Goal: Task Accomplishment & Management: Manage account settings

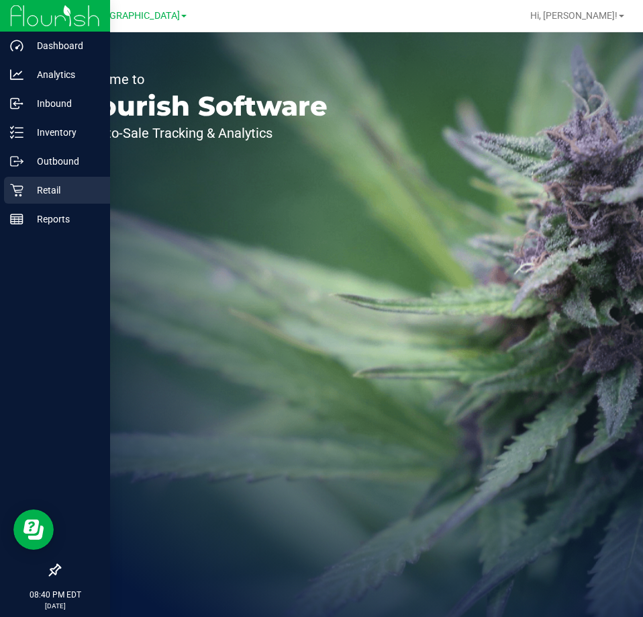
click at [46, 181] on div "Retail" at bounding box center [57, 190] width 106 height 27
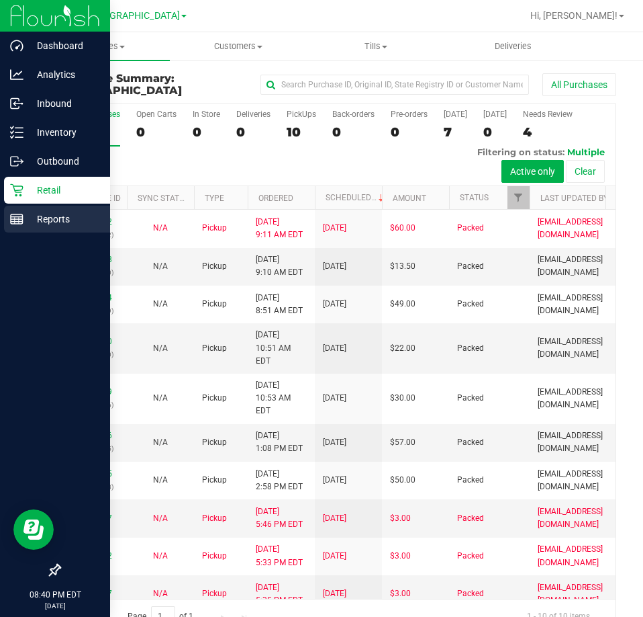
click at [60, 214] on p "Reports" at bounding box center [64, 219] width 81 height 16
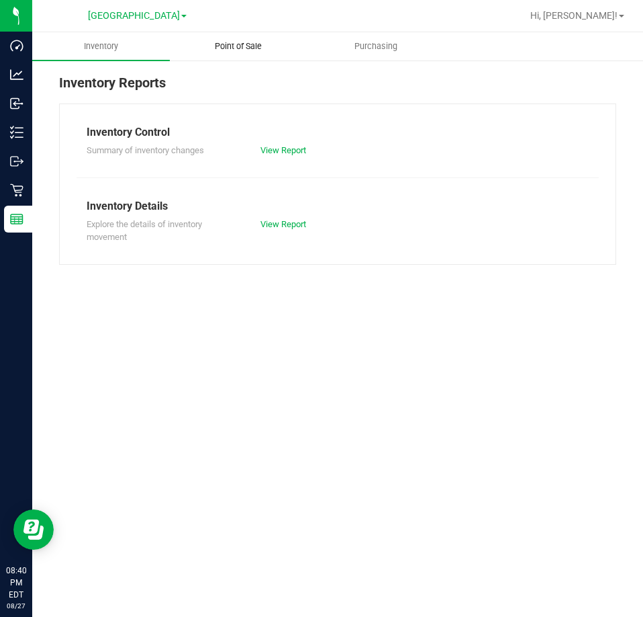
click at [238, 46] on span "Point of Sale" at bounding box center [238, 46] width 83 height 12
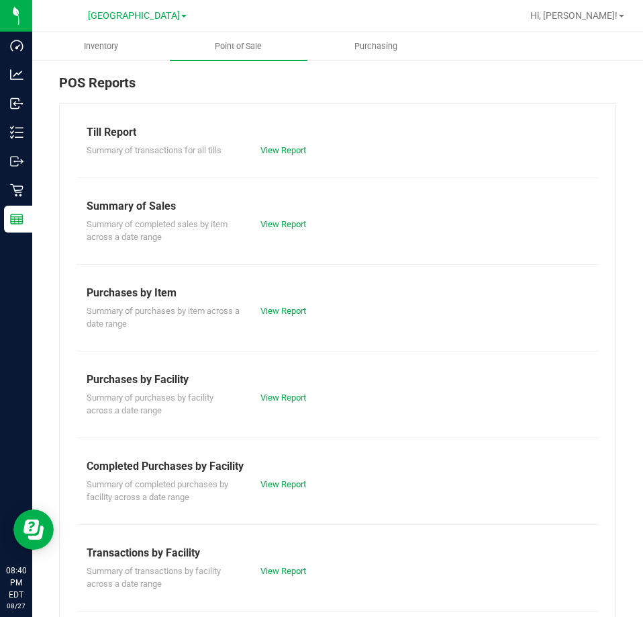
click at [263, 478] on div "View Report" at bounding box center [294, 484] width 87 height 13
click at [268, 481] on link "View Report" at bounding box center [284, 484] width 46 height 10
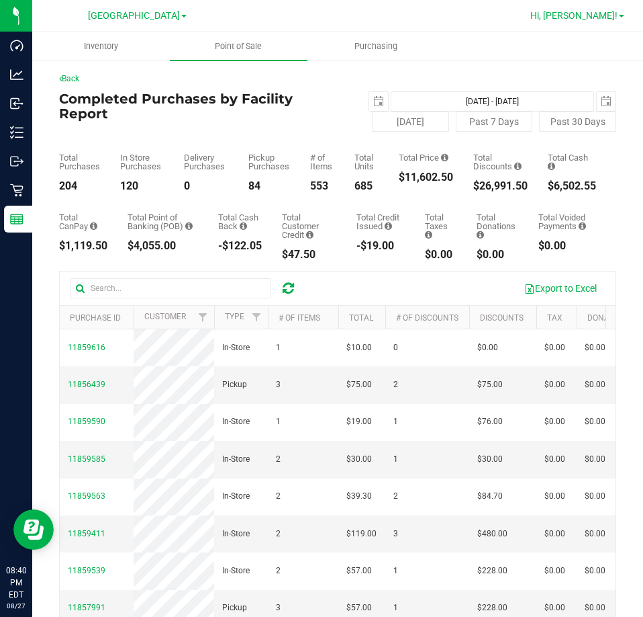
click at [588, 18] on span "Hi, [PERSON_NAME]!" at bounding box center [574, 15] width 87 height 11
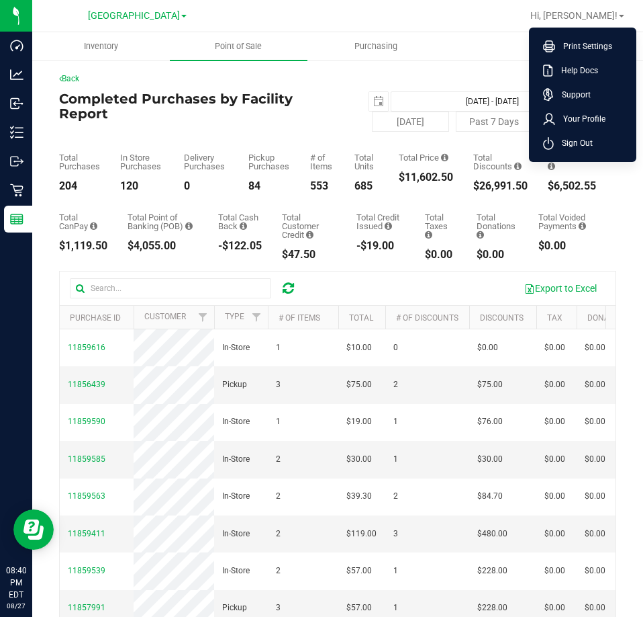
click at [401, 77] on div "Back" at bounding box center [337, 79] width 557 height 12
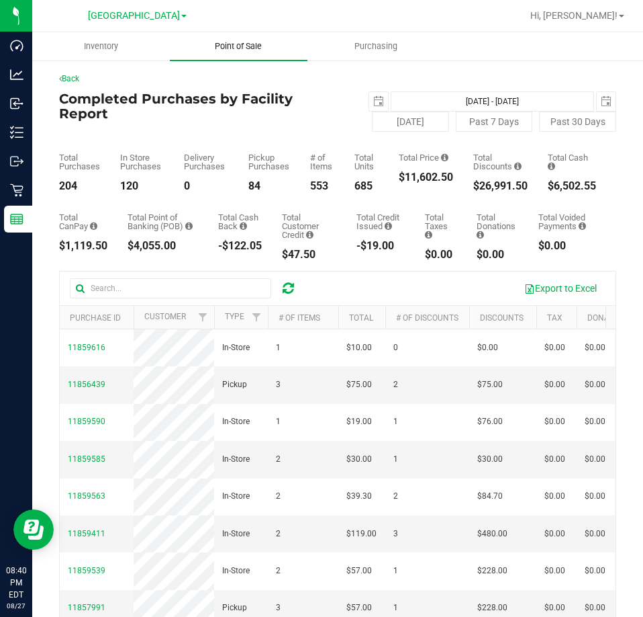
click at [223, 46] on span "Point of Sale" at bounding box center [238, 46] width 83 height 12
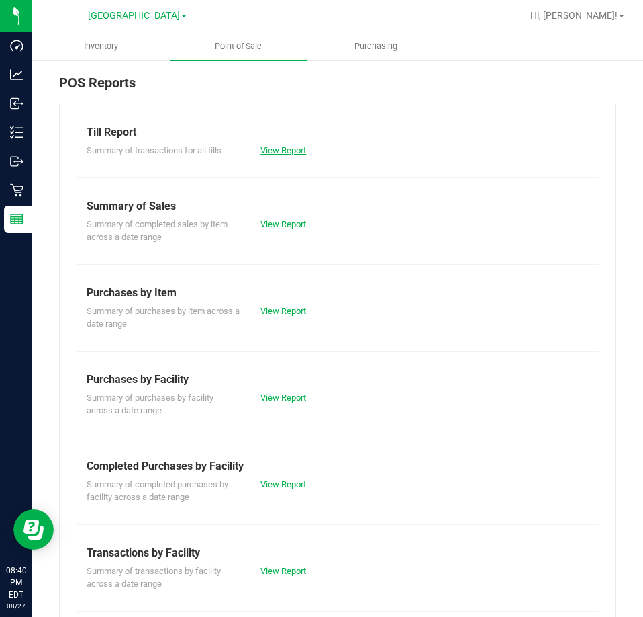
click at [287, 152] on link "View Report" at bounding box center [284, 150] width 46 height 10
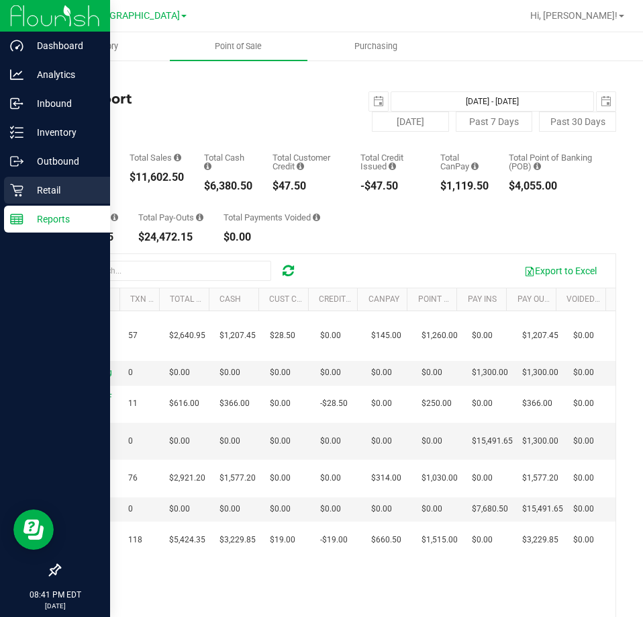
click at [59, 183] on p "Retail" at bounding box center [64, 190] width 81 height 16
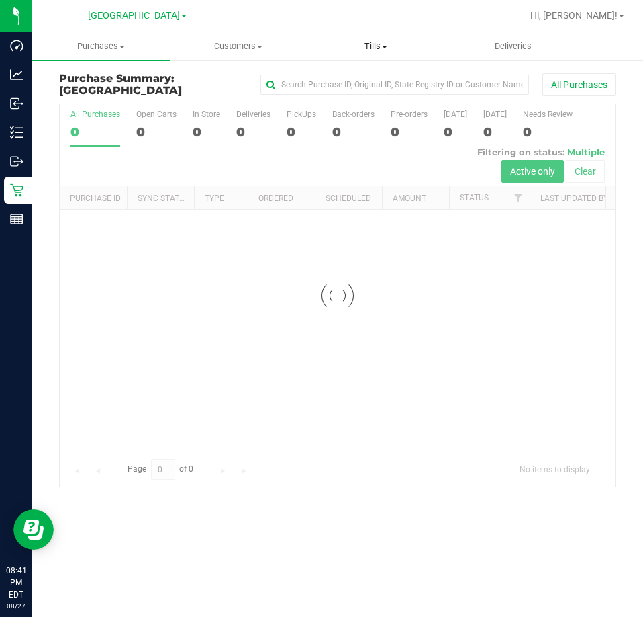
click at [366, 44] on span "Tills" at bounding box center [376, 46] width 136 height 12
click at [364, 75] on span "Manage tills" at bounding box center [353, 80] width 91 height 11
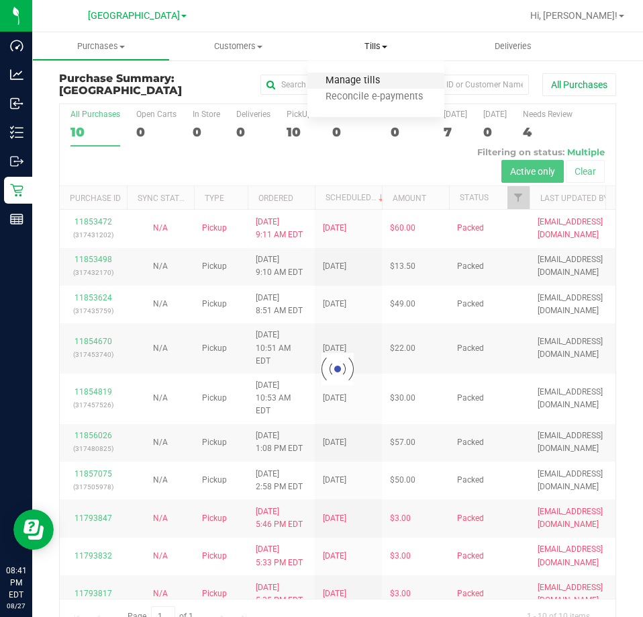
click at [364, 79] on span "Manage tills" at bounding box center [353, 80] width 91 height 11
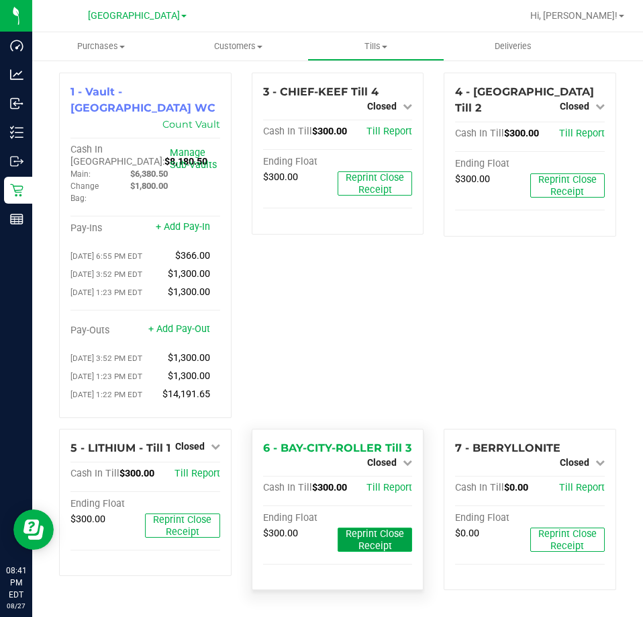
click at [373, 532] on span "Reprint Close Receipt" at bounding box center [375, 540] width 58 height 24
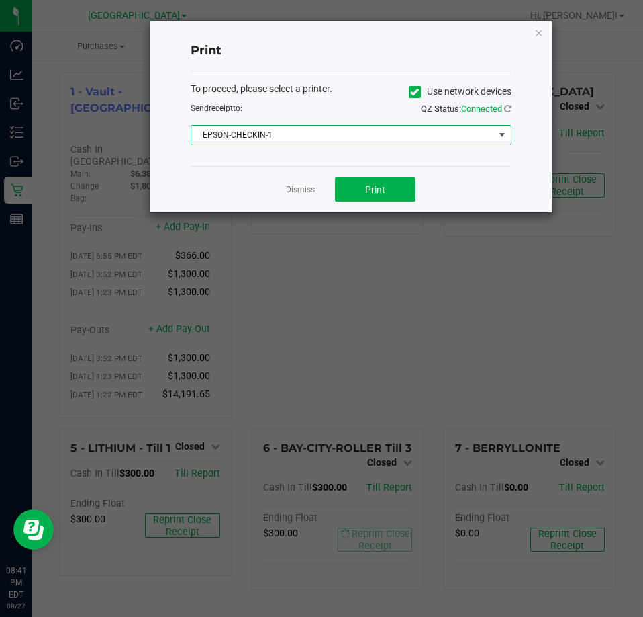
click at [352, 140] on span "EPSON-CHECKIN-1" at bounding box center [342, 135] width 303 height 19
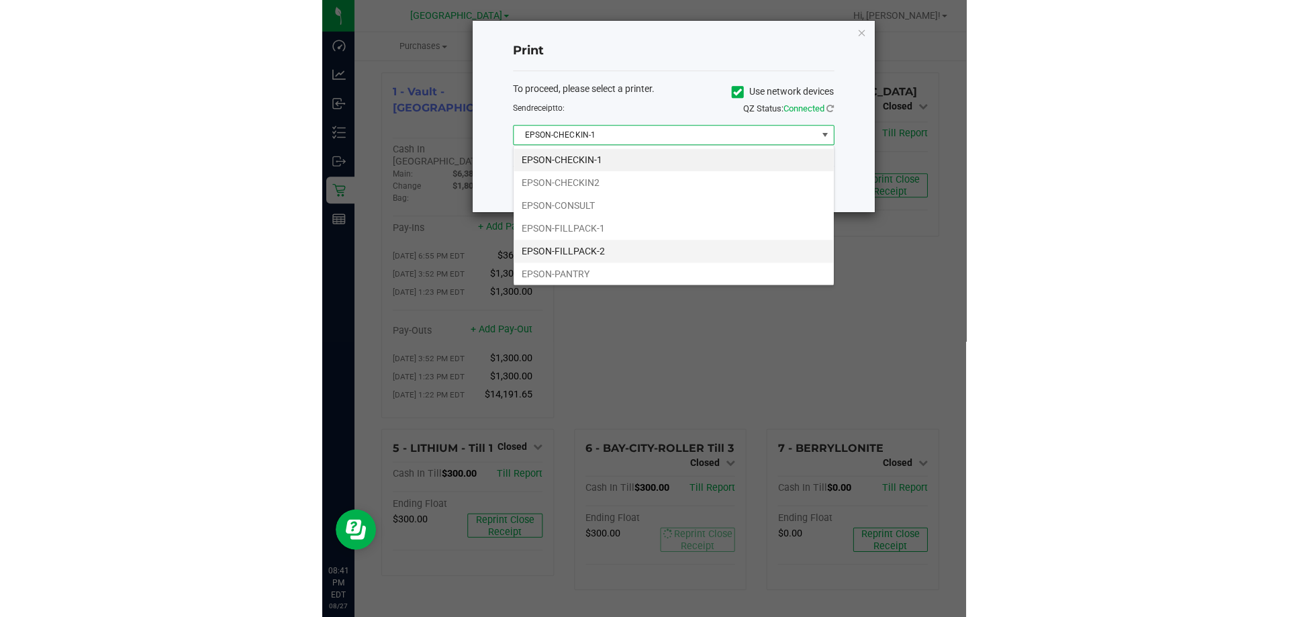
scroll to position [20, 321]
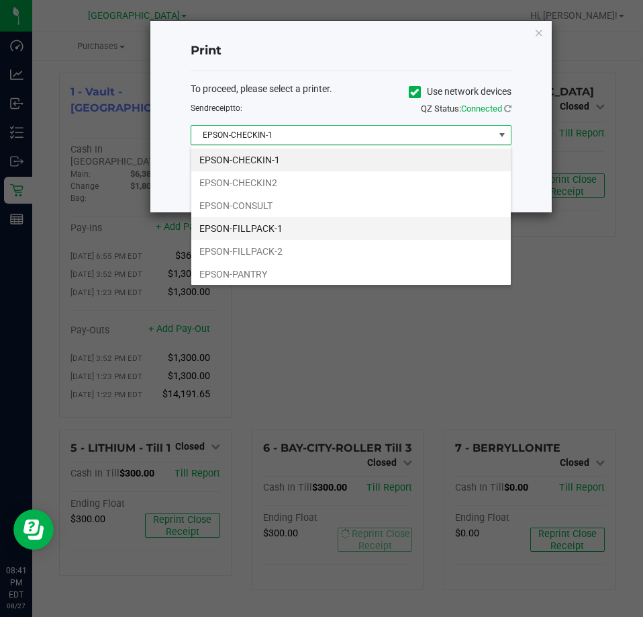
click at [321, 232] on li "EPSON-FILLPACK-1" at bounding box center [351, 228] width 320 height 23
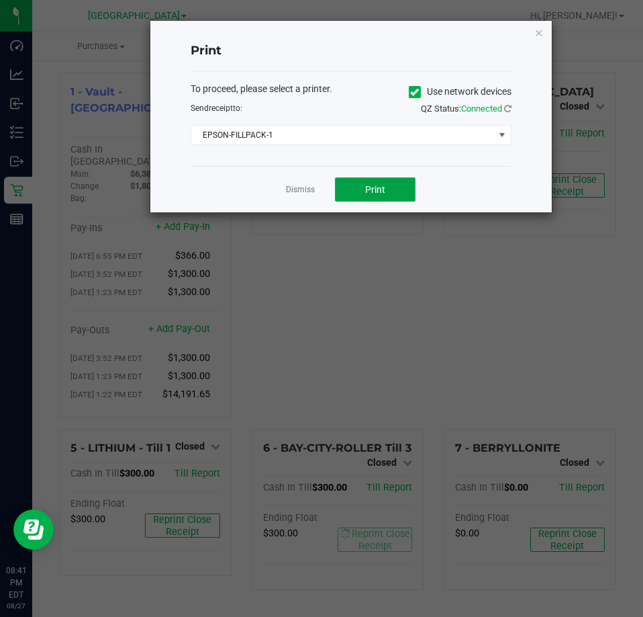
click at [369, 196] on button "Print" at bounding box center [375, 189] width 81 height 24
click at [537, 34] on icon "button" at bounding box center [539, 32] width 9 height 16
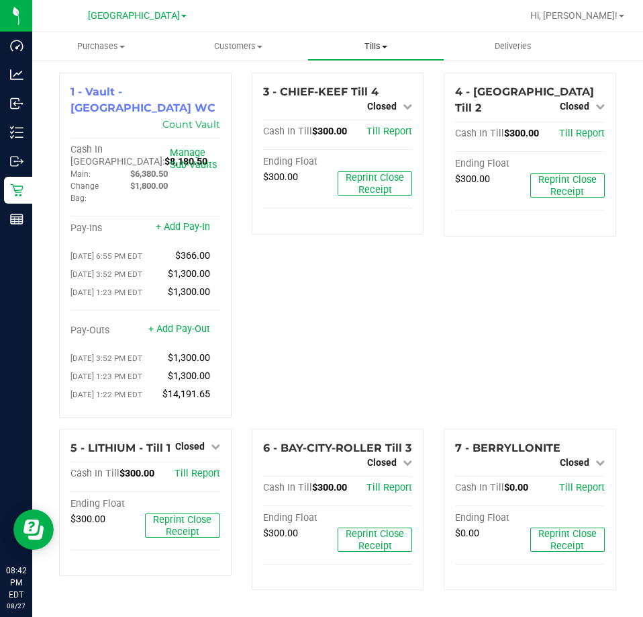
click at [365, 46] on span "Tills" at bounding box center [376, 46] width 136 height 12
click at [363, 93] on span "Reconcile e-payments" at bounding box center [375, 96] width 134 height 11
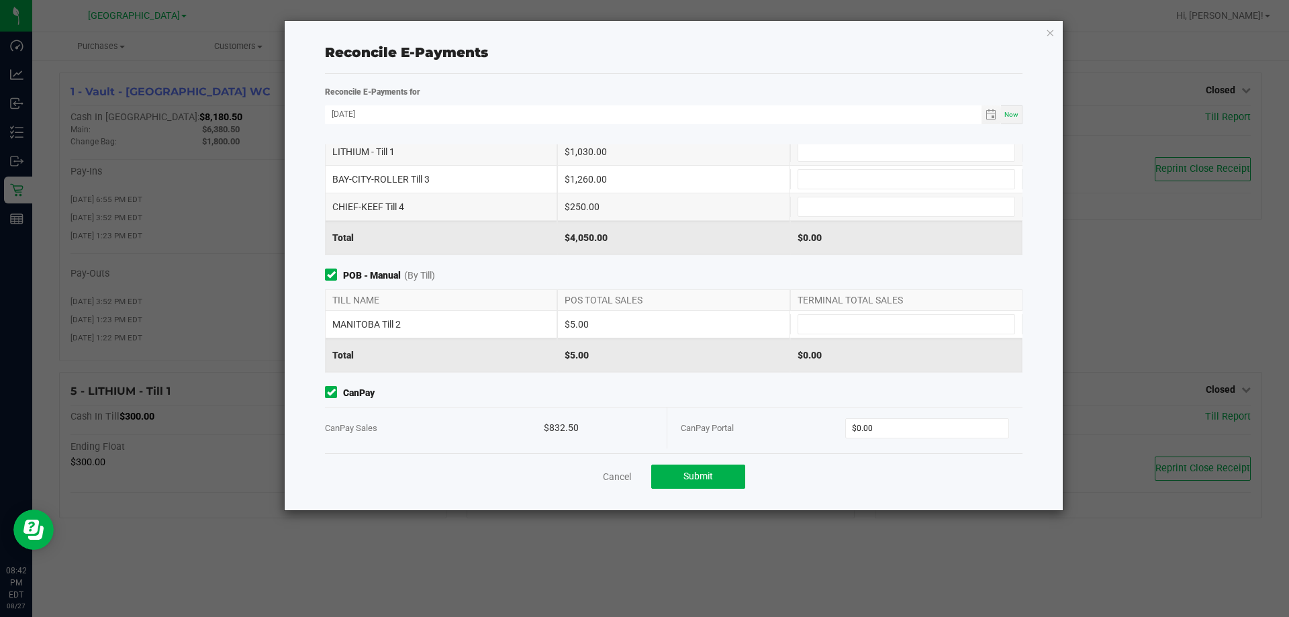
scroll to position [159, 0]
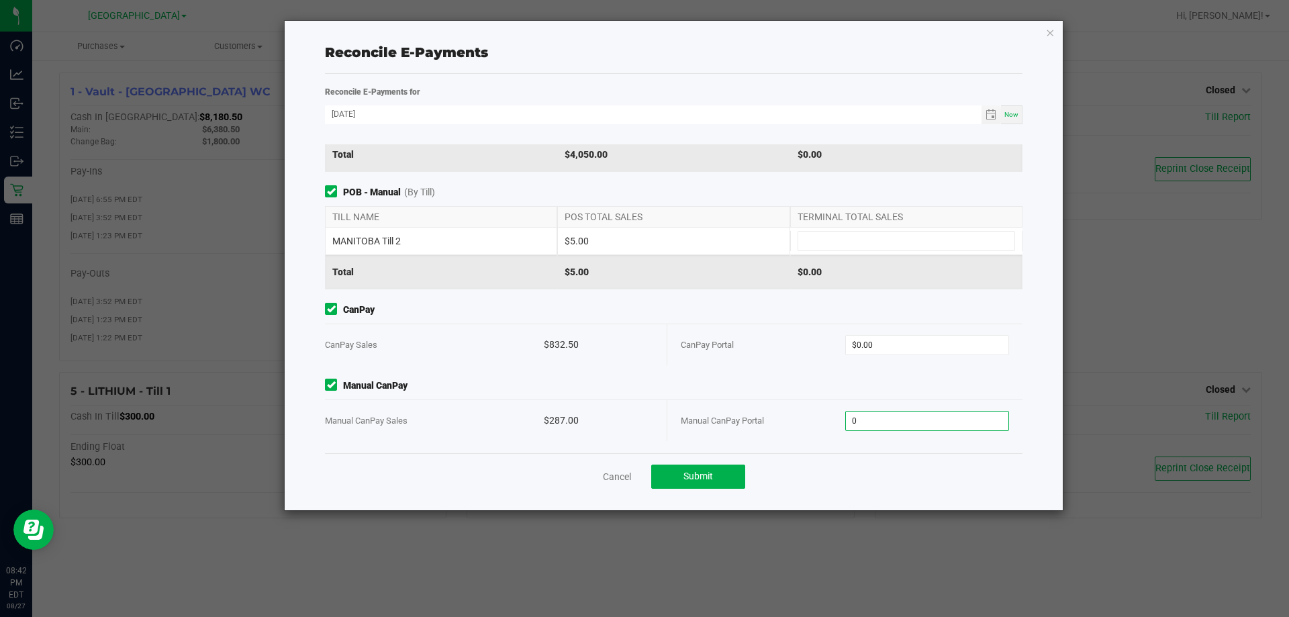
click at [643, 414] on input "0" at bounding box center [927, 421] width 163 height 19
type input "287.00"
type input "0"
type input "$287.00"
click at [643, 348] on input "0" at bounding box center [927, 345] width 163 height 19
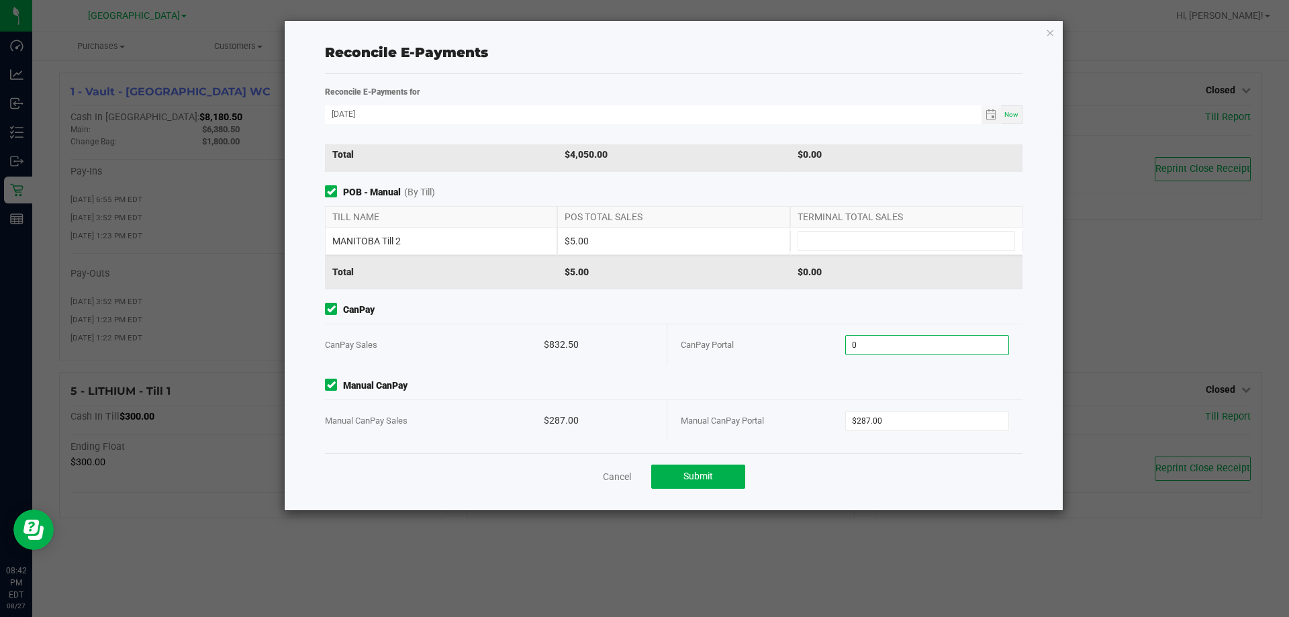
click at [643, 348] on input "0" at bounding box center [927, 345] width 163 height 19
type input "$832.50"
click at [643, 329] on div "CanPay Portal" at bounding box center [763, 344] width 165 height 41
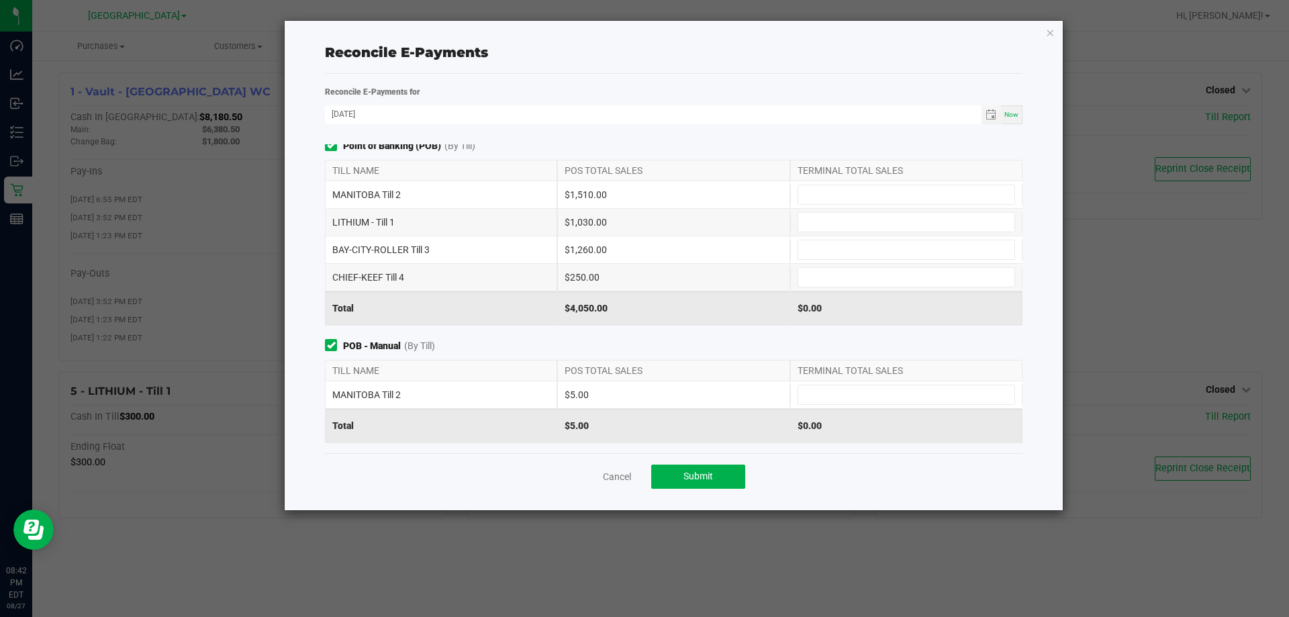
scroll to position [0, 0]
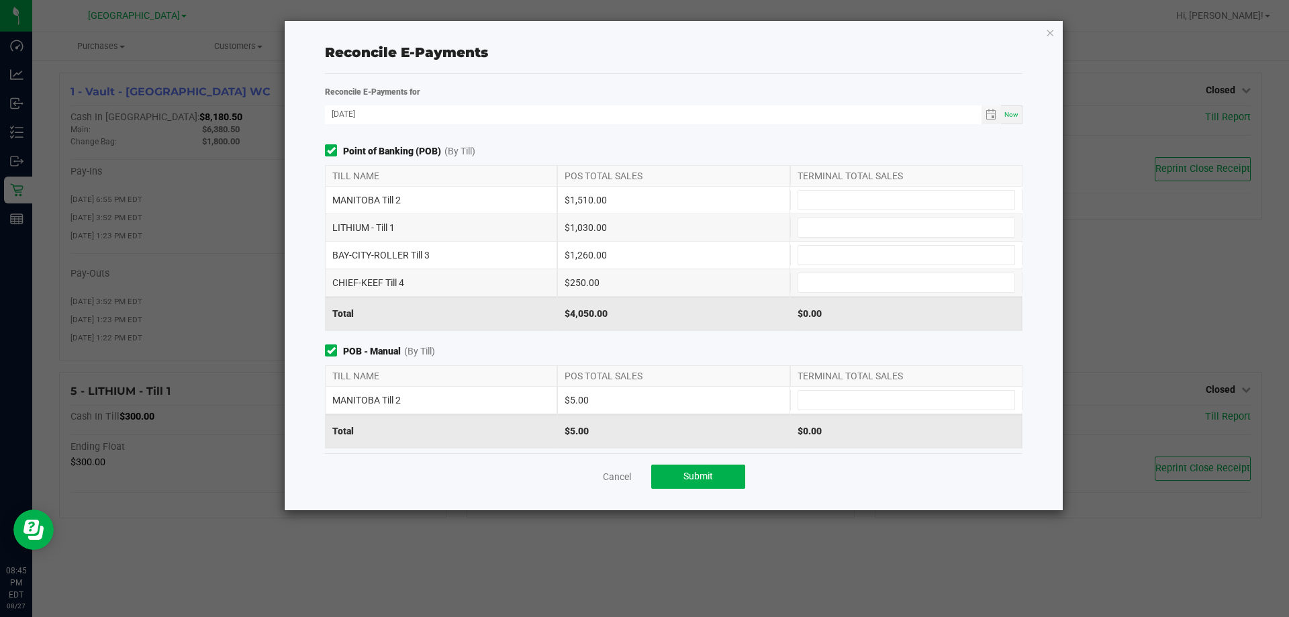
click at [643, 238] on div "LITHIUM - Till 1 $1,030.00" at bounding box center [674, 227] width 698 height 27
click at [643, 234] on input at bounding box center [907, 227] width 216 height 19
type input "$1,030.00"
drag, startPoint x: 856, startPoint y: 267, endPoint x: 857, endPoint y: 286, distance: 19.5
click at [643, 273] on div "MANITOBA Till 2 $1,510.00 LITHIUM - Till 1 $1,030.00 $1,030.00 BAY-CITY-ROLLER …" at bounding box center [674, 242] width 698 height 110
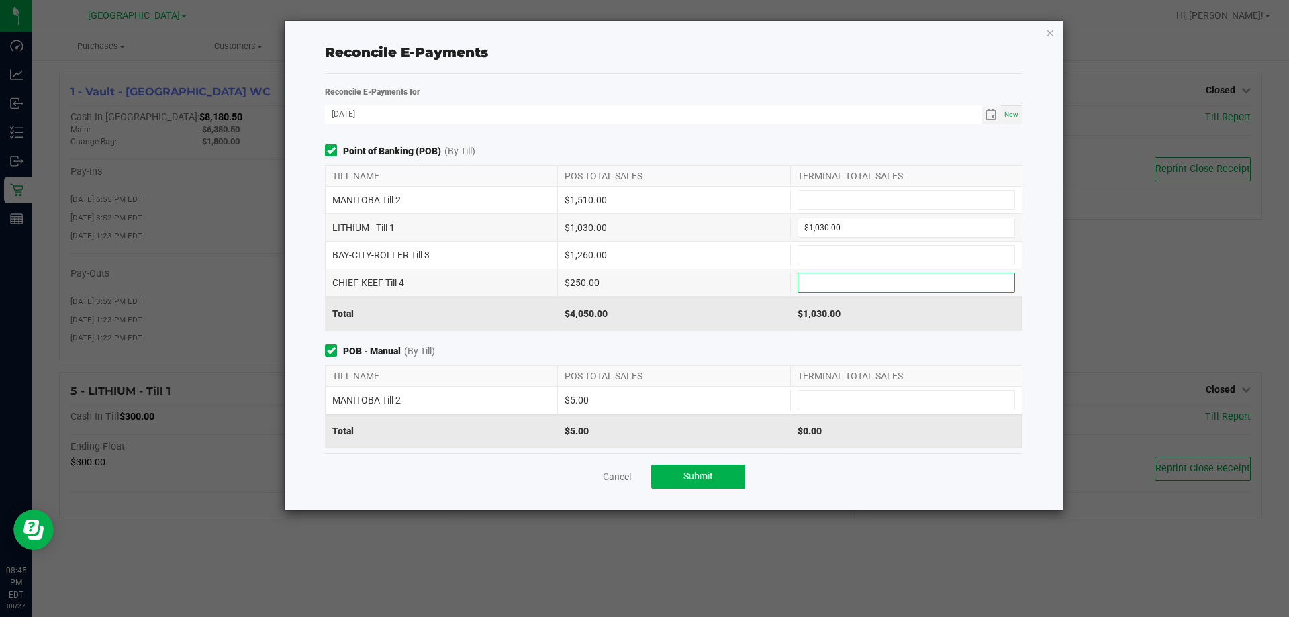
click at [643, 282] on input at bounding box center [907, 282] width 216 height 19
type input "$250.00"
click at [643, 250] on input at bounding box center [907, 255] width 216 height 19
type input "$1,260.00"
click at [643, 203] on input at bounding box center [907, 200] width 216 height 19
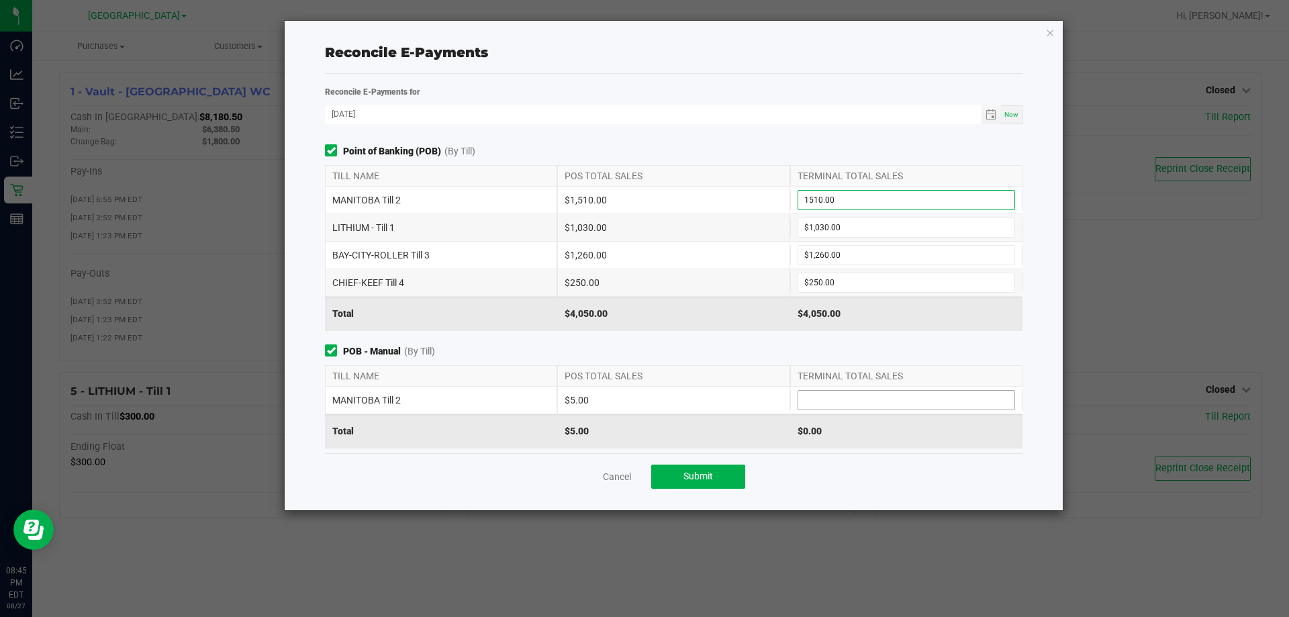
type input "$1,510.00"
click at [643, 394] on input at bounding box center [907, 400] width 216 height 19
type input "$5.00"
click at [643, 347] on span "POB - Manual (By Till)" at bounding box center [674, 352] width 698 height 14
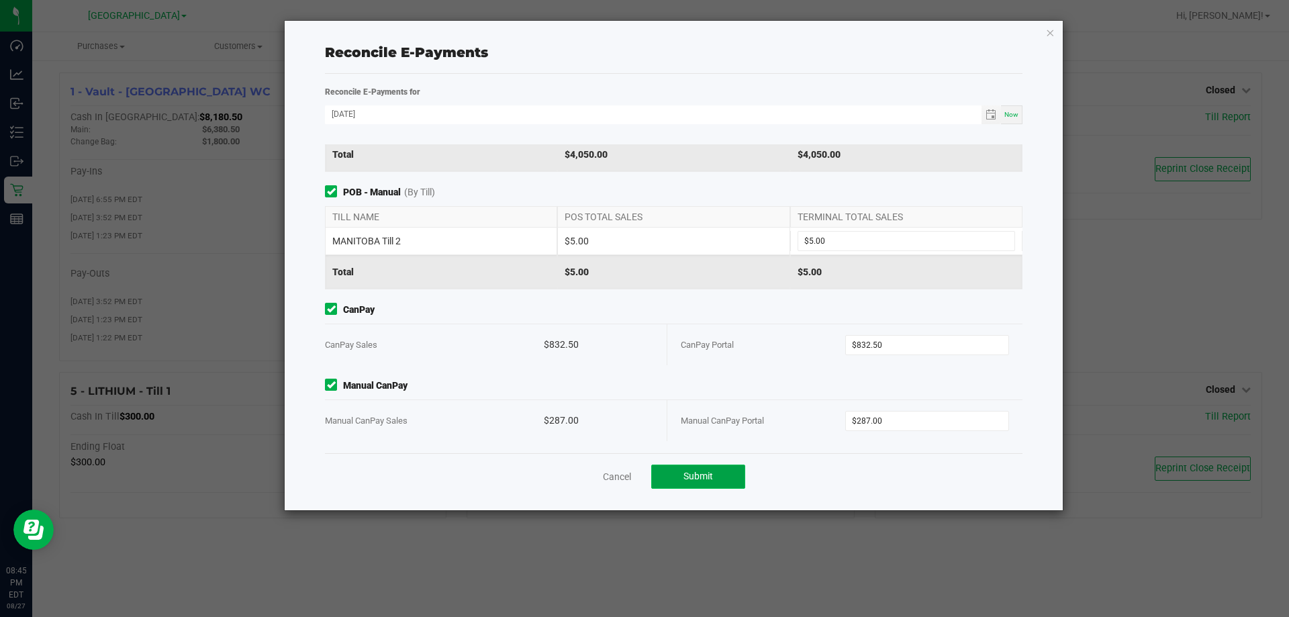
click at [643, 474] on span "Submit" at bounding box center [699, 476] width 30 height 11
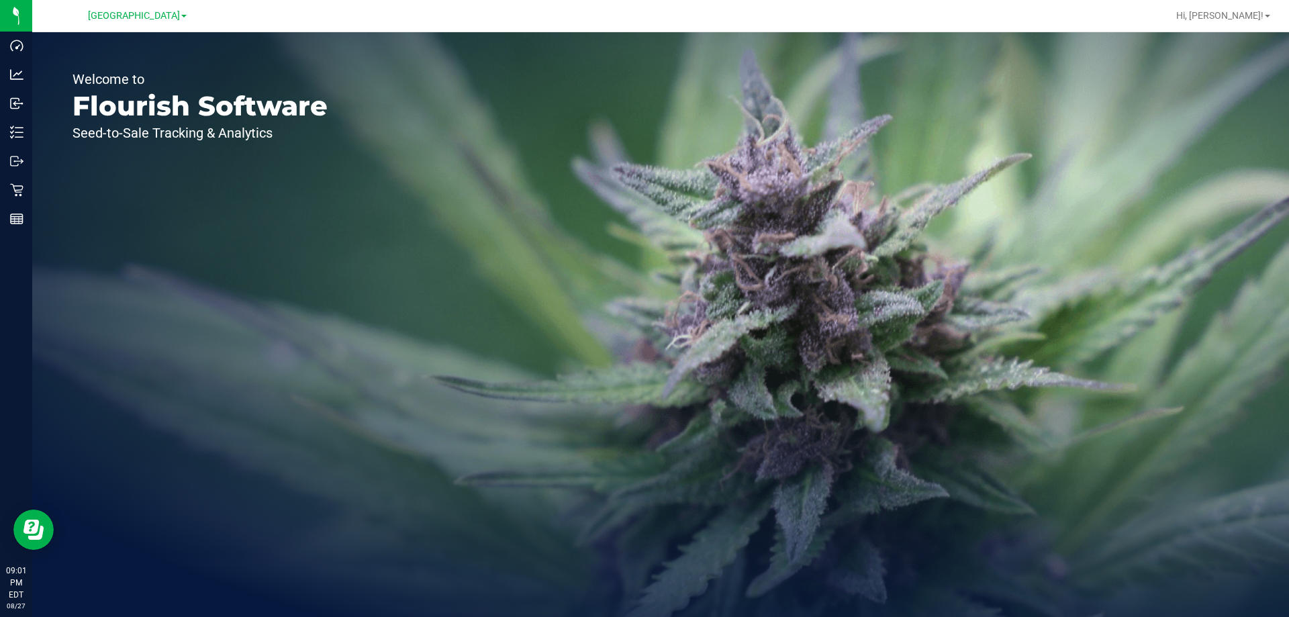
click at [386, 127] on div "Welcome to Flourish Software Seed-to-Sale Tracking & Analytics" at bounding box center [660, 324] width 1257 height 585
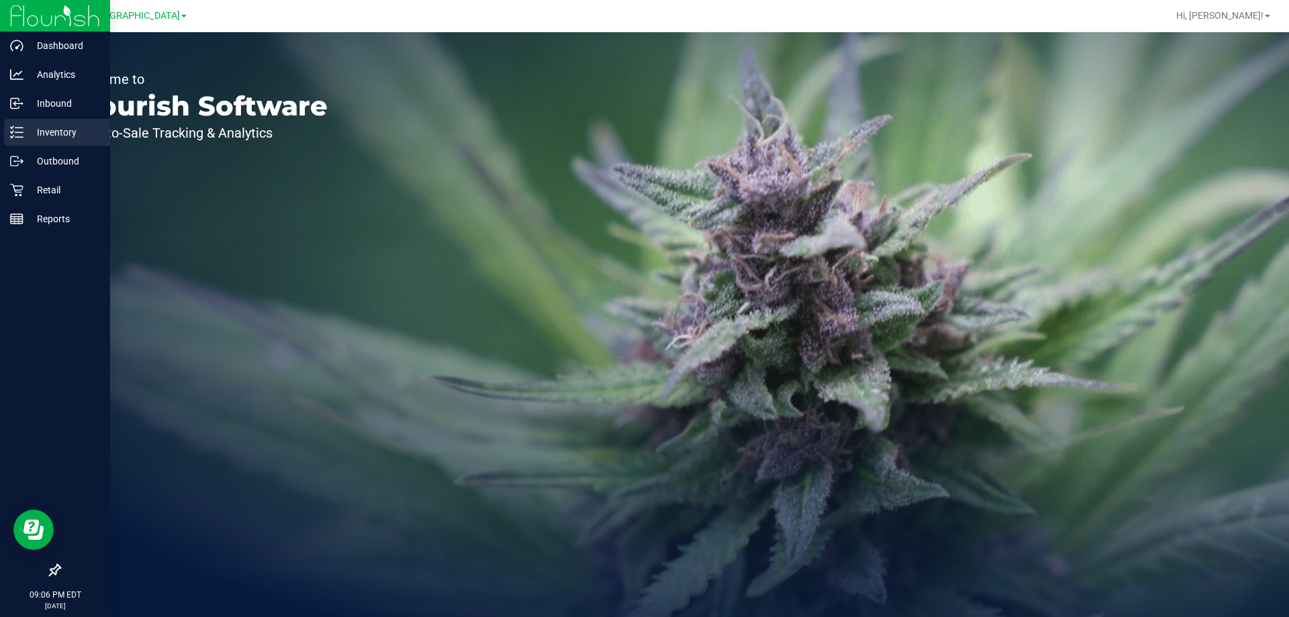
click at [57, 124] on div "Inventory" at bounding box center [57, 132] width 106 height 27
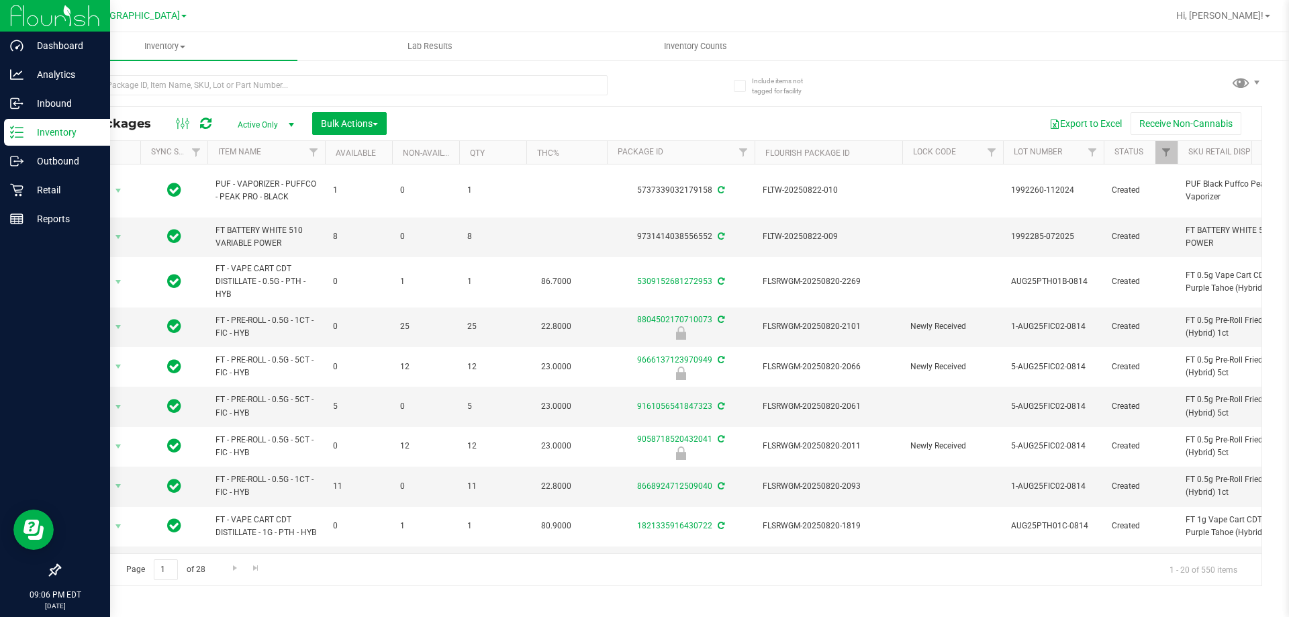
click at [54, 132] on p "Inventory" at bounding box center [64, 132] width 81 height 16
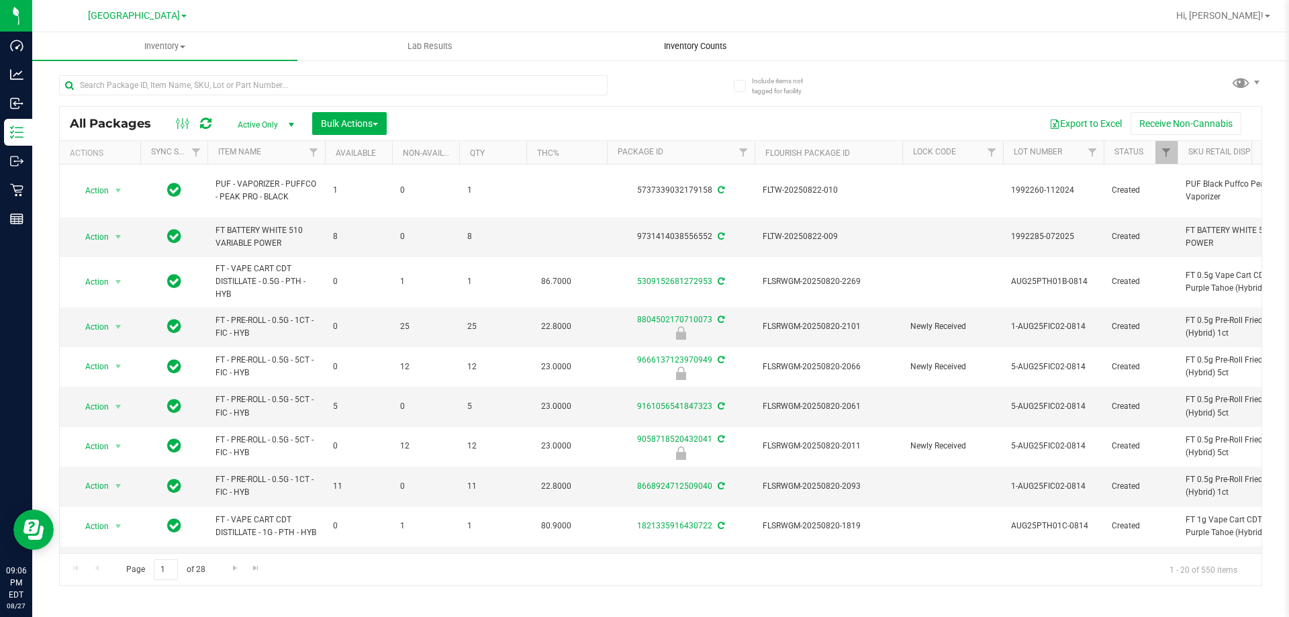
click at [674, 46] on span "Inventory Counts" at bounding box center [695, 46] width 99 height 12
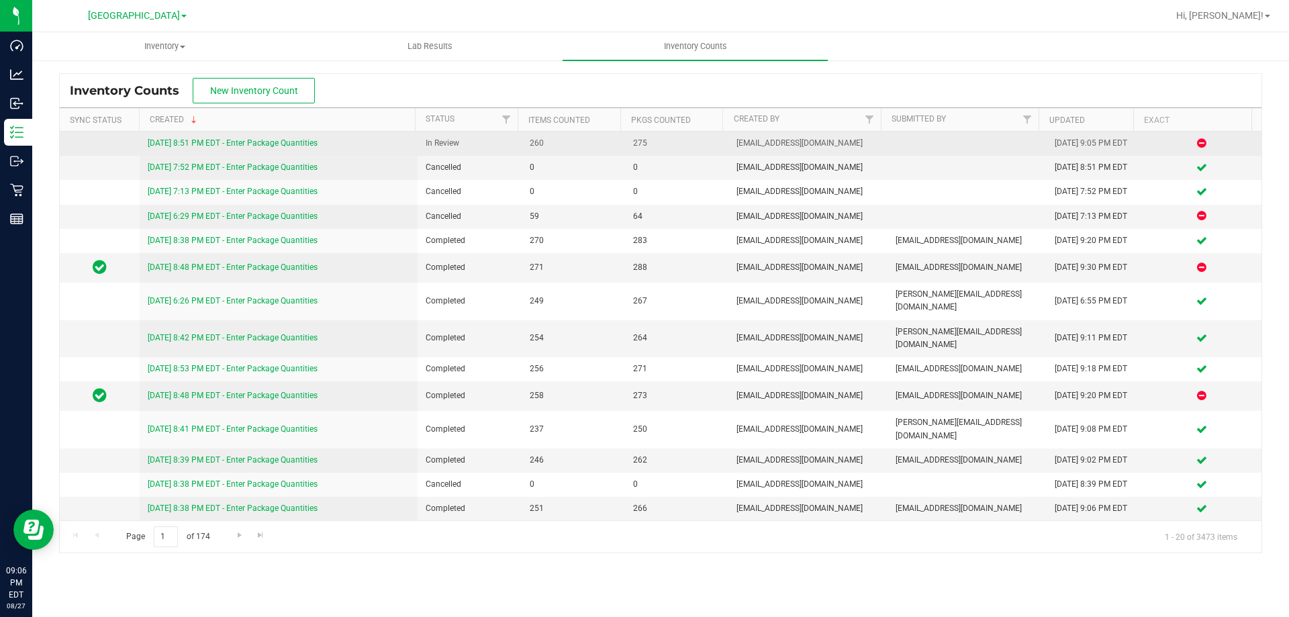
click at [239, 143] on link "[DATE] 8:51 PM EDT - Enter Package Quantities" at bounding box center [233, 142] width 170 height 9
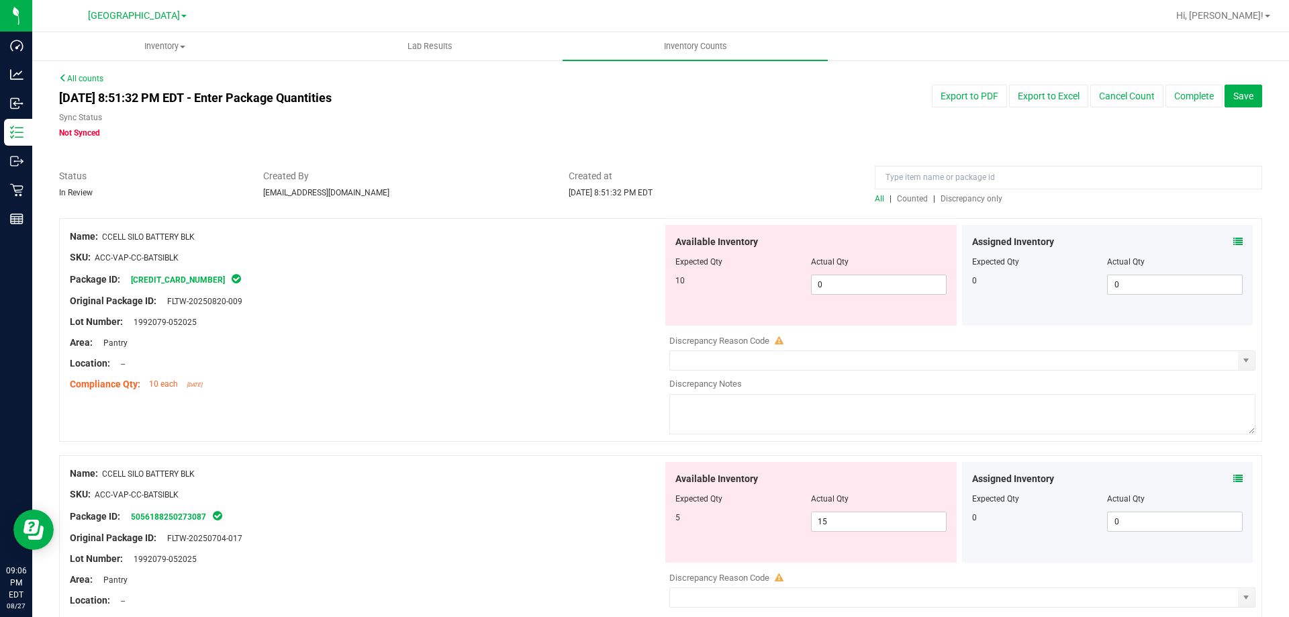
click at [1234, 245] on icon at bounding box center [1238, 241] width 9 height 9
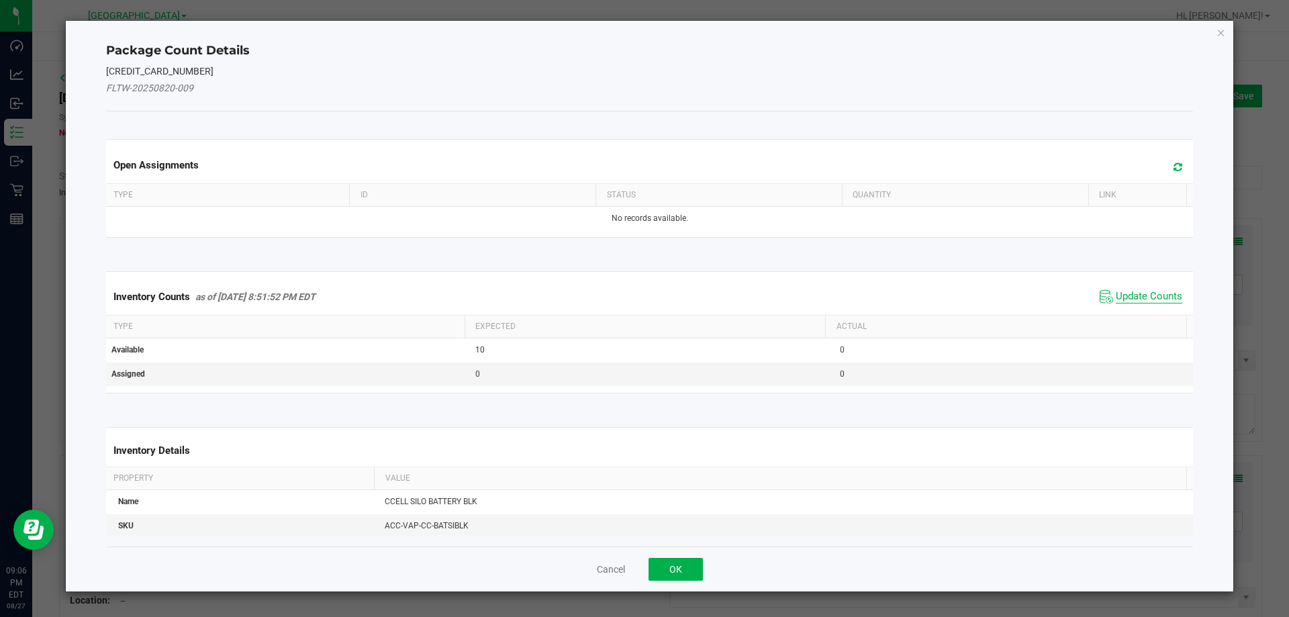
click at [1128, 293] on span "Update Counts" at bounding box center [1149, 296] width 66 height 13
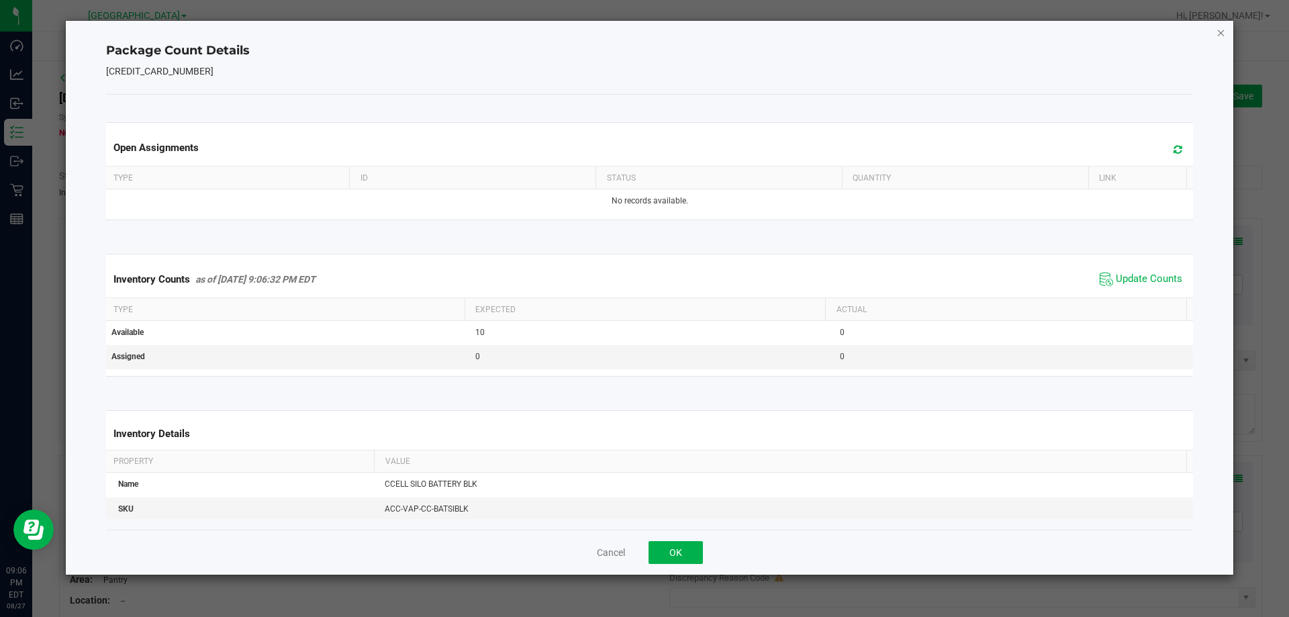
click at [1219, 32] on icon "Close" at bounding box center [1221, 32] width 9 height 16
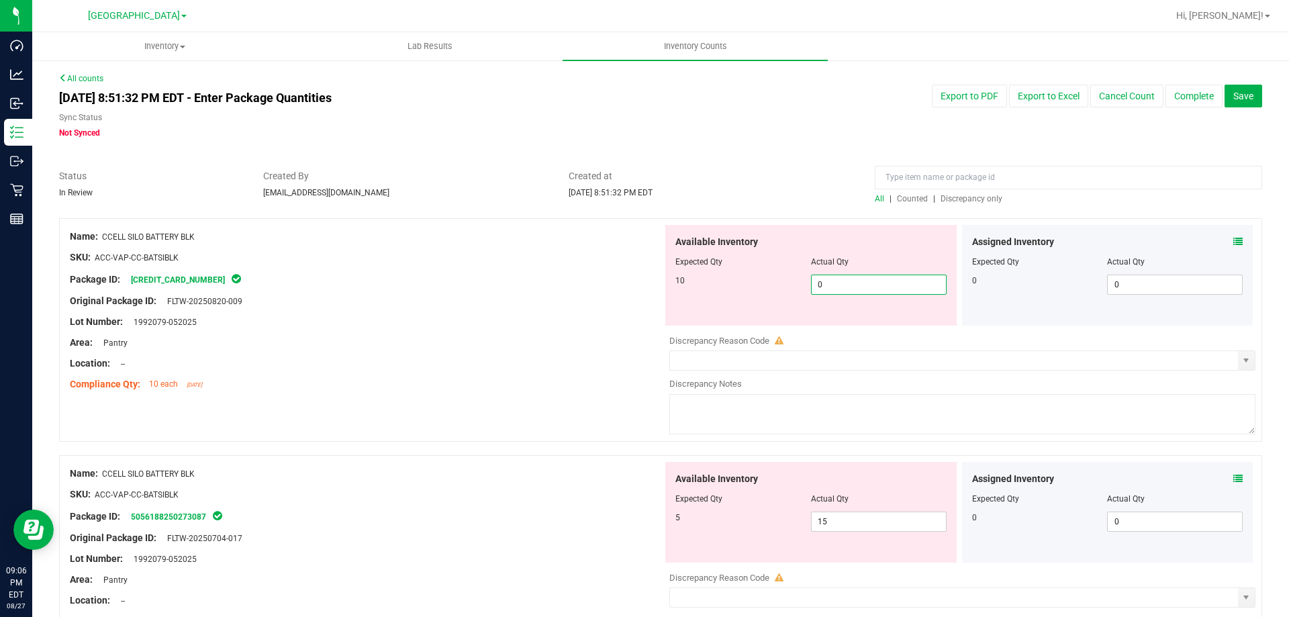
click at [844, 284] on span "0 0" at bounding box center [879, 285] width 136 height 20
click at [844, 284] on input "0" at bounding box center [879, 284] width 134 height 19
type input "10"
click at [624, 357] on div "Location: --" at bounding box center [366, 364] width 593 height 14
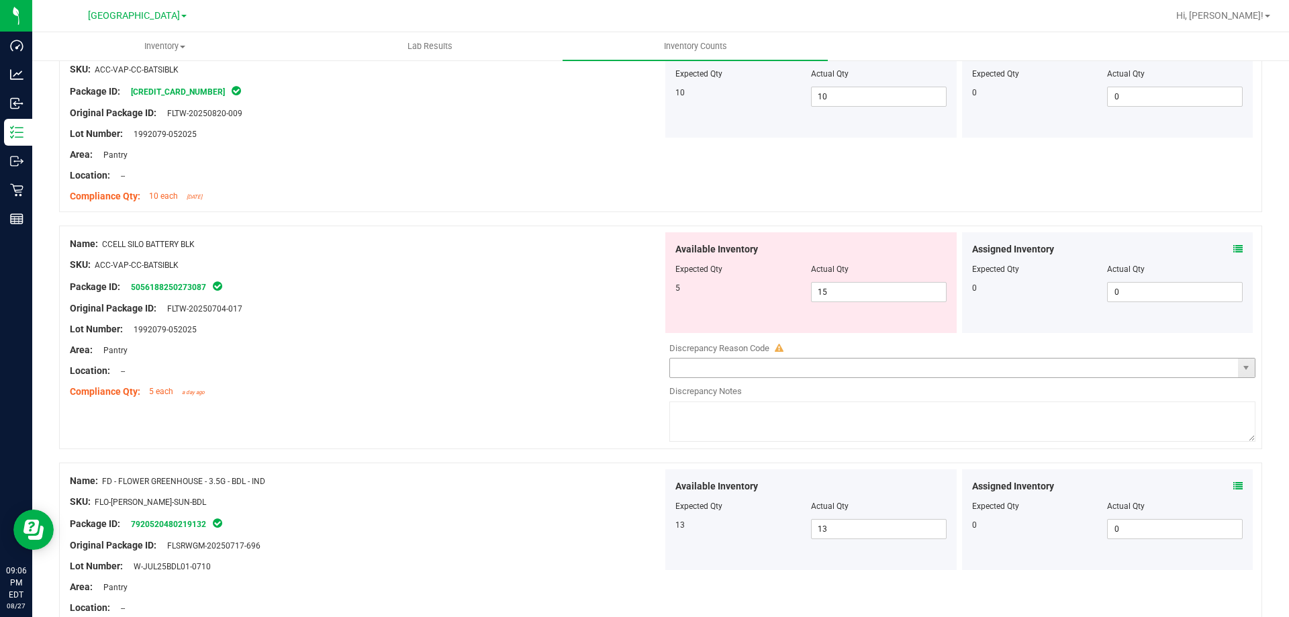
scroll to position [201, 0]
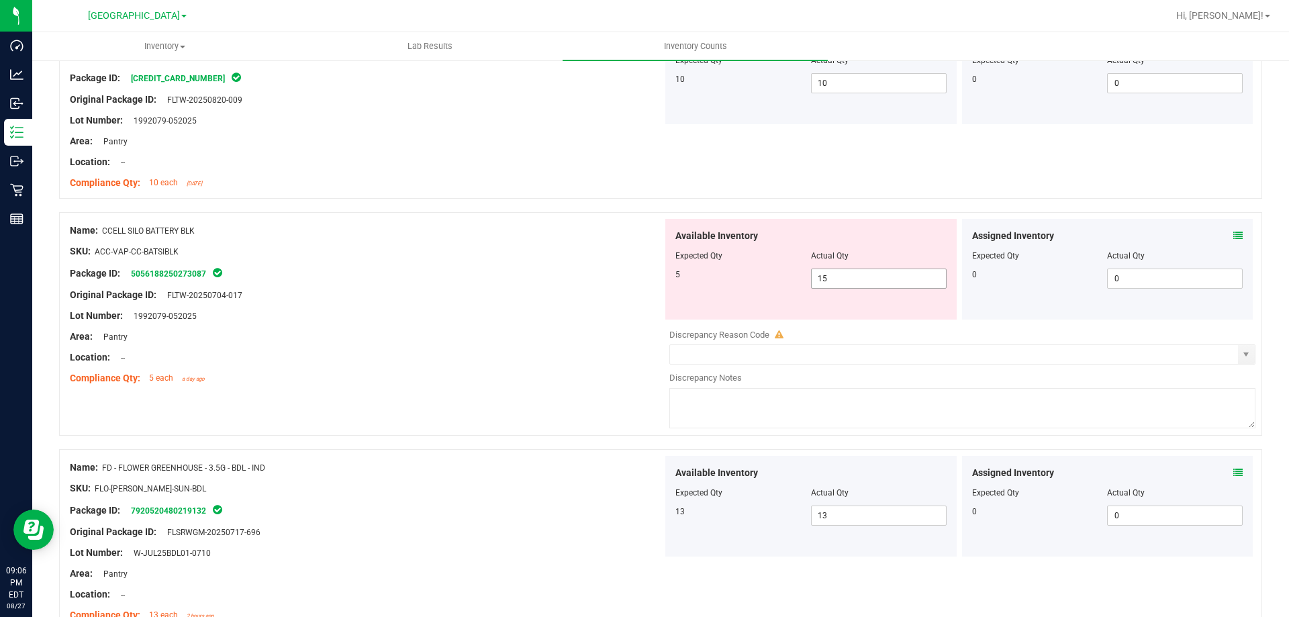
click at [830, 282] on span "15 15" at bounding box center [879, 279] width 136 height 20
click at [830, 282] on input "15" at bounding box center [879, 278] width 134 height 19
type input "5"
click at [636, 288] on div "Original Package ID: FLTW-20250704-017" at bounding box center [366, 295] width 593 height 14
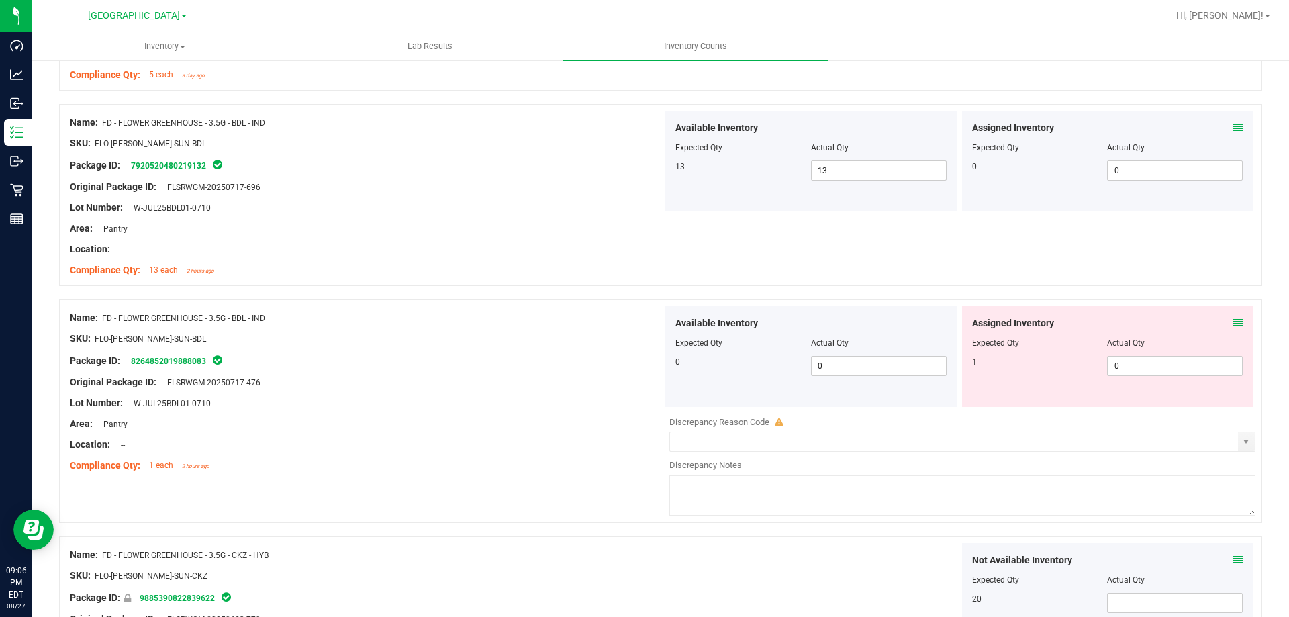
scroll to position [537, 0]
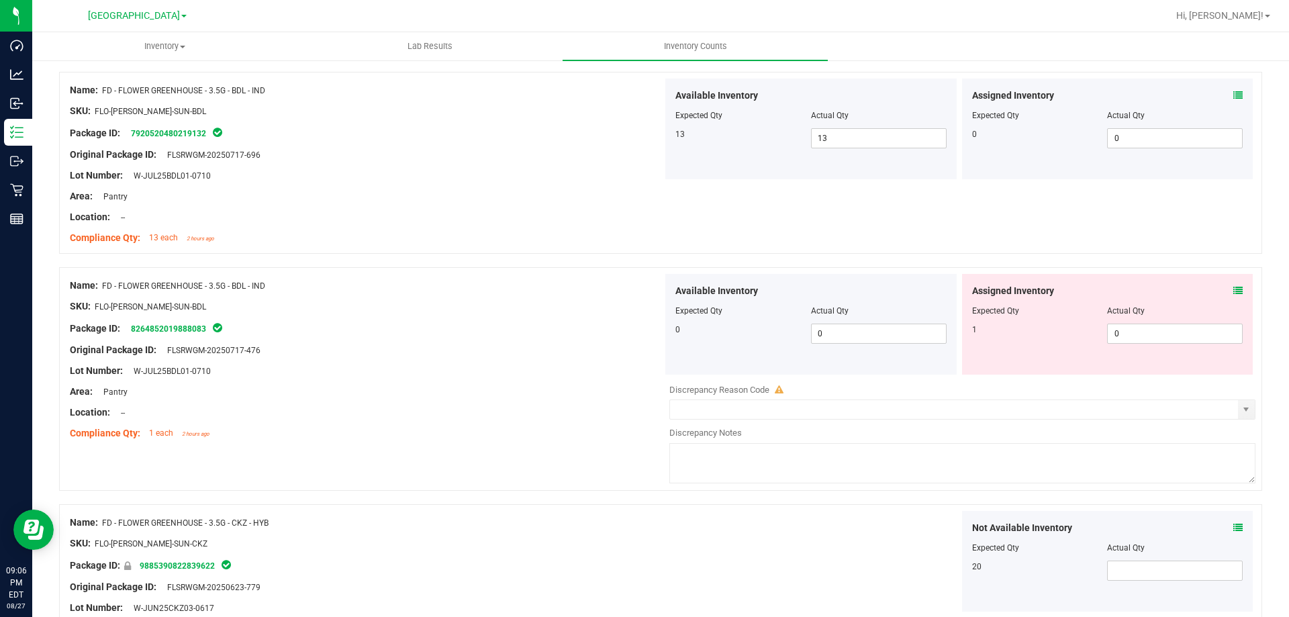
click at [1234, 291] on icon at bounding box center [1238, 290] width 9 height 9
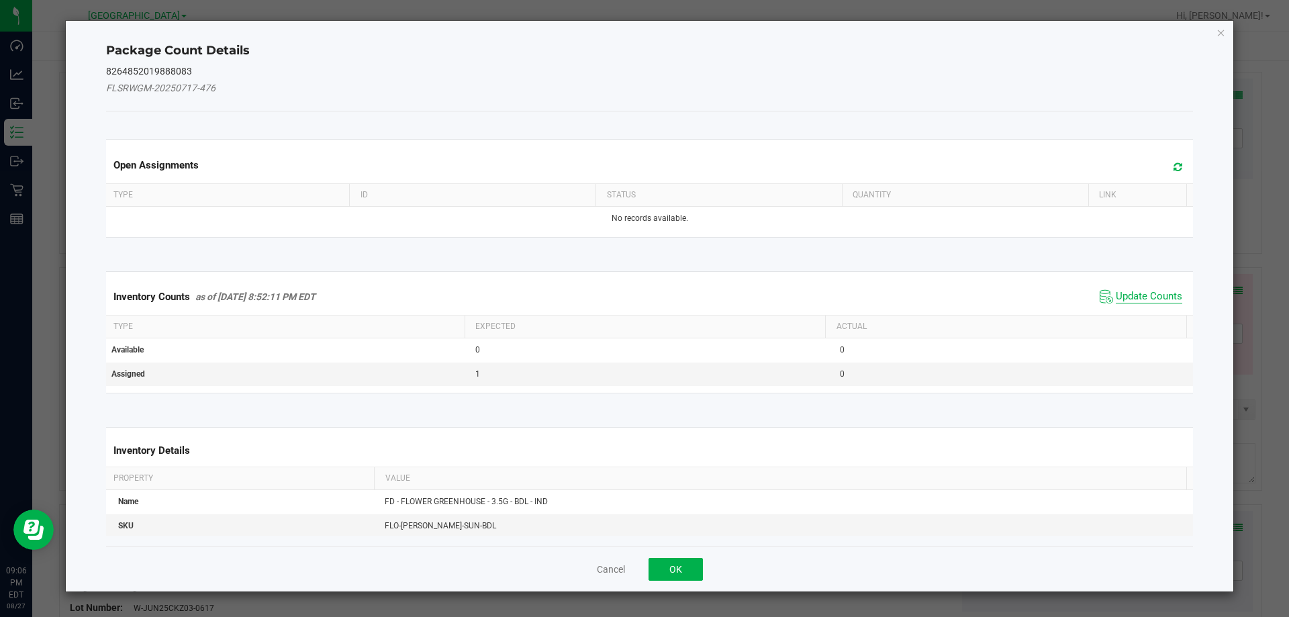
click at [1120, 297] on span "Update Counts" at bounding box center [1149, 296] width 66 height 13
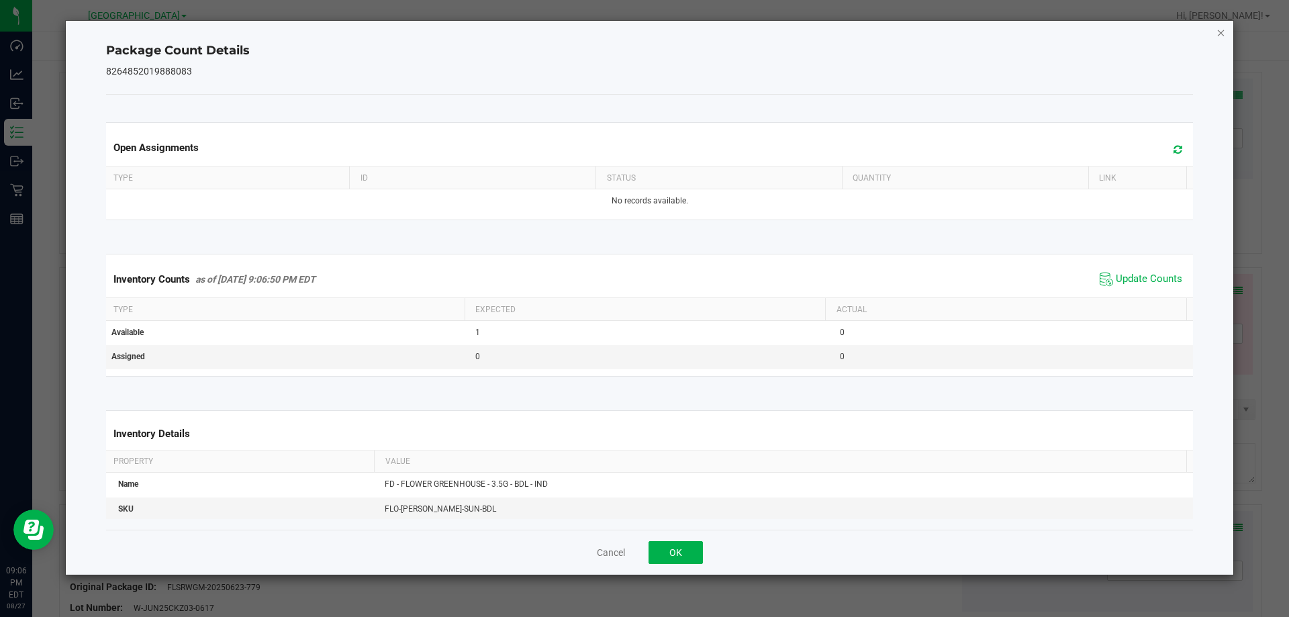
click at [1224, 34] on icon "Close" at bounding box center [1221, 32] width 9 height 16
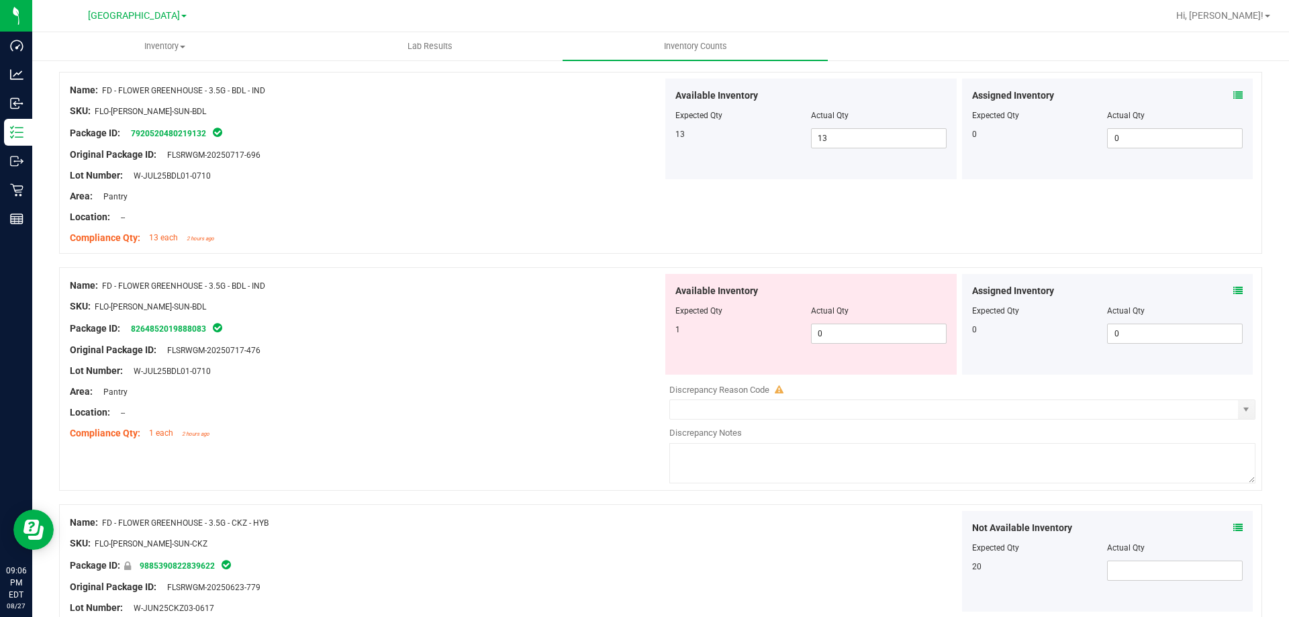
click at [607, 275] on div "Name: FD - FLOWER GREENHOUSE - 3.5G - BDL - IND SKU: FLO-[PERSON_NAME]-SUN-BDL …" at bounding box center [366, 359] width 593 height 171
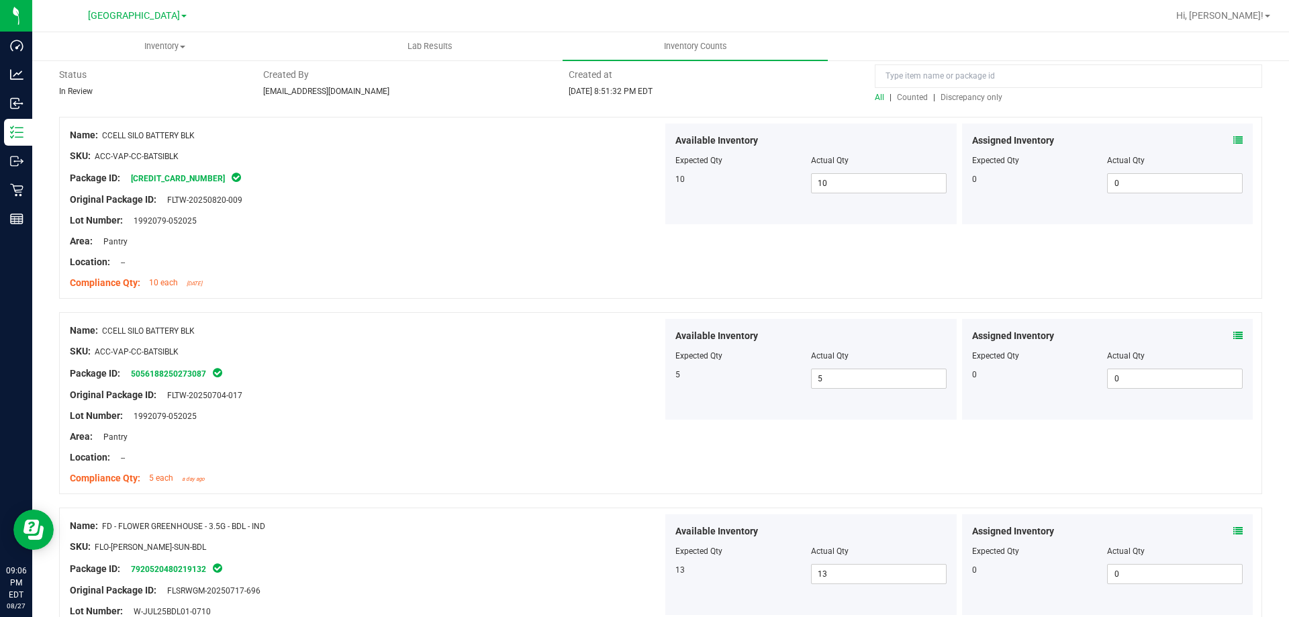
scroll to position [0, 0]
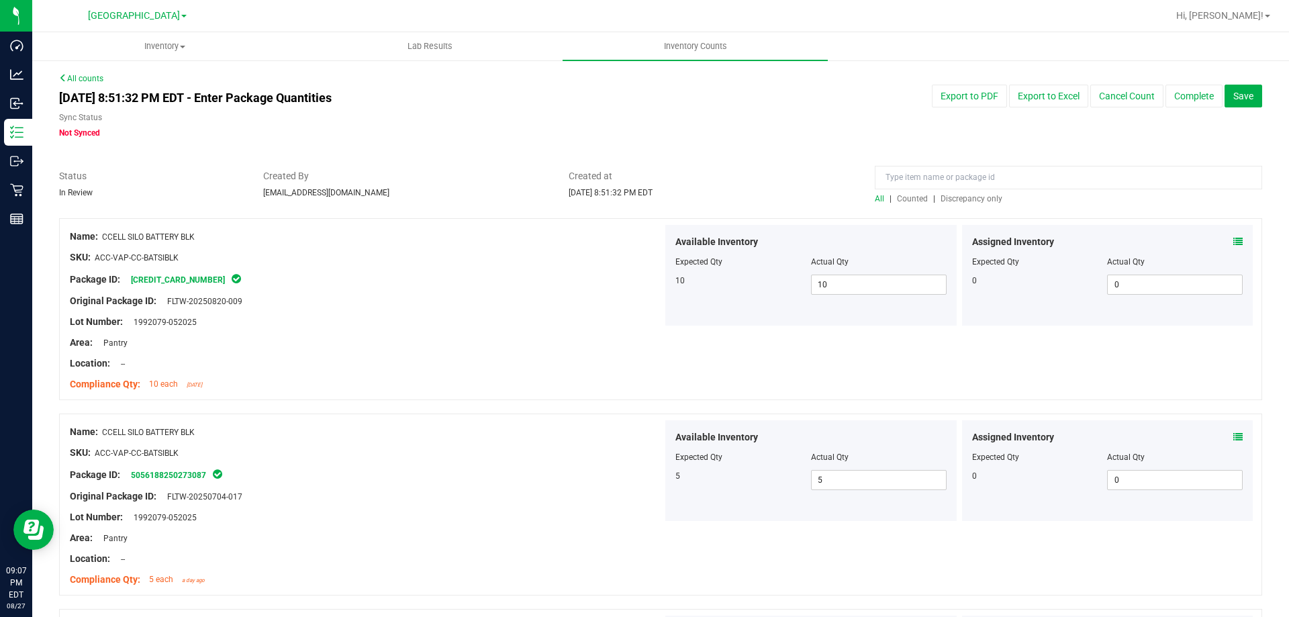
click at [958, 199] on span "Discrepancy only" at bounding box center [972, 198] width 62 height 9
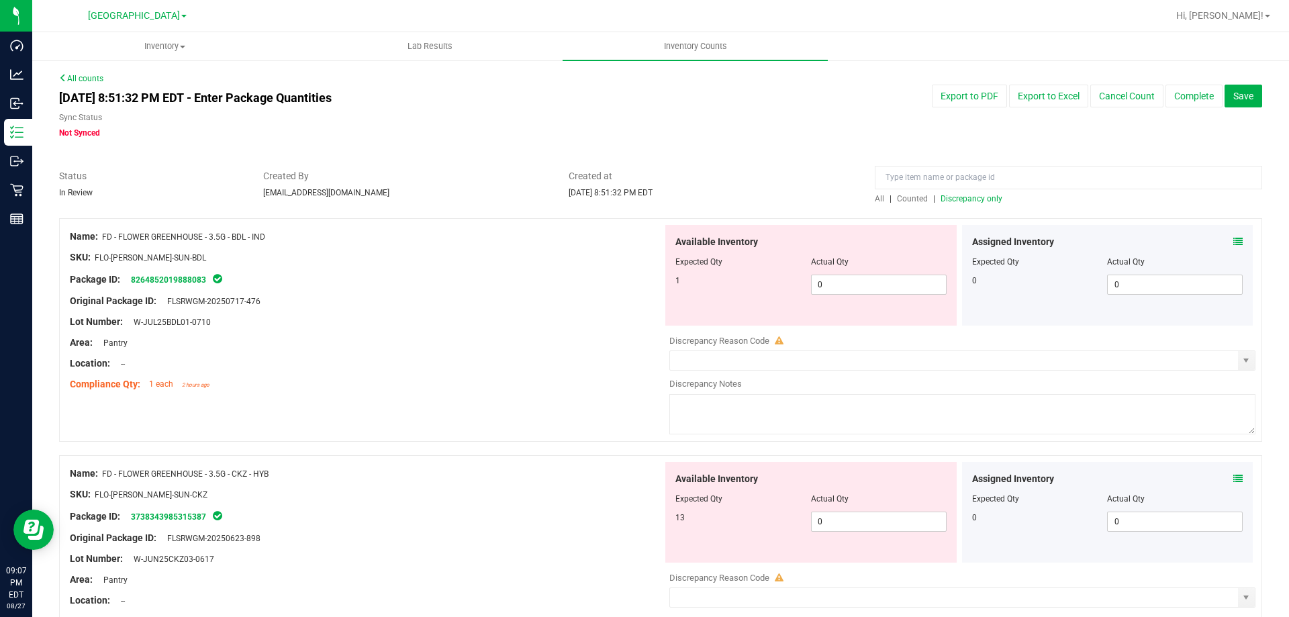
click at [1234, 240] on icon at bounding box center [1238, 241] width 9 height 9
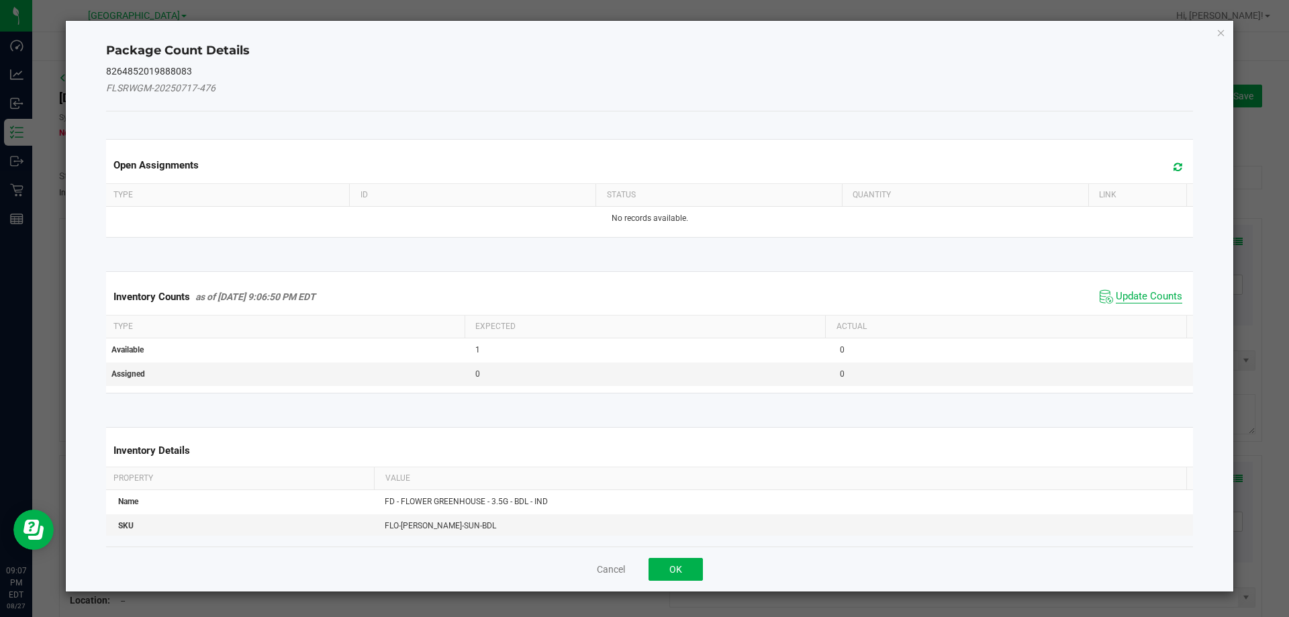
click at [1128, 297] on span "Update Counts" at bounding box center [1149, 296] width 66 height 13
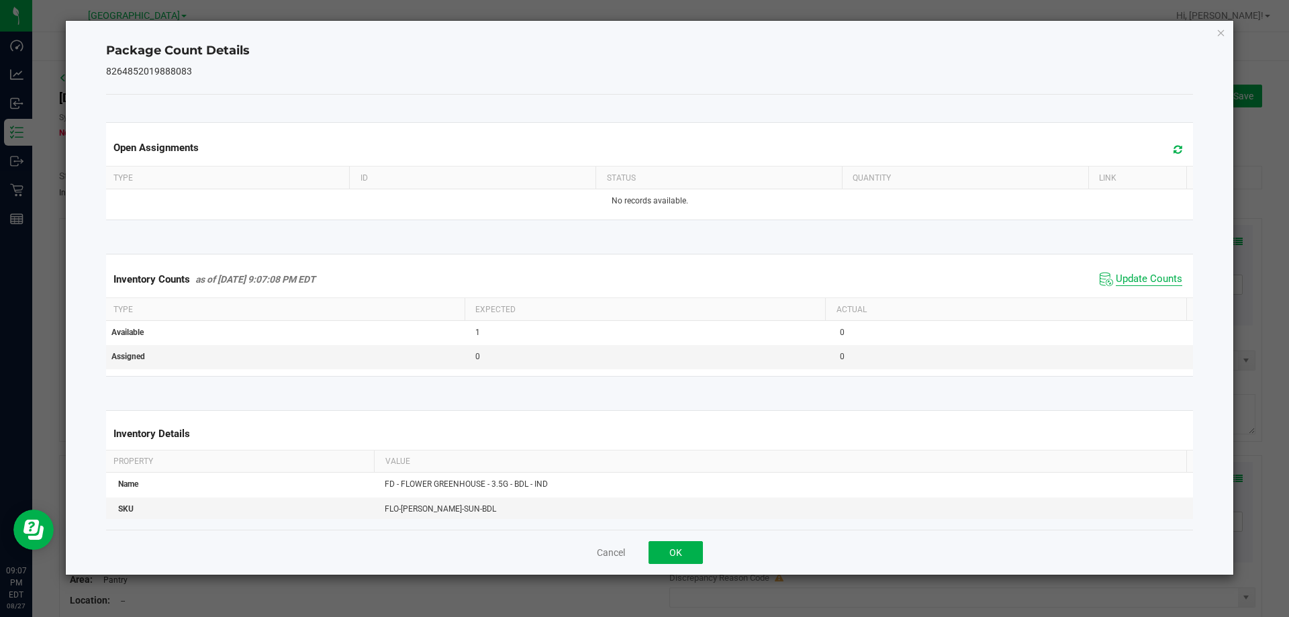
click at [1130, 274] on span "Update Counts" at bounding box center [1149, 279] width 66 height 13
click at [675, 557] on button "OK" at bounding box center [676, 552] width 54 height 23
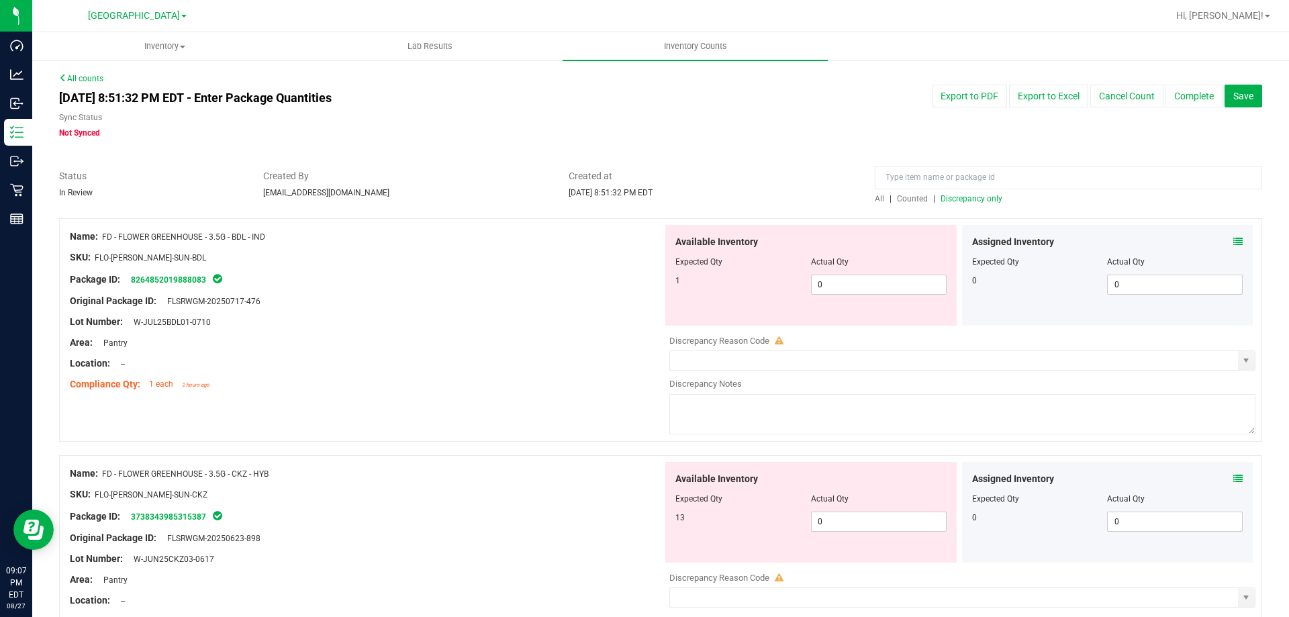
click at [85, 75] on link "All counts" at bounding box center [81, 78] width 44 height 9
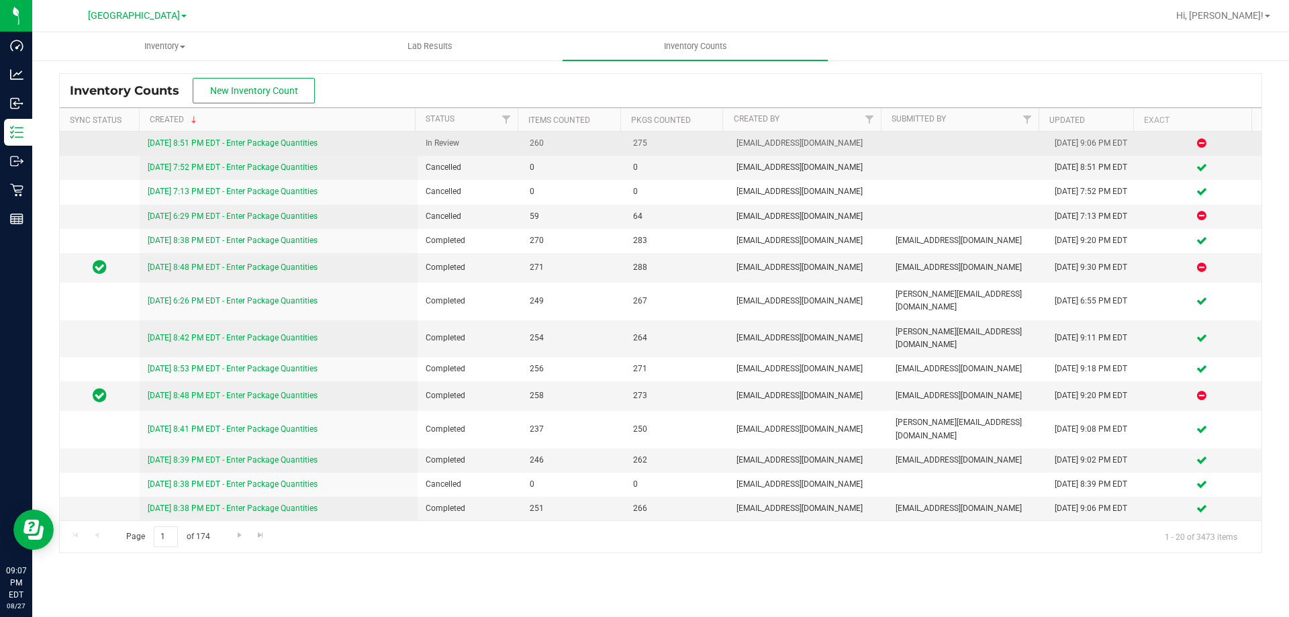
click at [241, 142] on link "[DATE] 8:51 PM EDT - Enter Package Quantities" at bounding box center [233, 142] width 170 height 9
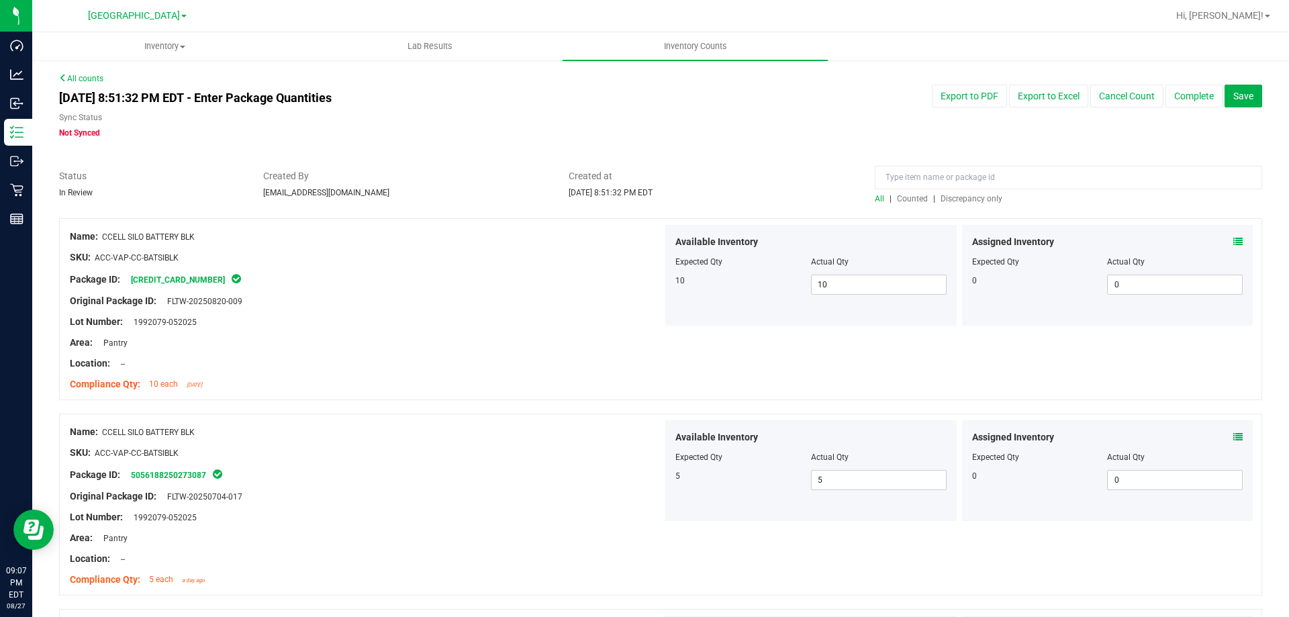
click at [83, 132] on span "Not Synced" at bounding box center [79, 132] width 41 height 9
click at [950, 199] on span "Discrepancy only" at bounding box center [972, 198] width 62 height 9
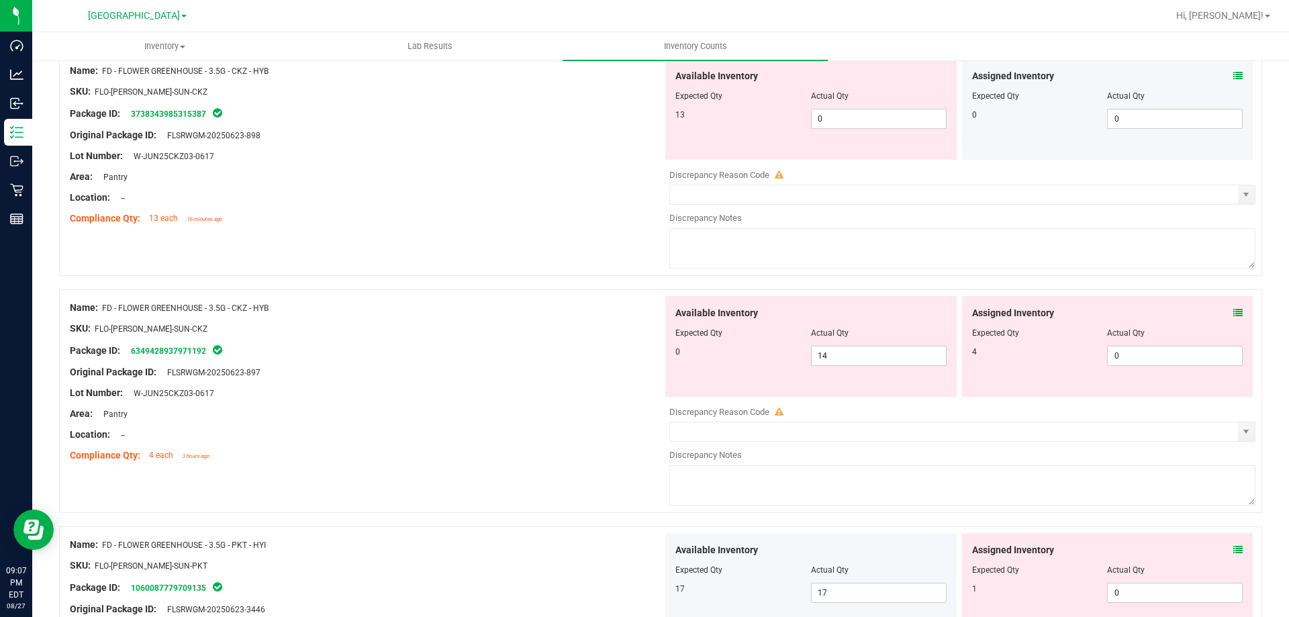
scroll to position [336, 0]
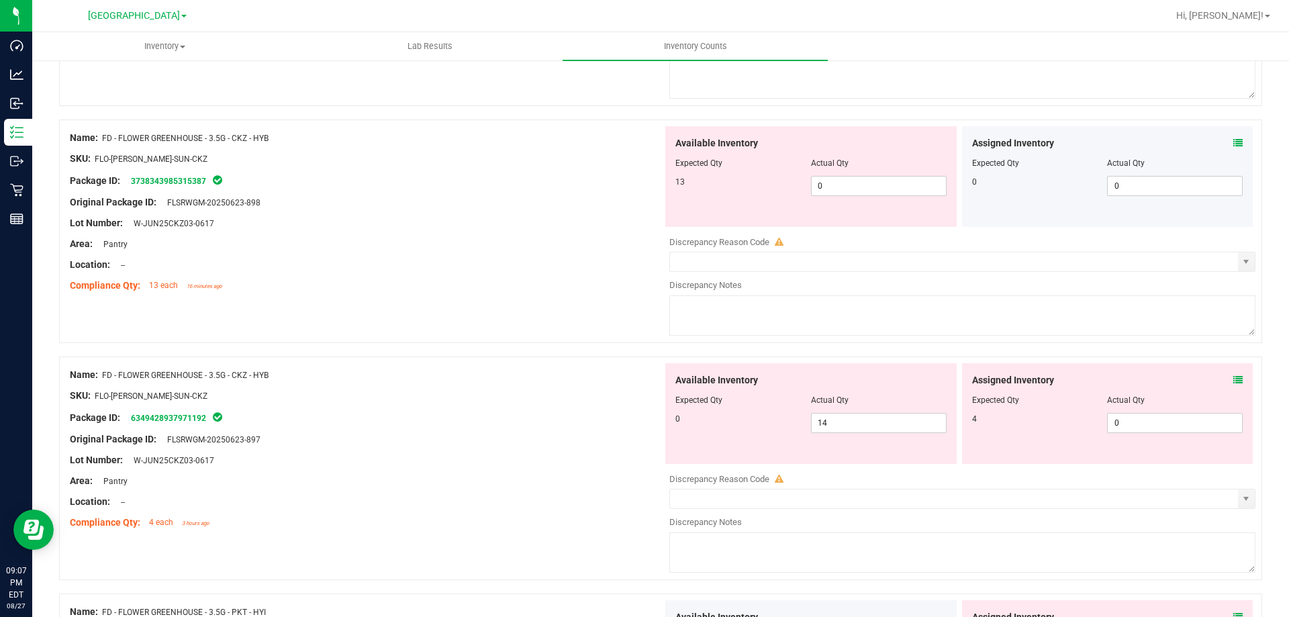
click at [1234, 143] on div "Assigned Inventory Expected Qty Actual Qty 0 0 0" at bounding box center [1107, 176] width 291 height 101
click at [1234, 143] on icon at bounding box center [1238, 142] width 9 height 9
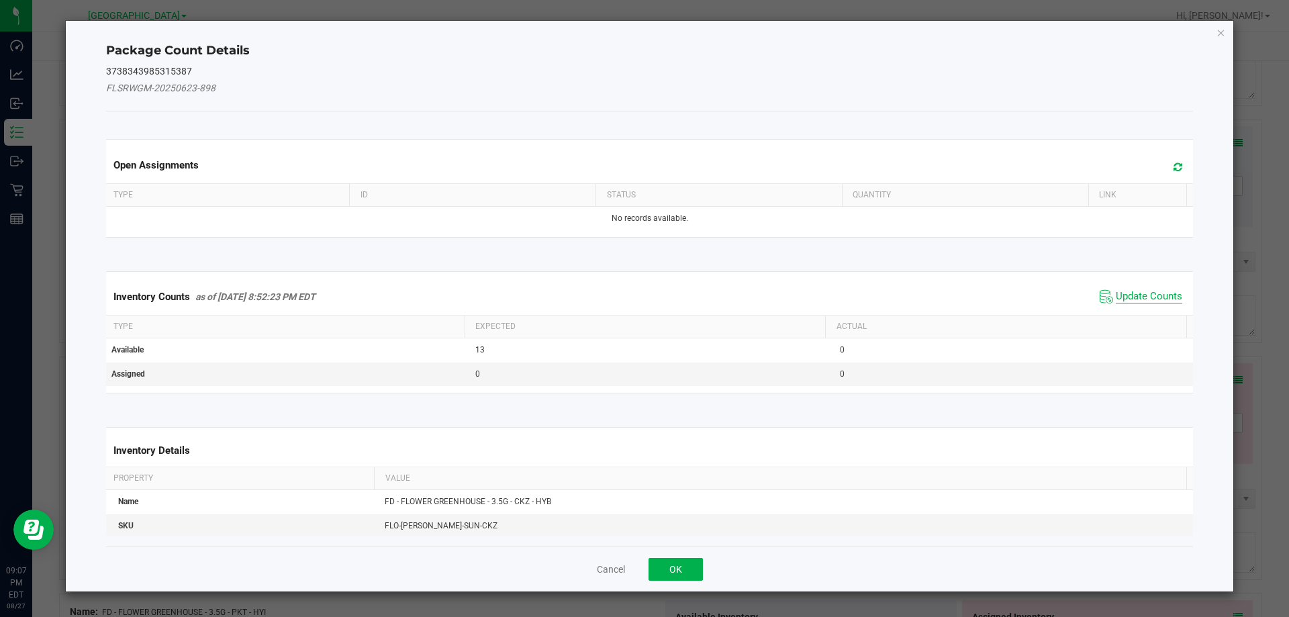
click at [1122, 292] on span "Update Counts" at bounding box center [1149, 296] width 66 height 13
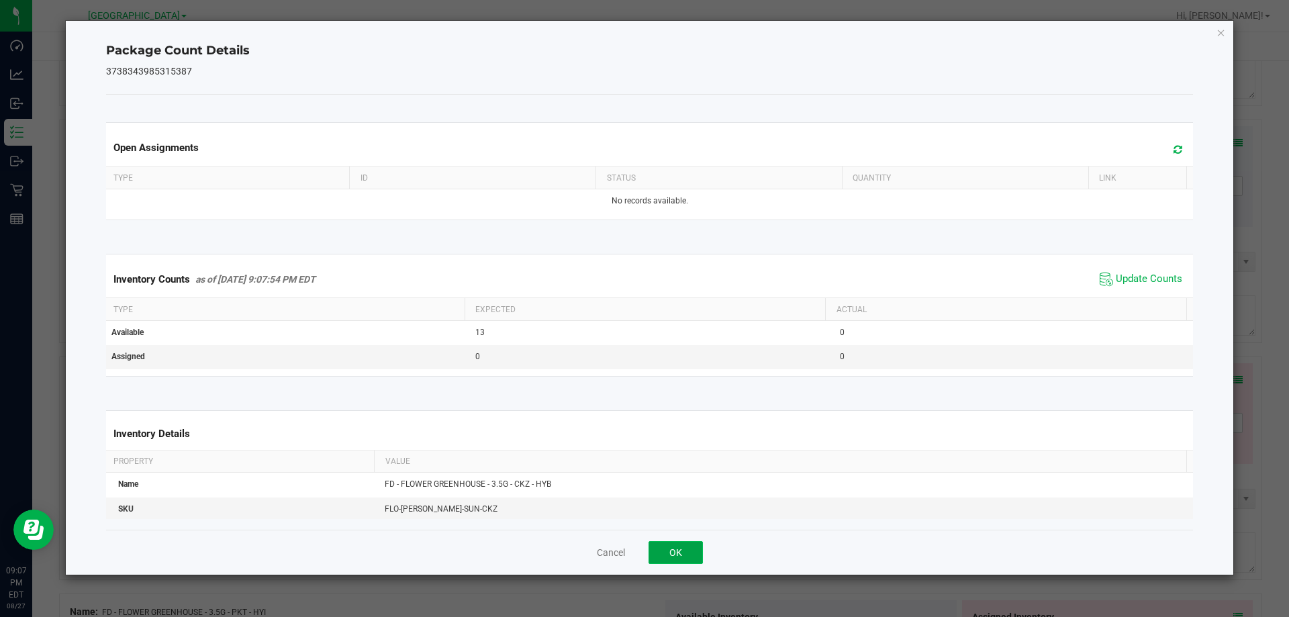
click at [686, 553] on button "OK" at bounding box center [676, 552] width 54 height 23
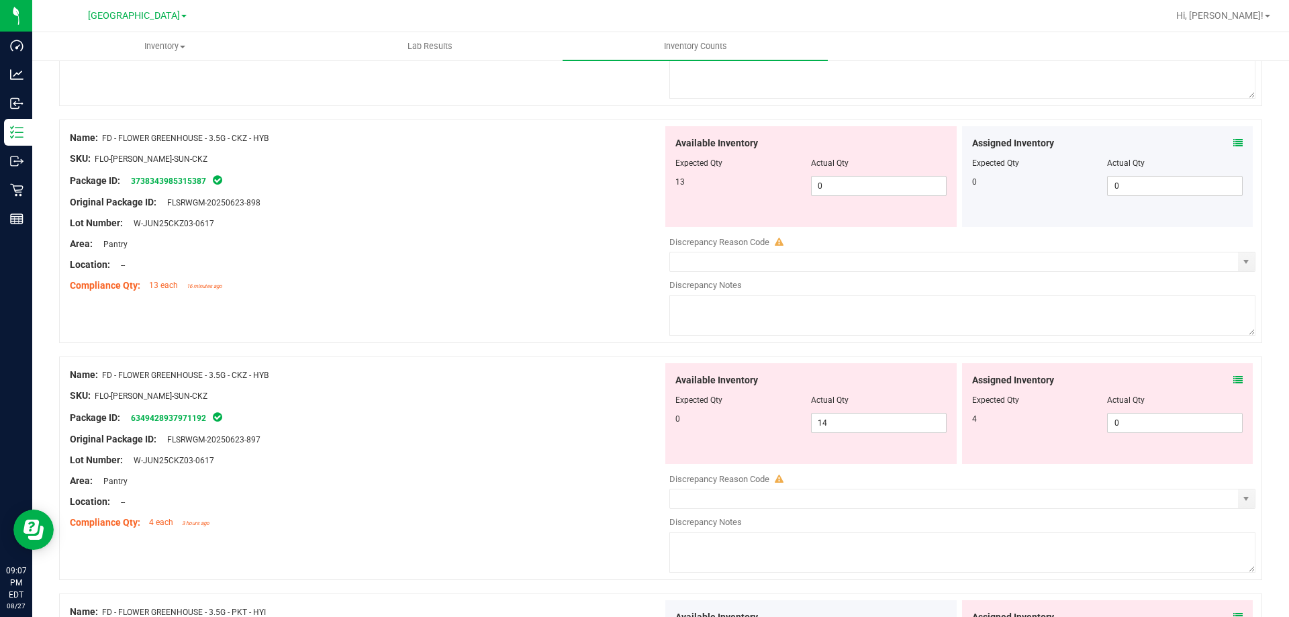
click at [1234, 376] on icon at bounding box center [1238, 379] width 9 height 9
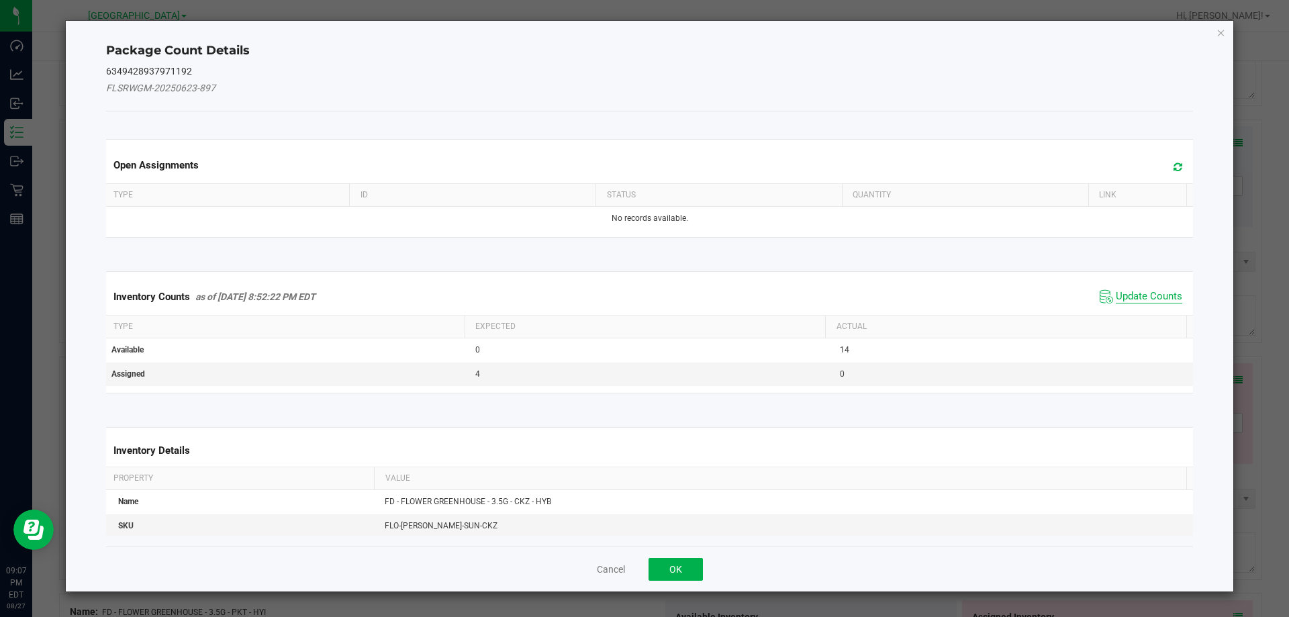
click at [1146, 293] on span "Update Counts" at bounding box center [1149, 296] width 66 height 13
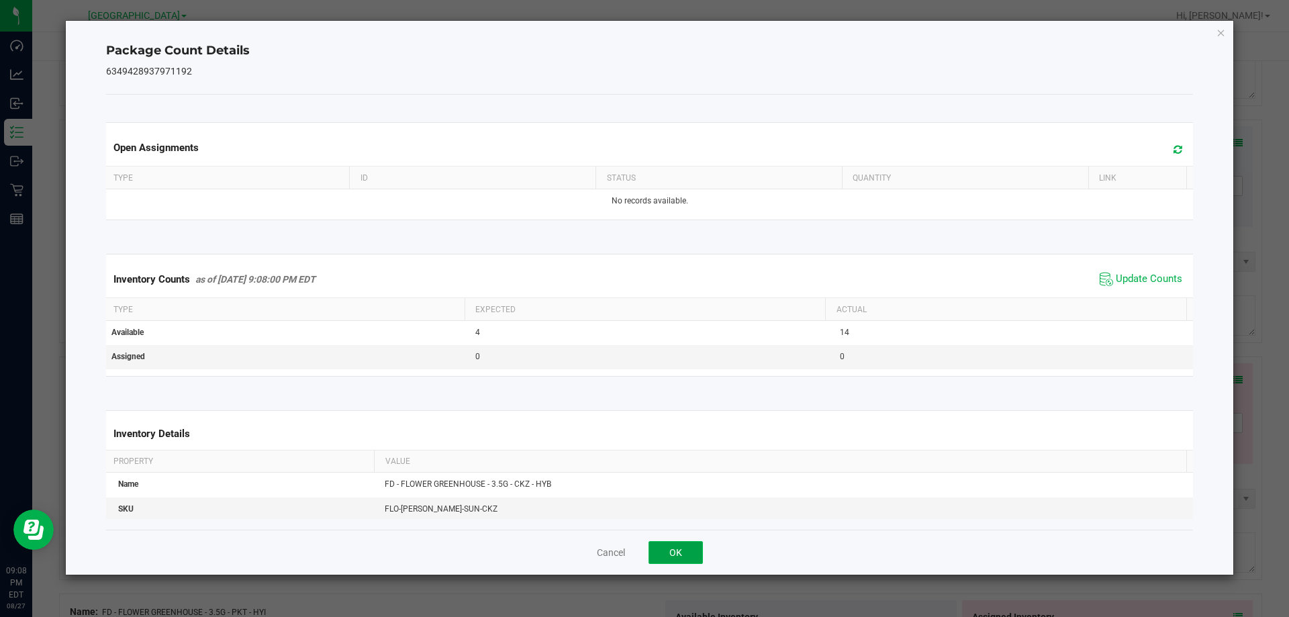
click at [663, 557] on button "OK" at bounding box center [676, 552] width 54 height 23
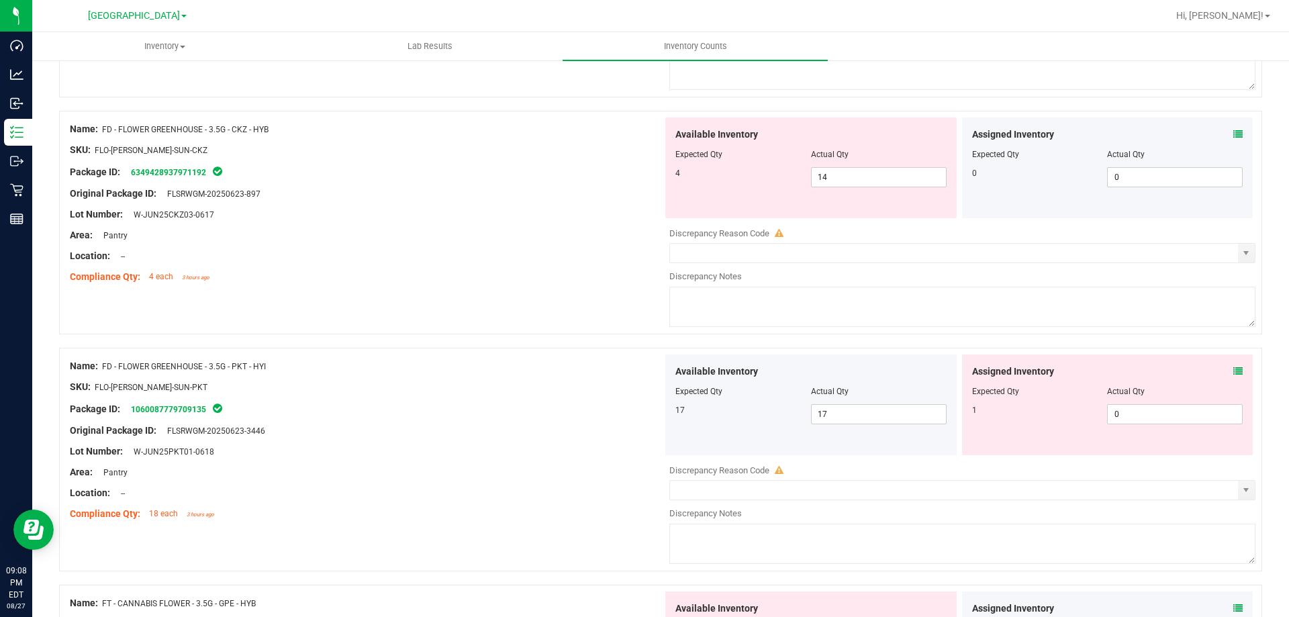
scroll to position [604, 0]
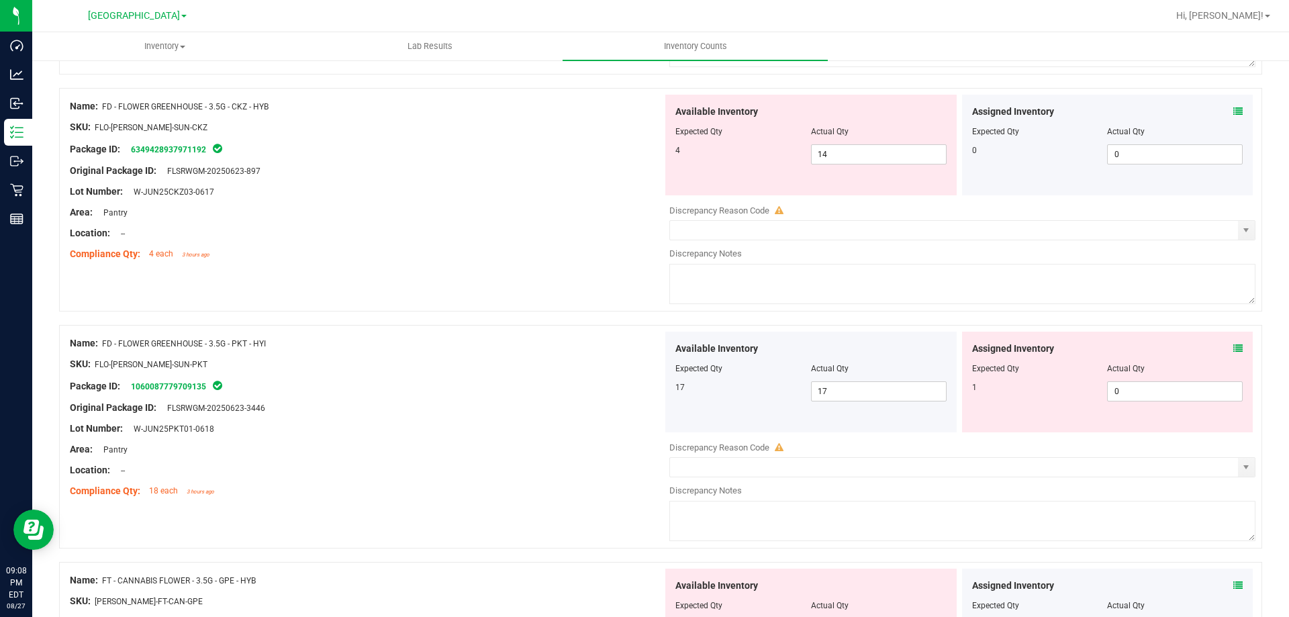
click at [1234, 347] on icon at bounding box center [1238, 348] width 9 height 9
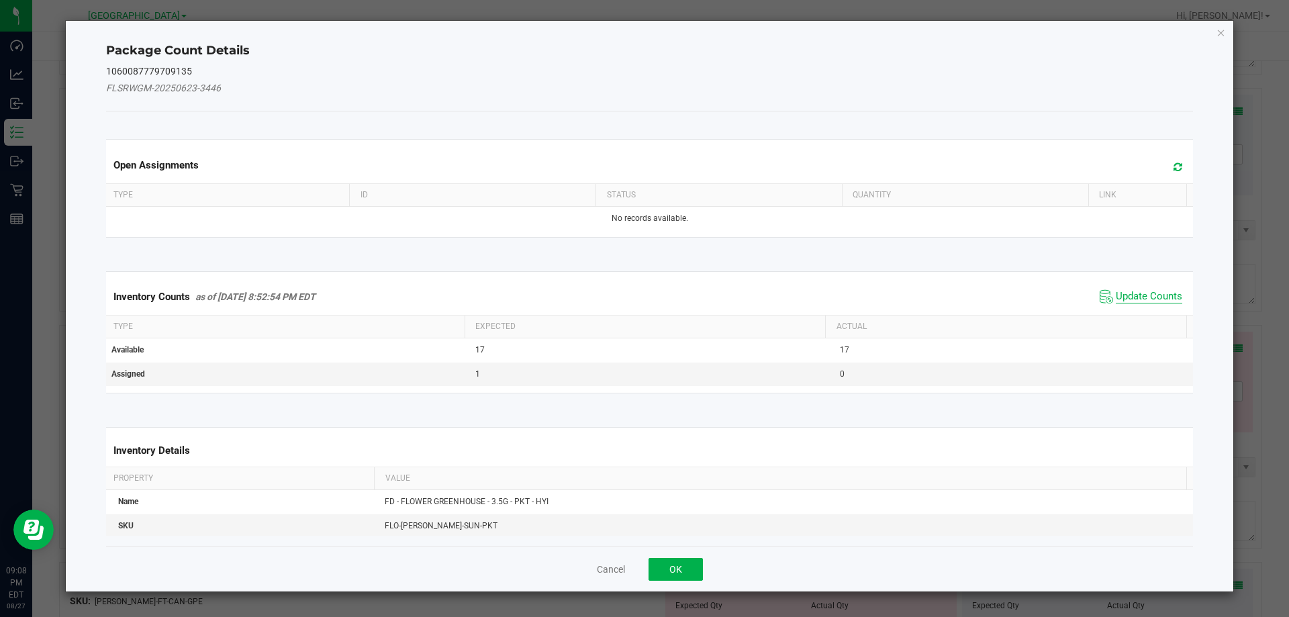
click at [1150, 298] on span "Update Counts" at bounding box center [1149, 296] width 66 height 13
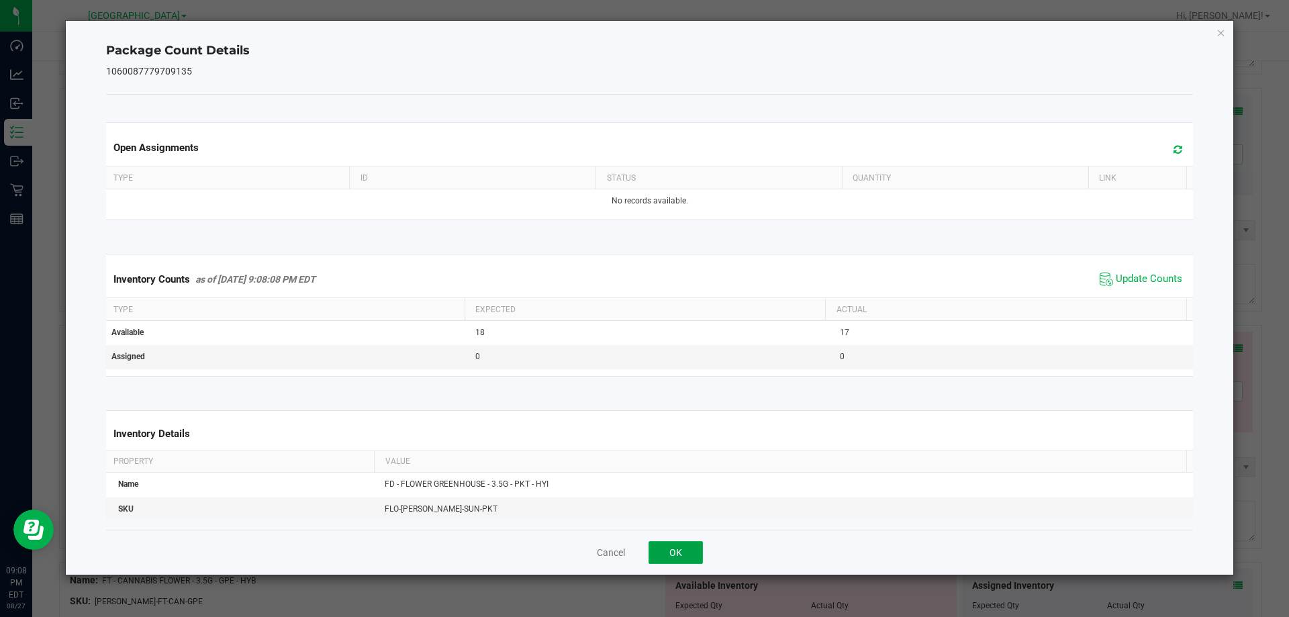
click at [676, 545] on button "OK" at bounding box center [676, 552] width 54 height 23
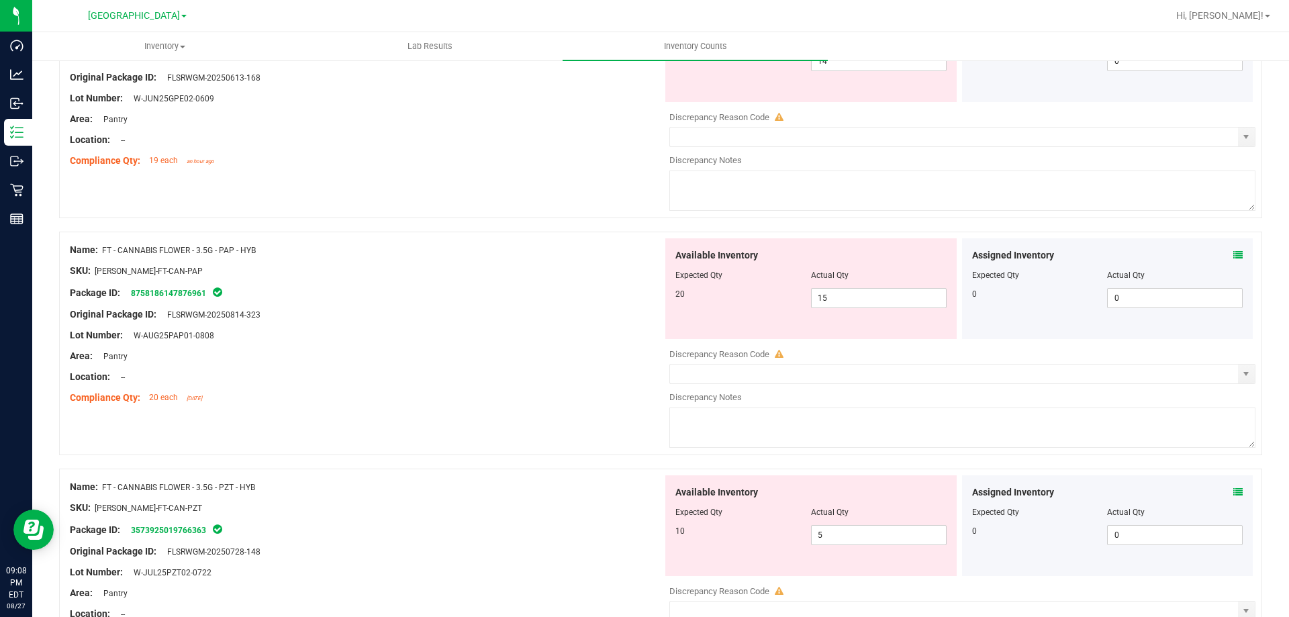
scroll to position [1209, 0]
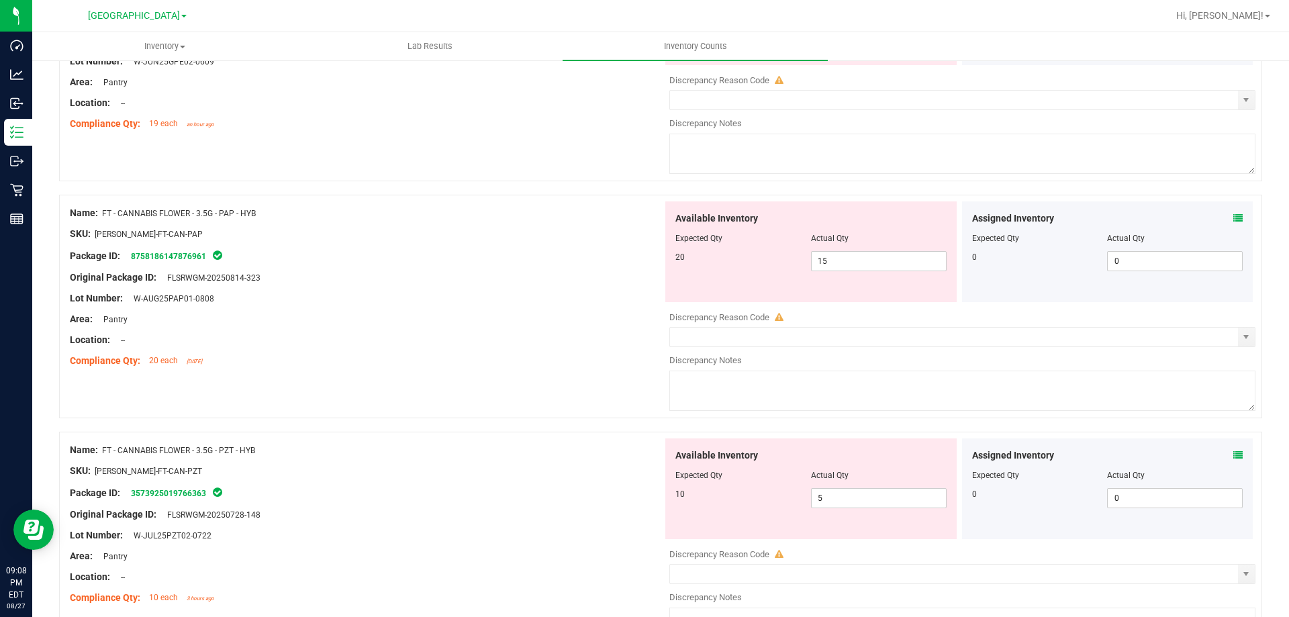
click at [1233, 219] on div "Assigned Inventory Expected Qty Actual Qty 0 0 0" at bounding box center [1107, 251] width 291 height 101
click at [1234, 218] on icon at bounding box center [1238, 218] width 9 height 9
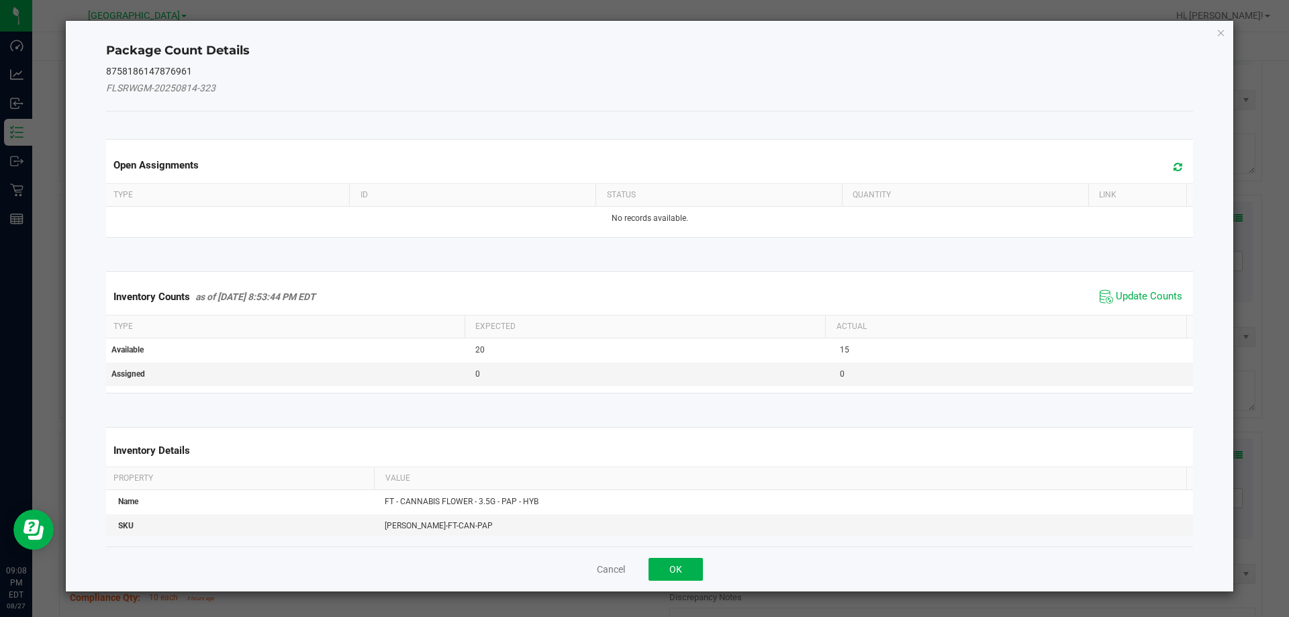
click at [1130, 288] on span "Update Counts" at bounding box center [1141, 297] width 89 height 20
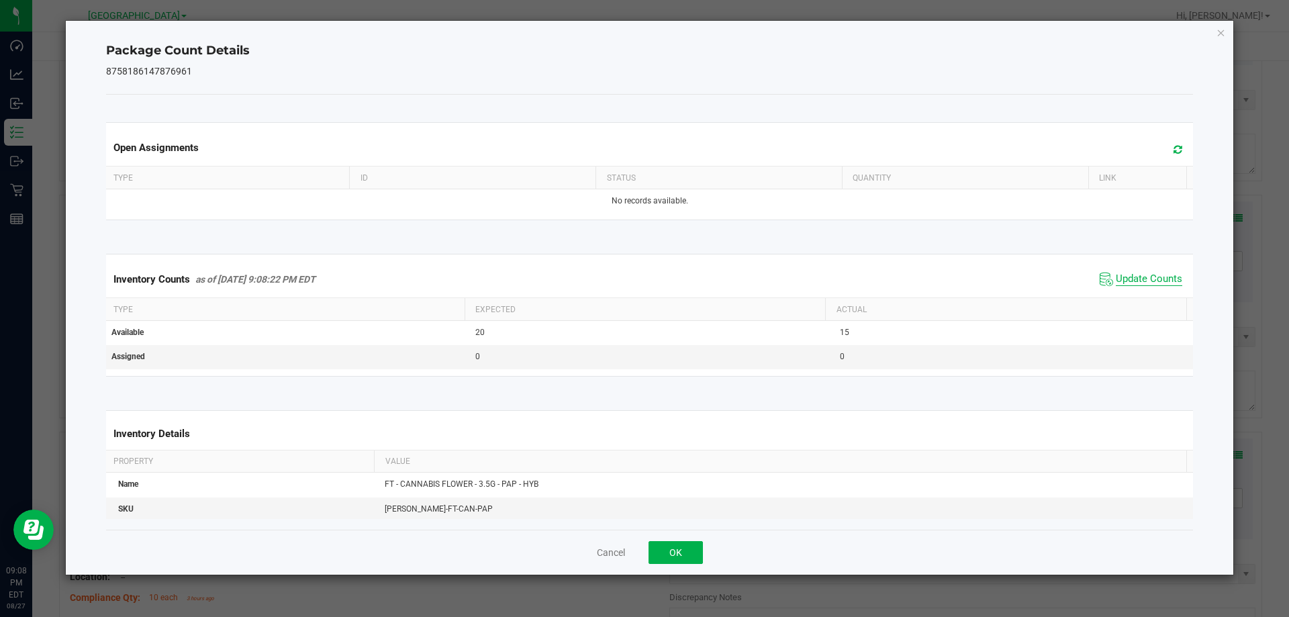
click at [1141, 279] on span "Update Counts" at bounding box center [1149, 279] width 66 height 13
click at [672, 540] on div "Cancel OK" at bounding box center [650, 552] width 1088 height 45
click at [680, 551] on button "OK" at bounding box center [676, 552] width 54 height 23
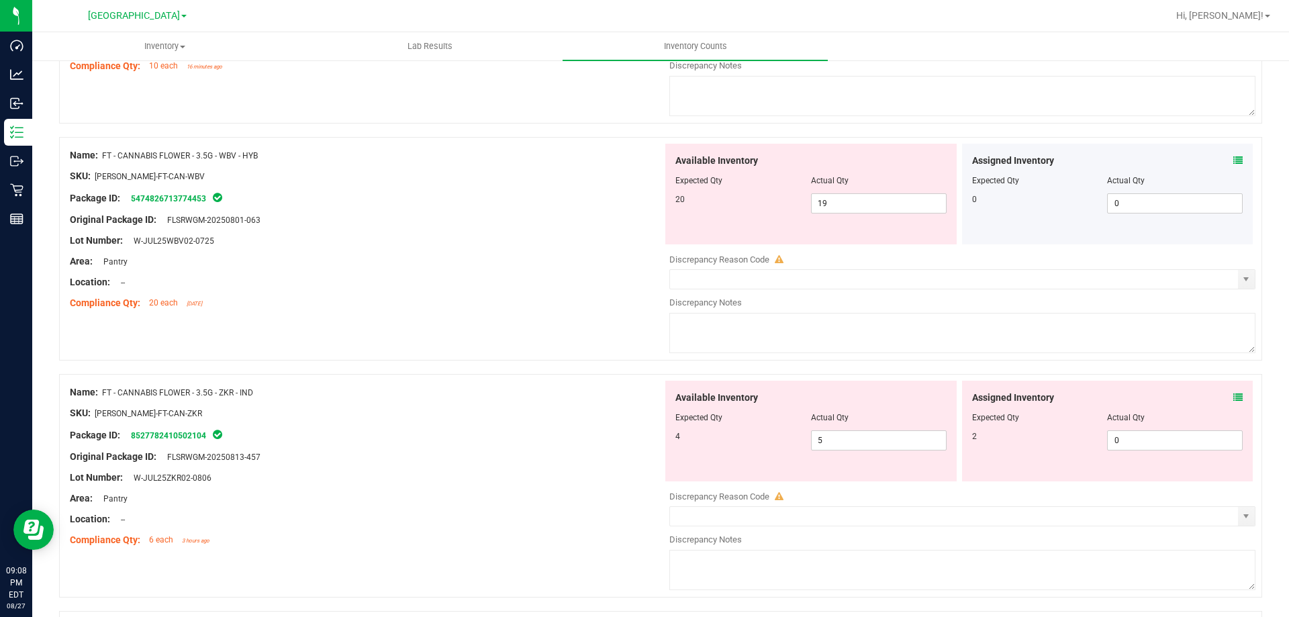
scroll to position [2216, 0]
click at [1234, 392] on icon at bounding box center [1238, 396] width 9 height 9
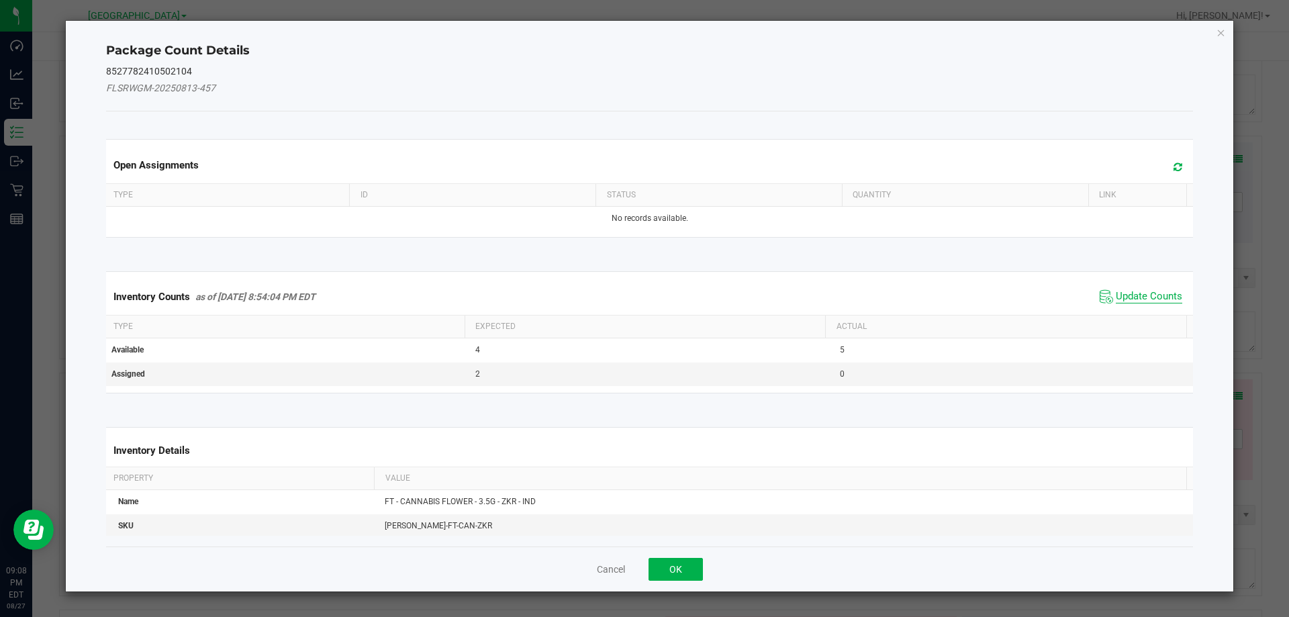
click at [1146, 295] on span "Update Counts" at bounding box center [1149, 296] width 66 height 13
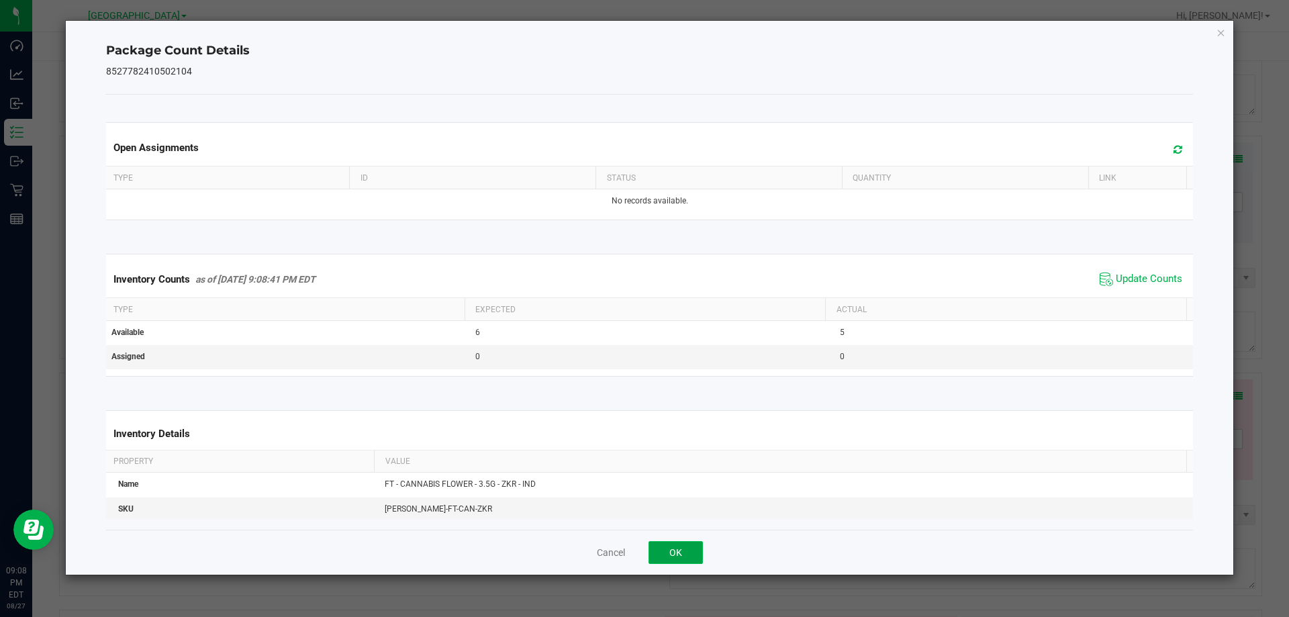
click at [690, 553] on button "OK" at bounding box center [676, 552] width 54 height 23
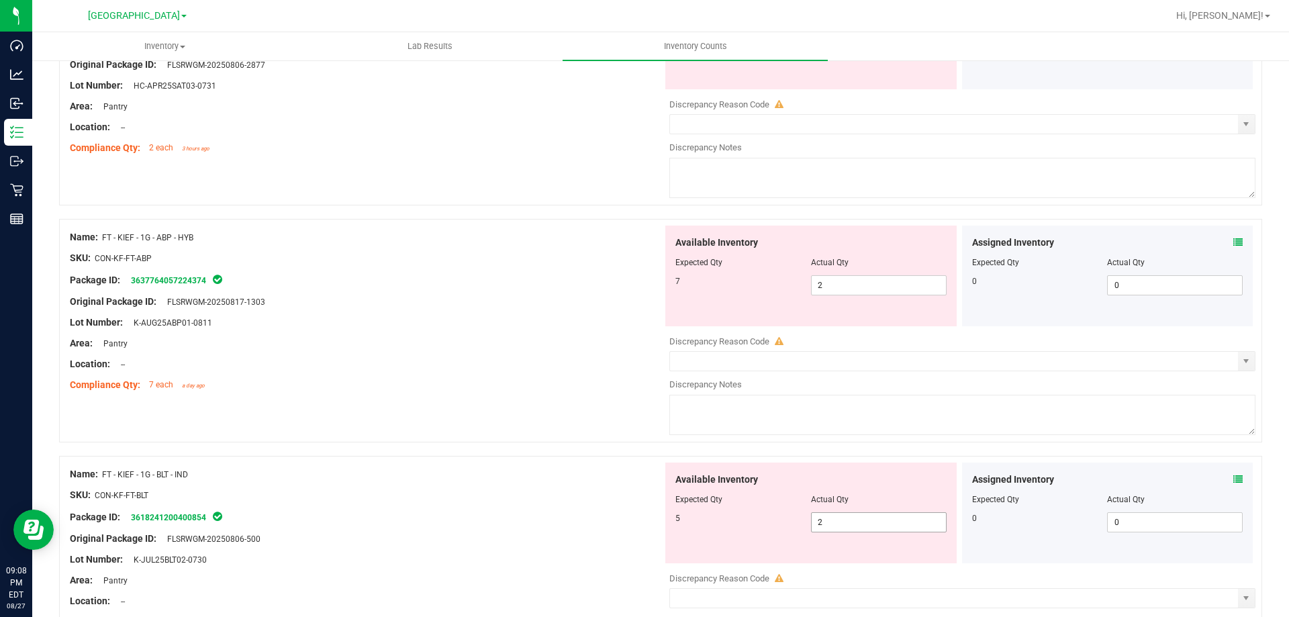
scroll to position [4388, 0]
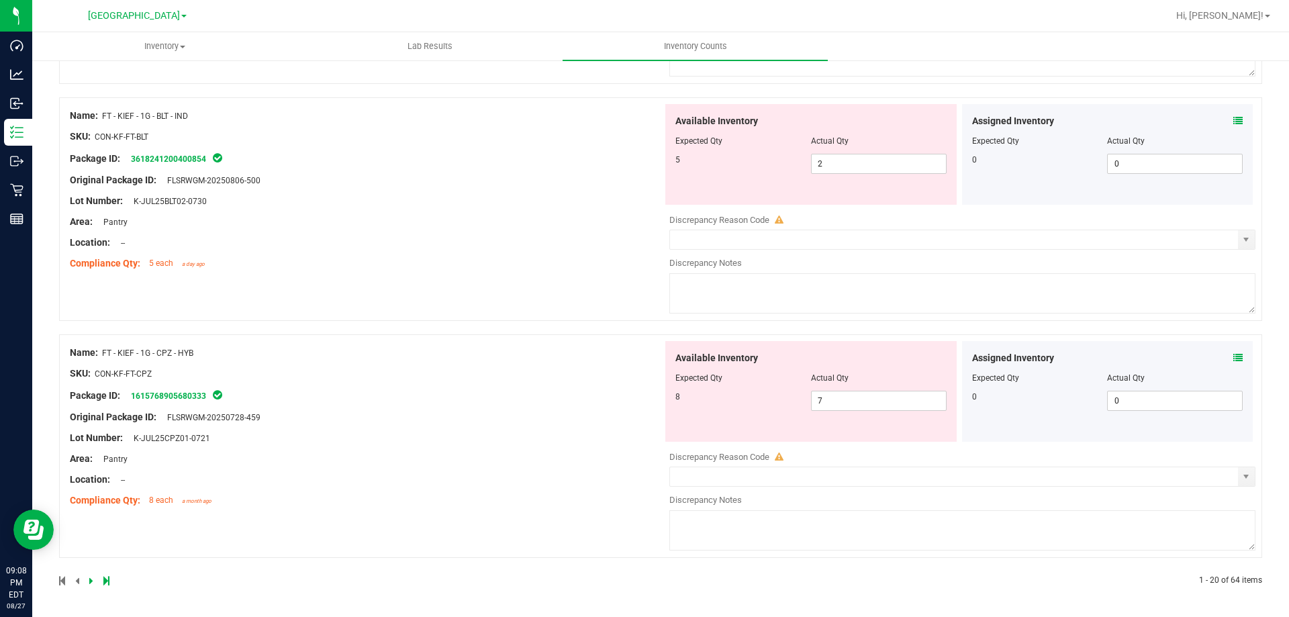
click at [1234, 119] on icon at bounding box center [1238, 120] width 9 height 9
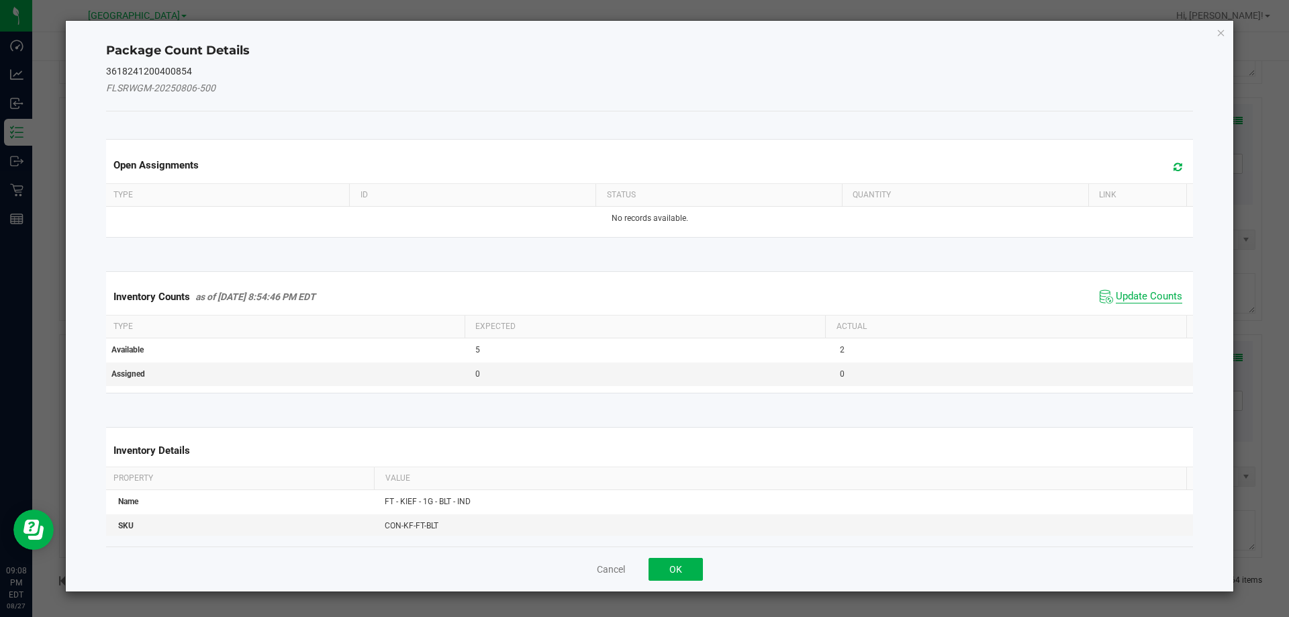
click at [1117, 300] on span "Update Counts" at bounding box center [1149, 296] width 66 height 13
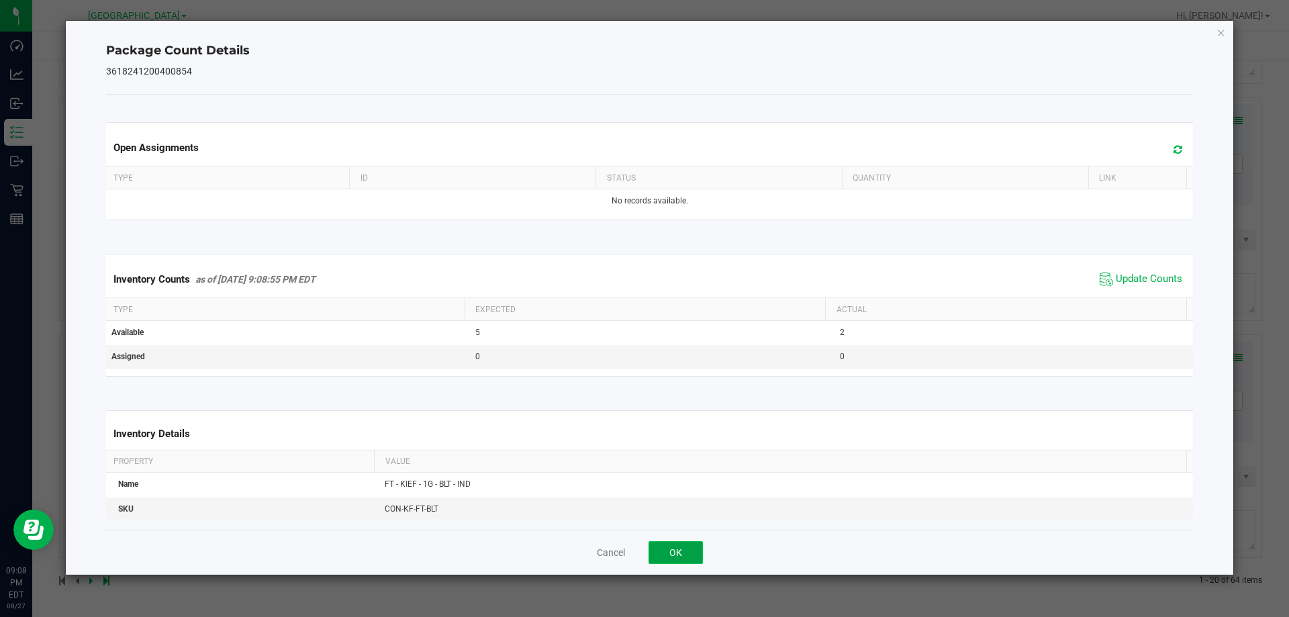
click at [688, 553] on button "OK" at bounding box center [676, 552] width 54 height 23
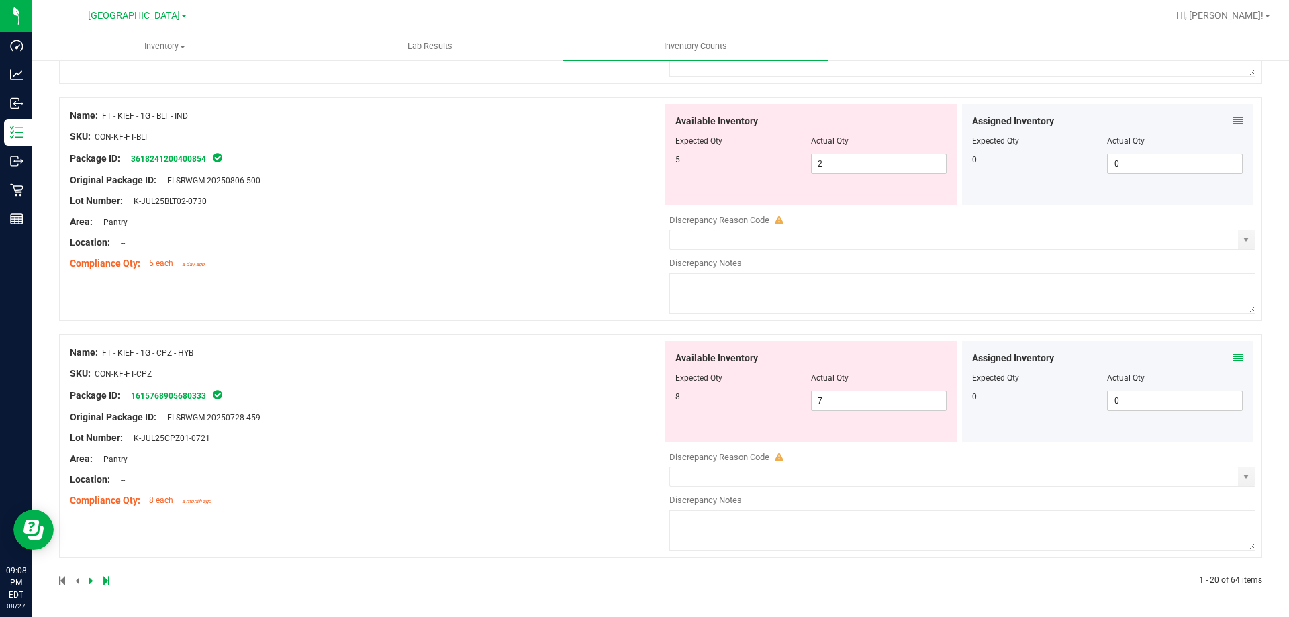
click at [1220, 355] on div "Assigned Inventory" at bounding box center [1107, 358] width 271 height 14
click at [1234, 355] on icon at bounding box center [1238, 357] width 9 height 9
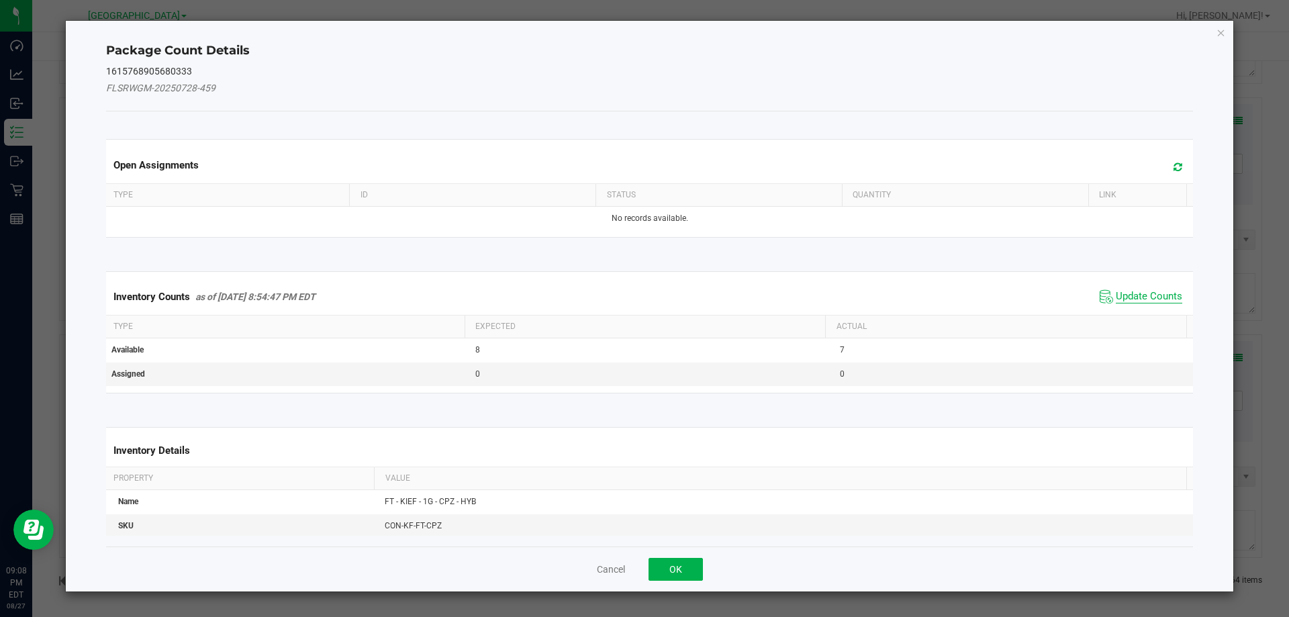
click at [1132, 293] on span "Update Counts" at bounding box center [1149, 296] width 66 height 13
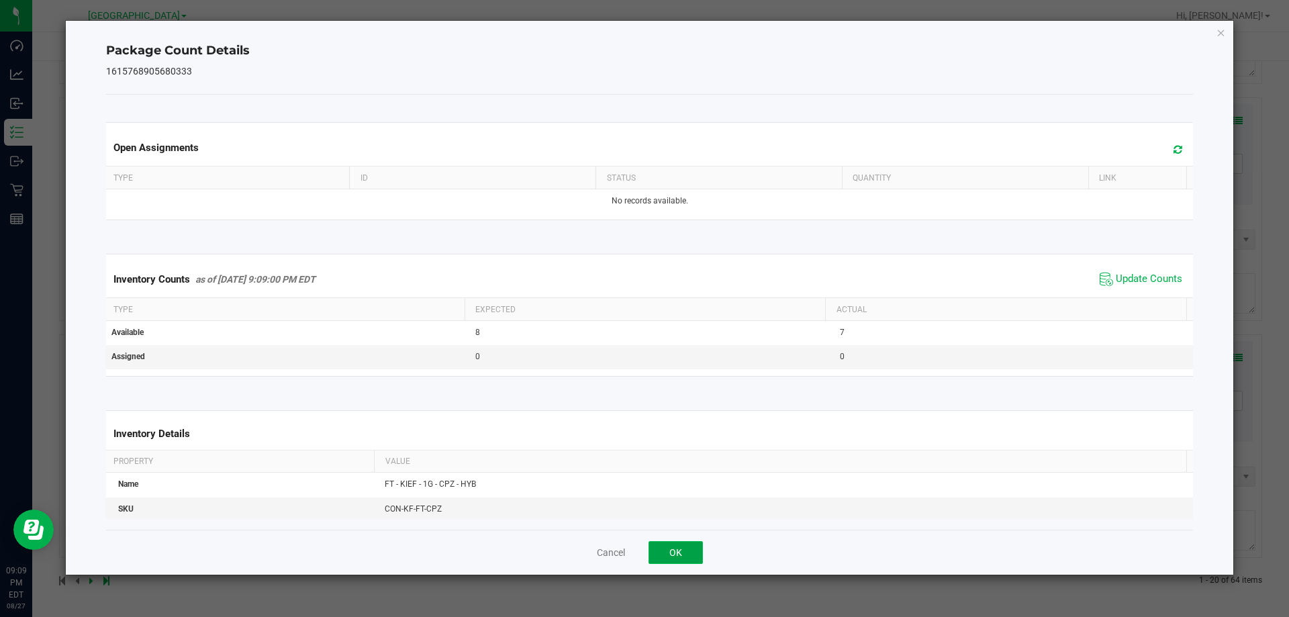
click at [683, 544] on button "OK" at bounding box center [676, 552] width 54 height 23
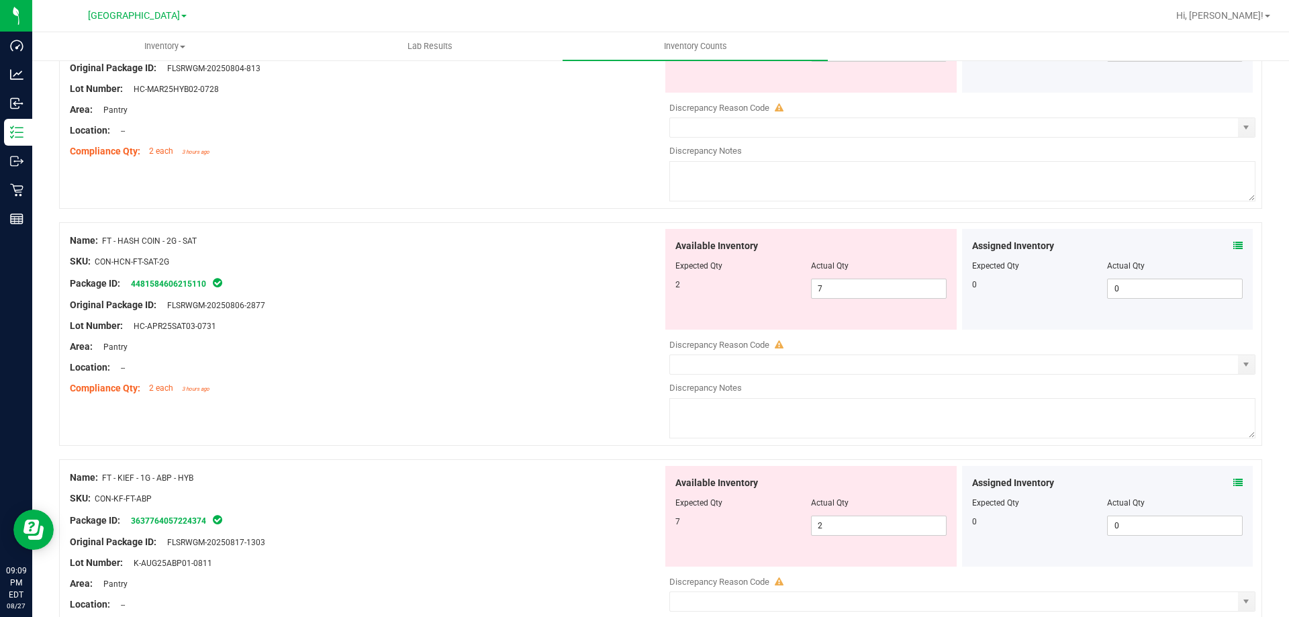
scroll to position [3784, 0]
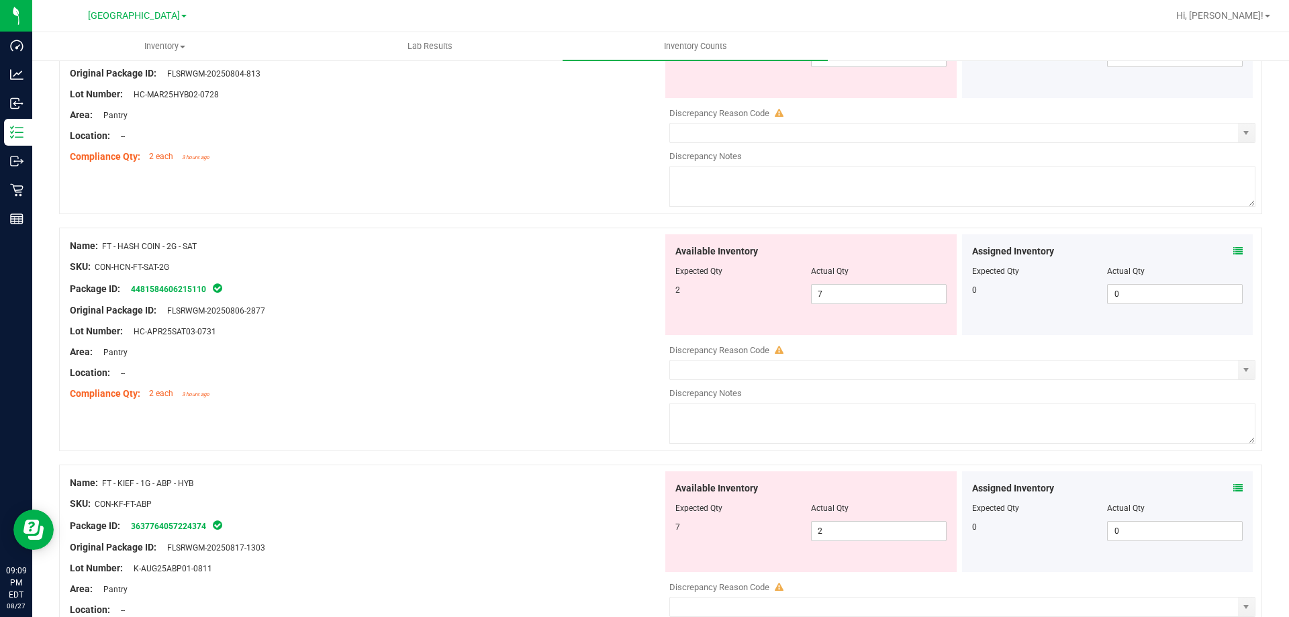
click at [1234, 250] on div "Assigned Inventory Expected Qty Actual Qty 0 0 0" at bounding box center [1107, 284] width 291 height 101
click at [1234, 251] on icon at bounding box center [1238, 250] width 9 height 9
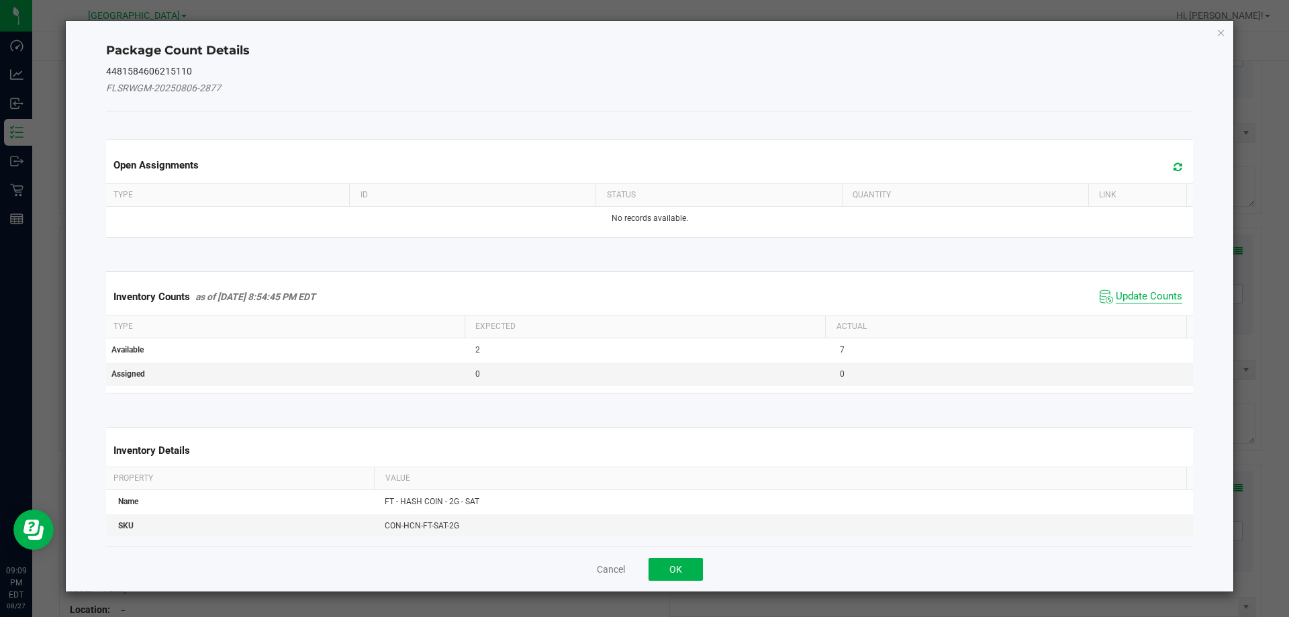
click at [1136, 292] on span "Update Counts" at bounding box center [1149, 296] width 66 height 13
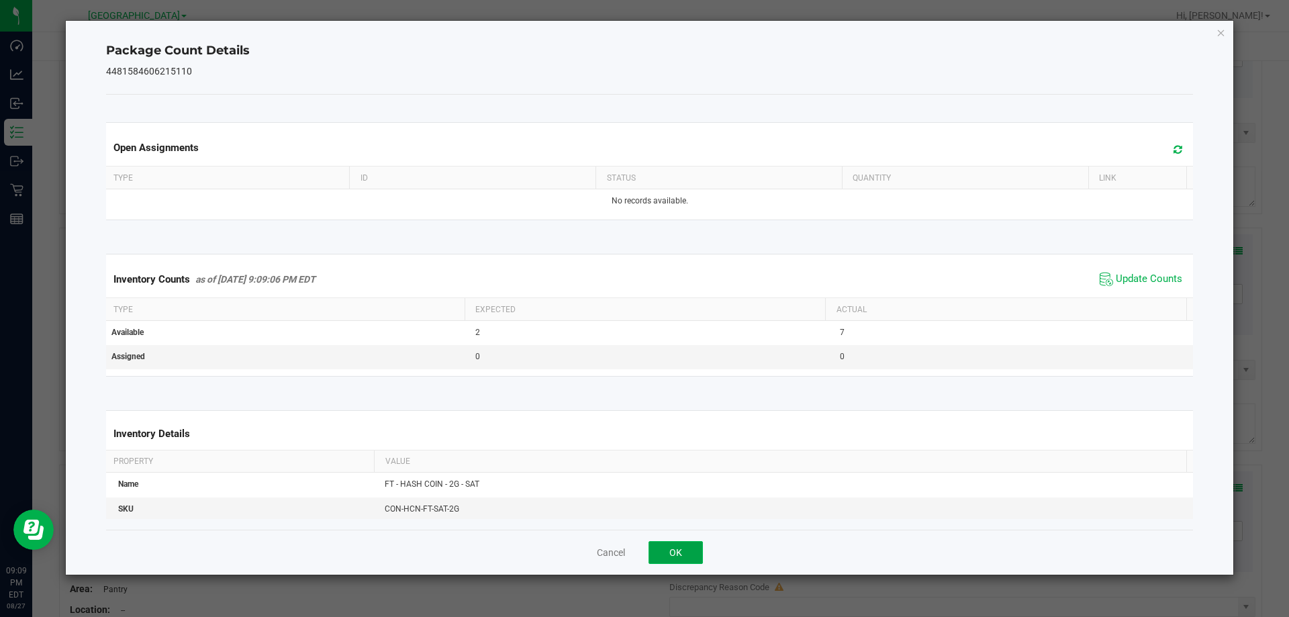
click at [676, 561] on button "OK" at bounding box center [676, 552] width 54 height 23
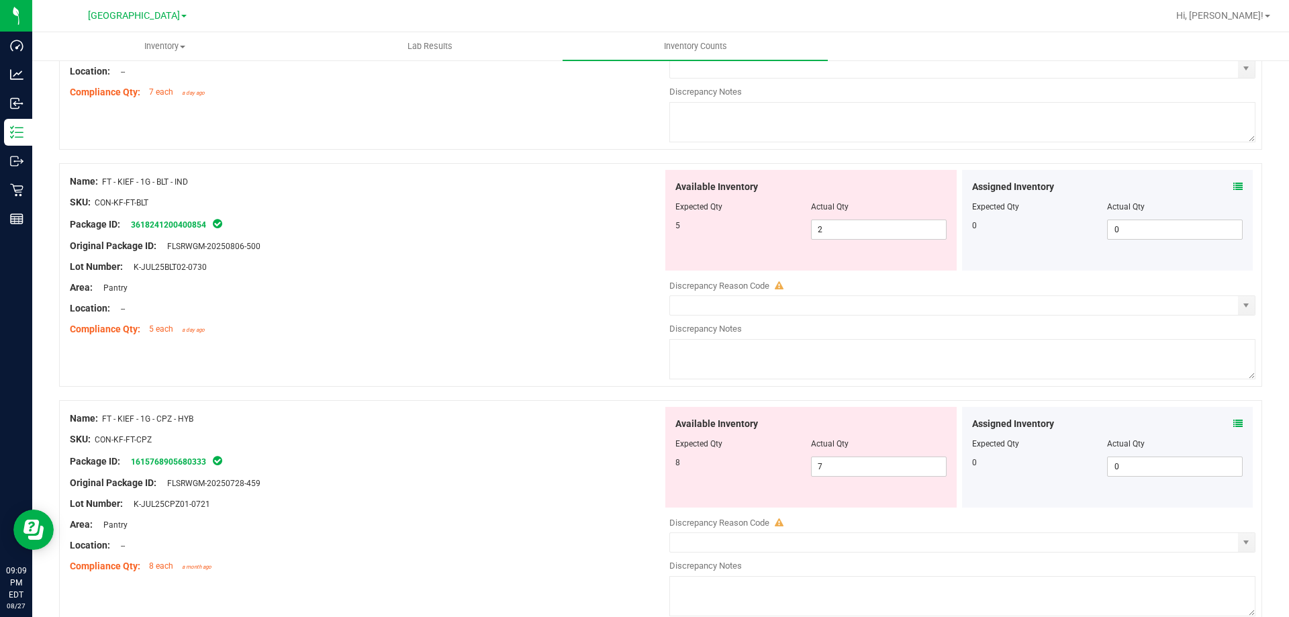
scroll to position [4388, 0]
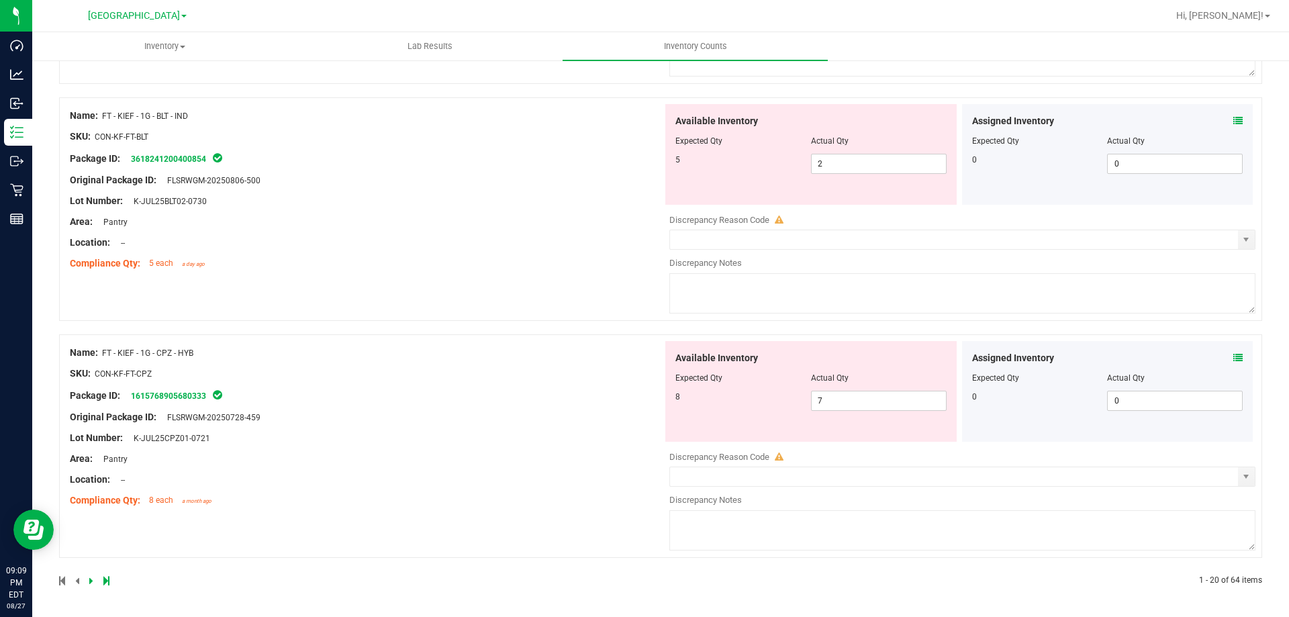
click at [106, 586] on div at bounding box center [360, 581] width 602 height 12
click at [105, 582] on icon at bounding box center [106, 581] width 6 height 8
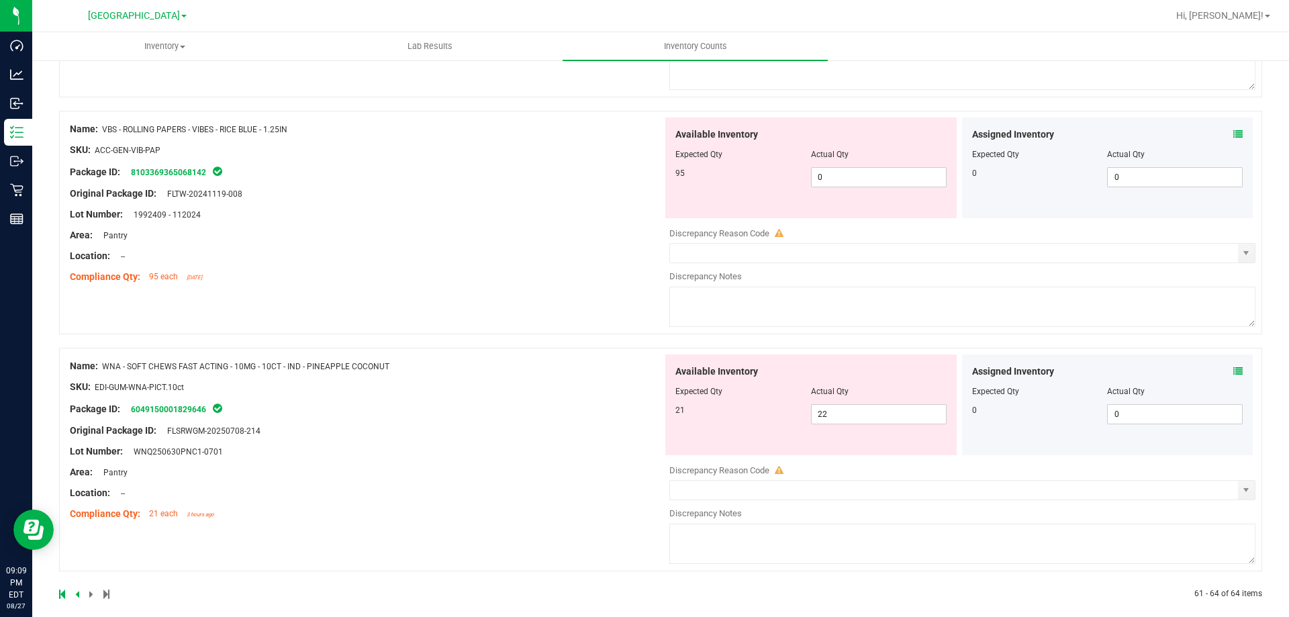
scroll to position [595, 0]
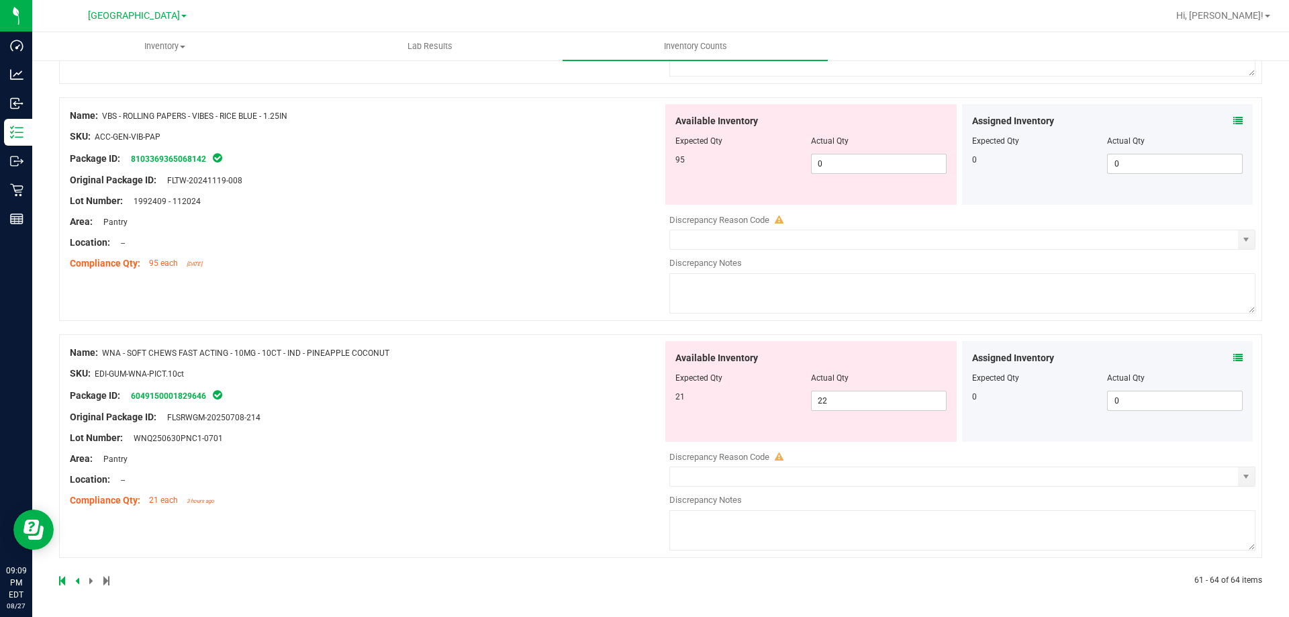
click at [1234, 359] on icon at bounding box center [1238, 357] width 9 height 9
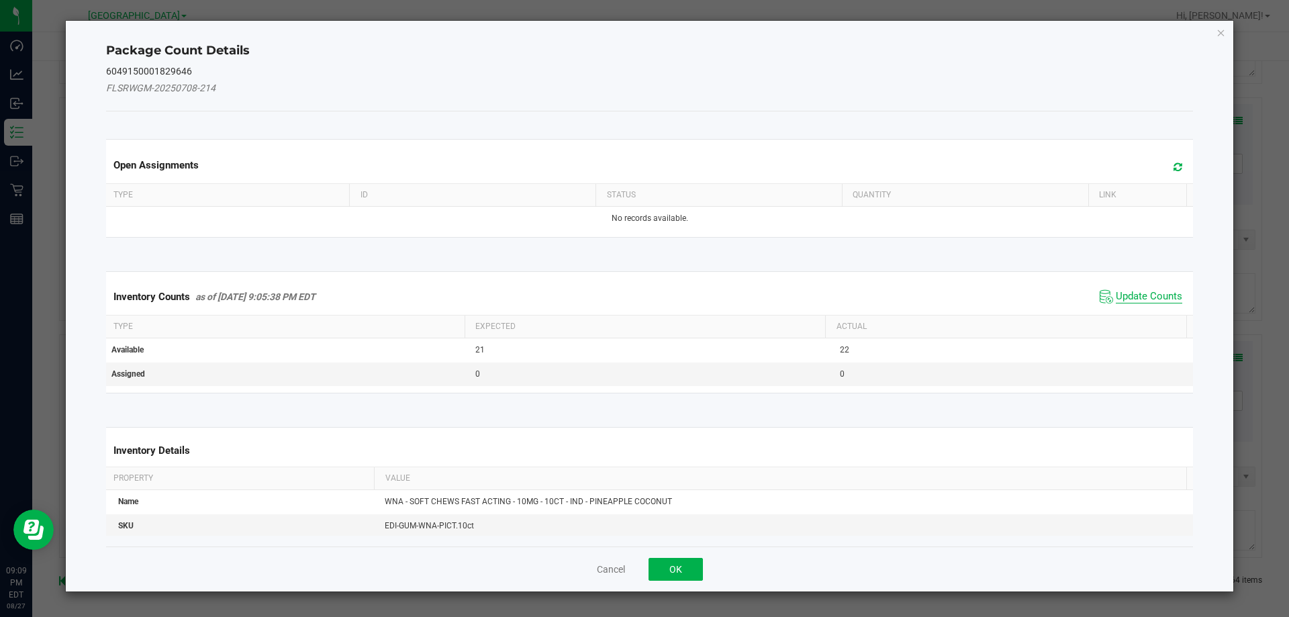
click at [1148, 297] on span "Update Counts" at bounding box center [1149, 296] width 66 height 13
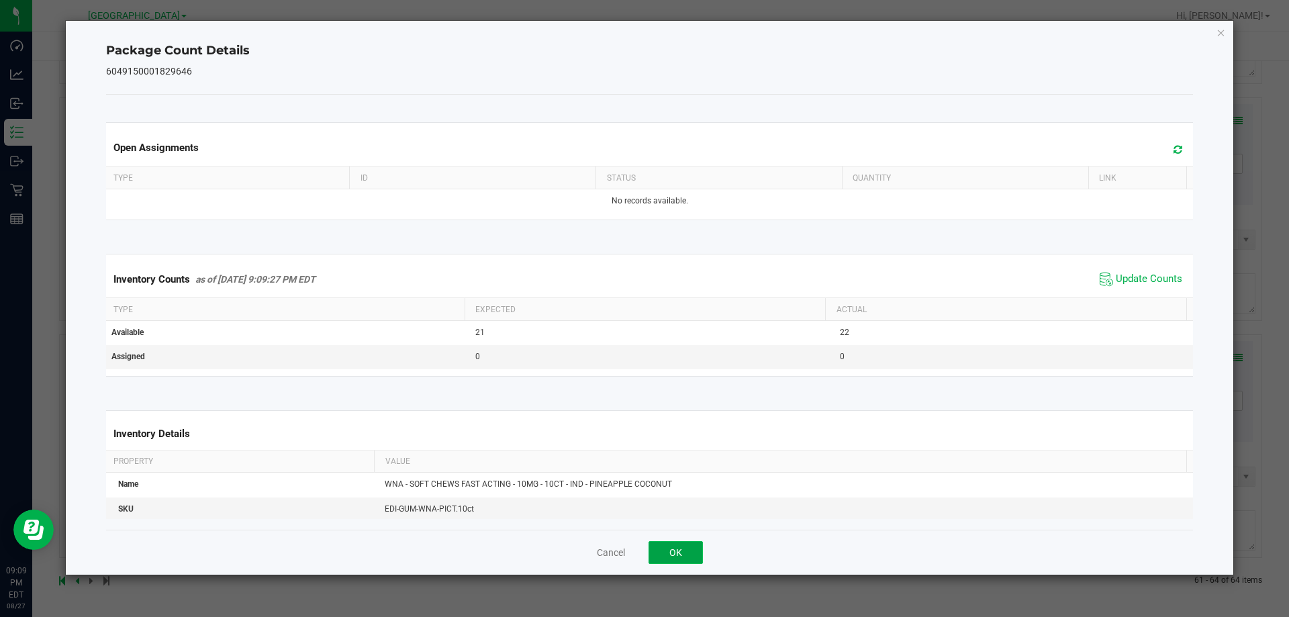
click at [674, 552] on button "OK" at bounding box center [676, 552] width 54 height 23
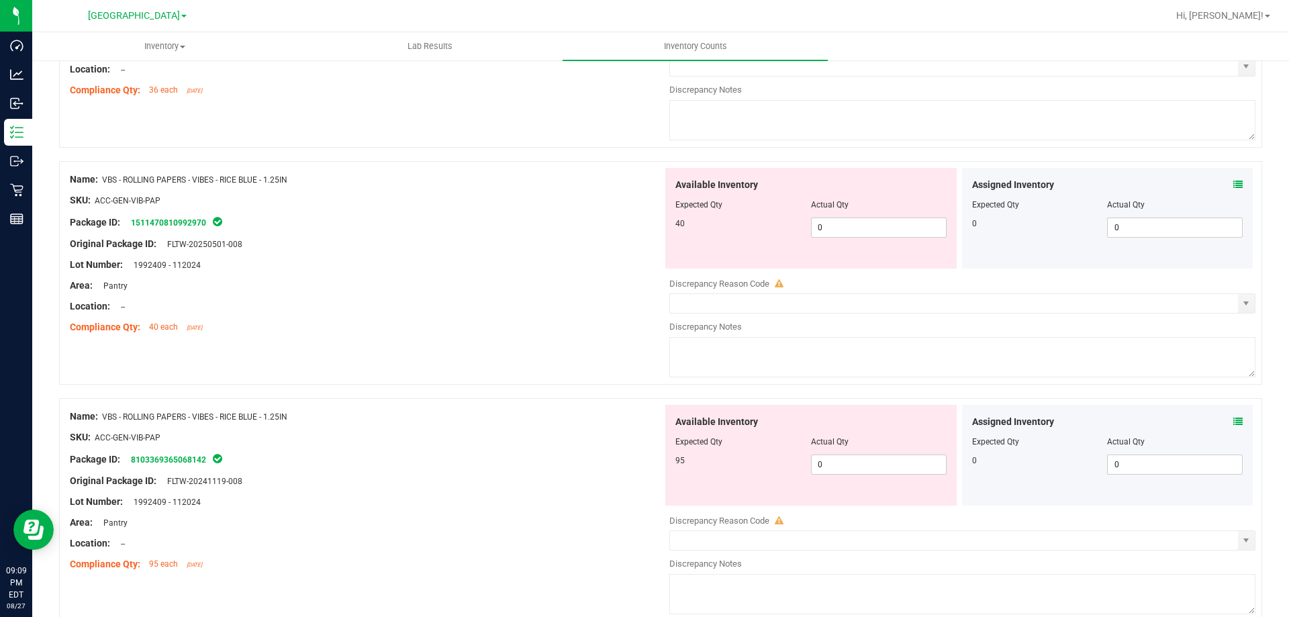
scroll to position [259, 0]
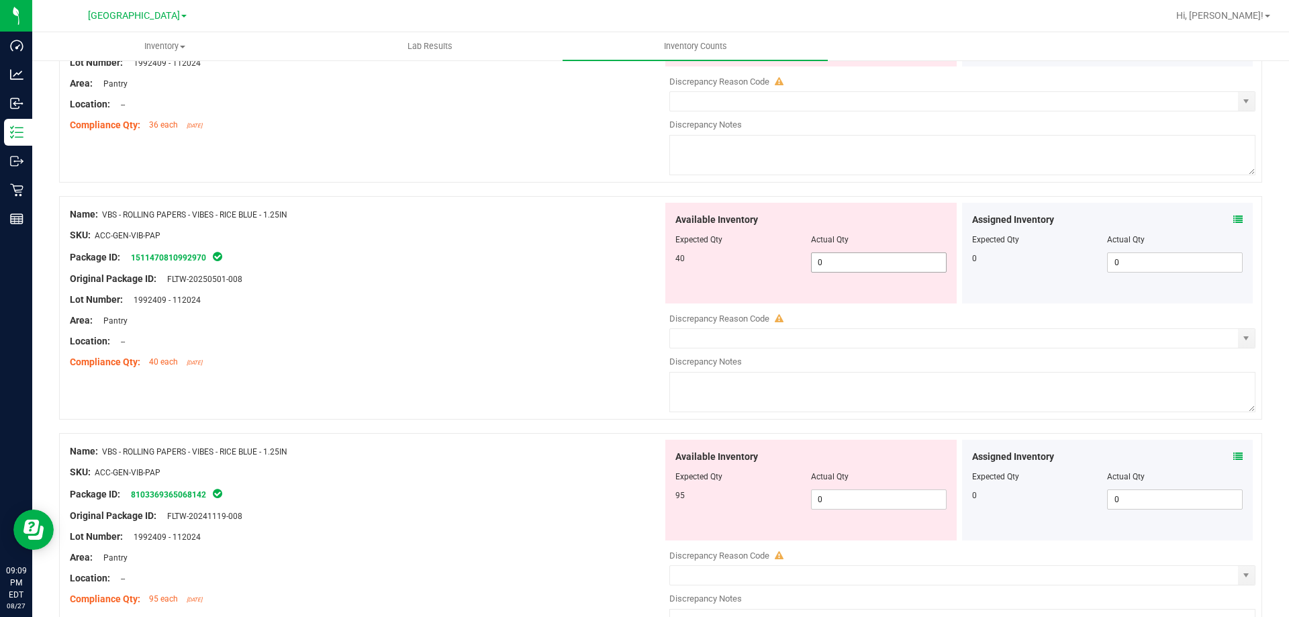
click at [845, 269] on span "0 0" at bounding box center [879, 263] width 136 height 20
click at [845, 269] on input "0" at bounding box center [879, 262] width 134 height 19
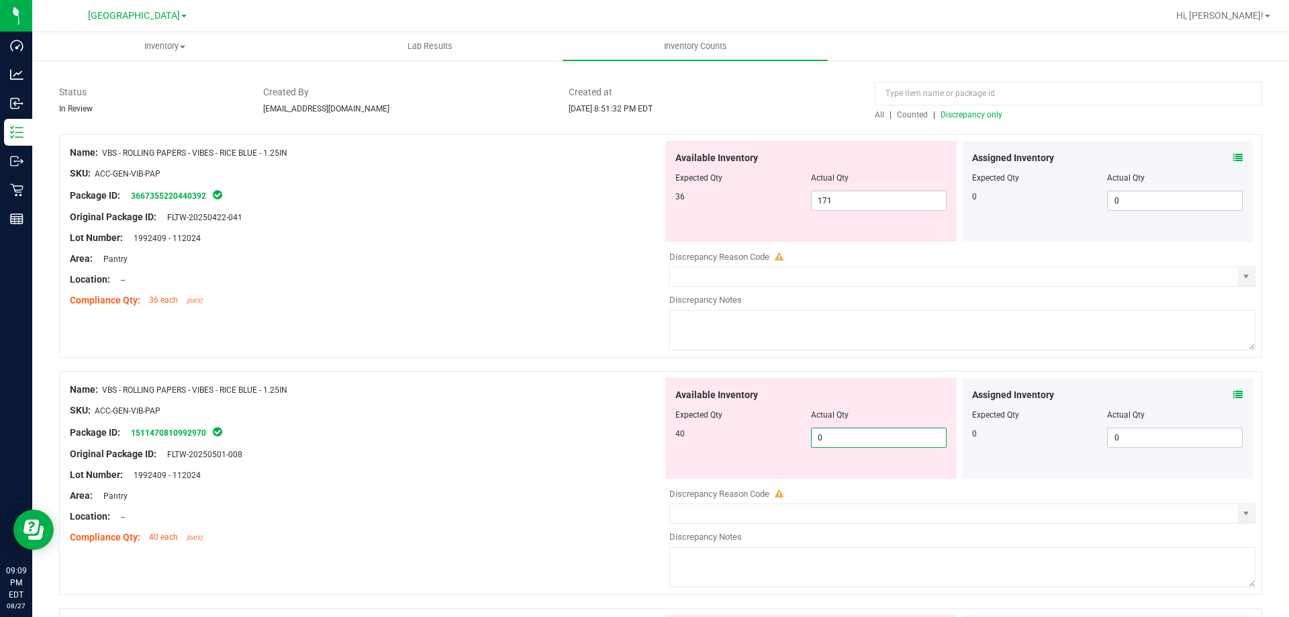
scroll to position [58, 0]
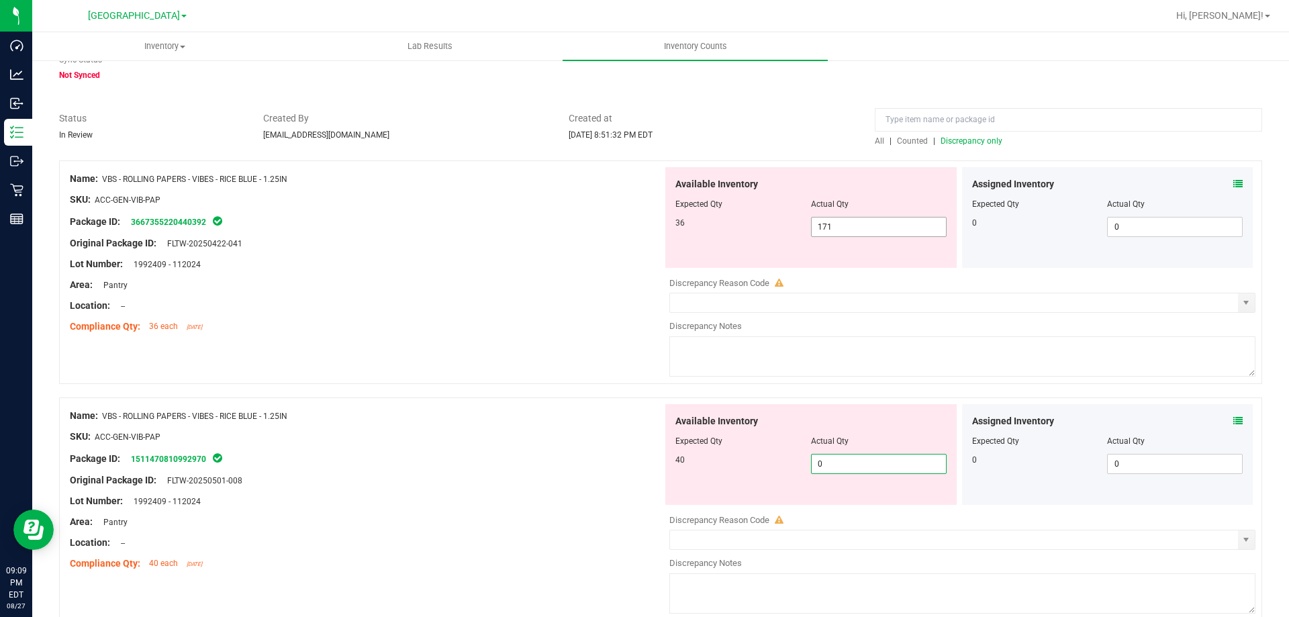
click at [846, 228] on span "171 171" at bounding box center [879, 227] width 136 height 20
click at [846, 228] on input "171" at bounding box center [879, 227] width 134 height 19
type input "36"
click at [579, 295] on div at bounding box center [366, 295] width 593 height 7
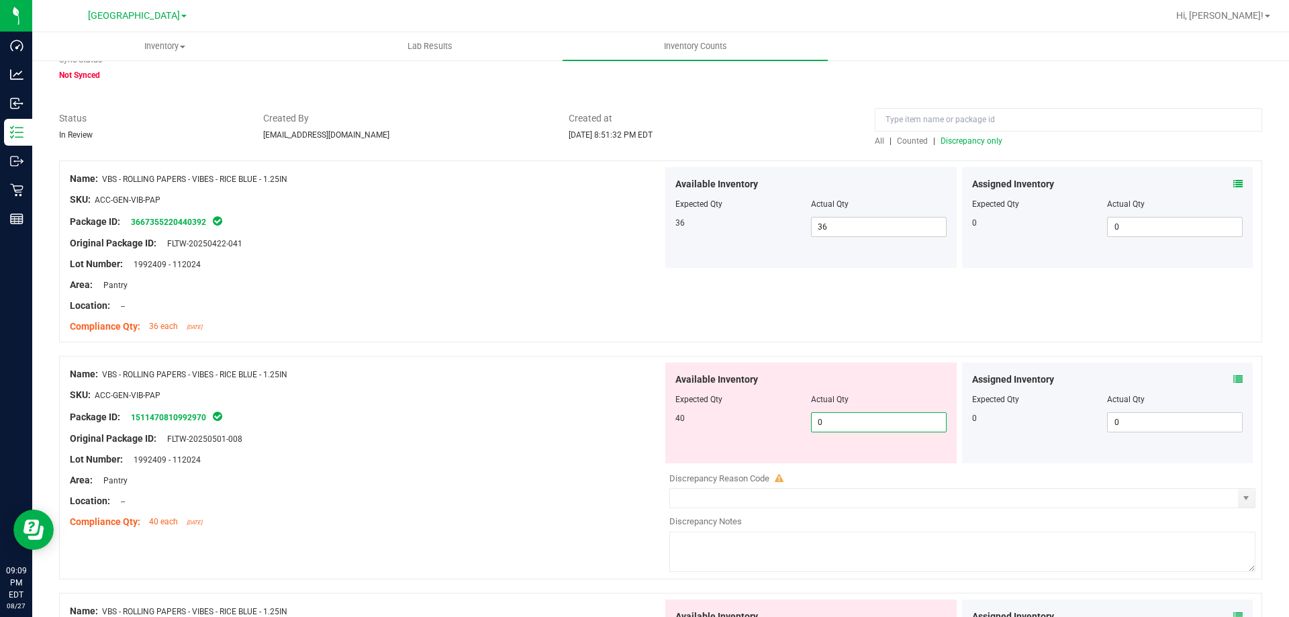
click at [834, 413] on span "0 0" at bounding box center [879, 422] width 136 height 20
click at [834, 413] on input "0" at bounding box center [879, 422] width 134 height 19
type input "40"
click at [606, 421] on div "Package ID: 1511470810992970" at bounding box center [366, 417] width 593 height 16
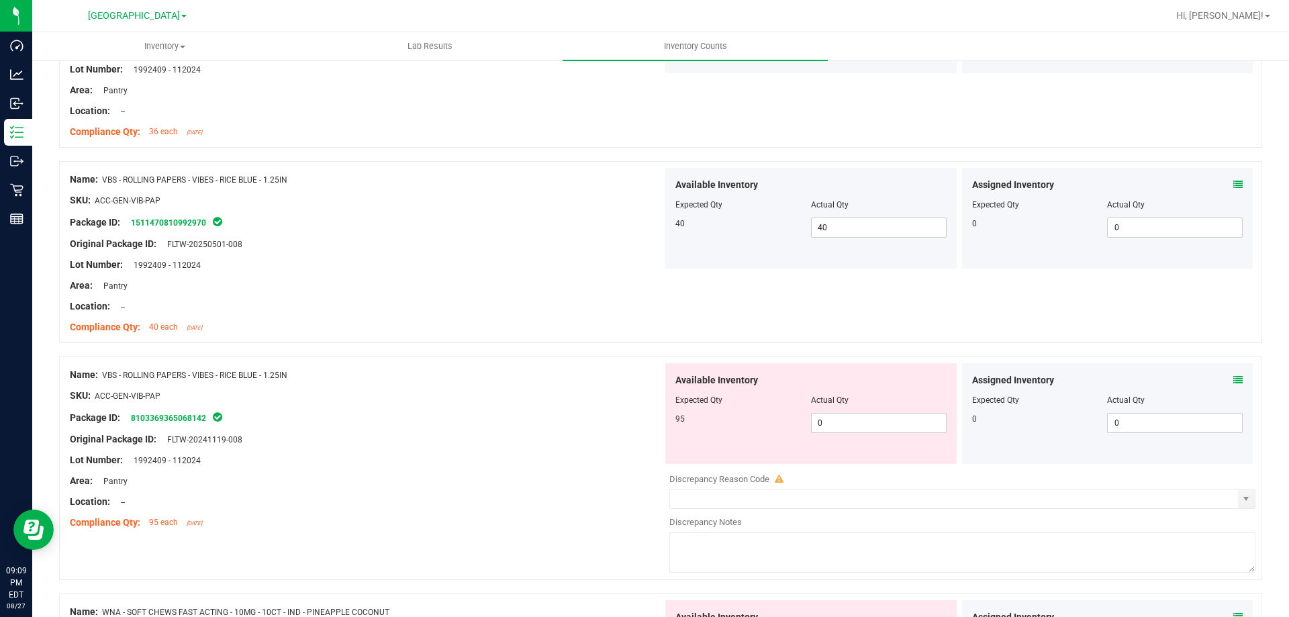
scroll to position [259, 0]
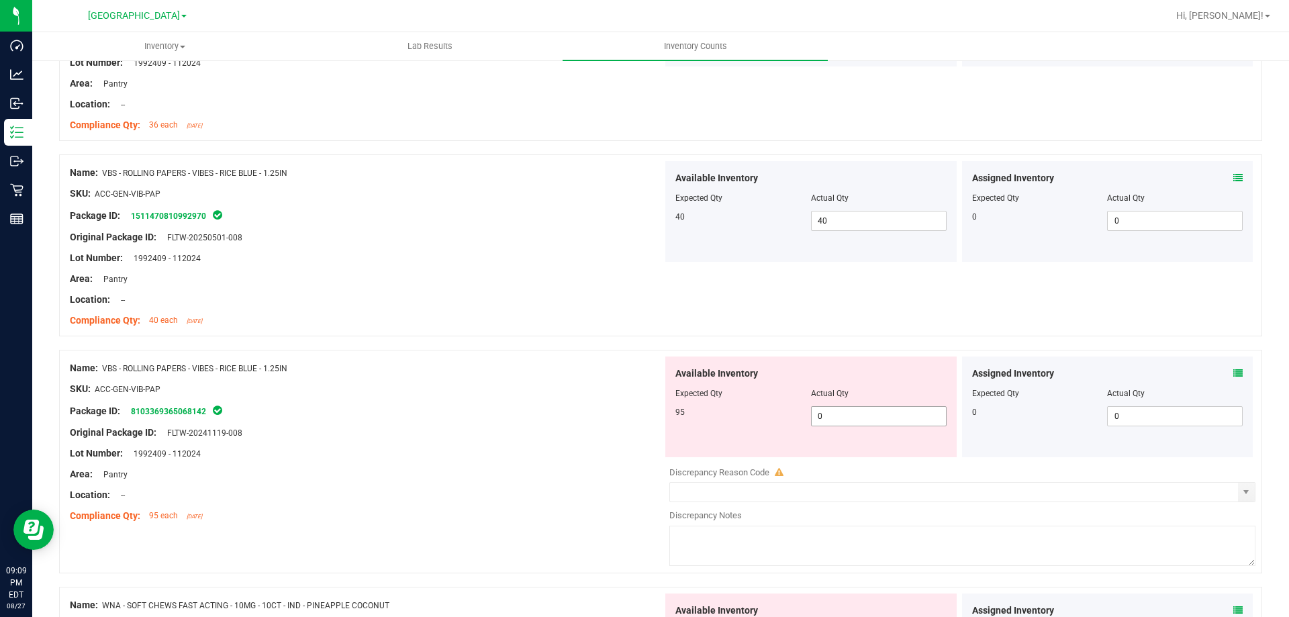
click at [854, 416] on span "0 0" at bounding box center [879, 416] width 136 height 20
click at [854, 416] on input "0" at bounding box center [879, 416] width 134 height 19
type input "95"
click at [638, 420] on div at bounding box center [366, 422] width 593 height 7
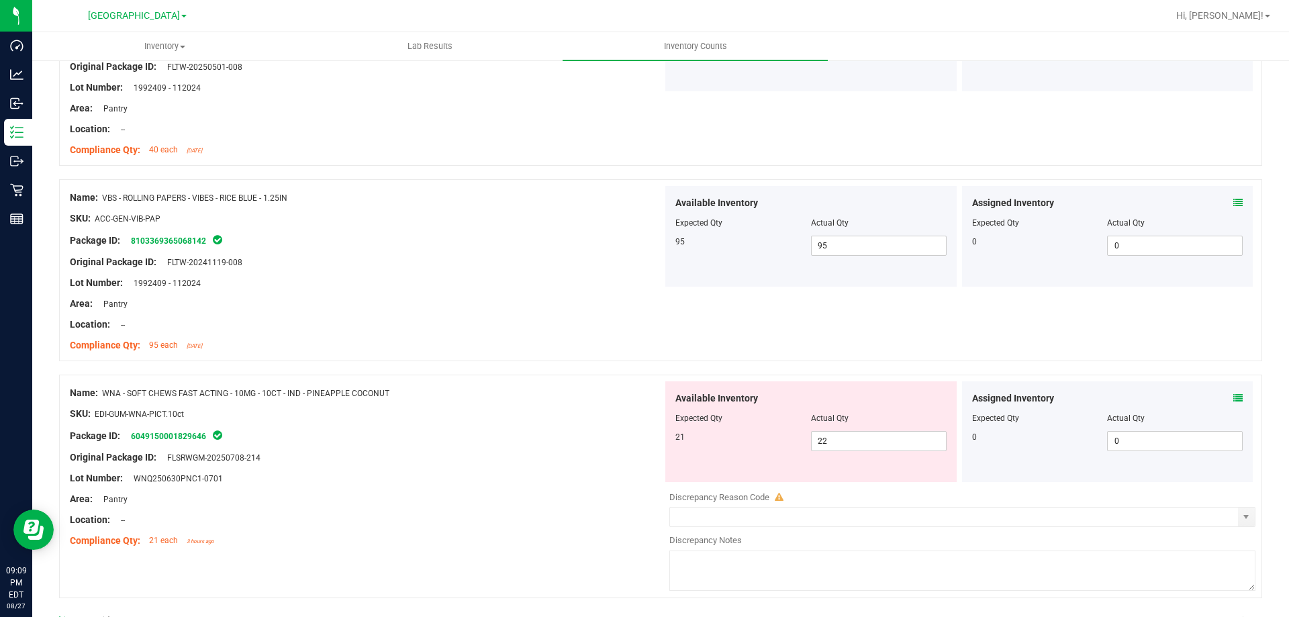
scroll to position [470, 0]
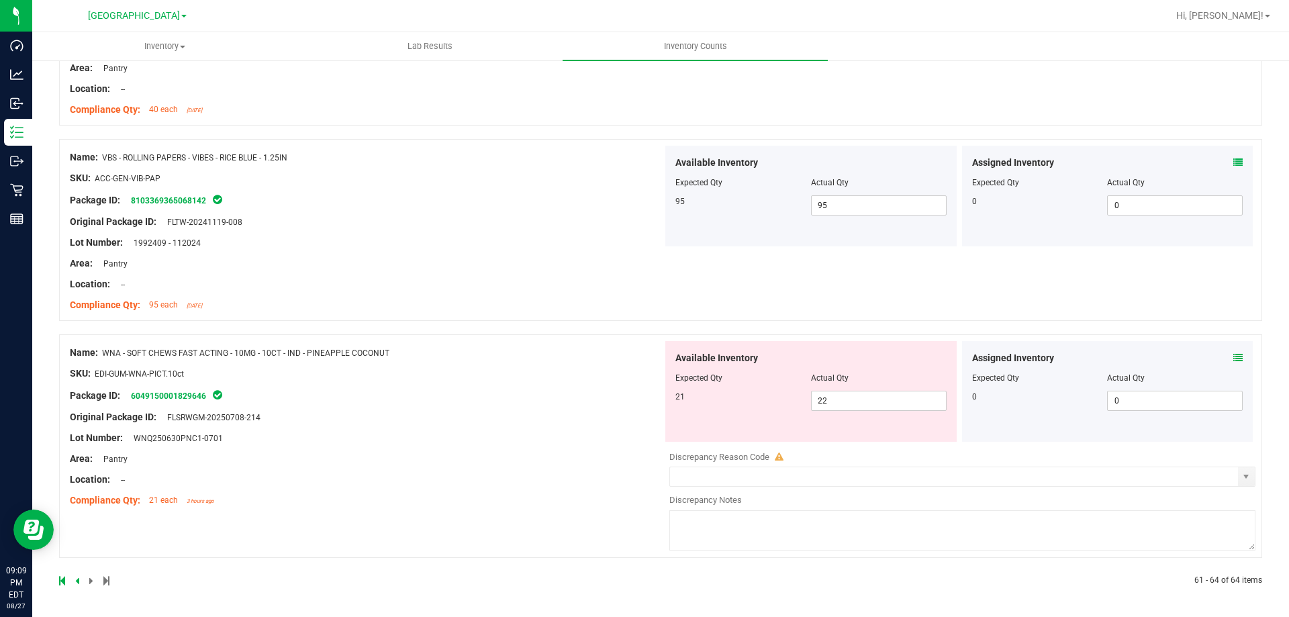
click at [80, 578] on link at bounding box center [78, 580] width 6 height 9
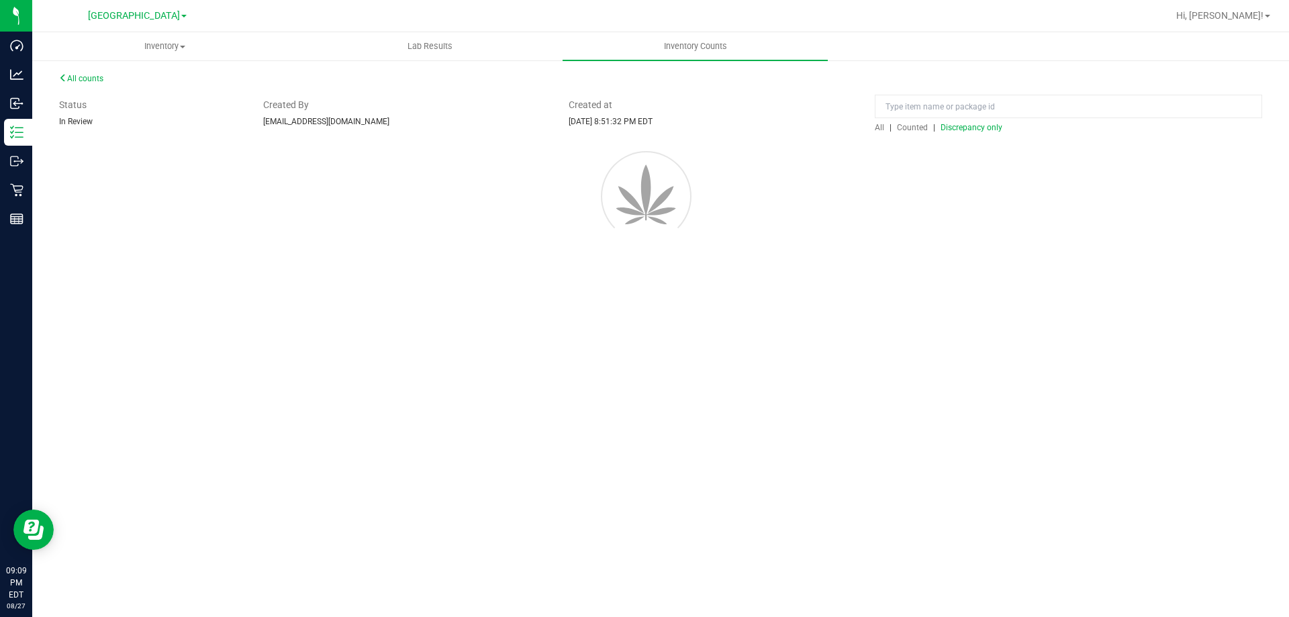
scroll to position [0, 0]
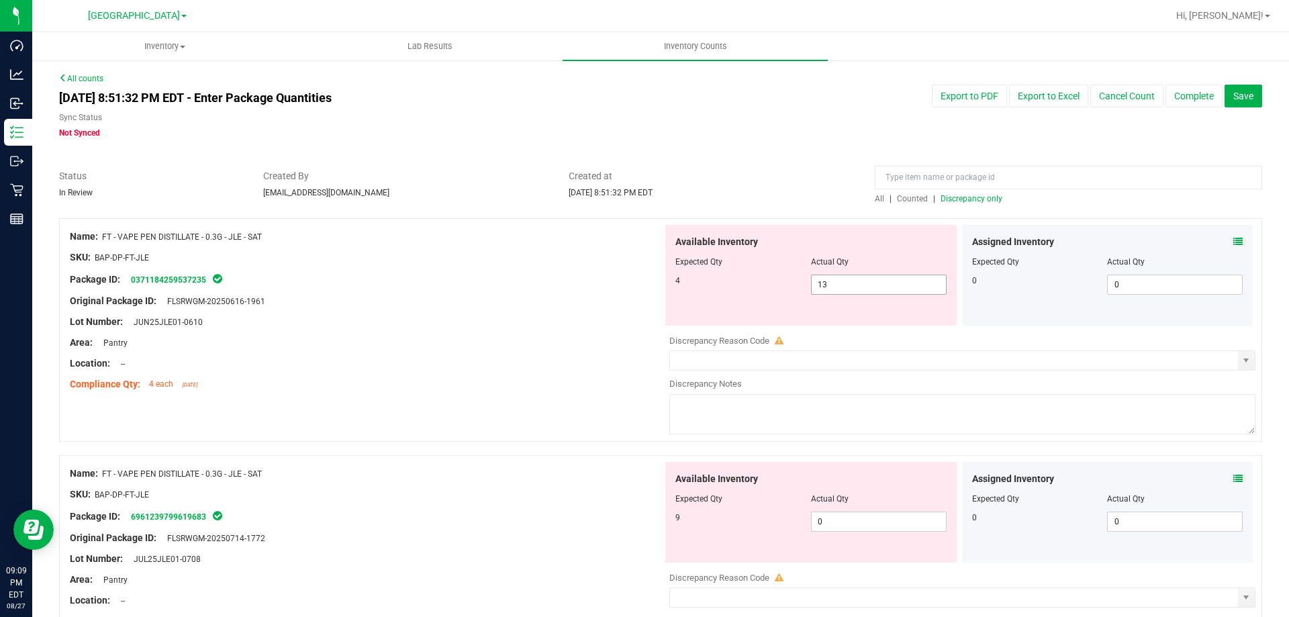
click at [833, 288] on span "13 13" at bounding box center [879, 285] width 136 height 20
click at [834, 288] on input "13" at bounding box center [879, 284] width 134 height 19
type input "4"
click at [829, 520] on div "Available Inventory Expected Qty Actual Qty 9 0 0" at bounding box center [811, 512] width 291 height 101
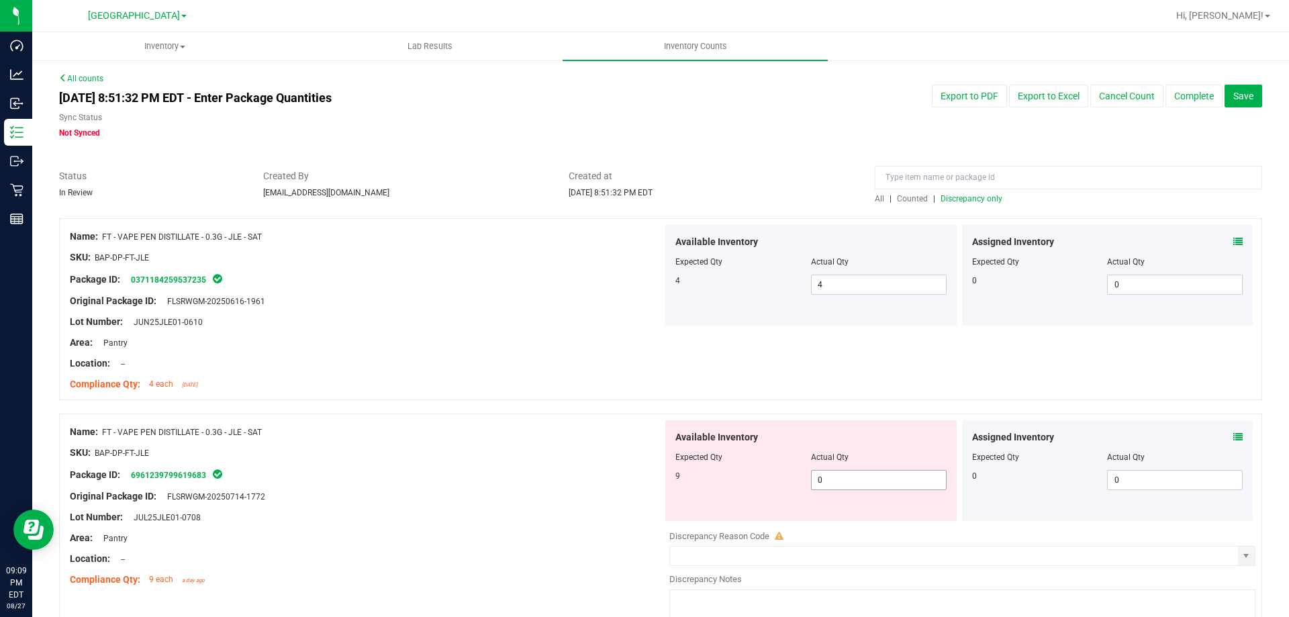
click at [829, 520] on div "Available Inventory Expected Qty Actual Qty 9 0 0" at bounding box center [811, 470] width 291 height 101
click at [840, 477] on span "0 0" at bounding box center [879, 480] width 136 height 20
click at [840, 477] on input "0" at bounding box center [879, 480] width 134 height 19
type input "9"
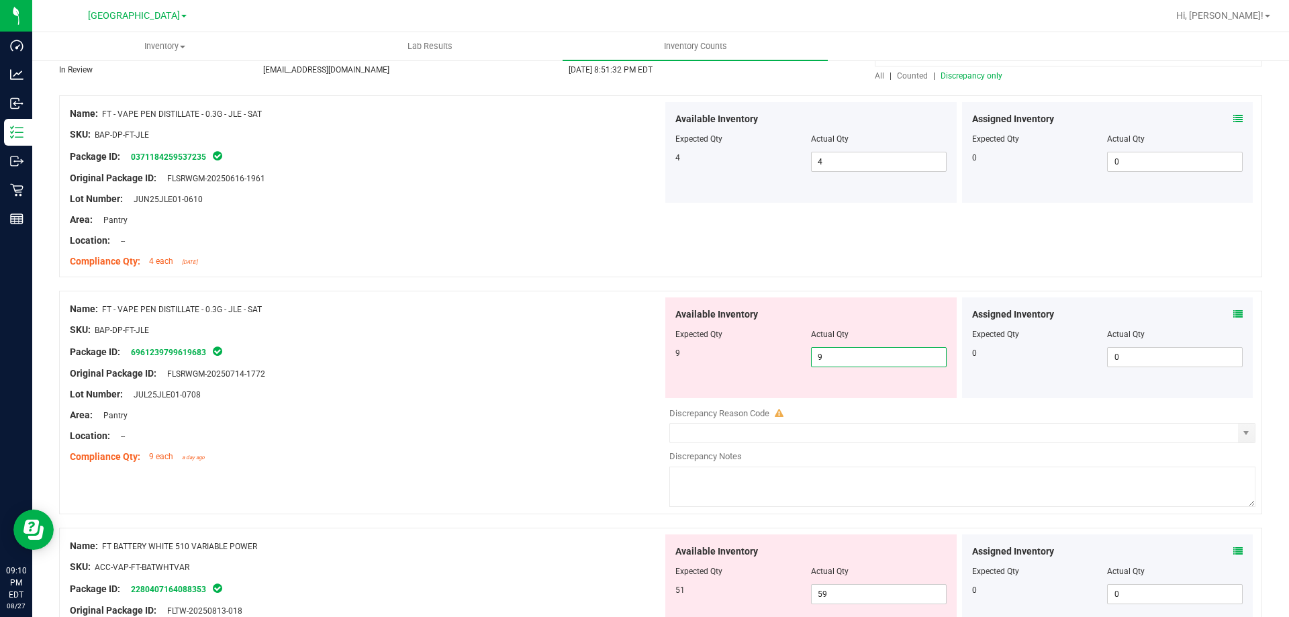
scroll to position [134, 0]
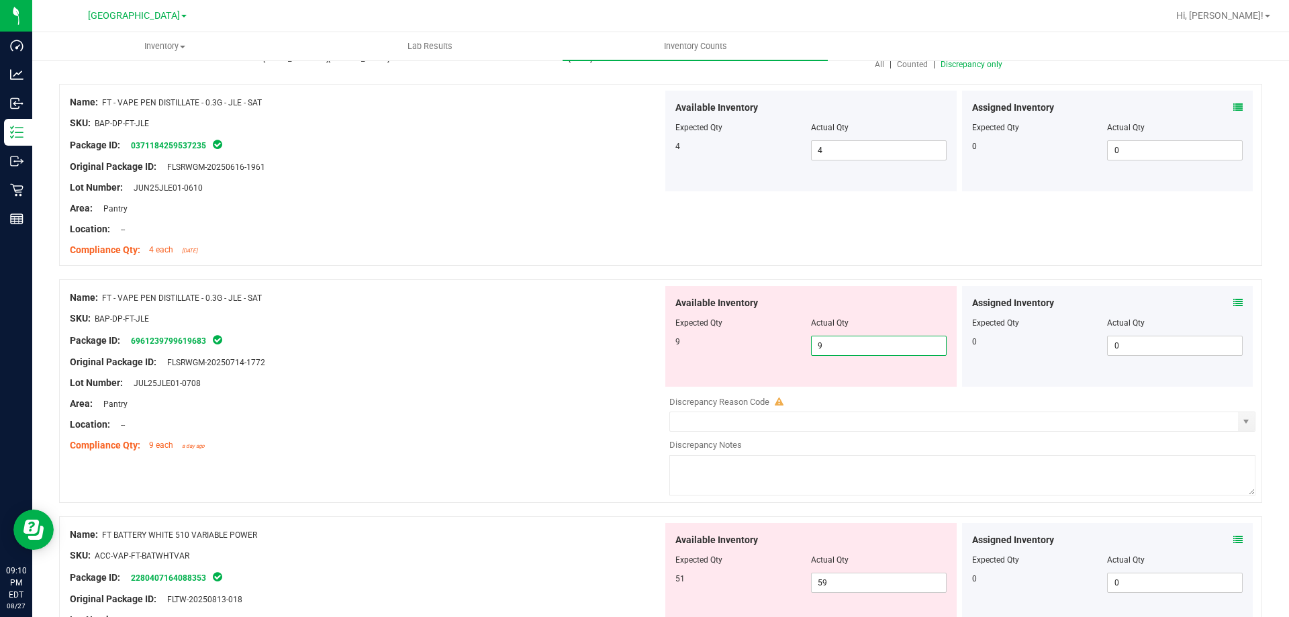
type input "9"
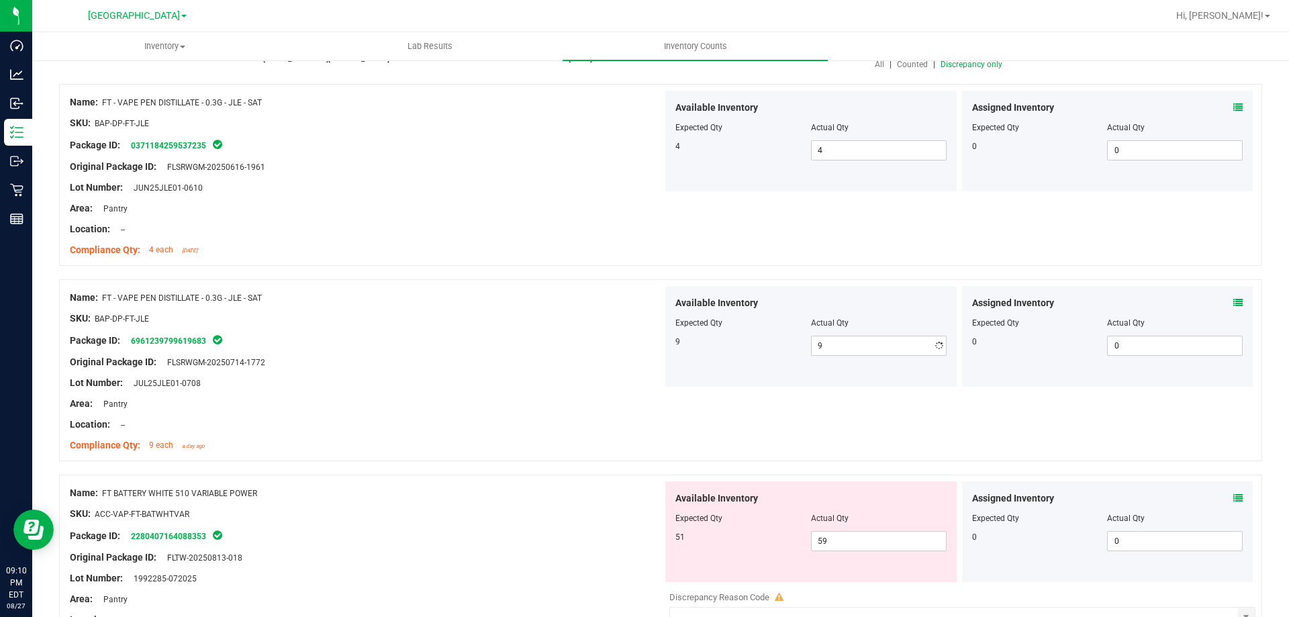
click at [545, 369] on div at bounding box center [366, 372] width 593 height 7
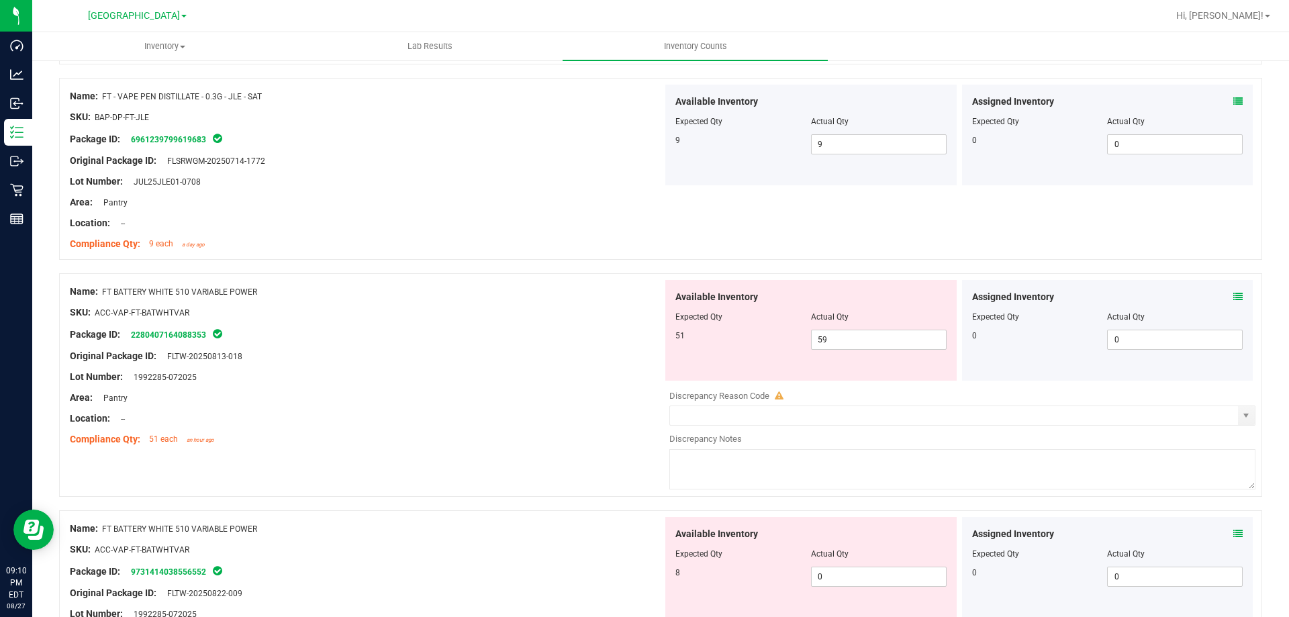
scroll to position [403, 0]
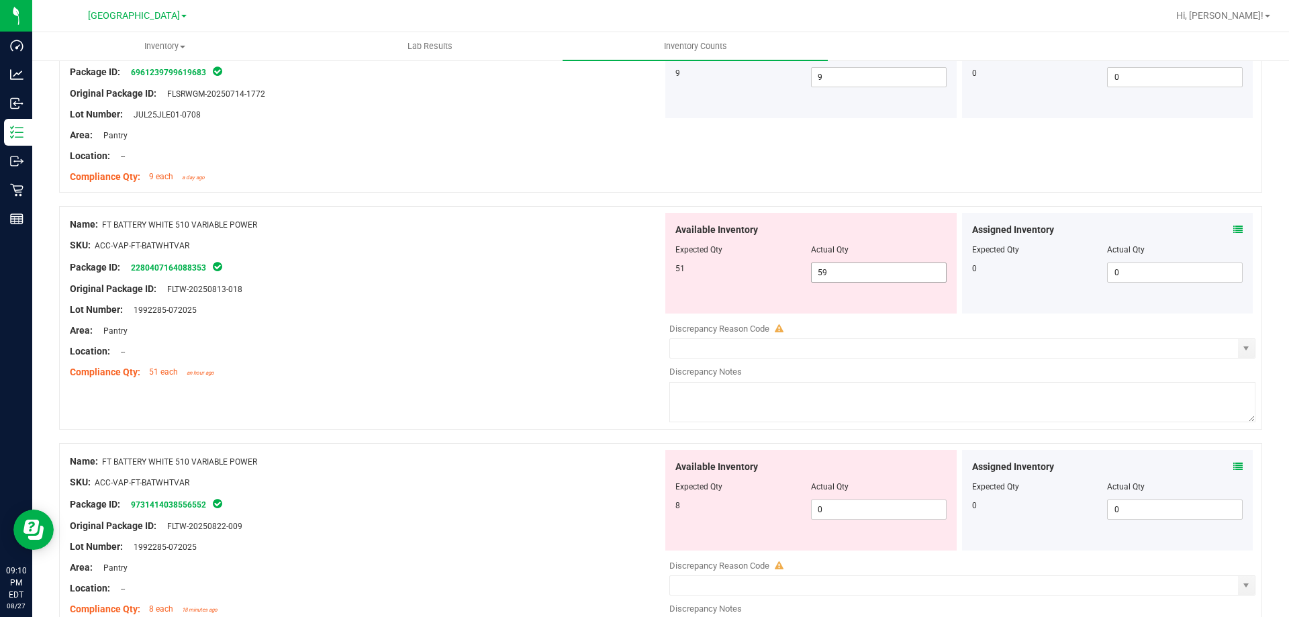
click at [837, 278] on span "59 59" at bounding box center [879, 273] width 136 height 20
click at [837, 278] on input "59" at bounding box center [879, 272] width 134 height 19
type input "51"
click at [518, 387] on div "Name: FT BATTERY WHITE 510 VARIABLE POWER SKU: ACC-VAP-FT-BATWHTVAR Package ID:…" at bounding box center [661, 318] width 1204 height 224
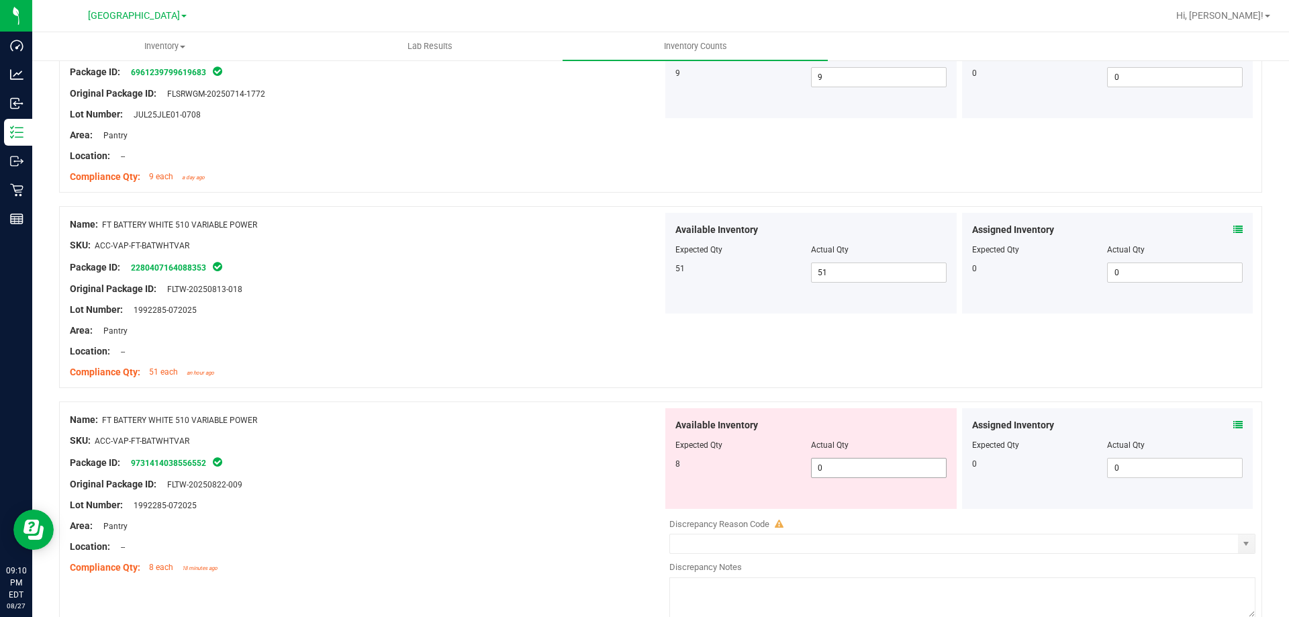
click at [832, 463] on span "0 0" at bounding box center [879, 468] width 136 height 20
click at [832, 463] on input "0" at bounding box center [879, 468] width 134 height 19
type input "8"
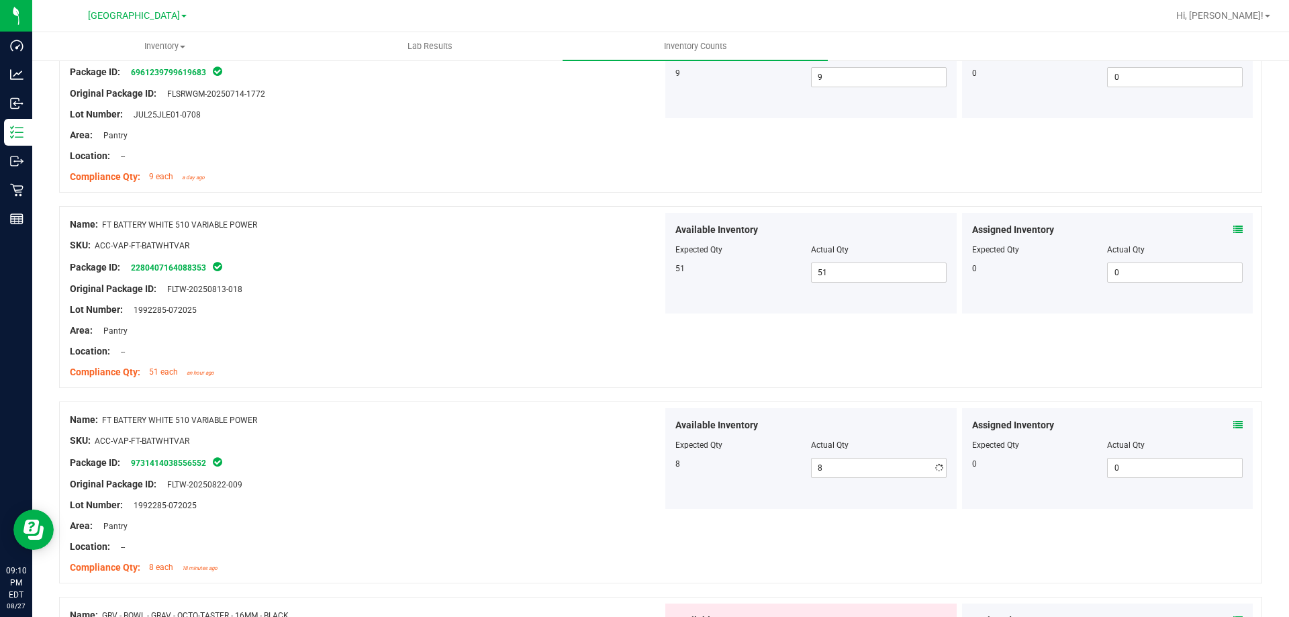
click at [572, 453] on div at bounding box center [366, 451] width 593 height 7
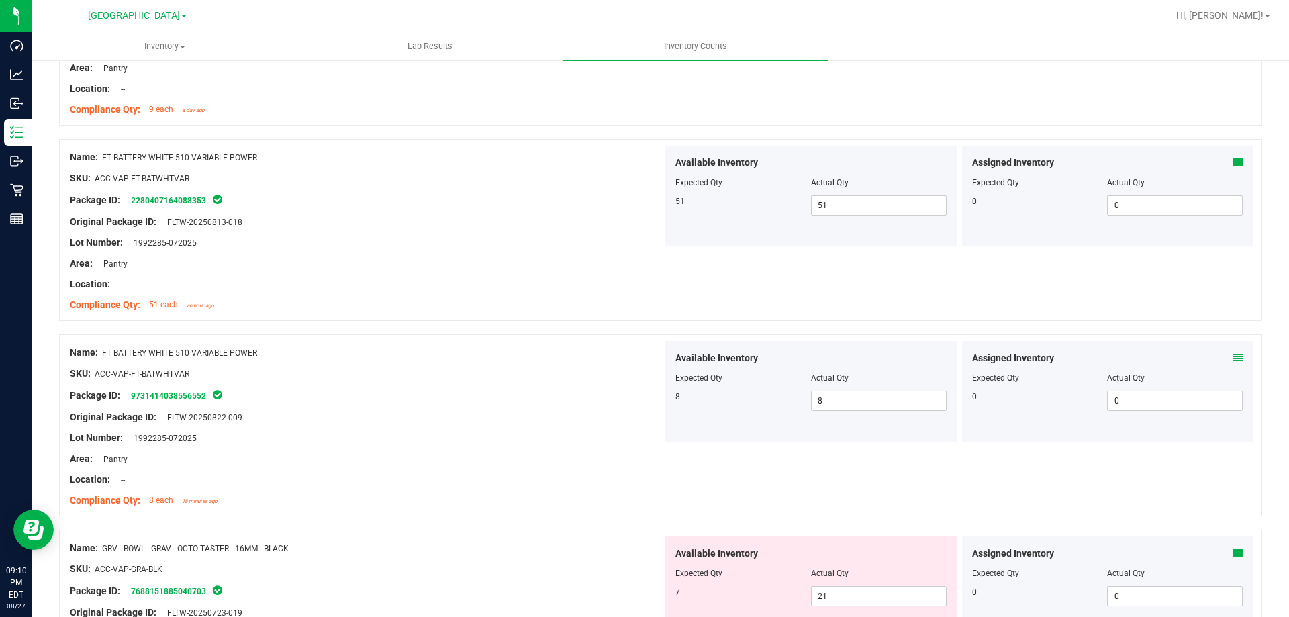
scroll to position [739, 0]
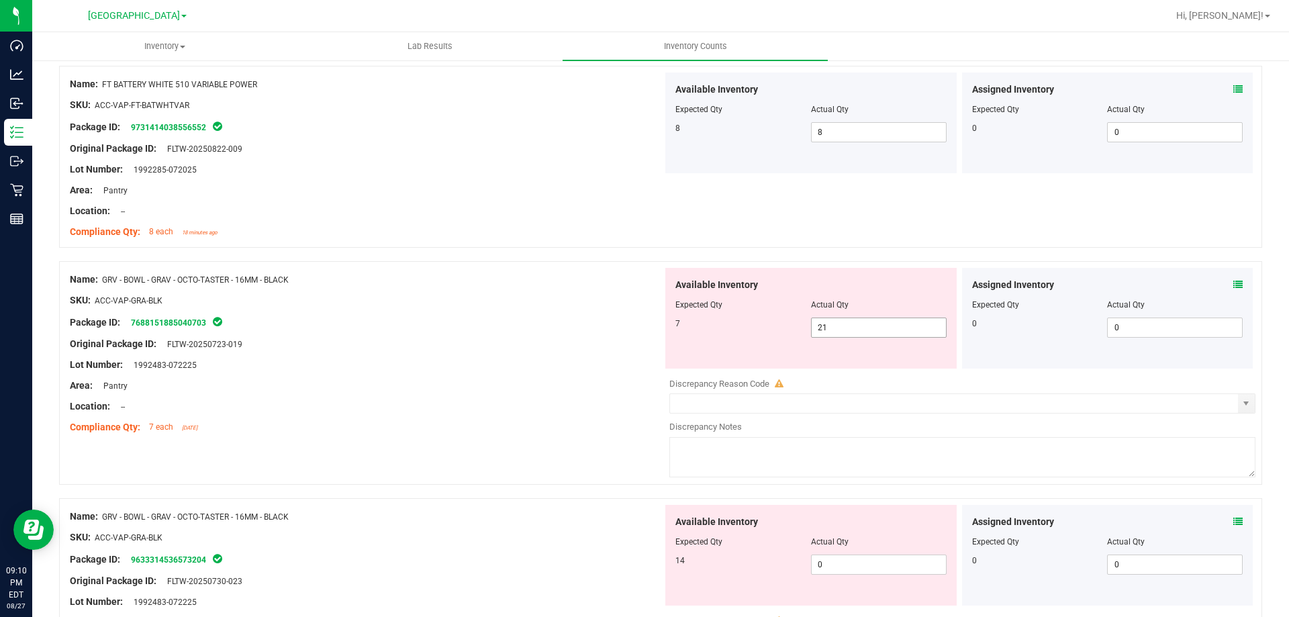
click at [850, 333] on span "21 21" at bounding box center [879, 328] width 136 height 20
click at [850, 333] on input "21" at bounding box center [879, 327] width 134 height 19
type input "7"
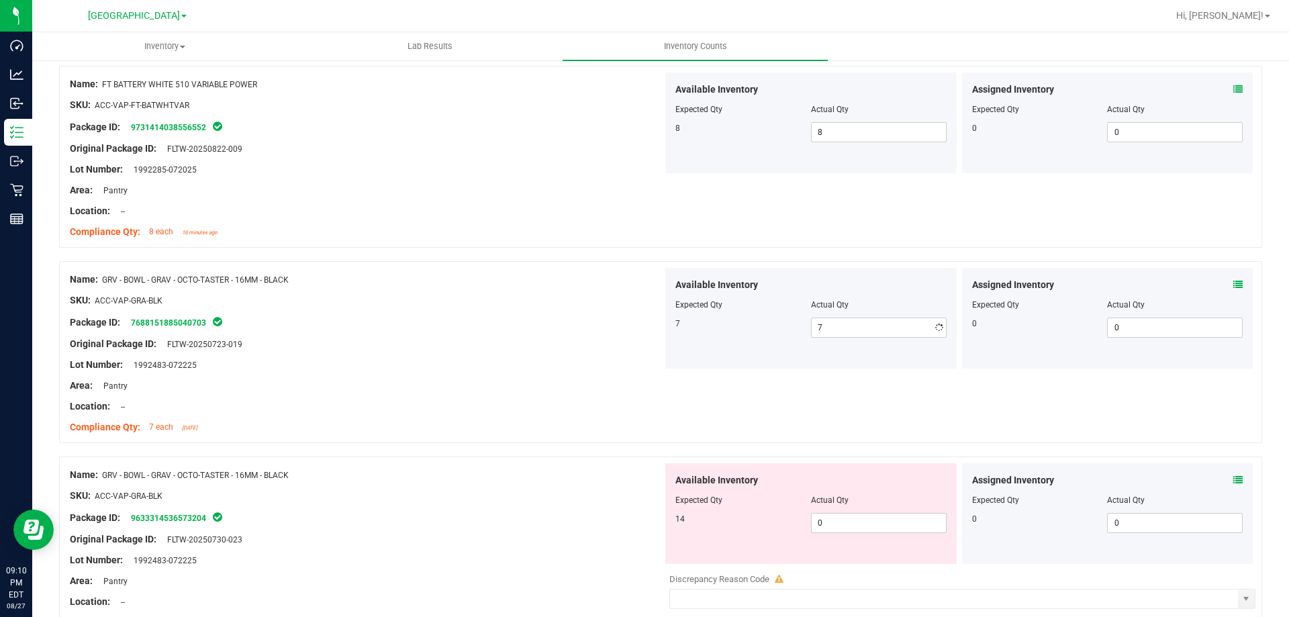
click at [838, 553] on div "Available Inventory Expected Qty Actual Qty 14 0 0" at bounding box center [811, 513] width 291 height 101
click at [837, 528] on span "0 0" at bounding box center [879, 523] width 136 height 20
click at [837, 528] on input "0" at bounding box center [879, 523] width 134 height 19
type input "14"
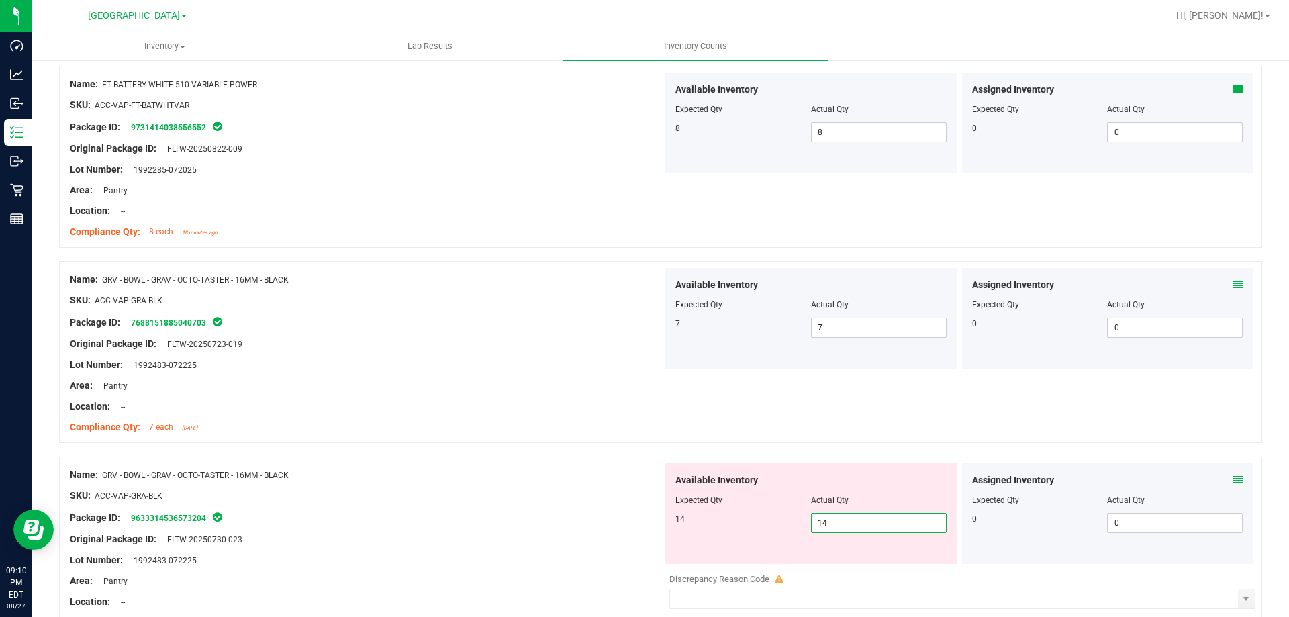
type input "14"
click at [394, 439] on div "Name: GRV - BOWL - GRAV - OCTO-TASTER - 16MM - BLACK SKU: ACC-VAP-GRA-BLK Packa…" at bounding box center [366, 353] width 593 height 171
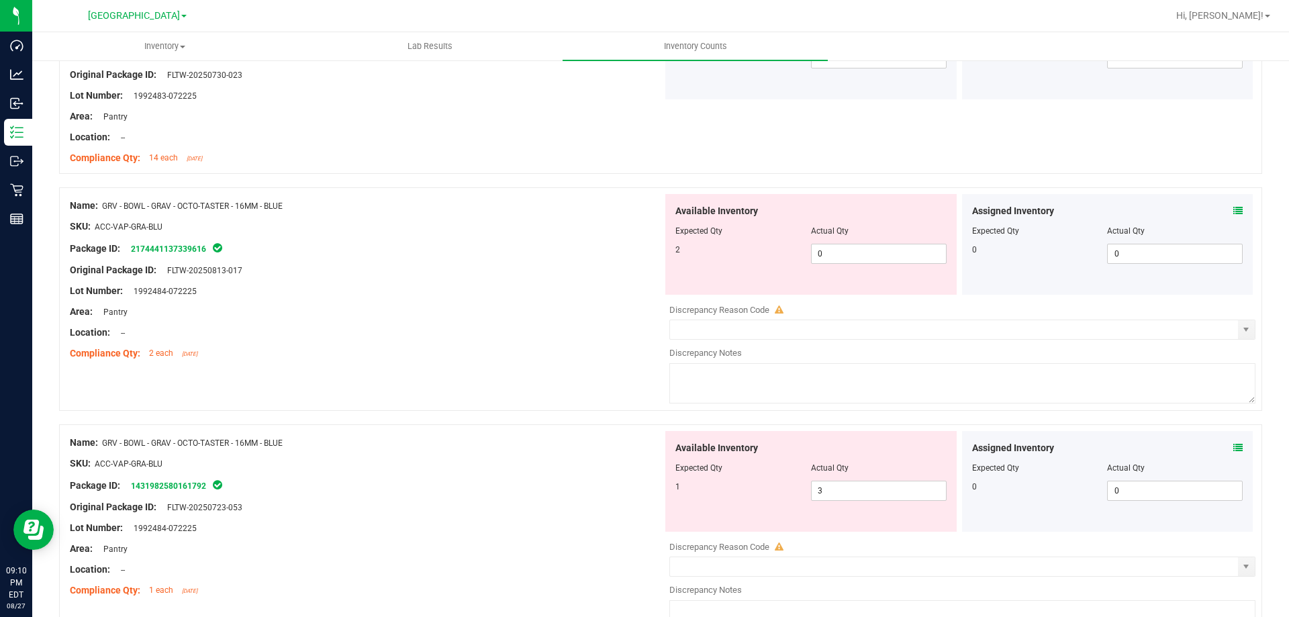
scroll to position [1209, 0]
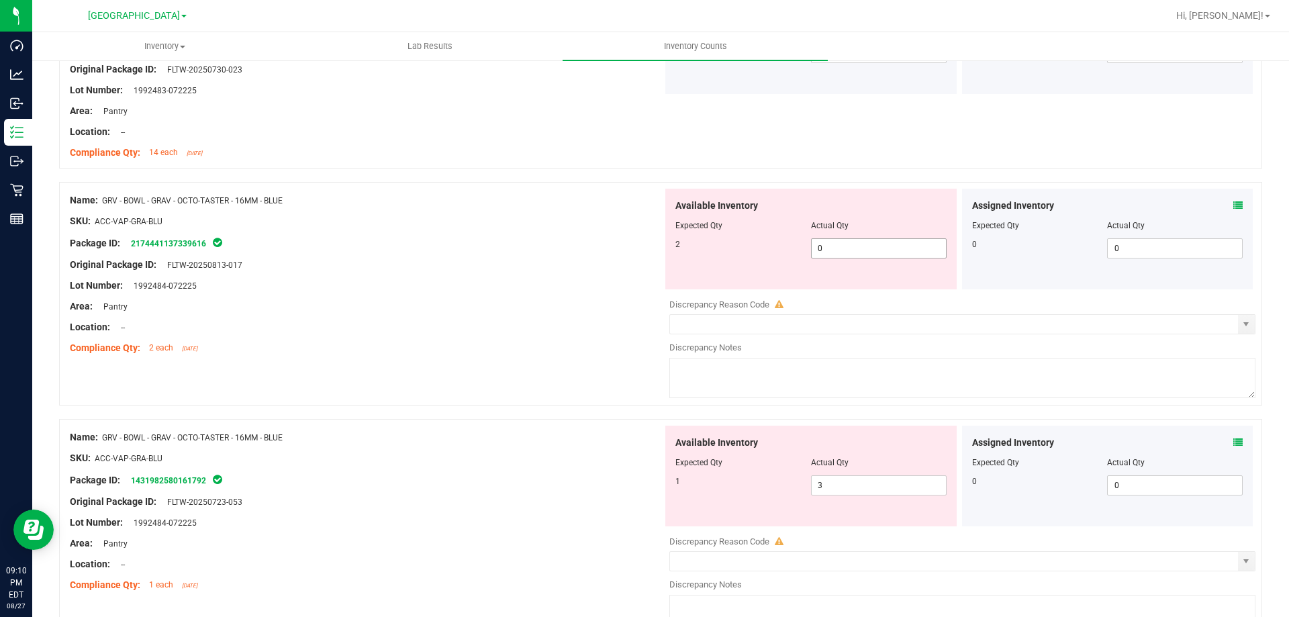
click at [825, 253] on span "0 0" at bounding box center [879, 248] width 136 height 20
click at [825, 253] on input "0" at bounding box center [879, 248] width 134 height 19
type input "2"
click at [827, 482] on div "Available Inventory Expected Qty Actual Qty 1 3 3" at bounding box center [811, 476] width 291 height 101
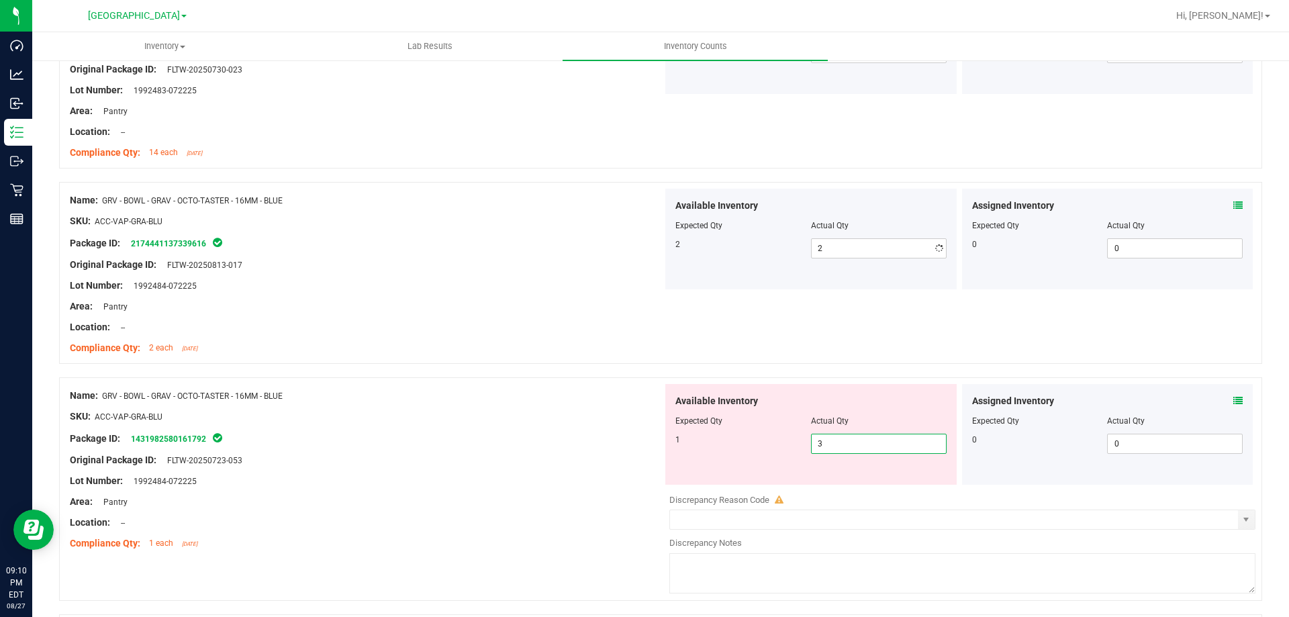
click at [827, 482] on div "Available Inventory Expected Qty Actual Qty 1 3 3" at bounding box center [811, 434] width 291 height 101
click at [830, 444] on span "3 3" at bounding box center [879, 444] width 136 height 20
click at [830, 444] on input "3" at bounding box center [879, 444] width 134 height 19
type input "1"
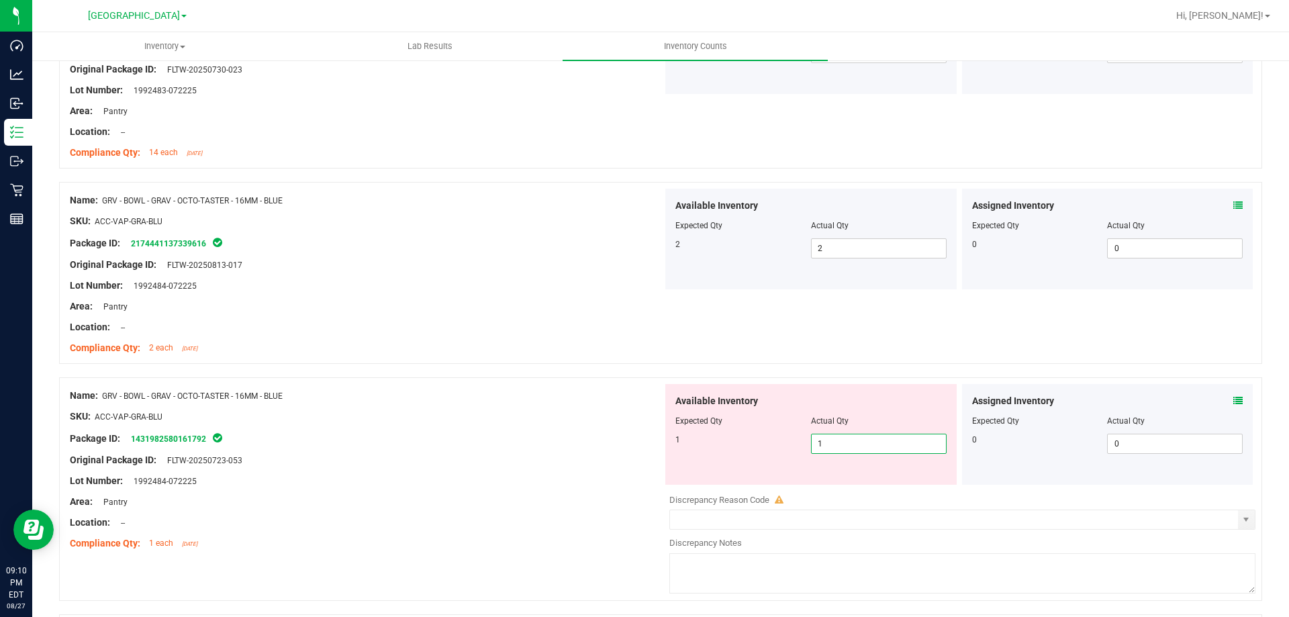
click at [599, 438] on div "Package ID: 1431982580161792" at bounding box center [366, 438] width 593 height 16
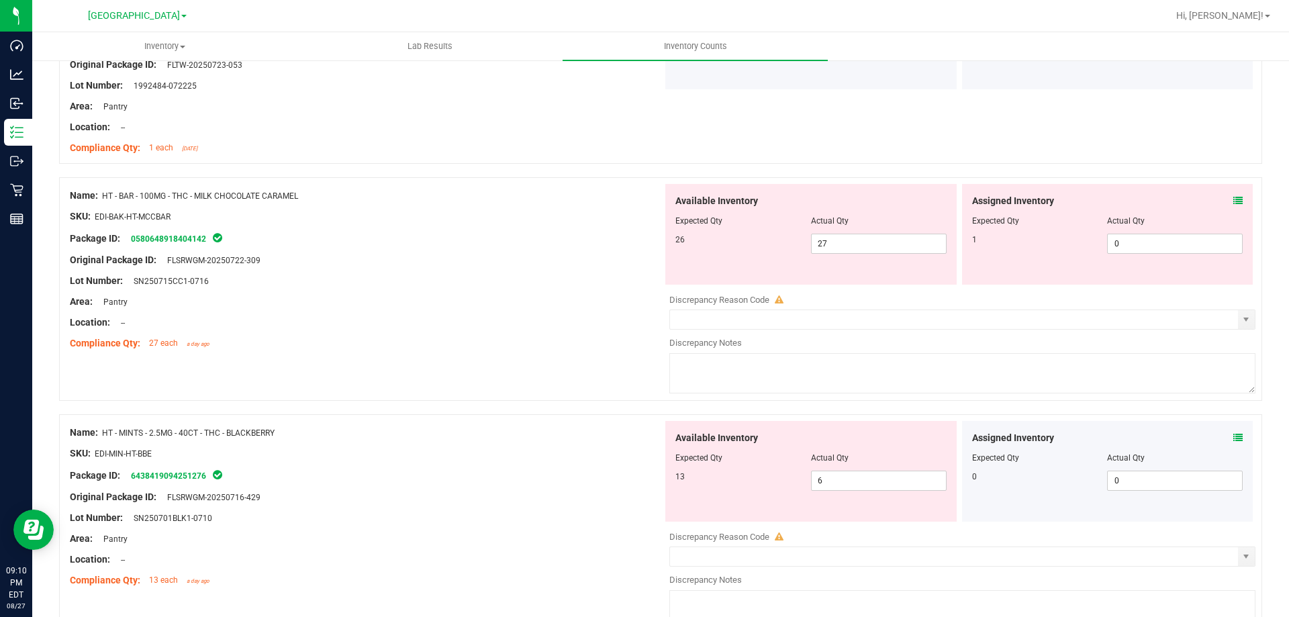
scroll to position [1612, 0]
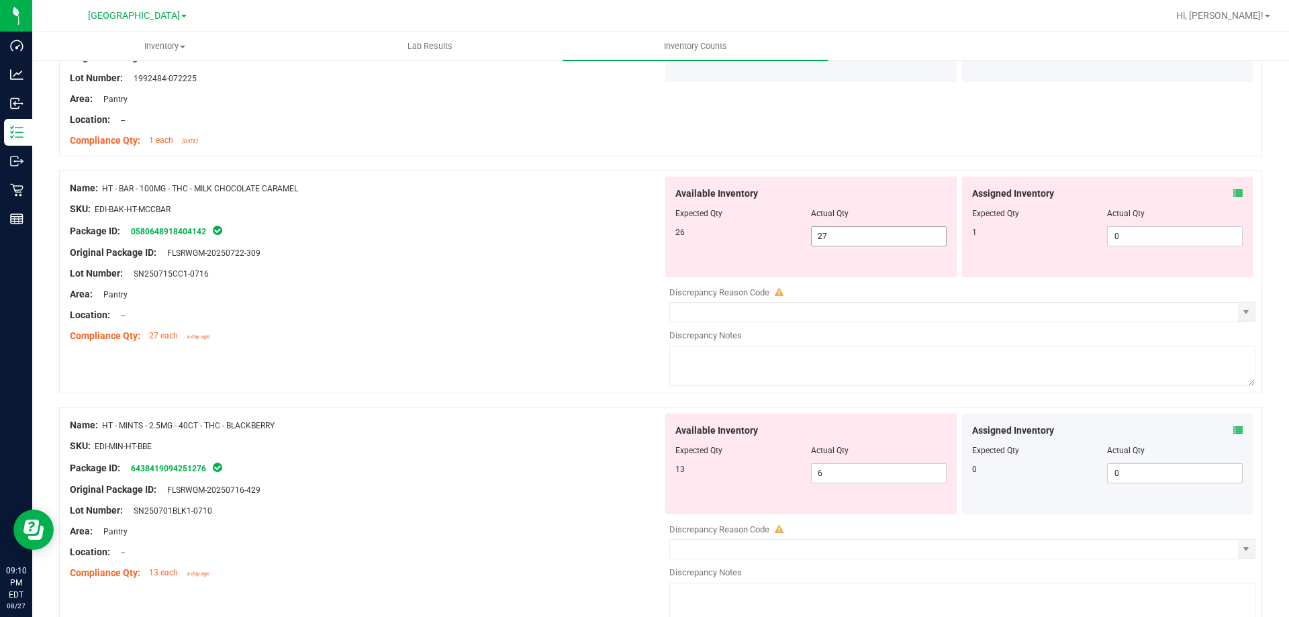
click at [827, 235] on span "27 27" at bounding box center [879, 236] width 136 height 20
click at [827, 235] on input "27" at bounding box center [879, 236] width 134 height 19
click at [590, 291] on div "Area: Pantry" at bounding box center [366, 294] width 593 height 14
click at [1234, 192] on icon at bounding box center [1238, 193] width 9 height 9
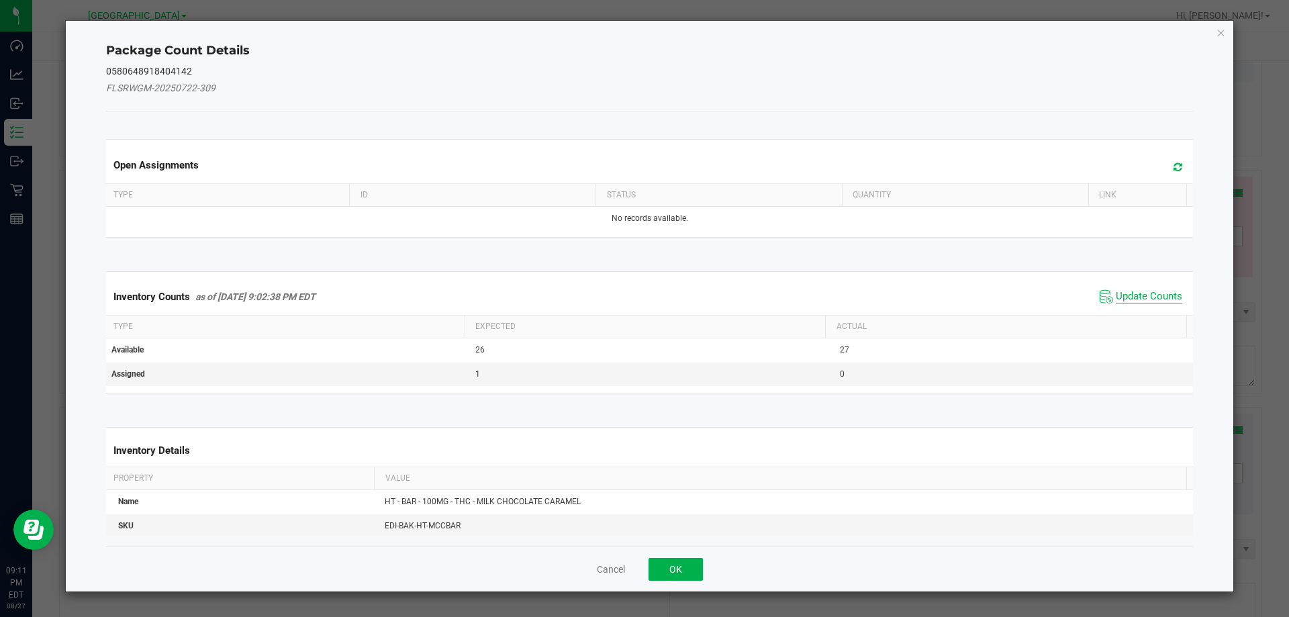
click at [1142, 290] on span "Update Counts" at bounding box center [1149, 296] width 66 height 13
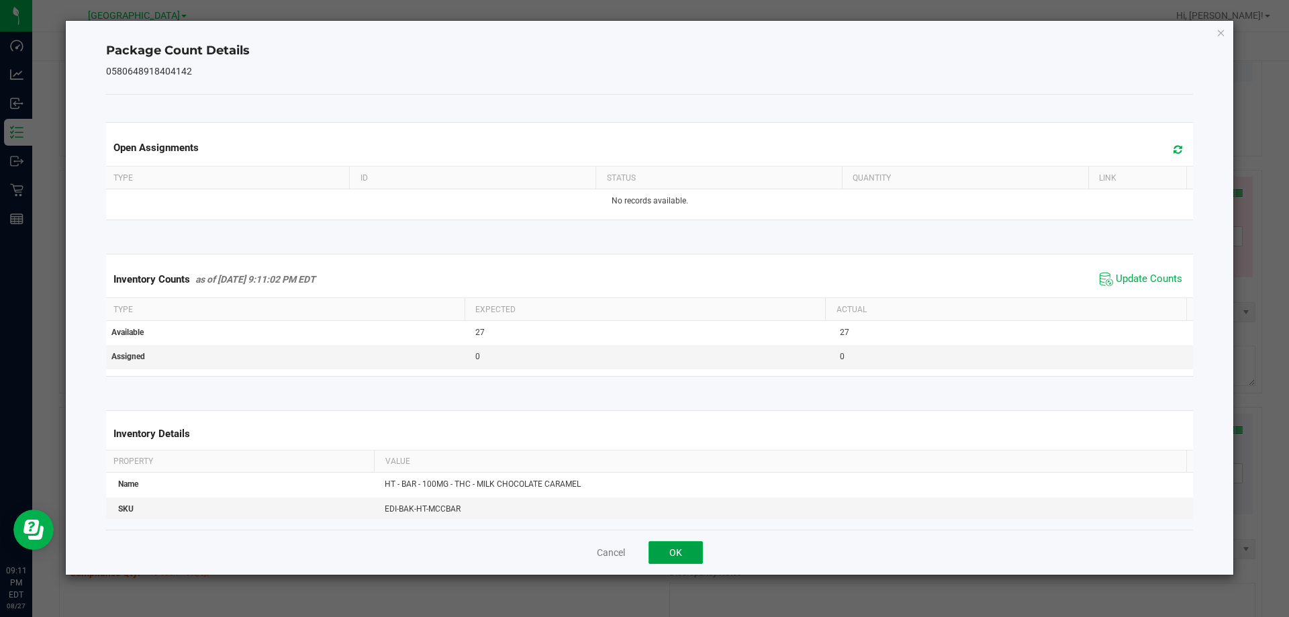
click at [686, 545] on button "OK" at bounding box center [676, 552] width 54 height 23
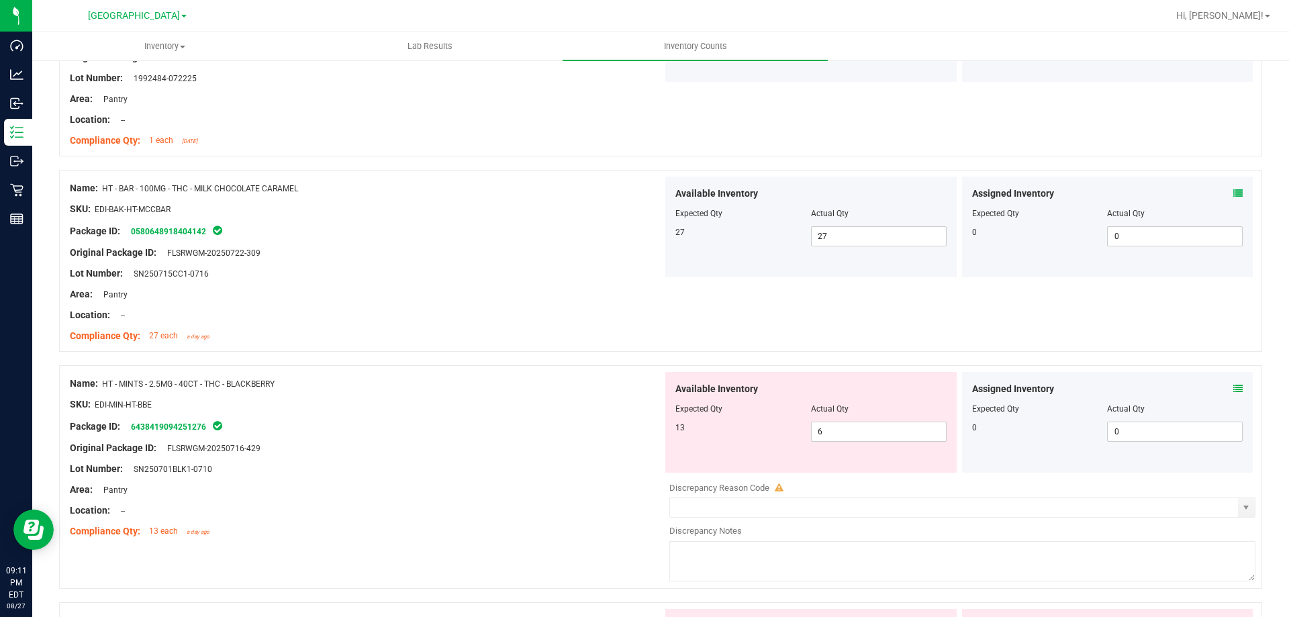
click at [1234, 390] on icon at bounding box center [1238, 388] width 9 height 9
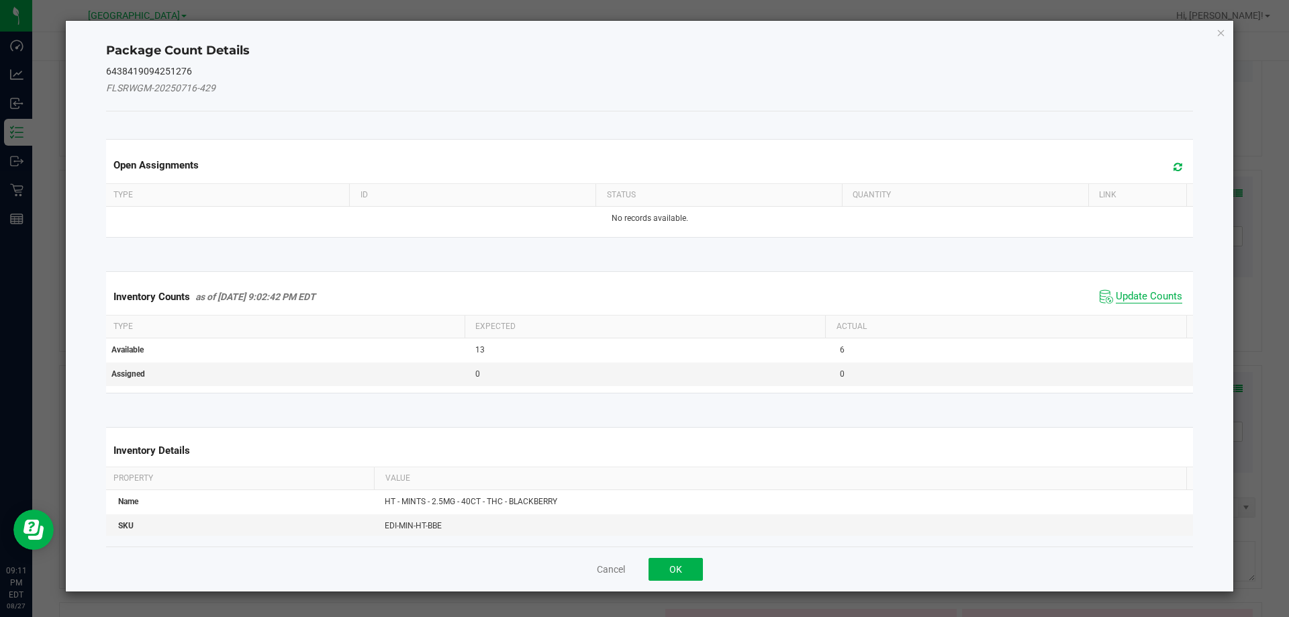
click at [1149, 293] on span "Update Counts" at bounding box center [1149, 296] width 66 height 13
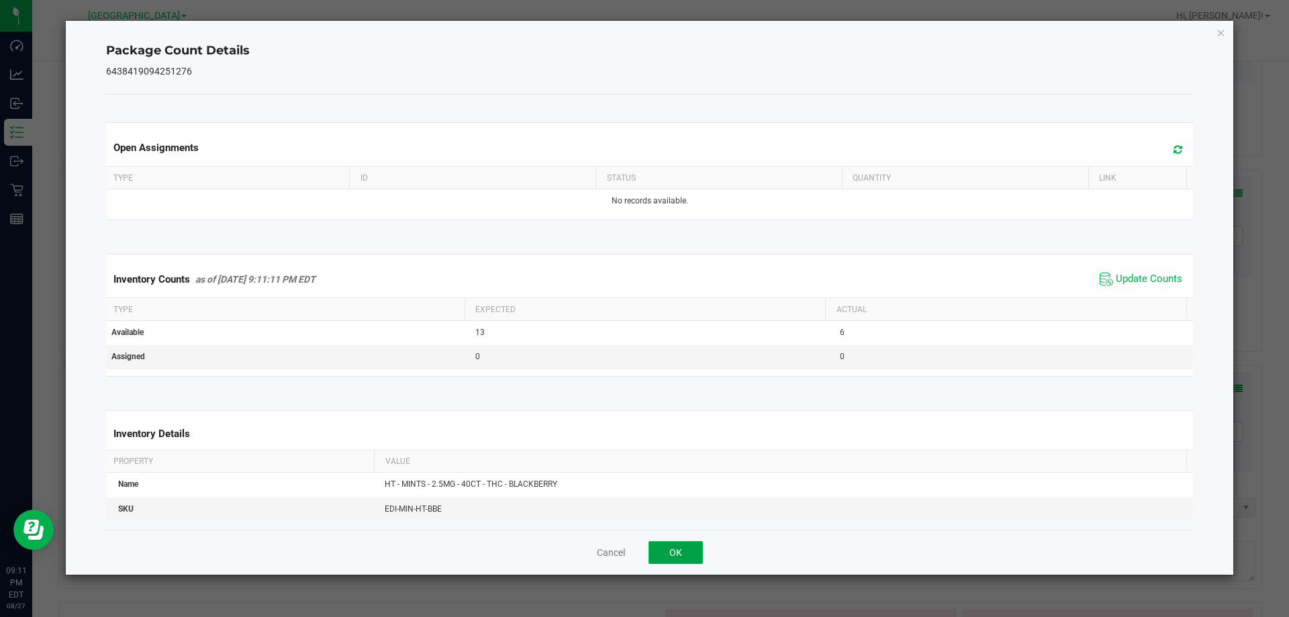
click at [685, 555] on button "OK" at bounding box center [676, 552] width 54 height 23
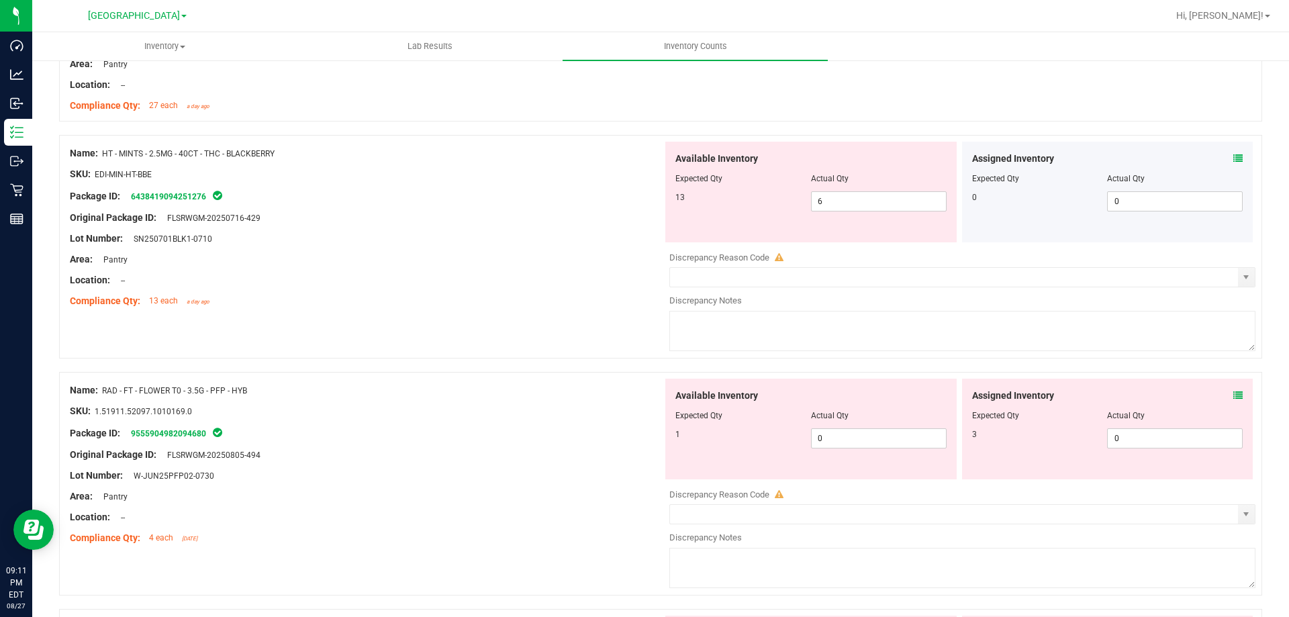
scroll to position [1880, 0]
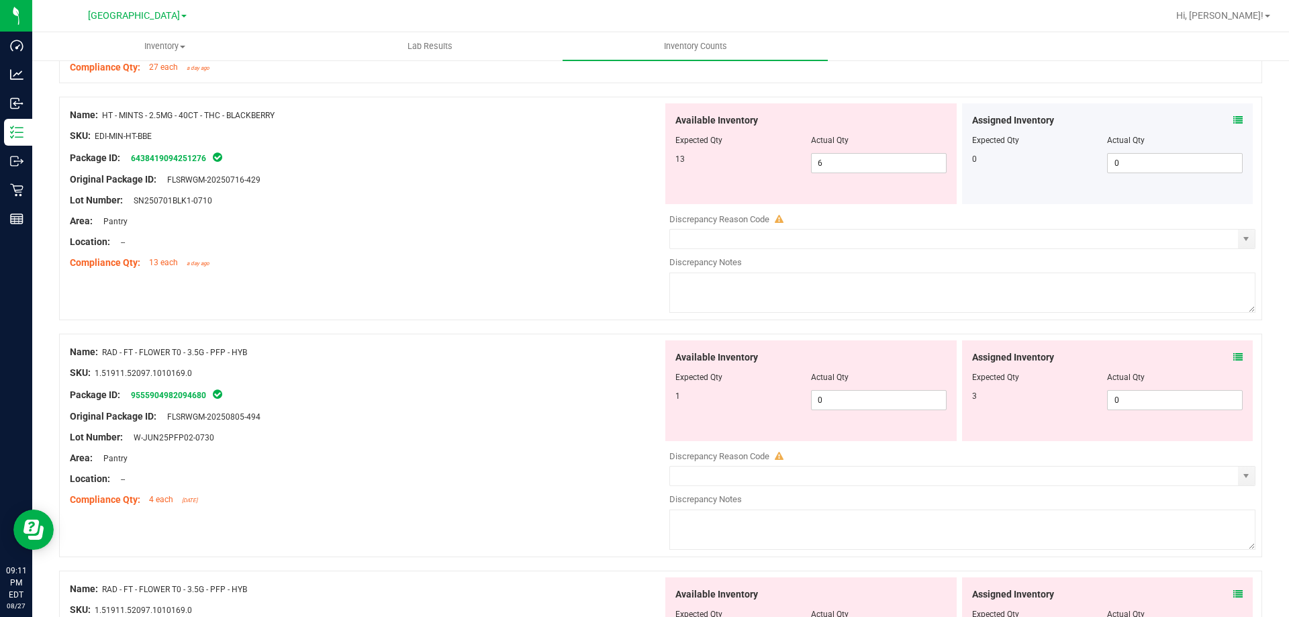
click at [1234, 357] on icon at bounding box center [1238, 357] width 9 height 9
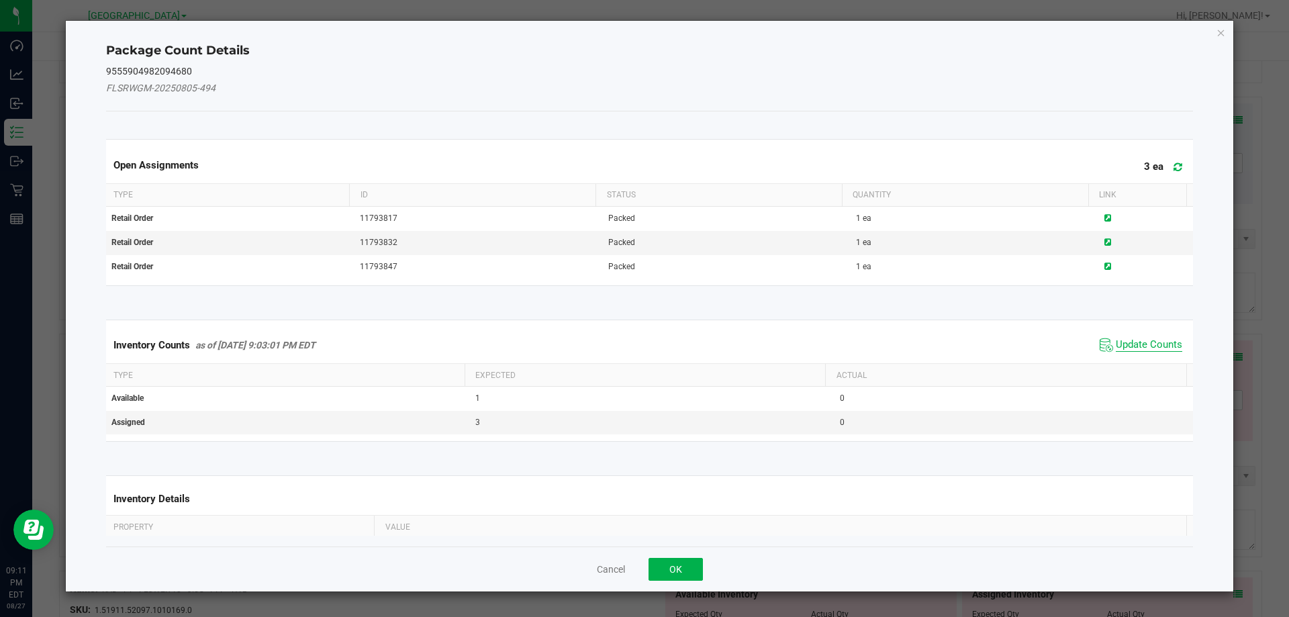
click at [1137, 344] on span "Update Counts" at bounding box center [1149, 344] width 66 height 13
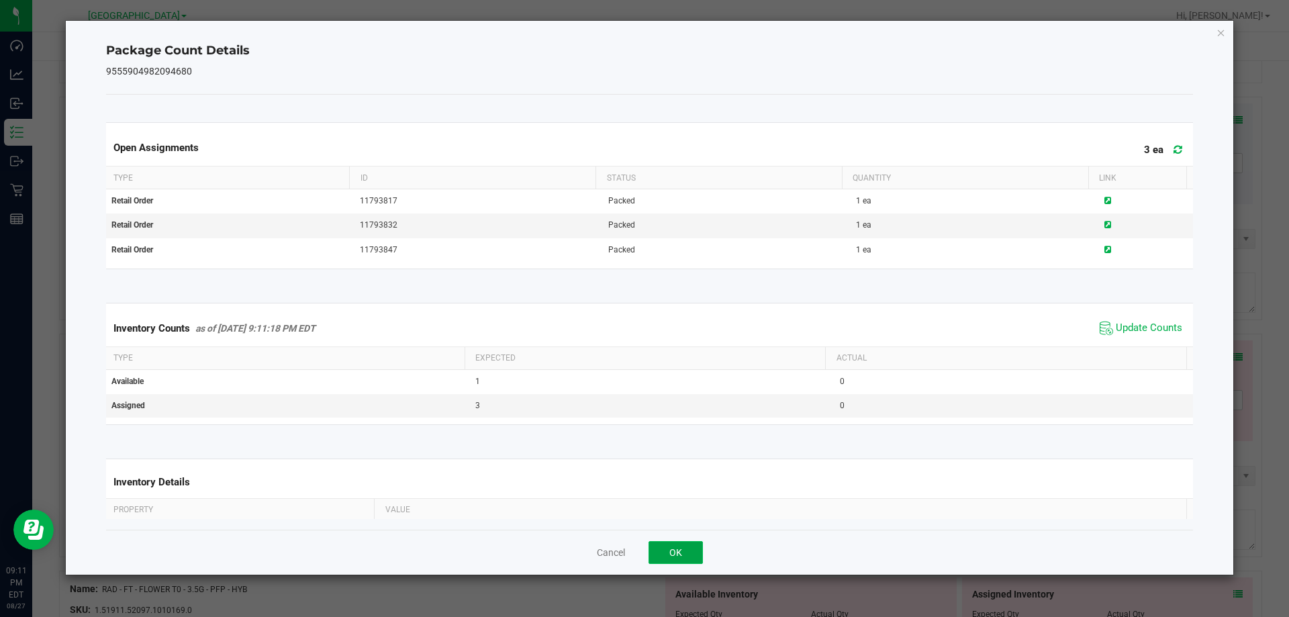
click at [661, 550] on button "OK" at bounding box center [676, 552] width 54 height 23
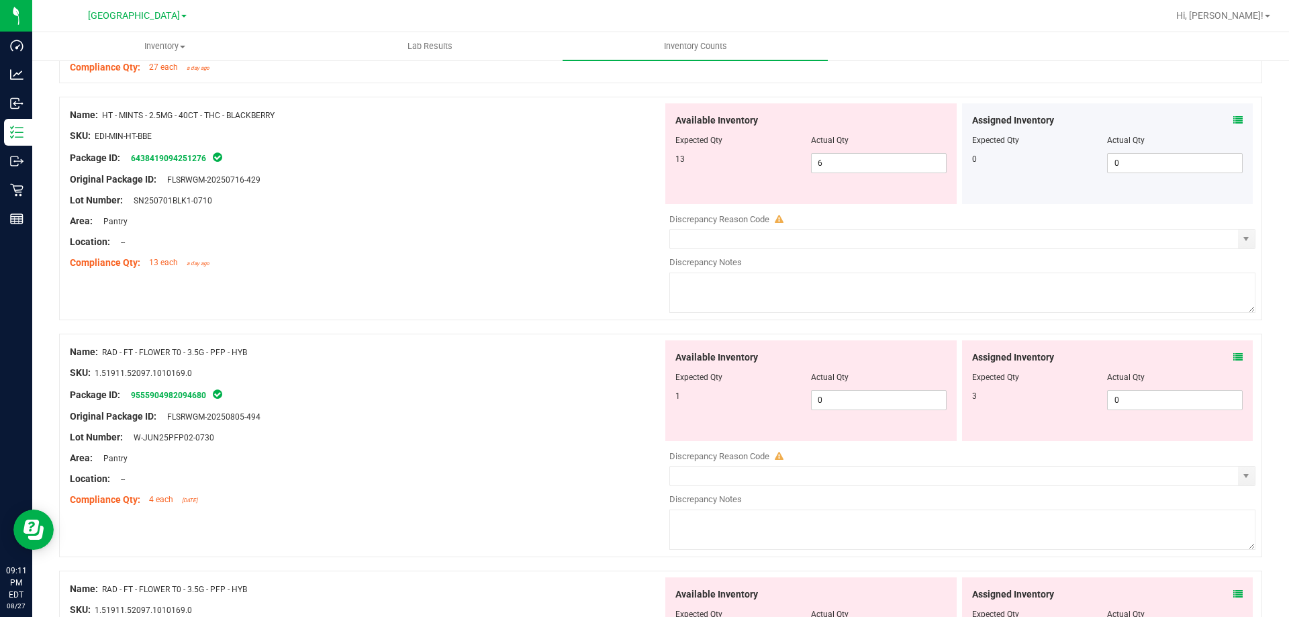
click at [861, 410] on div "Available Inventory Expected Qty Actual Qty 1 0 0" at bounding box center [811, 391] width 291 height 101
click at [860, 406] on span "0 0" at bounding box center [879, 400] width 136 height 20
click at [859, 406] on input "0" at bounding box center [879, 400] width 134 height 19
type input "1"
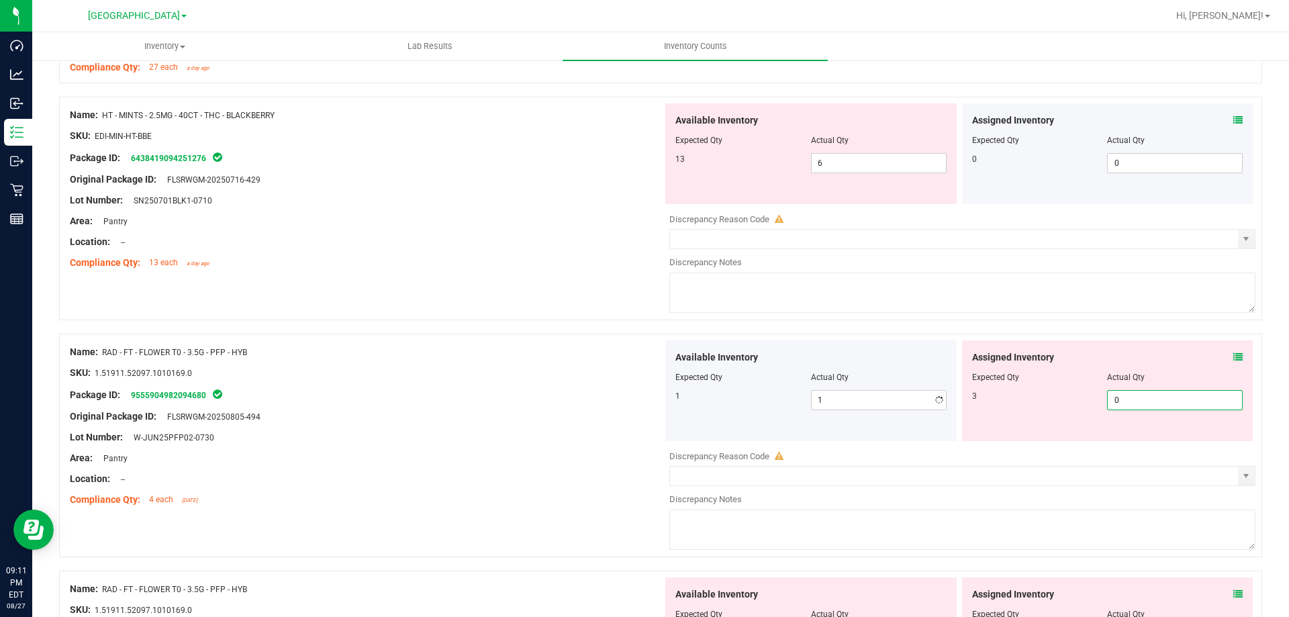
click at [1113, 404] on span "0 0" at bounding box center [1175, 400] width 136 height 20
click at [1113, 404] on input "0" at bounding box center [1175, 400] width 134 height 19
type input "3"
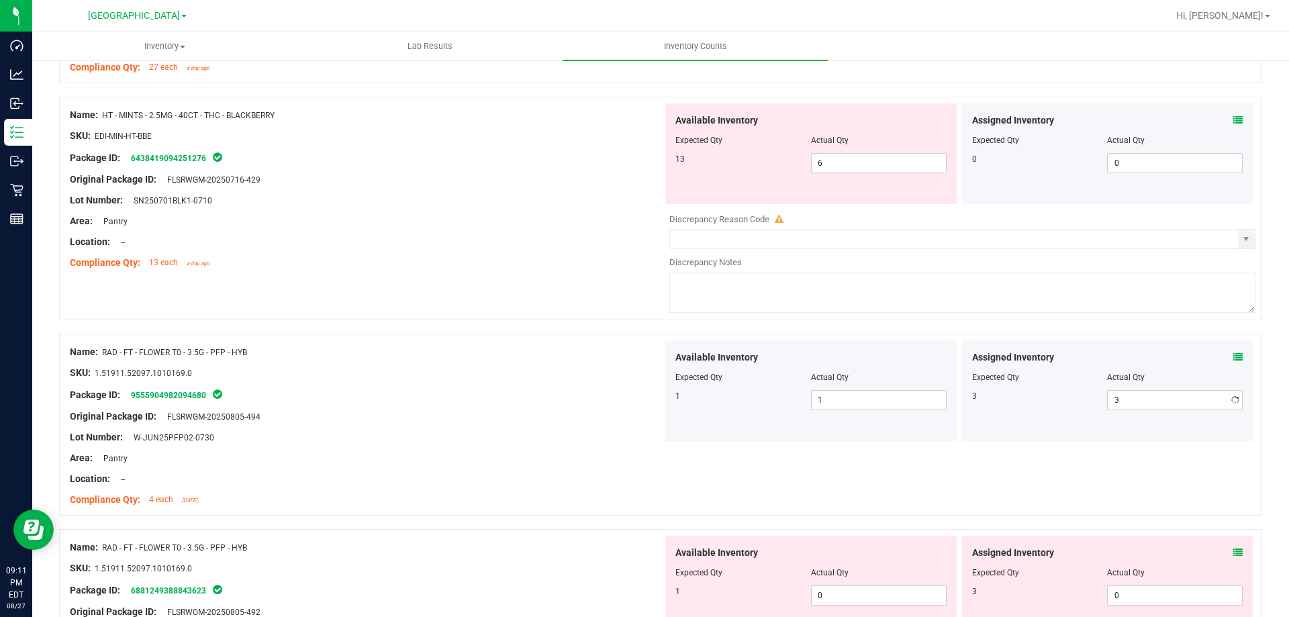
click at [655, 453] on div "Area: Pantry" at bounding box center [366, 458] width 593 height 14
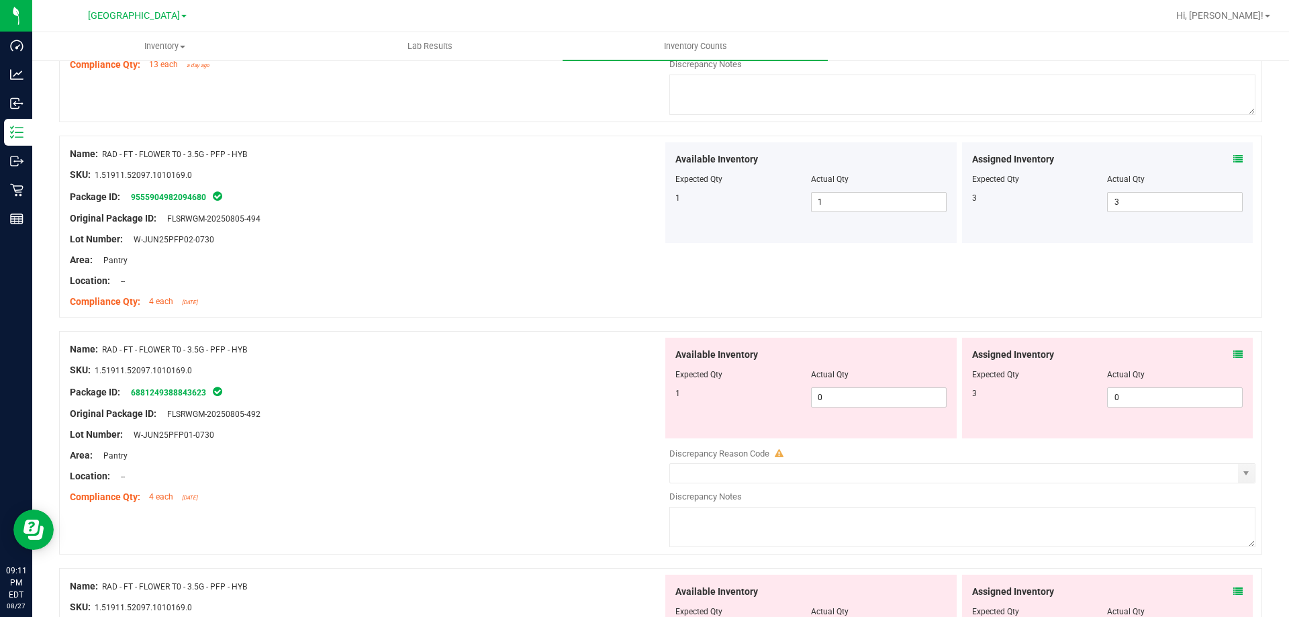
scroll to position [2082, 0]
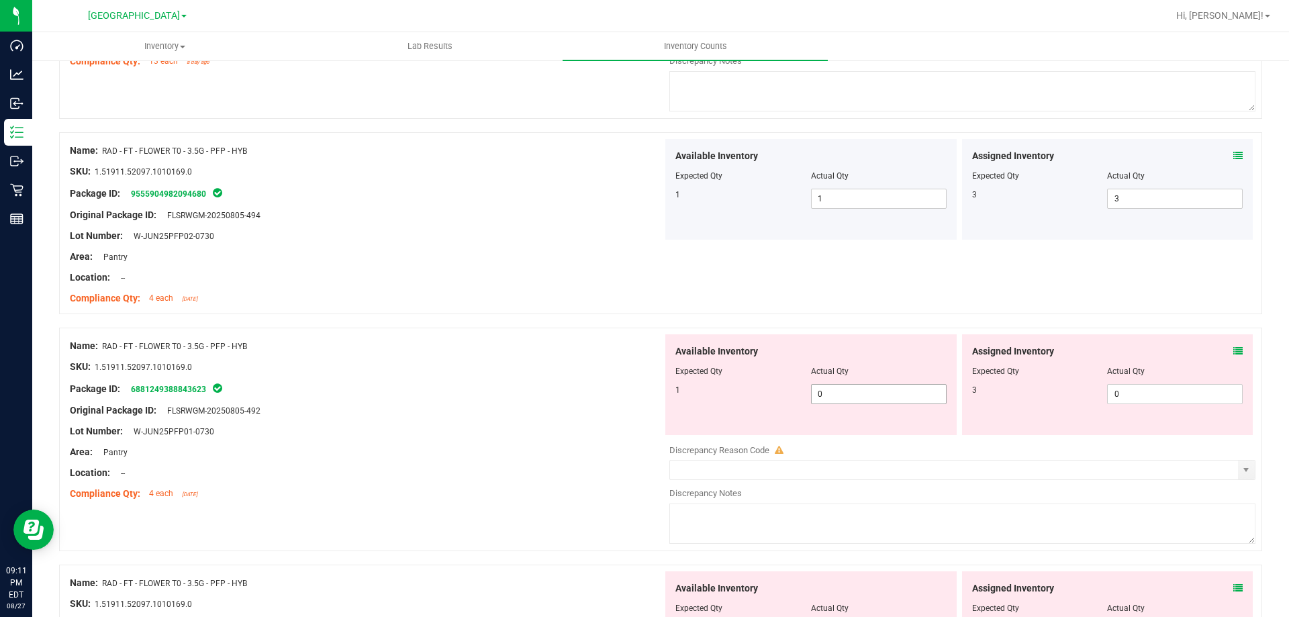
click at [822, 400] on span "0 0" at bounding box center [879, 394] width 136 height 20
click at [823, 399] on input "0" at bounding box center [879, 394] width 134 height 19
type input "01"
type input "1"
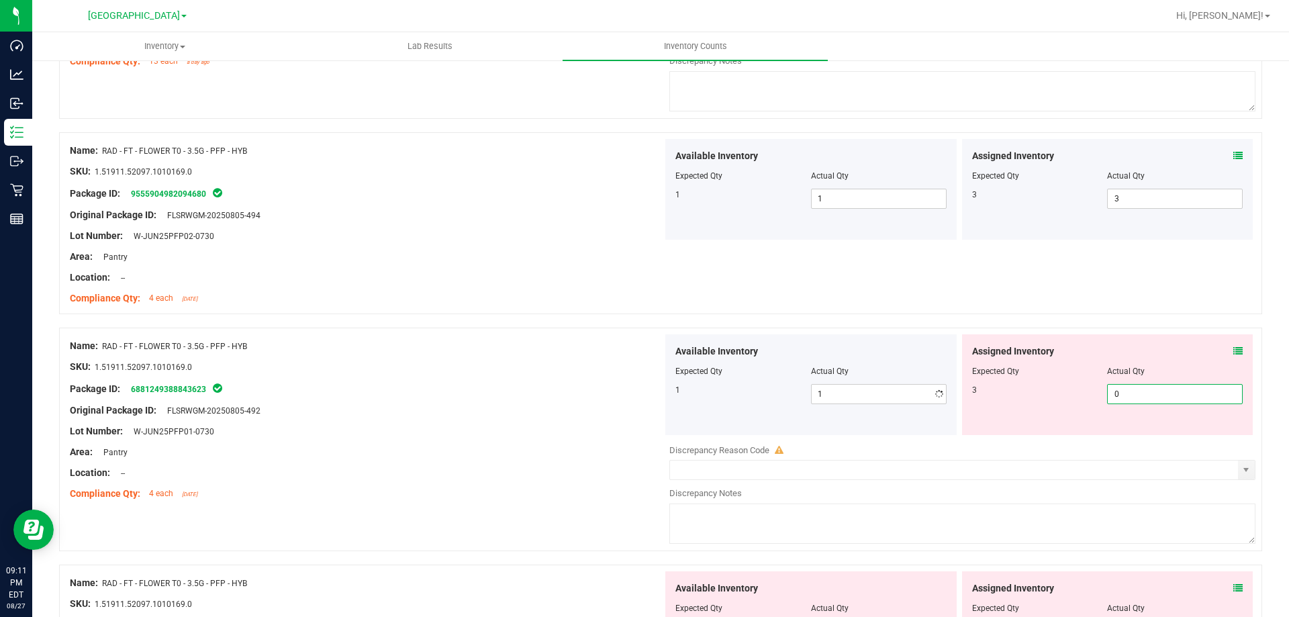
click at [1107, 394] on span "0 0" at bounding box center [1175, 394] width 136 height 20
click at [1108, 393] on input "0" at bounding box center [1175, 394] width 134 height 19
type input "3"
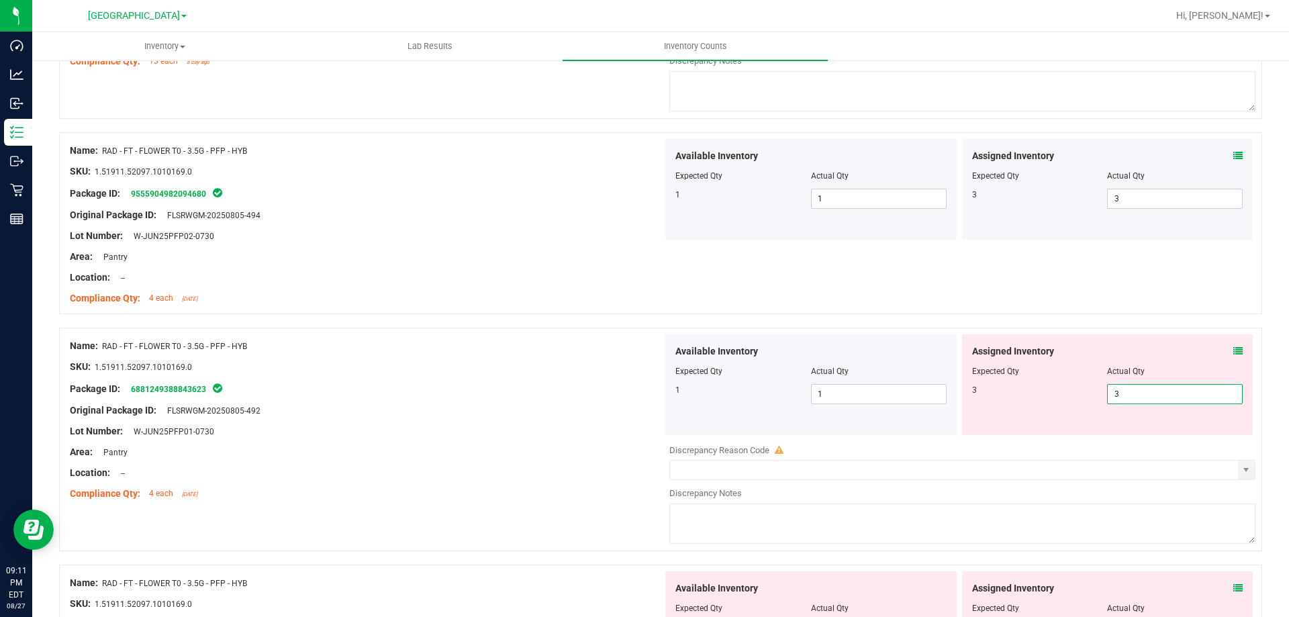
click at [649, 404] on div "Original Package ID: FLSRWGM-20250805-492" at bounding box center [366, 411] width 593 height 14
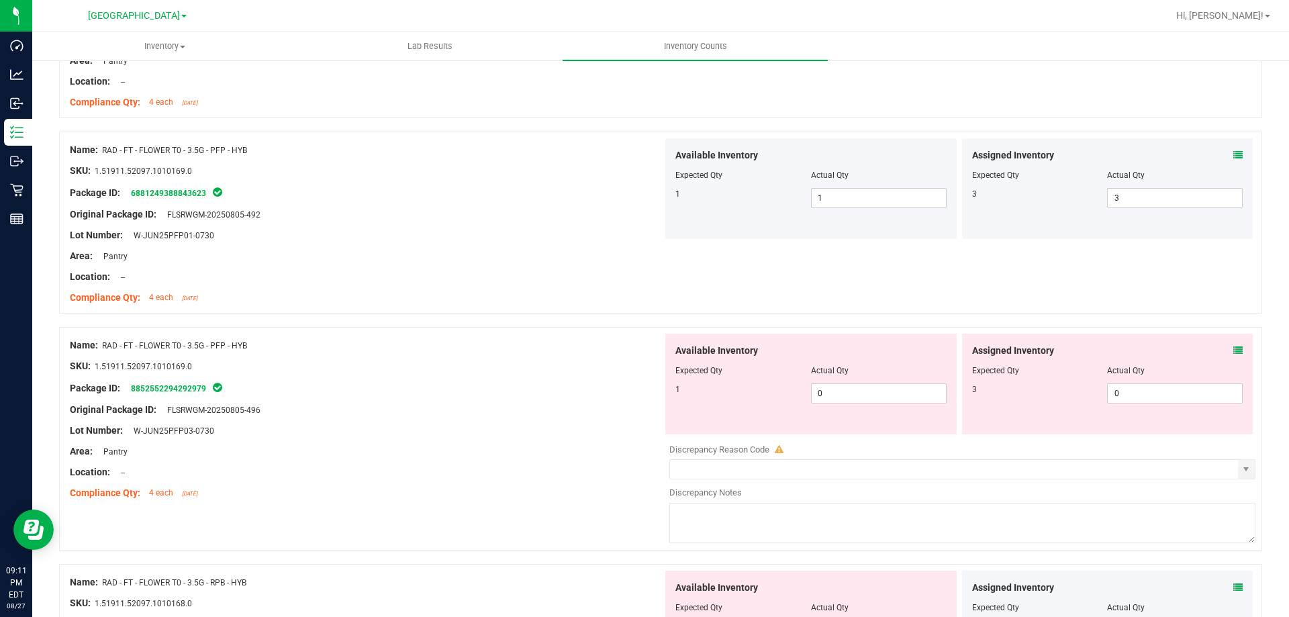
scroll to position [2351, 0]
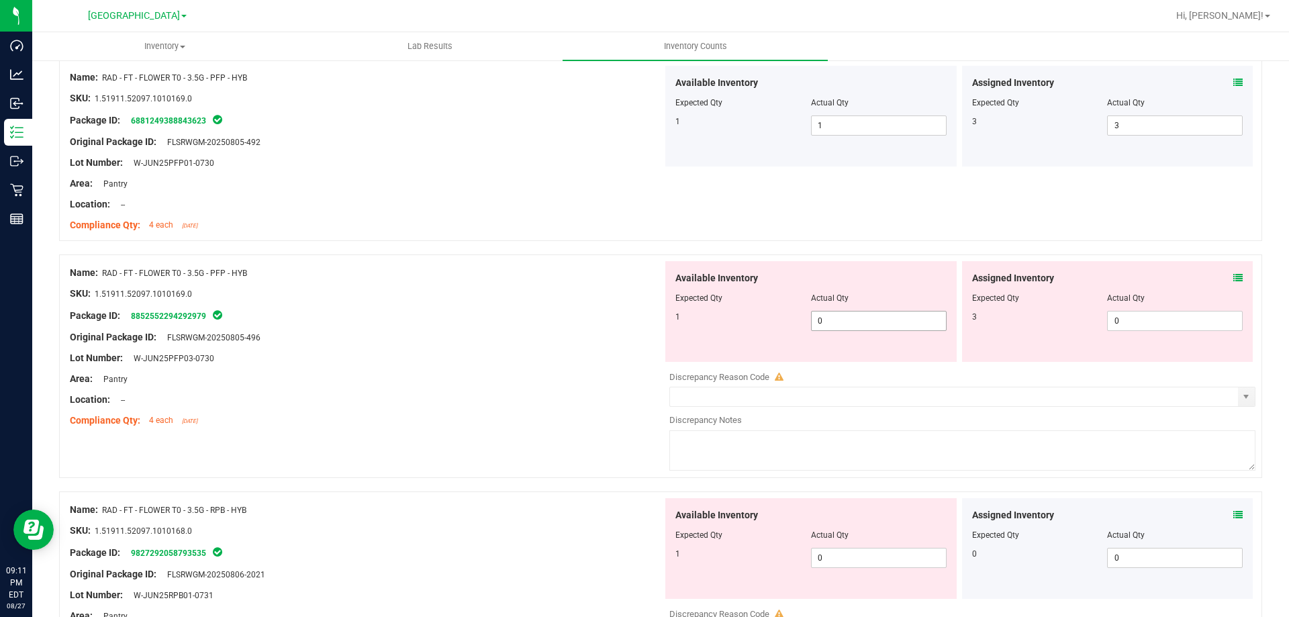
click at [833, 321] on span "0 0" at bounding box center [879, 321] width 136 height 20
click at [833, 321] on input "0" at bounding box center [879, 321] width 134 height 19
type input "1"
click at [1126, 320] on span "0 0" at bounding box center [1175, 321] width 136 height 20
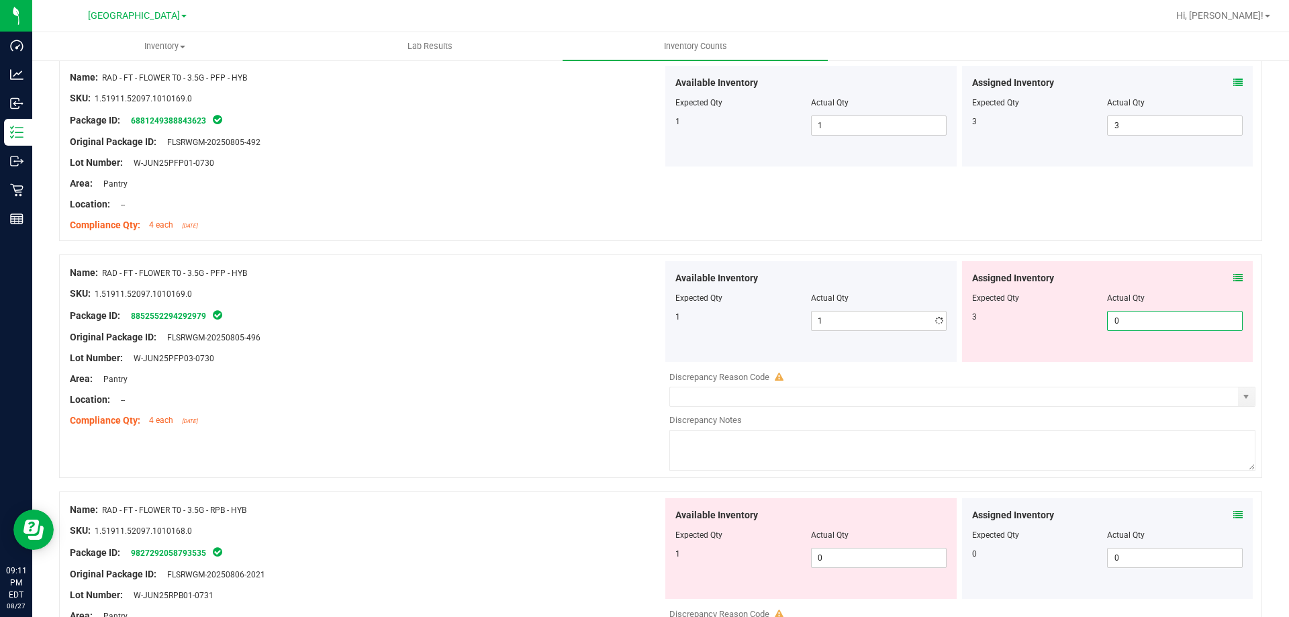
click at [1126, 320] on input "0" at bounding box center [1175, 321] width 134 height 19
type input "3"
click at [649, 332] on div "Original Package ID: FLSRWGM-20250805-496" at bounding box center [366, 337] width 593 height 14
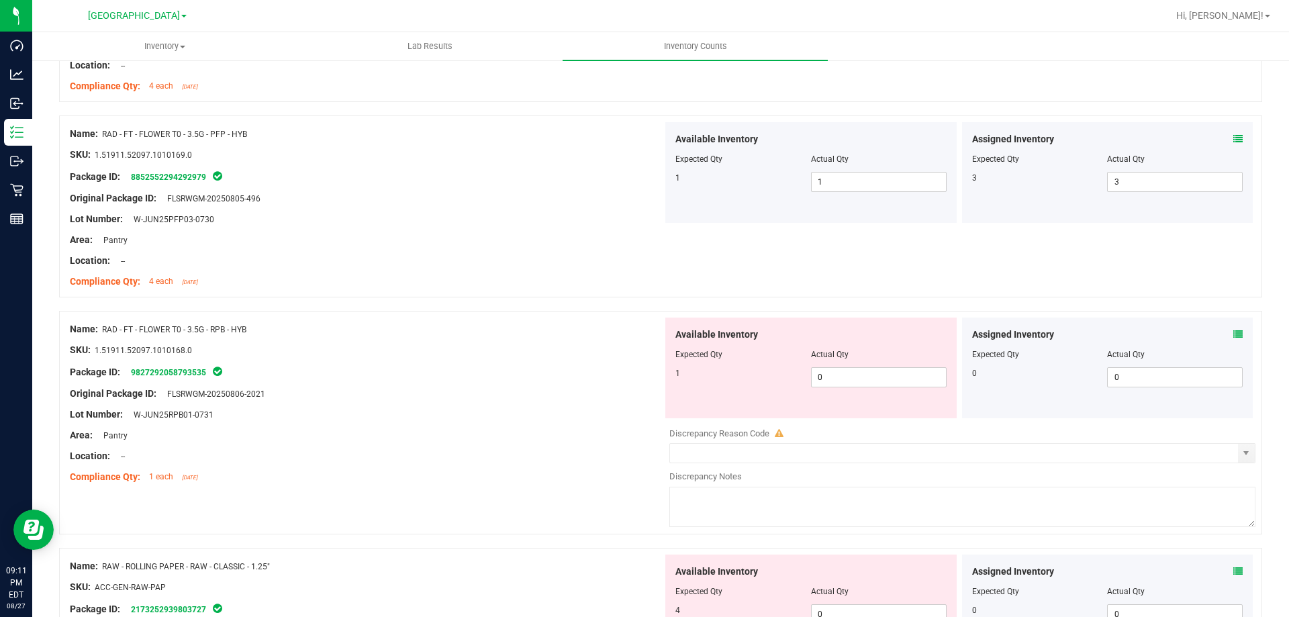
scroll to position [2552, 0]
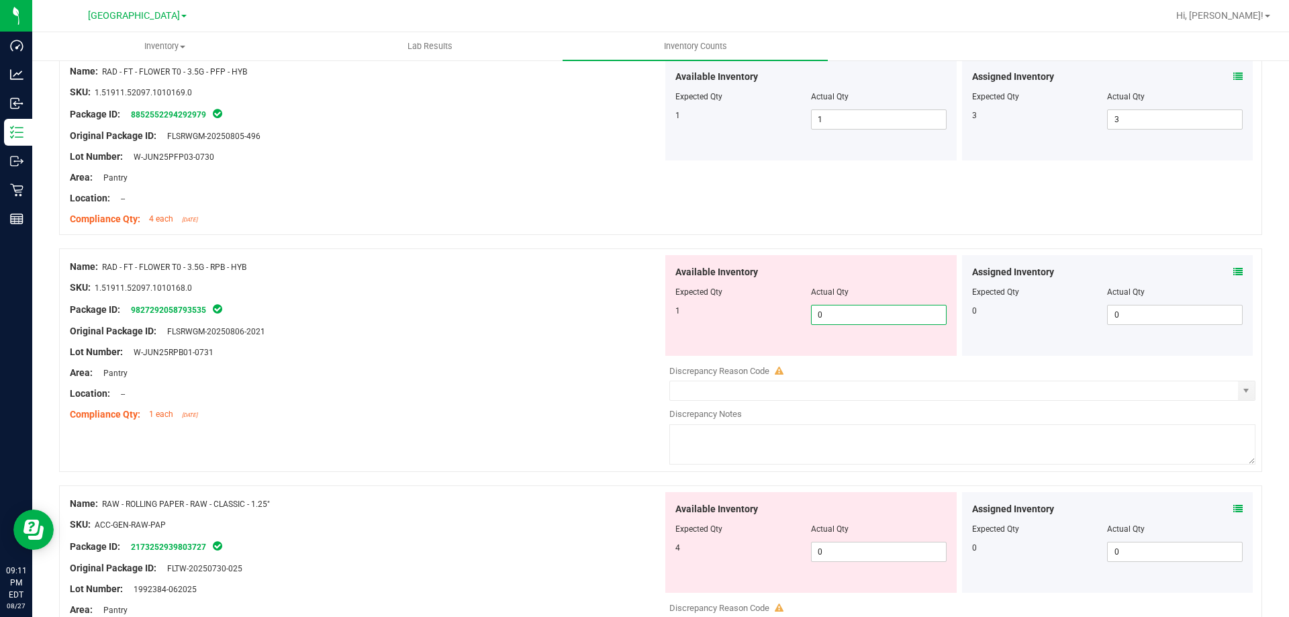
click at [833, 306] on span "0 0" at bounding box center [879, 315] width 136 height 20
click at [833, 306] on input "0" at bounding box center [879, 315] width 134 height 19
type input "1"
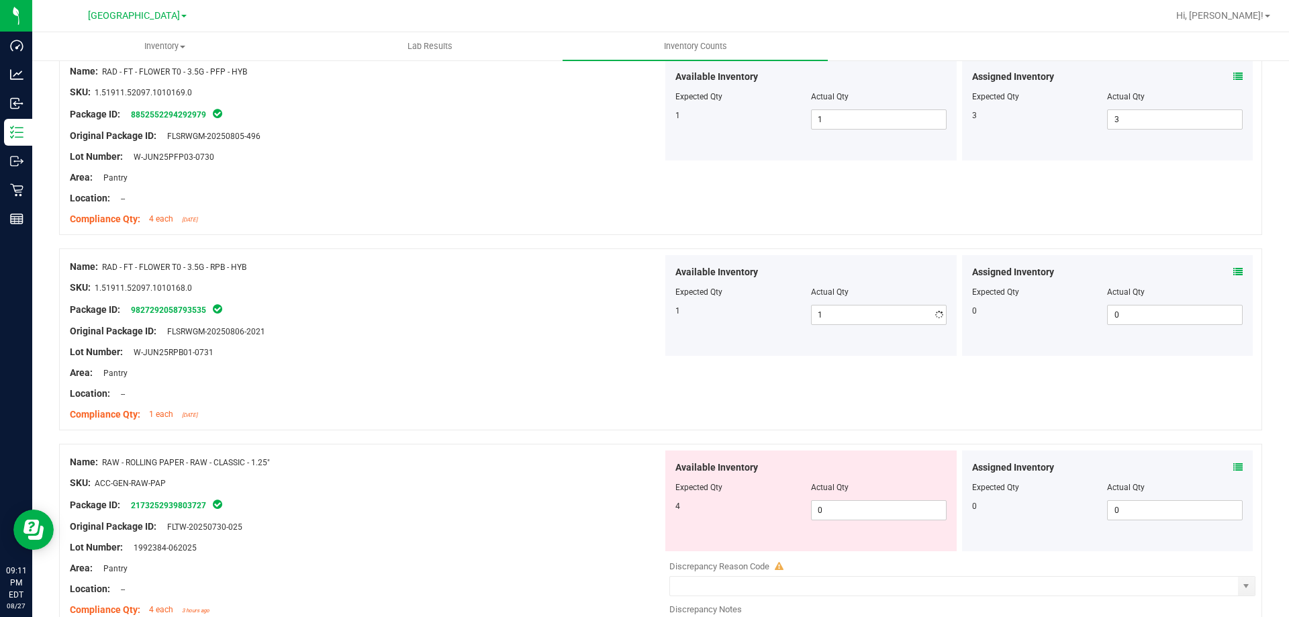
click at [606, 332] on div "Original Package ID: FLSRWGM-20250806-2021" at bounding box center [366, 331] width 593 height 14
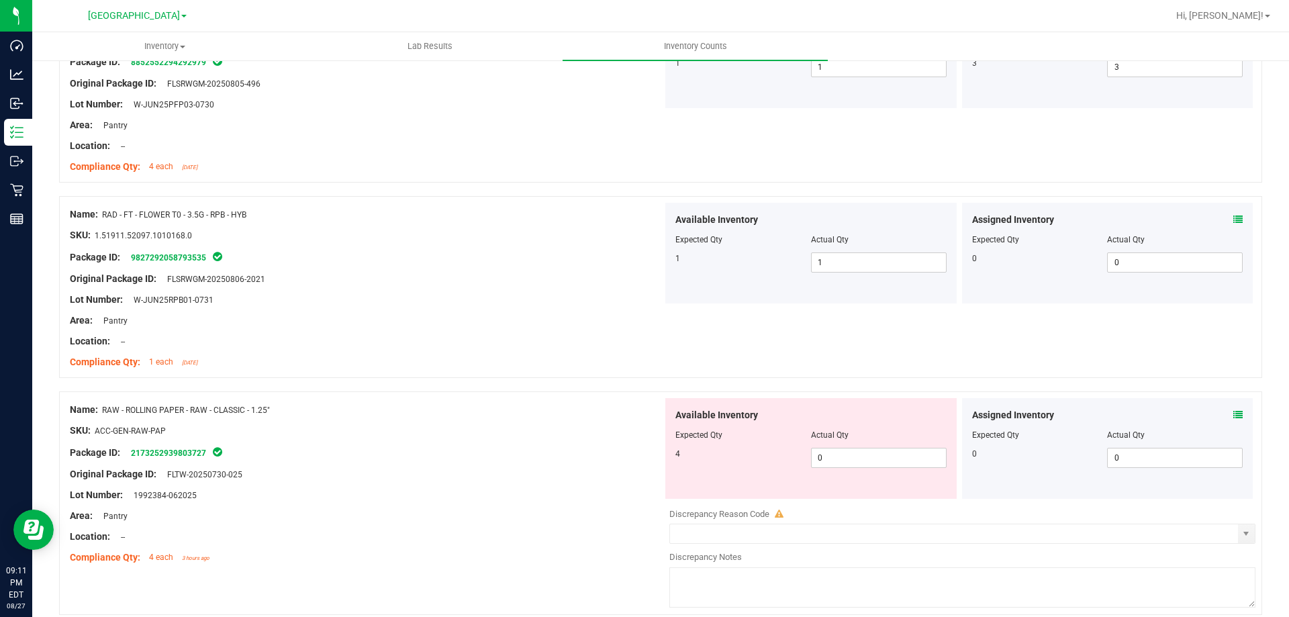
scroll to position [2754, 0]
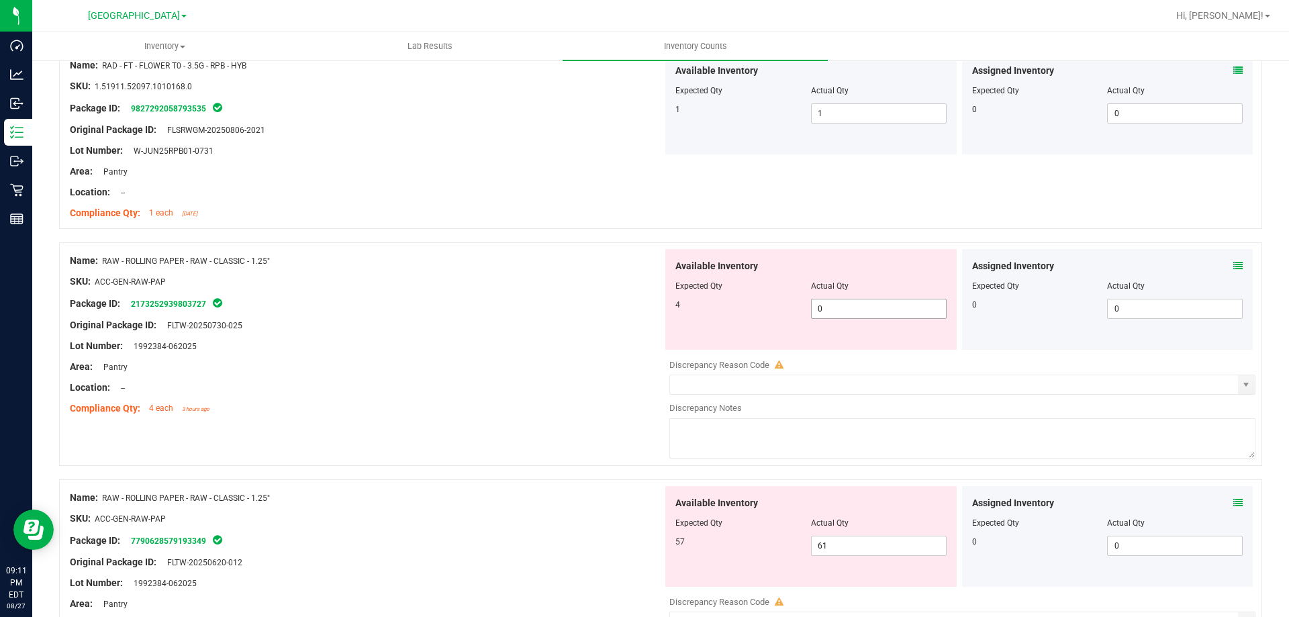
click at [831, 307] on span "0 0" at bounding box center [879, 309] width 136 height 20
click at [831, 307] on input "0" at bounding box center [879, 309] width 134 height 19
type input "4"
click at [831, 543] on div "Available Inventory Expected Qty Actual Qty 57 61 61" at bounding box center [811, 536] width 291 height 101
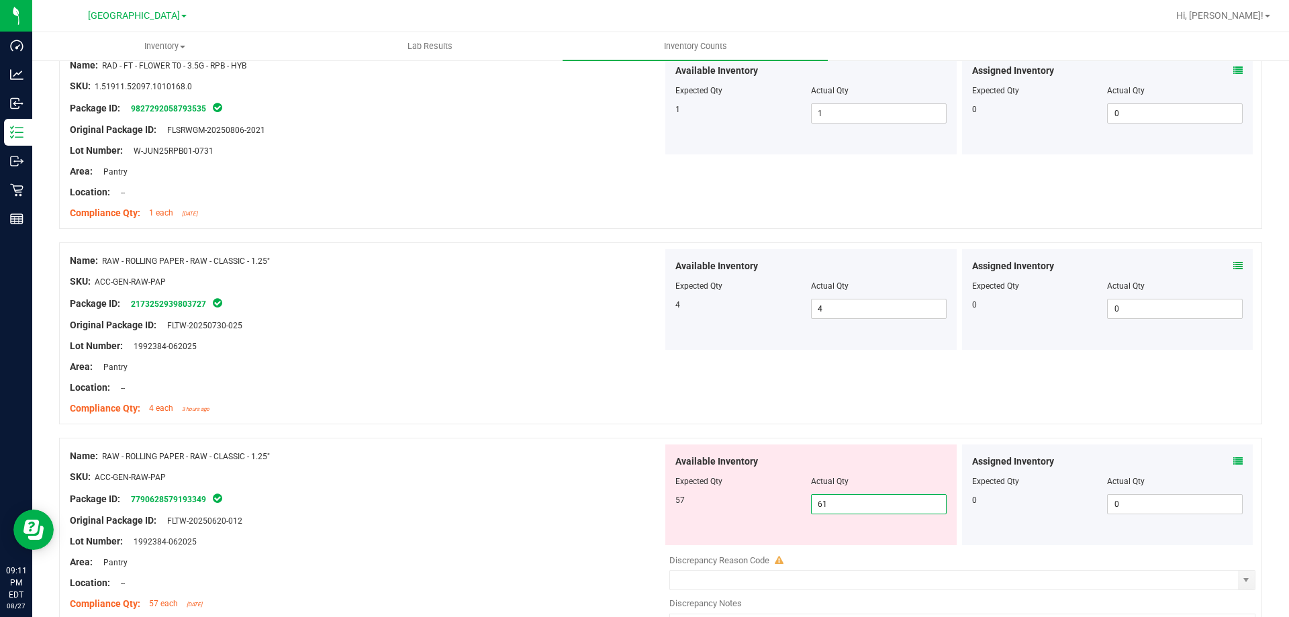
click at [831, 543] on div "Available Inventory Expected Qty Actual Qty 57 61 61" at bounding box center [811, 495] width 291 height 101
click at [838, 507] on span "61 61" at bounding box center [879, 504] width 136 height 20
click at [840, 506] on input "61" at bounding box center [879, 504] width 134 height 19
type input "57"
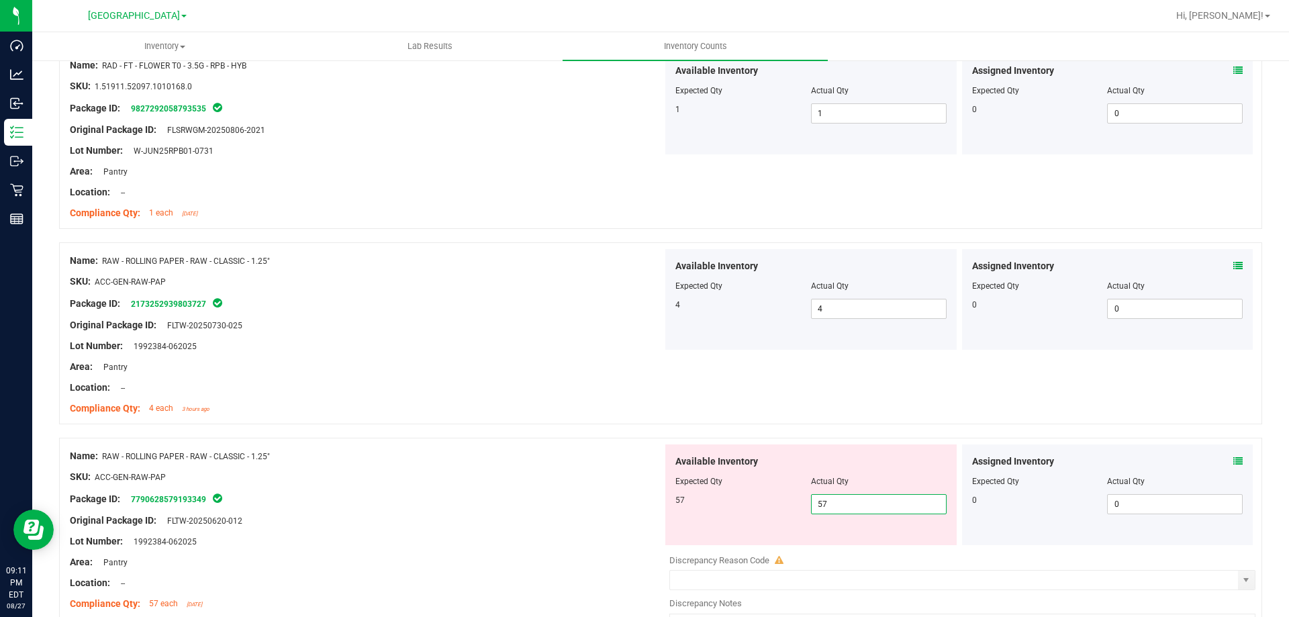
type input "57"
click at [524, 512] on div at bounding box center [366, 510] width 593 height 7
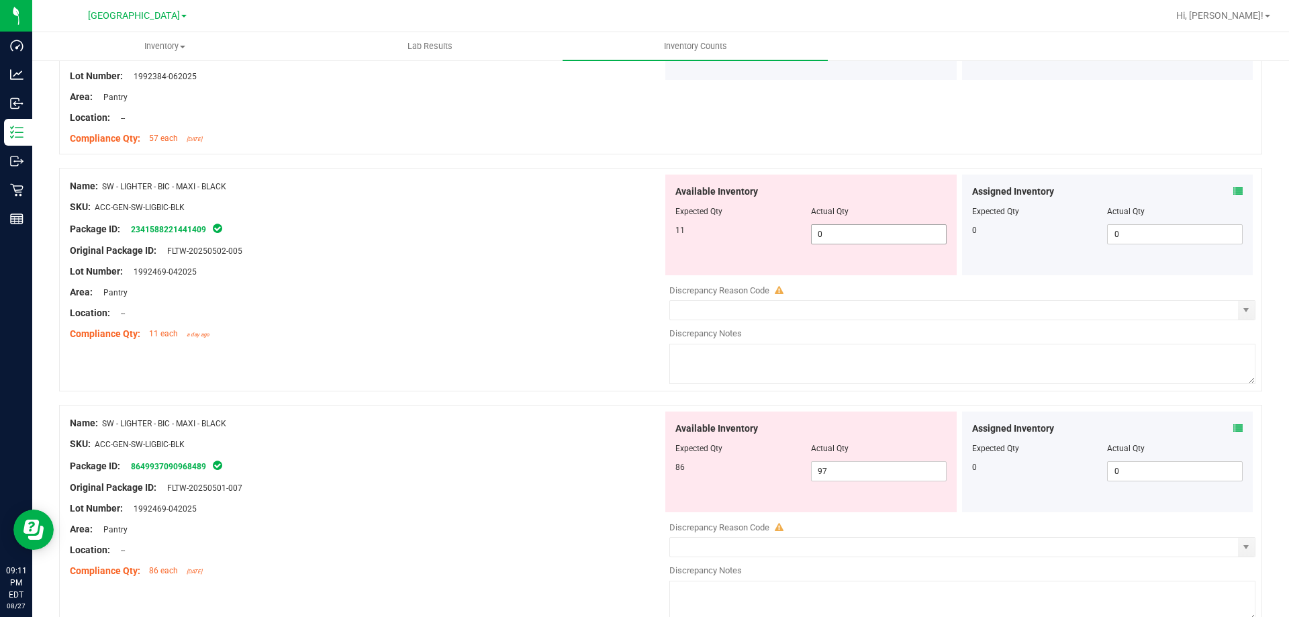
scroll to position [3224, 0]
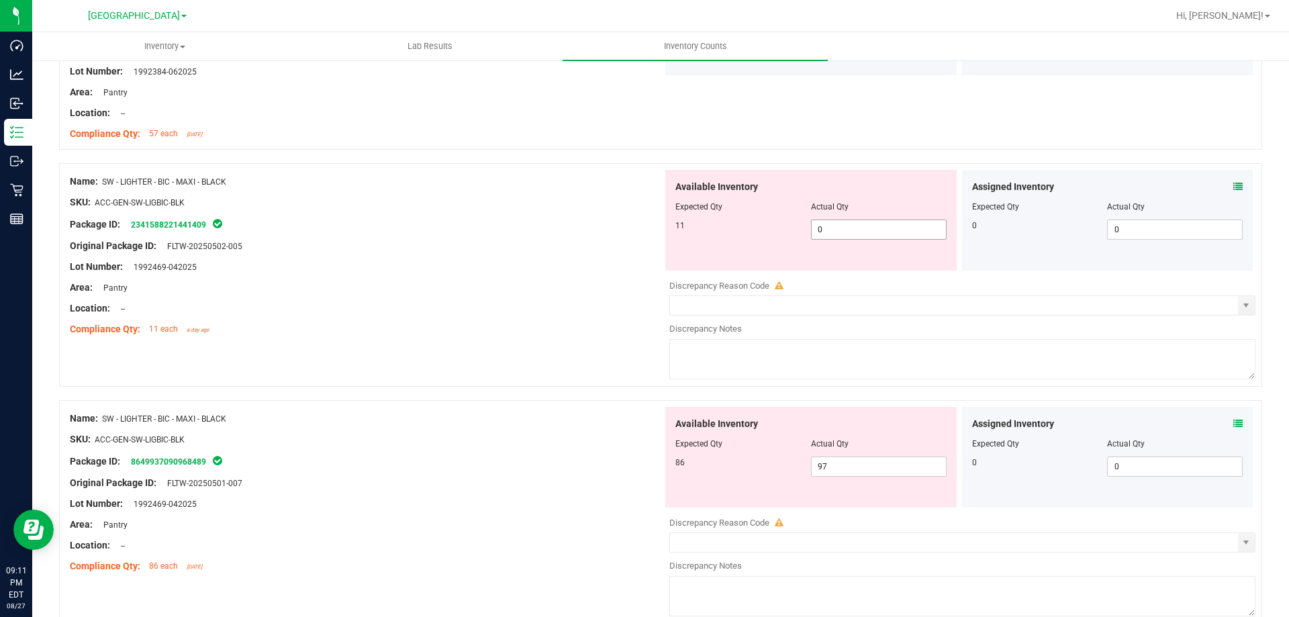
click at [831, 226] on span "0 0" at bounding box center [879, 230] width 136 height 20
click at [831, 226] on input "0" at bounding box center [879, 229] width 134 height 19
type input "11"
click at [831, 459] on div "Available Inventory Expected Qty Actual Qty 86 97 97" at bounding box center [811, 457] width 291 height 101
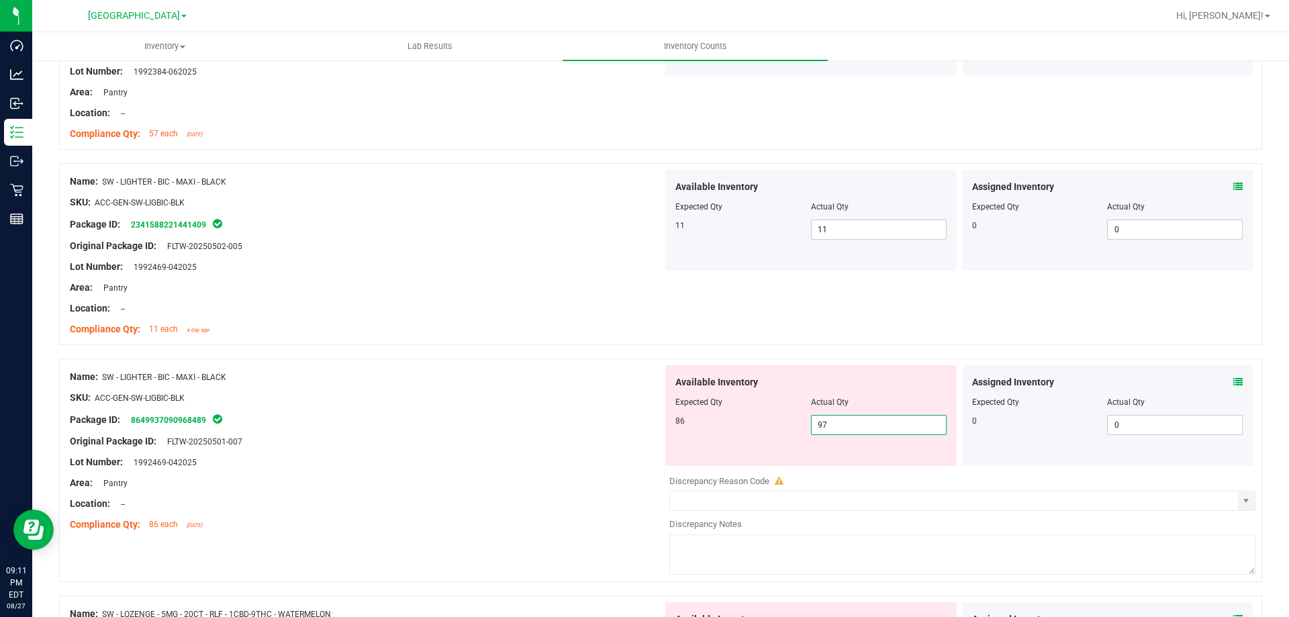
click at [827, 422] on input "97" at bounding box center [879, 425] width 134 height 19
type input "86"
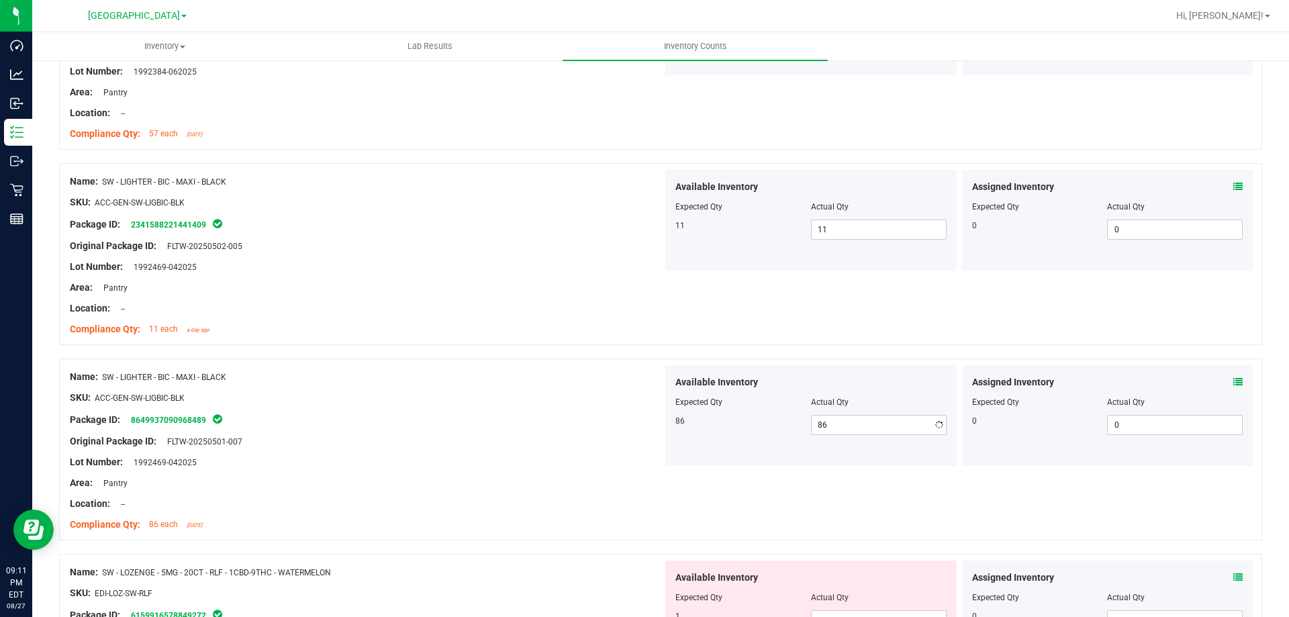
click at [504, 473] on div at bounding box center [366, 472] width 593 height 7
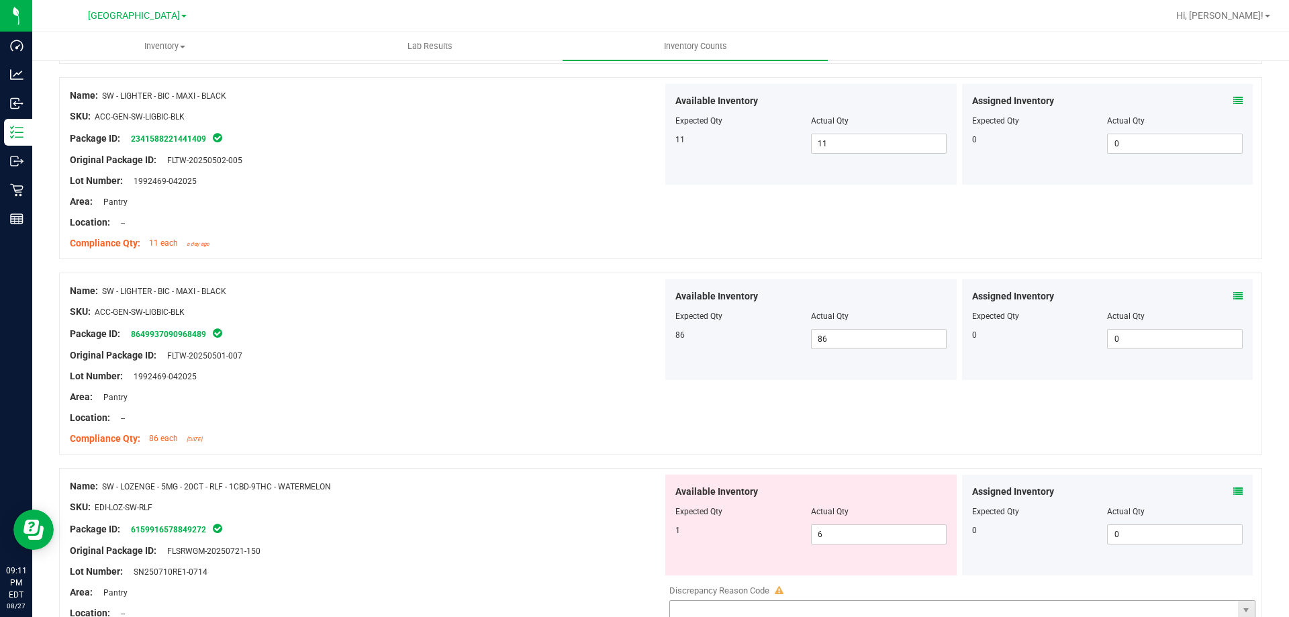
scroll to position [3492, 0]
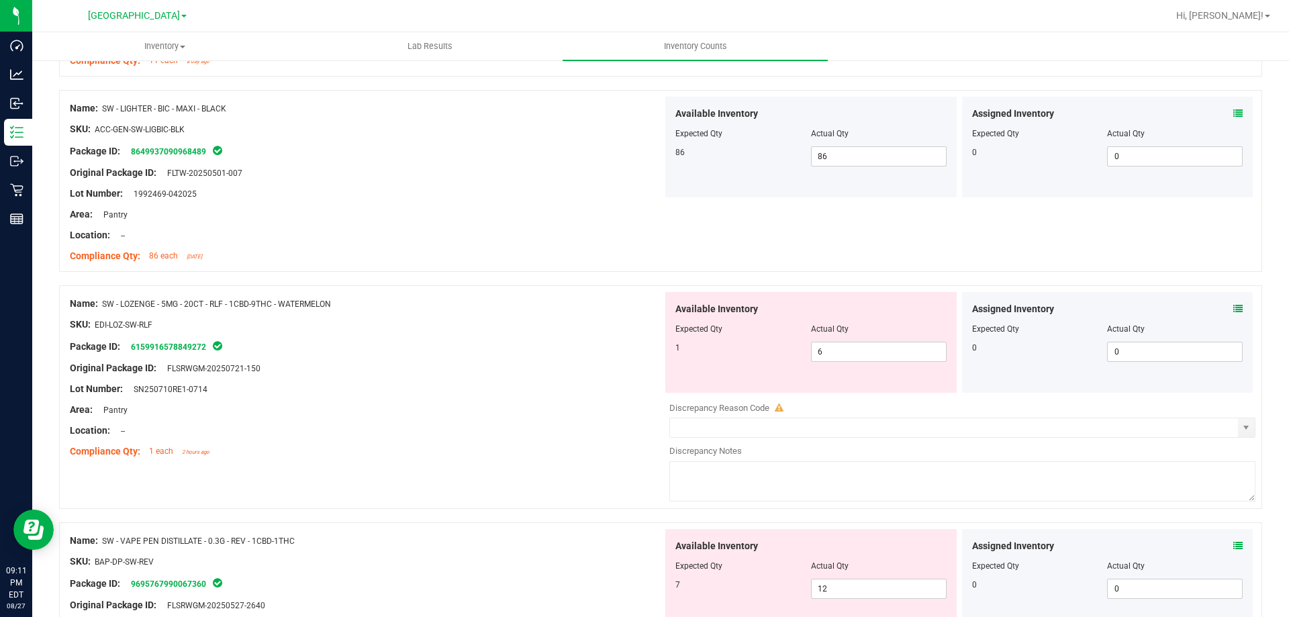
click at [1234, 310] on icon at bounding box center [1238, 308] width 9 height 9
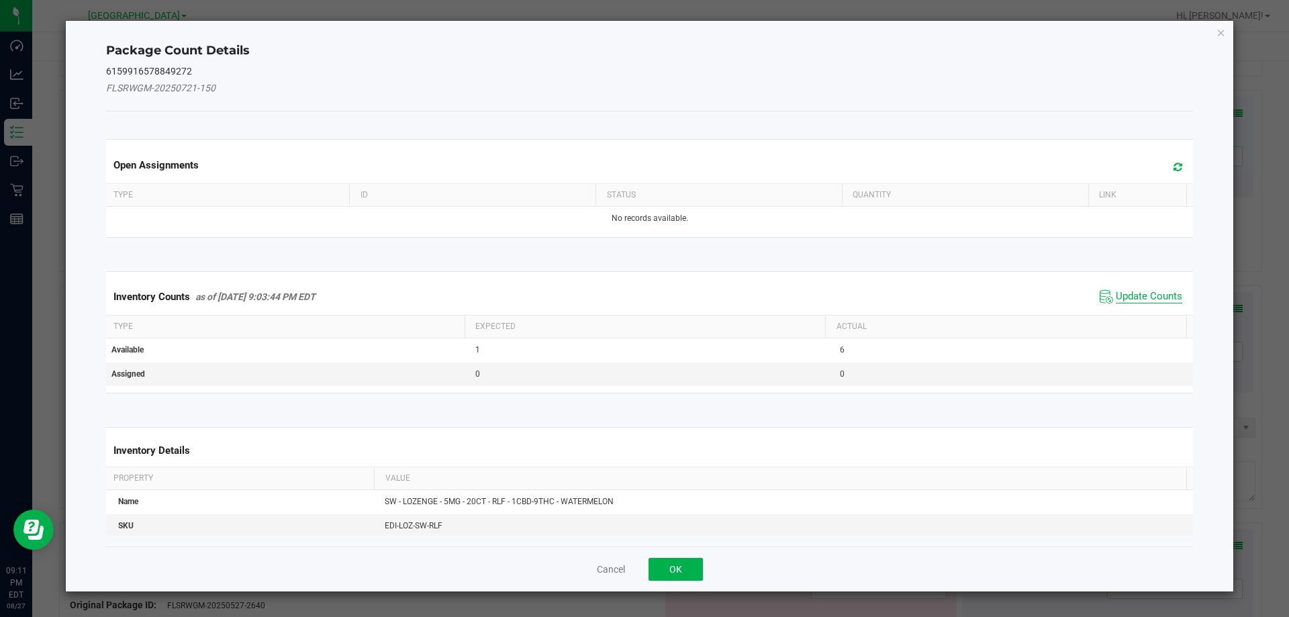
click at [1145, 293] on span "Update Counts" at bounding box center [1149, 296] width 66 height 13
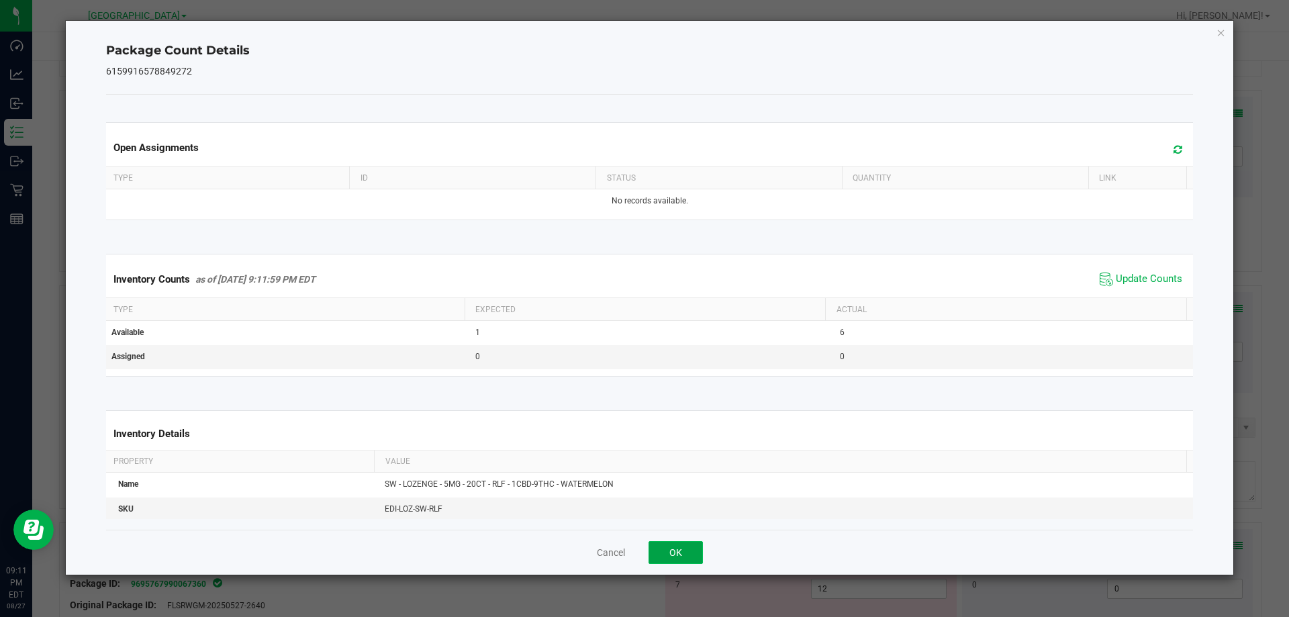
click at [678, 553] on button "OK" at bounding box center [676, 552] width 54 height 23
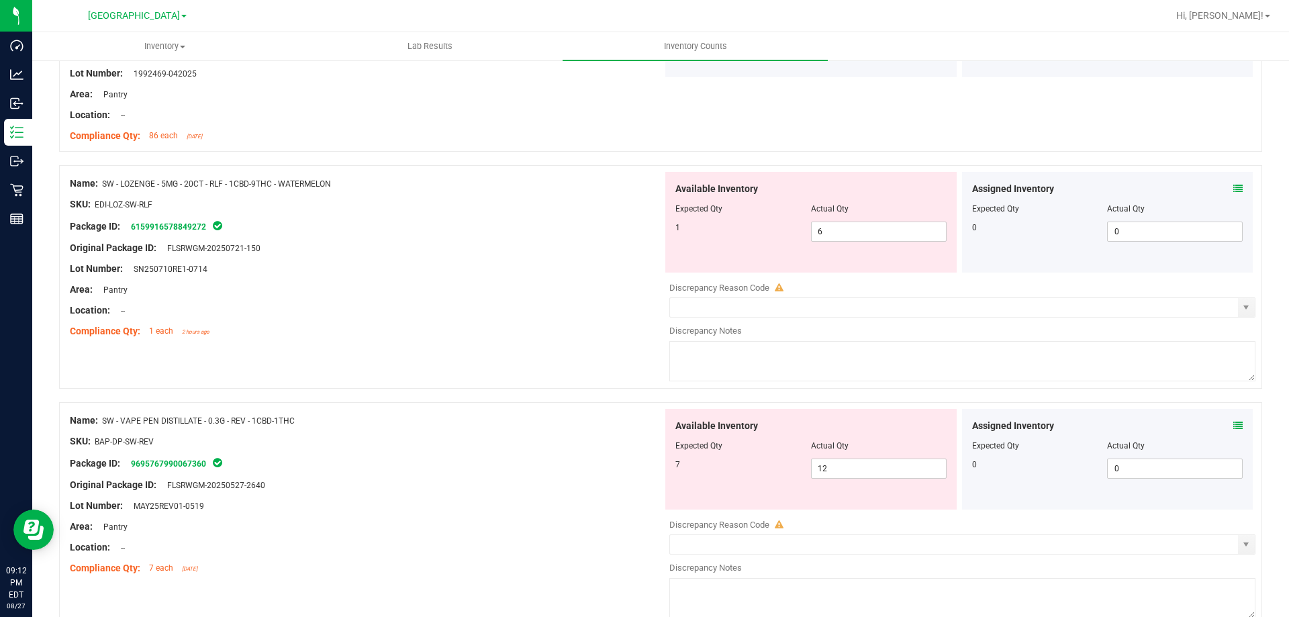
scroll to position [3627, 0]
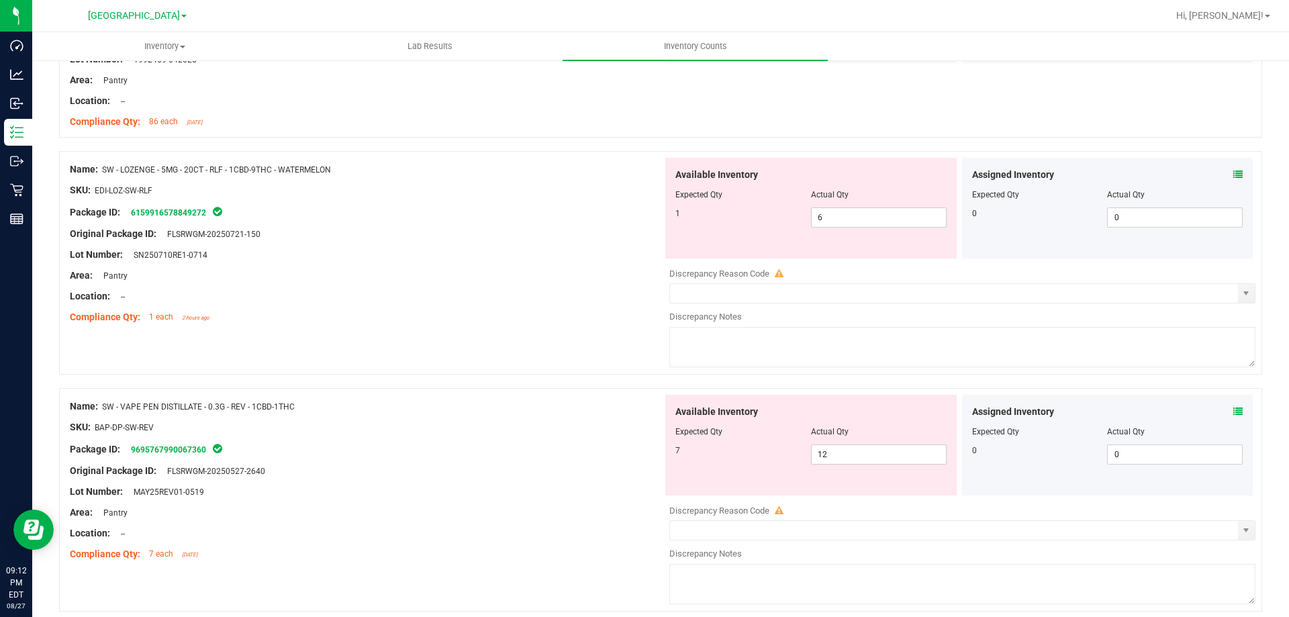
click at [1234, 410] on icon at bounding box center [1238, 411] width 9 height 9
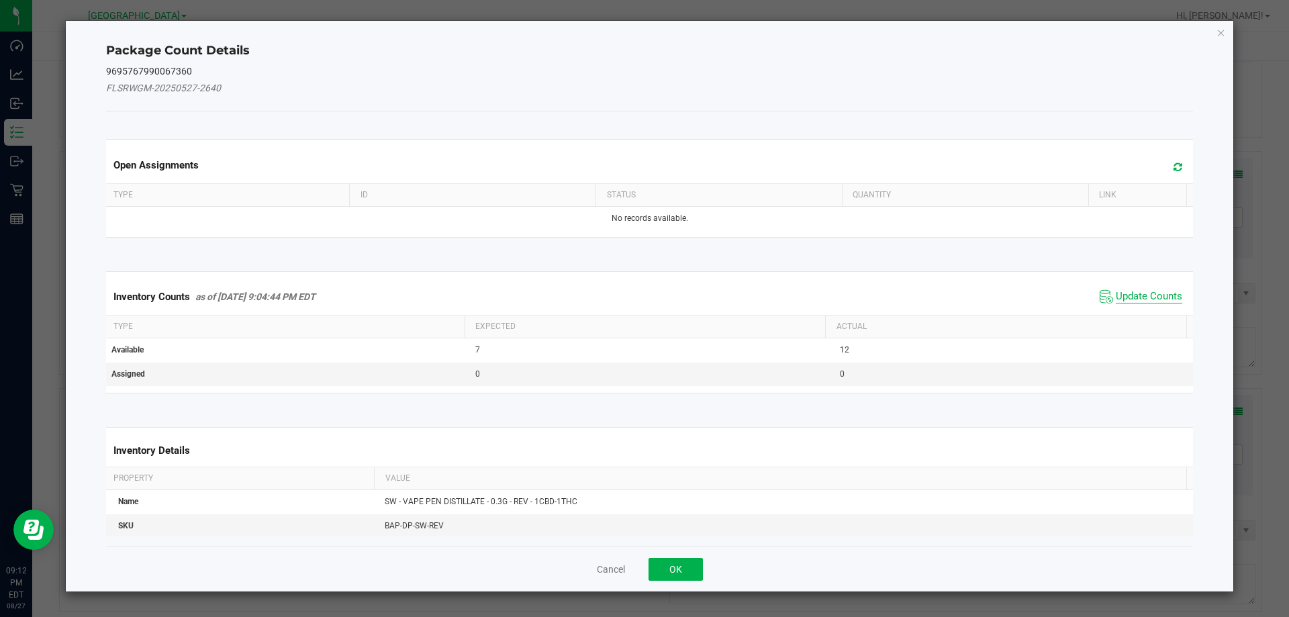
click at [1116, 294] on span "Update Counts" at bounding box center [1149, 296] width 66 height 13
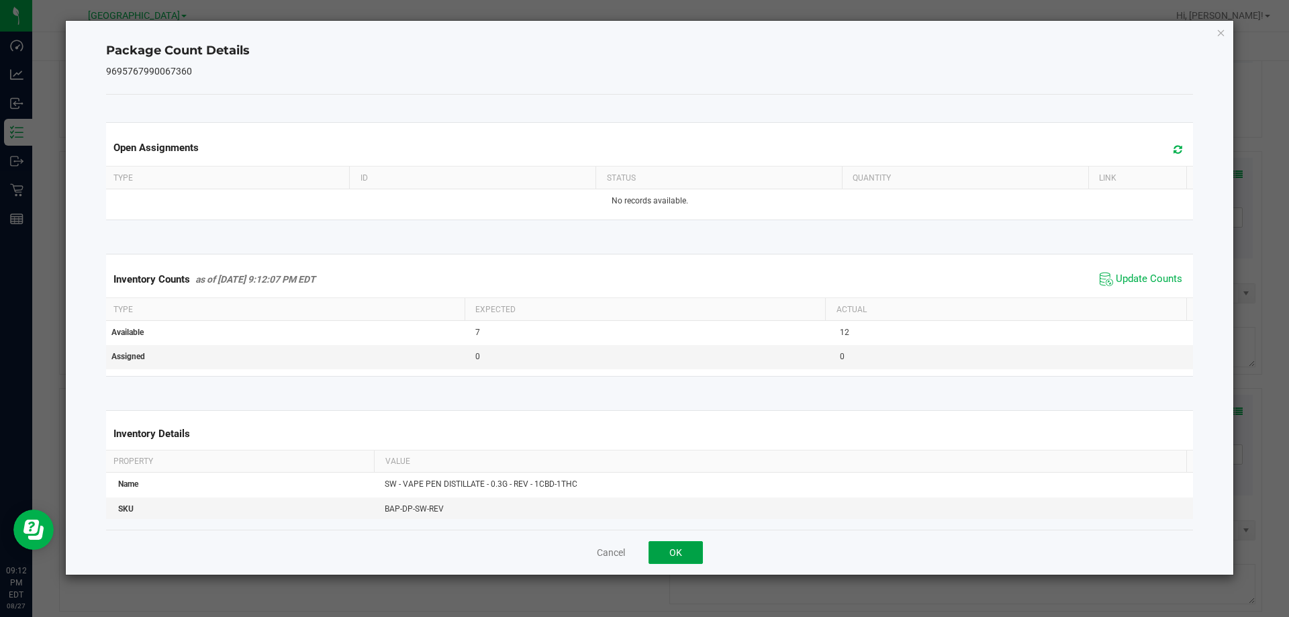
click at [670, 549] on button "OK" at bounding box center [676, 552] width 54 height 23
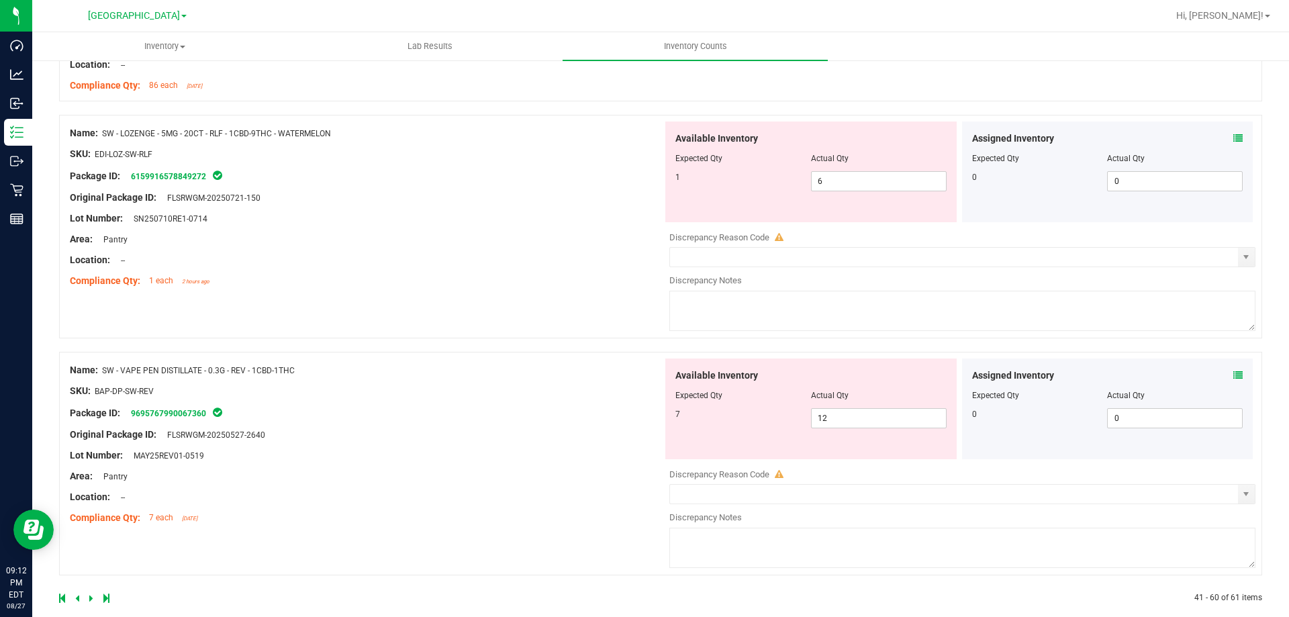
scroll to position [3680, 0]
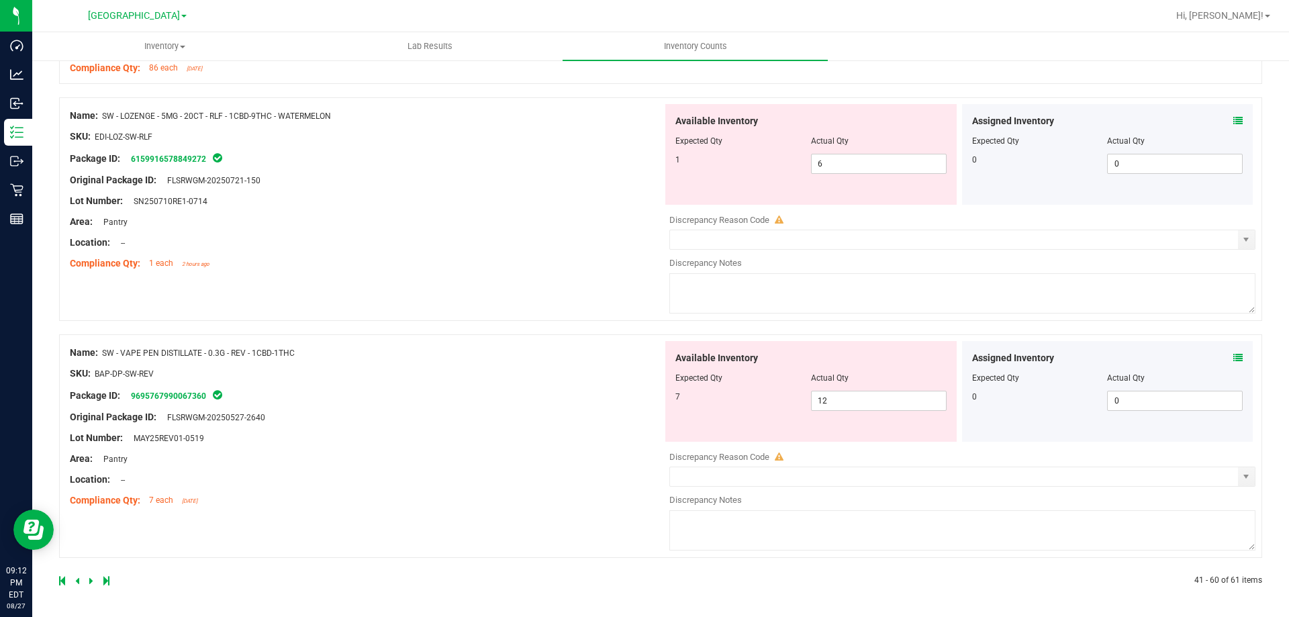
click at [90, 582] on icon at bounding box center [91, 581] width 4 height 8
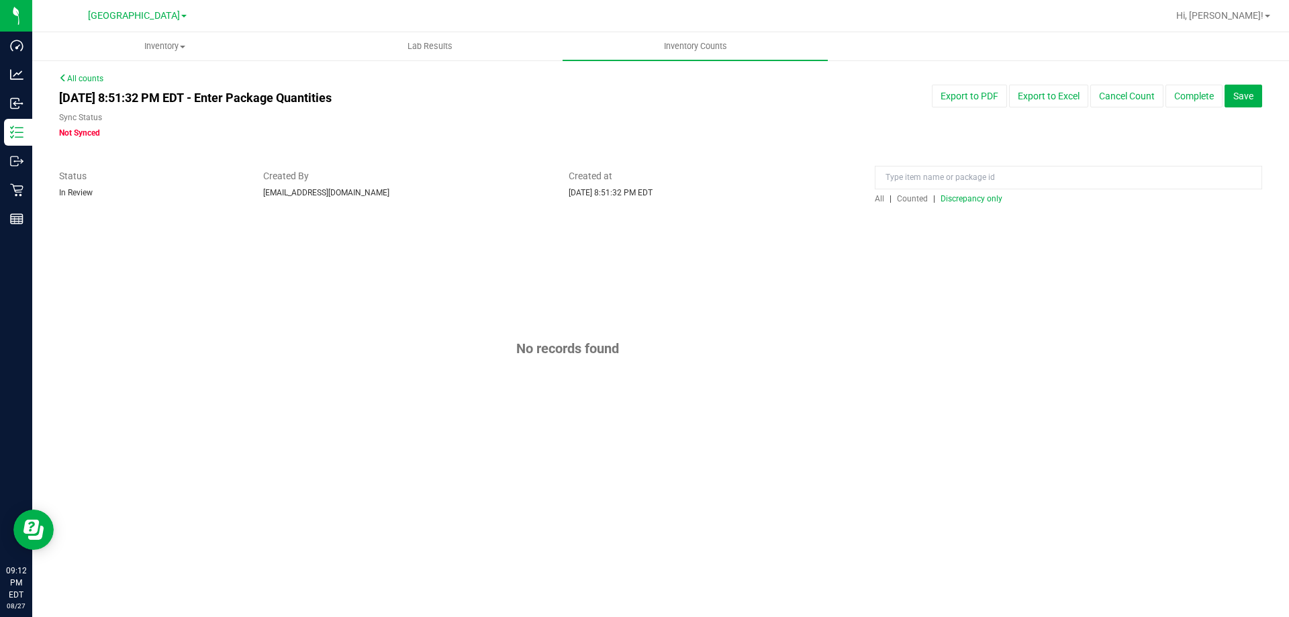
click at [972, 200] on span "Discrepancy only" at bounding box center [972, 198] width 62 height 9
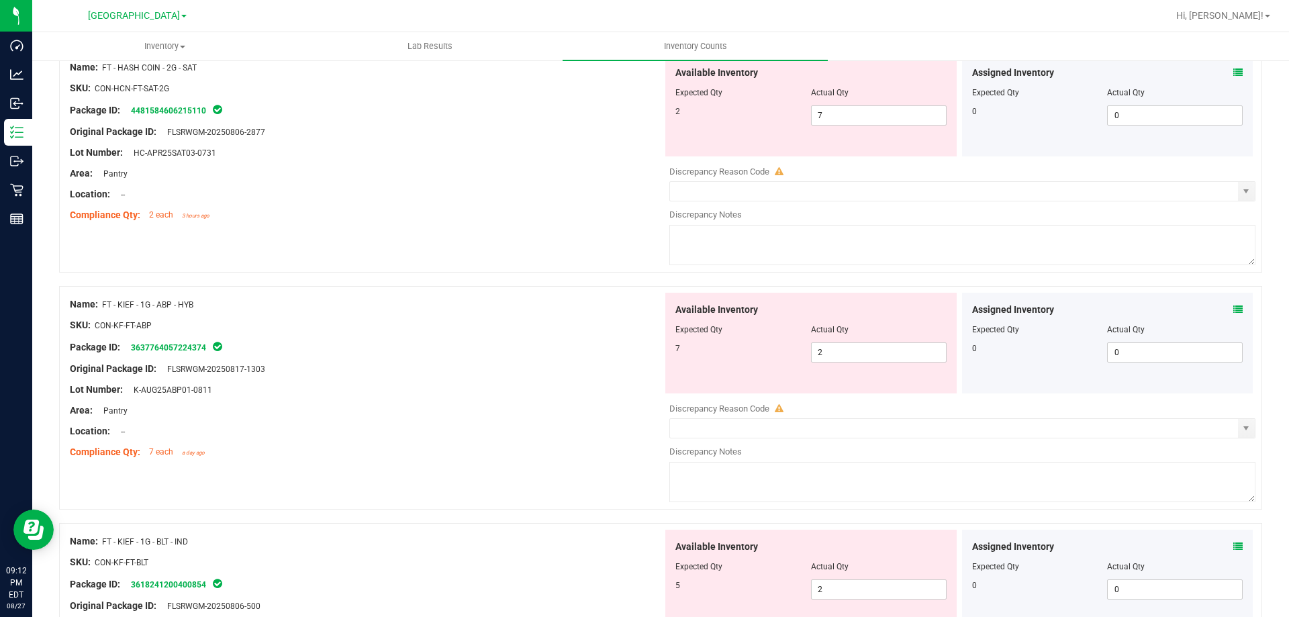
scroll to position [4388, 0]
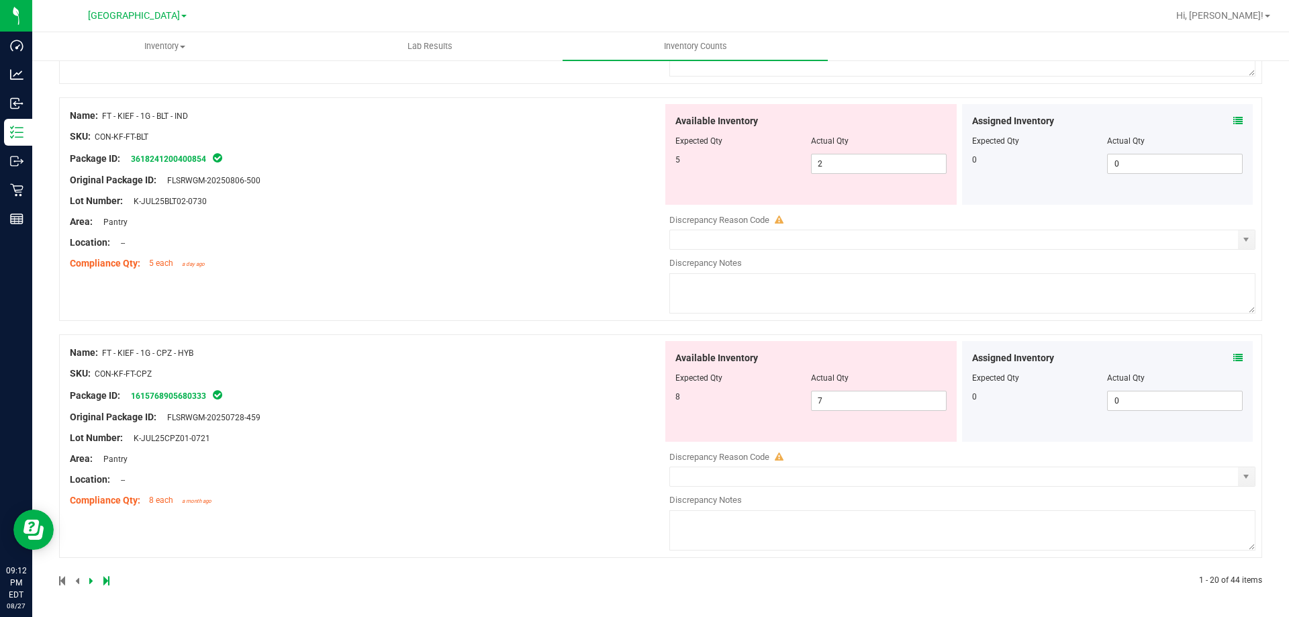
click at [1234, 361] on icon at bounding box center [1238, 357] width 9 height 9
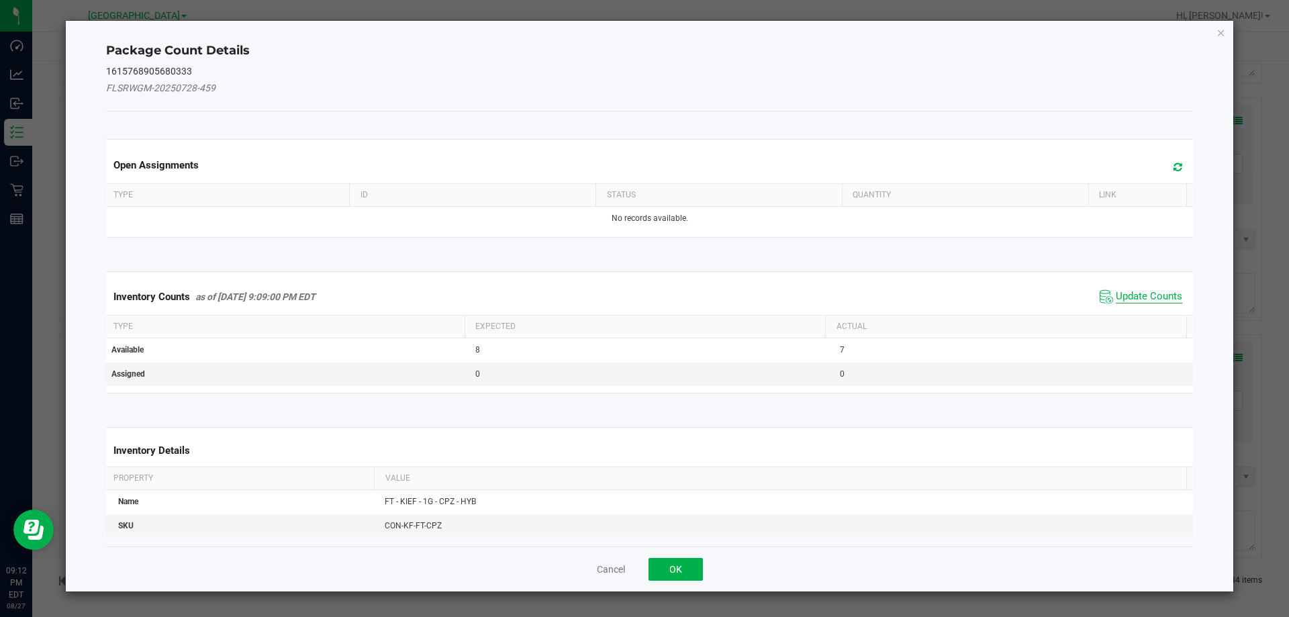
click at [1138, 295] on span "Update Counts" at bounding box center [1149, 296] width 66 height 13
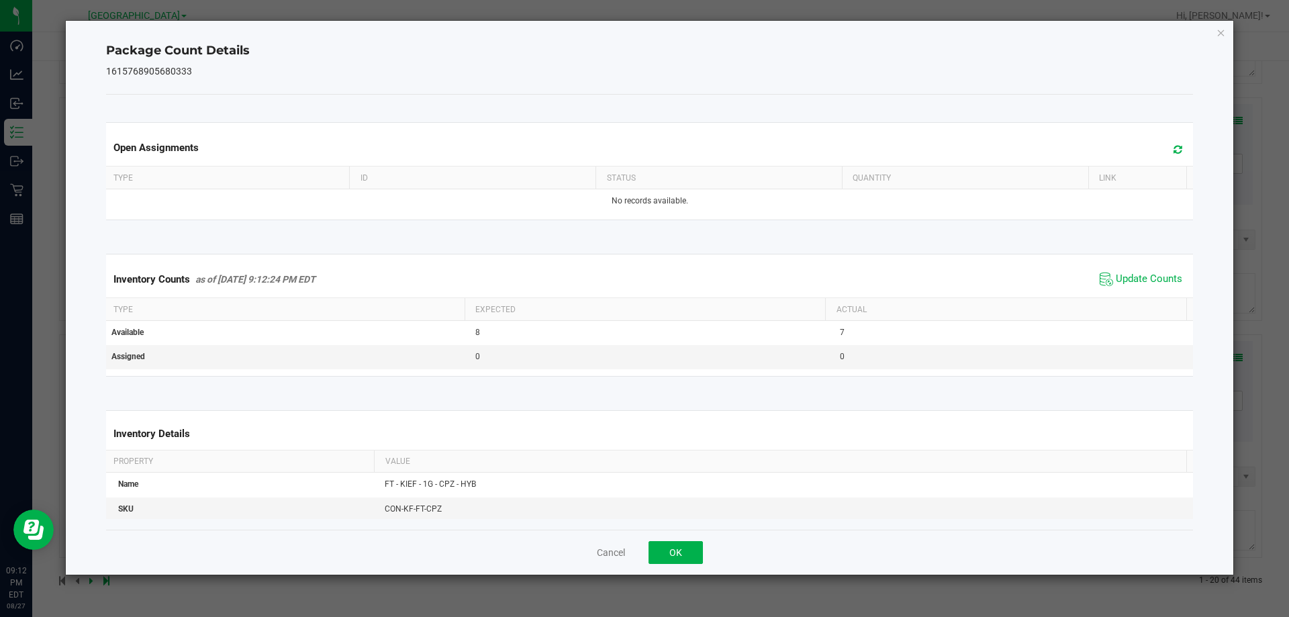
click at [672, 567] on div "Cancel OK" at bounding box center [650, 552] width 1088 height 45
click at [673, 552] on button "OK" at bounding box center [676, 552] width 54 height 23
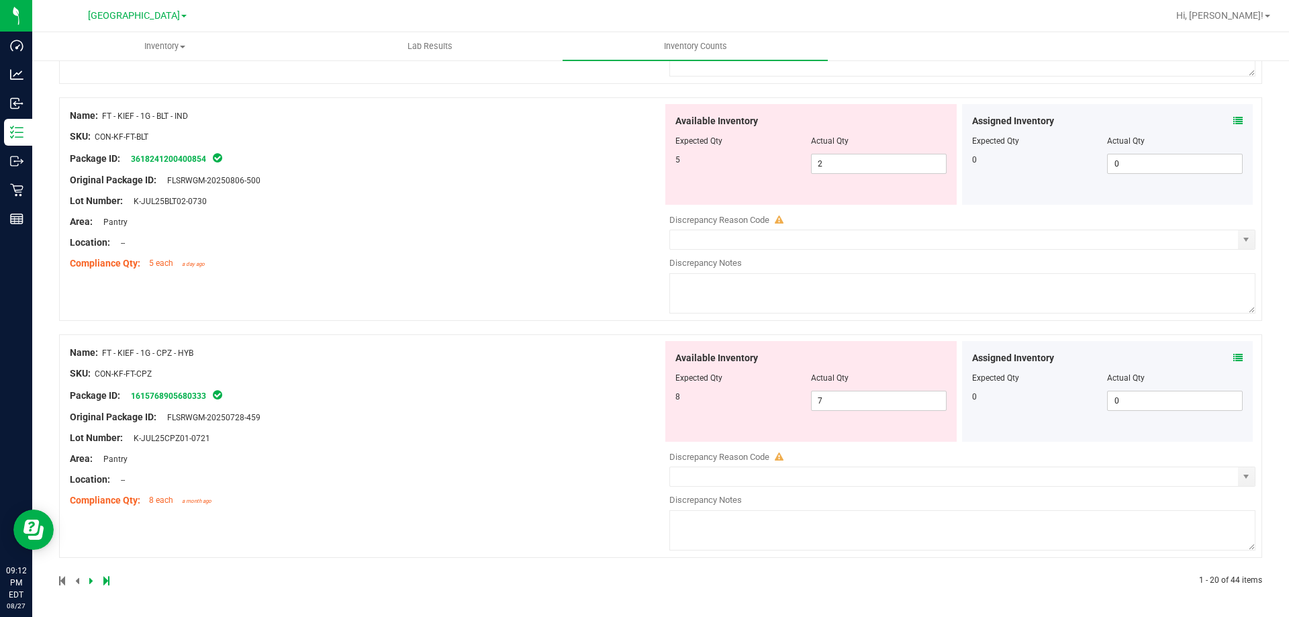
click at [89, 582] on icon at bounding box center [91, 581] width 4 height 8
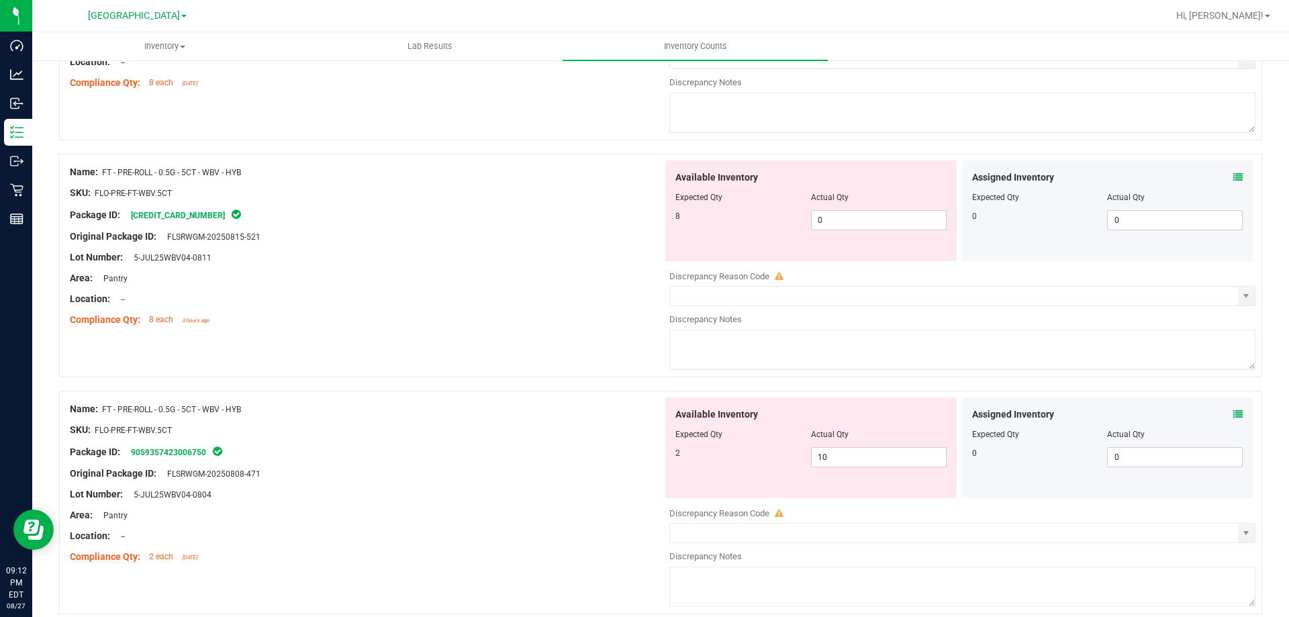
scroll to position [1746, 0]
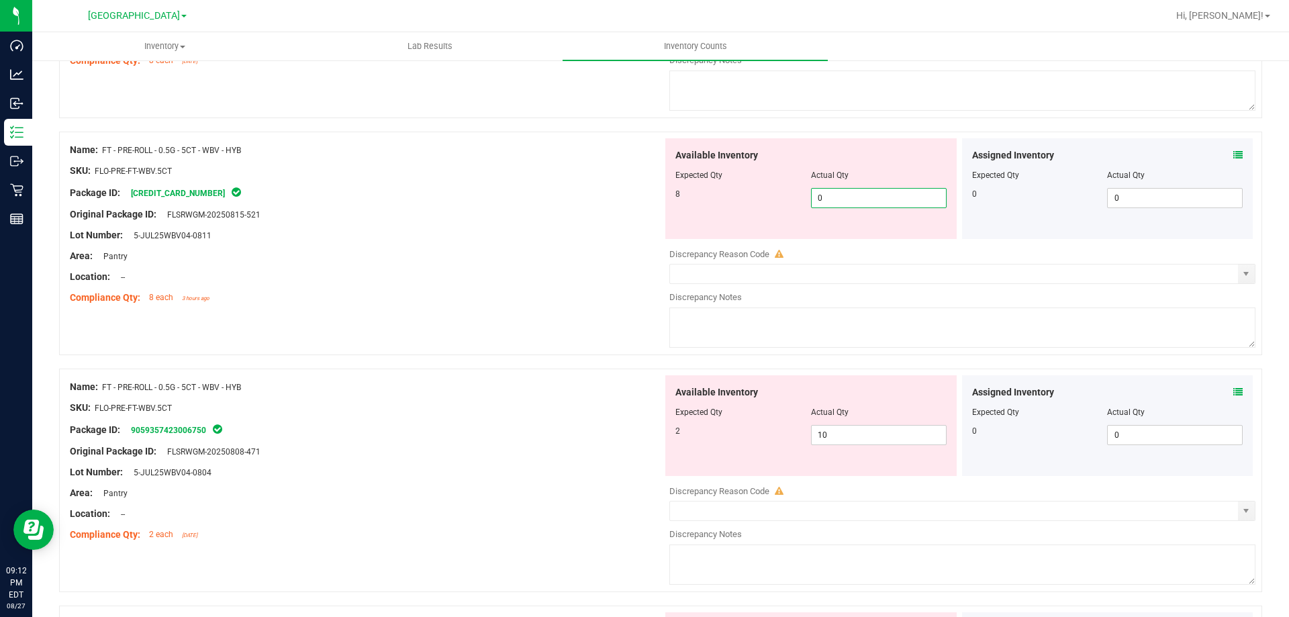
click at [837, 204] on span "0 0" at bounding box center [879, 198] width 136 height 20
click at [837, 204] on input "0" at bounding box center [879, 198] width 134 height 19
type input "8"
click at [827, 433] on div "Available Inventory Expected Qty Actual Qty 2 10 10" at bounding box center [811, 425] width 291 height 101
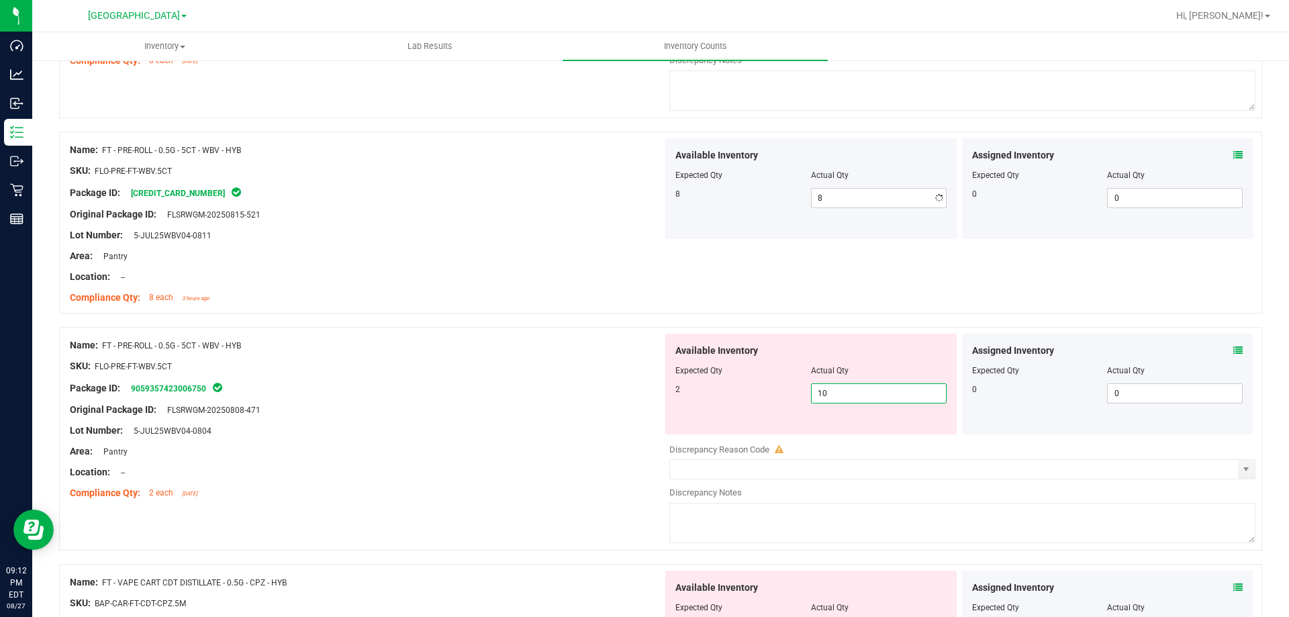
click at [827, 433] on div "Available Inventory Expected Qty Actual Qty 2 10 10" at bounding box center [811, 384] width 291 height 101
click at [831, 389] on span "10 10" at bounding box center [879, 393] width 136 height 20
click at [831, 389] on input "10" at bounding box center [879, 393] width 134 height 19
type input "2"
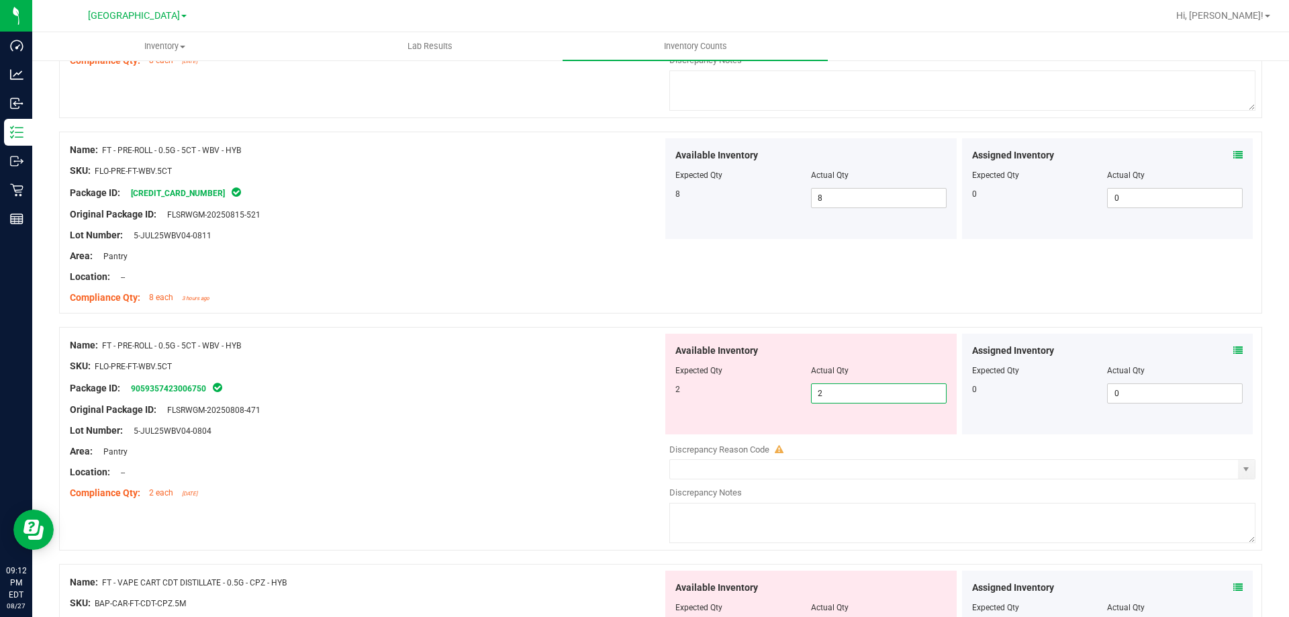
click at [586, 391] on div "Package ID: 9059357423006750" at bounding box center [366, 388] width 593 height 16
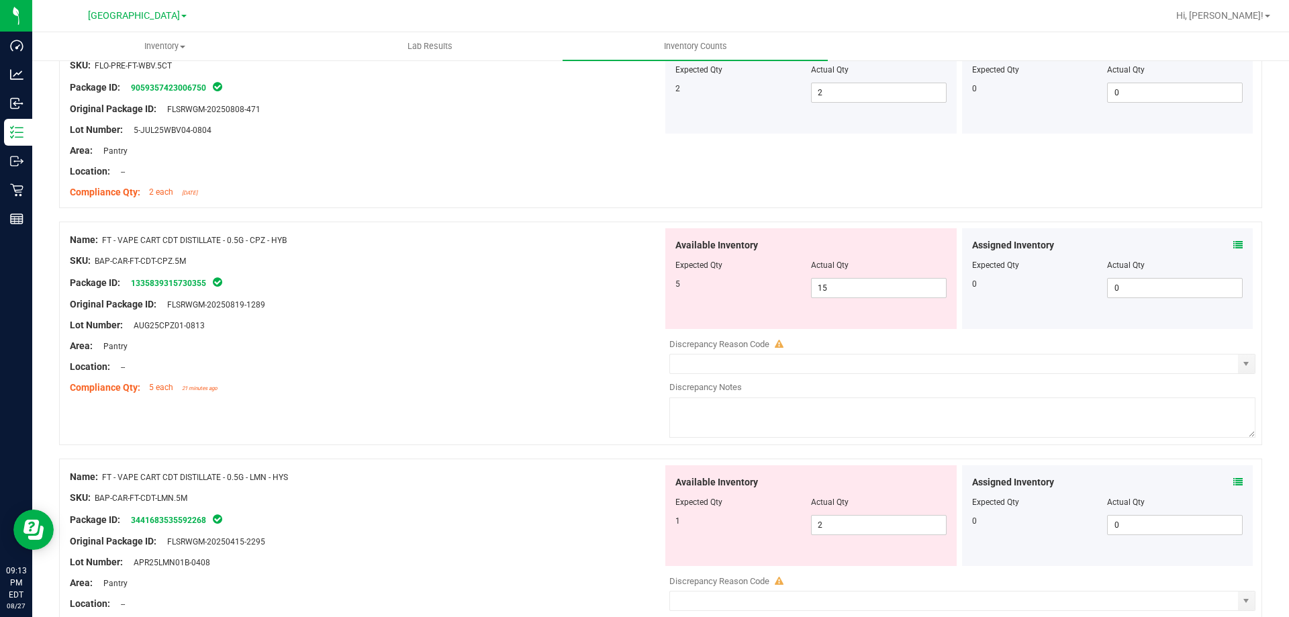
scroll to position [2216, 0]
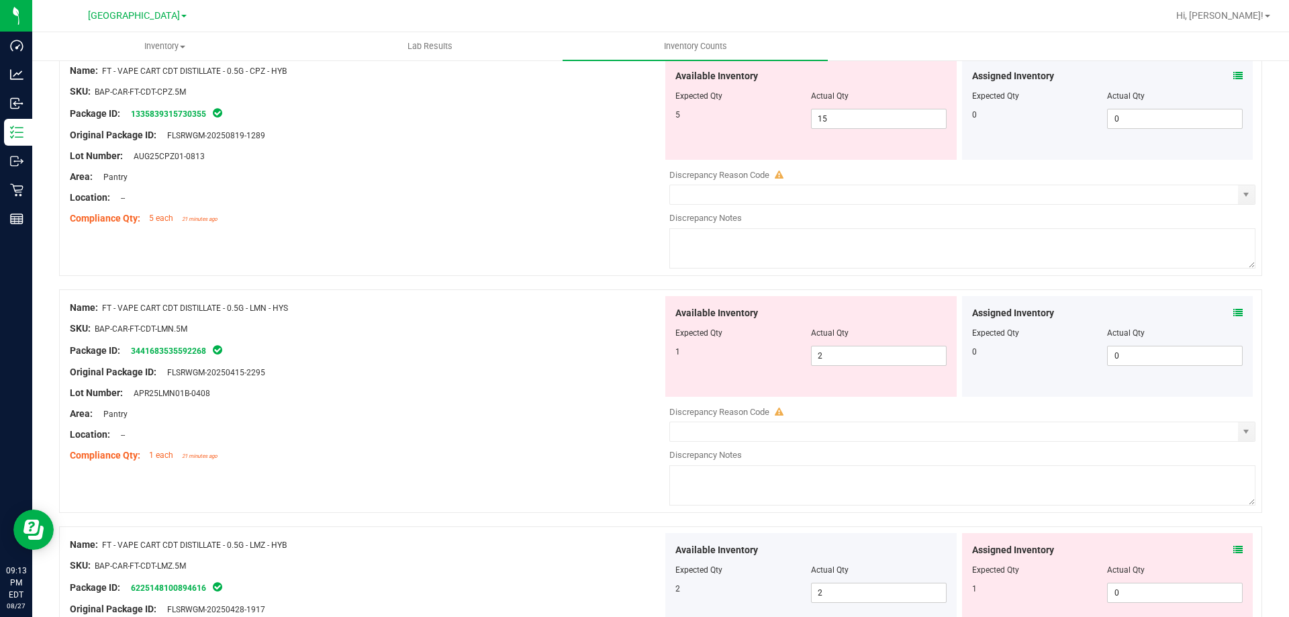
click at [1222, 77] on div "Assigned Inventory" at bounding box center [1107, 76] width 271 height 14
click at [1234, 79] on icon at bounding box center [1238, 75] width 9 height 9
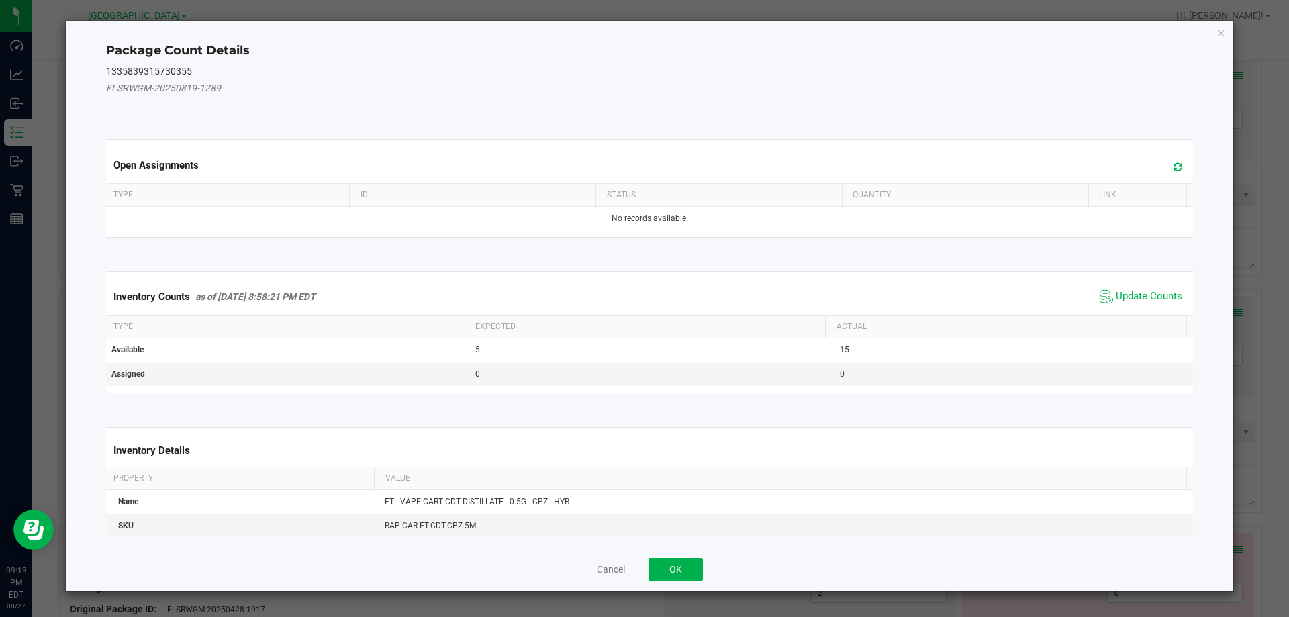
click at [1148, 298] on span "Update Counts" at bounding box center [1149, 296] width 66 height 13
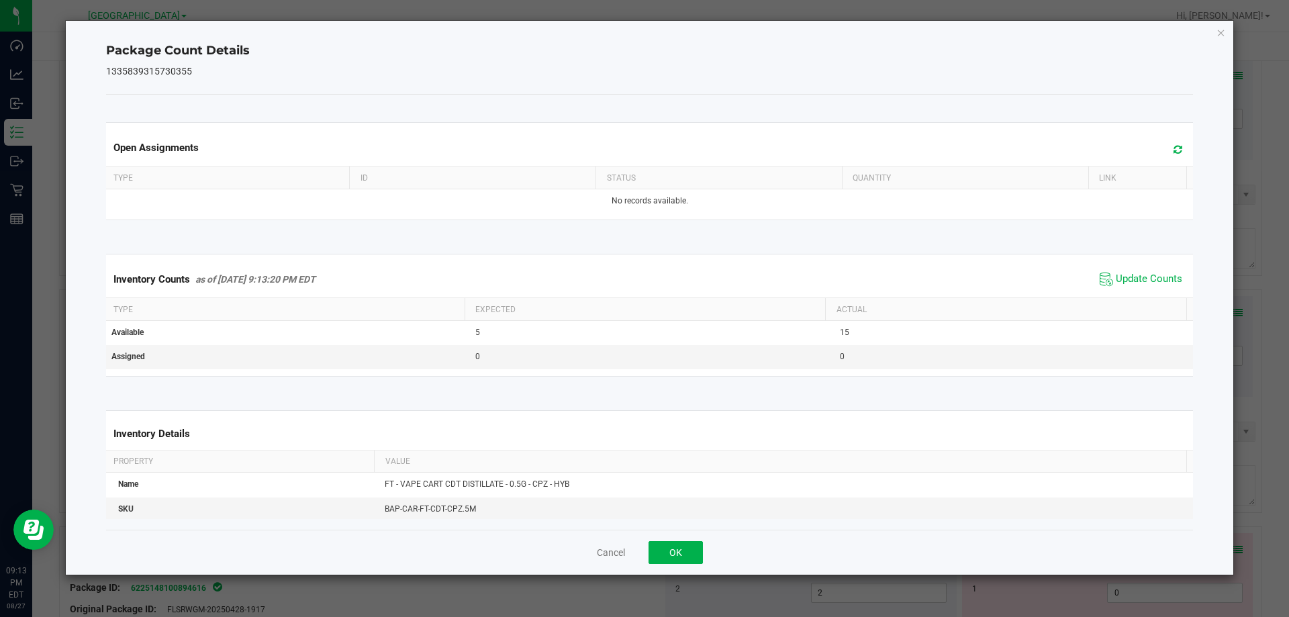
click at [712, 557] on div "Cancel OK" at bounding box center [650, 552] width 1088 height 45
click at [687, 557] on button "OK" at bounding box center [676, 552] width 54 height 23
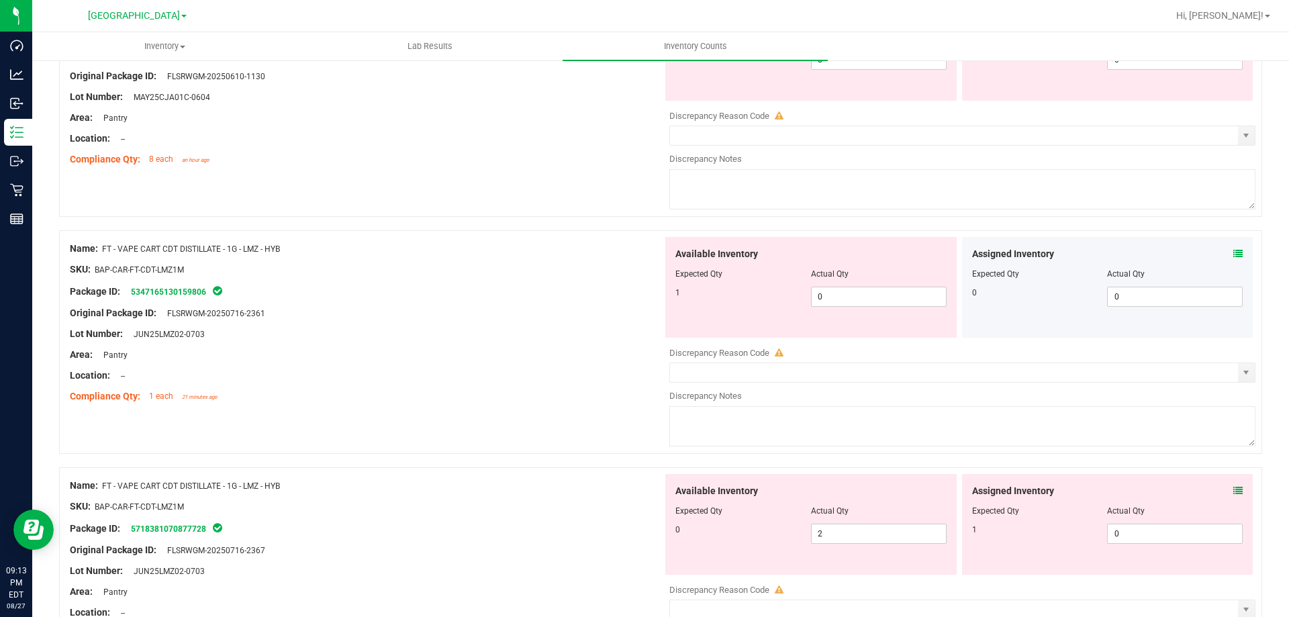
scroll to position [3291, 0]
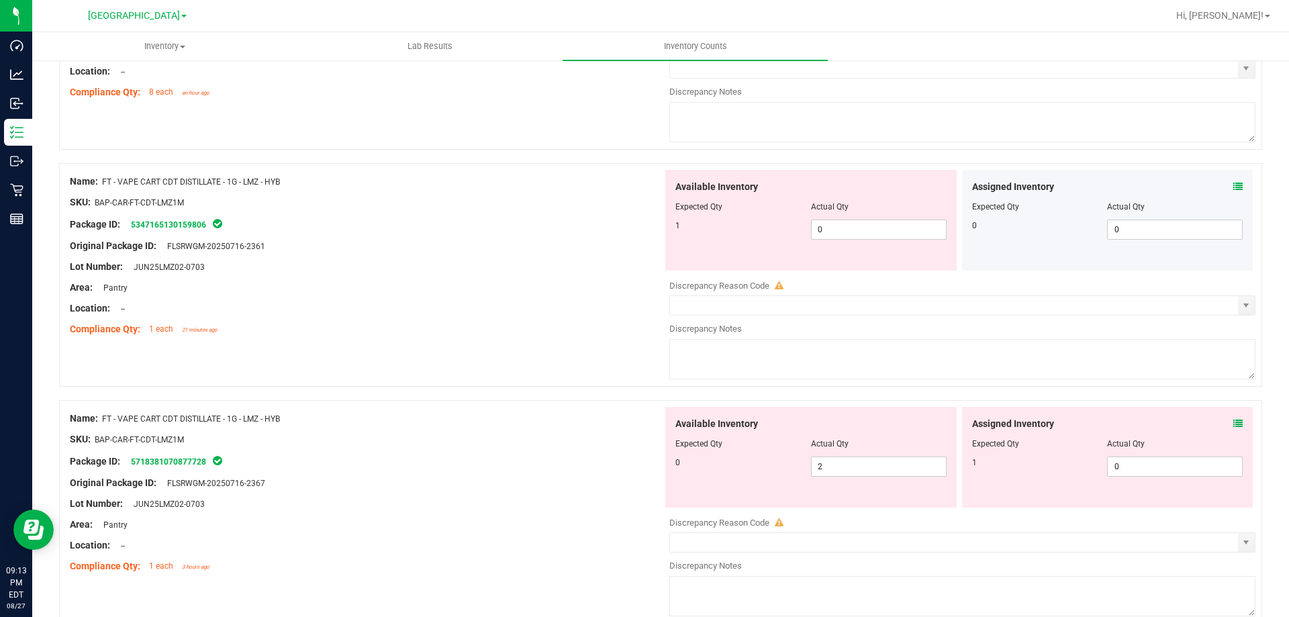
click at [1234, 423] on icon at bounding box center [1238, 423] width 9 height 9
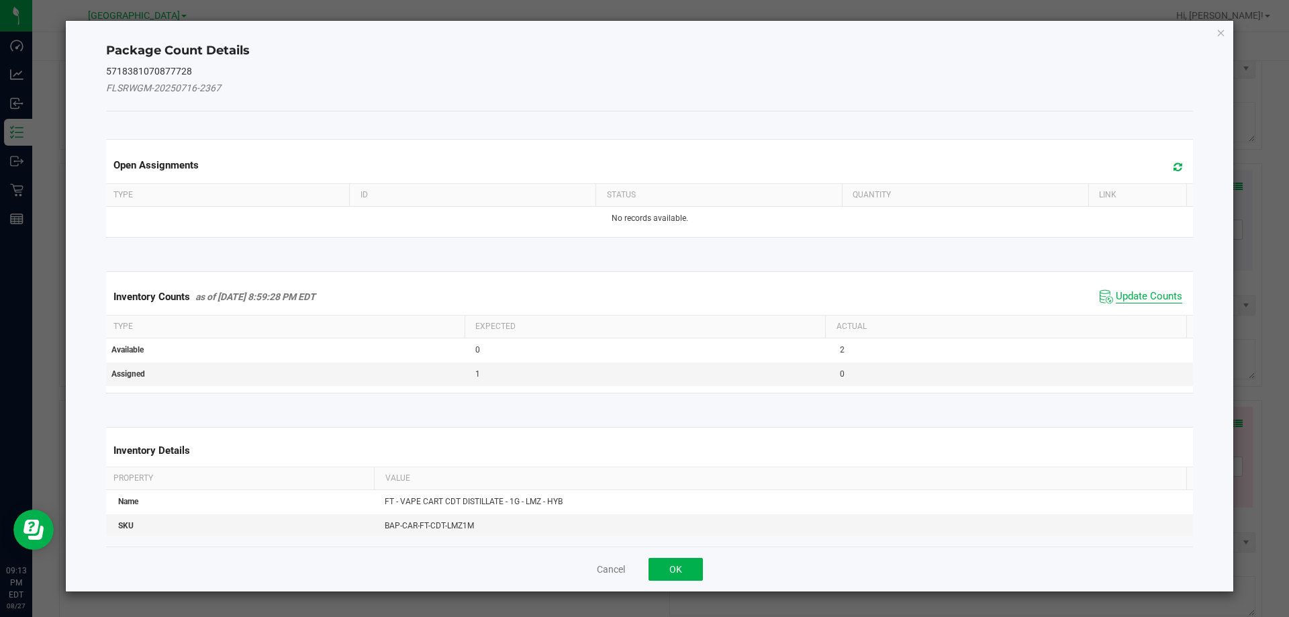
click at [1126, 291] on span "Update Counts" at bounding box center [1149, 296] width 66 height 13
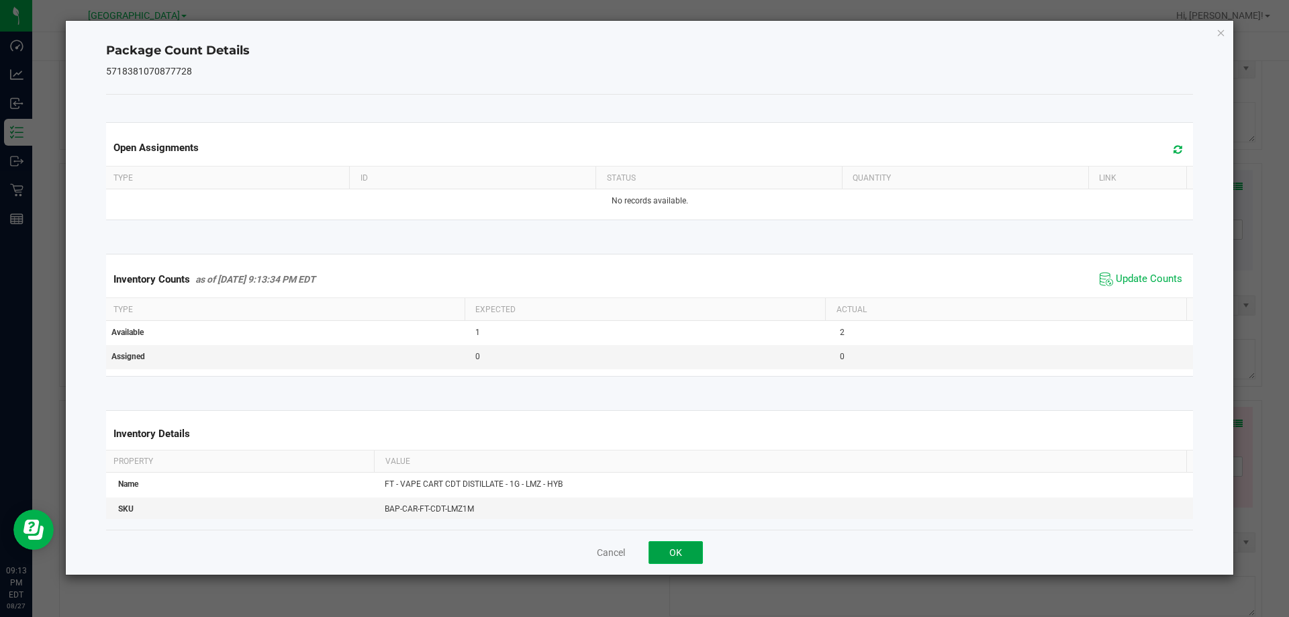
click at [664, 542] on button "OK" at bounding box center [676, 552] width 54 height 23
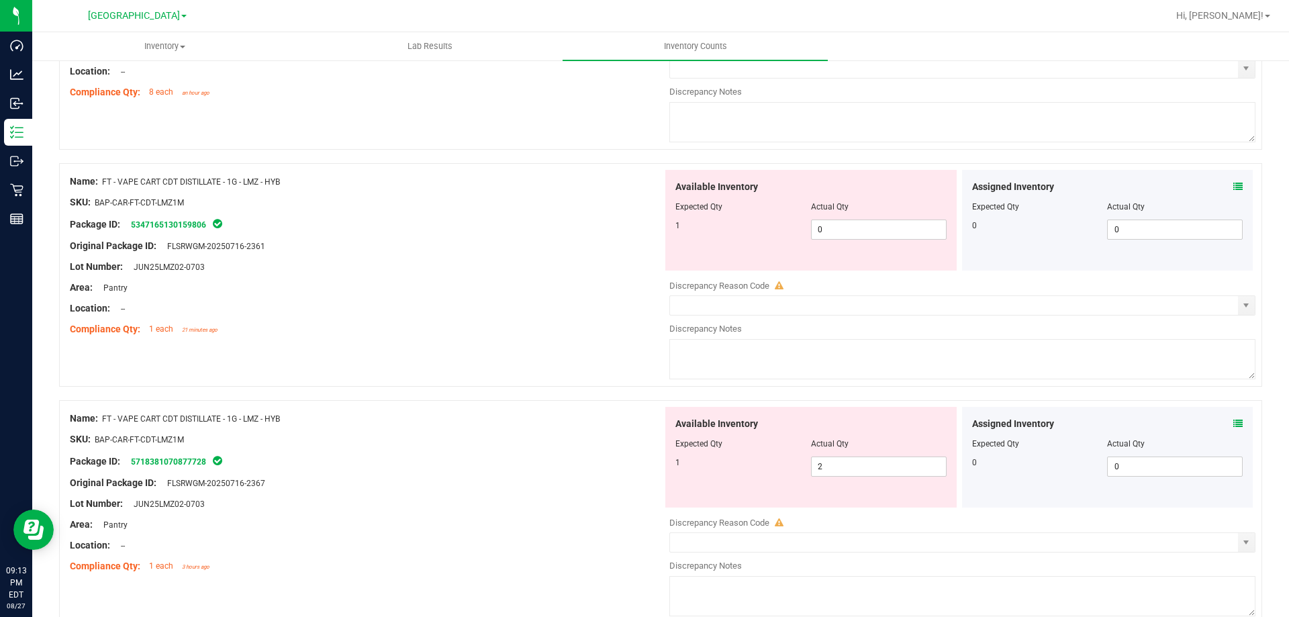
click at [1236, 183] on div "Assigned Inventory Expected Qty Actual Qty 0 0 0" at bounding box center [1107, 220] width 291 height 101
click at [1234, 184] on icon at bounding box center [1238, 186] width 9 height 9
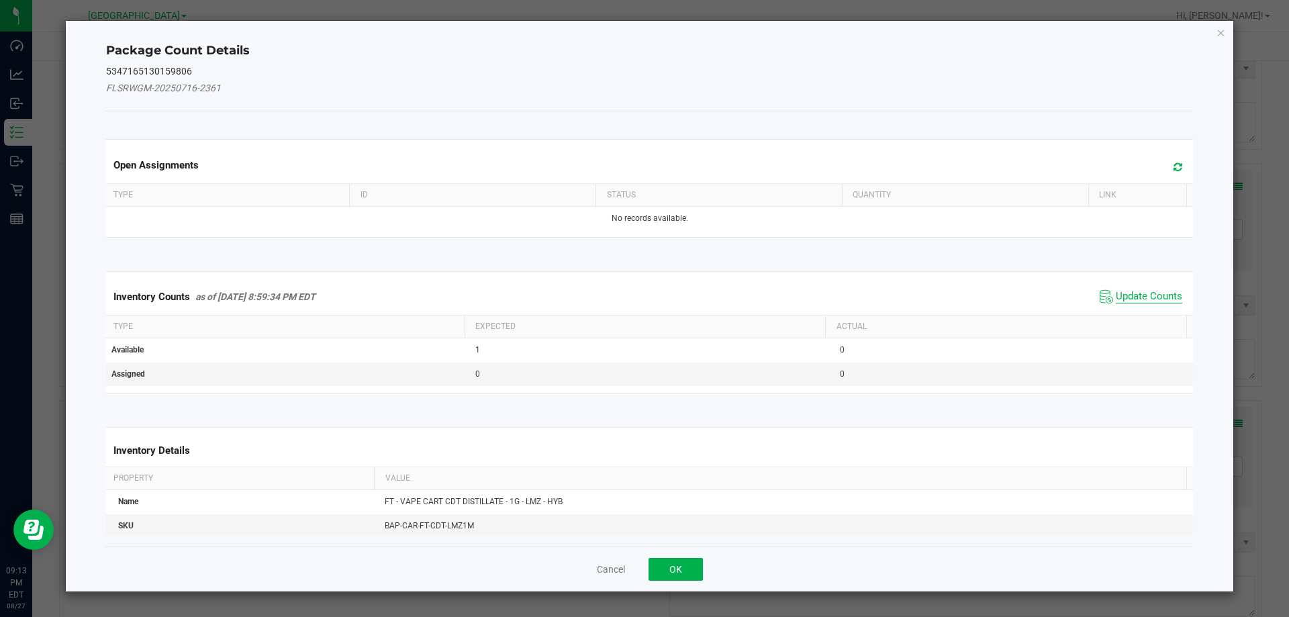
click at [1150, 297] on span "Update Counts" at bounding box center [1149, 296] width 66 height 13
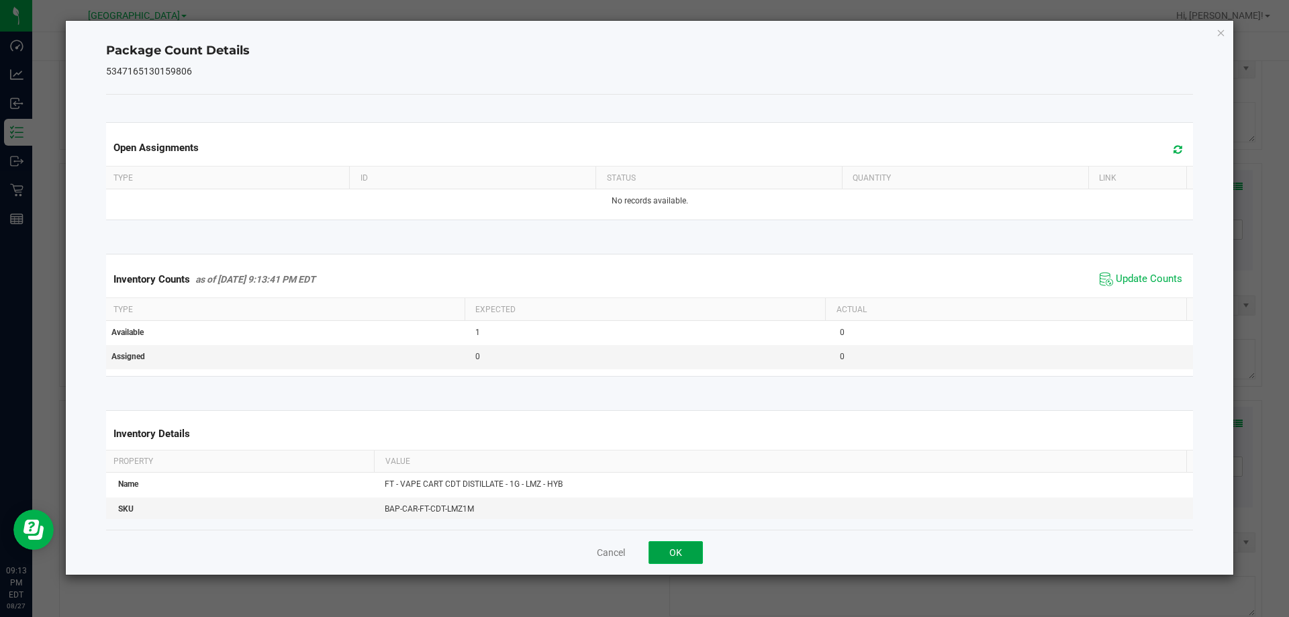
click at [670, 546] on button "OK" at bounding box center [676, 552] width 54 height 23
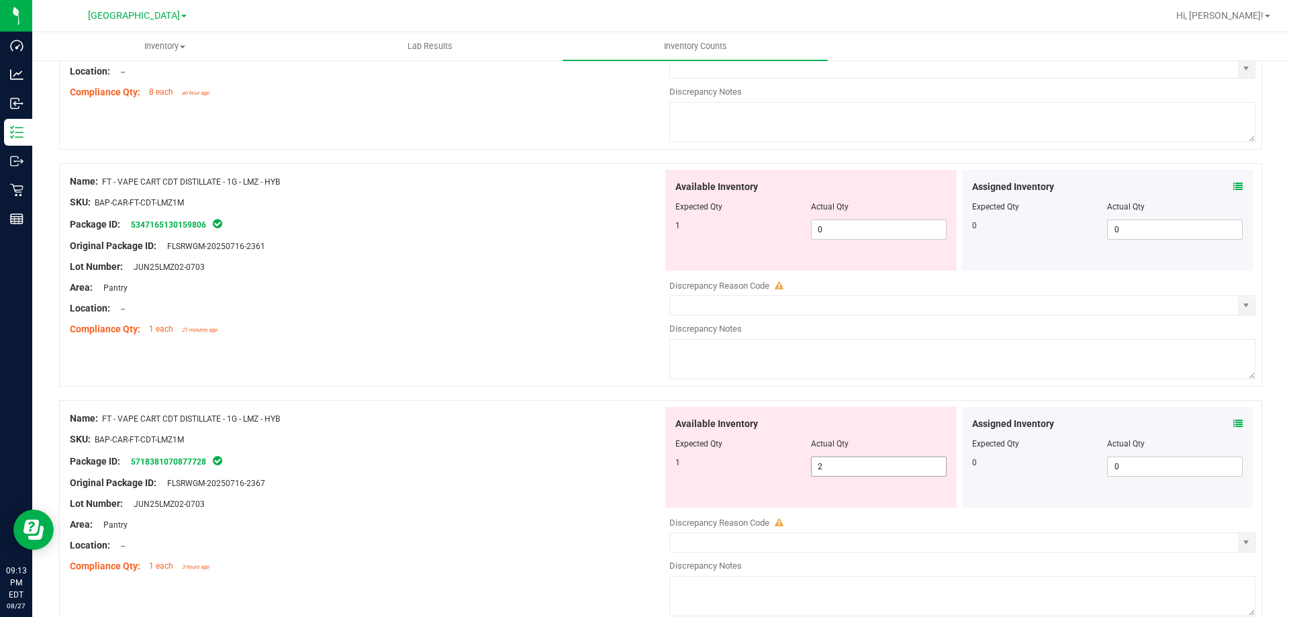
click at [819, 474] on span "2 2" at bounding box center [879, 467] width 136 height 20
click at [819, 473] on input "2" at bounding box center [879, 466] width 134 height 19
type input "1"
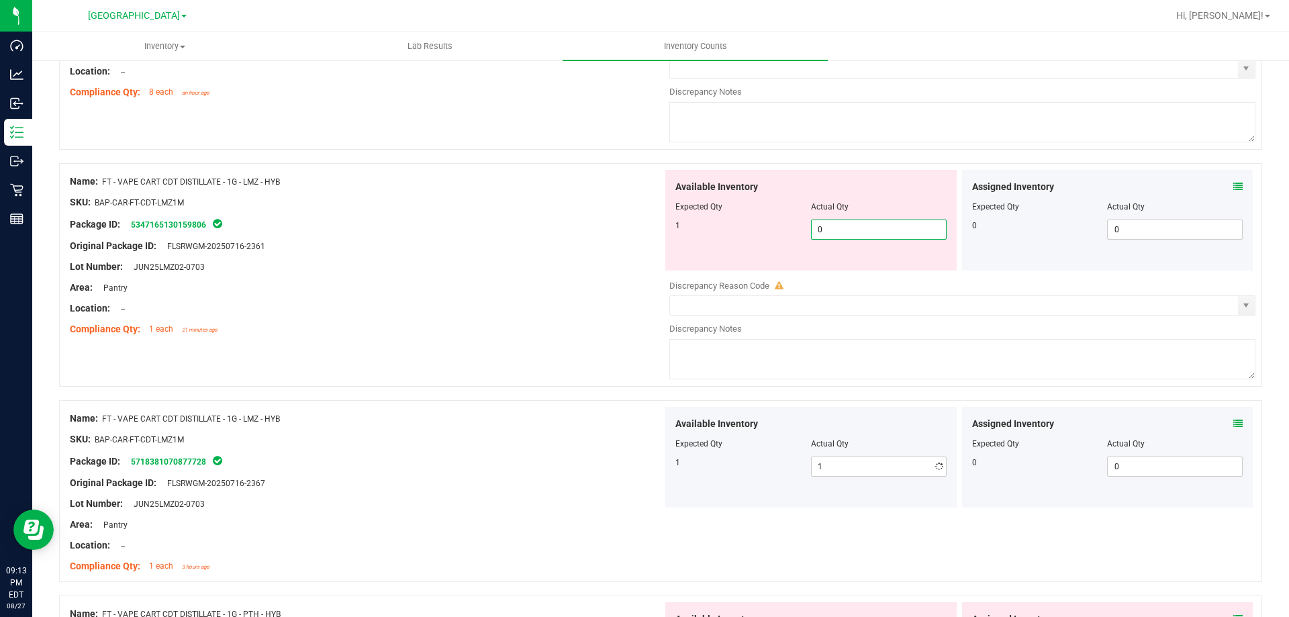
click at [835, 225] on span "0 0" at bounding box center [879, 230] width 136 height 20
click at [833, 227] on input "0" at bounding box center [879, 229] width 134 height 19
type input "1"
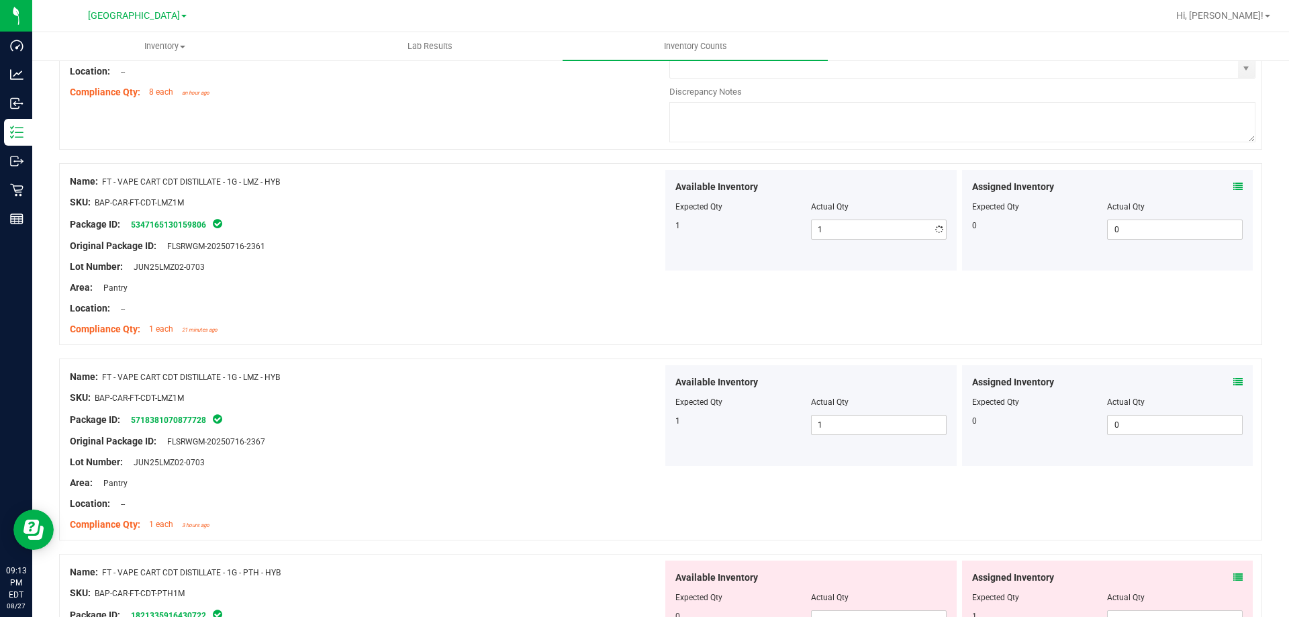
click at [595, 200] on div "SKU: BAP-CAR-FT-CDT-LMZ1M" at bounding box center [366, 202] width 593 height 14
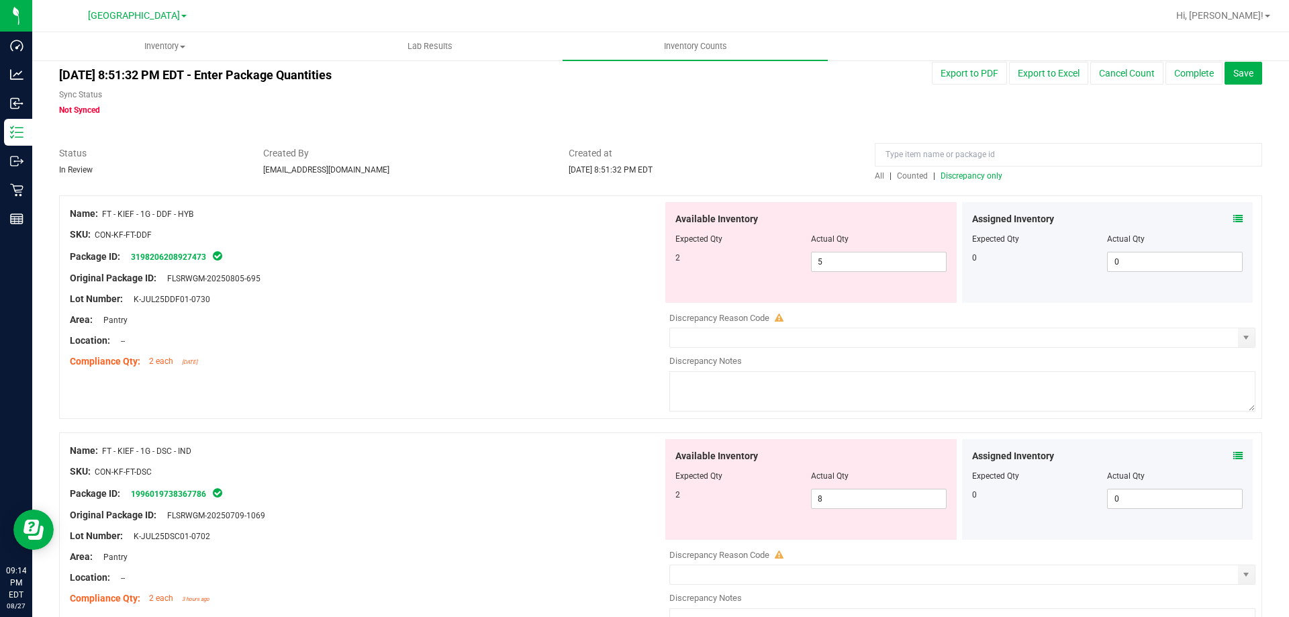
scroll to position [0, 0]
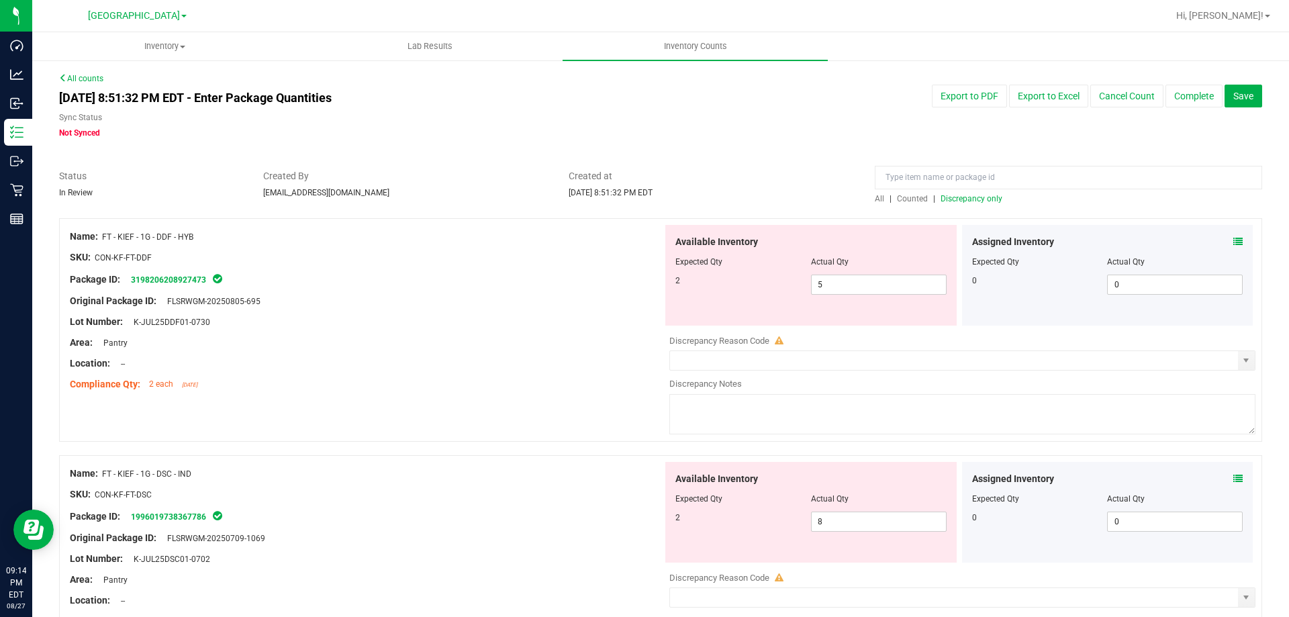
click at [958, 199] on span "Discrepancy only" at bounding box center [972, 198] width 62 height 9
click at [824, 285] on span "0 0" at bounding box center [879, 285] width 136 height 20
click at [824, 285] on input "0" at bounding box center [879, 284] width 134 height 19
click at [875, 196] on span "All" at bounding box center [879, 198] width 9 height 9
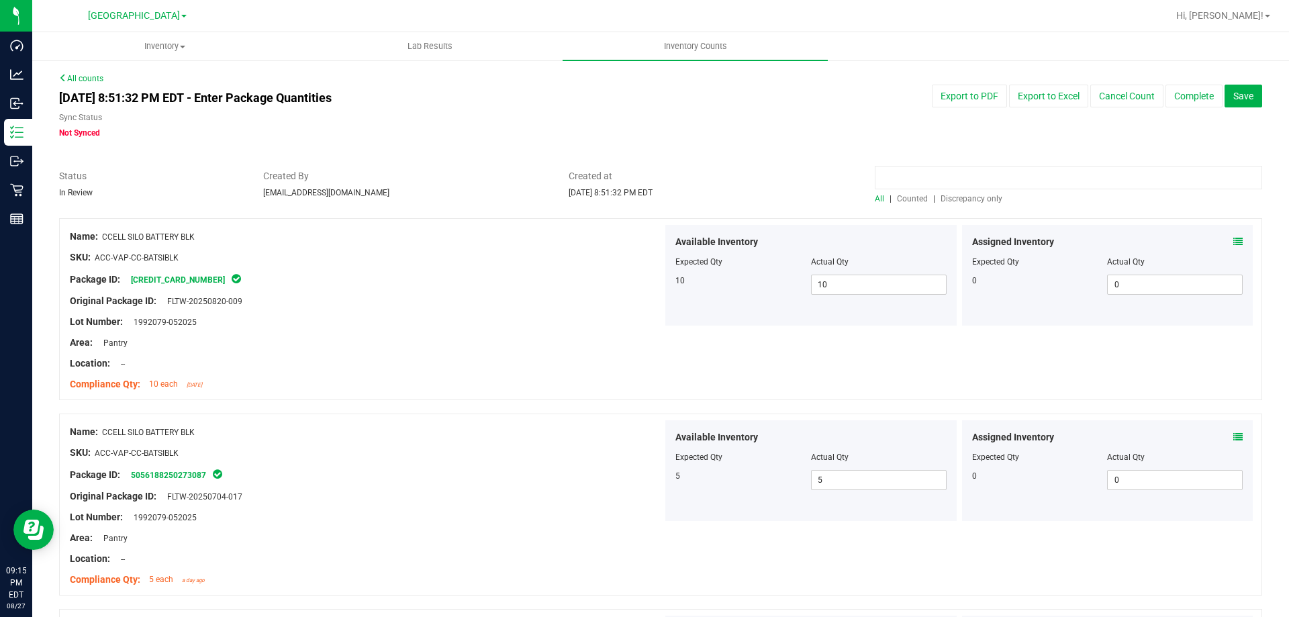
click at [902, 184] on input at bounding box center [1069, 178] width 388 height 24
type input "bdl"
click at [596, 218] on div at bounding box center [661, 211] width 1204 height 13
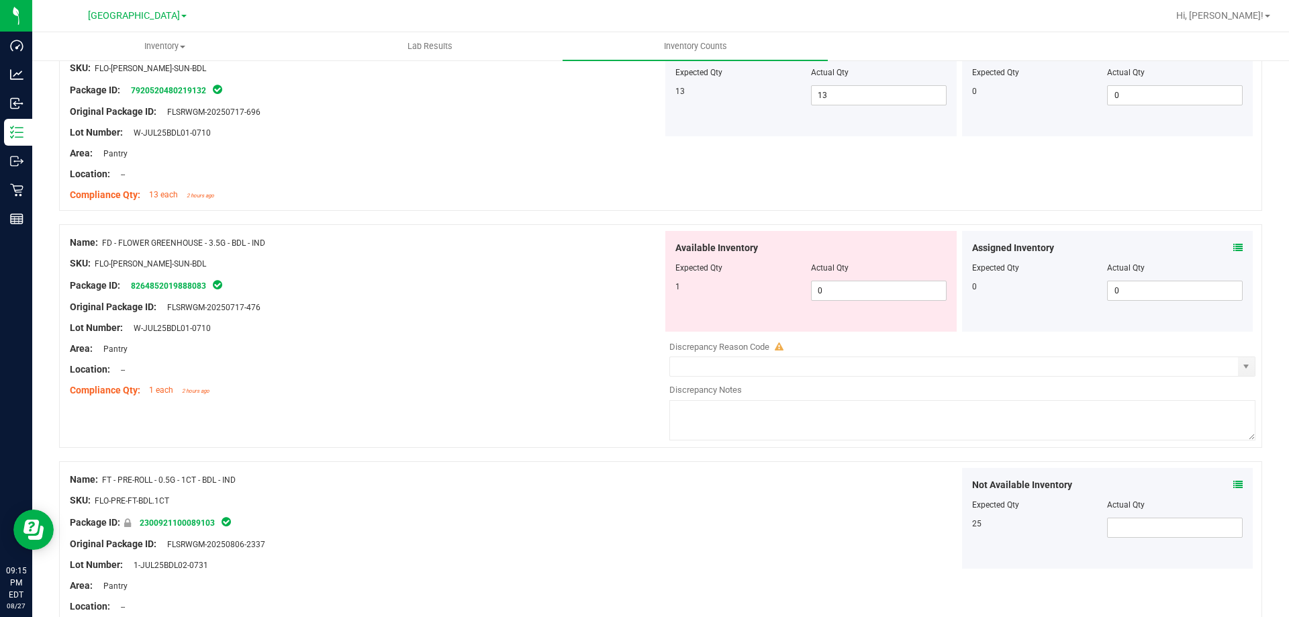
scroll to position [201, 0]
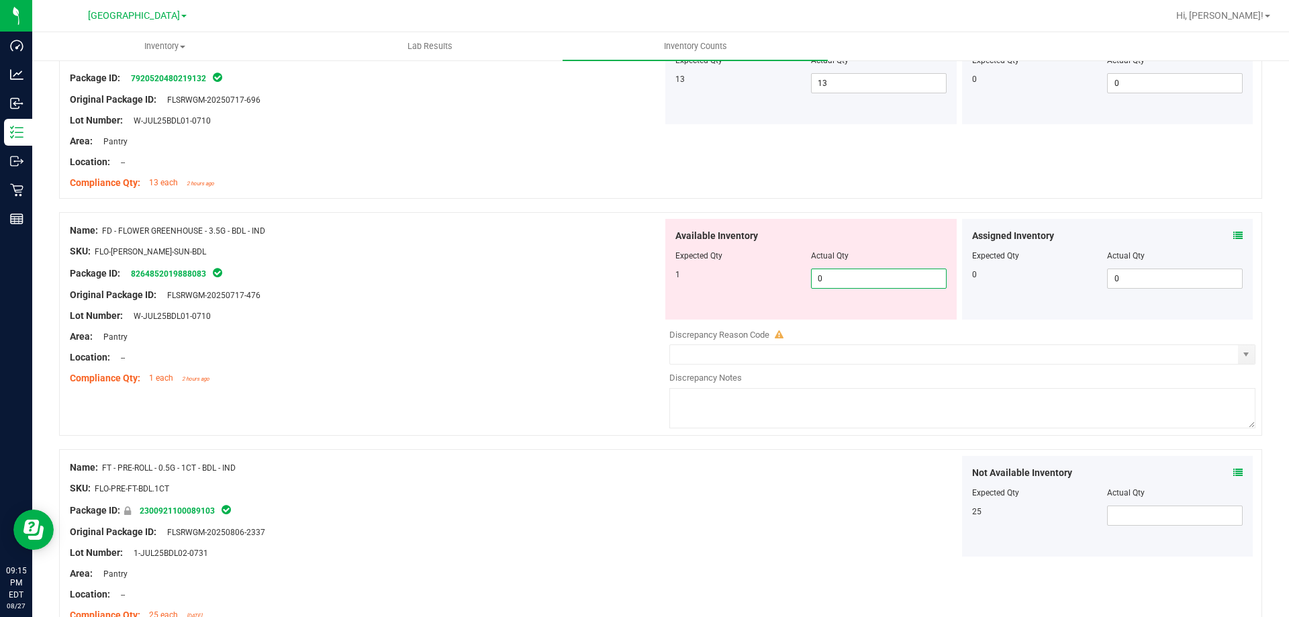
click at [827, 280] on span "0 0" at bounding box center [879, 279] width 136 height 20
type input "01"
type input "1"
click at [624, 278] on div "Package ID: 8264852019888083" at bounding box center [366, 273] width 593 height 16
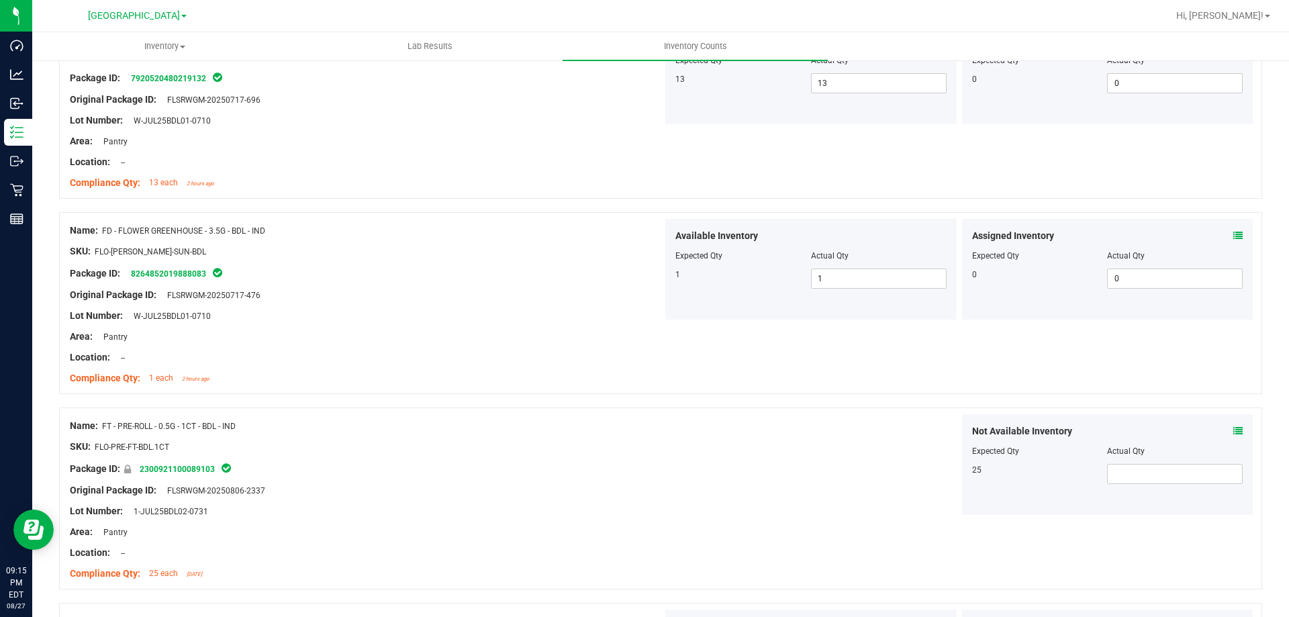
scroll to position [0, 0]
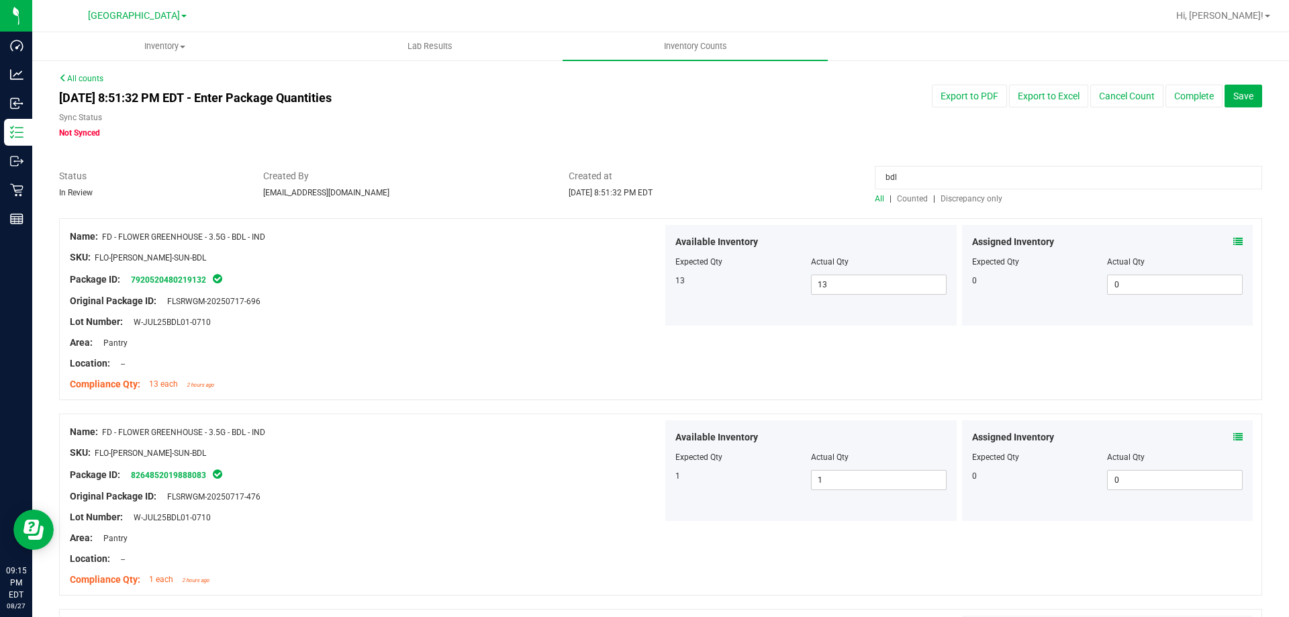
click at [946, 200] on span "Discrepancy only" at bounding box center [972, 198] width 62 height 9
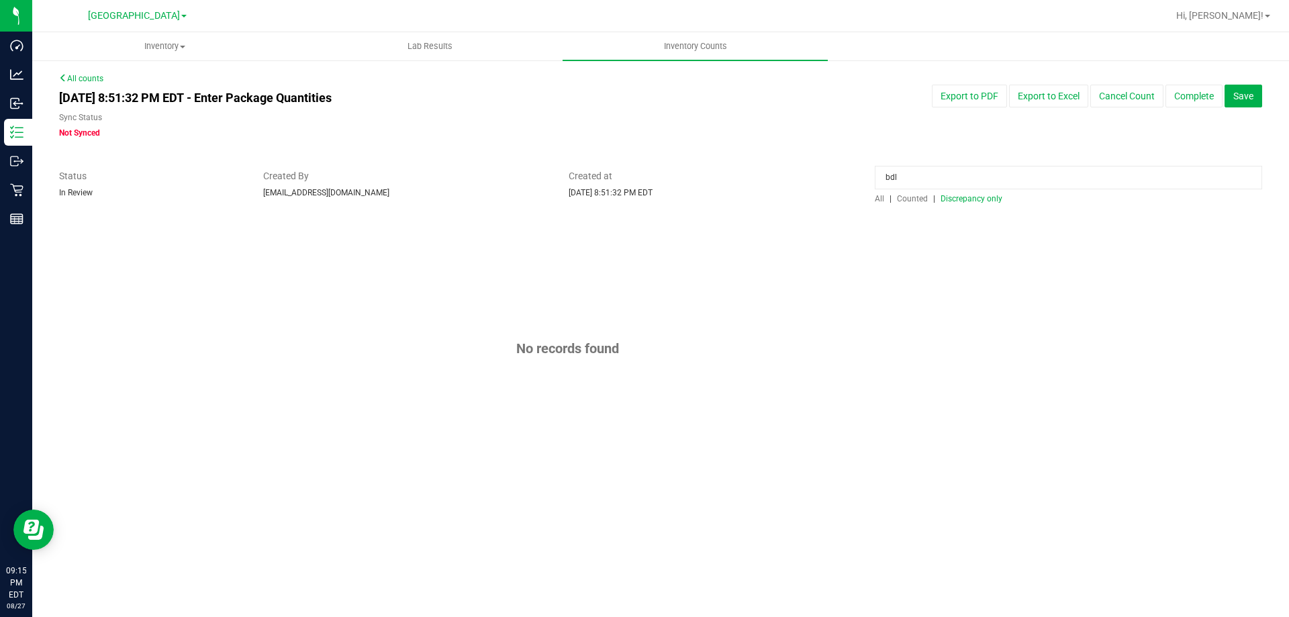
click at [918, 182] on input "bdl" at bounding box center [1069, 178] width 388 height 24
click at [962, 202] on span "Discrepancy only" at bounding box center [972, 198] width 62 height 9
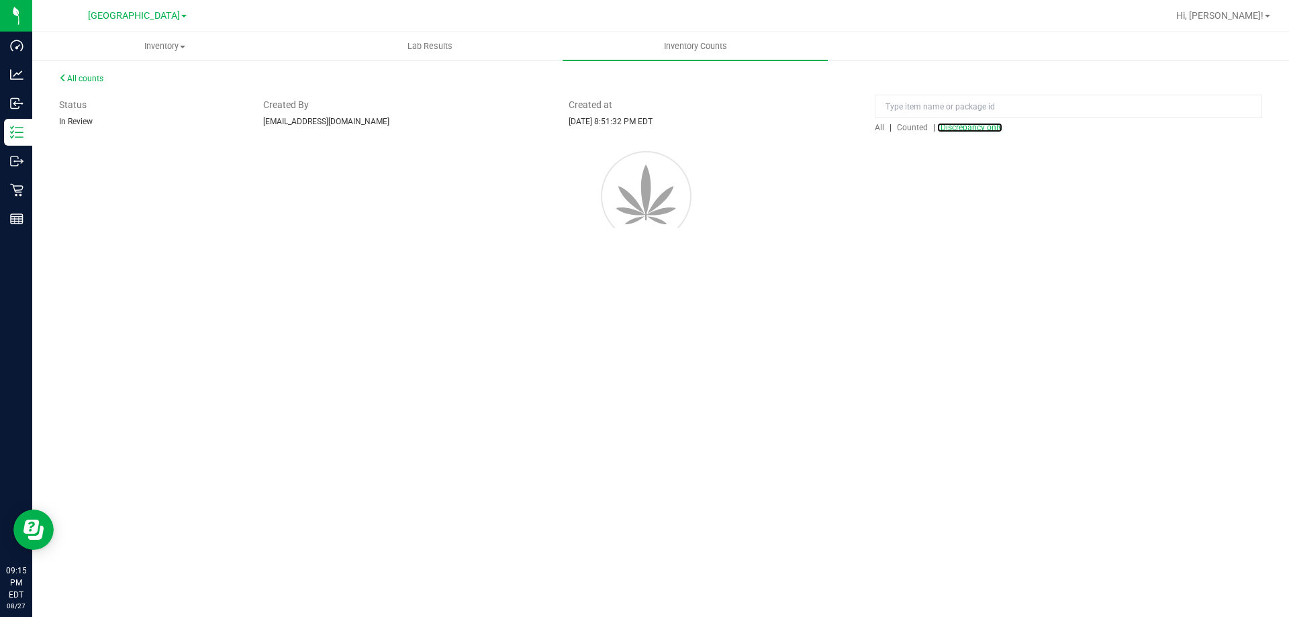
click at [968, 132] on span "Discrepancy only" at bounding box center [972, 127] width 62 height 9
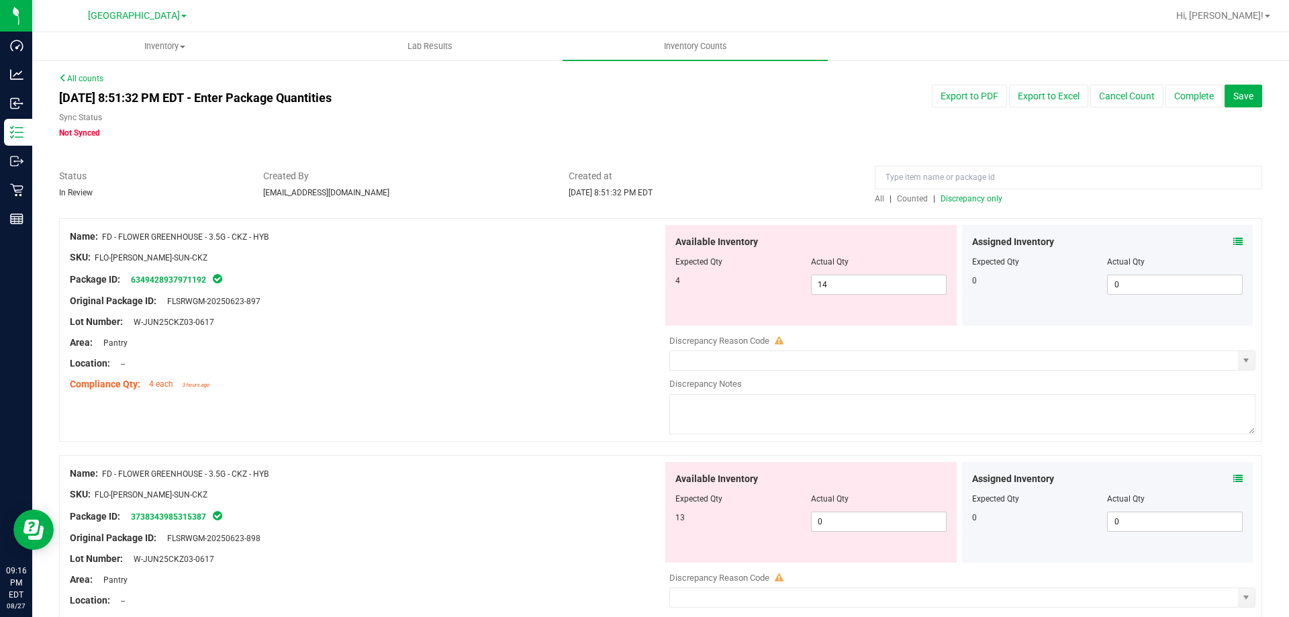
click at [878, 198] on span "All" at bounding box center [879, 198] width 9 height 9
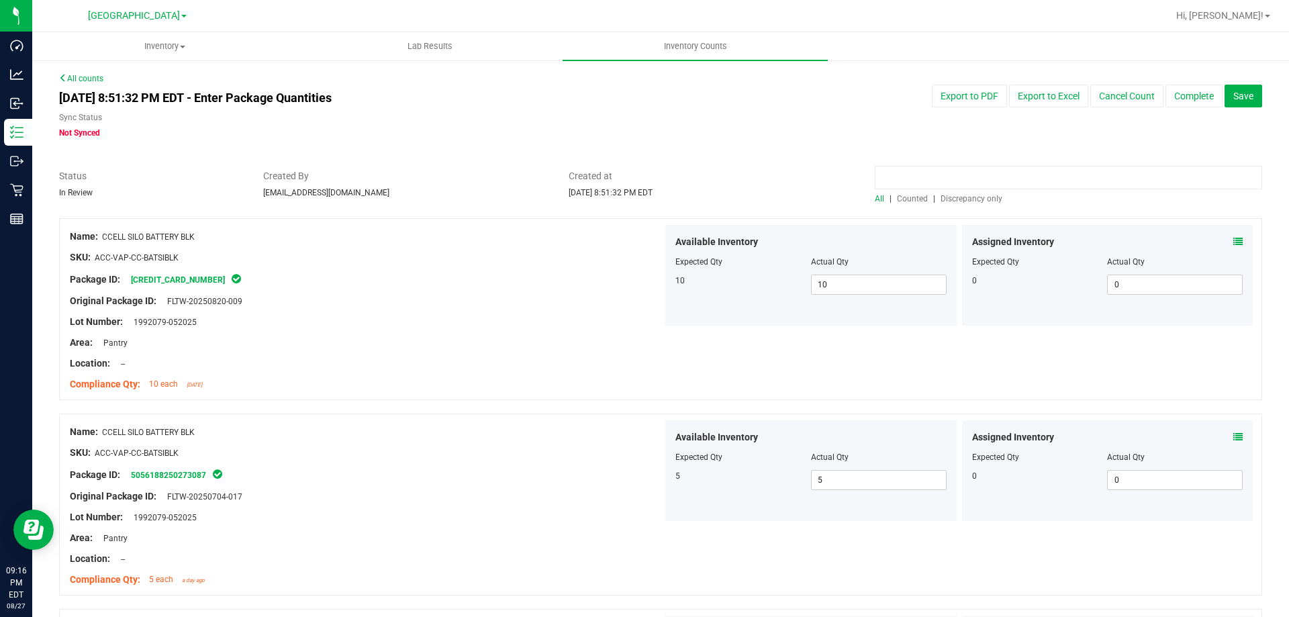
click at [967, 171] on input at bounding box center [1069, 178] width 388 height 24
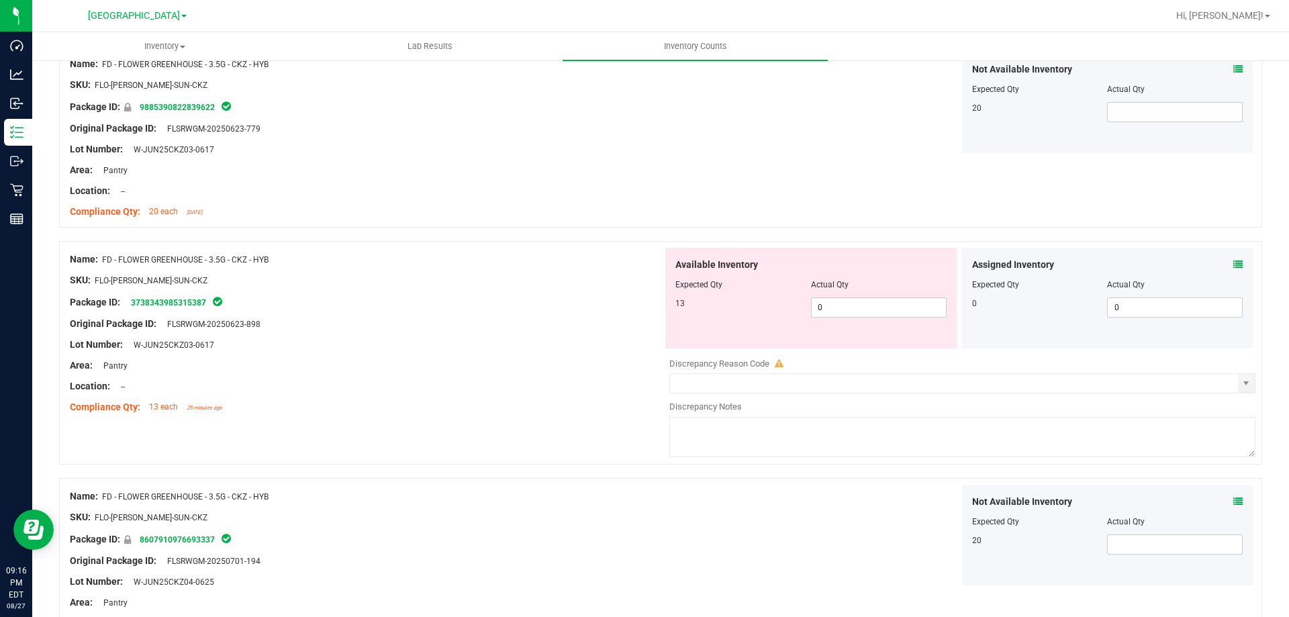
scroll to position [537, 0]
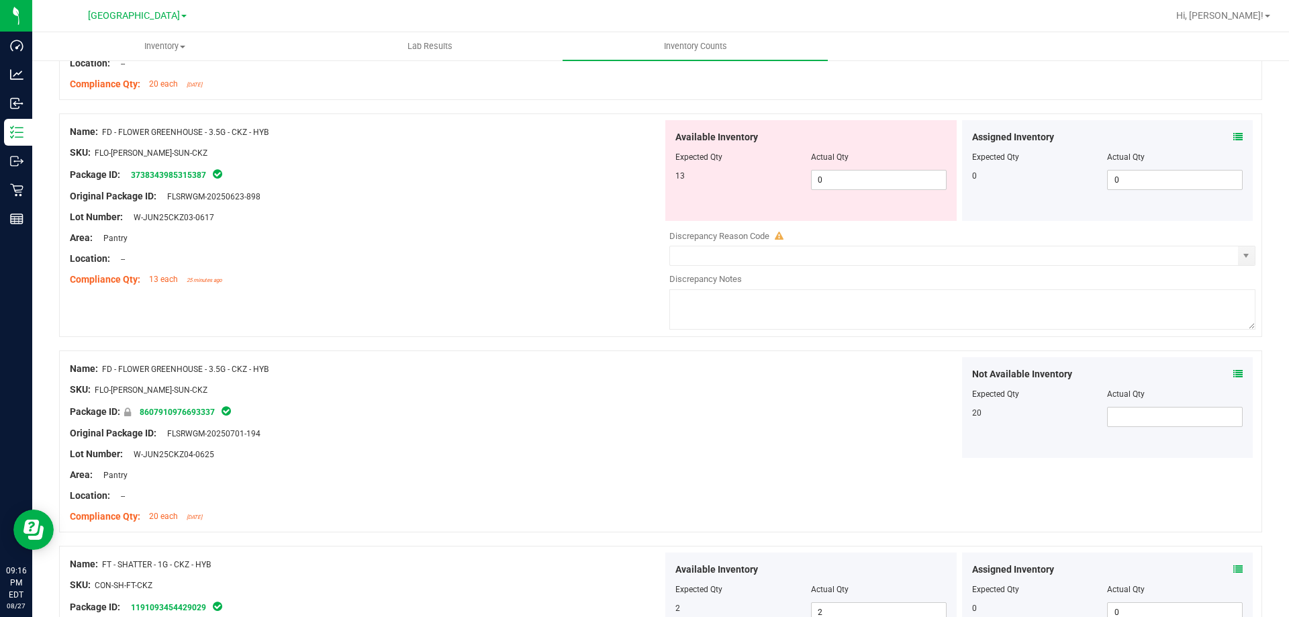
type input "ckz"
click at [1234, 136] on icon at bounding box center [1238, 136] width 9 height 9
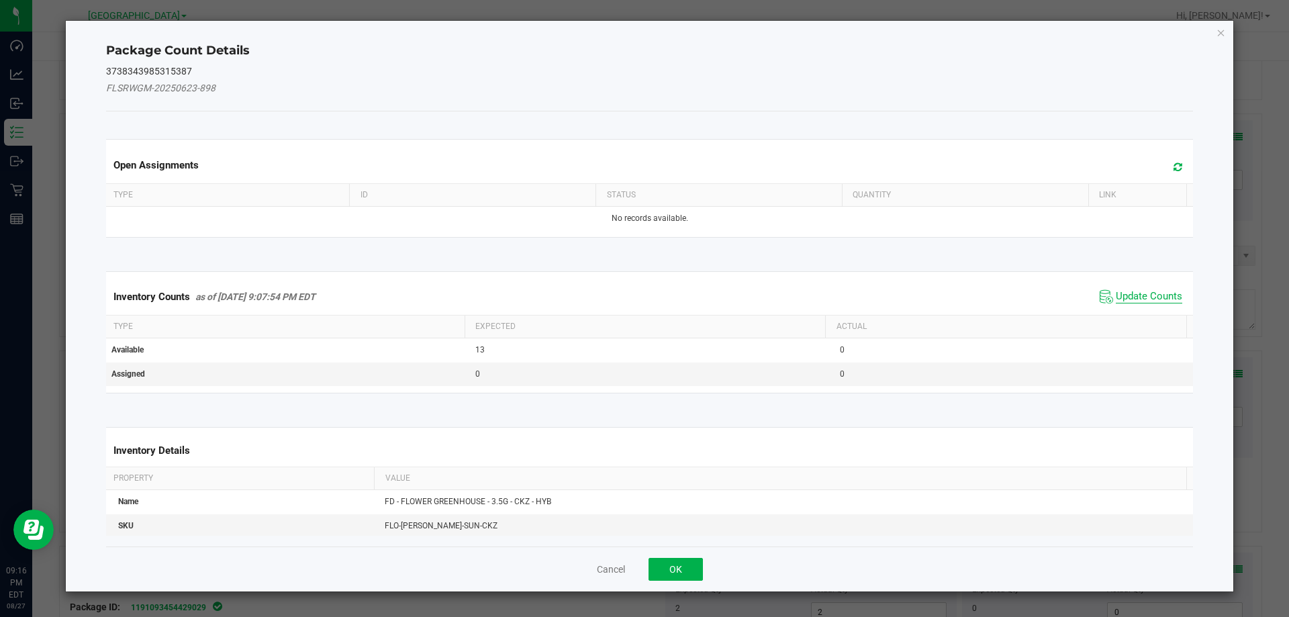
click at [1140, 292] on span "Update Counts" at bounding box center [1149, 296] width 66 height 13
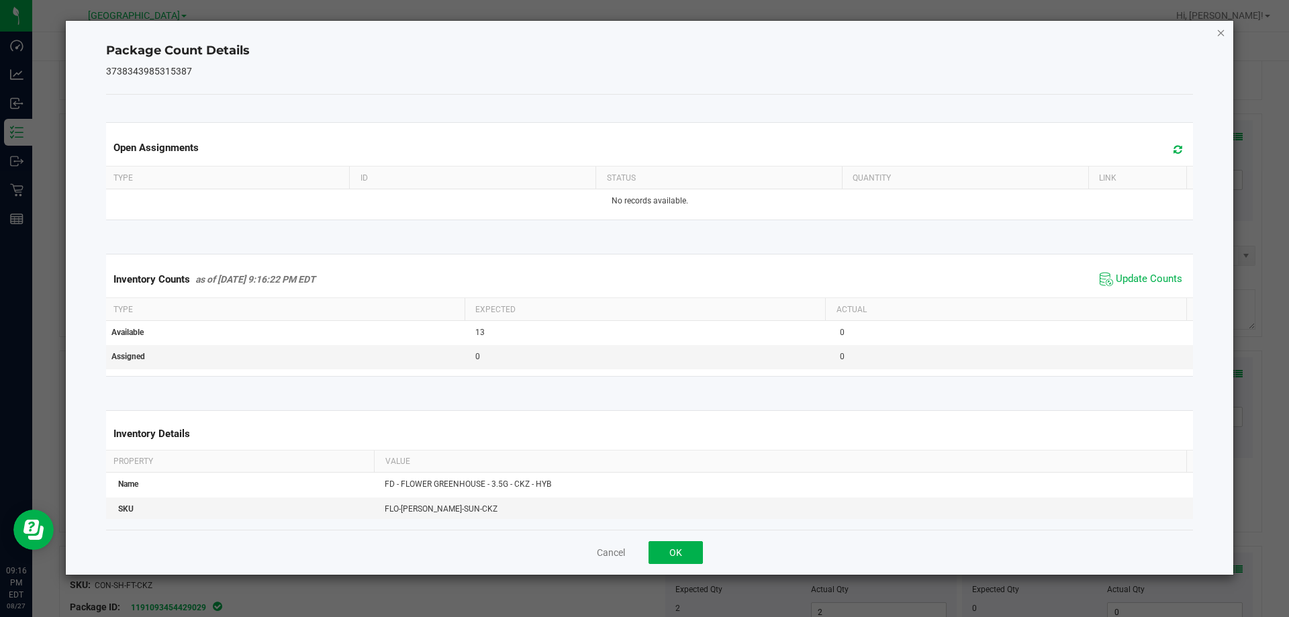
click at [1222, 32] on icon "Close" at bounding box center [1221, 32] width 9 height 16
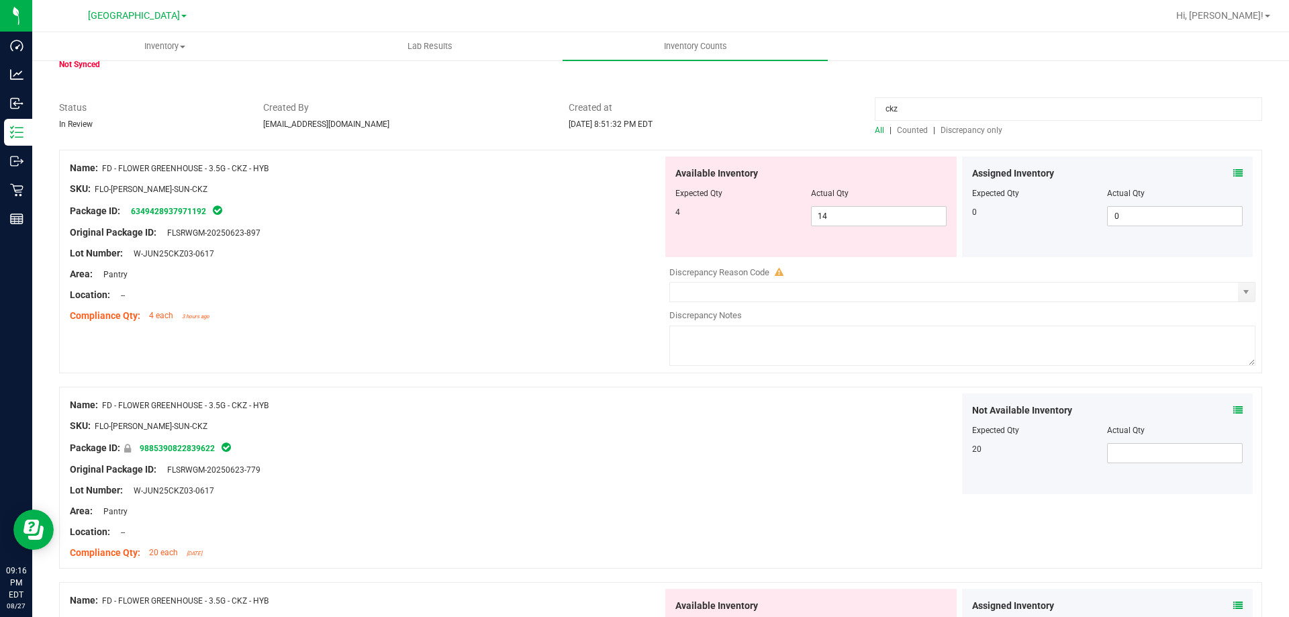
scroll to position [67, 0]
click at [1236, 171] on div "Assigned Inventory Expected Qty Actual Qty 0 0 0" at bounding box center [1107, 208] width 291 height 101
click at [1234, 173] on icon at bounding box center [1238, 174] width 9 height 9
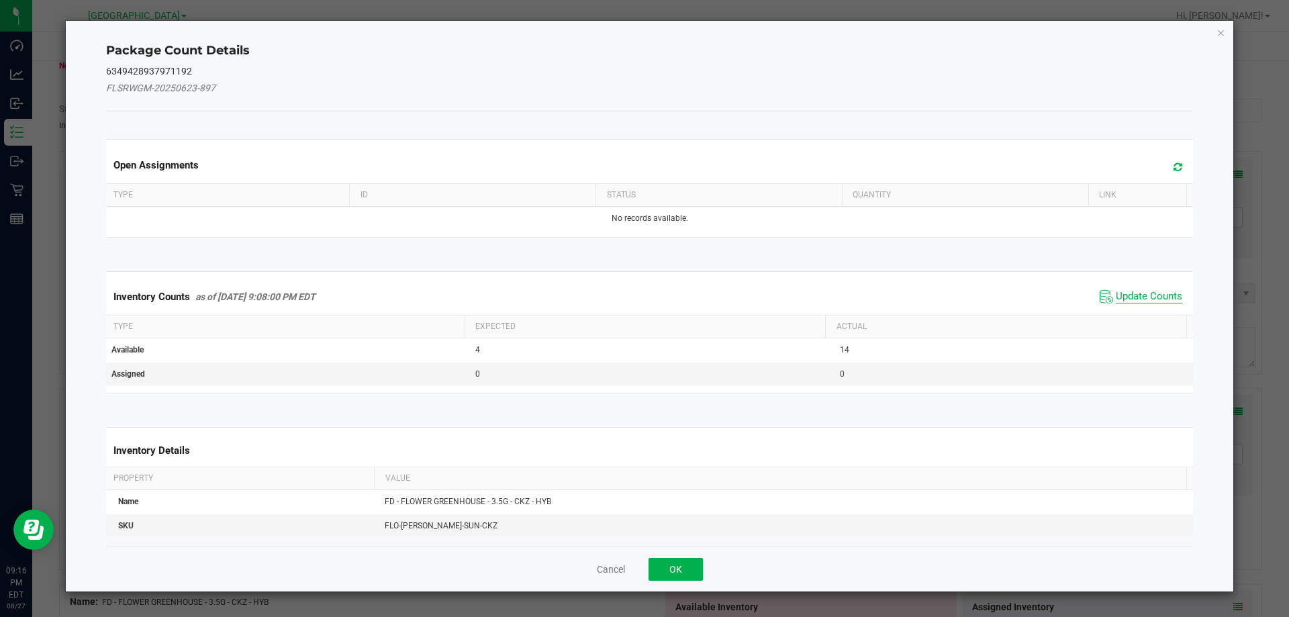
click at [1135, 293] on span "Update Counts" at bounding box center [1149, 296] width 66 height 13
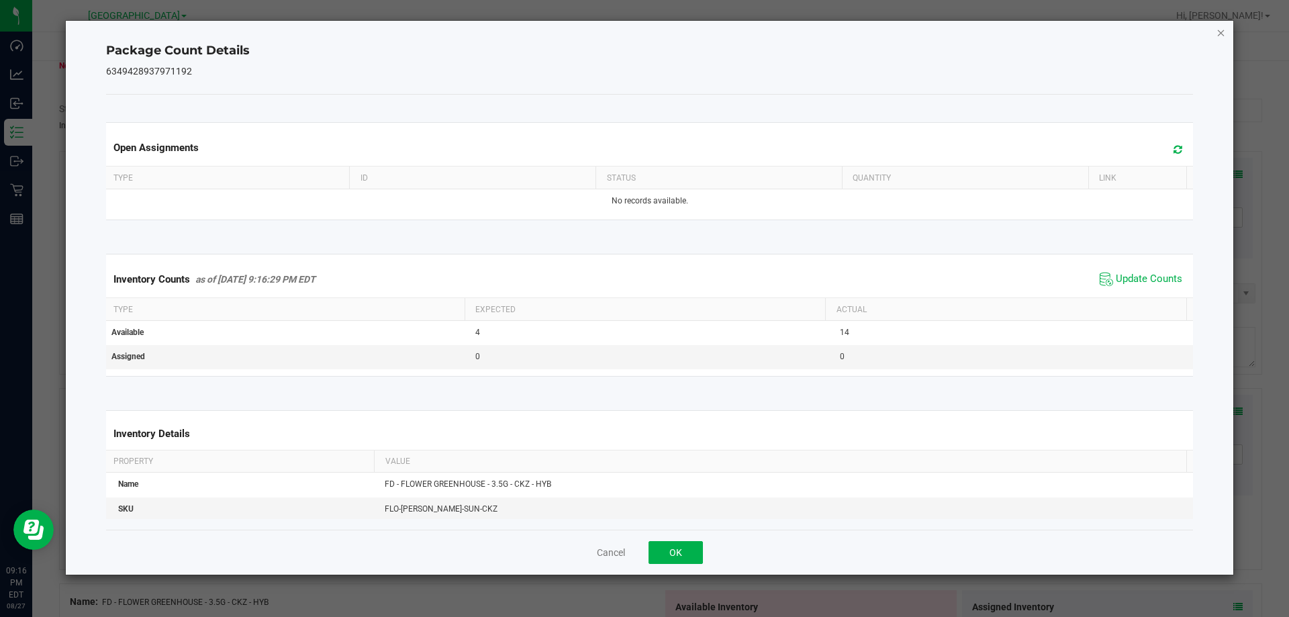
click at [1224, 32] on icon "Close" at bounding box center [1221, 32] width 9 height 16
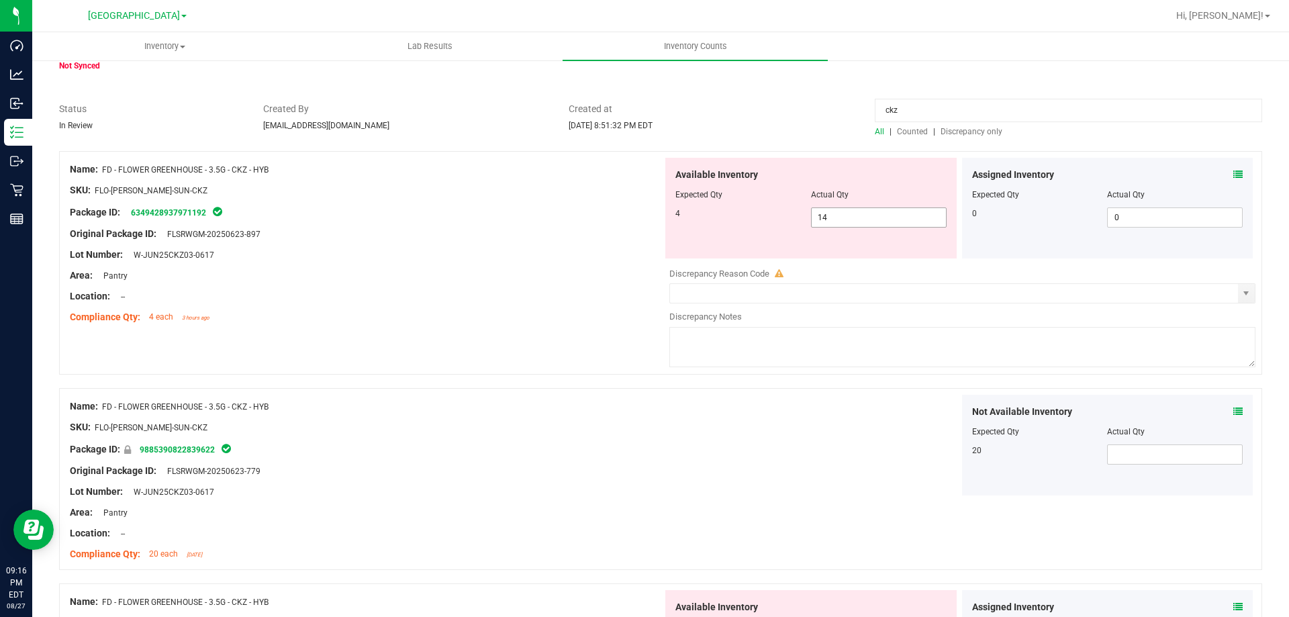
click at [829, 213] on span "14 14" at bounding box center [879, 218] width 136 height 20
click at [829, 213] on input "14" at bounding box center [879, 217] width 134 height 19
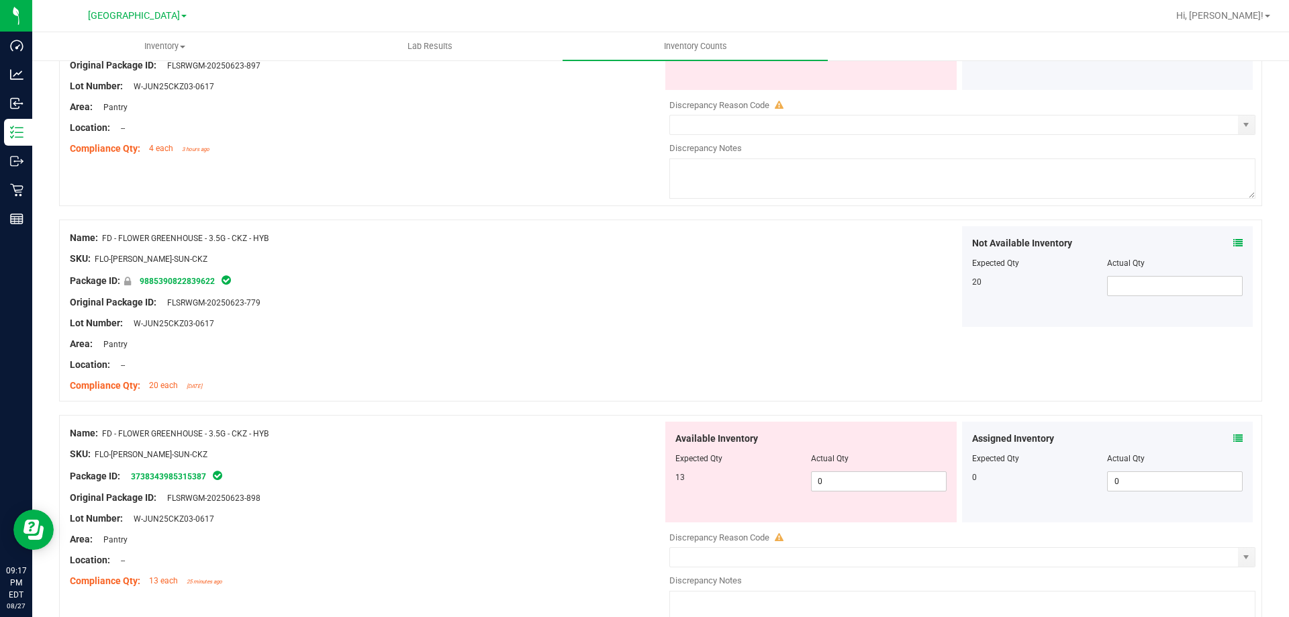
scroll to position [0, 0]
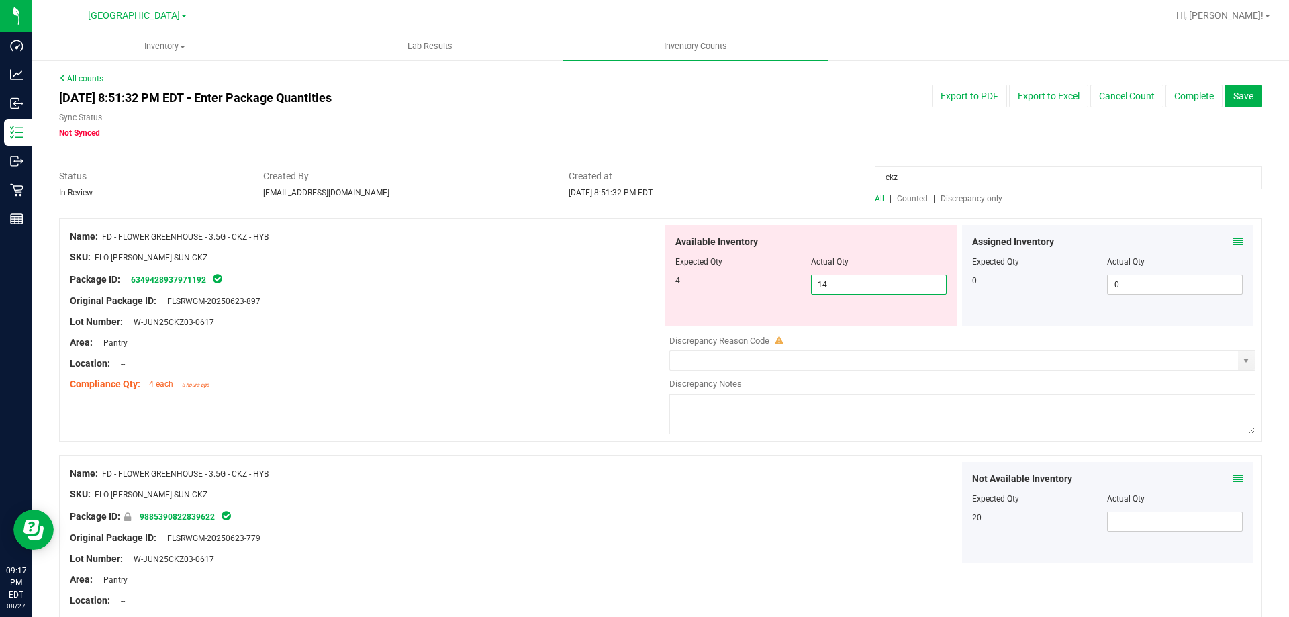
type input "4"
click at [594, 331] on div at bounding box center [366, 332] width 593 height 7
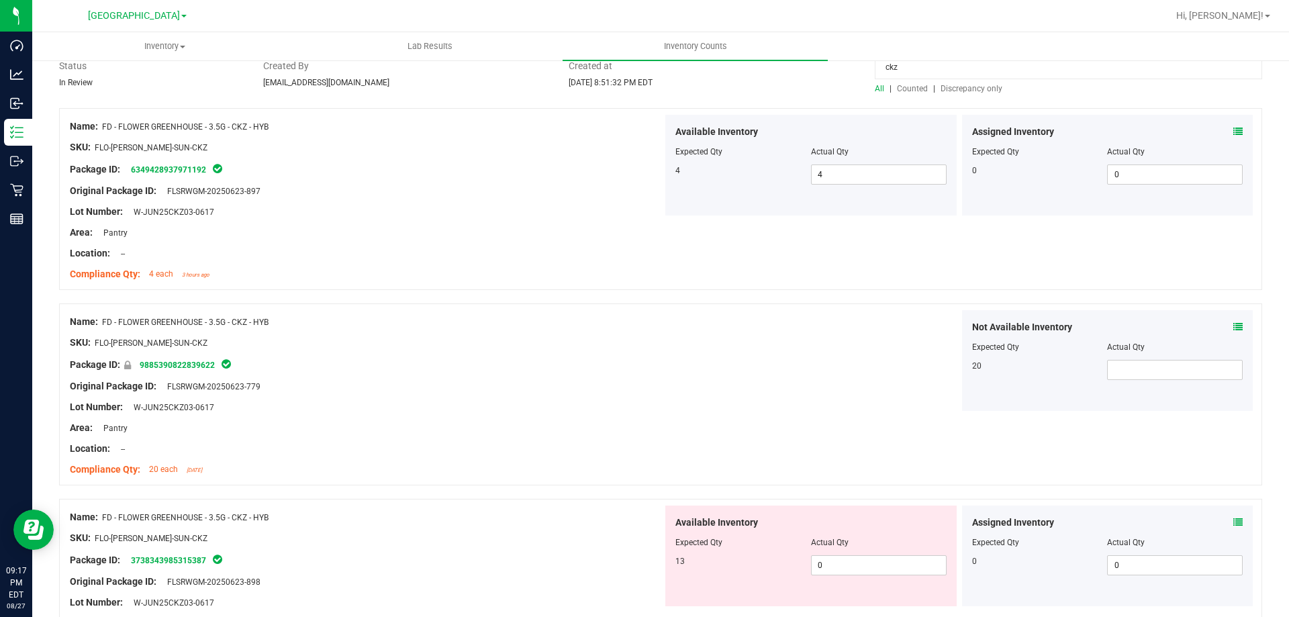
scroll to position [269, 0]
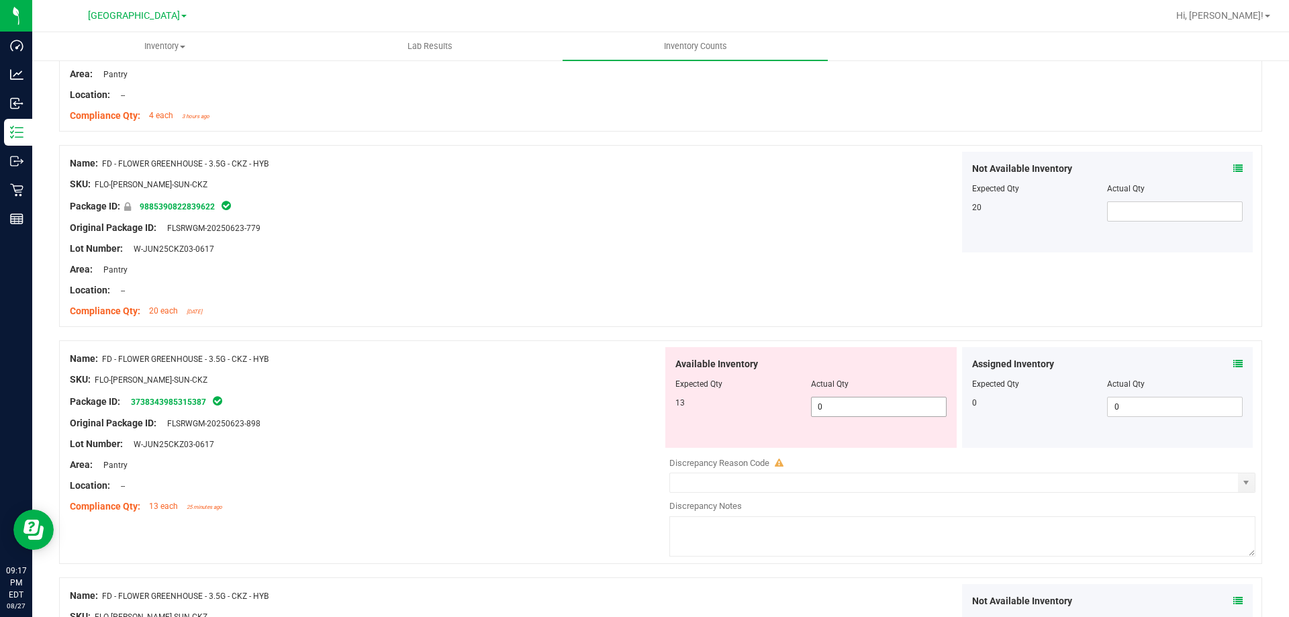
click at [825, 402] on span "0 0" at bounding box center [879, 407] width 136 height 20
click at [825, 402] on input "0" at bounding box center [879, 407] width 134 height 19
type input "13"
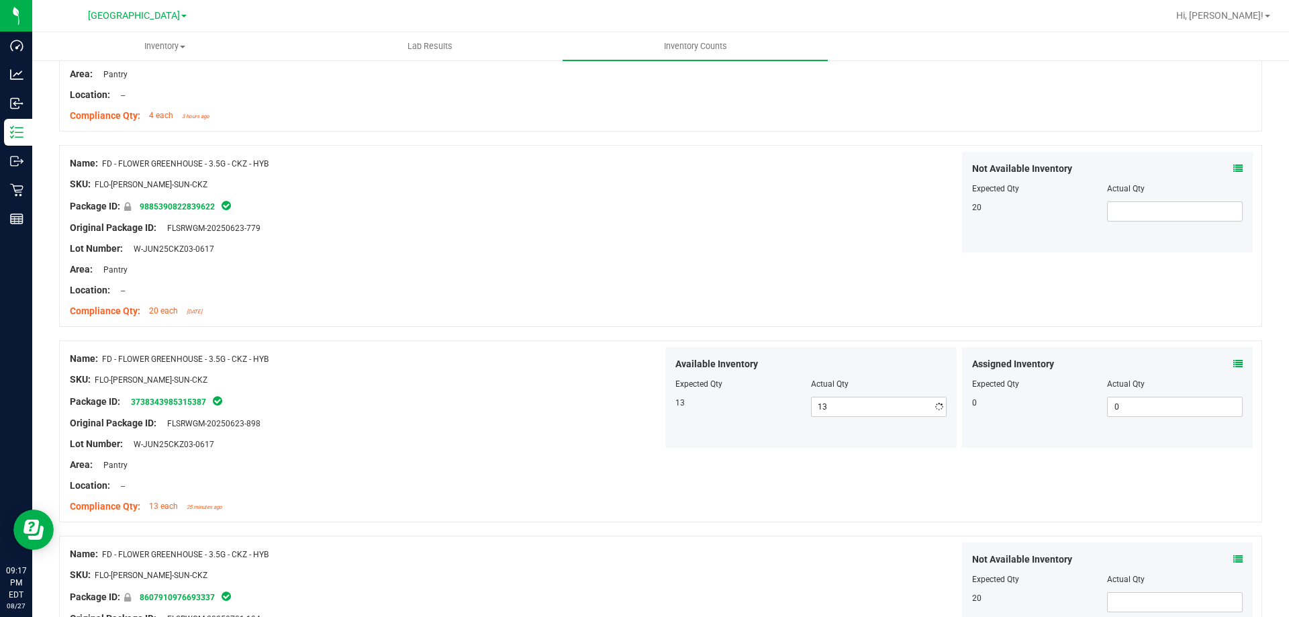
click at [592, 352] on div "Name: FD - FLOWER GREENHOUSE - 3.5G - CKZ - HYB" at bounding box center [366, 359] width 593 height 14
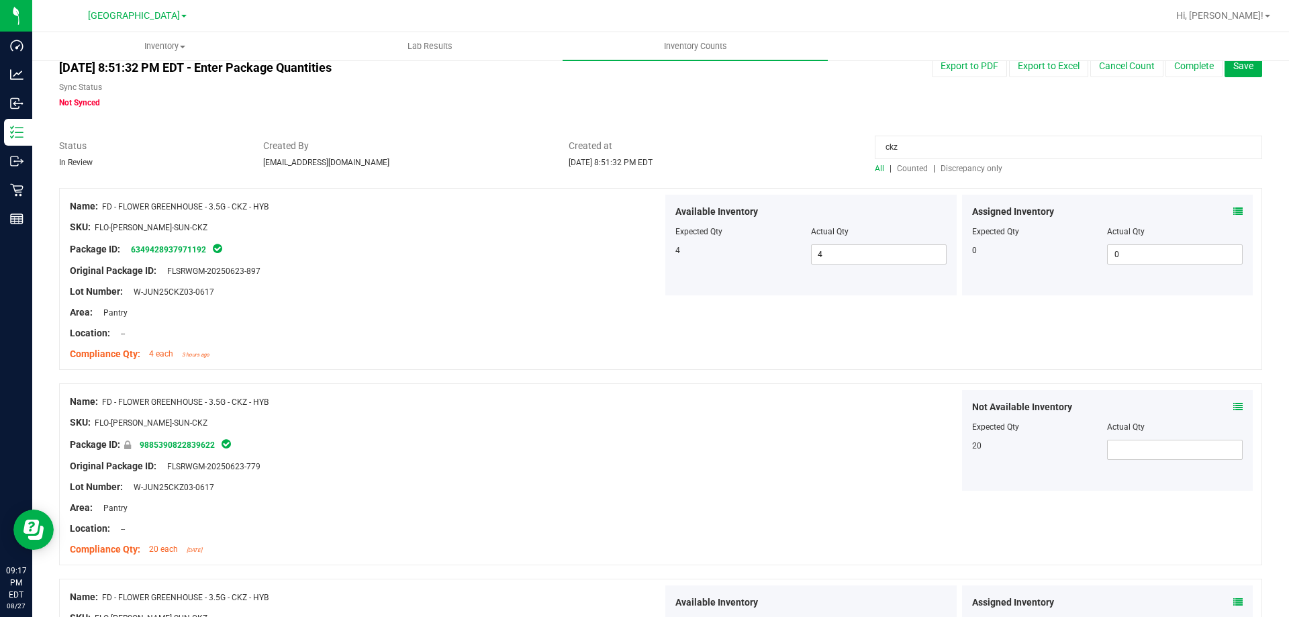
scroll to position [0, 0]
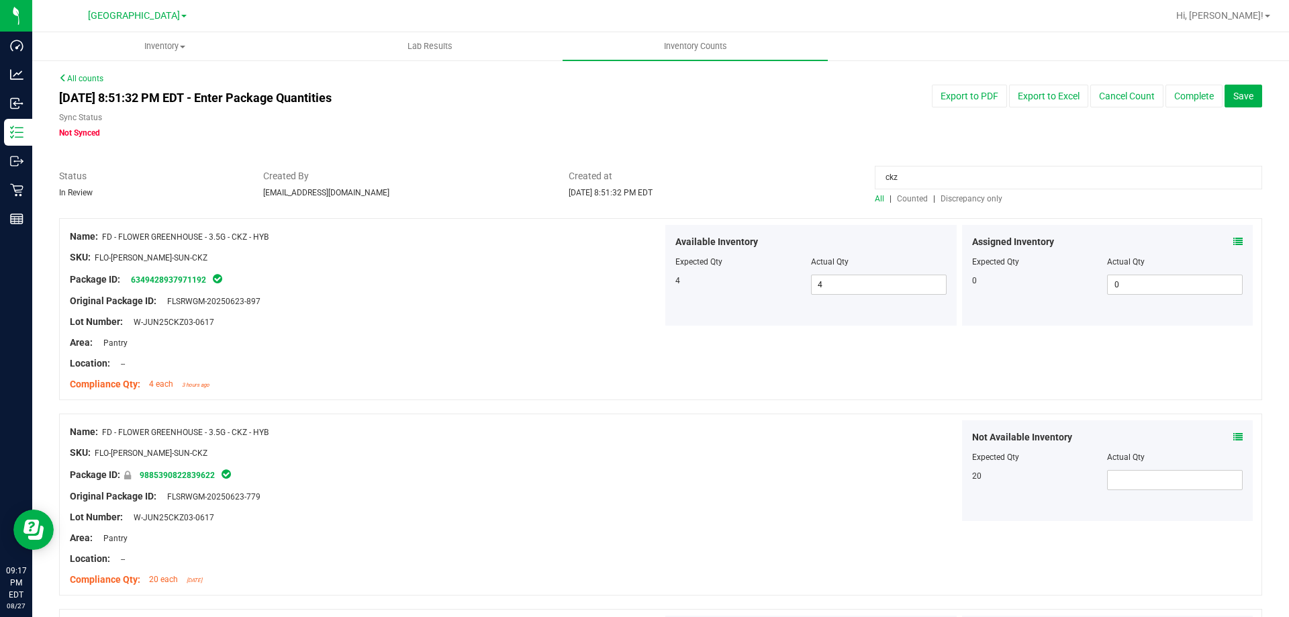
click at [956, 202] on span "Discrepancy only" at bounding box center [972, 198] width 62 height 9
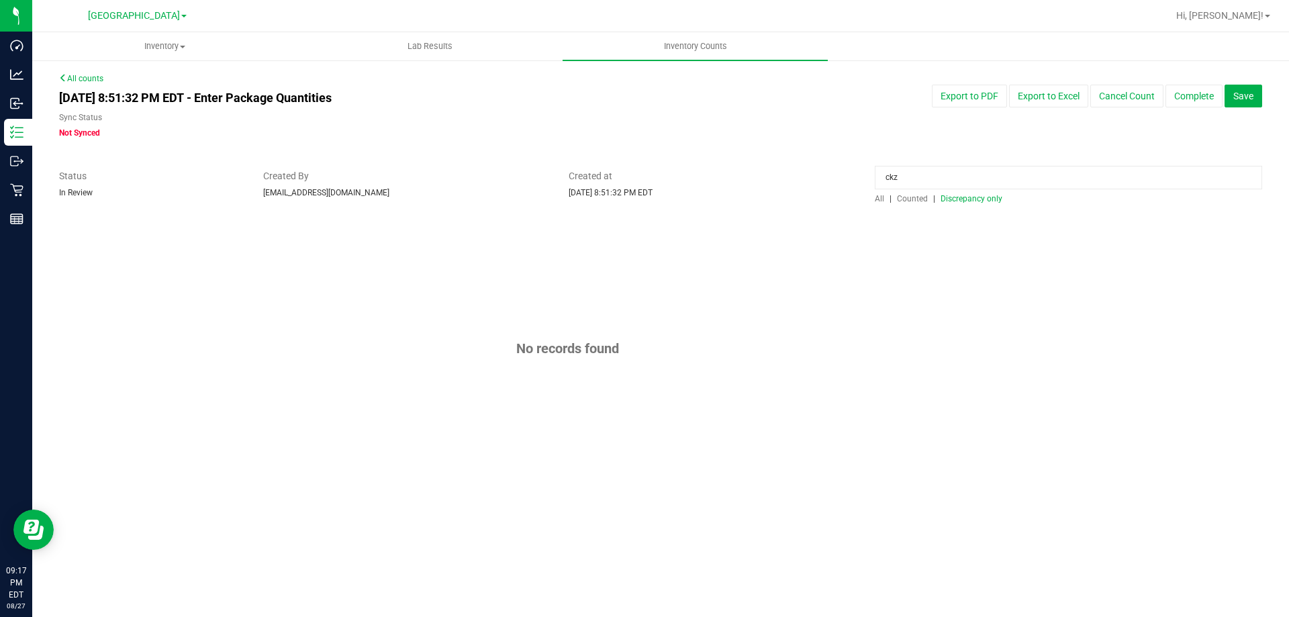
click at [908, 171] on input "ckz" at bounding box center [1069, 178] width 388 height 24
click at [799, 136] on div "[DATE] 8:51:32 PM EDT - Enter Package Quantities Sync Status Not Synced Export …" at bounding box center [661, 112] width 1224 height 54
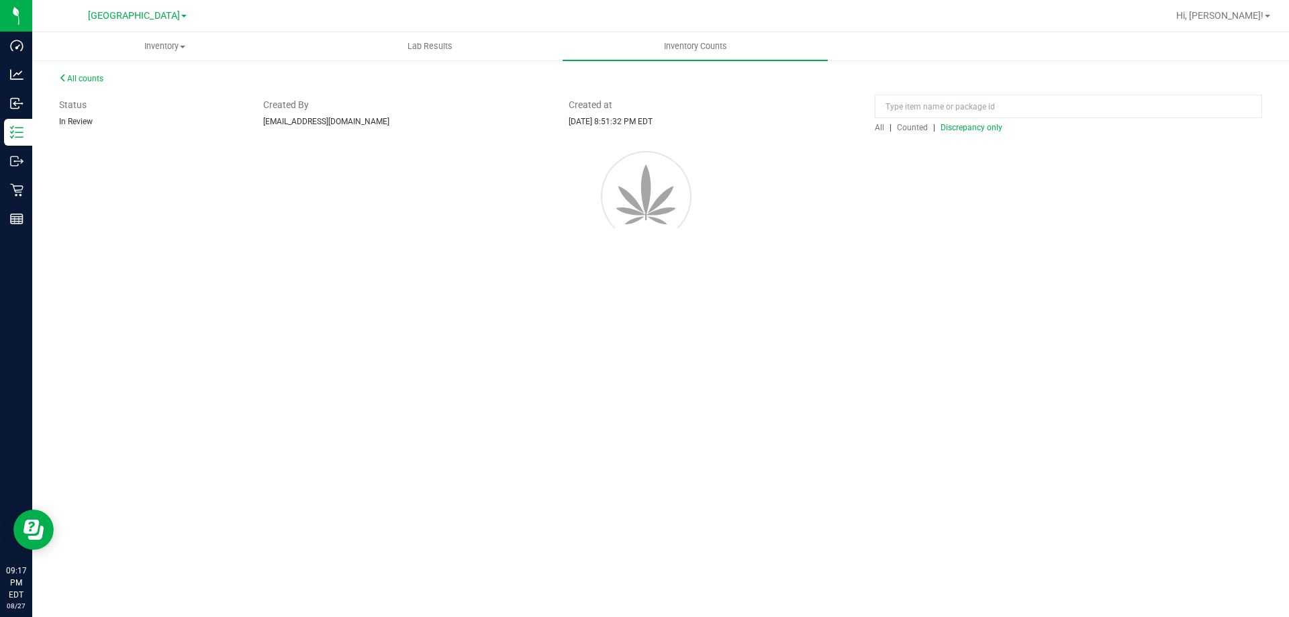
click at [965, 132] on span "Discrepancy only" at bounding box center [972, 127] width 62 height 9
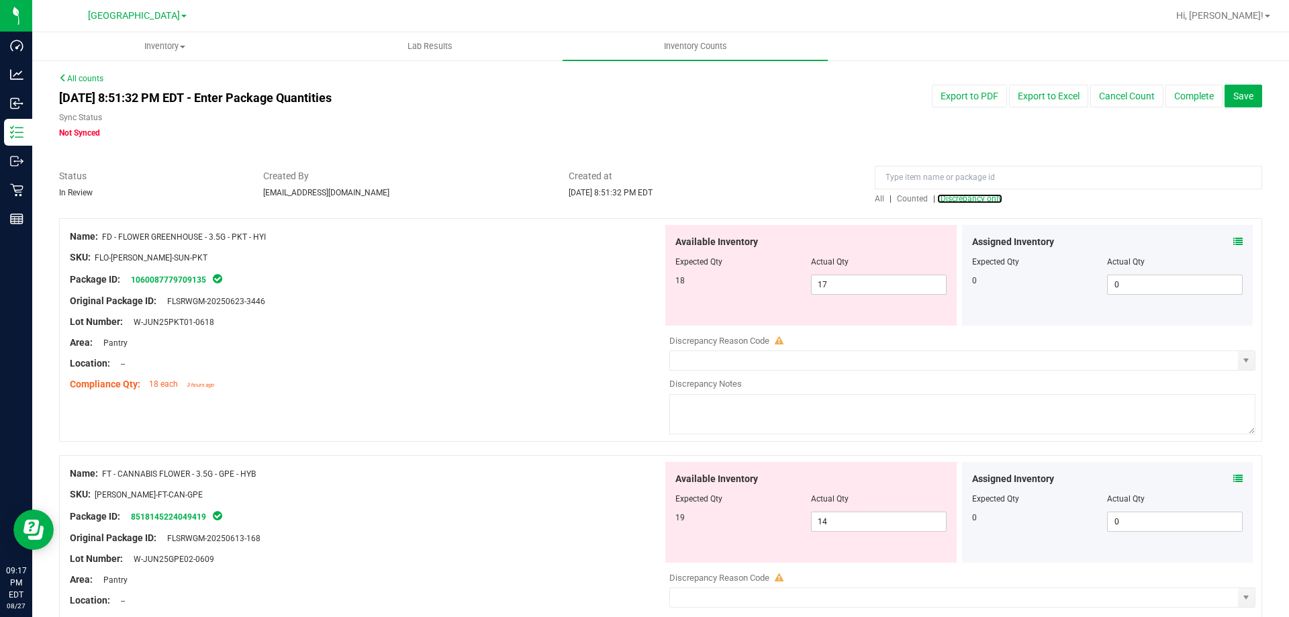
scroll to position [67, 0]
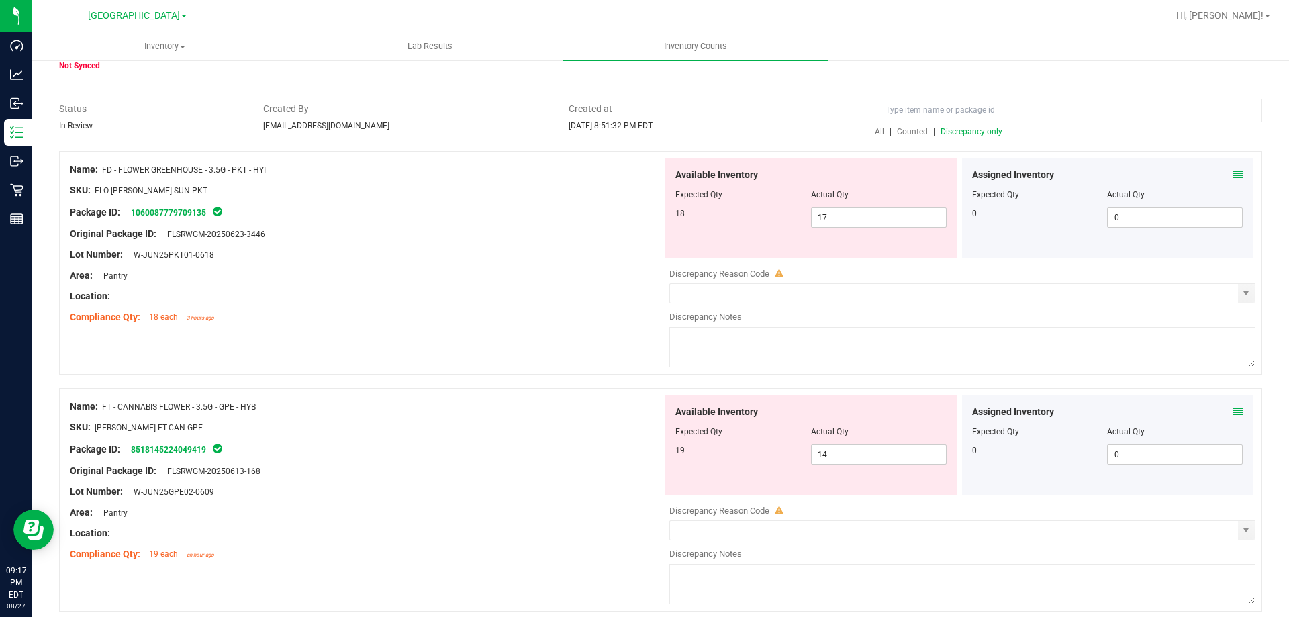
click at [1222, 173] on div "Assigned Inventory" at bounding box center [1107, 175] width 271 height 14
click at [1234, 173] on icon at bounding box center [1238, 174] width 9 height 9
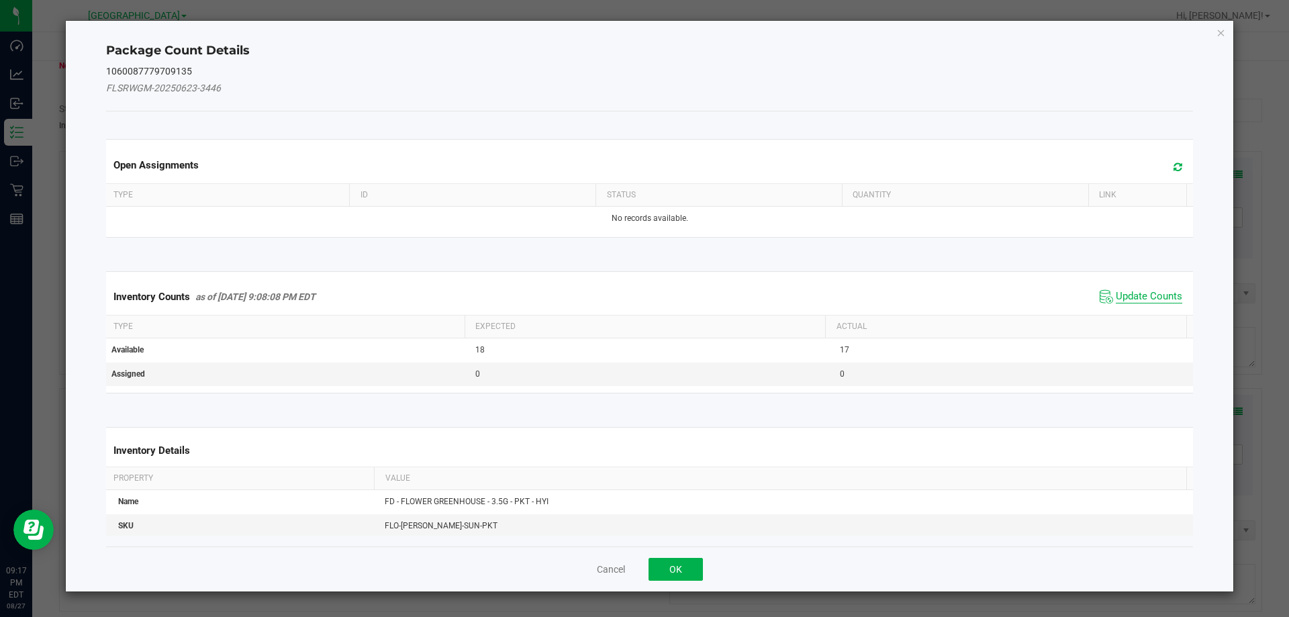
click at [1131, 296] on span "Update Counts" at bounding box center [1149, 296] width 66 height 13
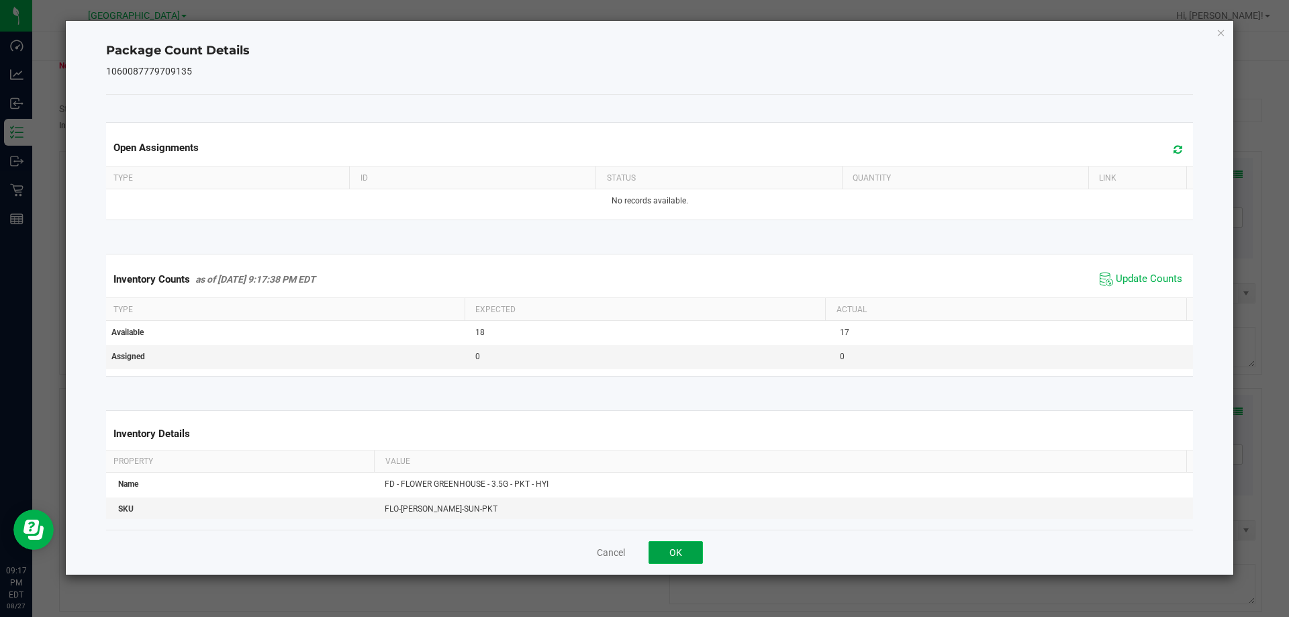
click at [698, 548] on button "OK" at bounding box center [676, 552] width 54 height 23
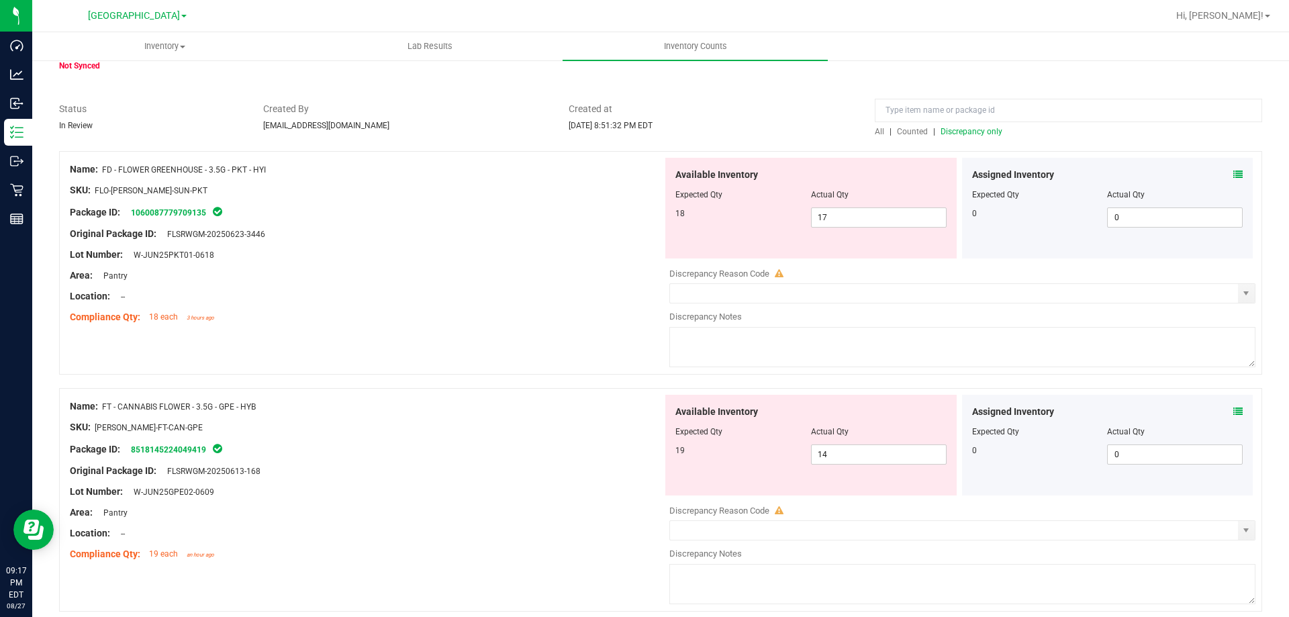
click at [1234, 169] on span at bounding box center [1238, 175] width 9 height 14
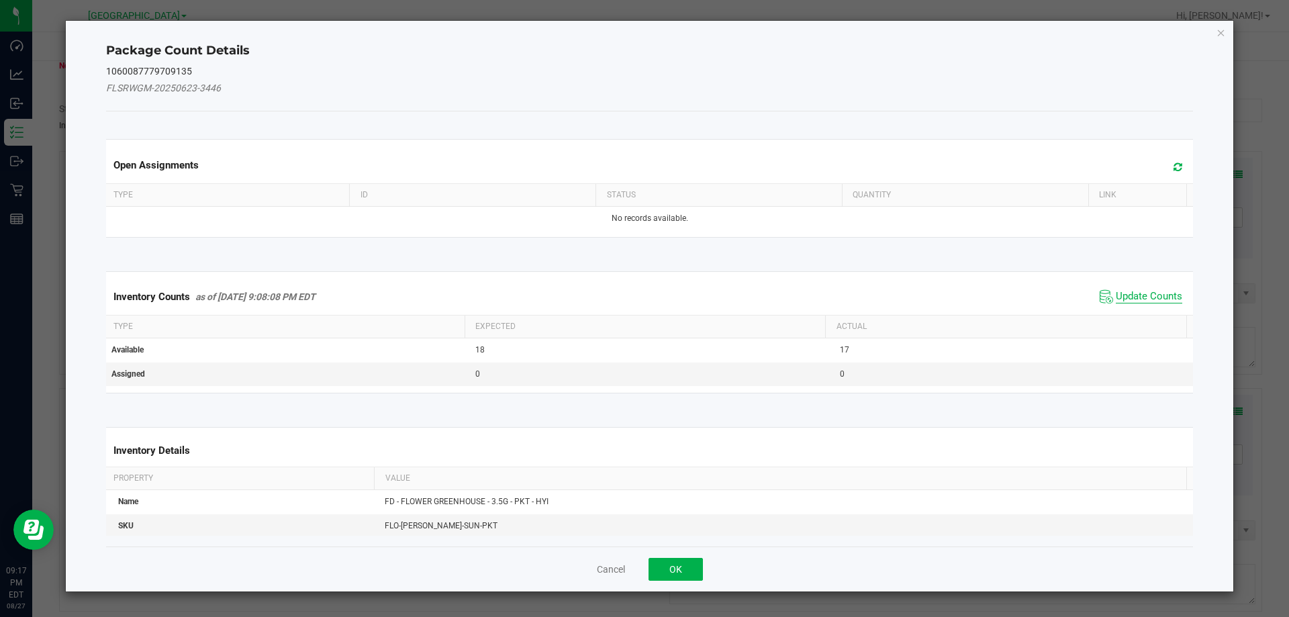
click at [1132, 293] on span "Update Counts" at bounding box center [1149, 296] width 66 height 13
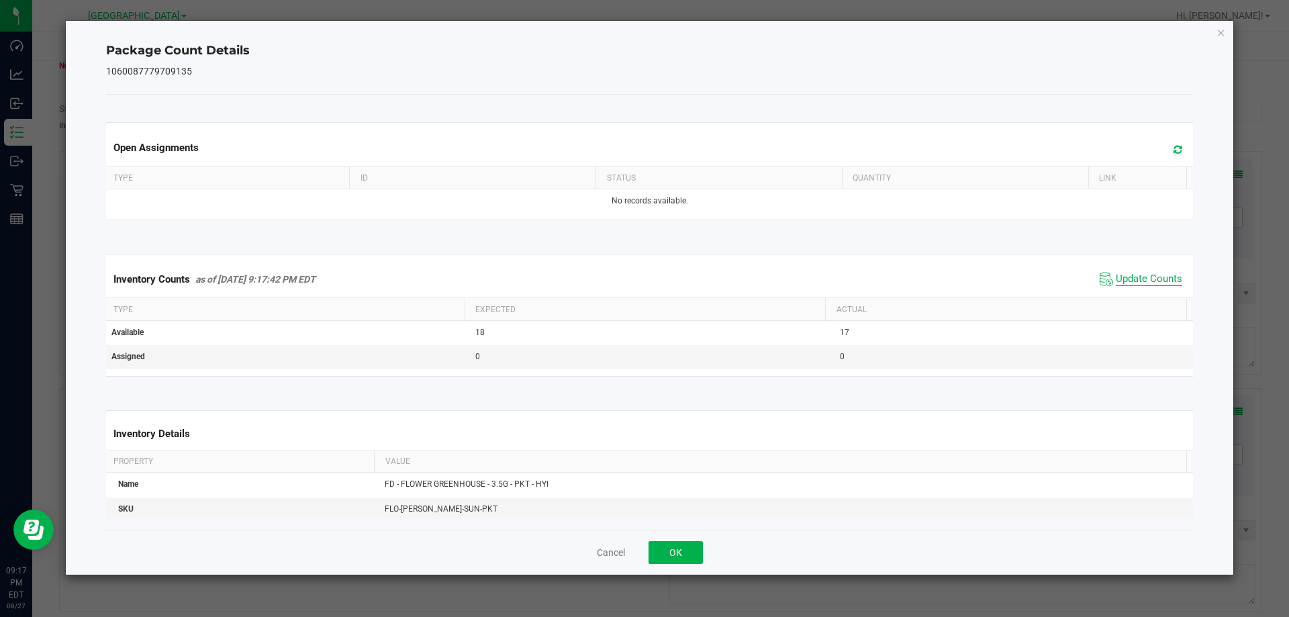
click at [1133, 282] on span "Update Counts" at bounding box center [1149, 279] width 66 height 13
click at [678, 570] on div "Cancel OK" at bounding box center [650, 552] width 1088 height 45
click at [686, 536] on div "Cancel OK" at bounding box center [650, 552] width 1088 height 45
click at [663, 567] on div "Cancel OK" at bounding box center [650, 552] width 1088 height 45
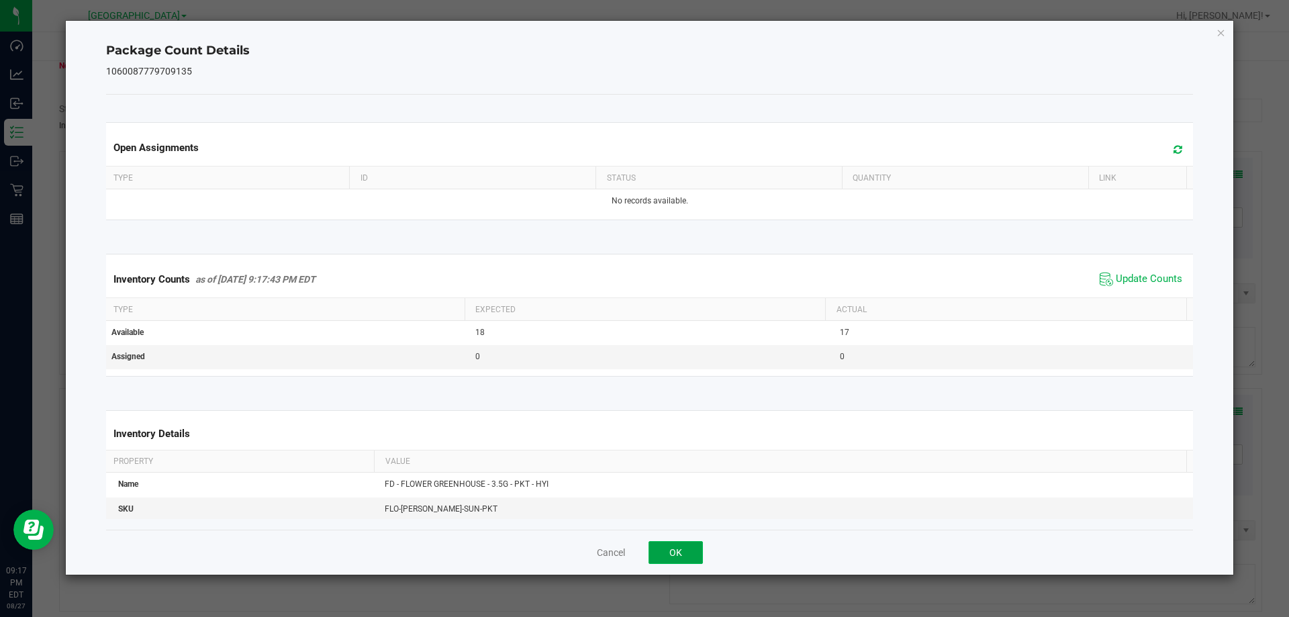
click at [667, 554] on button "OK" at bounding box center [676, 552] width 54 height 23
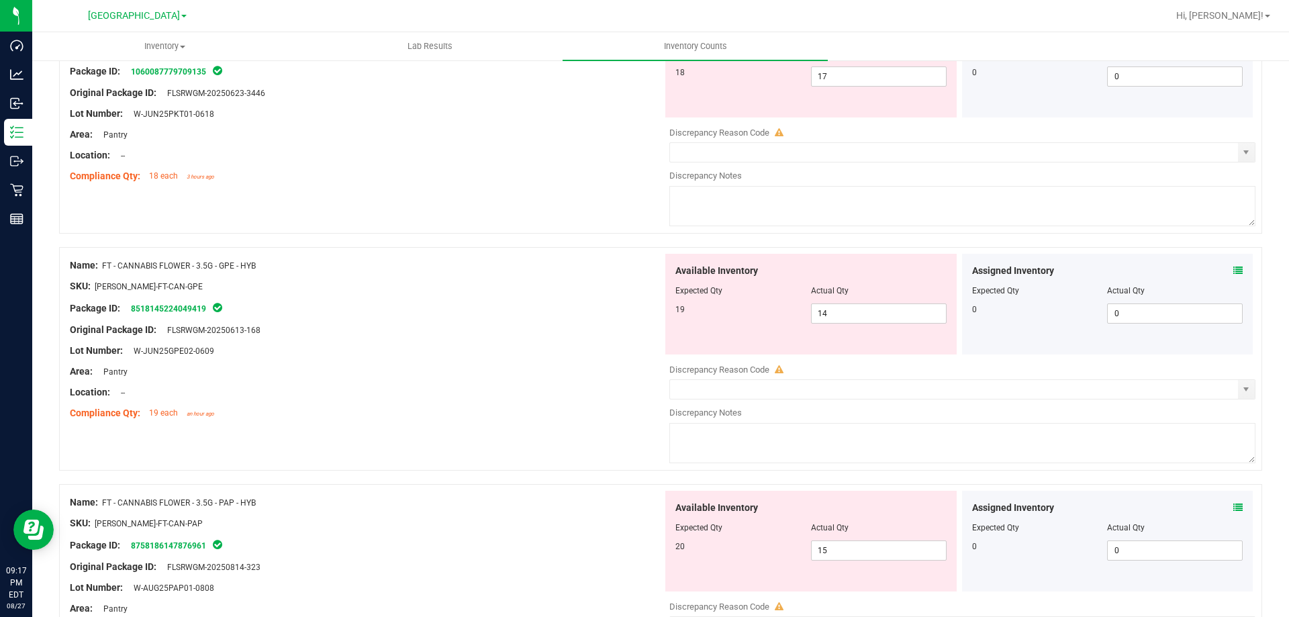
scroll to position [0, 0]
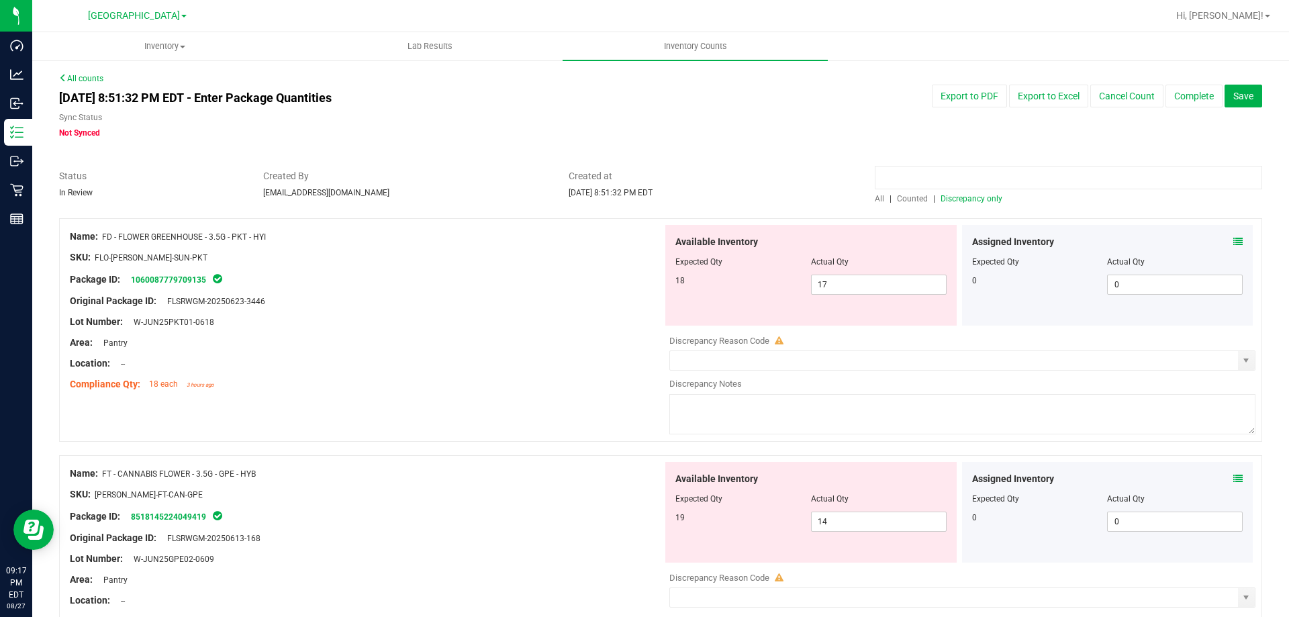
click at [960, 183] on input at bounding box center [1069, 178] width 388 height 24
click at [881, 197] on div "All | Counted | Discrepancy only" at bounding box center [1069, 199] width 388 height 12
click at [877, 197] on span "All" at bounding box center [879, 198] width 9 height 9
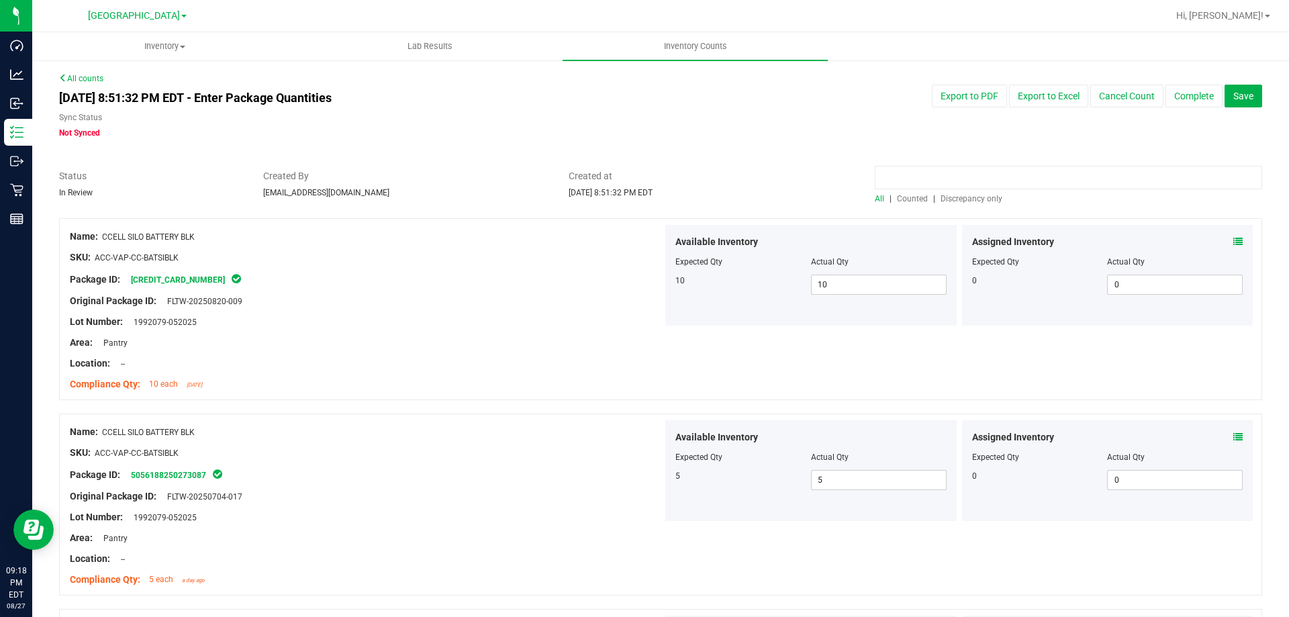
click at [931, 171] on input at bounding box center [1069, 178] width 388 height 24
type input "pkt"
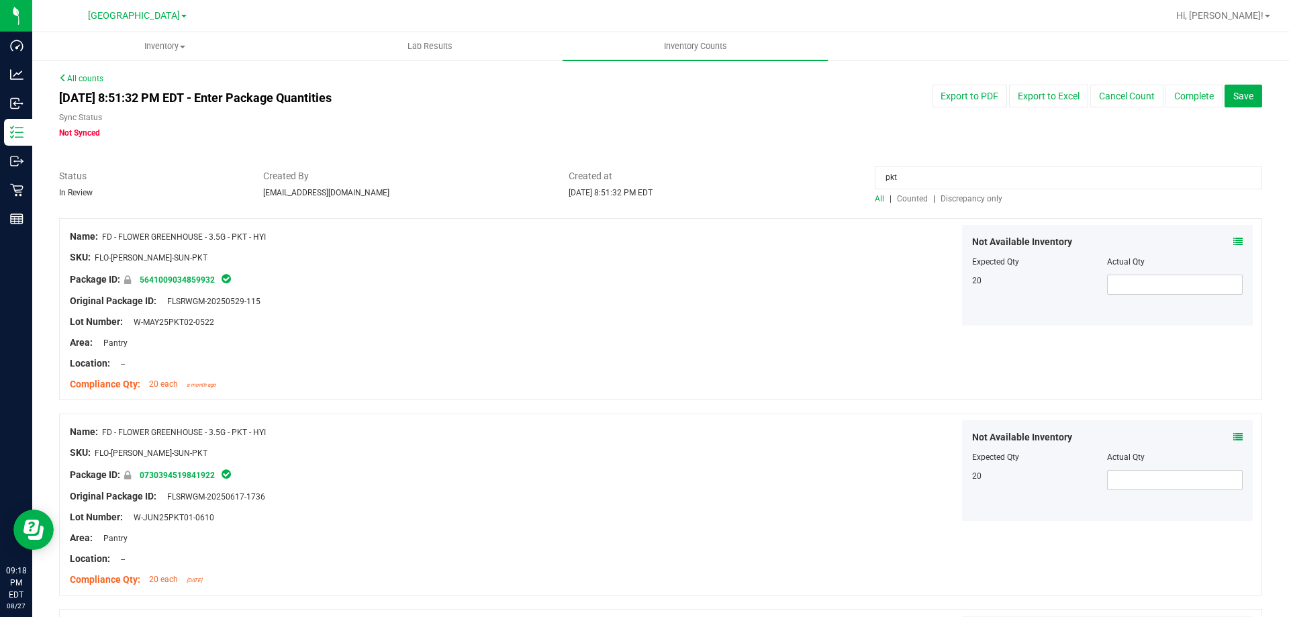
drag, startPoint x: 925, startPoint y: 183, endPoint x: 844, endPoint y: 183, distance: 80.6
click at [844, 183] on div "Status In Review Created By [EMAIL_ADDRESS][DOMAIN_NAME] Created at [DATE] 8:51…" at bounding box center [661, 187] width 1224 height 36
click at [946, 193] on div "All | Counted | Discrepancy only" at bounding box center [1069, 199] width 388 height 12
click at [949, 200] on span "Discrepancy only" at bounding box center [972, 198] width 62 height 9
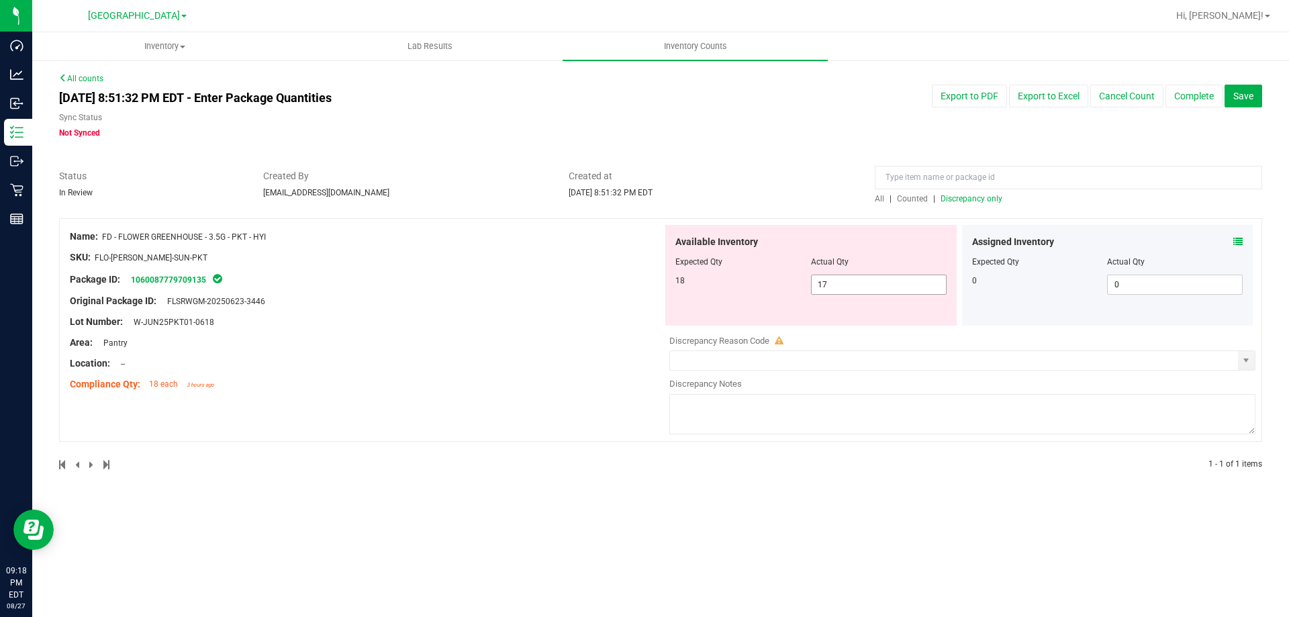
click at [853, 286] on div "All counts [DATE] 8:51:32 PM EDT - Enter Package Quantities Sync Status Not Syn…" at bounding box center [660, 280] width 1257 height 442
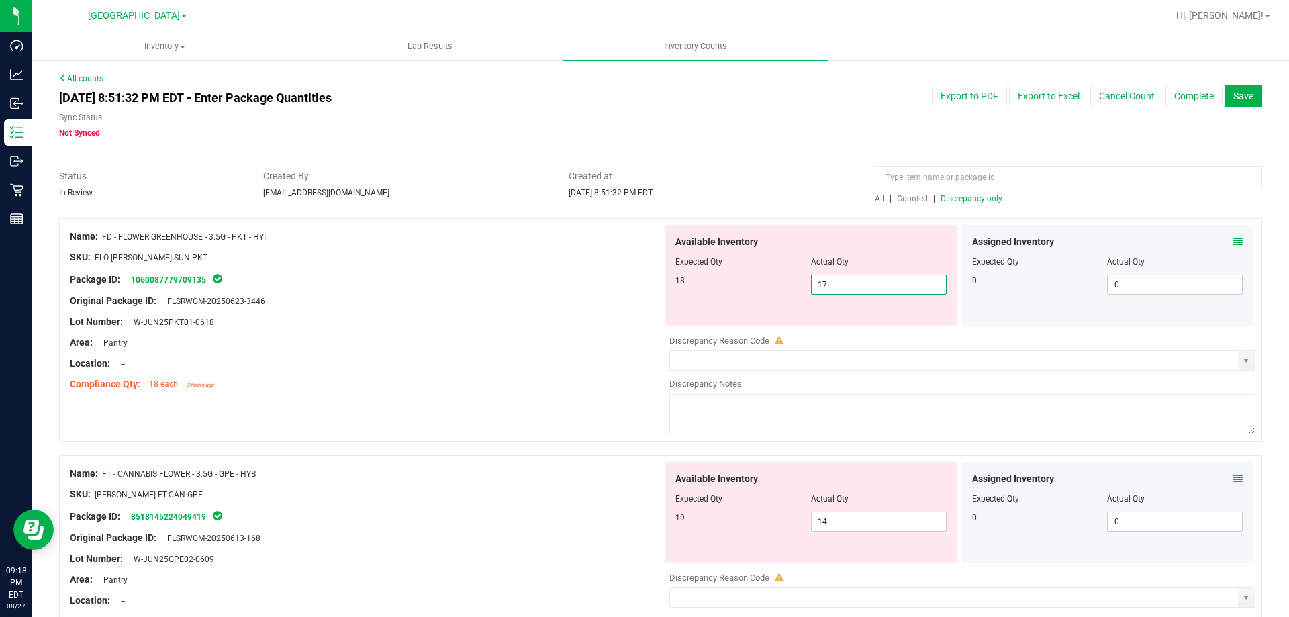
click at [852, 285] on span "17 17" at bounding box center [879, 285] width 136 height 20
click at [852, 285] on input "17" at bounding box center [879, 284] width 134 height 19
type input "18"
click at [586, 318] on div "Lot Number: W-JUN25PKT01-0618" at bounding box center [366, 322] width 593 height 14
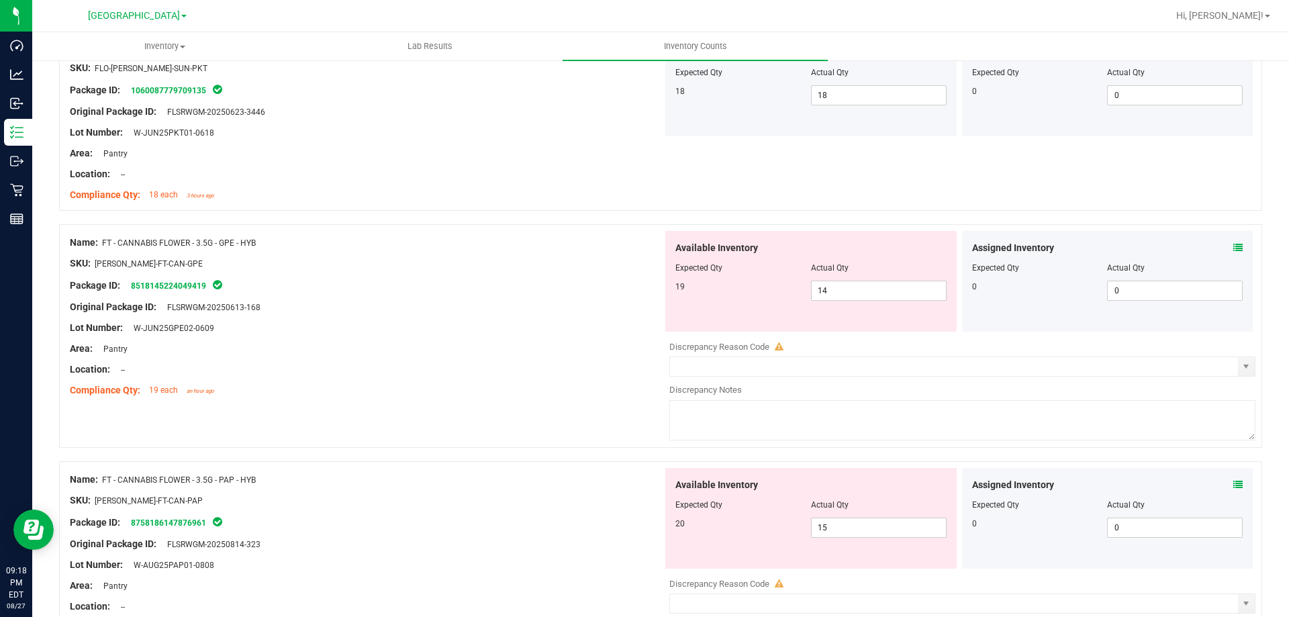
scroll to position [201, 0]
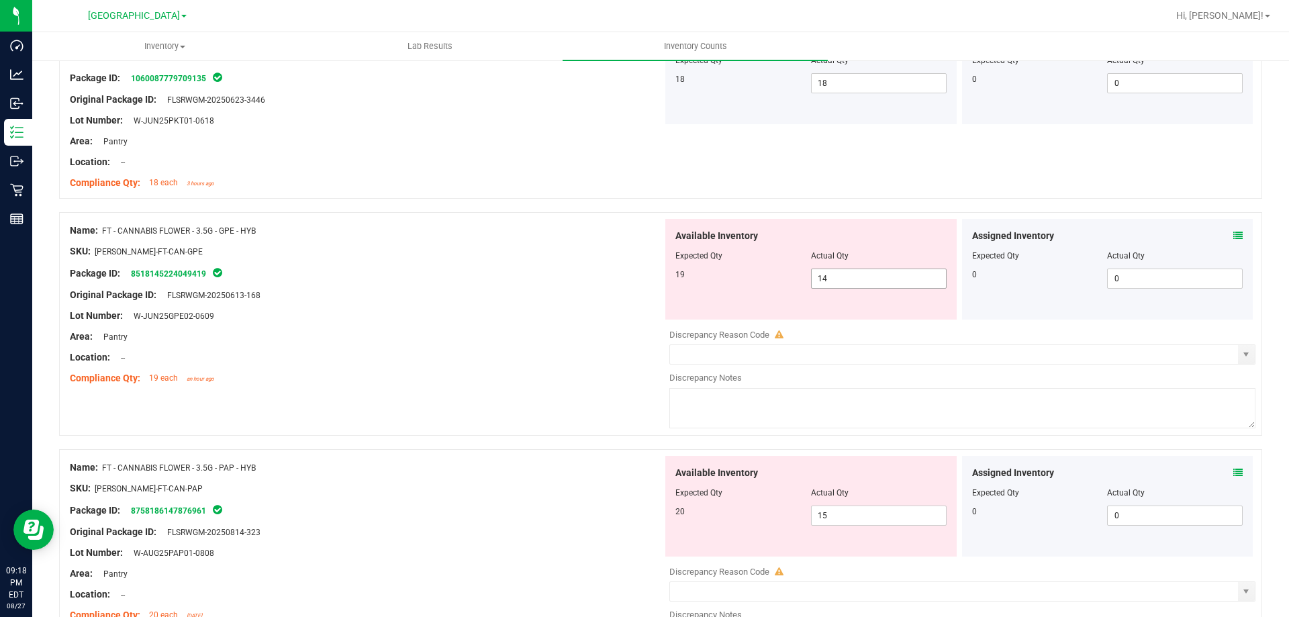
click at [870, 281] on span "14 14" at bounding box center [879, 279] width 136 height 20
click at [870, 281] on input "14" at bounding box center [879, 278] width 134 height 19
type input "19"
click at [602, 295] on div "Original Package ID: FLSRWGM-20250613-168" at bounding box center [366, 295] width 593 height 14
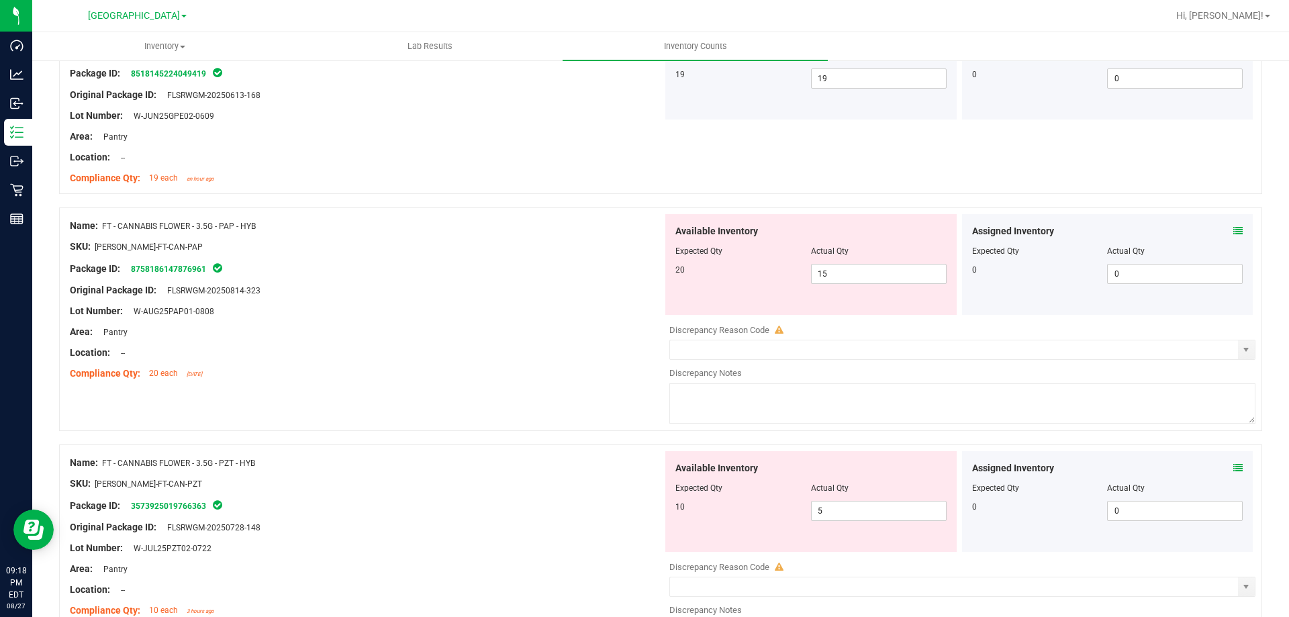
scroll to position [403, 0]
click at [836, 271] on span "15 15" at bounding box center [879, 273] width 136 height 20
click at [836, 271] on input "15" at bounding box center [879, 272] width 134 height 19
type input "20"
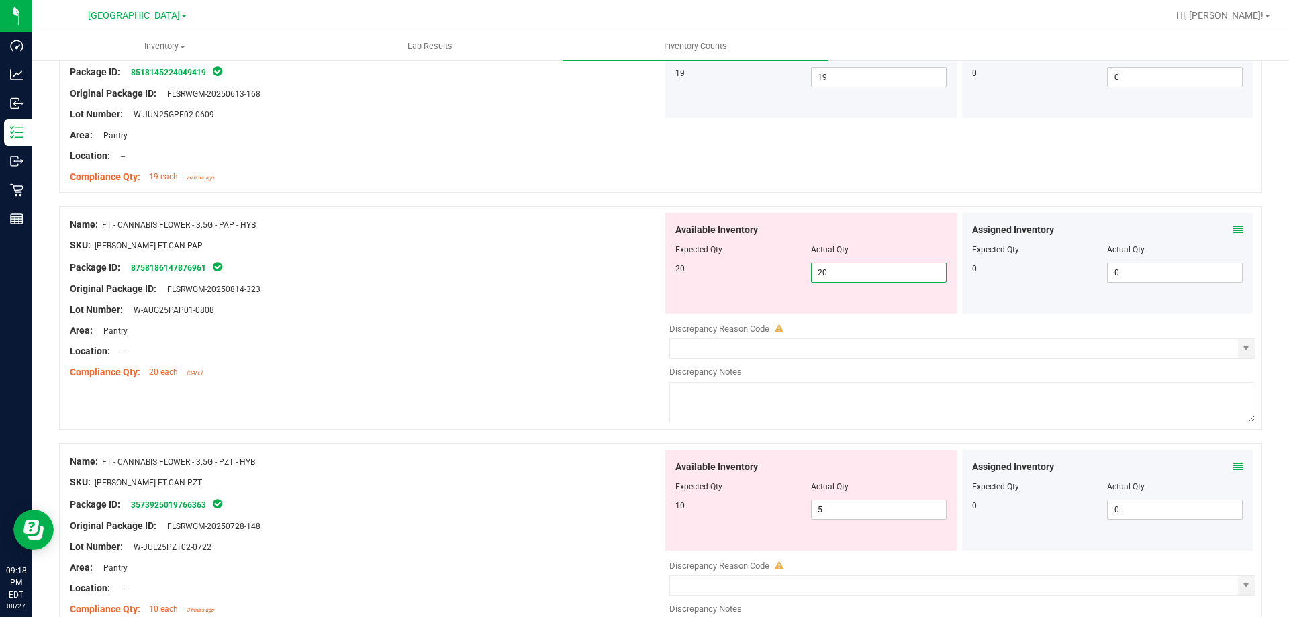
click at [580, 304] on div "Lot Number: W-AUG25PAP01-0808" at bounding box center [366, 310] width 593 height 14
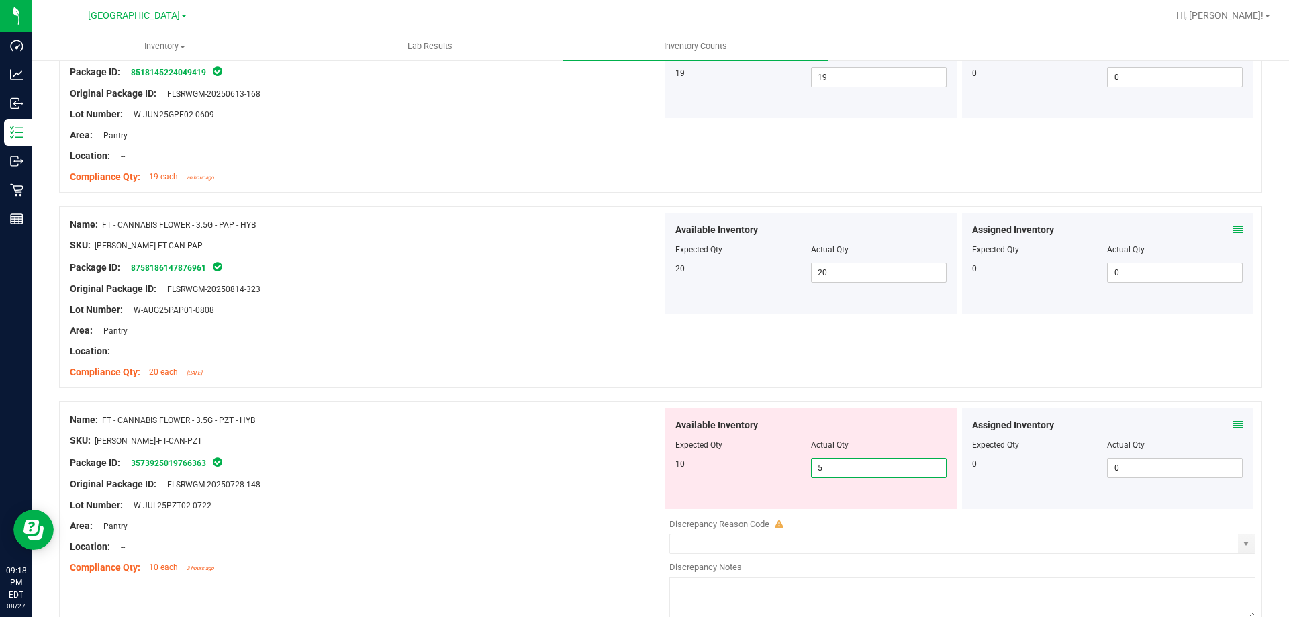
click at [843, 463] on span "5 5" at bounding box center [879, 468] width 136 height 20
click at [843, 463] on input "5" at bounding box center [879, 468] width 134 height 19
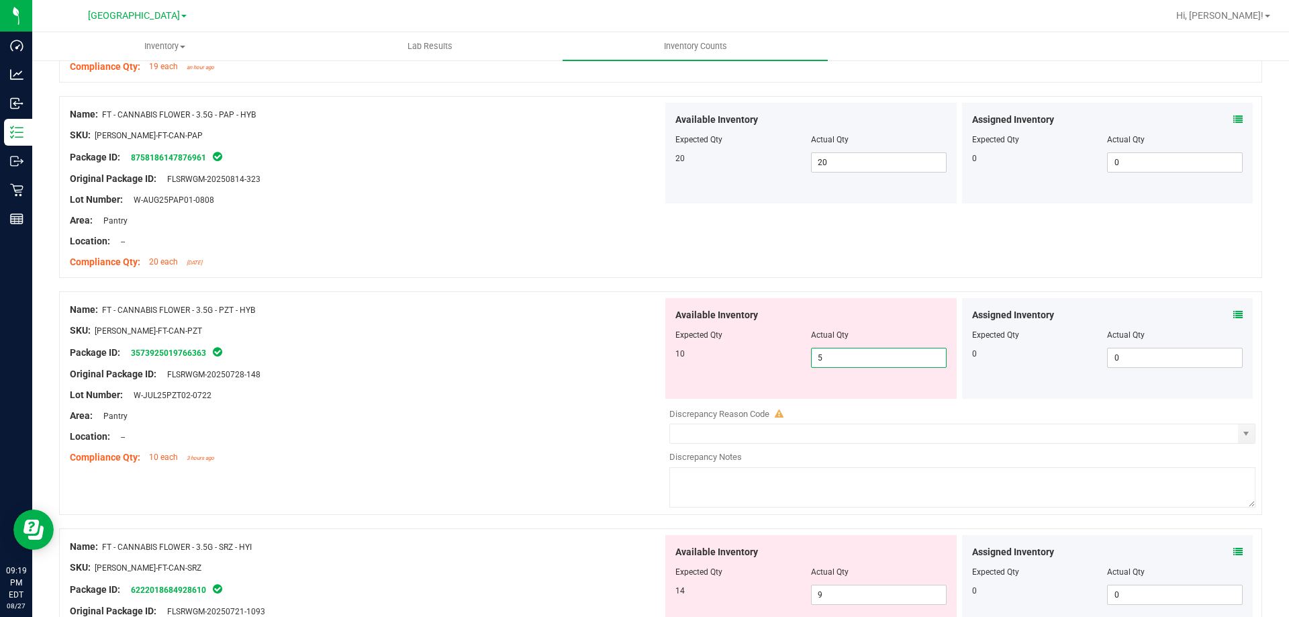
scroll to position [537, 0]
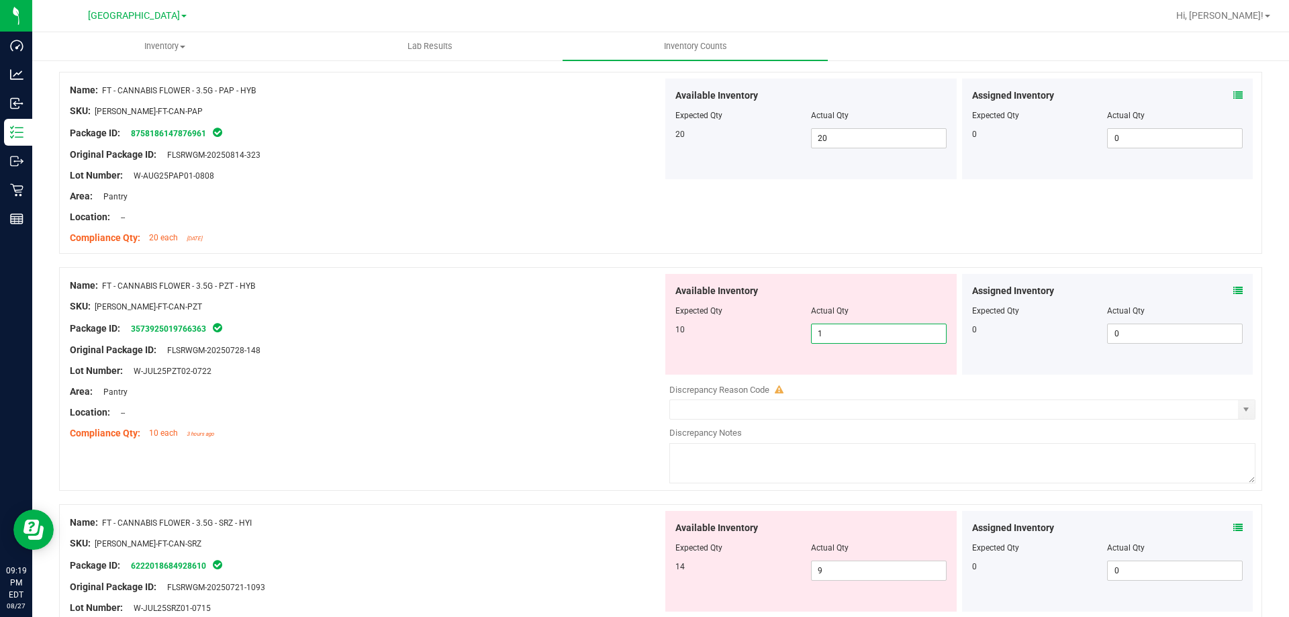
type input "10"
click at [602, 432] on div "Compliance Qty: 10 each 3 hours ago" at bounding box center [366, 433] width 593 height 14
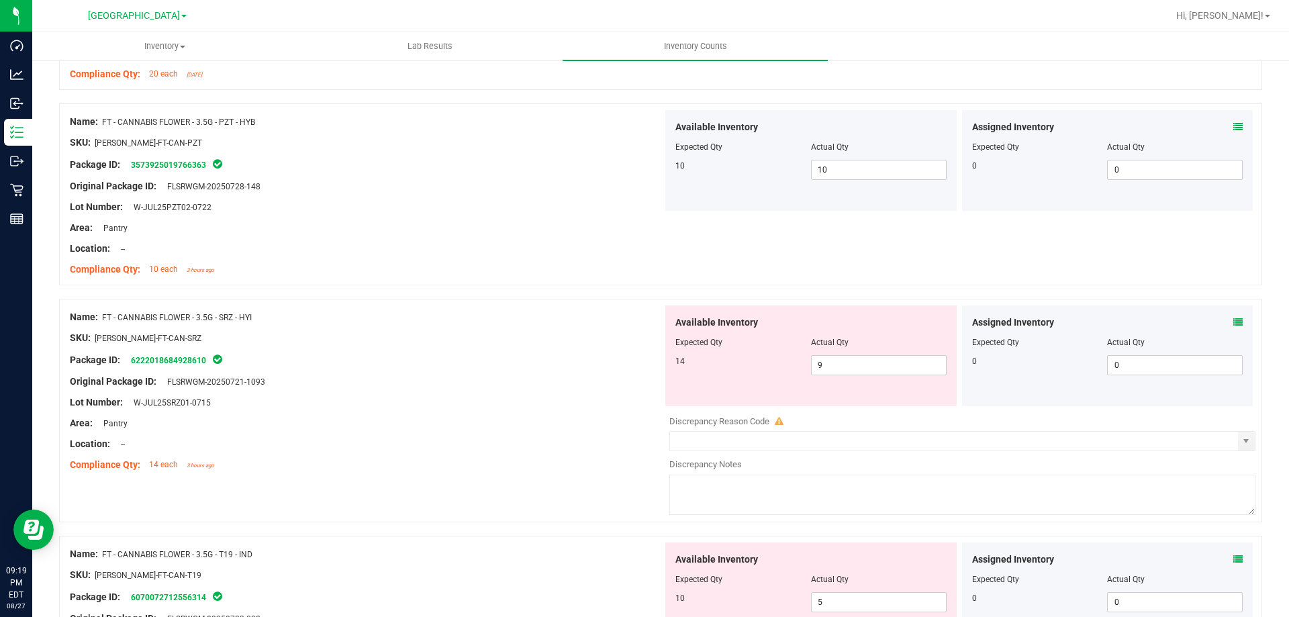
scroll to position [739, 0]
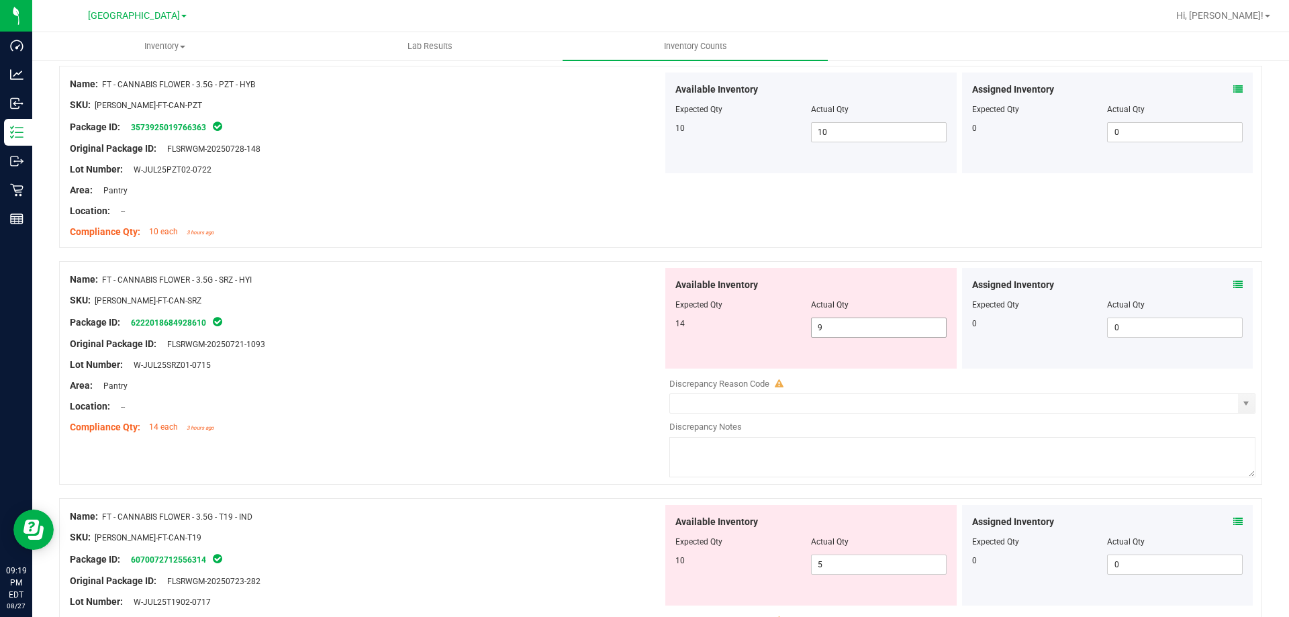
click at [837, 331] on span "9 9" at bounding box center [879, 328] width 136 height 20
click at [837, 331] on input "9" at bounding box center [879, 327] width 134 height 19
type input "14"
click at [608, 314] on div "Package ID: 6222018684928610" at bounding box center [366, 322] width 593 height 16
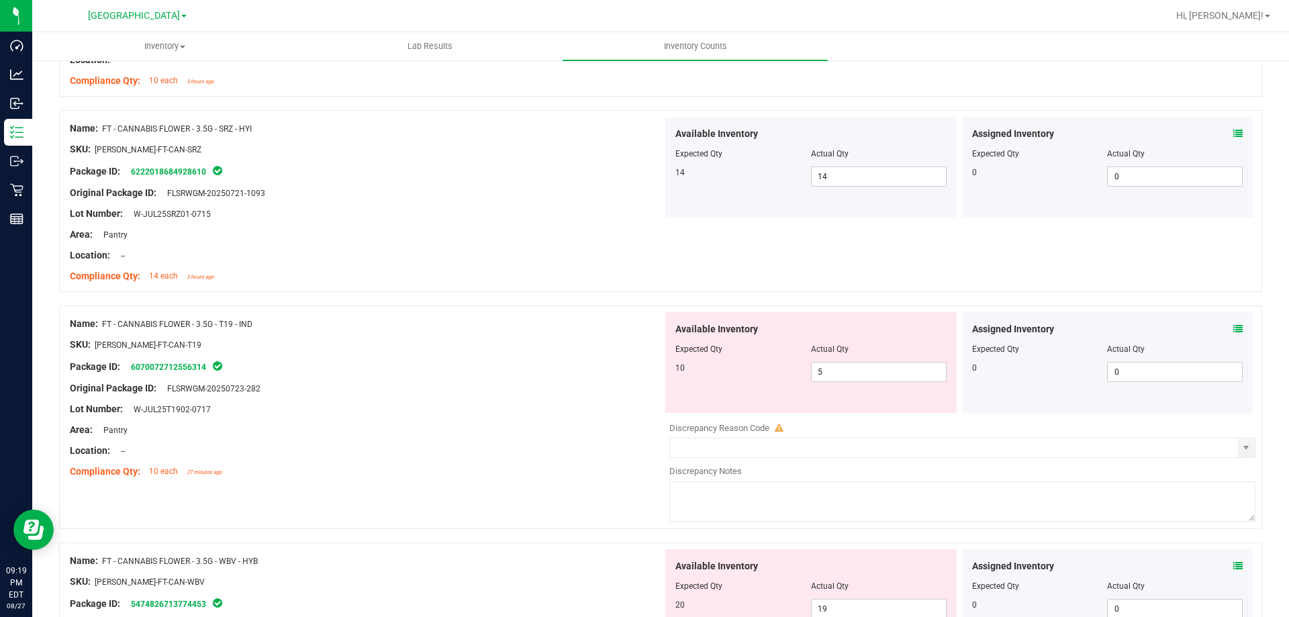
scroll to position [940, 0]
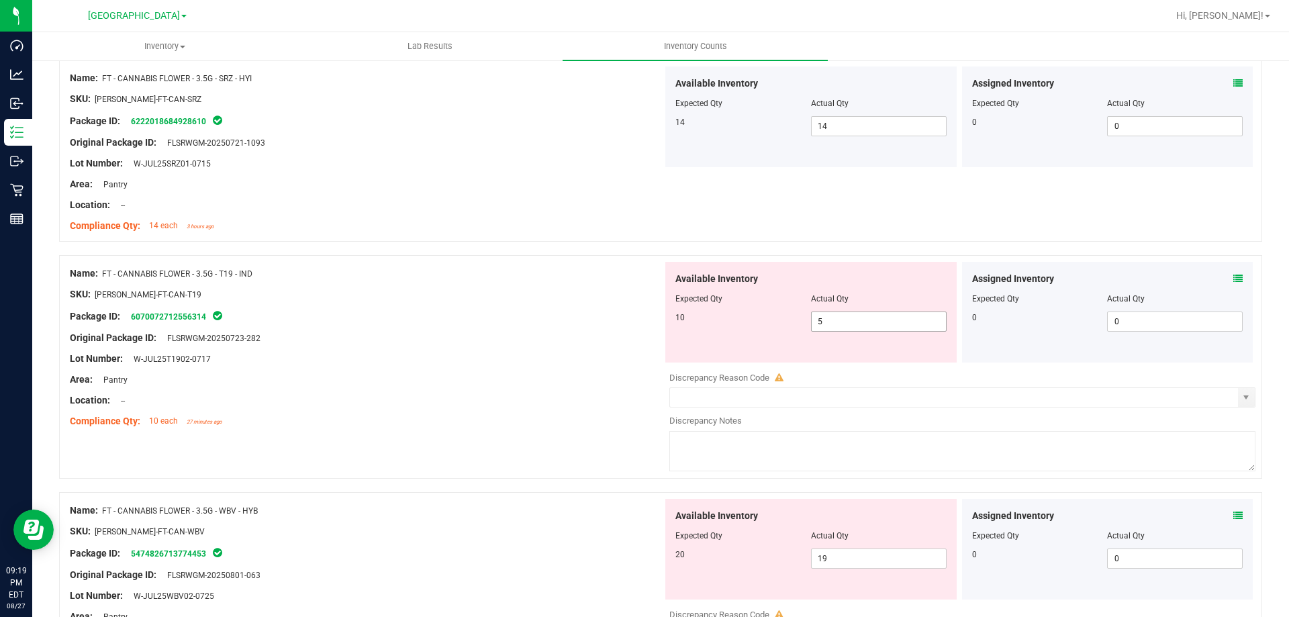
click at [829, 323] on span "5 5" at bounding box center [879, 322] width 136 height 20
click at [829, 323] on input "5" at bounding box center [879, 321] width 134 height 19
click at [1222, 276] on div "Assigned Inventory" at bounding box center [1107, 279] width 271 height 14
click at [1234, 272] on span at bounding box center [1238, 279] width 9 height 14
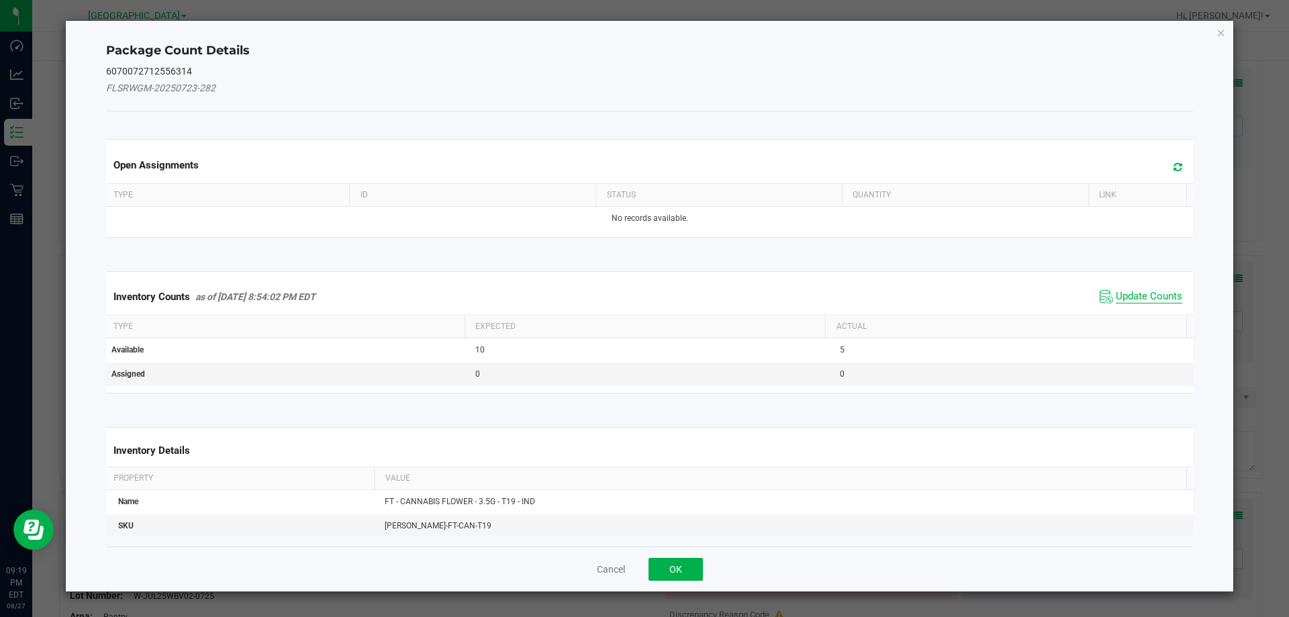
click at [1124, 290] on span "Update Counts" at bounding box center [1149, 296] width 66 height 13
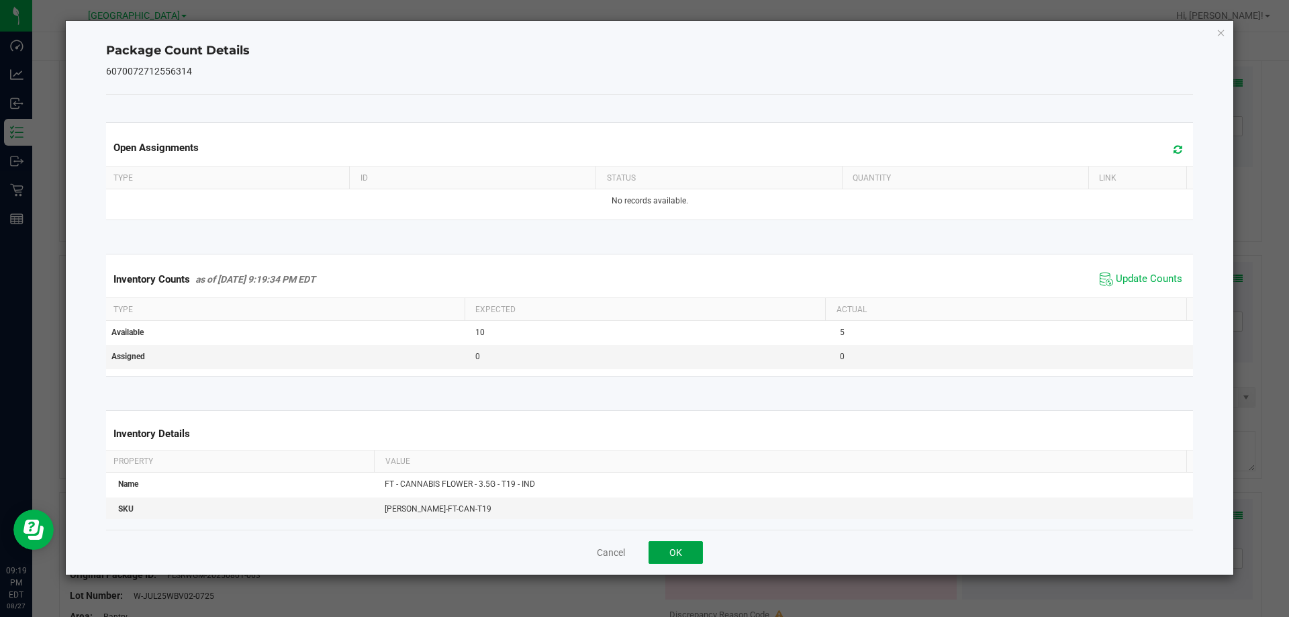
click at [689, 553] on button "OK" at bounding box center [676, 552] width 54 height 23
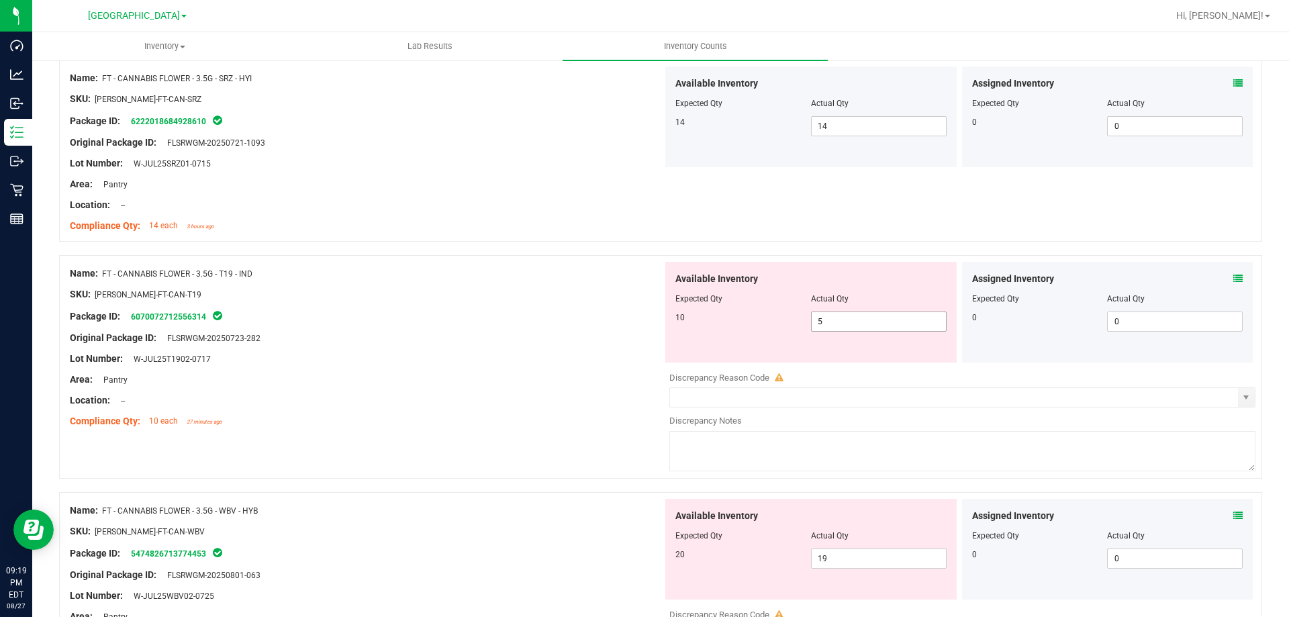
click at [850, 325] on span "5 5" at bounding box center [879, 322] width 136 height 20
click at [850, 325] on input "5" at bounding box center [879, 321] width 134 height 19
type input "10"
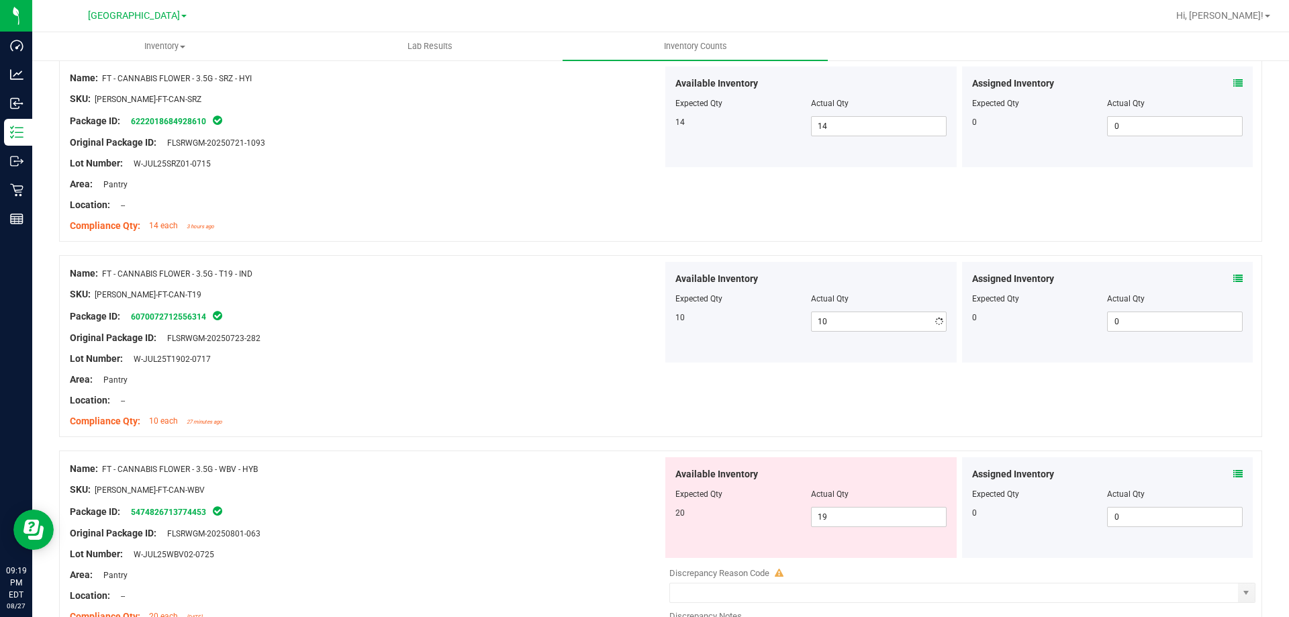
click at [538, 495] on div "Name: FT - CANNABIS FLOWER - 3.5G - WBV - HYB SKU: [PERSON_NAME]-FT-CAN-WBV Pac…" at bounding box center [661, 563] width 1204 height 224
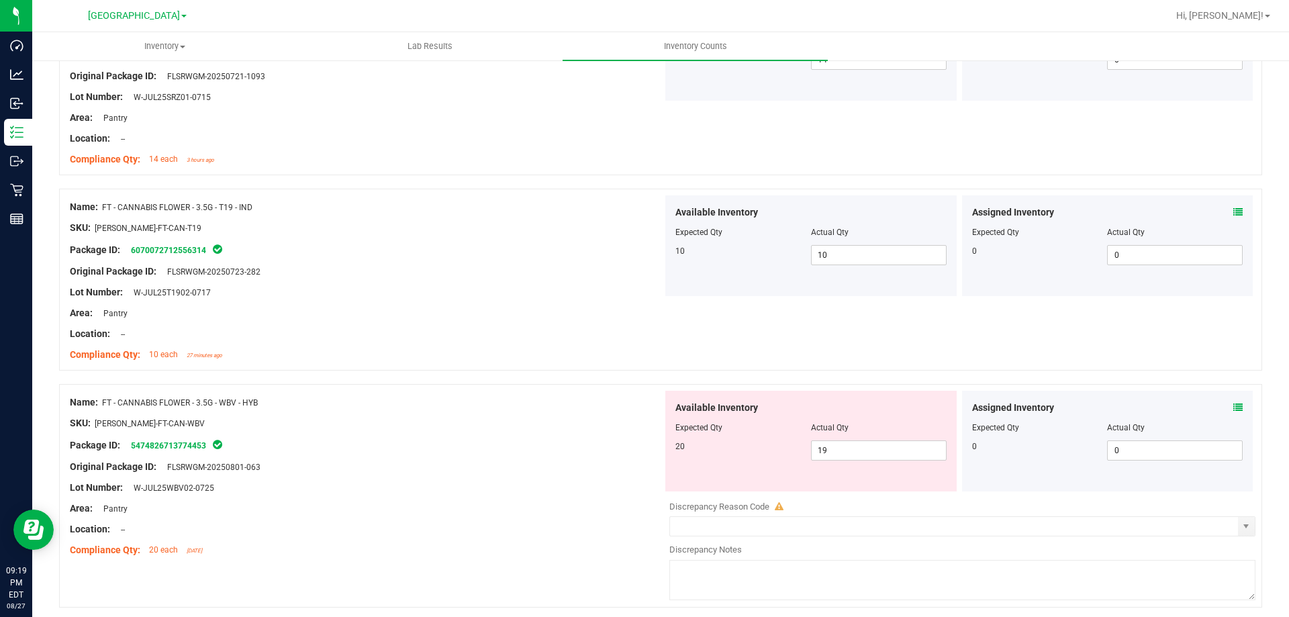
scroll to position [1007, 0]
click at [1234, 412] on span at bounding box center [1238, 407] width 9 height 14
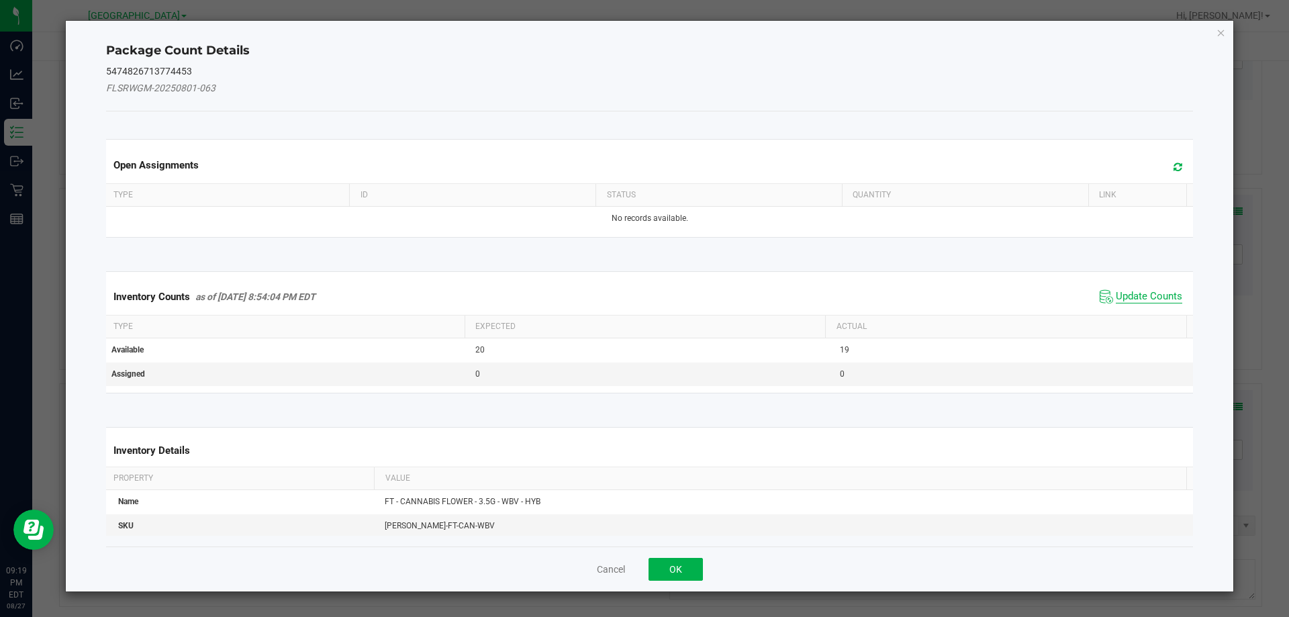
click at [1142, 293] on span "Update Counts" at bounding box center [1149, 296] width 66 height 13
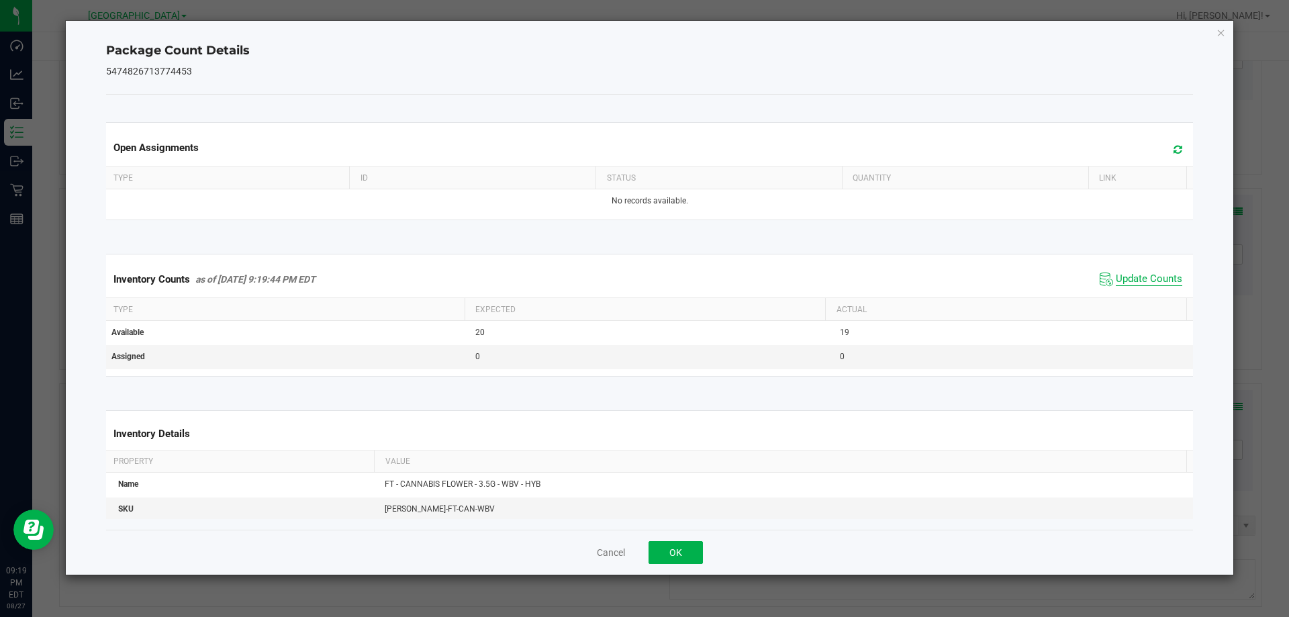
click at [1128, 277] on span "Update Counts" at bounding box center [1149, 279] width 66 height 13
click at [683, 549] on button "OK" at bounding box center [676, 552] width 54 height 23
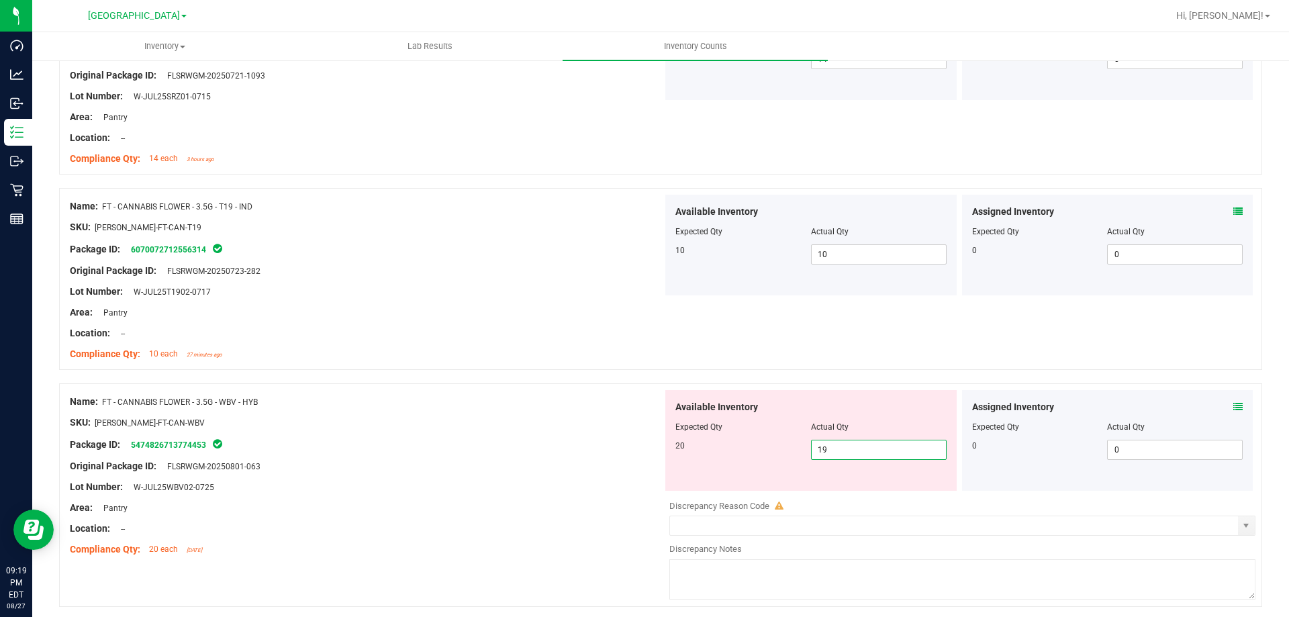
click at [838, 446] on span "19 19" at bounding box center [879, 450] width 136 height 20
click at [838, 446] on input "19" at bounding box center [879, 450] width 134 height 19
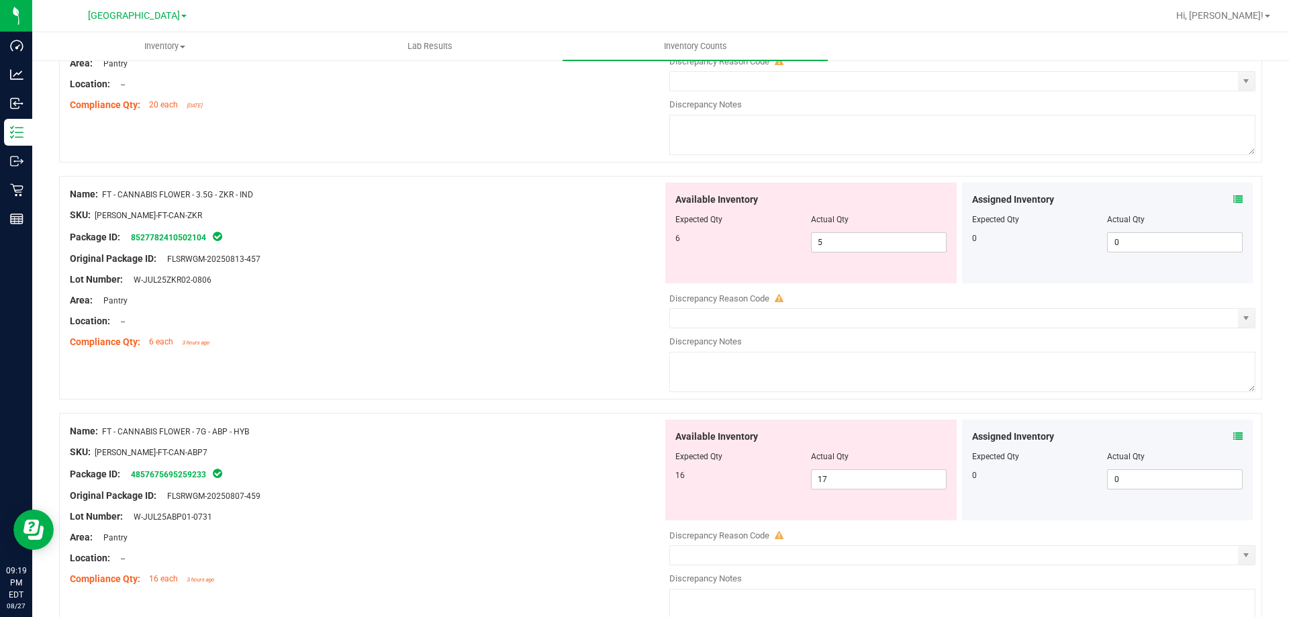
scroll to position [982, 0]
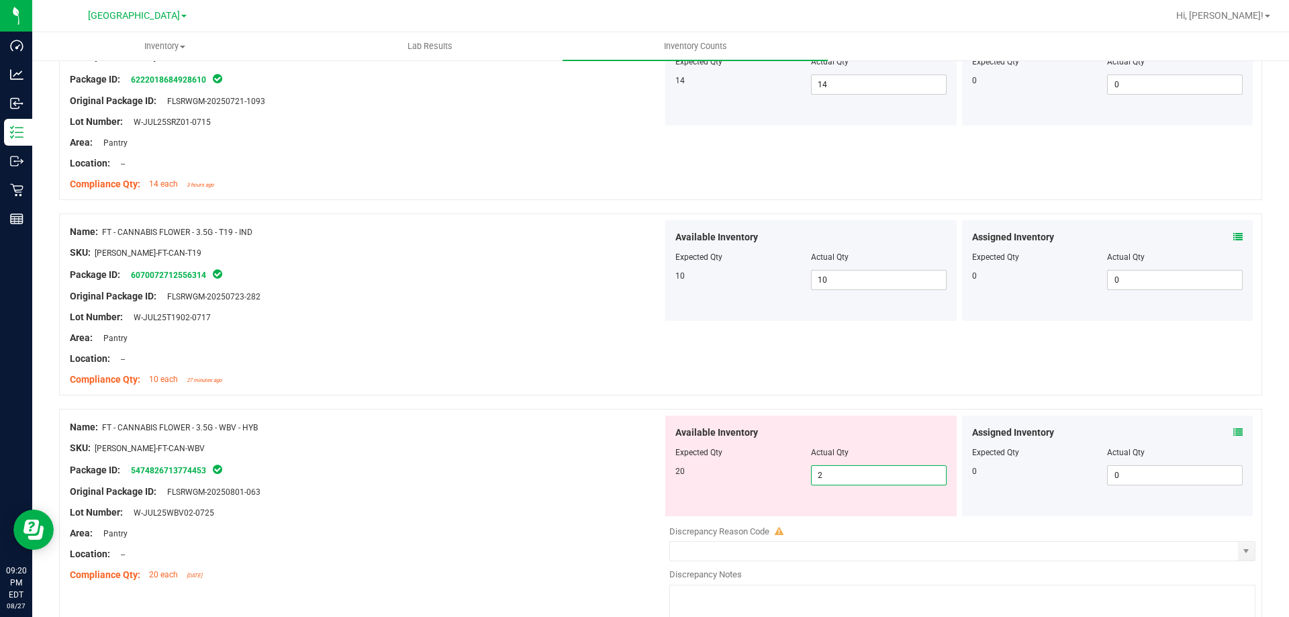
type input "20"
click at [510, 388] on div "Name: FT - CANNABIS FLOWER - 3.5G - T19 - IND SKU: [PERSON_NAME]-FT-CAN-T19 Pac…" at bounding box center [366, 305] width 593 height 171
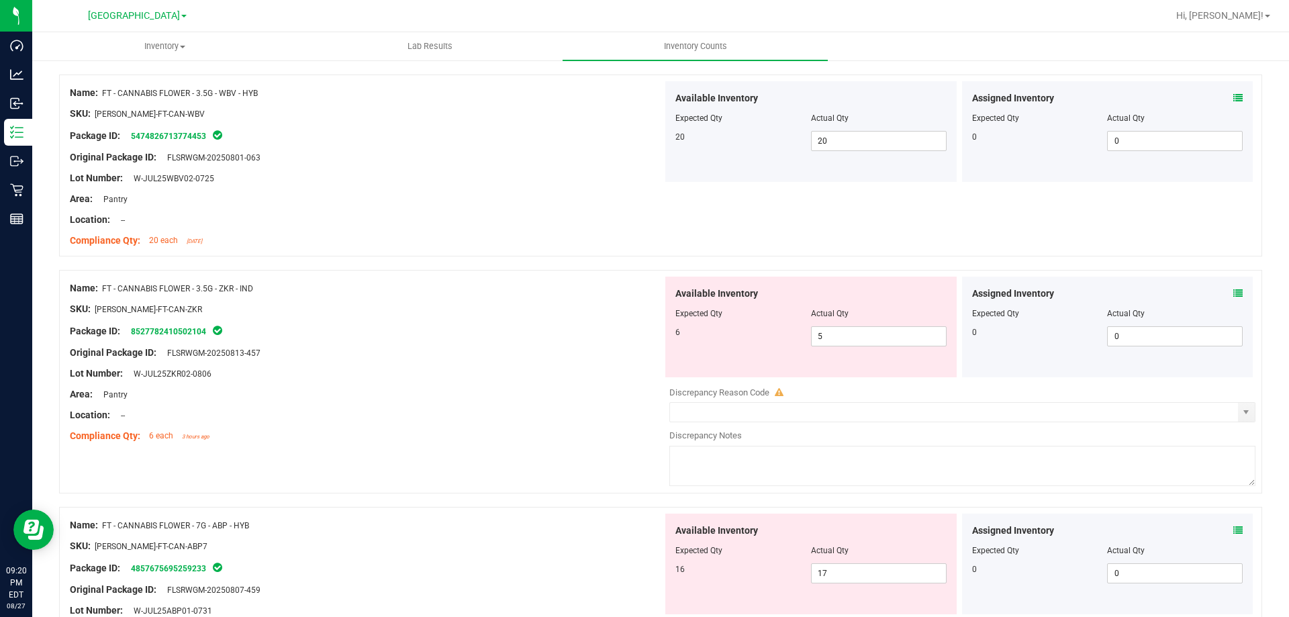
scroll to position [1318, 0]
click at [1234, 289] on icon at bounding box center [1238, 291] width 9 height 9
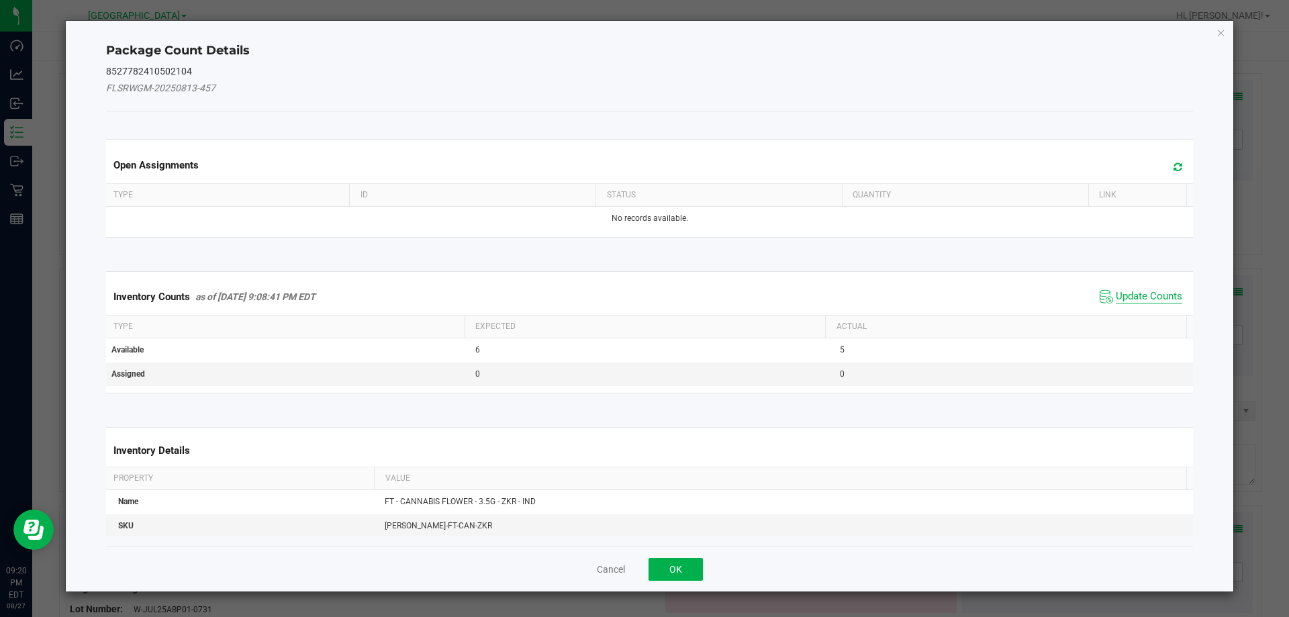
click at [1139, 293] on span "Update Counts" at bounding box center [1149, 296] width 66 height 13
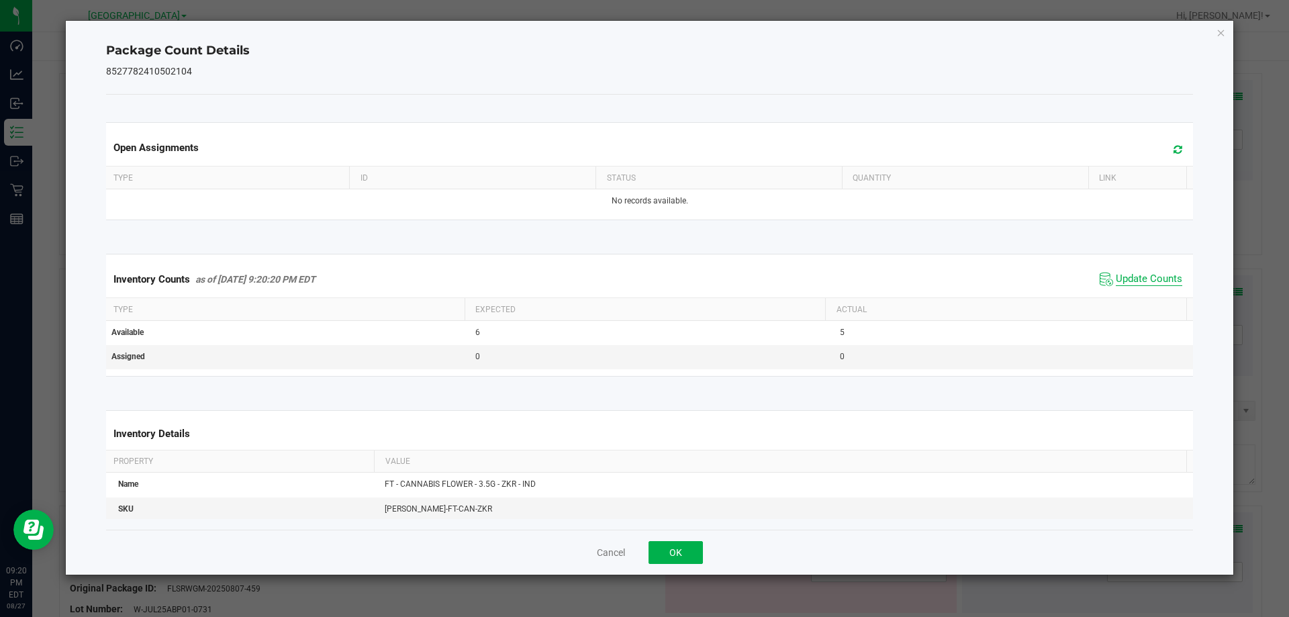
click at [1154, 277] on span "Update Counts" at bounding box center [1149, 279] width 66 height 13
click at [1154, 277] on span "Update Counts" at bounding box center [1149, 279] width 66 height 12
click at [674, 551] on button "OK" at bounding box center [676, 552] width 54 height 23
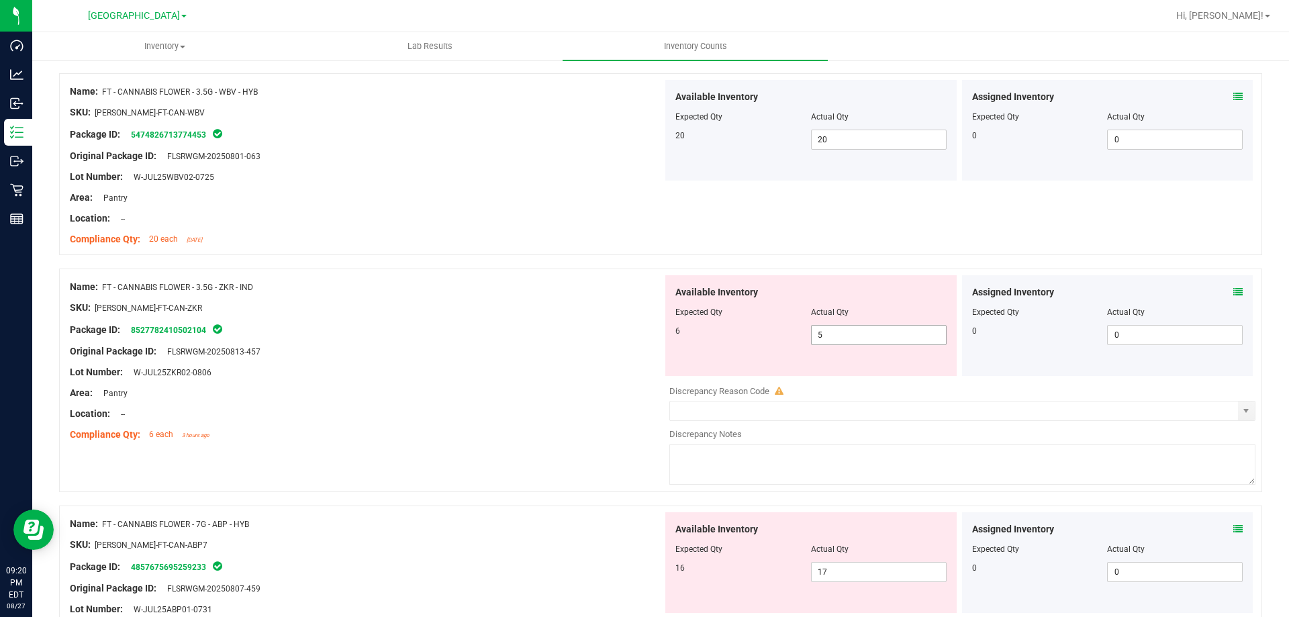
click at [836, 332] on span "5 5" at bounding box center [879, 335] width 136 height 20
click at [836, 332] on input "5" at bounding box center [879, 335] width 134 height 19
type input "6"
click at [540, 416] on div "Location: --" at bounding box center [366, 414] width 593 height 14
type input "6"
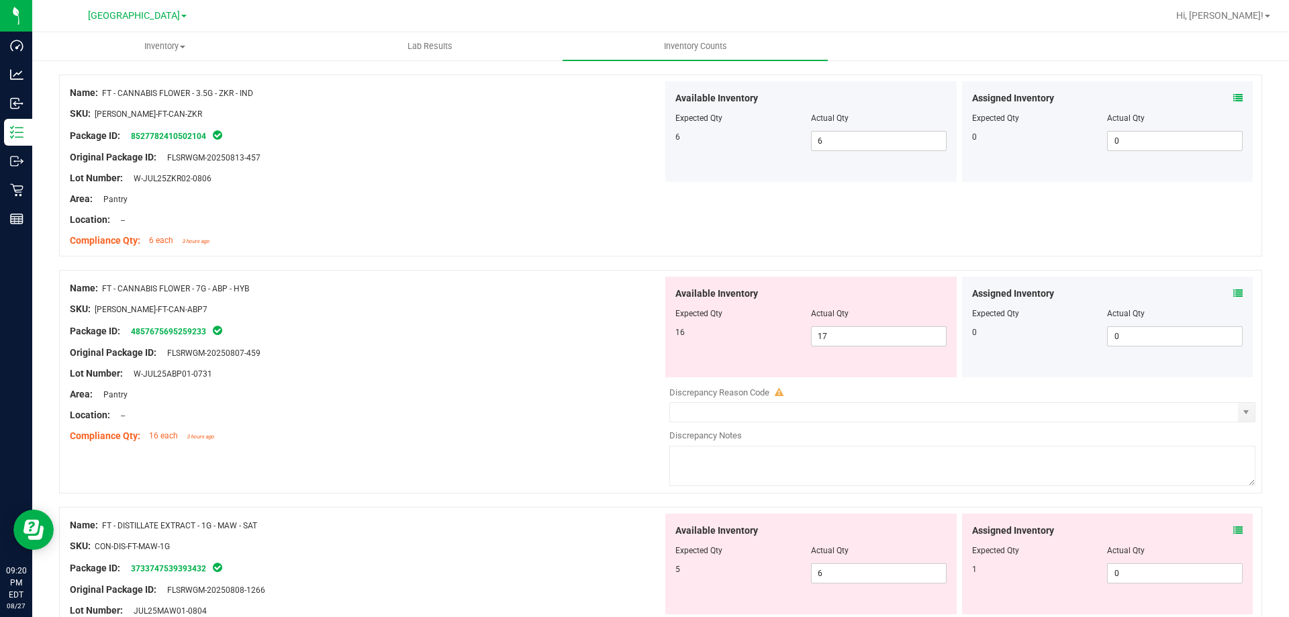
scroll to position [1519, 0]
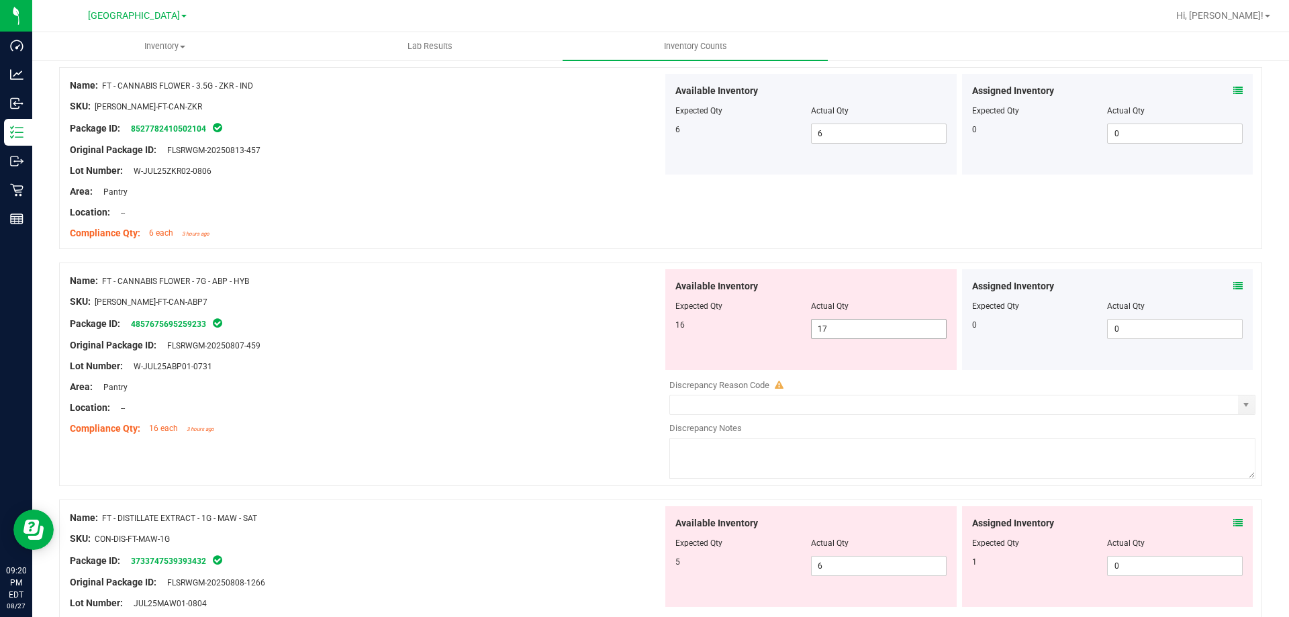
click at [827, 324] on span "17 17" at bounding box center [879, 329] width 136 height 20
click at [827, 324] on input "17" at bounding box center [879, 329] width 134 height 19
click at [821, 560] on span "6 6" at bounding box center [879, 566] width 136 height 20
click at [821, 560] on input "6" at bounding box center [879, 566] width 134 height 19
click at [864, 567] on input "5" at bounding box center [879, 566] width 134 height 19
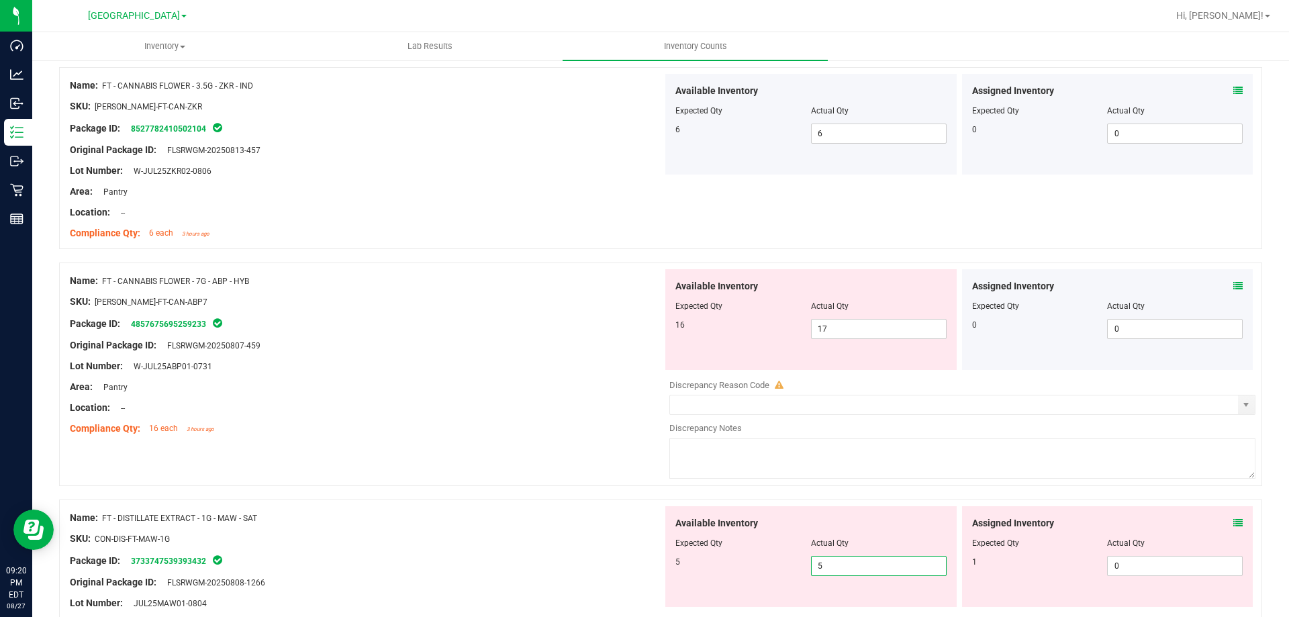
click at [864, 567] on input "5" at bounding box center [879, 566] width 134 height 19
type input "6"
click at [531, 351] on div "Original Package ID: FLSRWGM-20250807-459" at bounding box center [366, 345] width 593 height 14
click at [826, 328] on span "17 17" at bounding box center [879, 329] width 136 height 20
click at [826, 328] on input "17" at bounding box center [879, 329] width 134 height 19
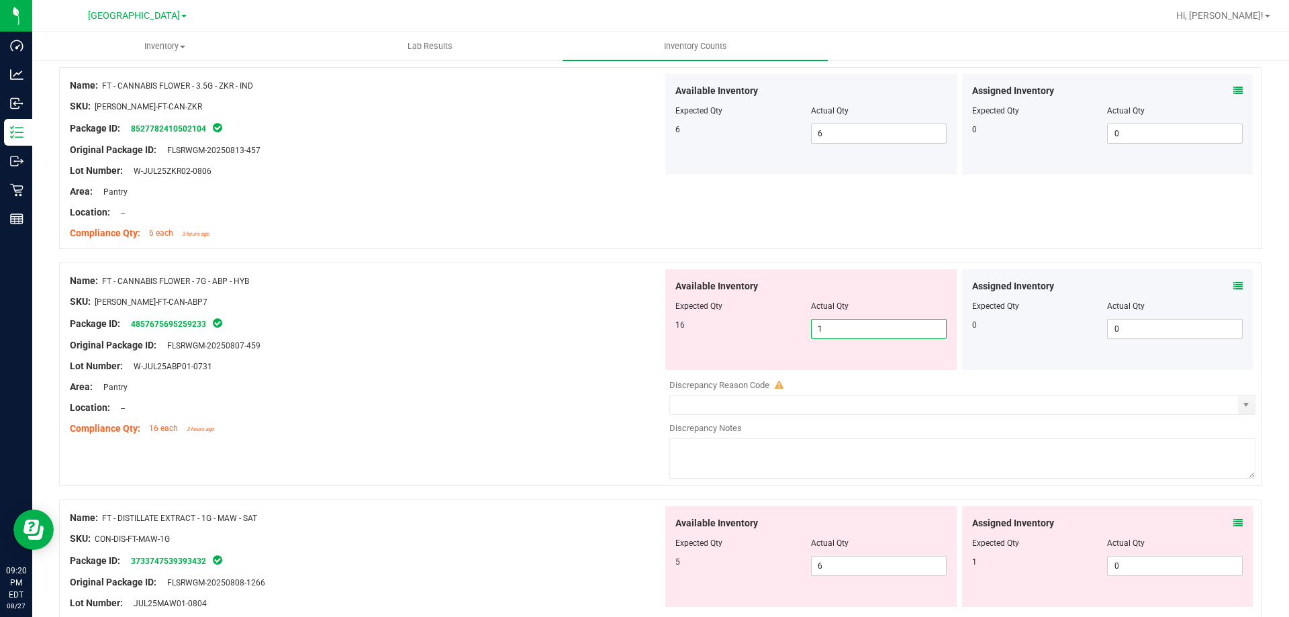
type input "16"
click at [650, 375] on div at bounding box center [366, 376] width 593 height 7
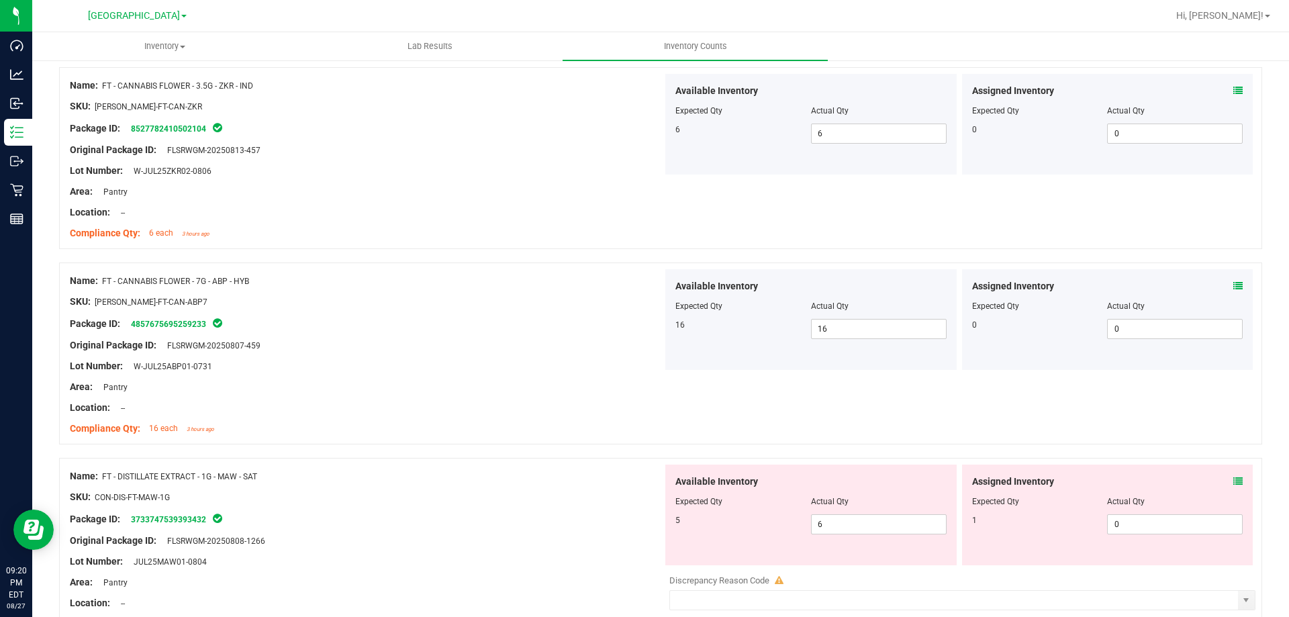
click at [1234, 482] on icon at bounding box center [1238, 481] width 9 height 9
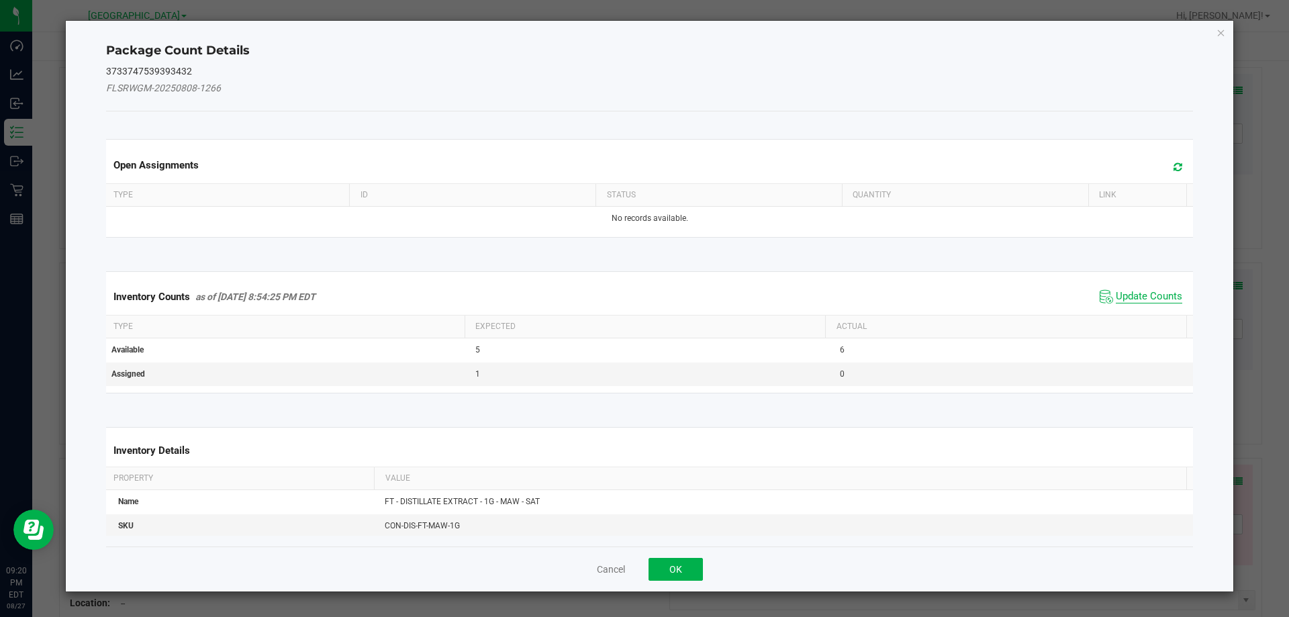
click at [1139, 302] on span "Update Counts" at bounding box center [1149, 296] width 66 height 13
click at [1139, 302] on kendo-grid "Inventory Counts as of [DATE] 8:54:25 PM EDT Update Counts Type Expected Actual…" at bounding box center [650, 332] width 1108 height 122
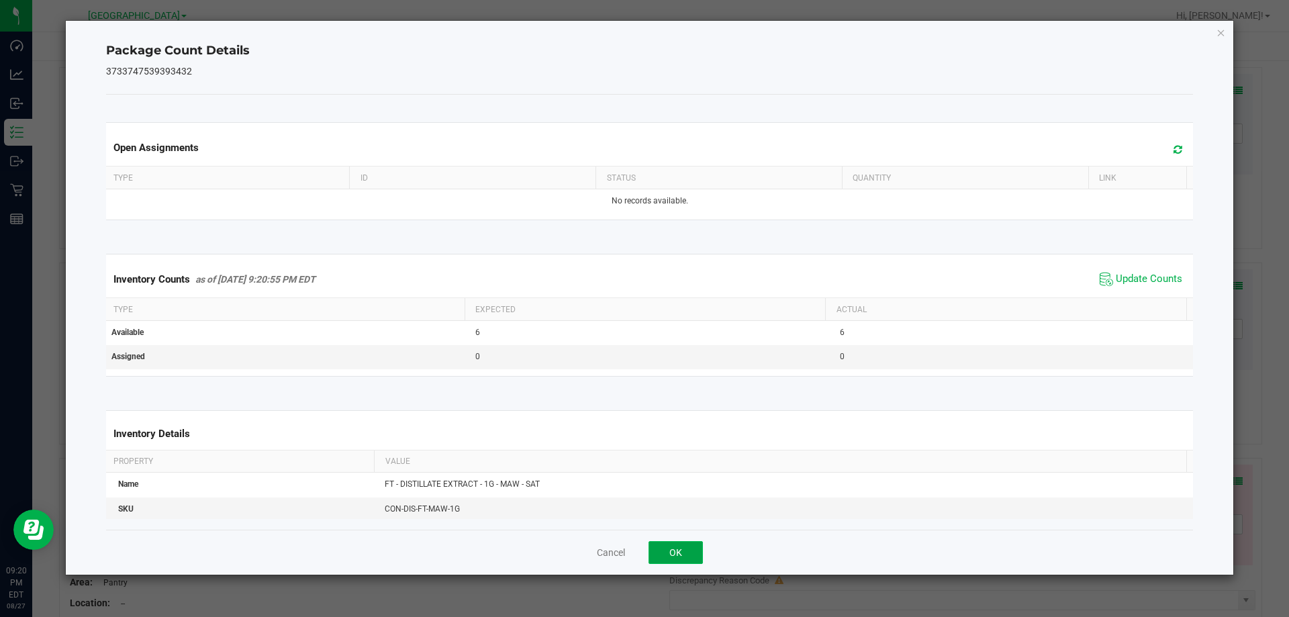
click at [680, 546] on button "OK" at bounding box center [676, 552] width 54 height 23
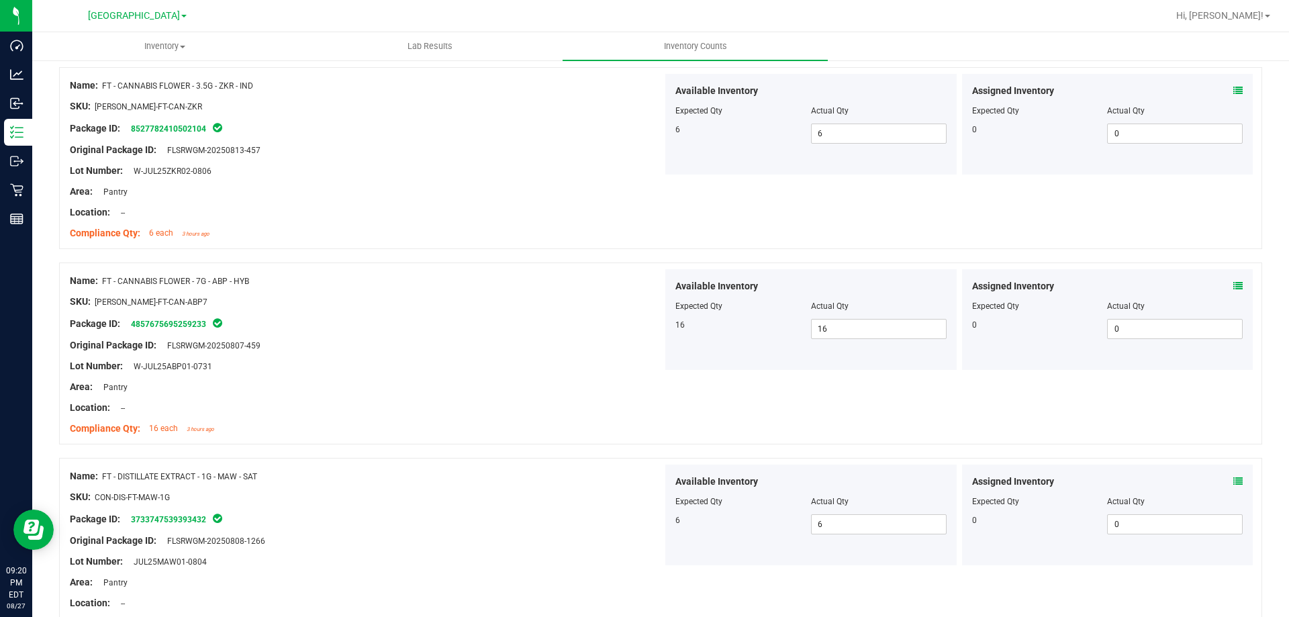
click at [626, 475] on div "Name: FT - DISTILLATE EXTRACT - 1G - MAW - SAT" at bounding box center [366, 476] width 593 height 14
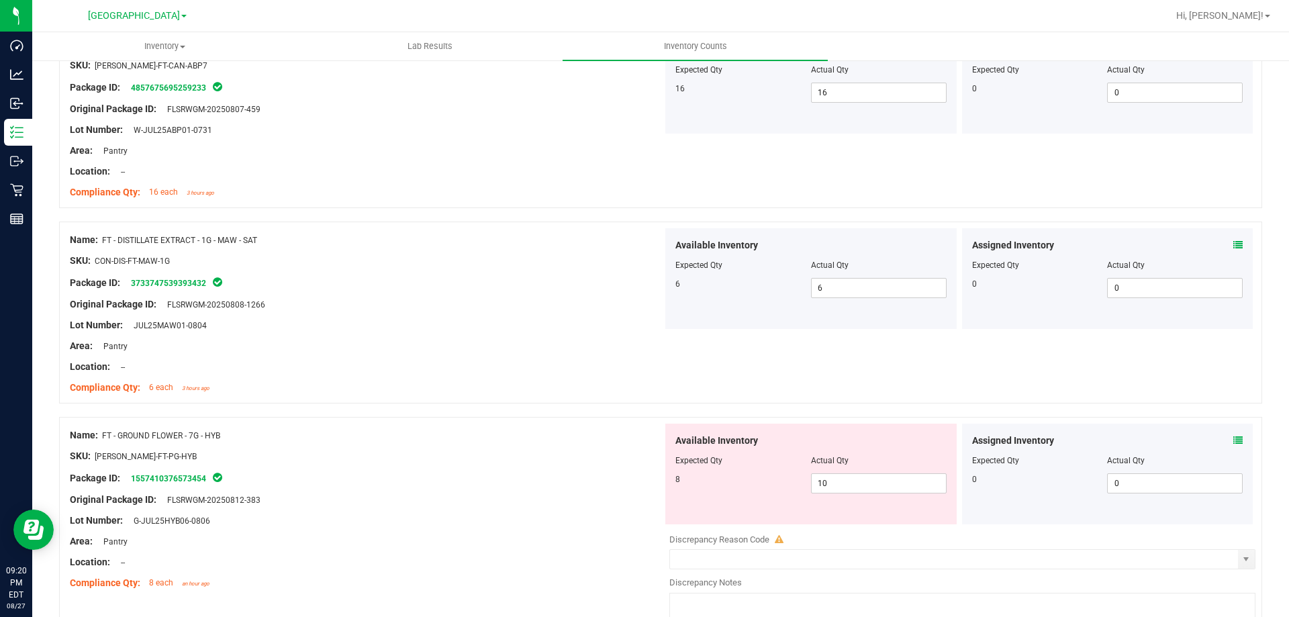
scroll to position [1788, 0]
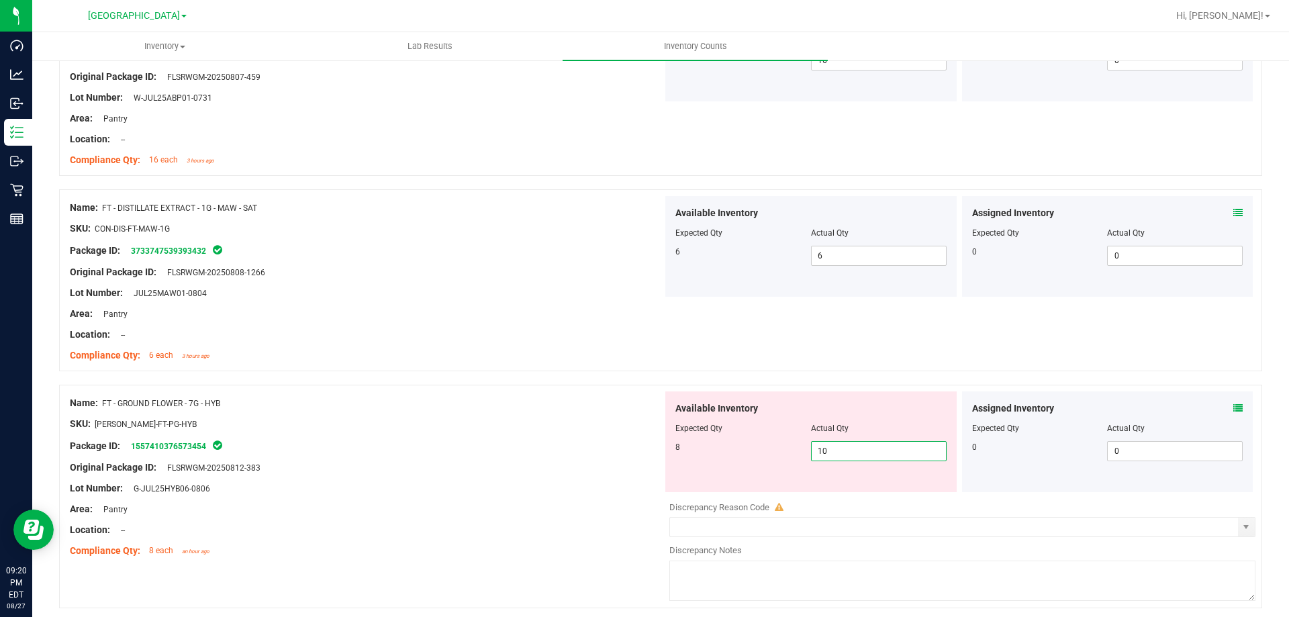
click at [813, 457] on span "10 10" at bounding box center [879, 451] width 136 height 20
click at [813, 457] on input "10" at bounding box center [879, 451] width 134 height 19
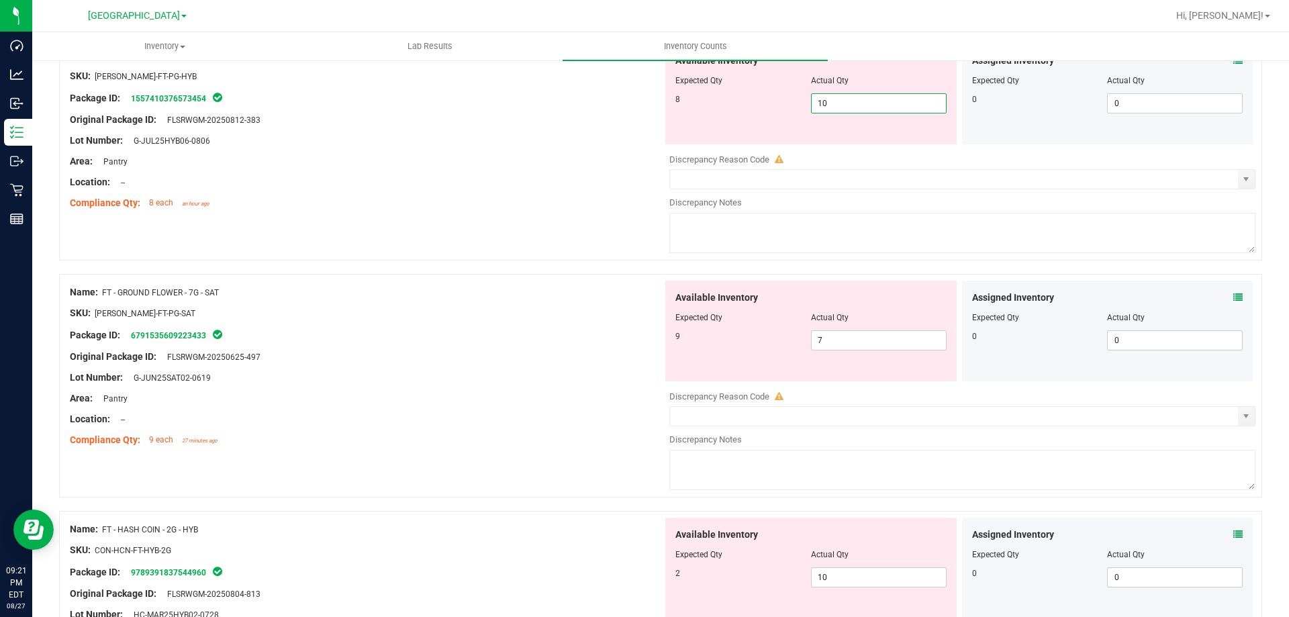
scroll to position [2124, 0]
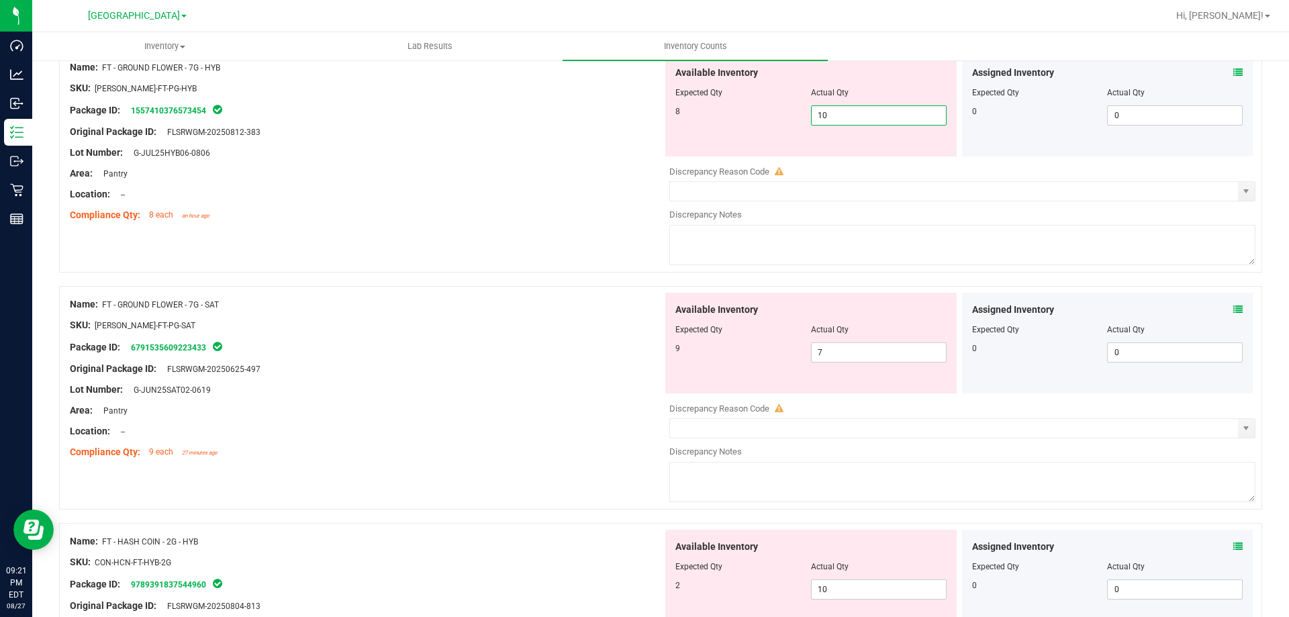
type input "8"
click at [575, 227] on div "Name: FT - GROUND FLOWER - 7G - HYB SKU: [PERSON_NAME]-FT-PG-HYB Package ID: 15…" at bounding box center [661, 161] width 1204 height 224
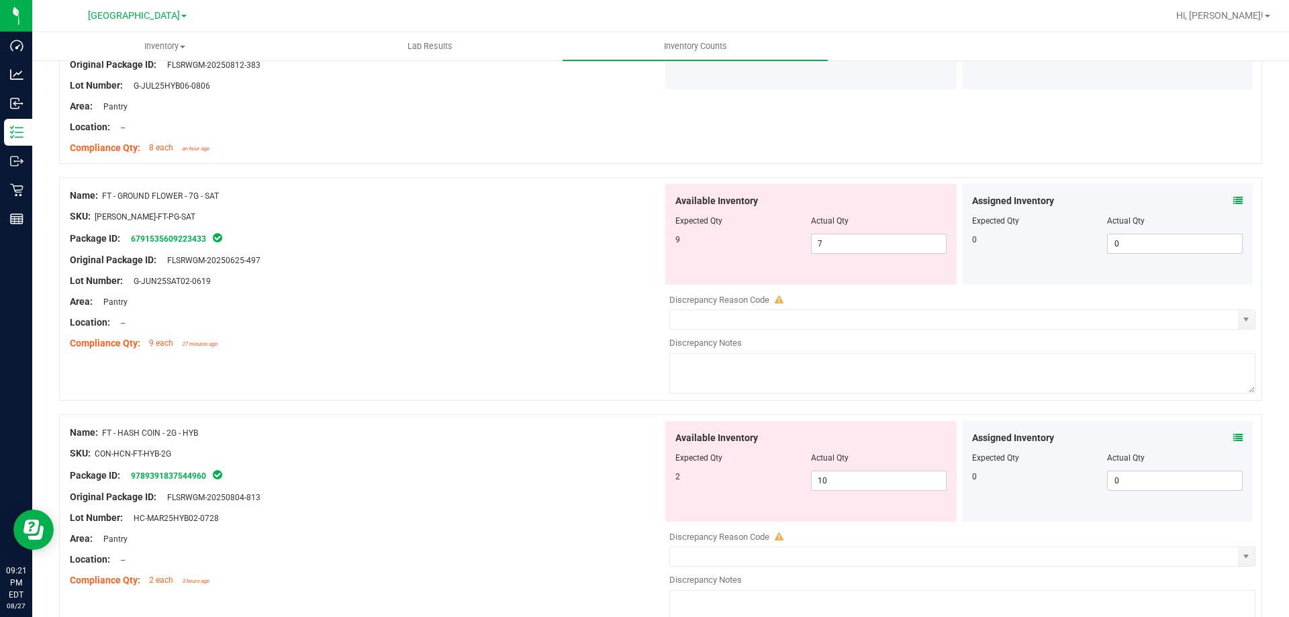
scroll to position [2258, 0]
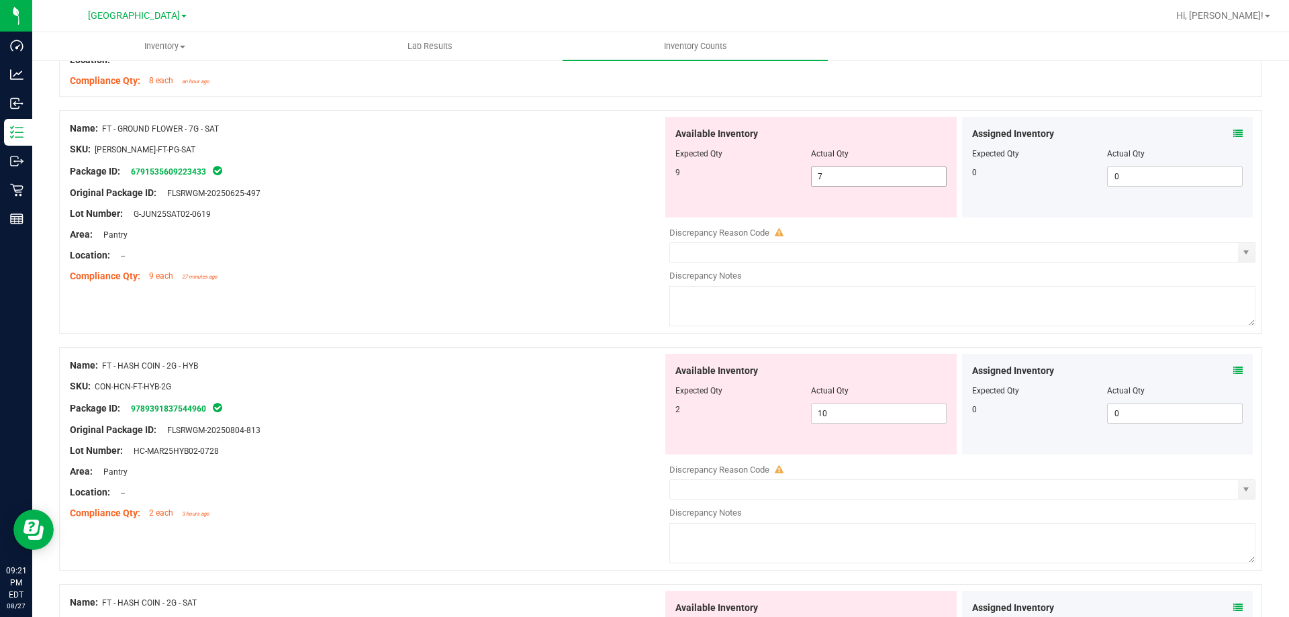
click at [825, 178] on span "7 7" at bounding box center [879, 177] width 136 height 20
click at [825, 178] on input "7" at bounding box center [879, 176] width 134 height 19
click at [1236, 137] on div "Assigned Inventory Expected Qty Actual Qty 0 0 0" at bounding box center [1107, 167] width 291 height 101
click at [1234, 136] on icon at bounding box center [1238, 133] width 9 height 9
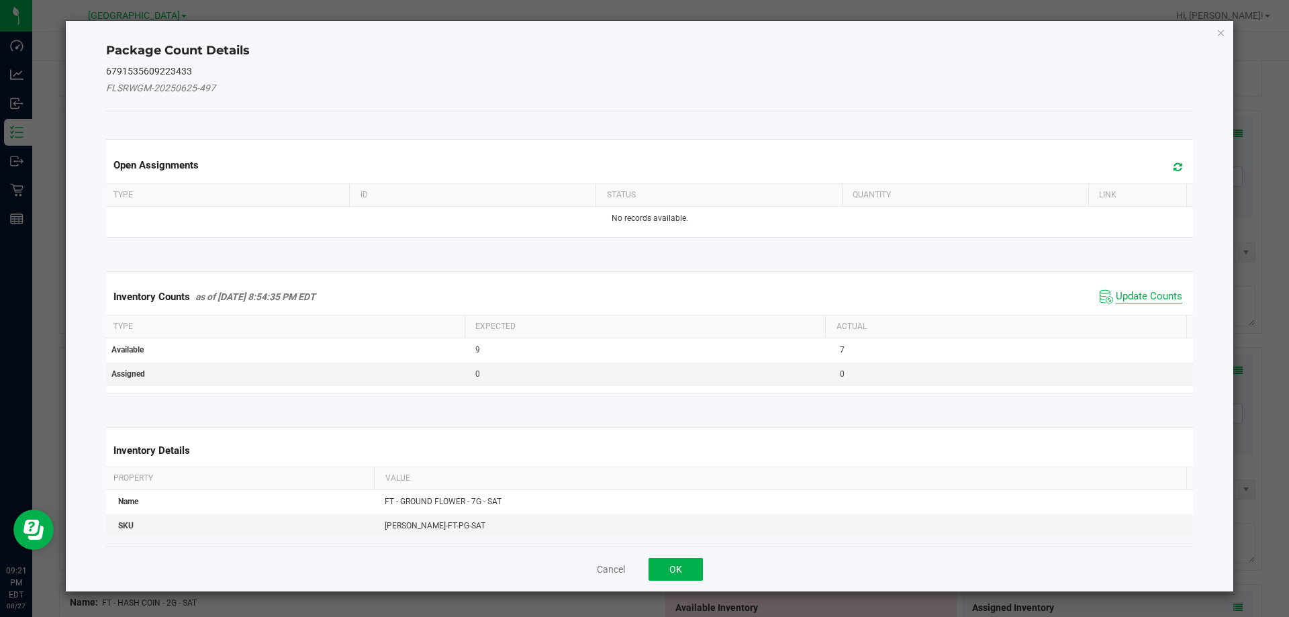
click at [1142, 293] on span "Update Counts" at bounding box center [1149, 296] width 66 height 13
click at [1142, 293] on div "Inventory Counts as of [DATE] 8:54:35 PM EDT Update Counts" at bounding box center [649, 296] width 1093 height 35
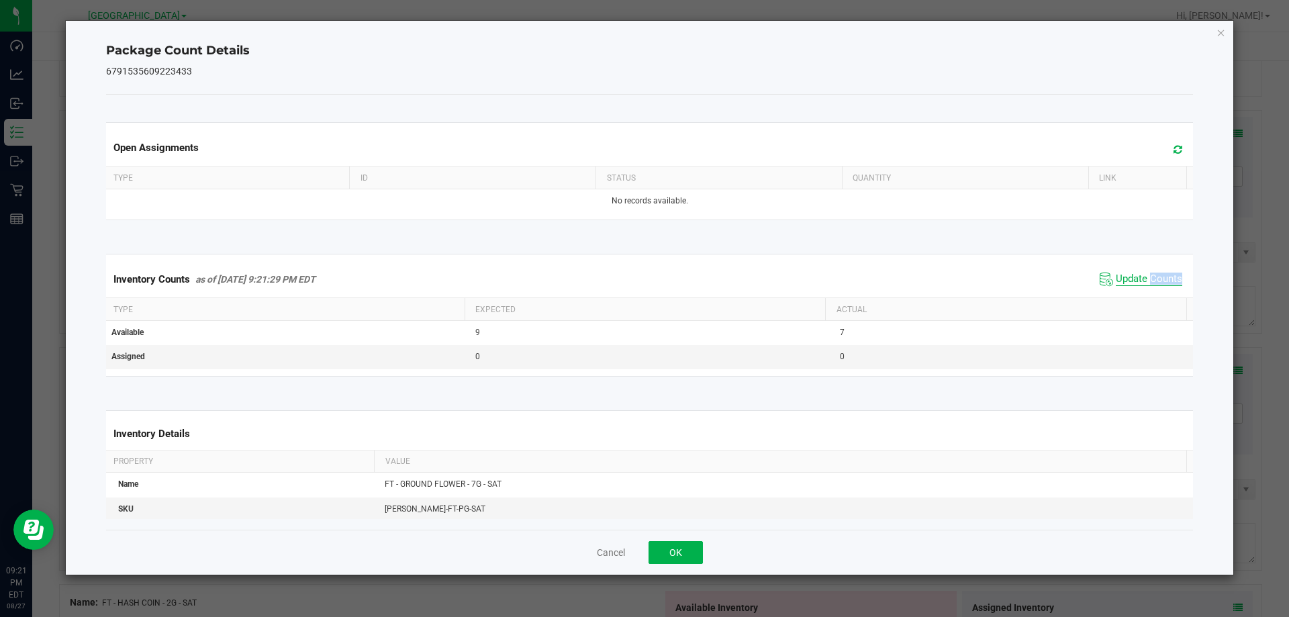
click at [1143, 280] on span "Update Counts" at bounding box center [1149, 279] width 66 height 13
click at [1143, 280] on span "Update Counts" at bounding box center [1149, 279] width 66 height 12
click at [676, 556] on button "OK" at bounding box center [676, 552] width 54 height 23
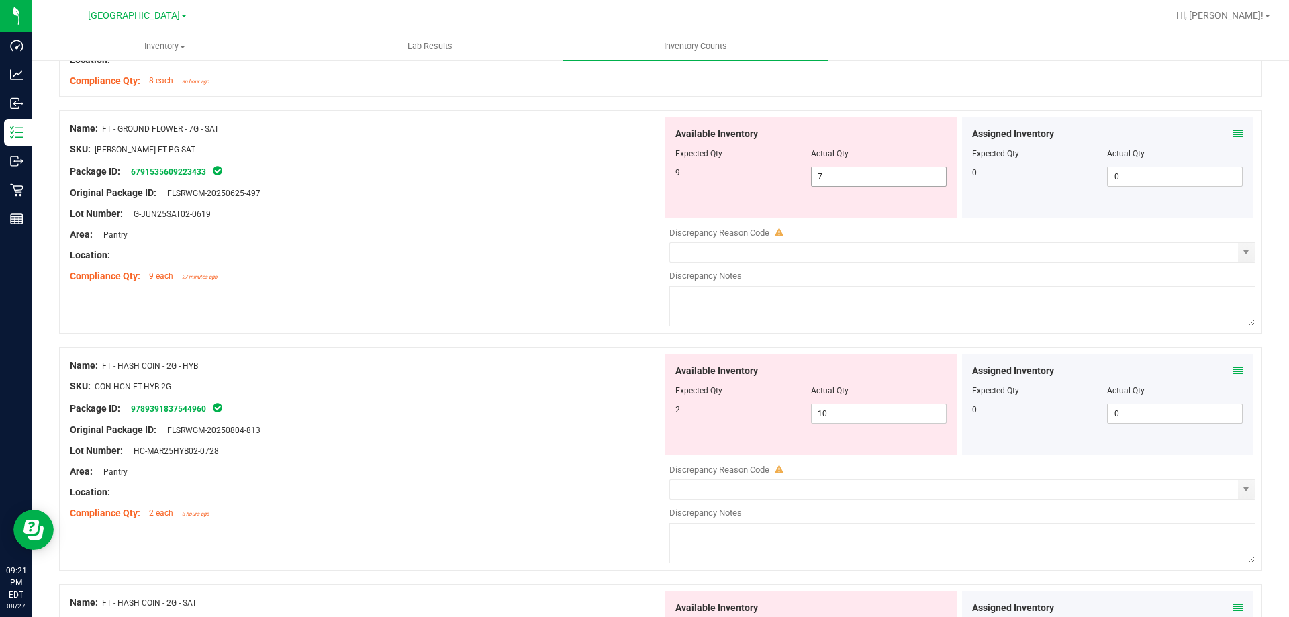
click at [836, 167] on span "7 7" at bounding box center [879, 177] width 136 height 20
click at [834, 180] on input "7" at bounding box center [879, 176] width 134 height 19
type input "9"
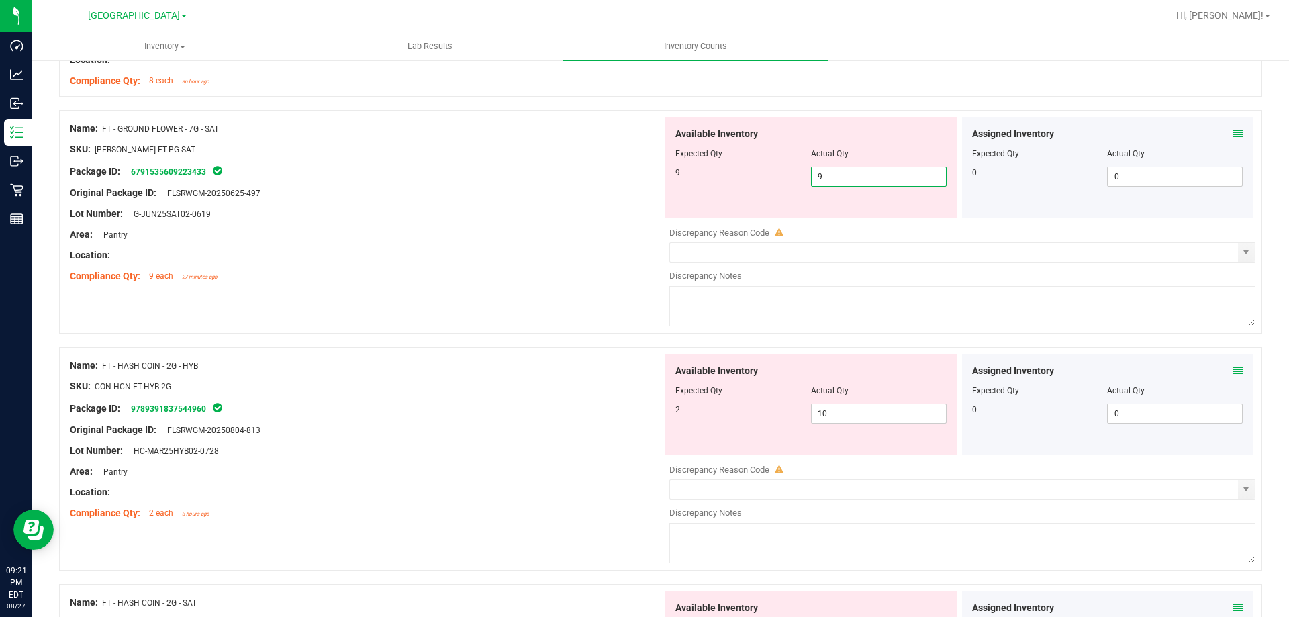
click at [543, 237] on div "Area: Pantry" at bounding box center [366, 235] width 593 height 14
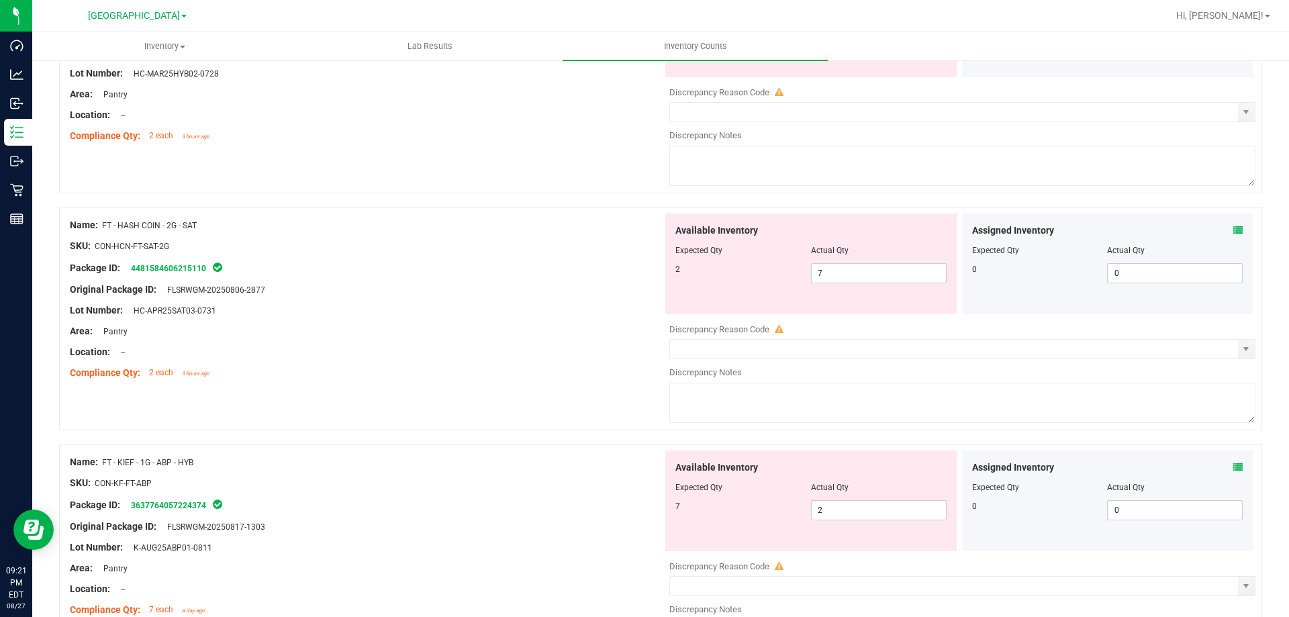
scroll to position [2459, 0]
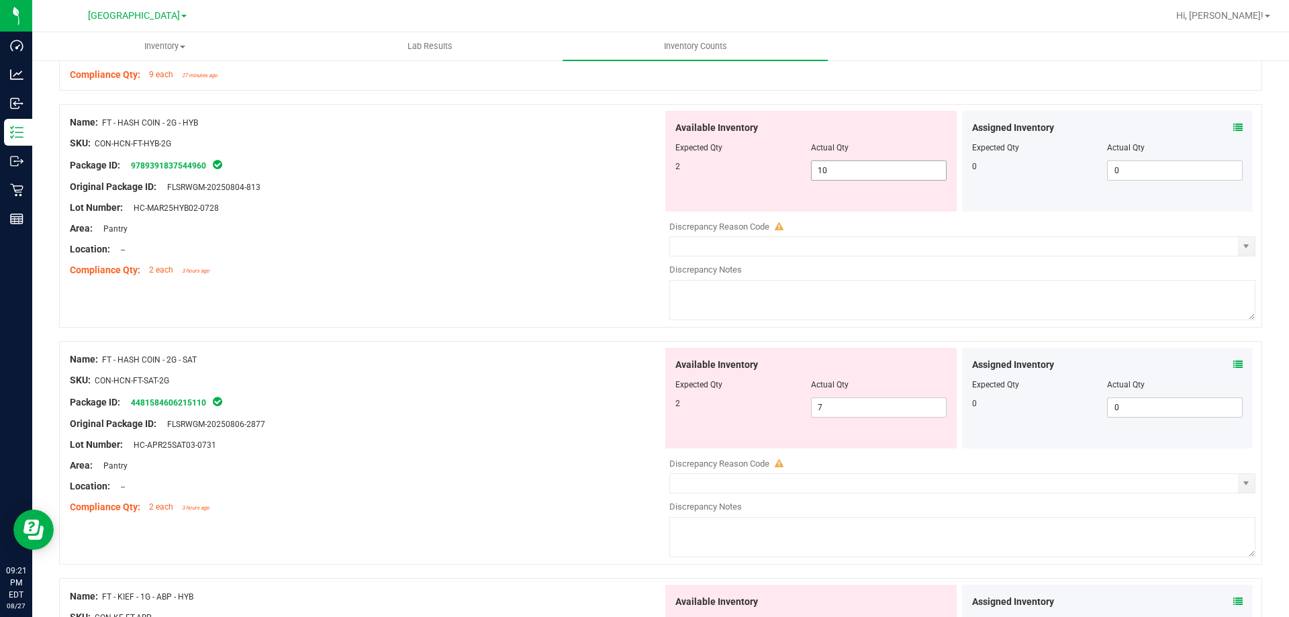
click at [828, 169] on span "10 10" at bounding box center [879, 171] width 136 height 20
click at [828, 169] on input "10" at bounding box center [879, 170] width 134 height 19
type input "2"
click at [819, 408] on div "Available Inventory Expected Qty Actual Qty 2 7 7" at bounding box center [959, 454] width 593 height 213
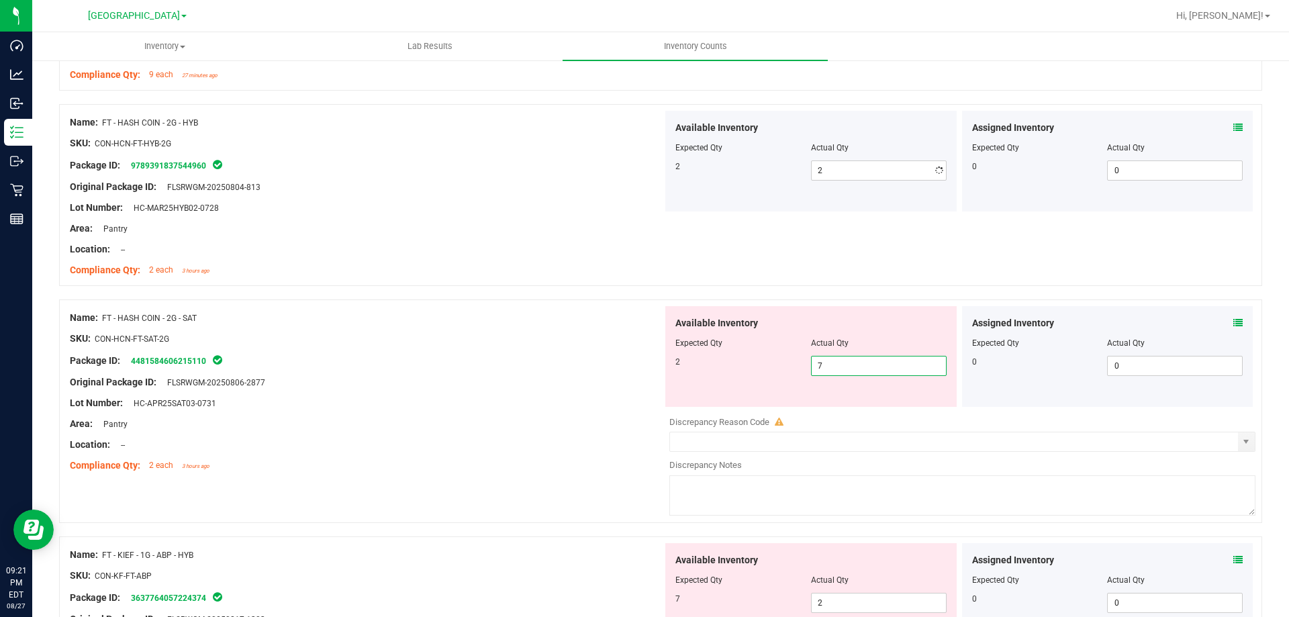
click at [819, 409] on div at bounding box center [963, 412] width 586 height 7
click at [814, 370] on span "7 7" at bounding box center [879, 366] width 136 height 20
click at [814, 369] on input "7" at bounding box center [879, 366] width 134 height 19
type input "2"
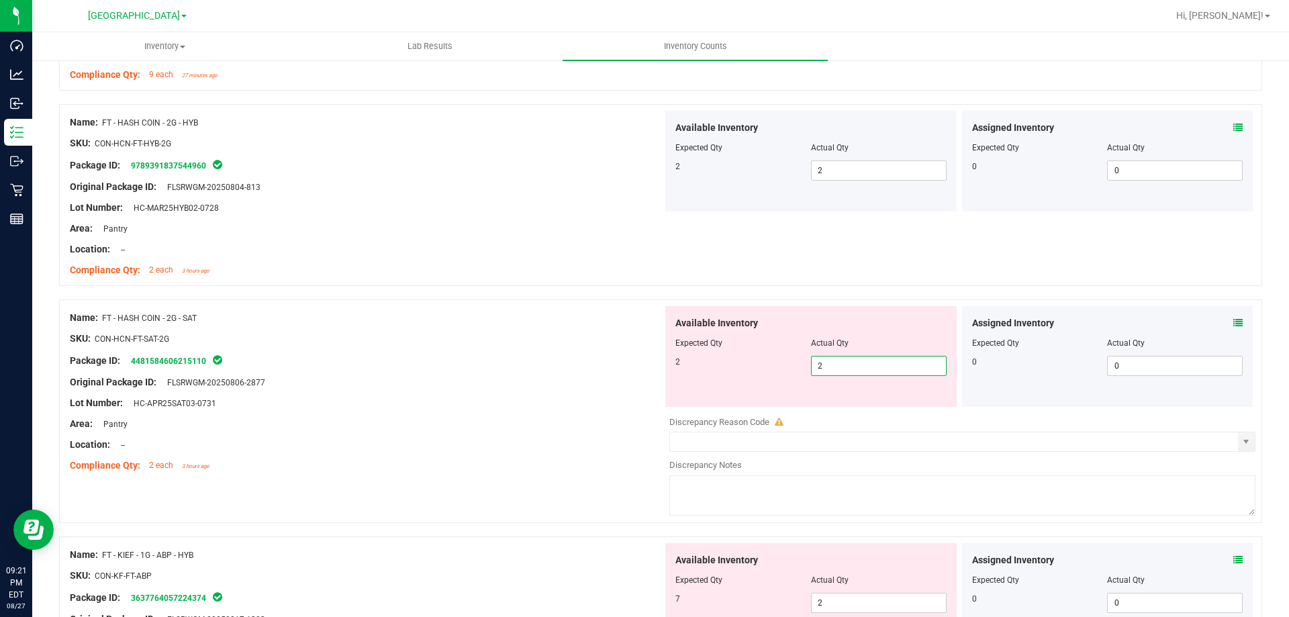
click at [617, 369] on div at bounding box center [366, 372] width 593 height 7
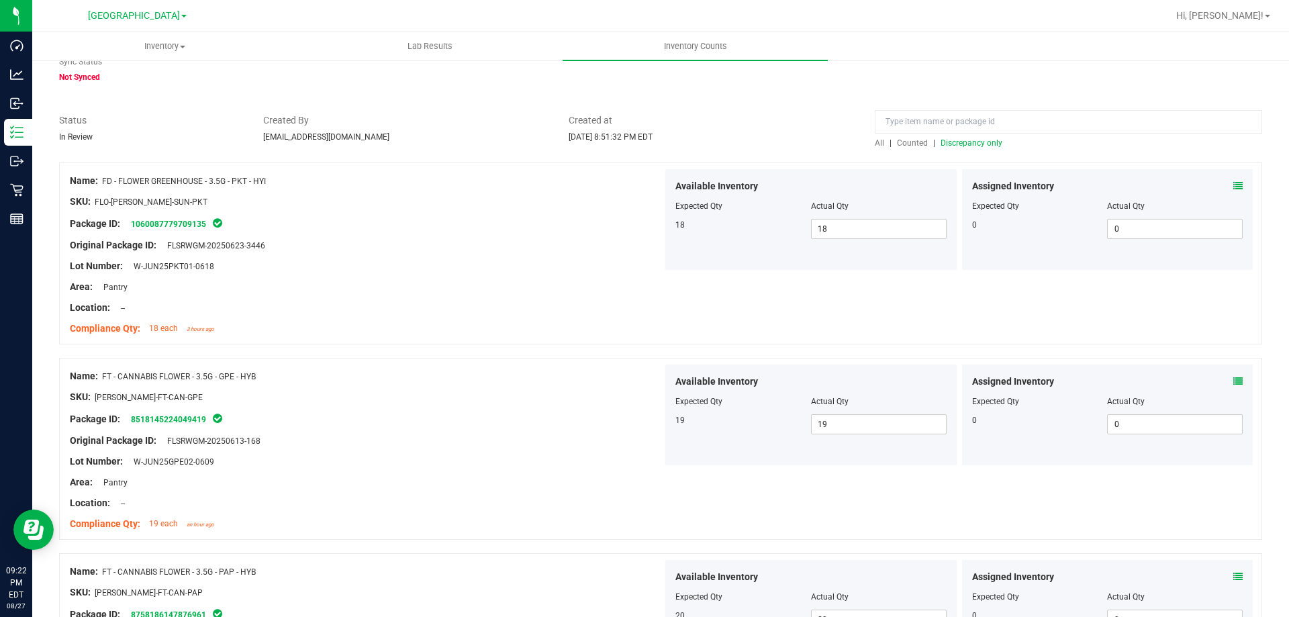
scroll to position [0, 0]
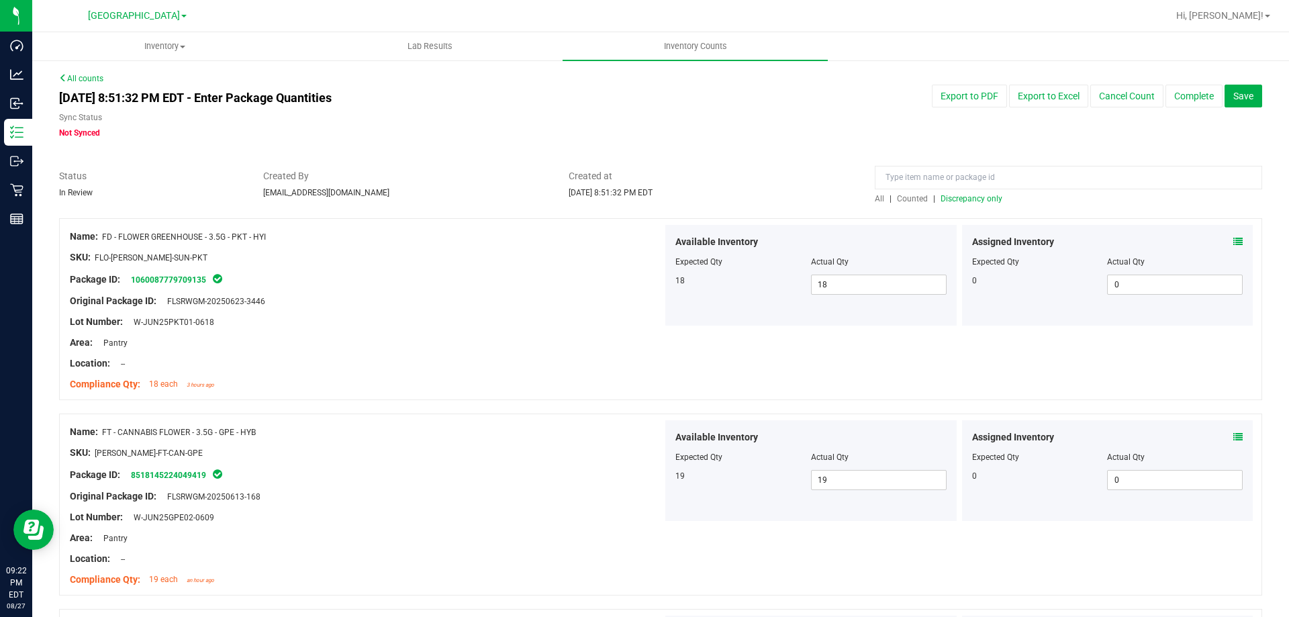
click at [946, 200] on span "Discrepancy only" at bounding box center [972, 198] width 62 height 9
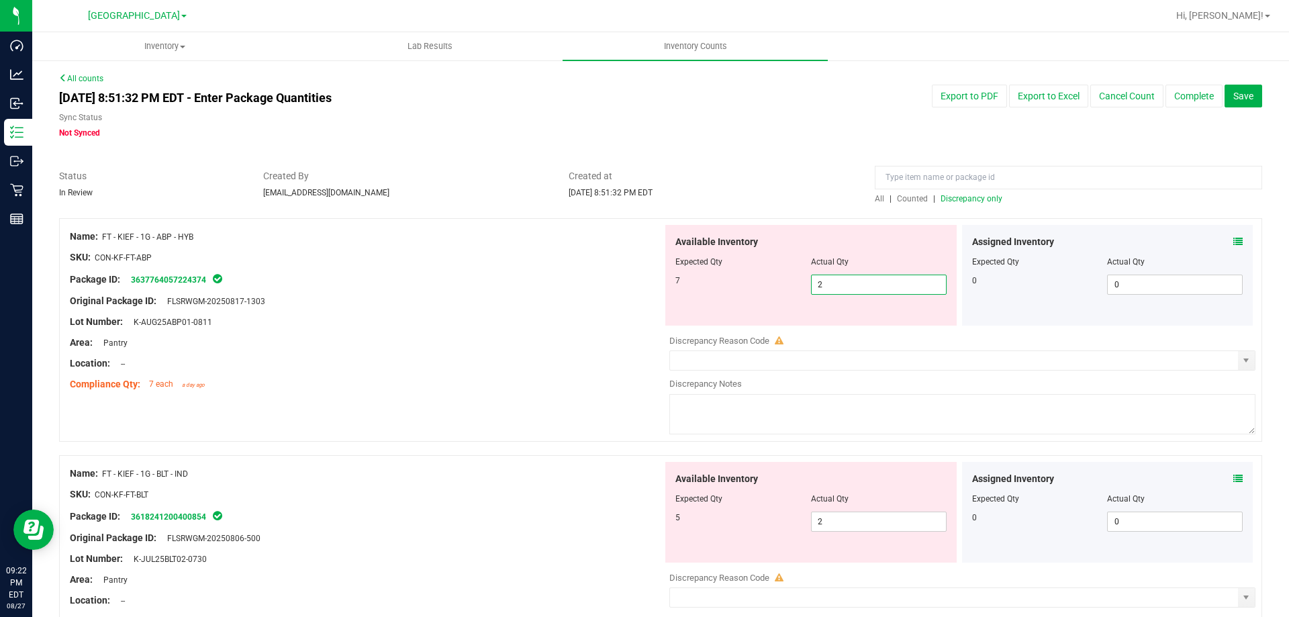
click at [817, 284] on span "2 2" at bounding box center [879, 285] width 136 height 20
click at [817, 284] on input "2" at bounding box center [879, 284] width 134 height 19
type input "7"
click at [627, 279] on div "Package ID: 3637764057224374" at bounding box center [366, 279] width 593 height 16
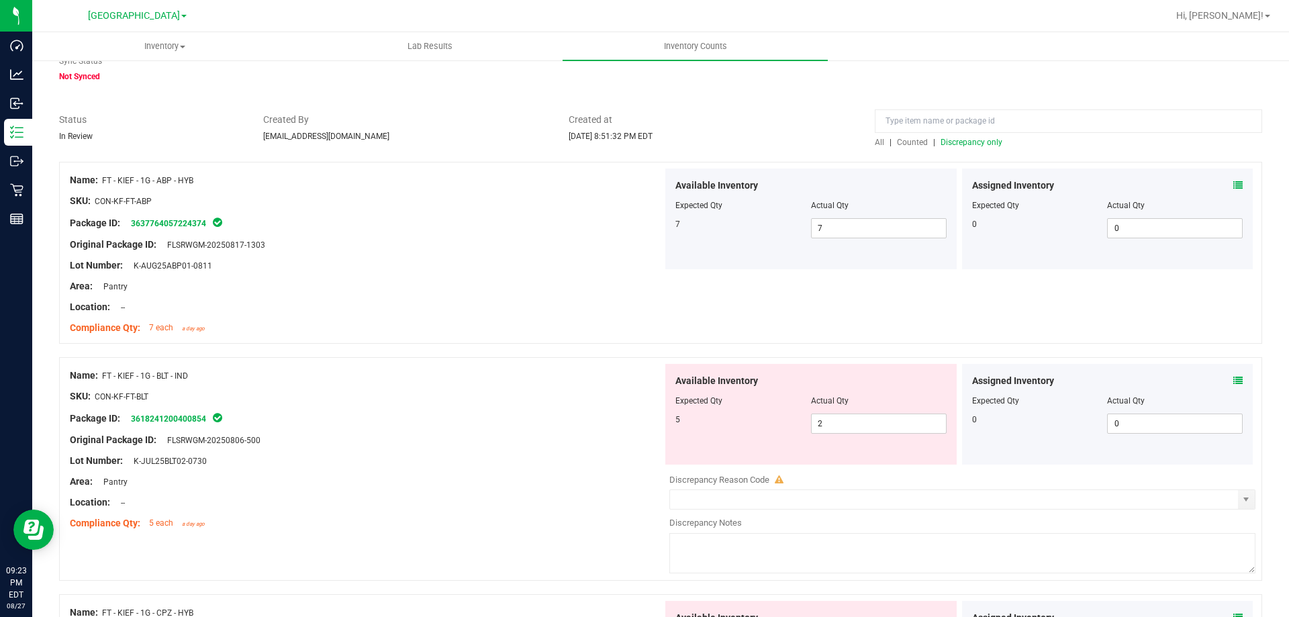
scroll to position [134, 0]
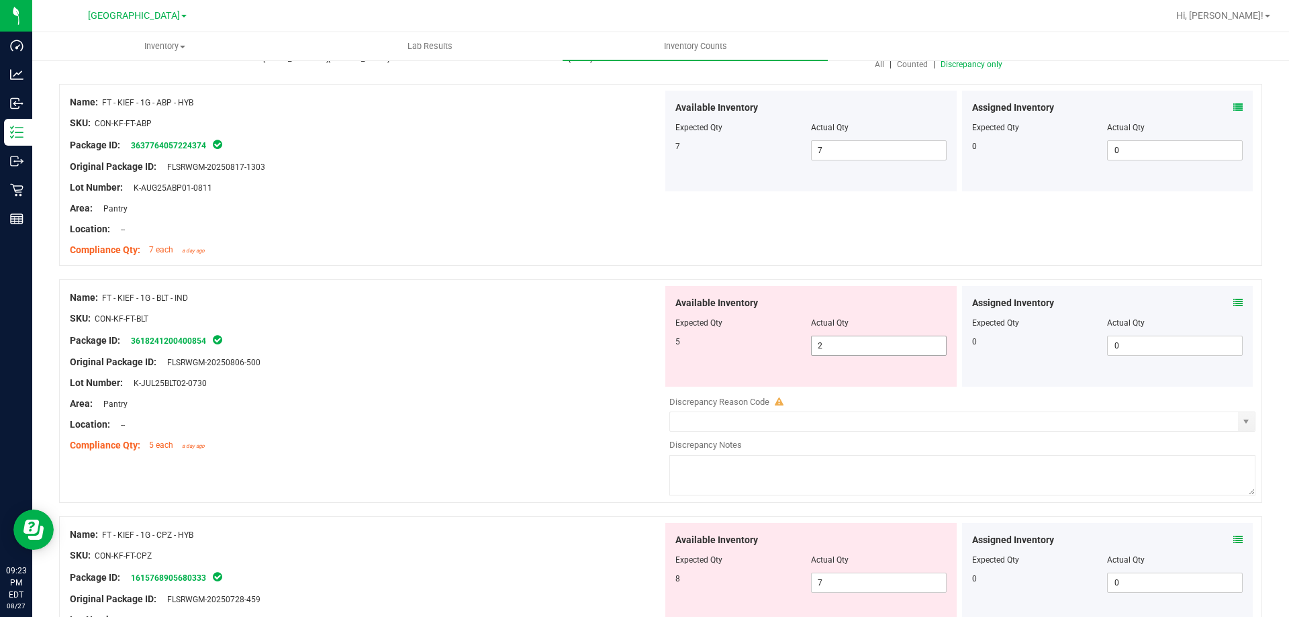
click at [819, 341] on span "2 2" at bounding box center [879, 346] width 136 height 20
click at [819, 341] on input "2" at bounding box center [879, 345] width 134 height 19
type input "5"
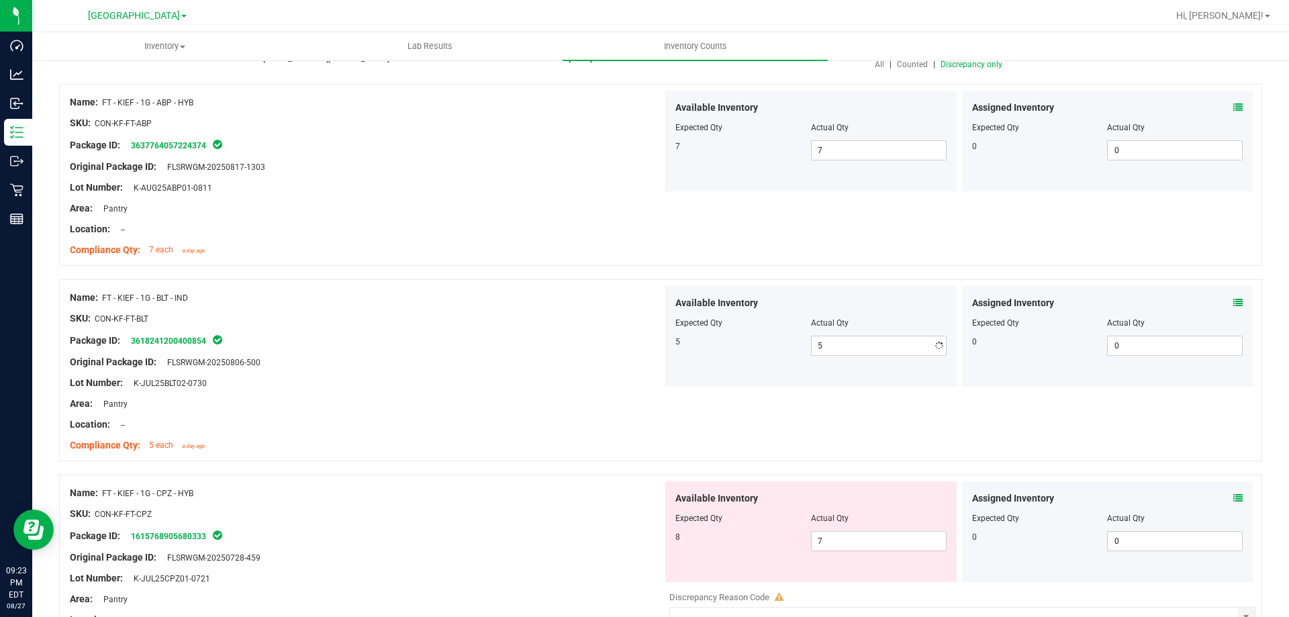
click at [559, 339] on div "Package ID: 3618241200400854" at bounding box center [366, 340] width 593 height 16
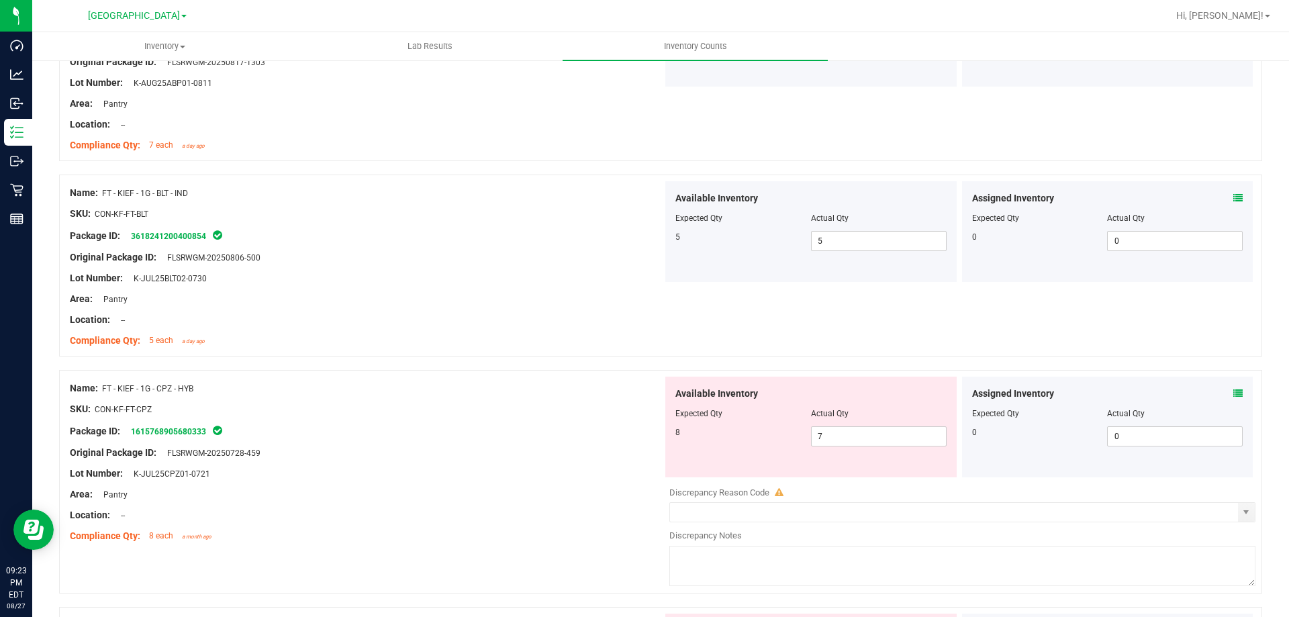
scroll to position [269, 0]
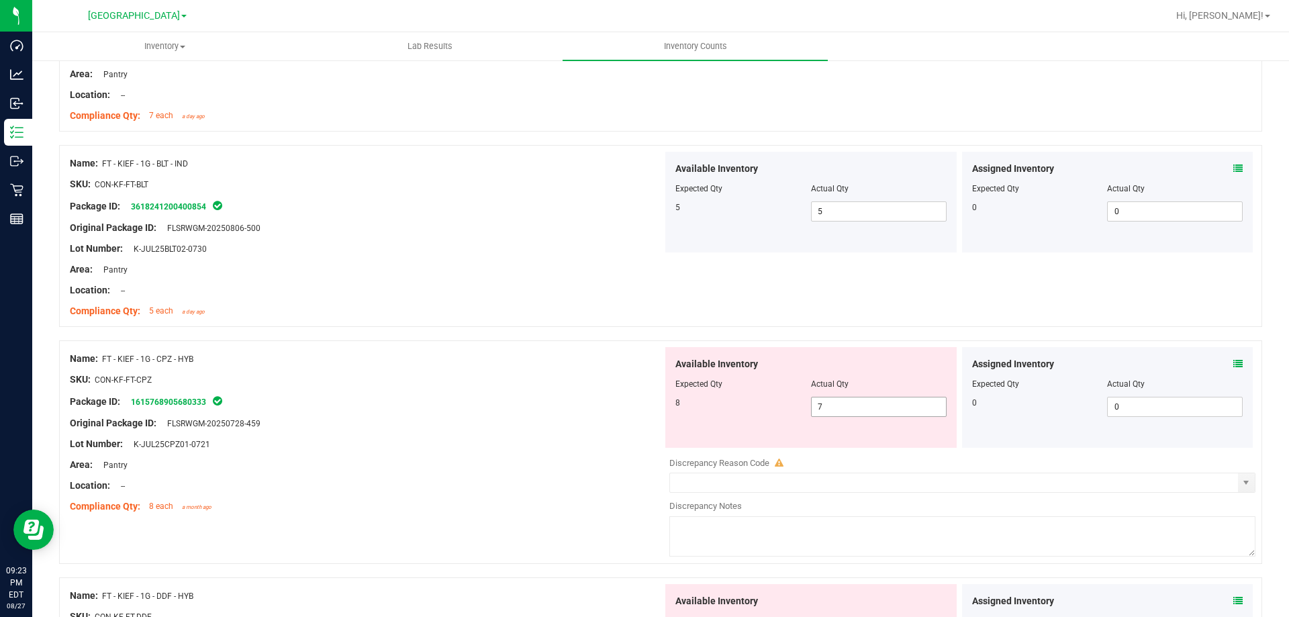
click at [821, 408] on span "7 7" at bounding box center [879, 407] width 136 height 20
click at [821, 408] on input "7" at bounding box center [879, 407] width 134 height 19
type input "8"
click at [632, 414] on div at bounding box center [366, 413] width 593 height 7
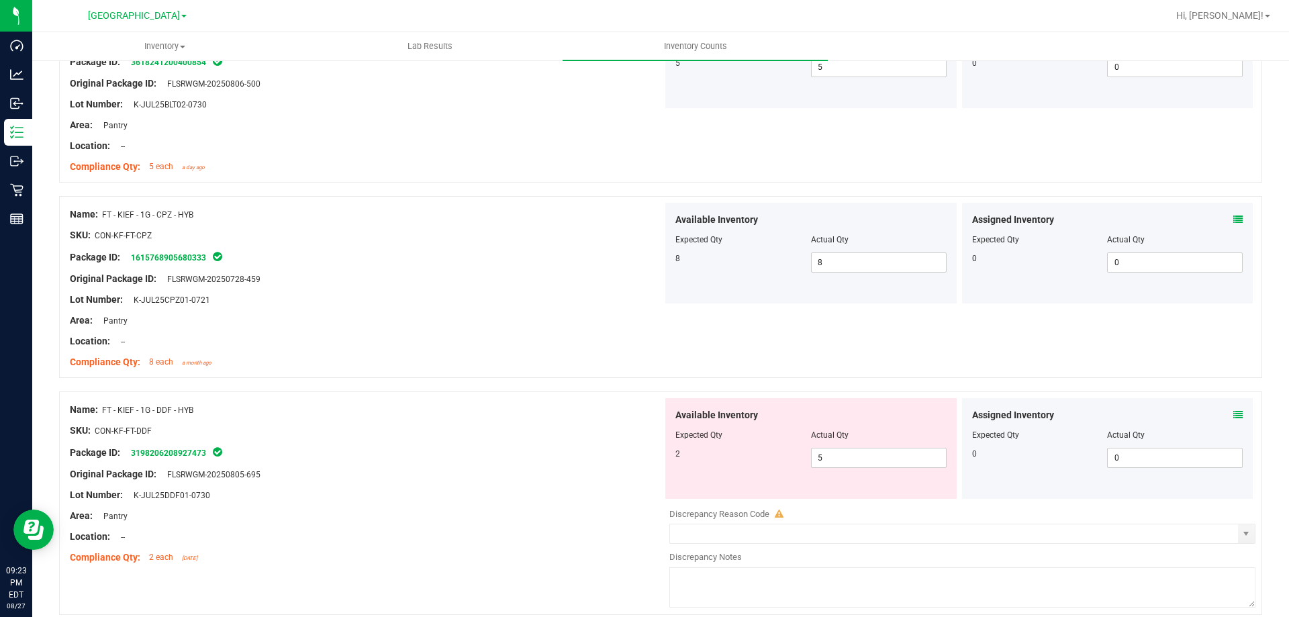
scroll to position [470, 0]
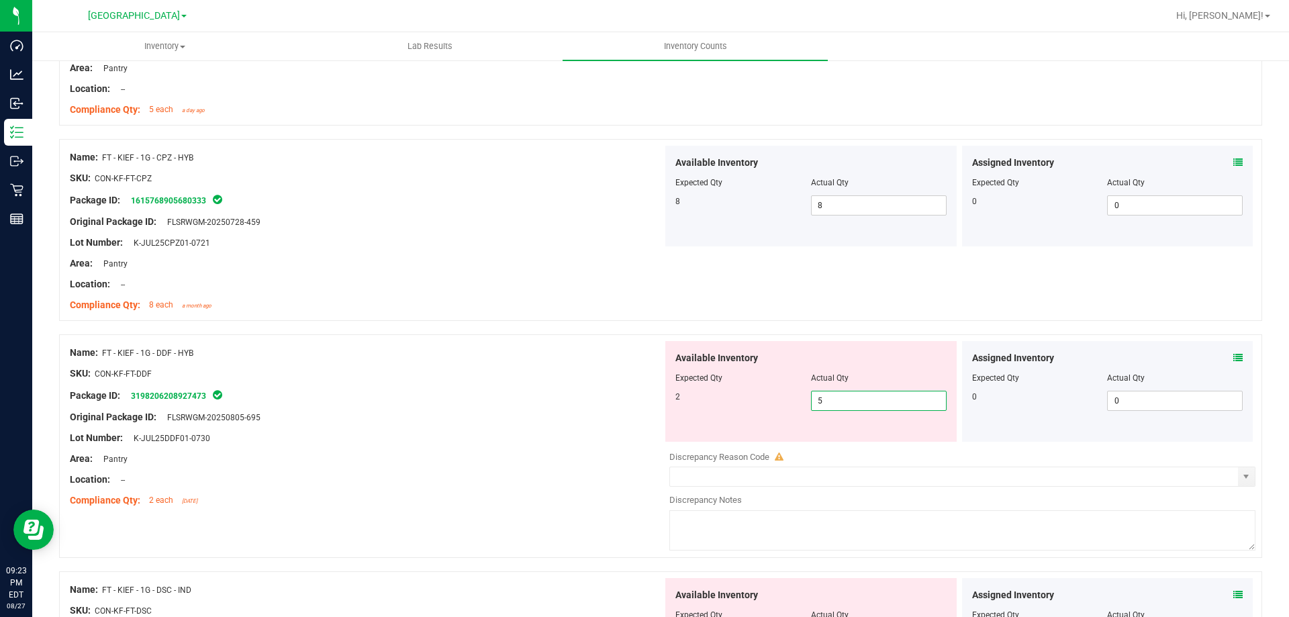
click at [826, 399] on span "5 5" at bounding box center [879, 401] width 136 height 20
click at [825, 399] on input "5" at bounding box center [879, 401] width 134 height 19
type input "2"
click at [304, 445] on div at bounding box center [366, 448] width 593 height 7
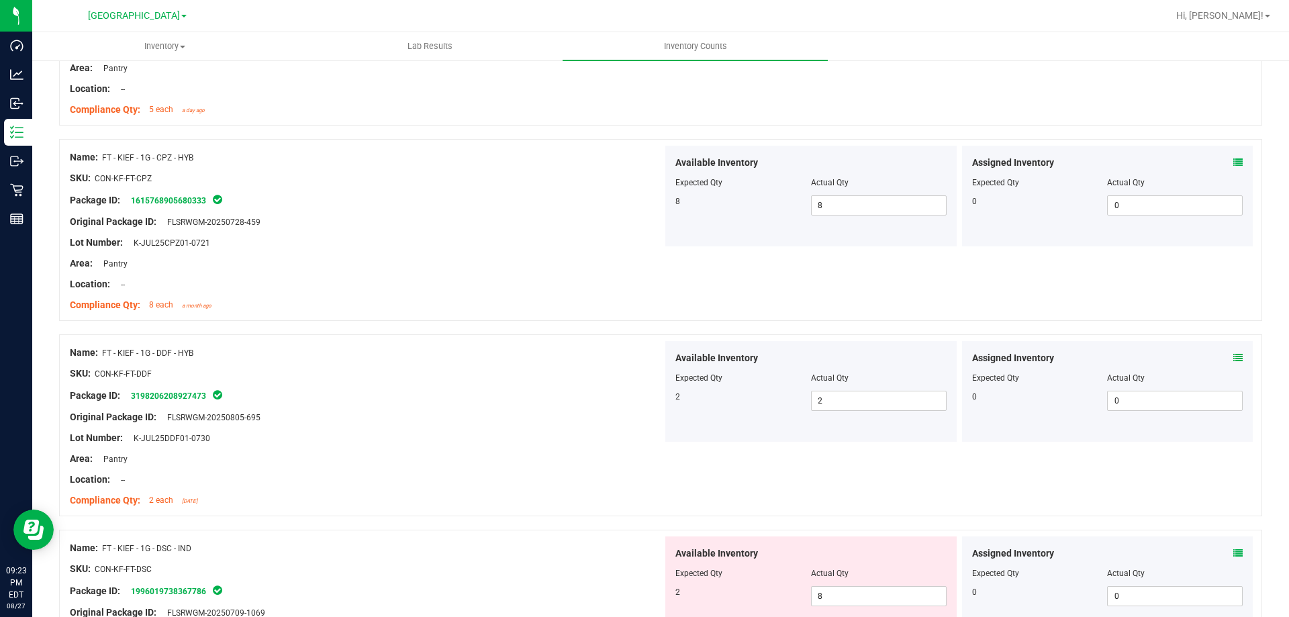
scroll to position [672, 0]
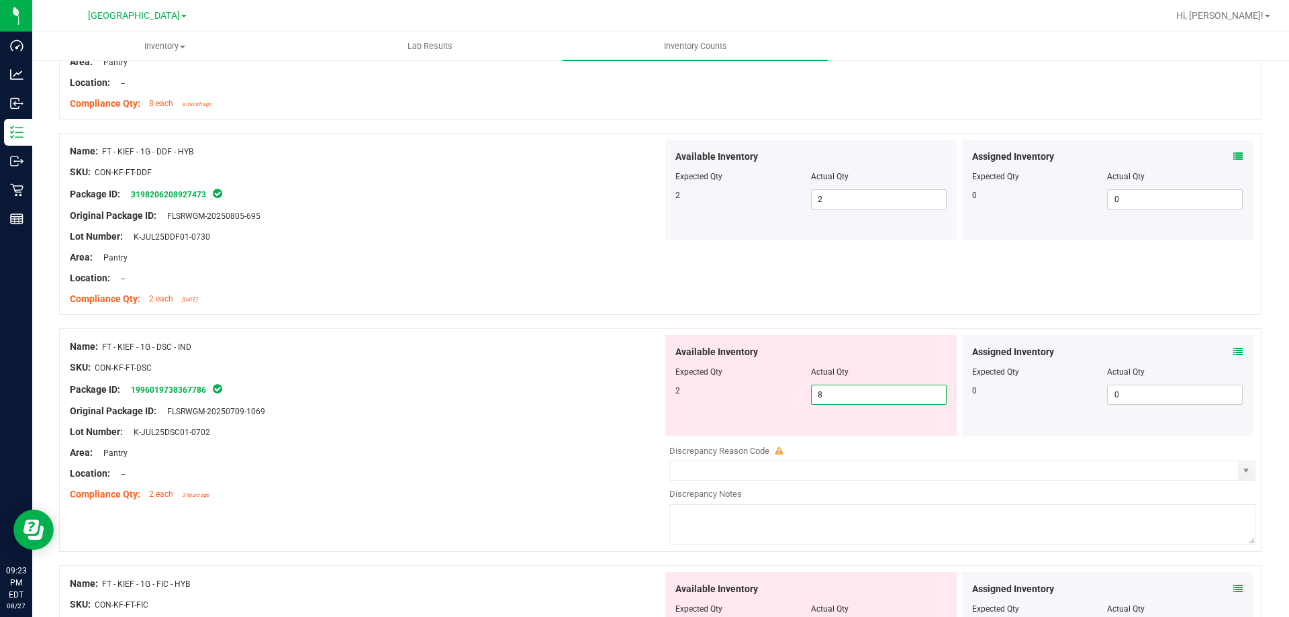
click at [819, 396] on span "8 8" at bounding box center [879, 395] width 136 height 20
click at [819, 396] on input "8" at bounding box center [879, 395] width 134 height 19
type input "2"
click at [555, 375] on div at bounding box center [366, 378] width 593 height 7
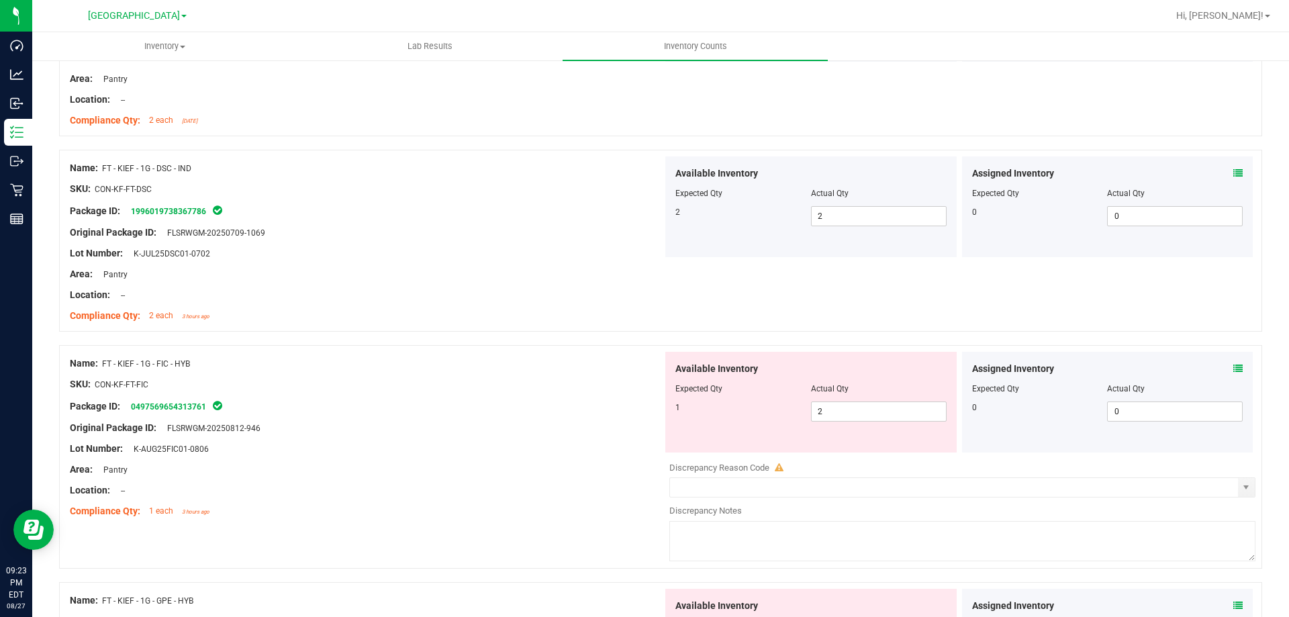
scroll to position [873, 0]
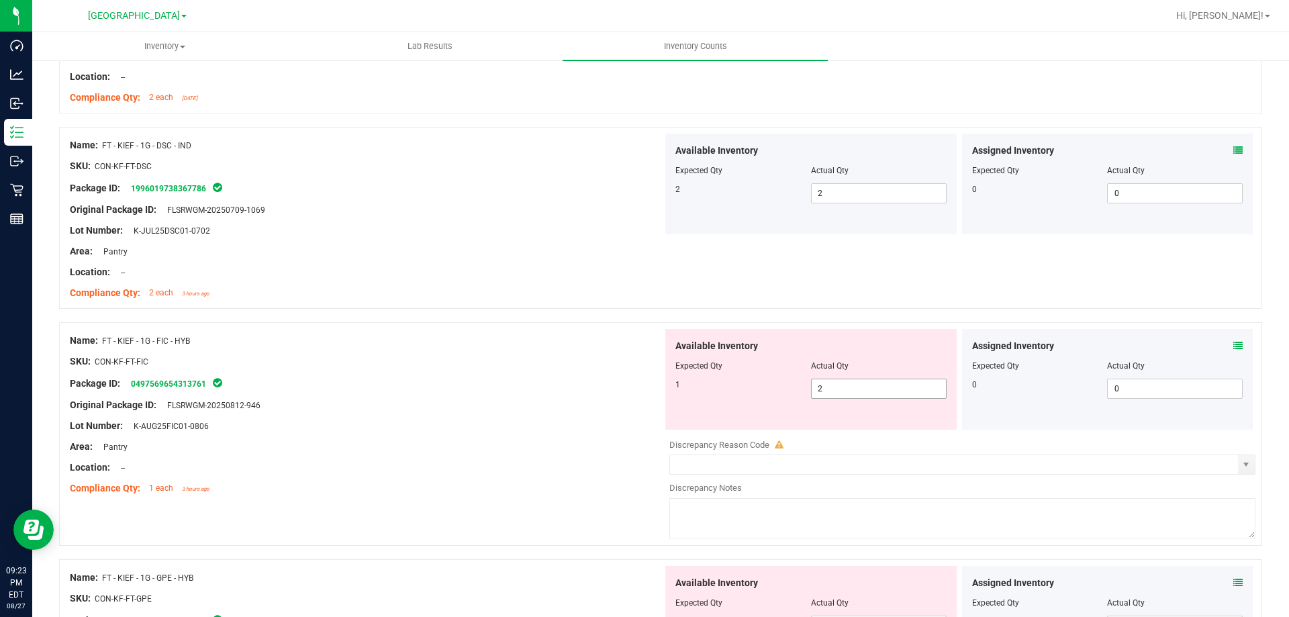
click at [824, 379] on span "2 2" at bounding box center [879, 389] width 136 height 20
click at [824, 379] on input "2" at bounding box center [879, 388] width 134 height 19
type input "1"
click at [615, 399] on div "Original Package ID: FLSRWGM-20250812-946" at bounding box center [366, 405] width 593 height 14
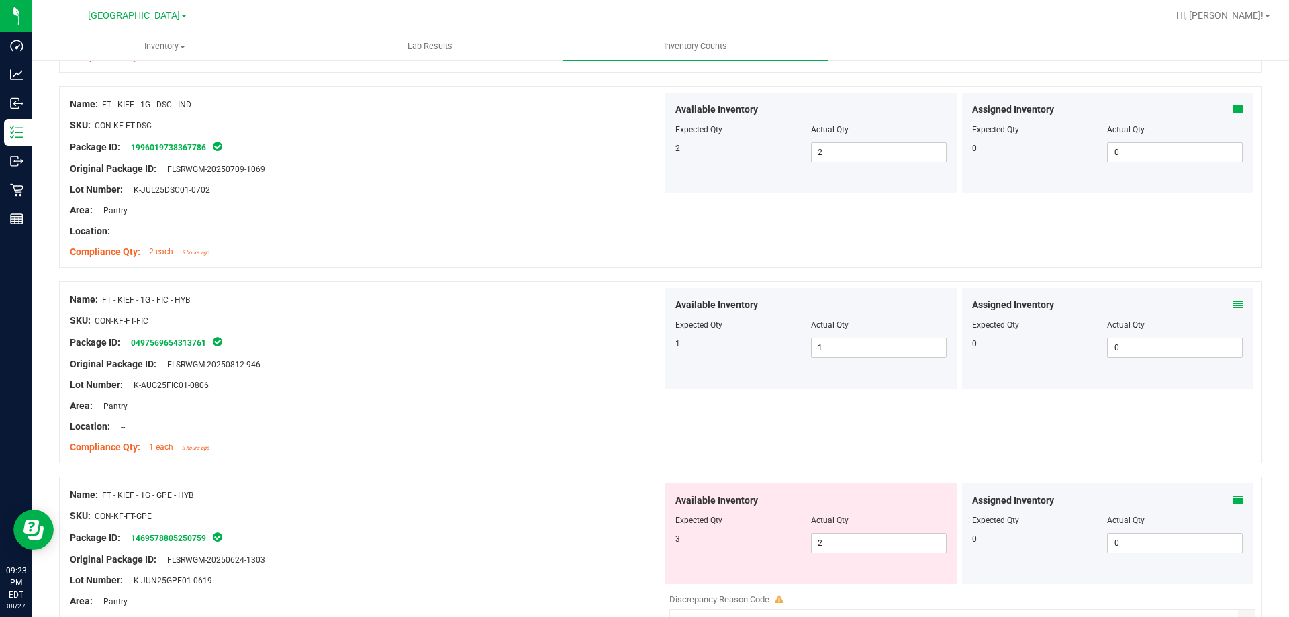
scroll to position [1007, 0]
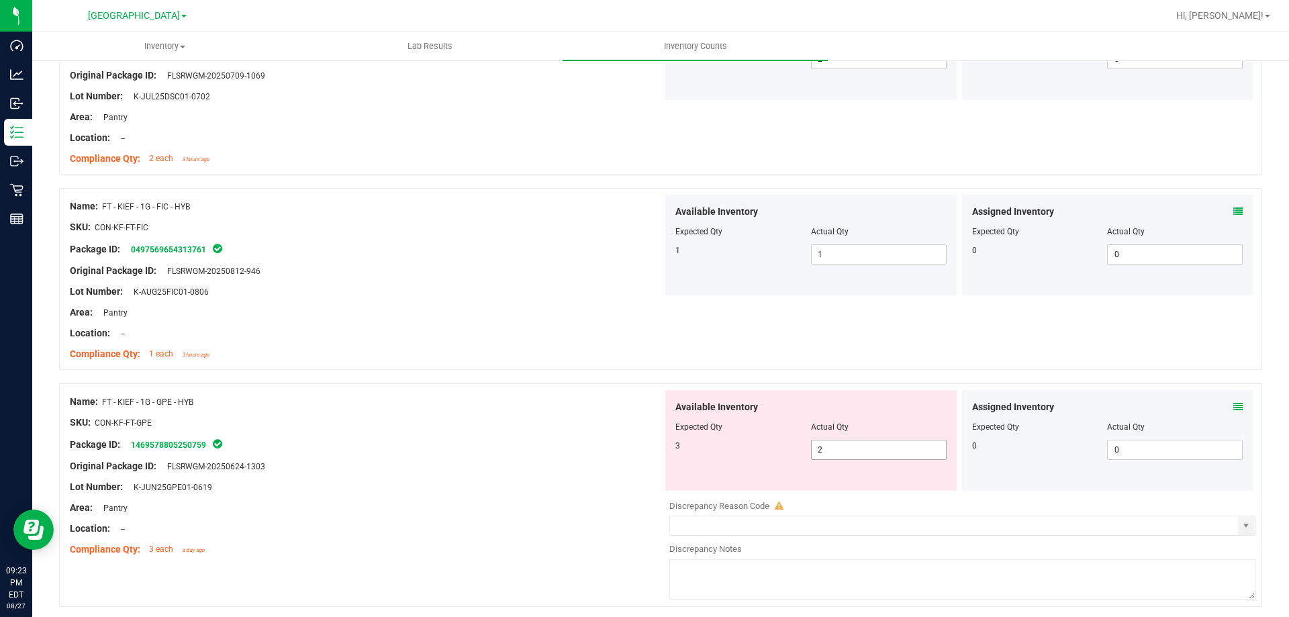
click at [860, 452] on span "2 2" at bounding box center [879, 450] width 136 height 20
click at [859, 452] on input "2" at bounding box center [879, 450] width 134 height 19
type input "3"
click at [608, 457] on div at bounding box center [366, 456] width 593 height 7
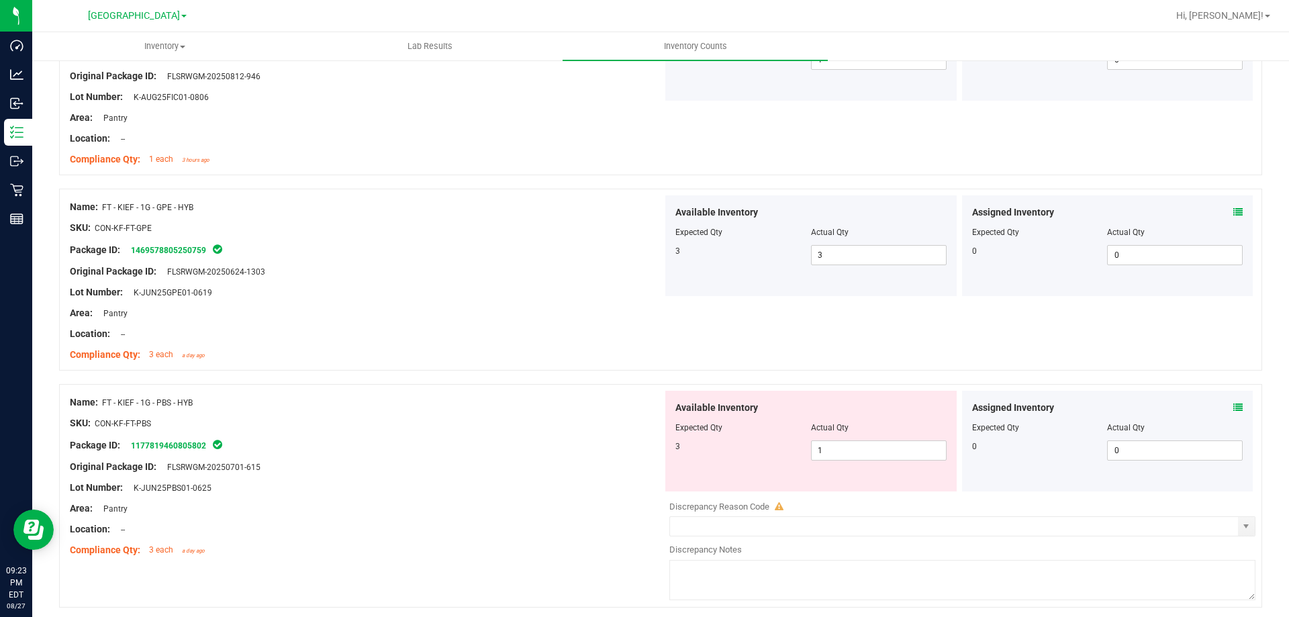
scroll to position [1276, 0]
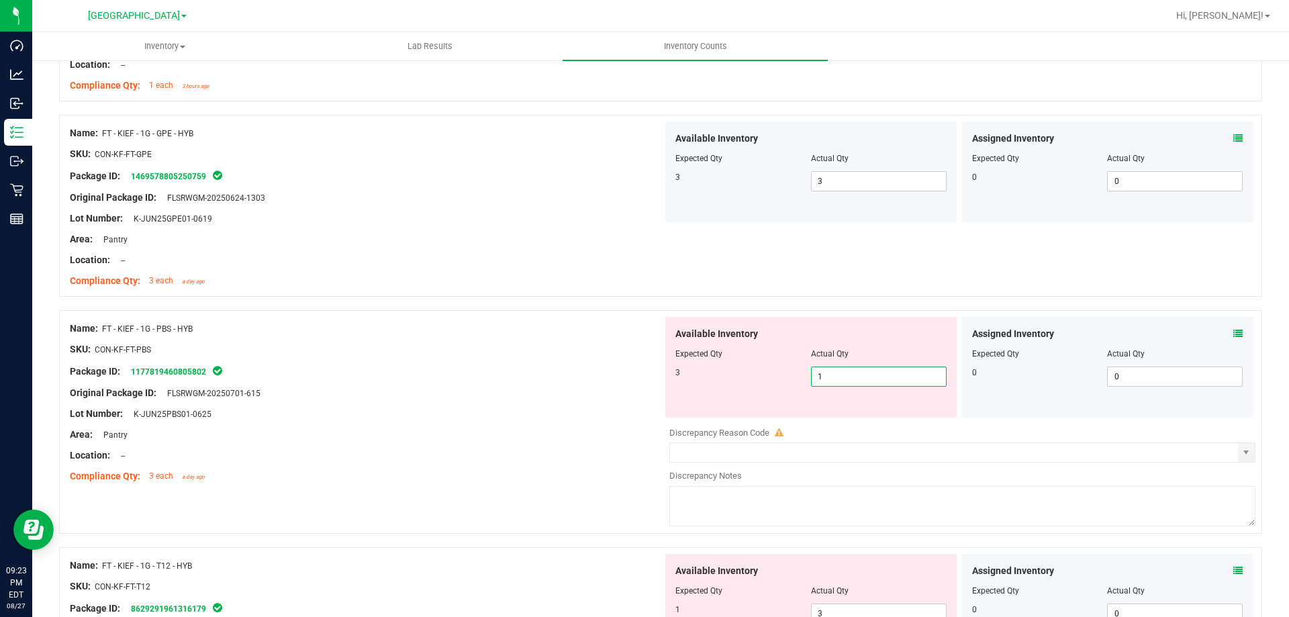
click at [831, 380] on span "1 1" at bounding box center [879, 377] width 136 height 20
click at [831, 380] on input "1" at bounding box center [879, 376] width 134 height 19
type input "3"
click at [501, 406] on div at bounding box center [366, 403] width 593 height 7
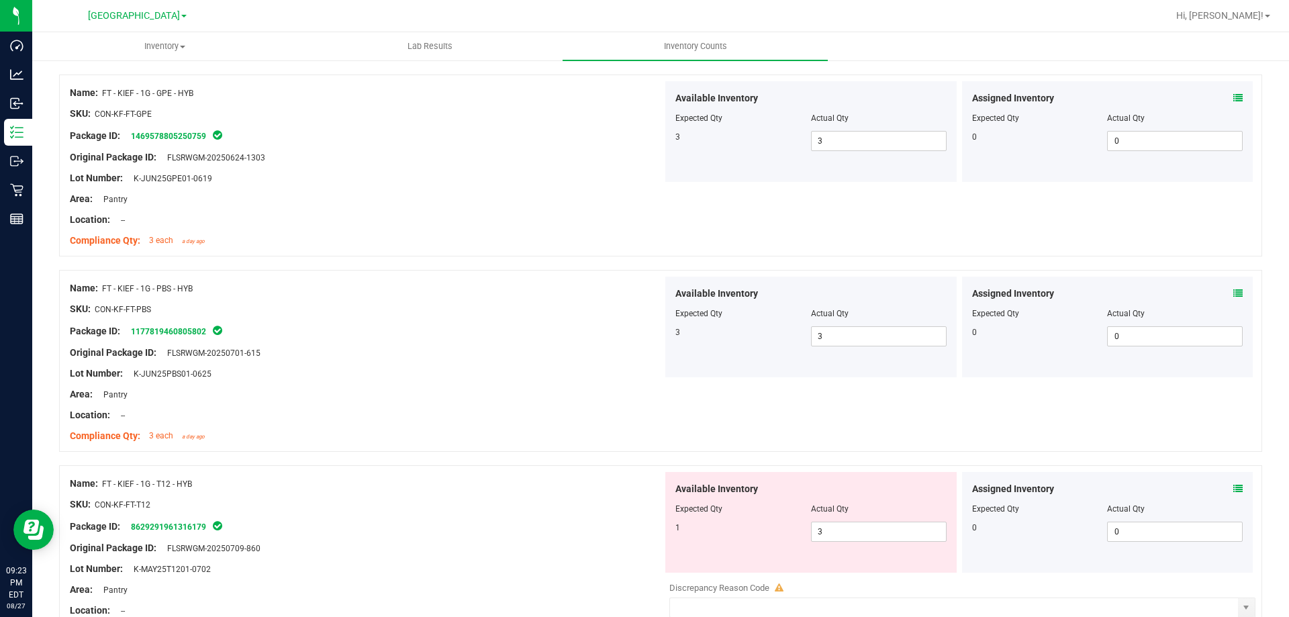
scroll to position [1410, 0]
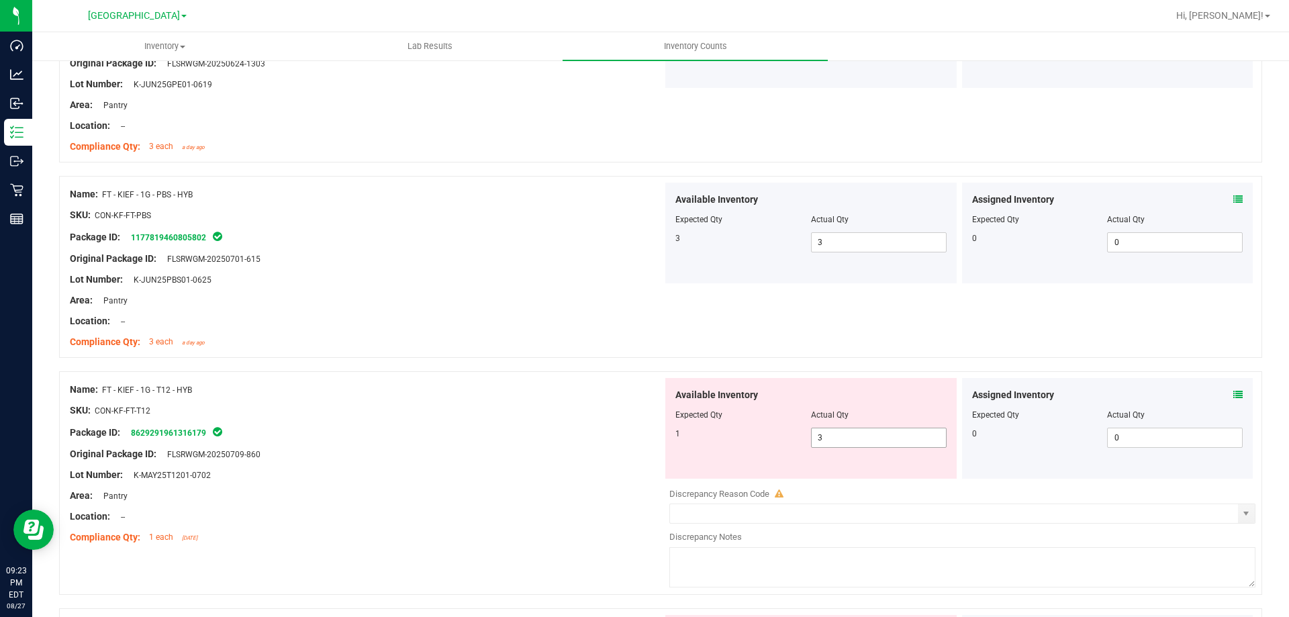
click at [827, 443] on span "3 3" at bounding box center [879, 438] width 136 height 20
click at [827, 443] on input "3" at bounding box center [879, 437] width 134 height 19
type input "1"
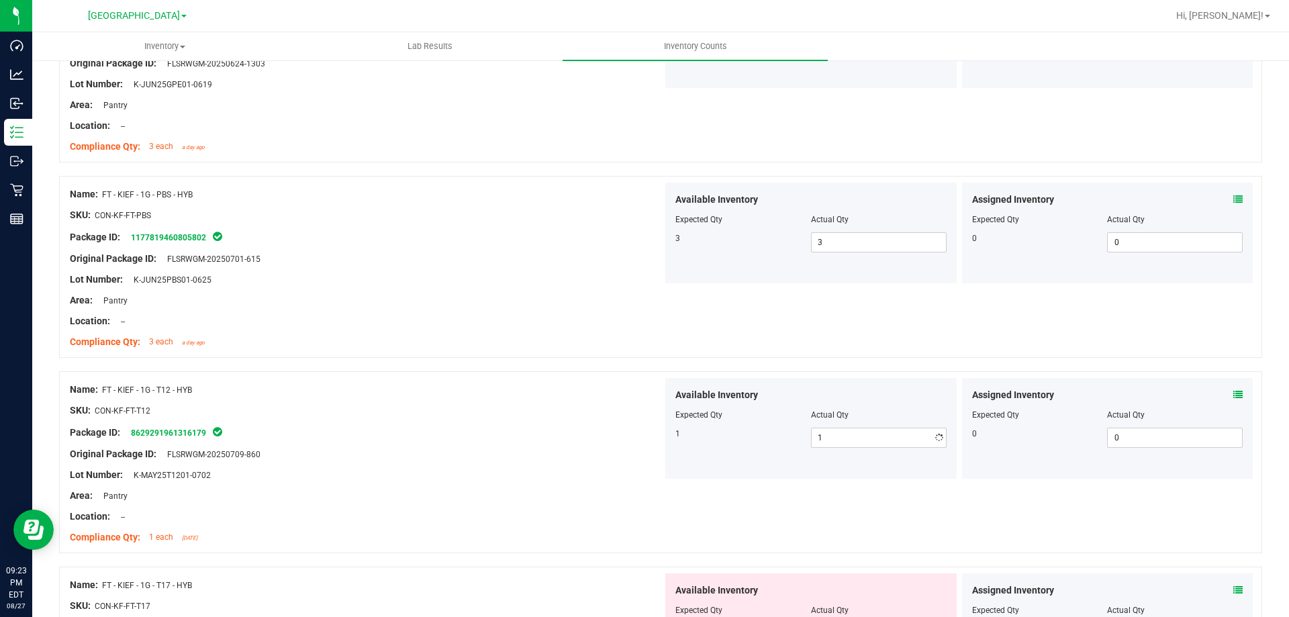
click at [631, 442] on div at bounding box center [366, 444] width 593 height 7
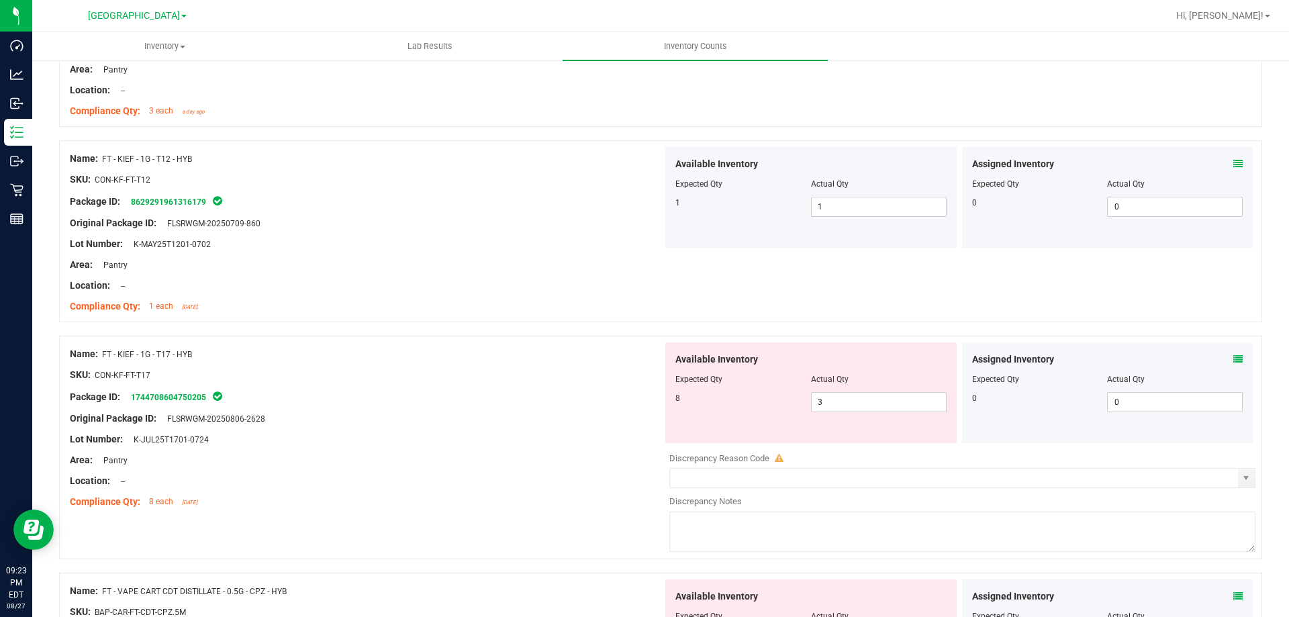
scroll to position [1679, 0]
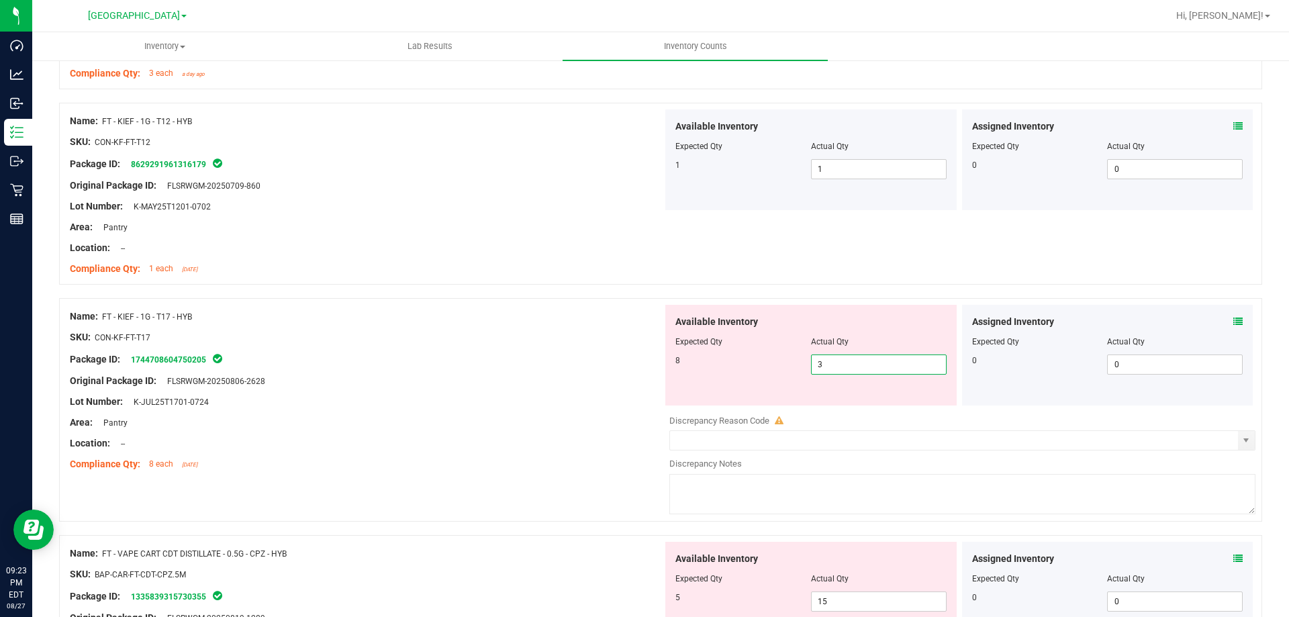
click at [827, 357] on span "3 3" at bounding box center [879, 365] width 136 height 20
click at [827, 357] on input "3" at bounding box center [879, 364] width 134 height 19
type input "8"
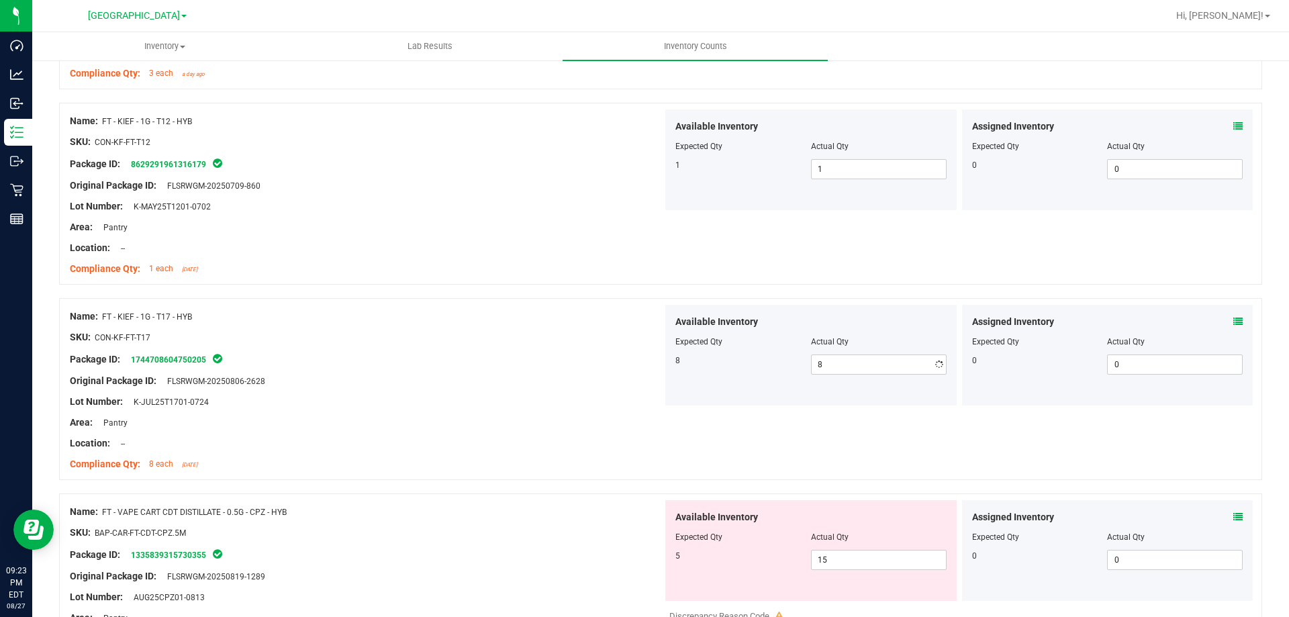
click at [557, 410] on div at bounding box center [366, 412] width 593 height 7
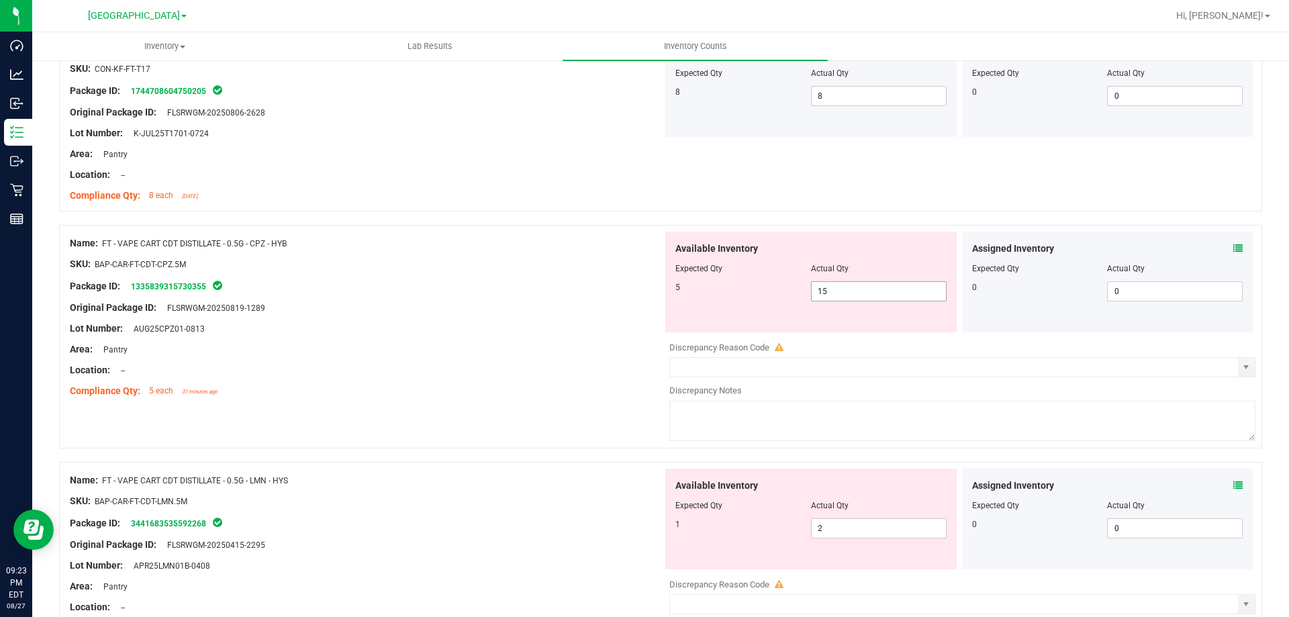
click at [839, 295] on span "15 15" at bounding box center [879, 291] width 136 height 20
click at [0, 0] on input "15" at bounding box center [0, 0] width 0 height 0
click at [1234, 242] on span at bounding box center [1238, 249] width 9 height 14
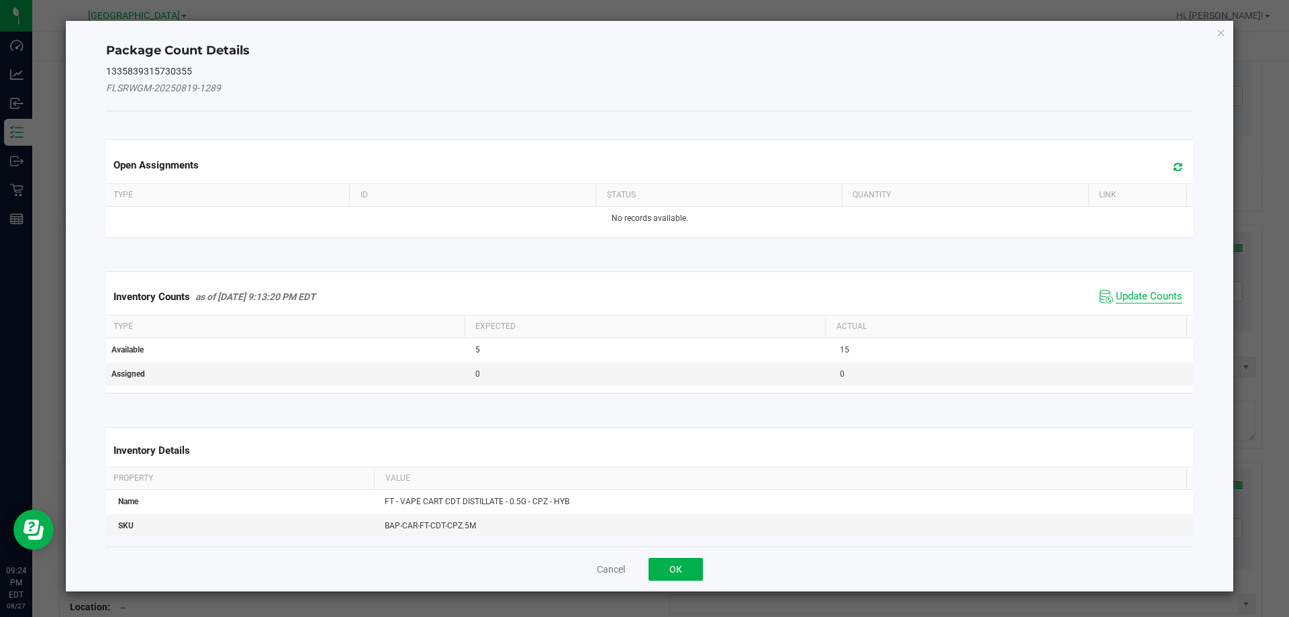
click at [1124, 293] on span "Update Counts" at bounding box center [1149, 296] width 66 height 13
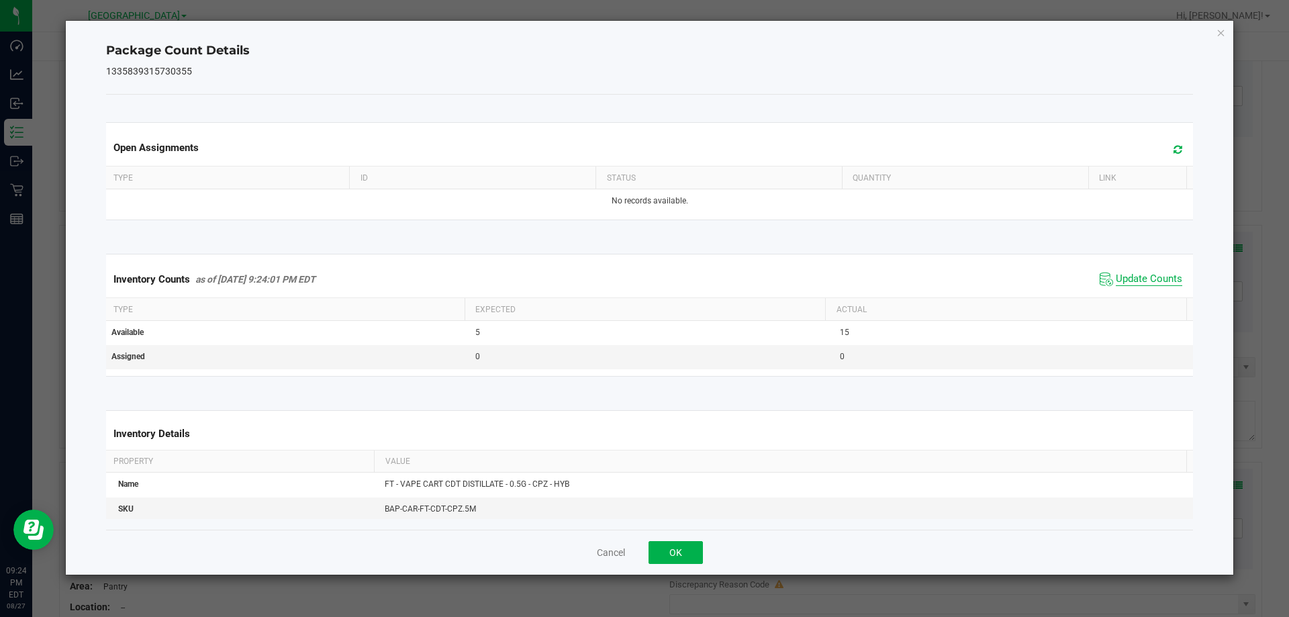
click at [1136, 283] on span "Update Counts" at bounding box center [1149, 279] width 66 height 13
click at [686, 549] on button "OK" at bounding box center [676, 552] width 54 height 23
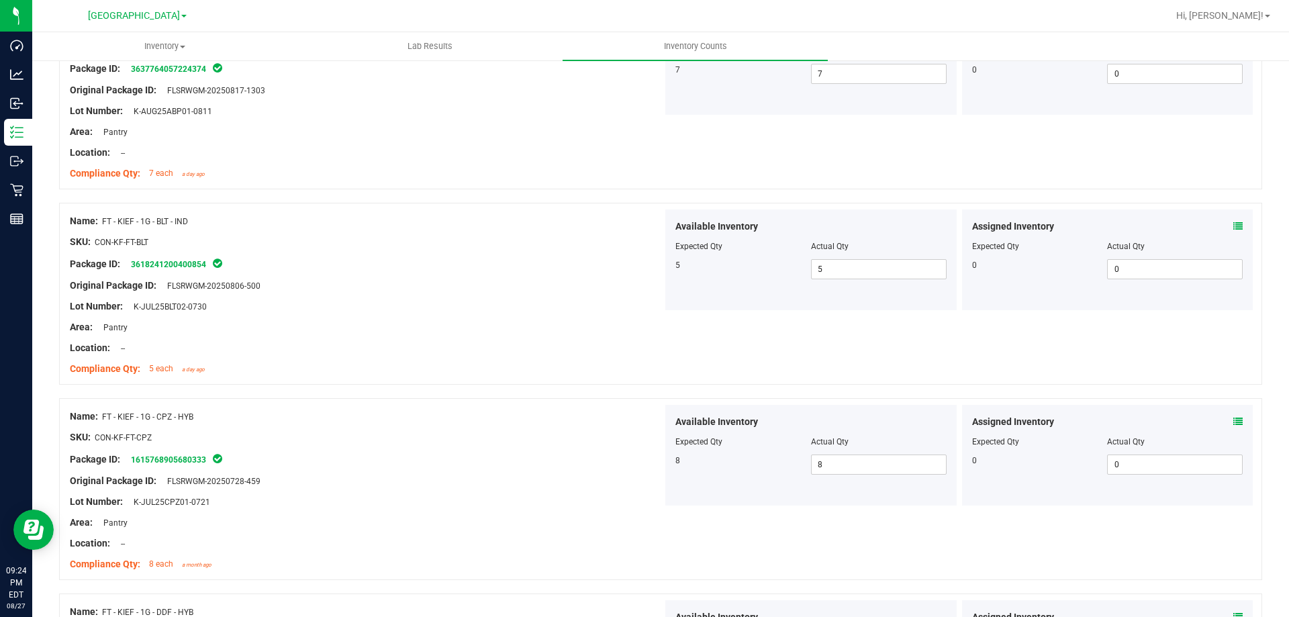
scroll to position [0, 0]
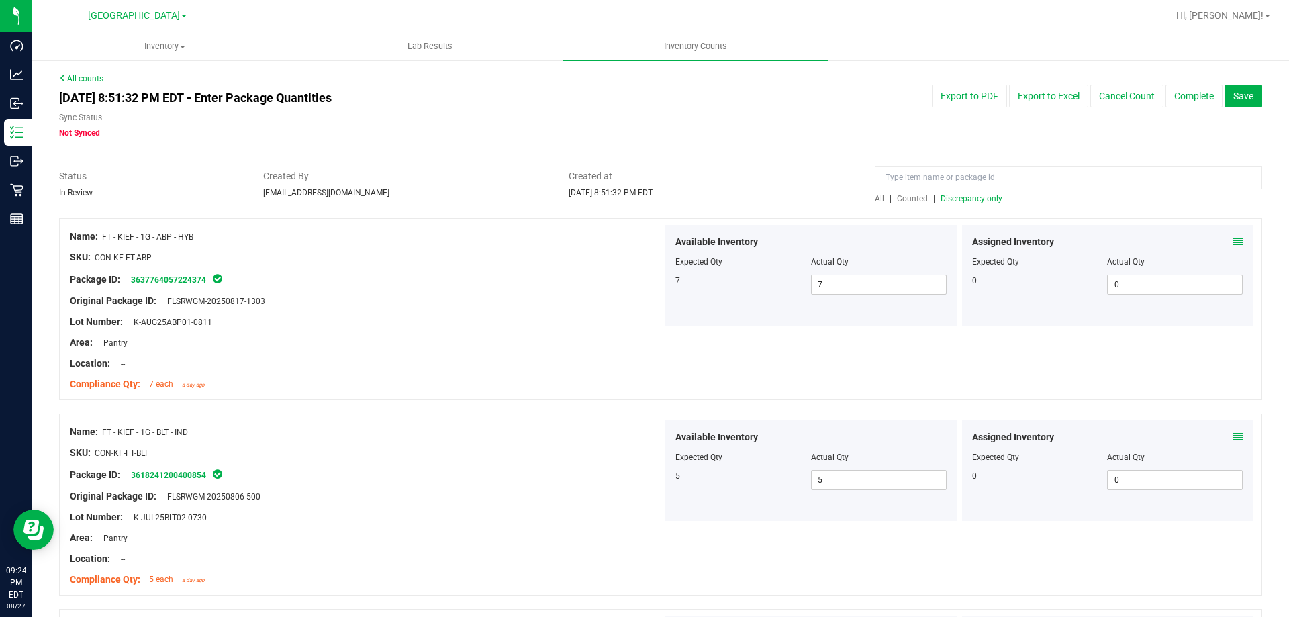
click at [965, 194] on span "Discrepancy only" at bounding box center [972, 198] width 62 height 9
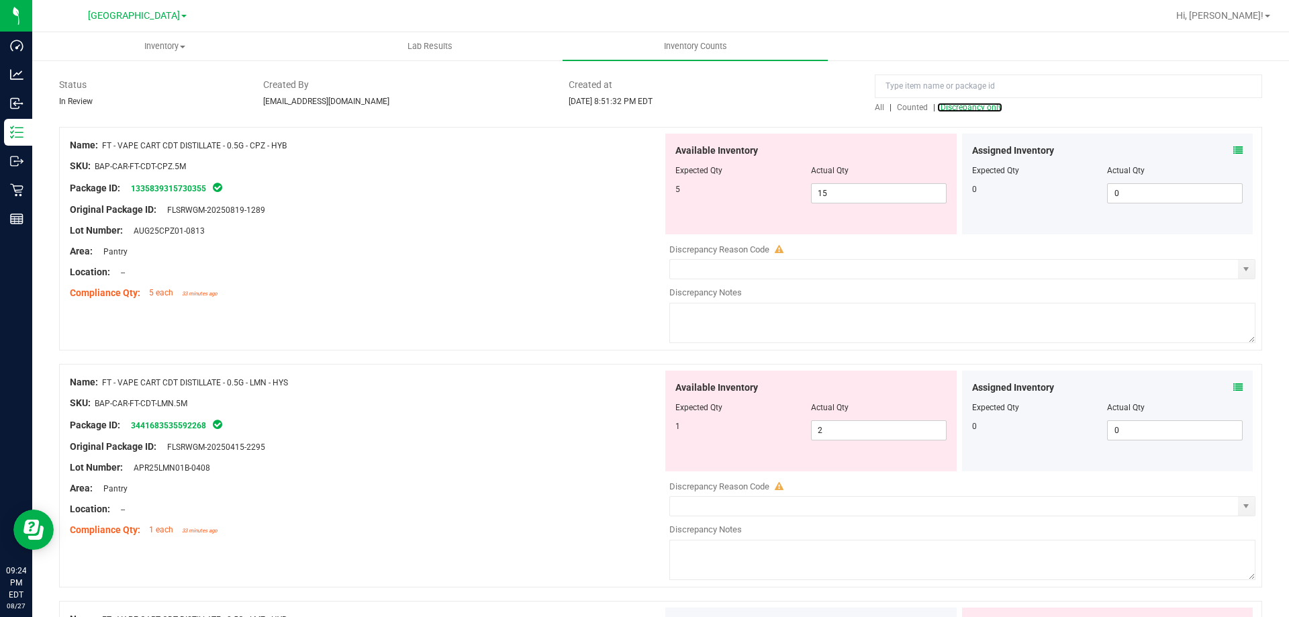
scroll to position [83, 0]
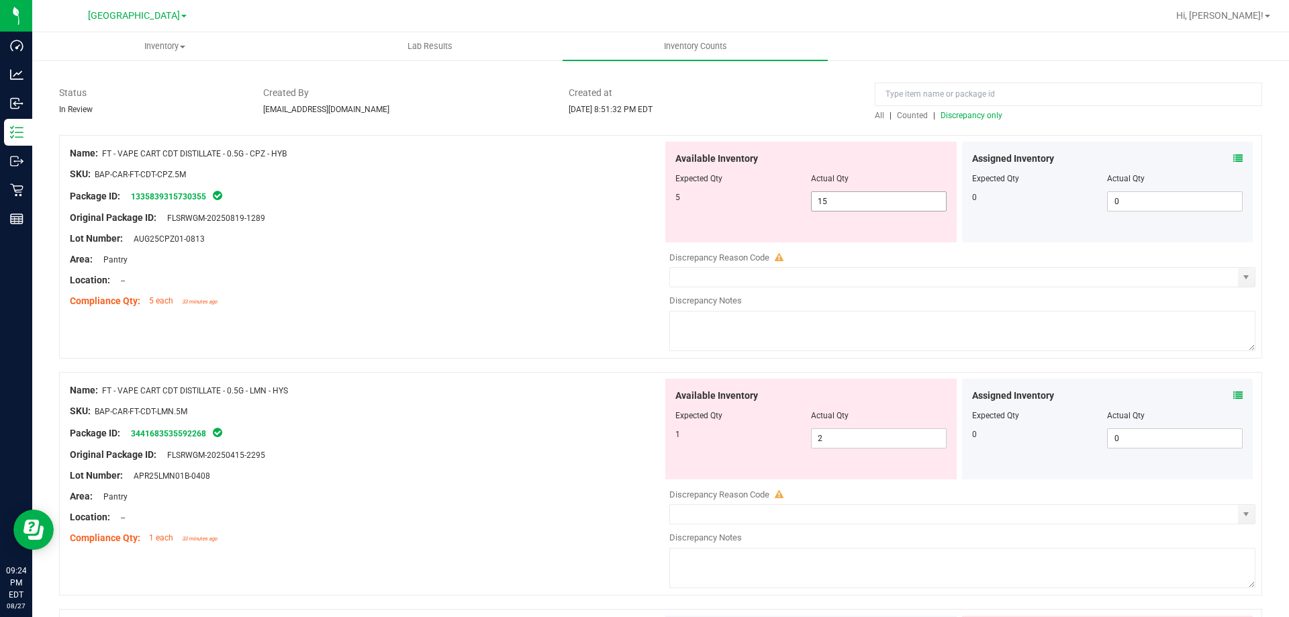
click at [865, 203] on span "15 15" at bounding box center [879, 201] width 136 height 20
click at [865, 203] on input "15" at bounding box center [879, 201] width 134 height 19
type input "5"
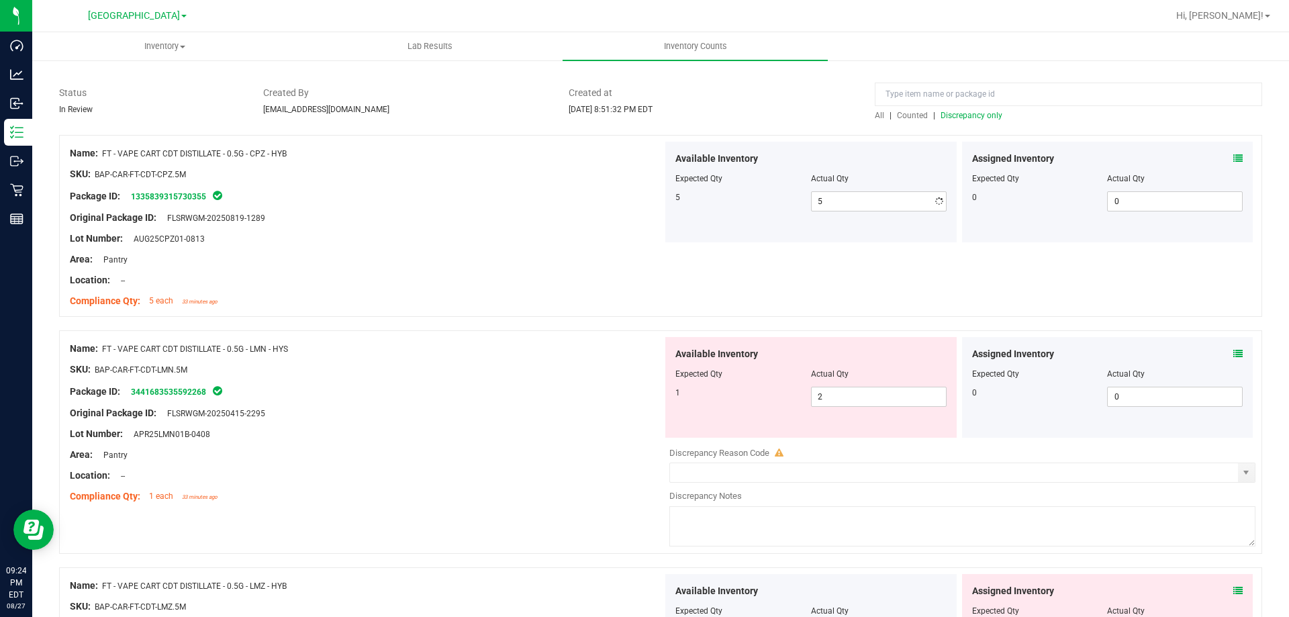
click at [596, 283] on div "Location: --" at bounding box center [366, 280] width 593 height 14
click at [829, 396] on span "2 2" at bounding box center [879, 397] width 136 height 20
click at [829, 396] on input "2" at bounding box center [879, 397] width 134 height 19
type input "1"
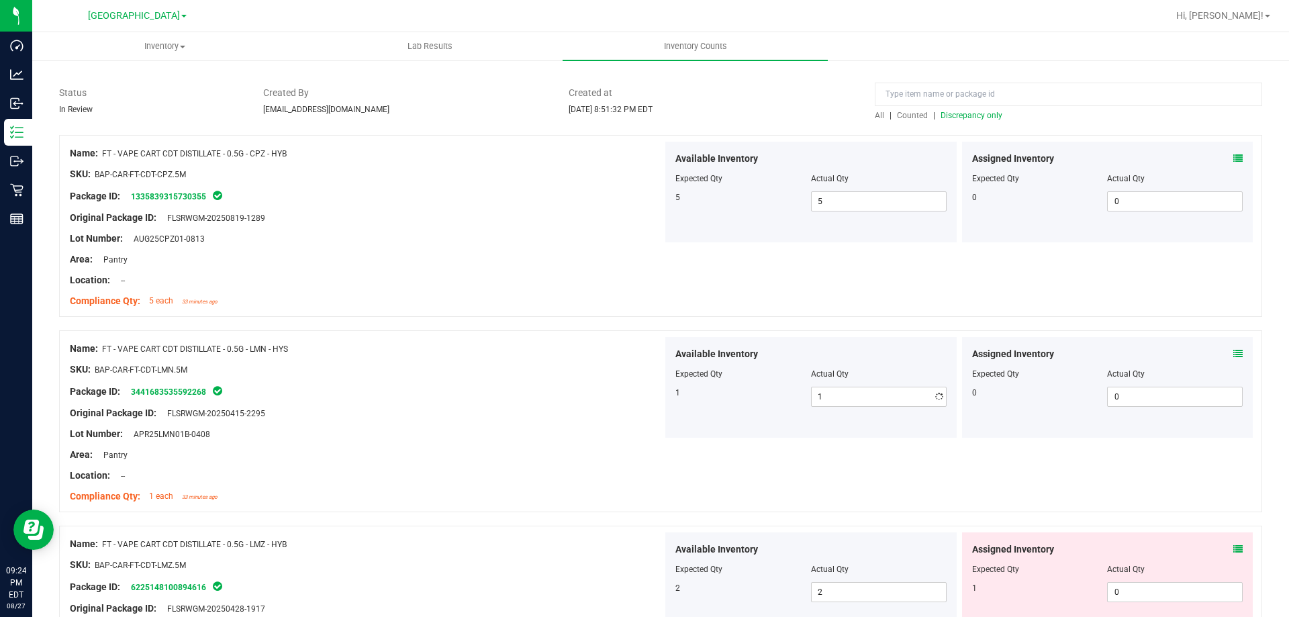
click at [625, 401] on div at bounding box center [366, 403] width 593 height 7
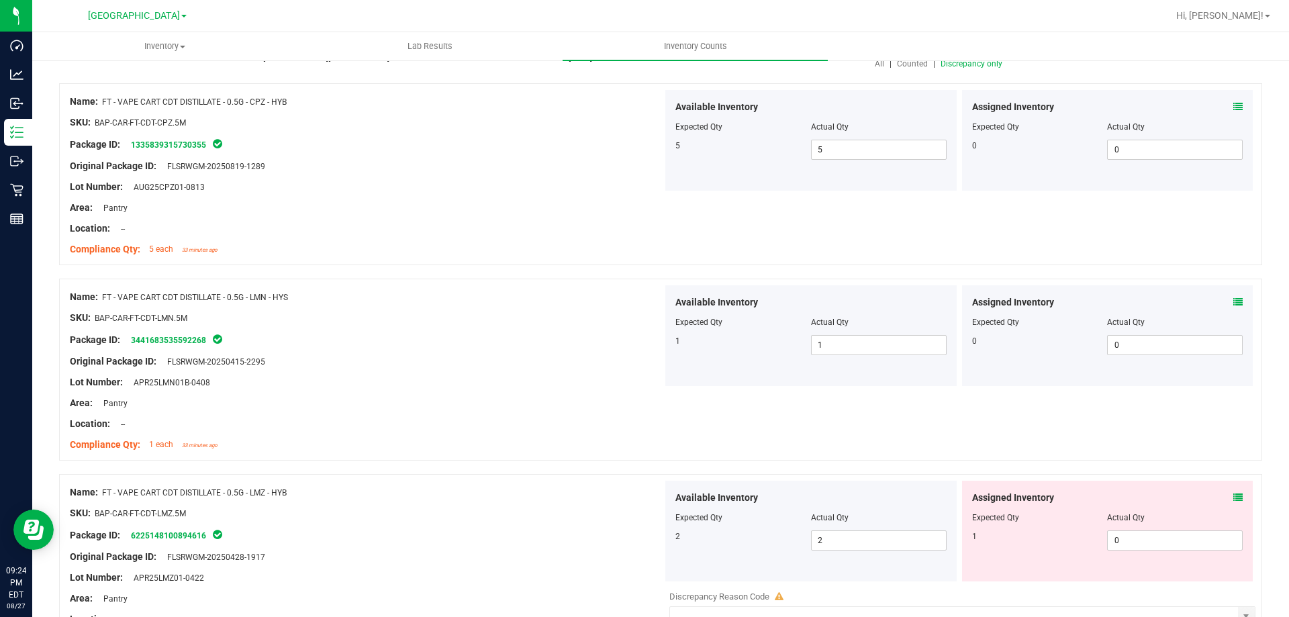
scroll to position [218, 0]
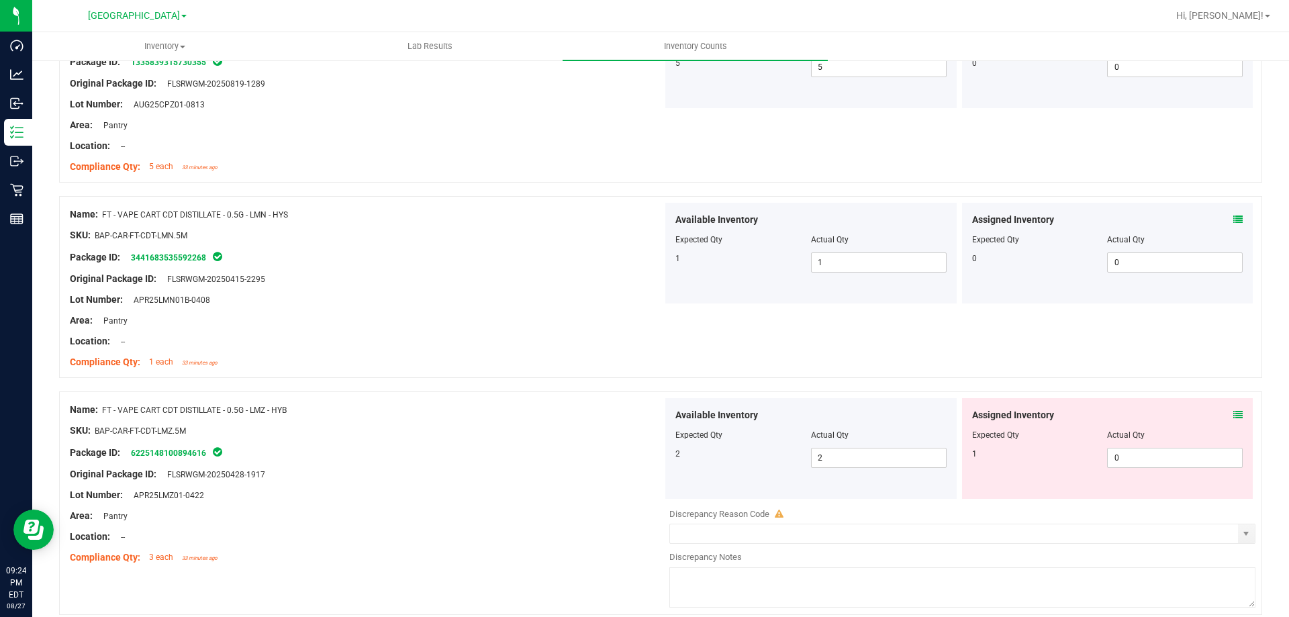
click at [1234, 410] on icon at bounding box center [1238, 414] width 9 height 9
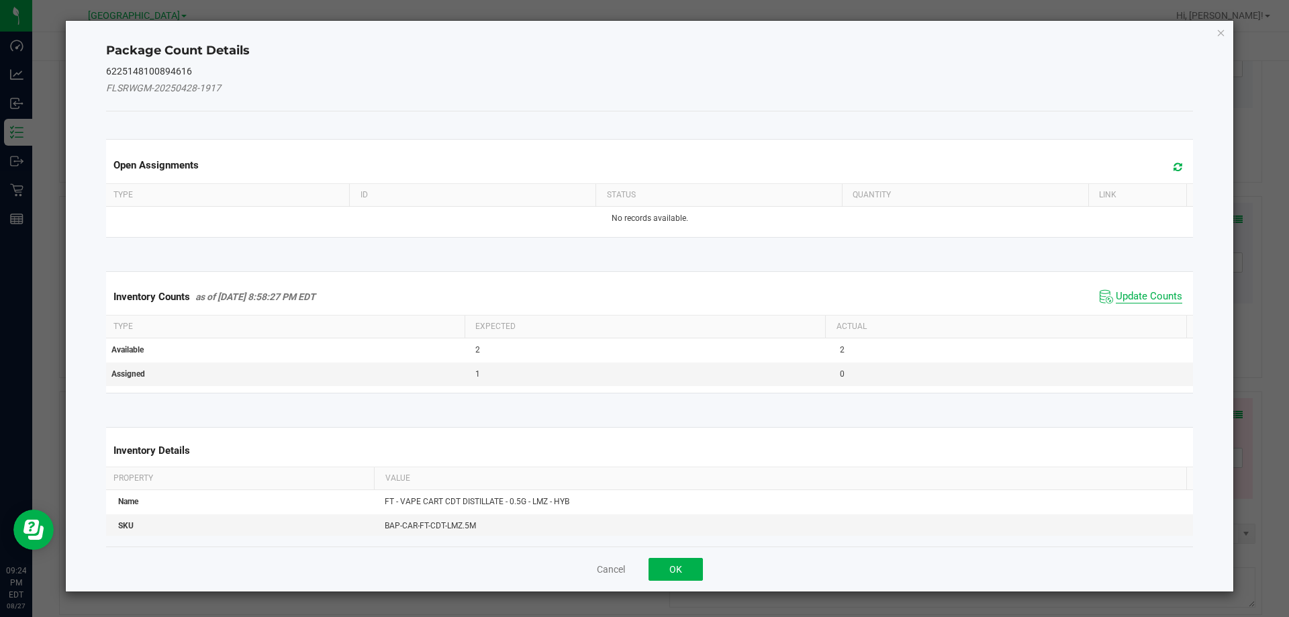
click at [1121, 298] on span "Update Counts" at bounding box center [1149, 296] width 66 height 13
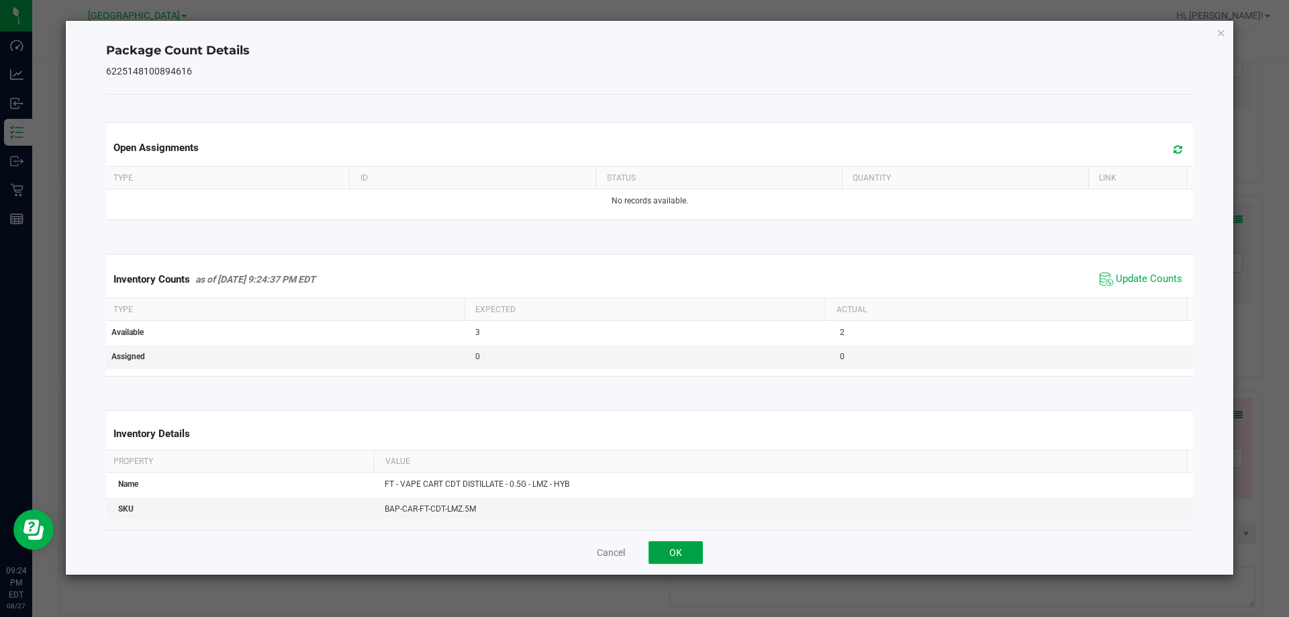
click at [687, 543] on button "OK" at bounding box center [676, 552] width 54 height 23
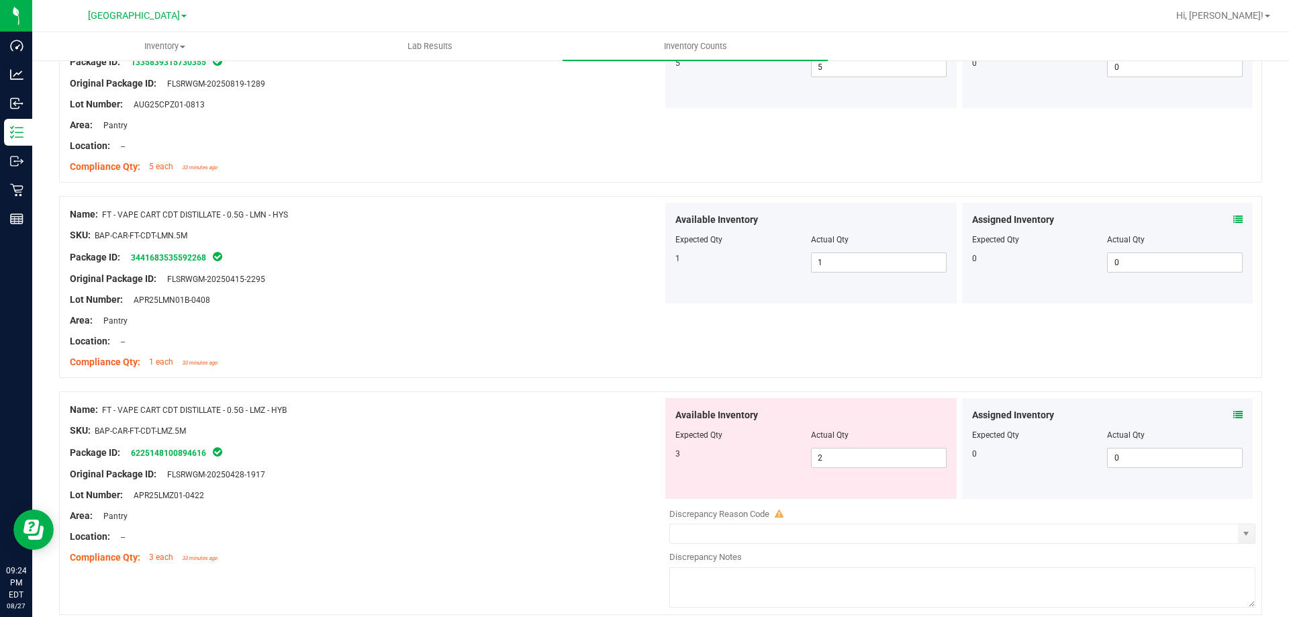
click at [1234, 412] on icon at bounding box center [1238, 414] width 9 height 9
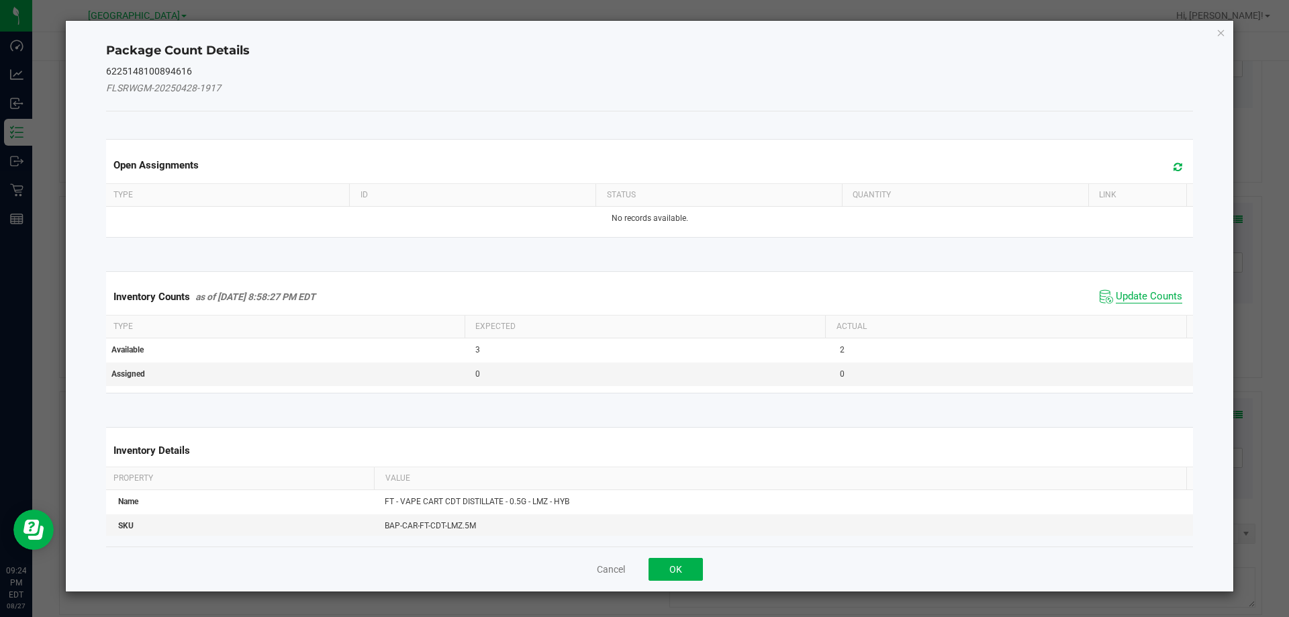
click at [1142, 298] on span "Update Counts" at bounding box center [1149, 296] width 66 height 13
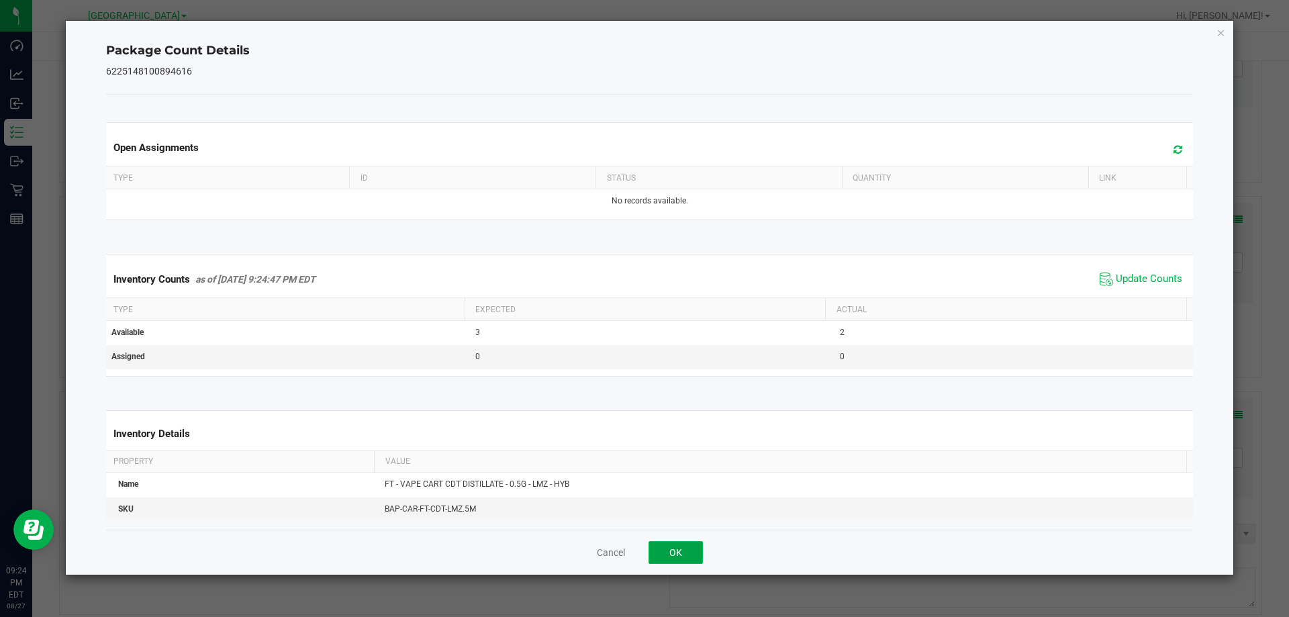
click at [688, 543] on button "OK" at bounding box center [676, 552] width 54 height 23
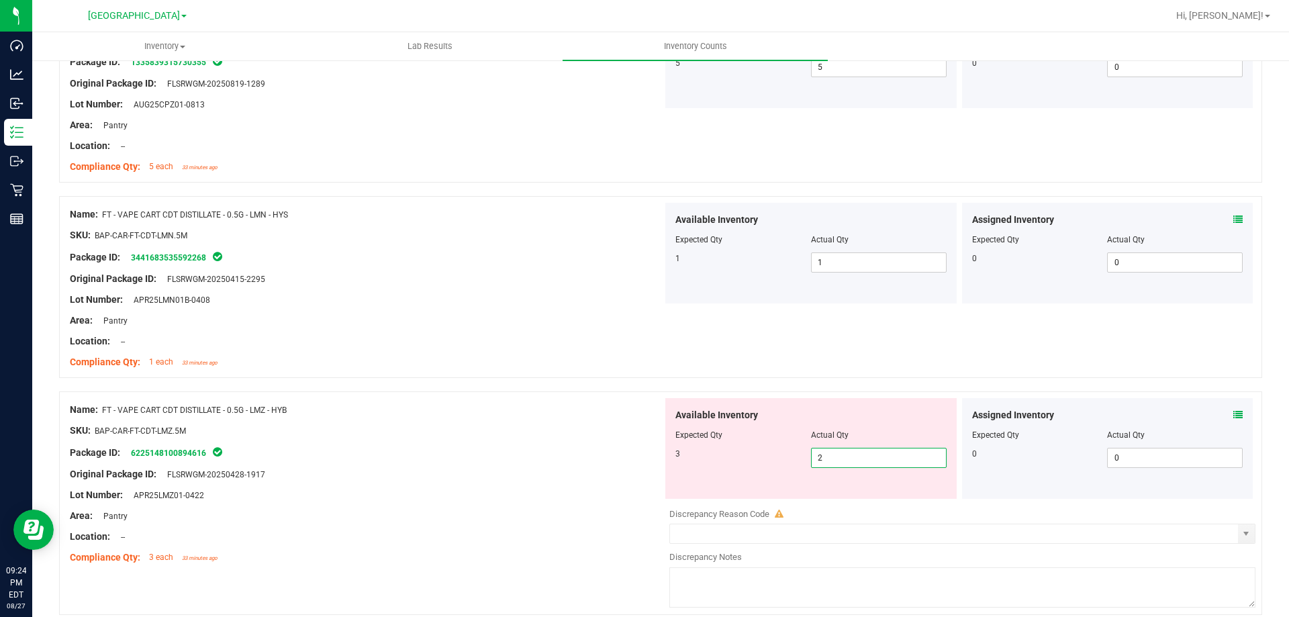
click at [819, 459] on span "2 2" at bounding box center [879, 458] width 136 height 20
click at [819, 459] on input "2" at bounding box center [879, 458] width 134 height 19
type input "3"
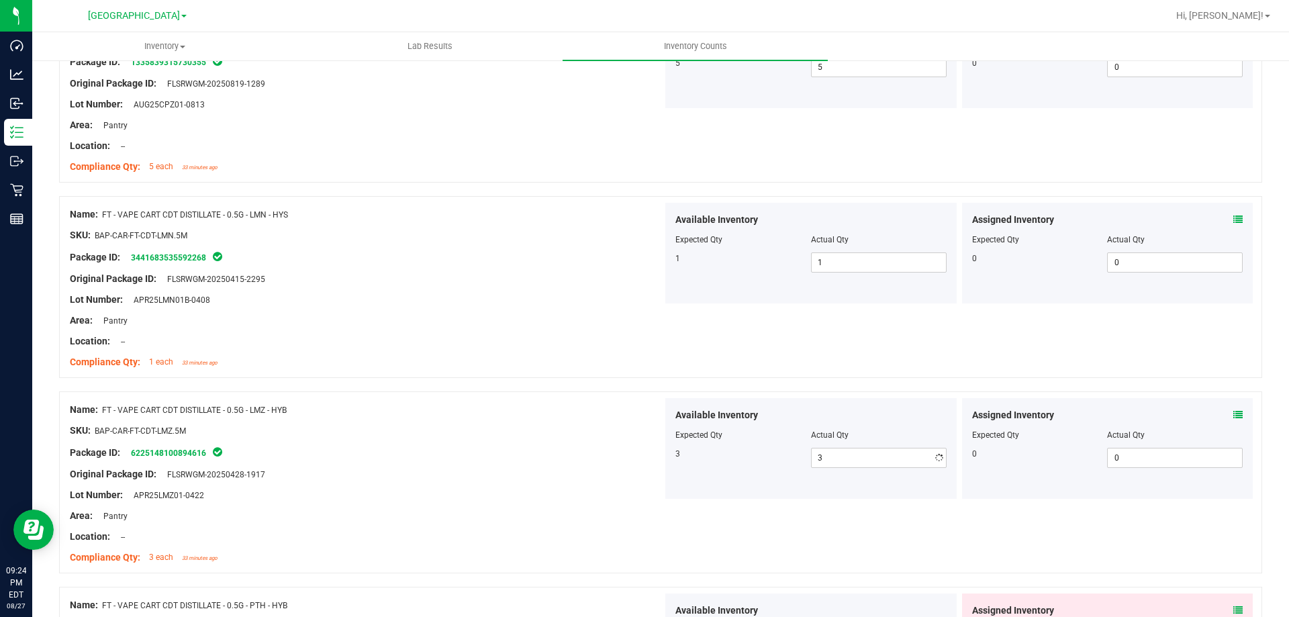
click at [590, 446] on div "Package ID: 6225148100894616" at bounding box center [366, 453] width 593 height 16
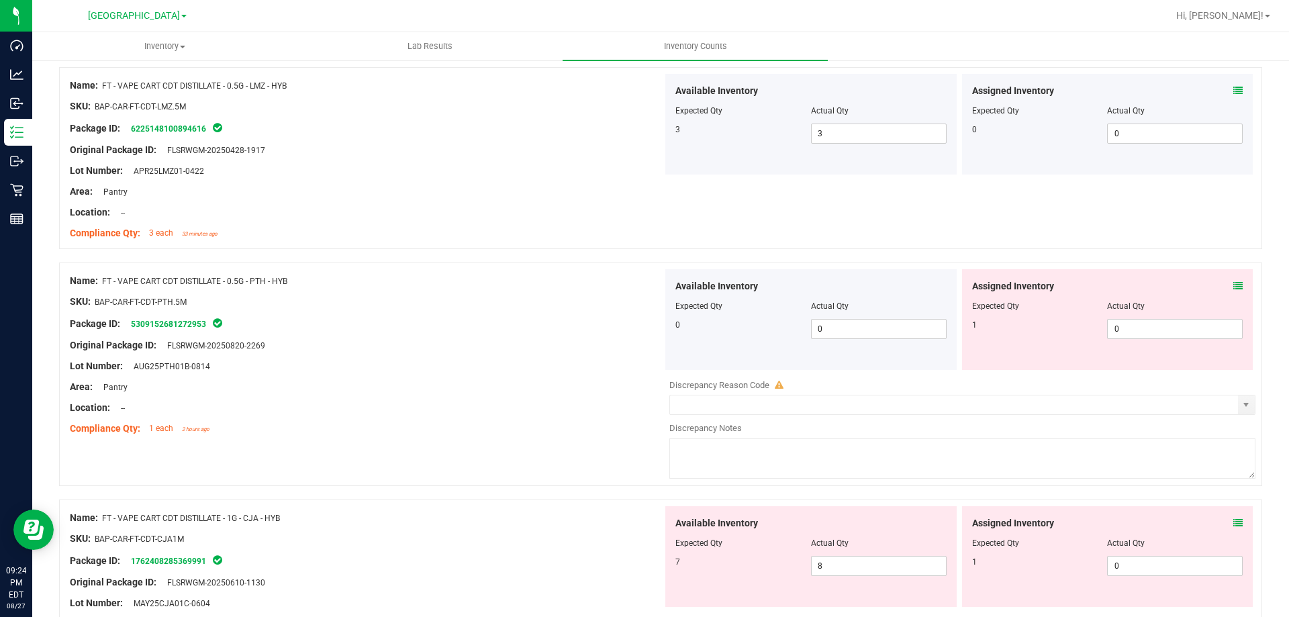
scroll to position [553, 0]
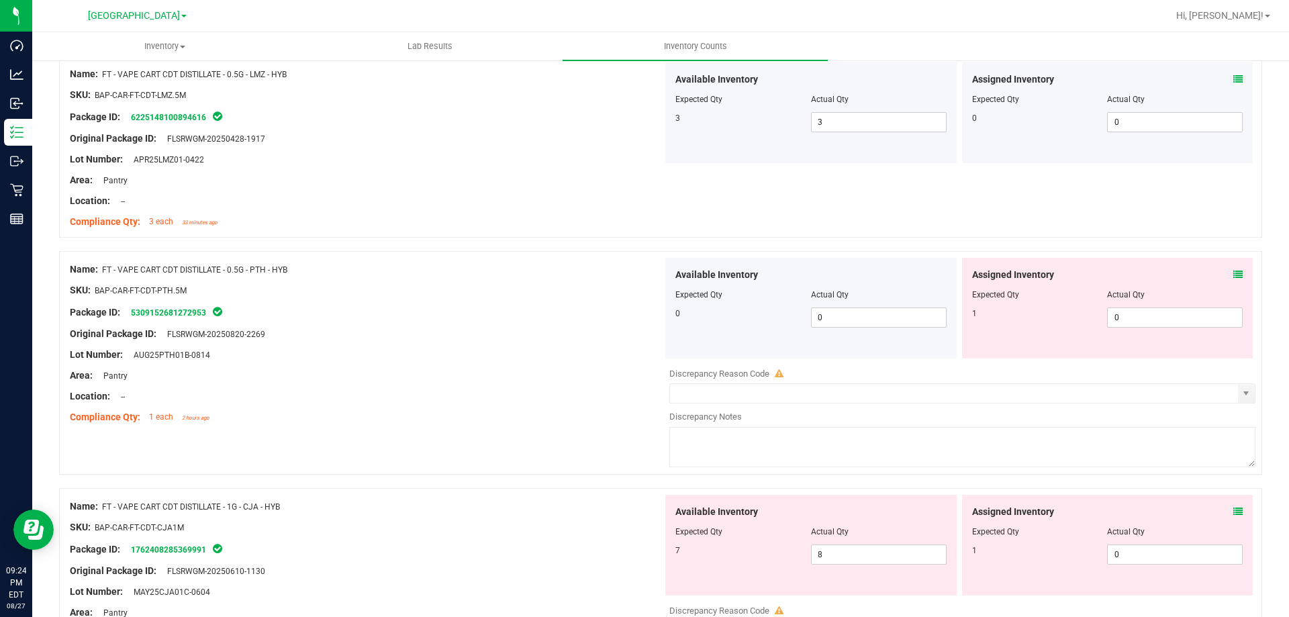
click at [1234, 277] on icon at bounding box center [1238, 274] width 9 height 9
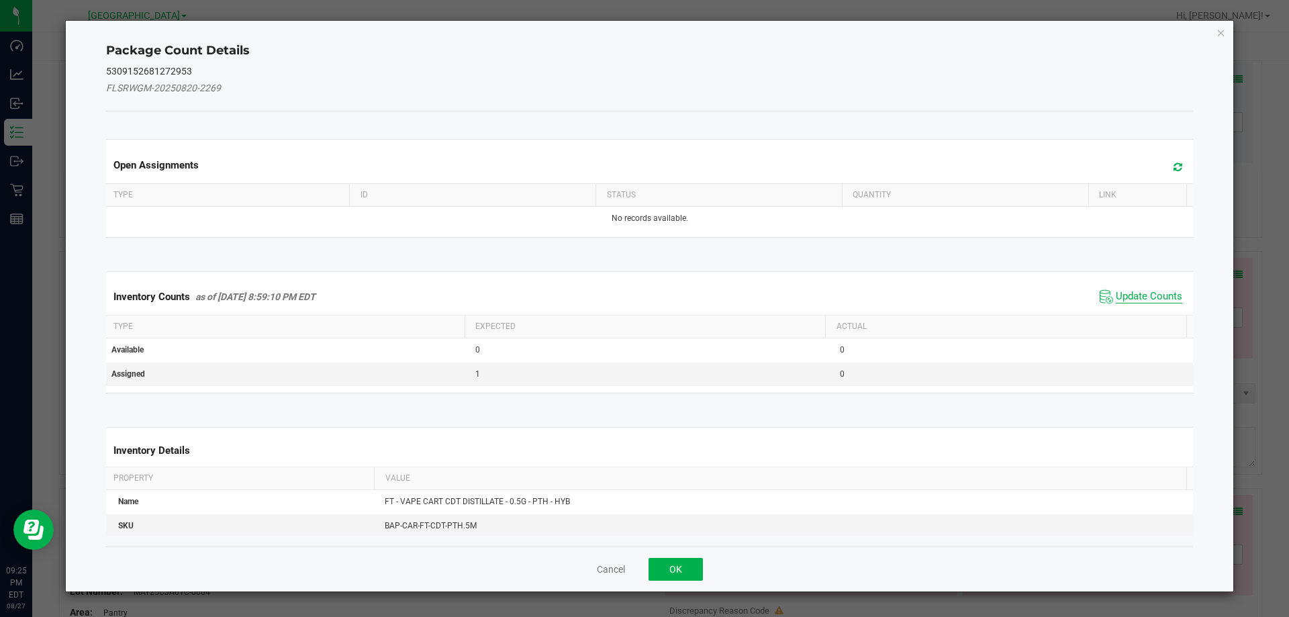
click at [1146, 293] on span "Update Counts" at bounding box center [1149, 296] width 66 height 13
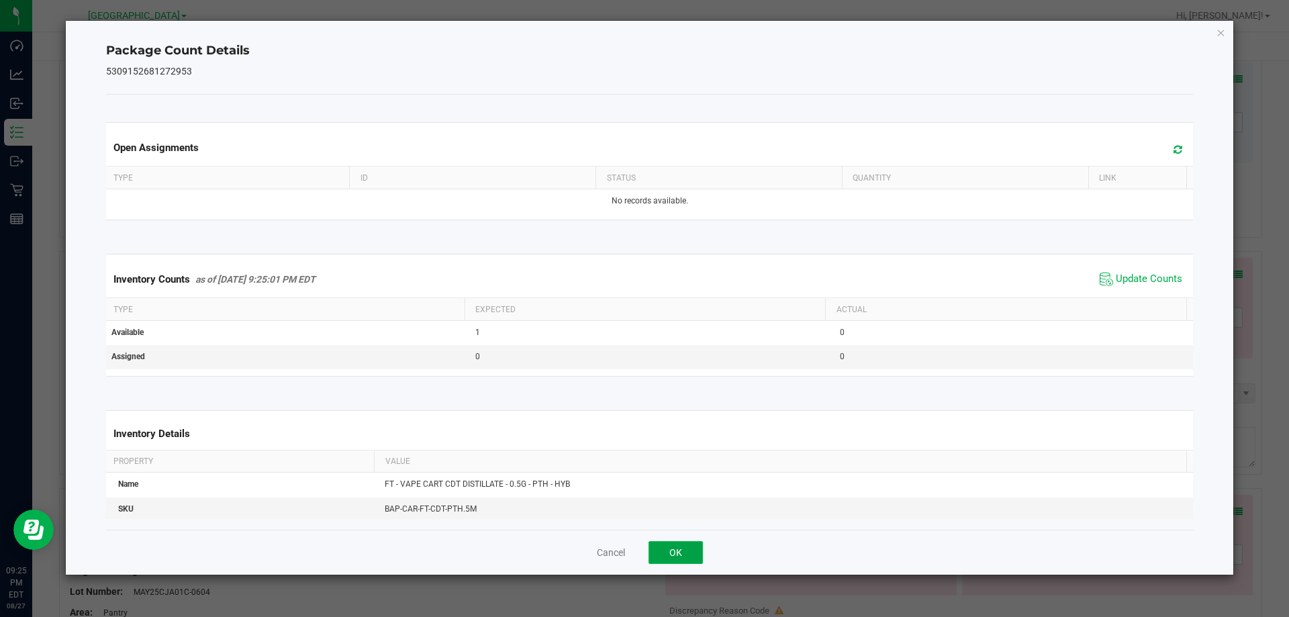
click at [685, 541] on button "OK" at bounding box center [676, 552] width 54 height 23
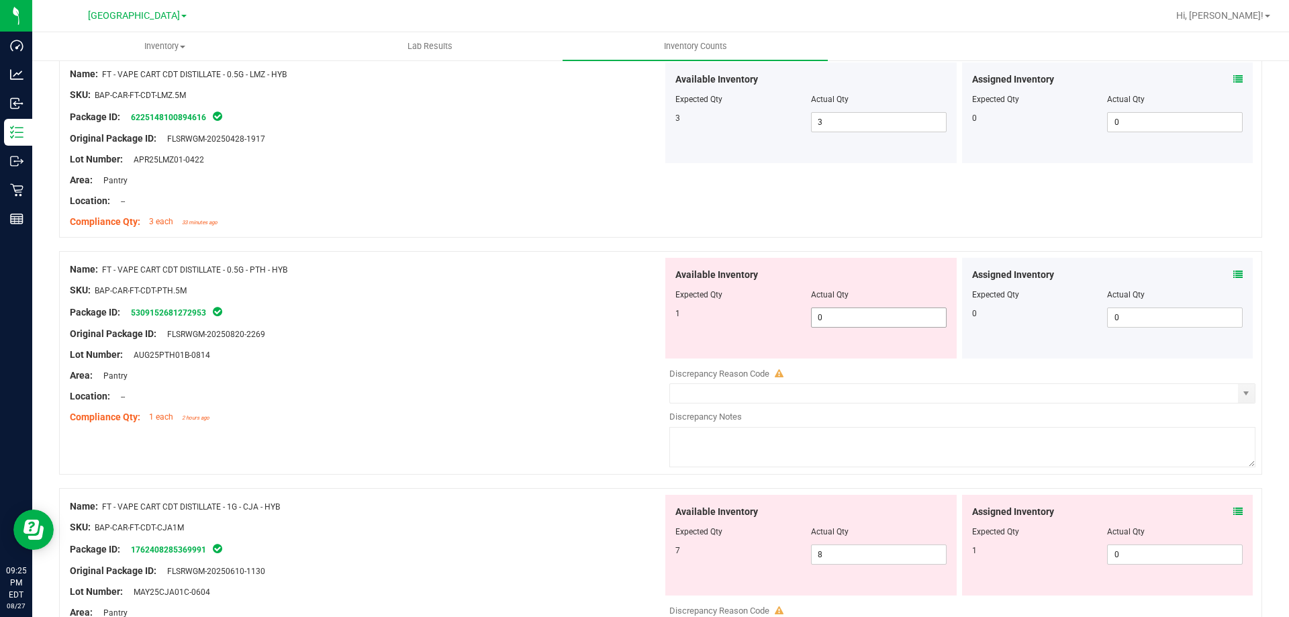
click at [822, 320] on span "0 0" at bounding box center [879, 318] width 136 height 20
type input "01"
type input "1"
click at [629, 314] on div "Package ID: 5309152681272953" at bounding box center [366, 312] width 593 height 16
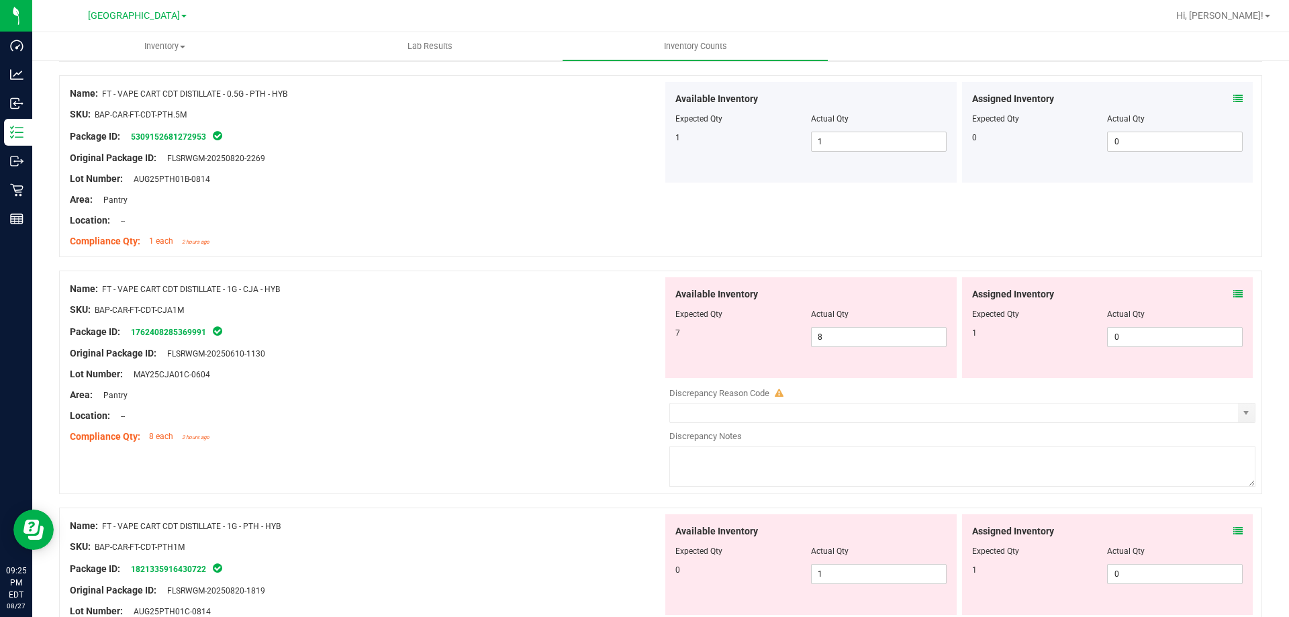
scroll to position [755, 0]
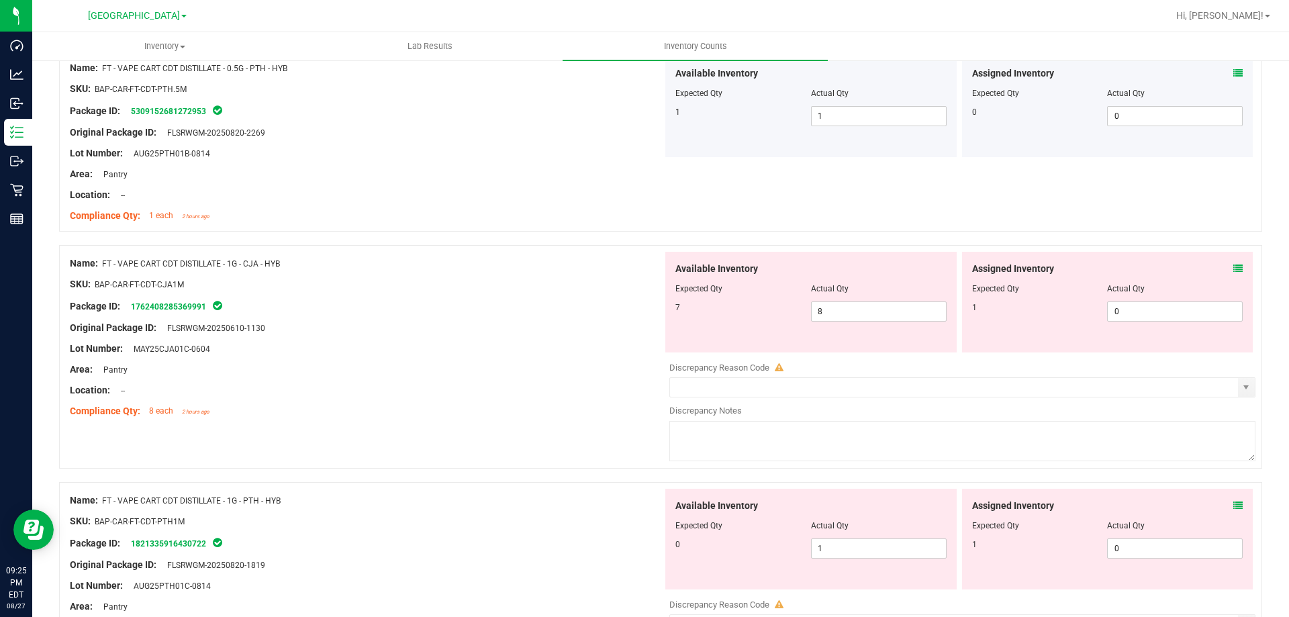
click at [1234, 267] on icon at bounding box center [1238, 268] width 9 height 9
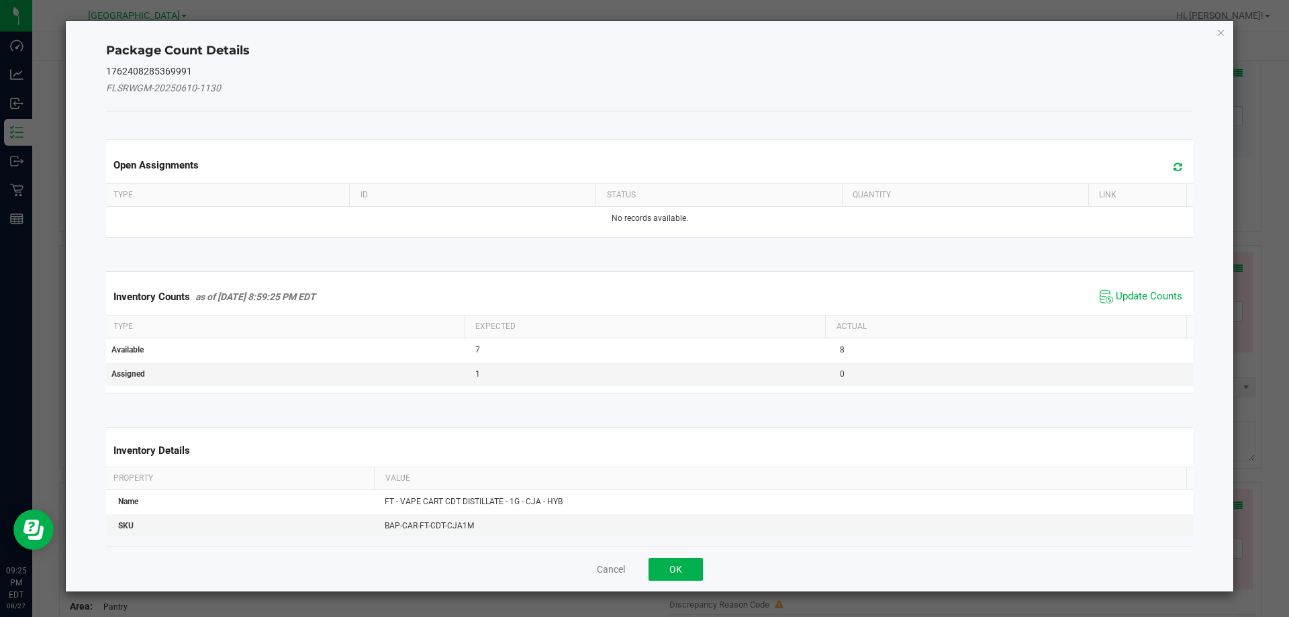
click at [1157, 287] on span "Update Counts" at bounding box center [1141, 297] width 89 height 20
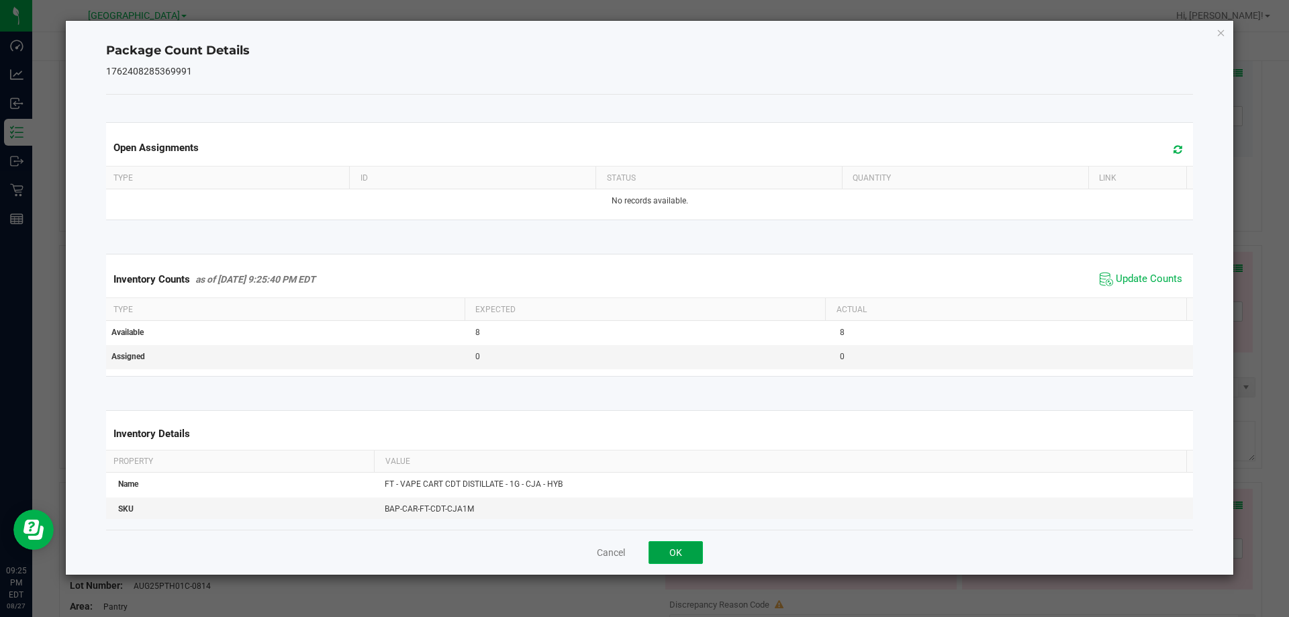
click at [662, 560] on button "OK" at bounding box center [676, 552] width 54 height 23
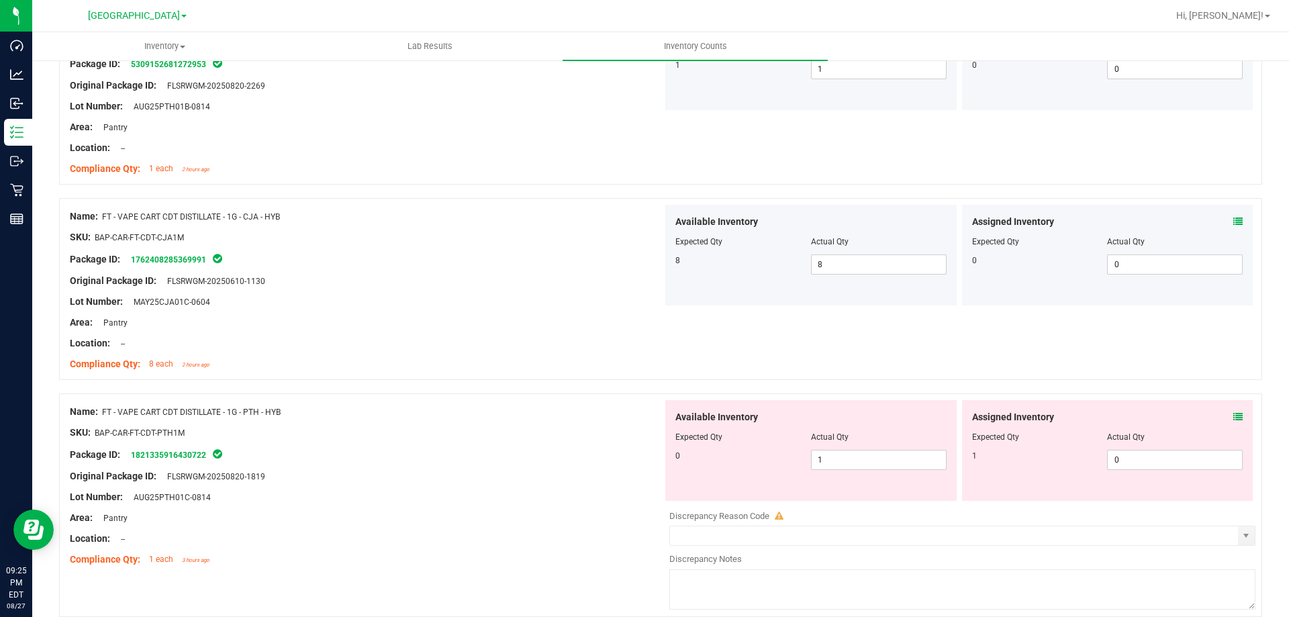
scroll to position [822, 0]
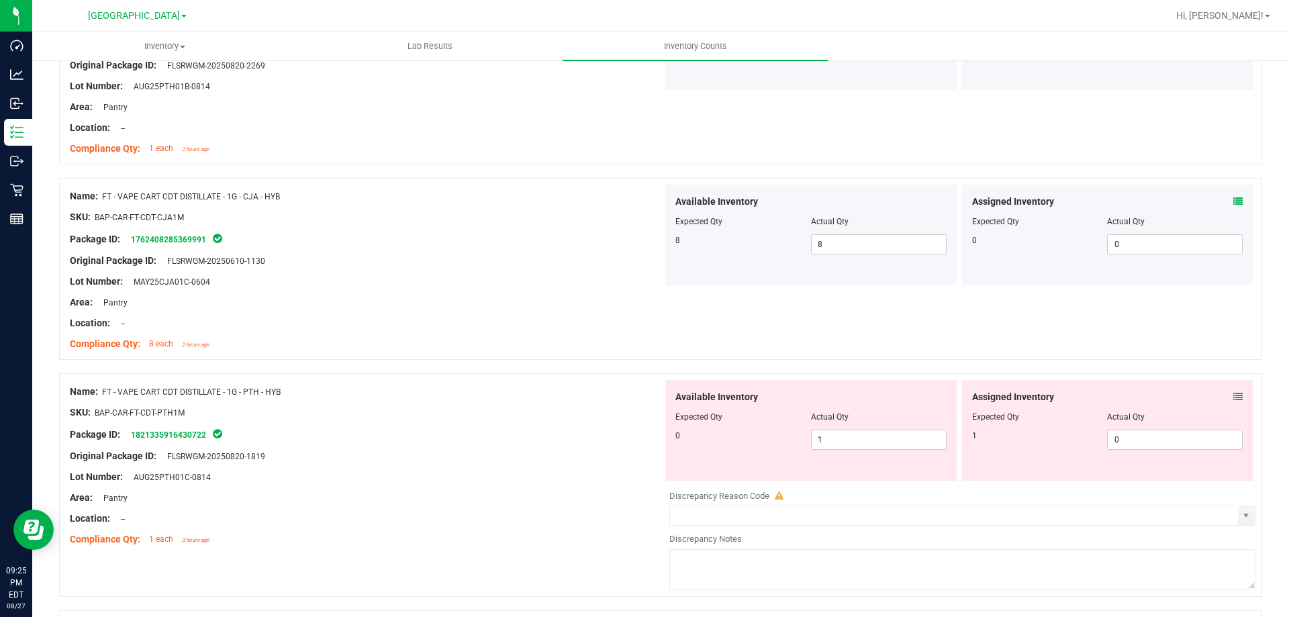
click at [1233, 398] on div "Assigned Inventory Expected Qty Actual Qty 1 0 0" at bounding box center [1107, 430] width 291 height 101
click at [1234, 395] on icon at bounding box center [1238, 396] width 9 height 9
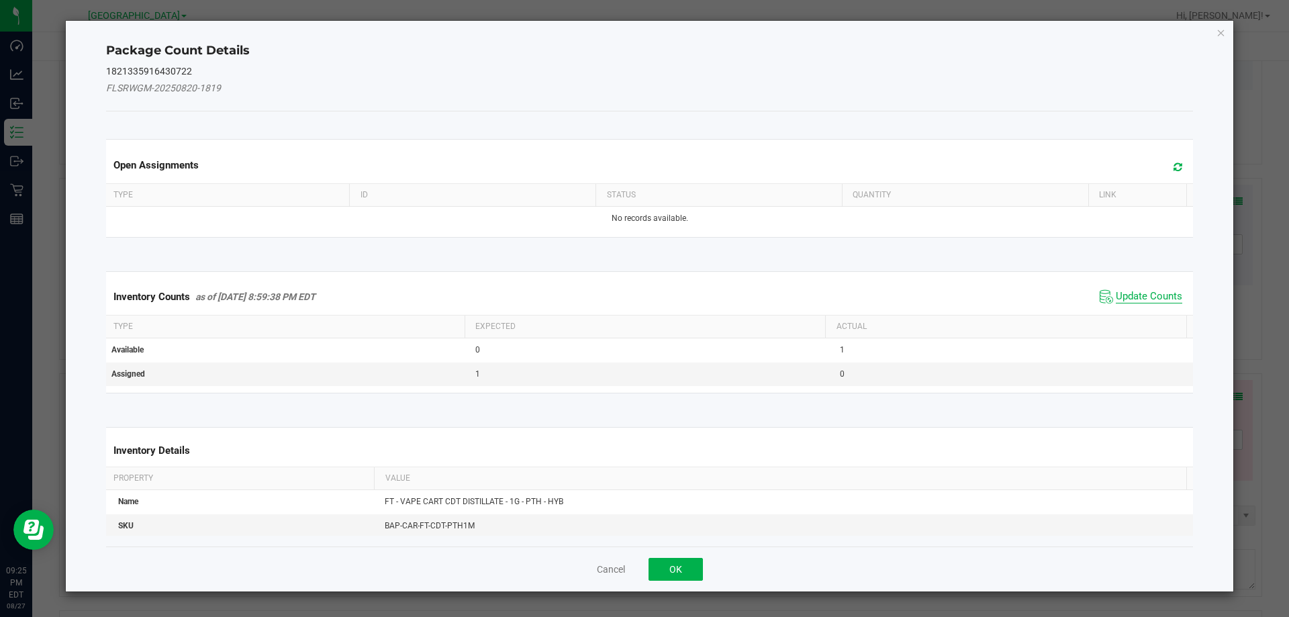
click at [1131, 297] on span "Update Counts" at bounding box center [1149, 296] width 66 height 13
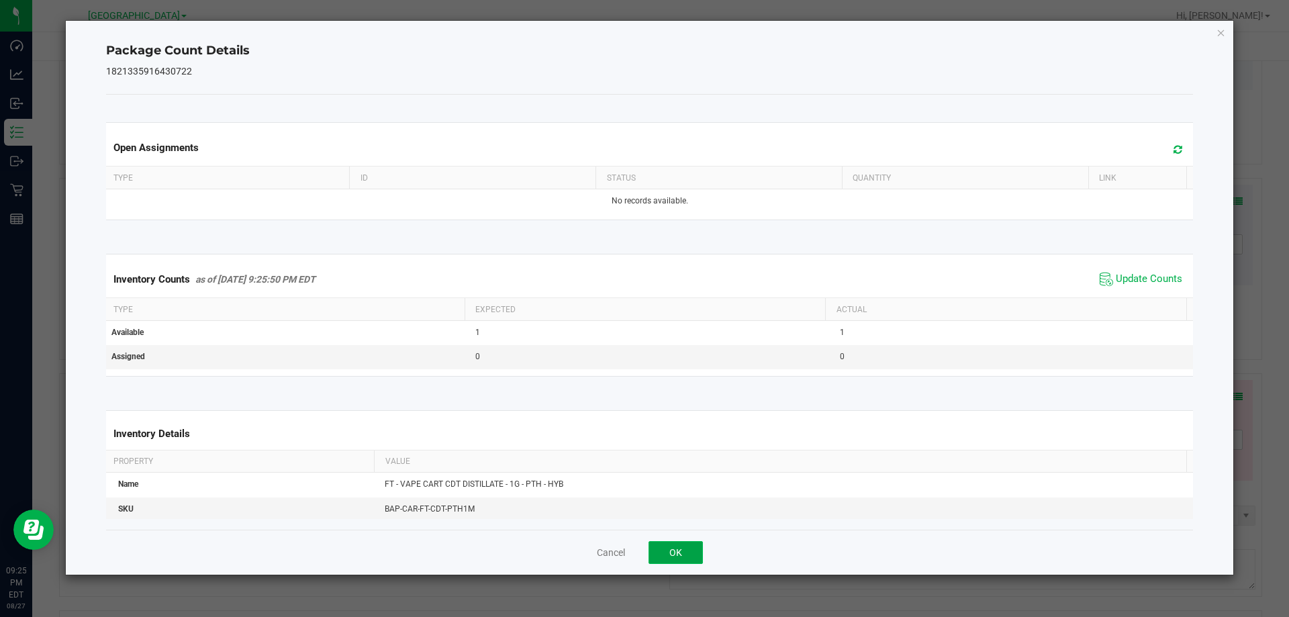
click at [675, 544] on button "OK" at bounding box center [676, 552] width 54 height 23
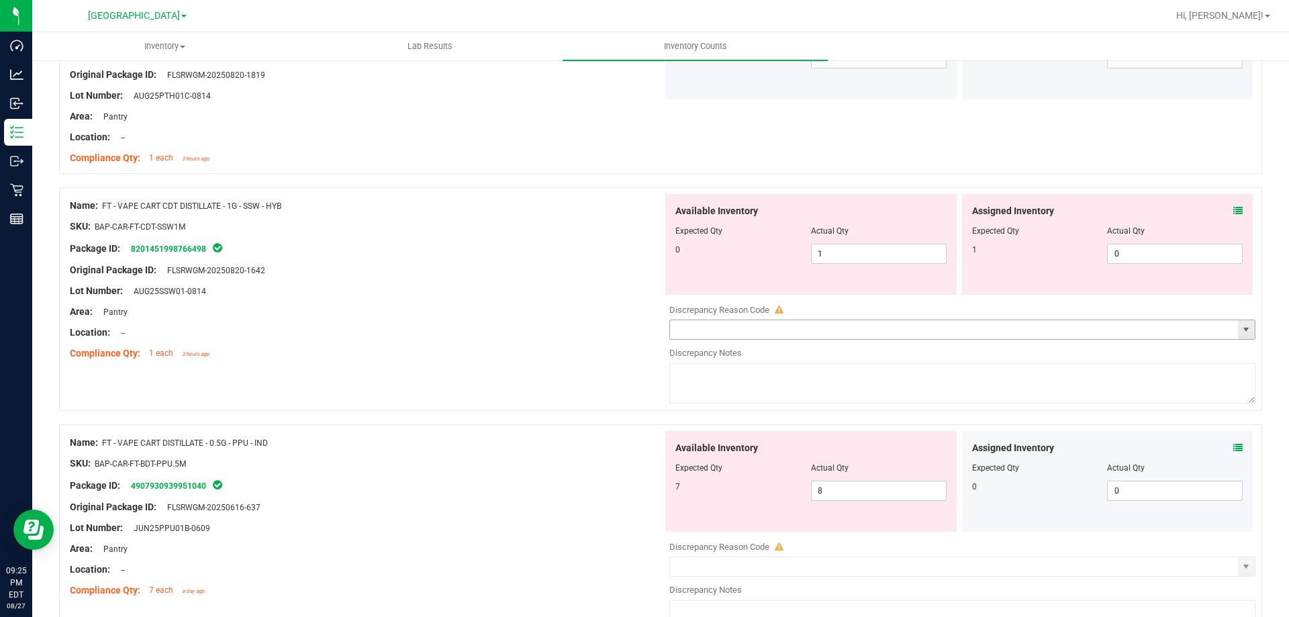
scroll to position [1225, 0]
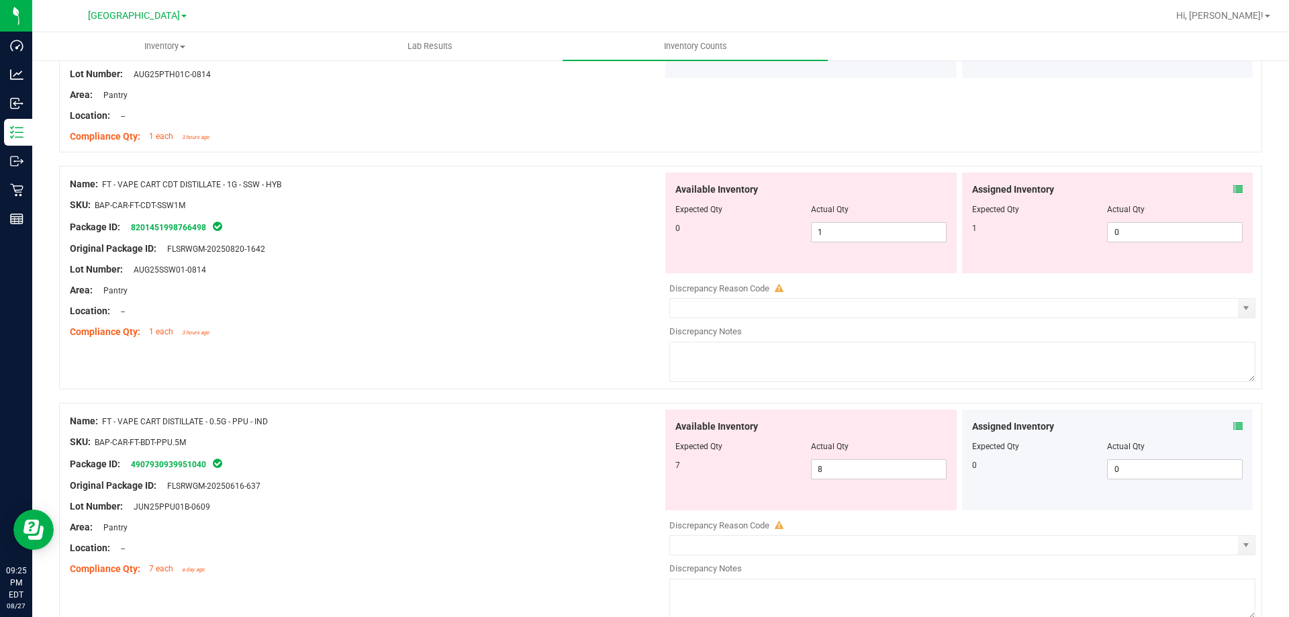
click at [1234, 189] on icon at bounding box center [1238, 189] width 9 height 9
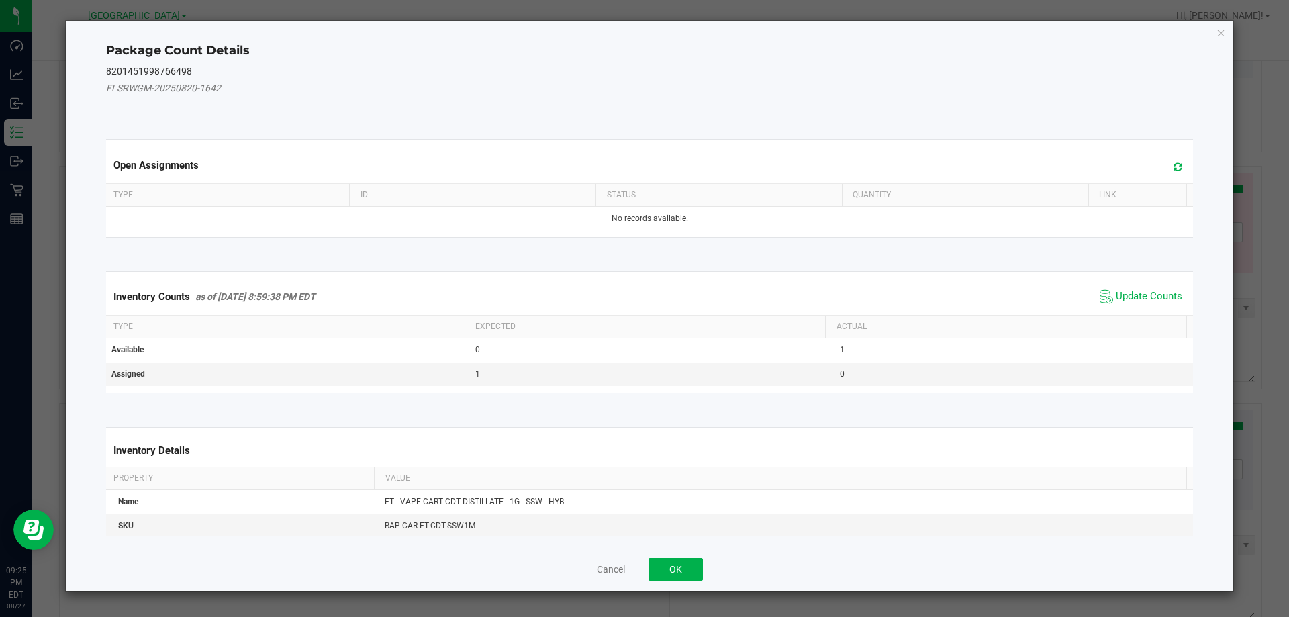
click at [1136, 294] on span "Update Counts" at bounding box center [1149, 296] width 66 height 13
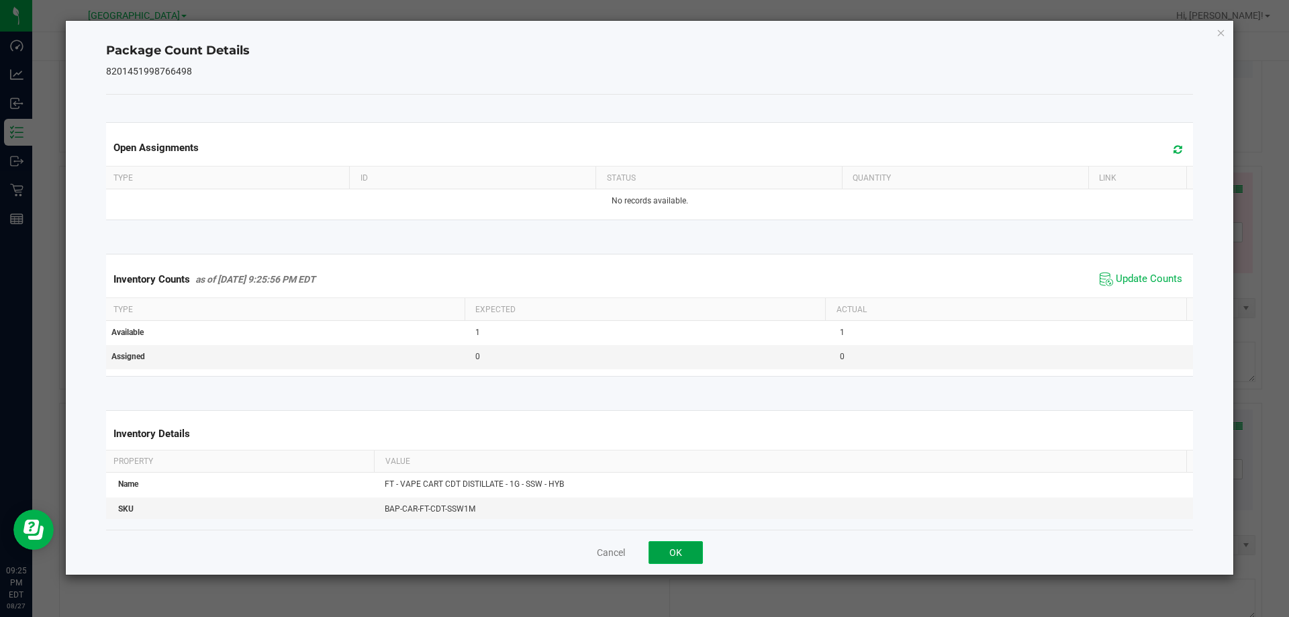
click at [667, 555] on button "OK" at bounding box center [676, 552] width 54 height 23
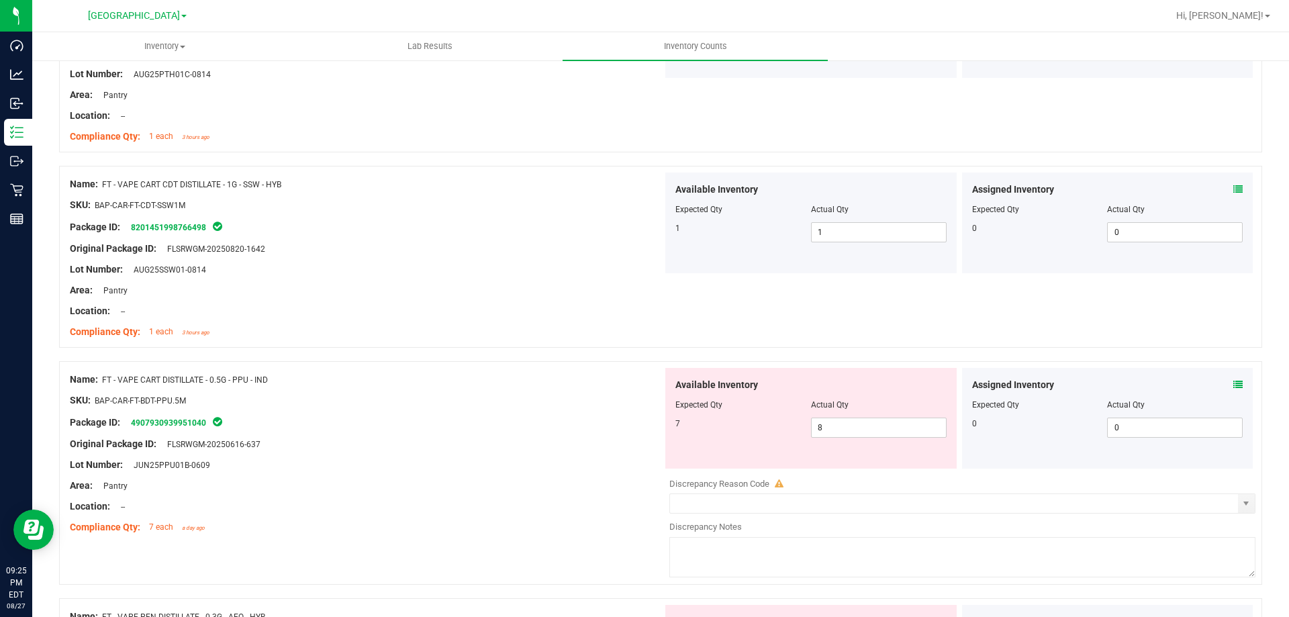
scroll to position [1292, 0]
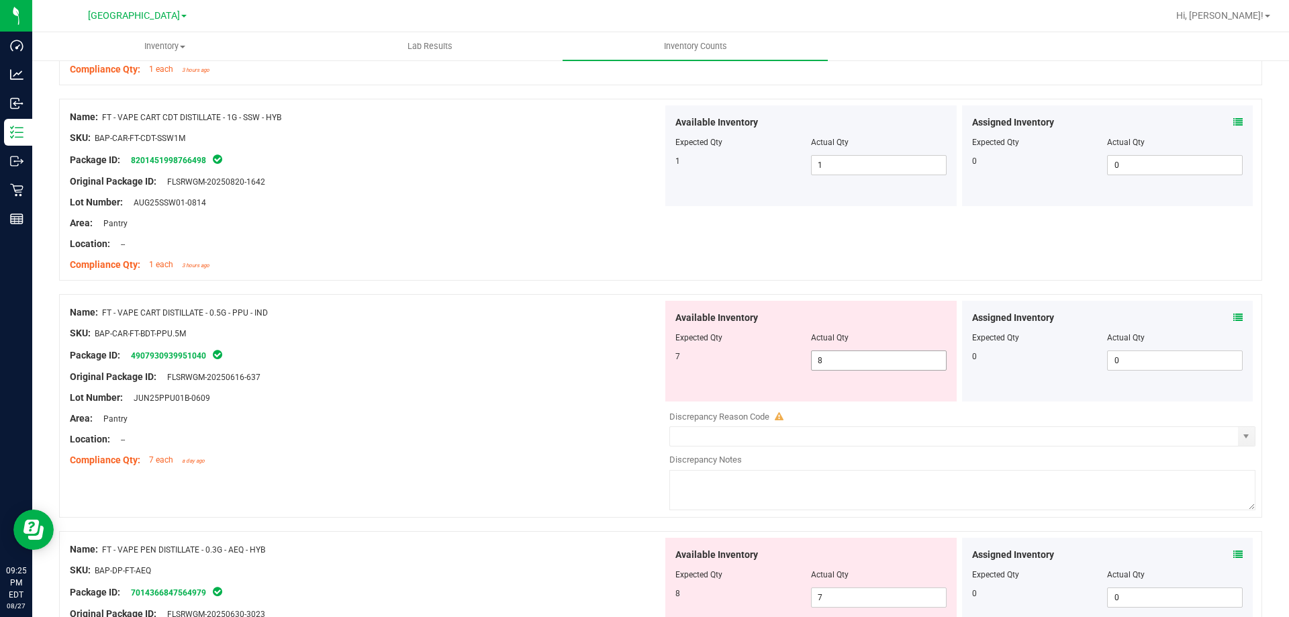
click at [864, 357] on span "8 8" at bounding box center [879, 361] width 136 height 20
click at [864, 357] on input "8" at bounding box center [879, 360] width 134 height 19
click at [1222, 320] on div "Assigned Inventory" at bounding box center [1107, 318] width 271 height 14
click at [1234, 318] on icon at bounding box center [1238, 317] width 9 height 9
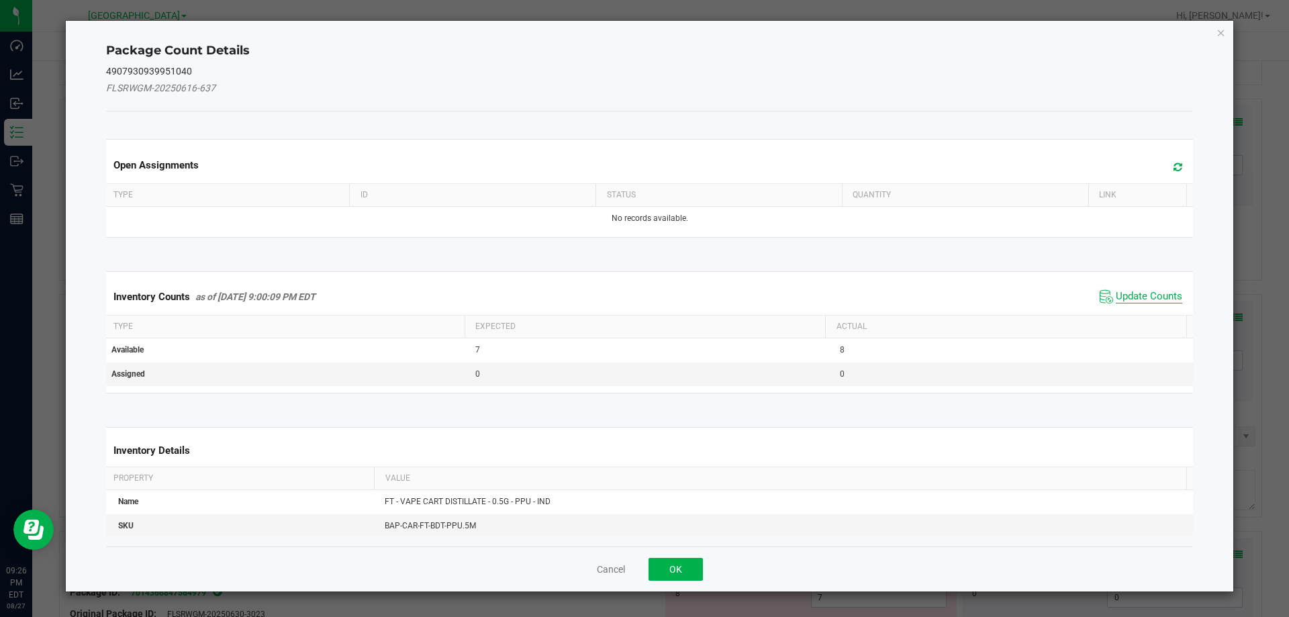
click at [1128, 297] on span "Update Counts" at bounding box center [1149, 296] width 66 height 13
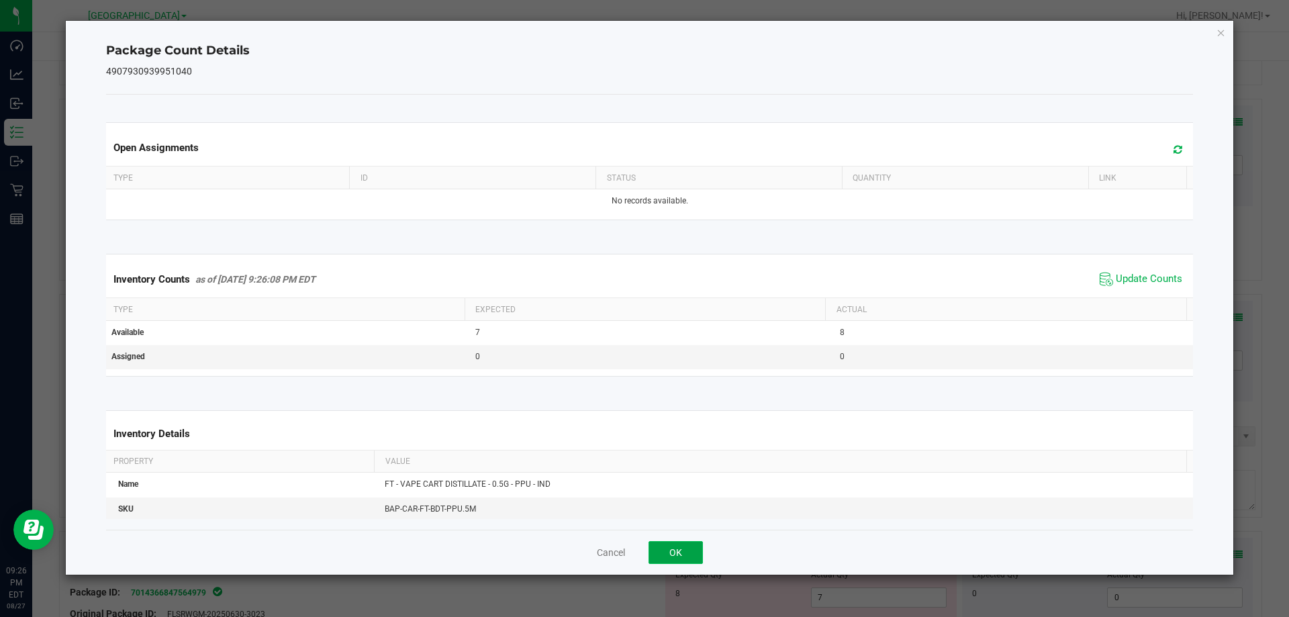
click at [669, 555] on button "OK" at bounding box center [676, 552] width 54 height 23
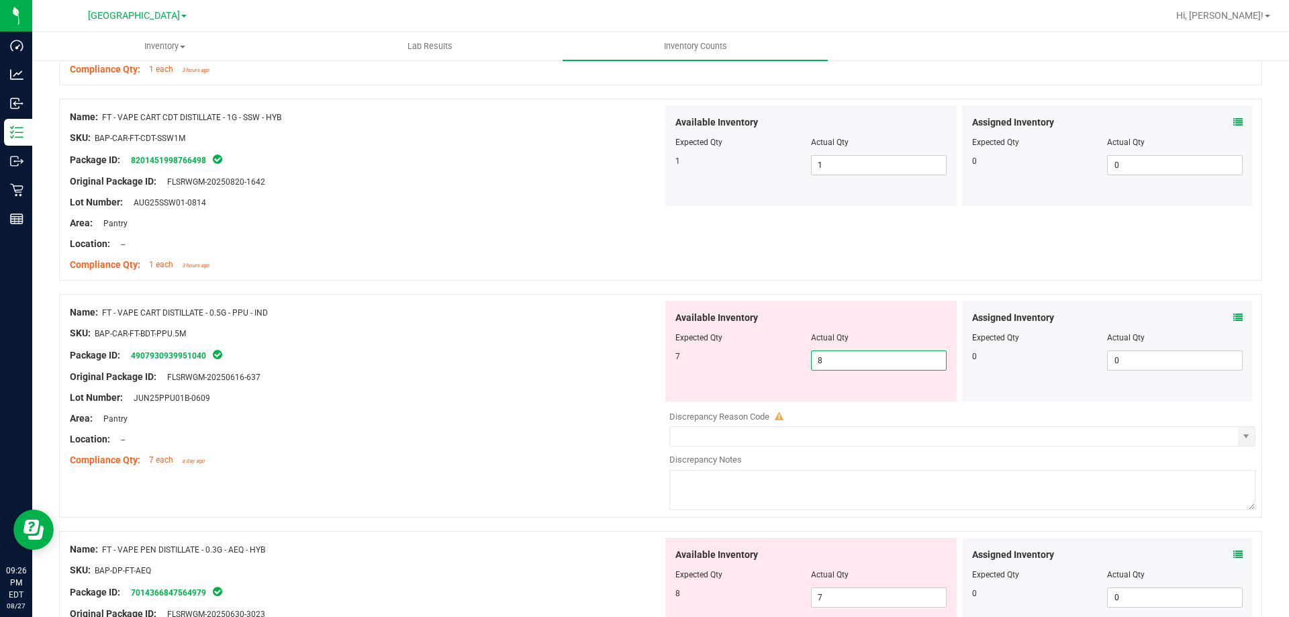
click at [840, 365] on span "8 8" at bounding box center [879, 361] width 136 height 20
click at [840, 365] on input "8" at bounding box center [879, 360] width 134 height 19
type input "7"
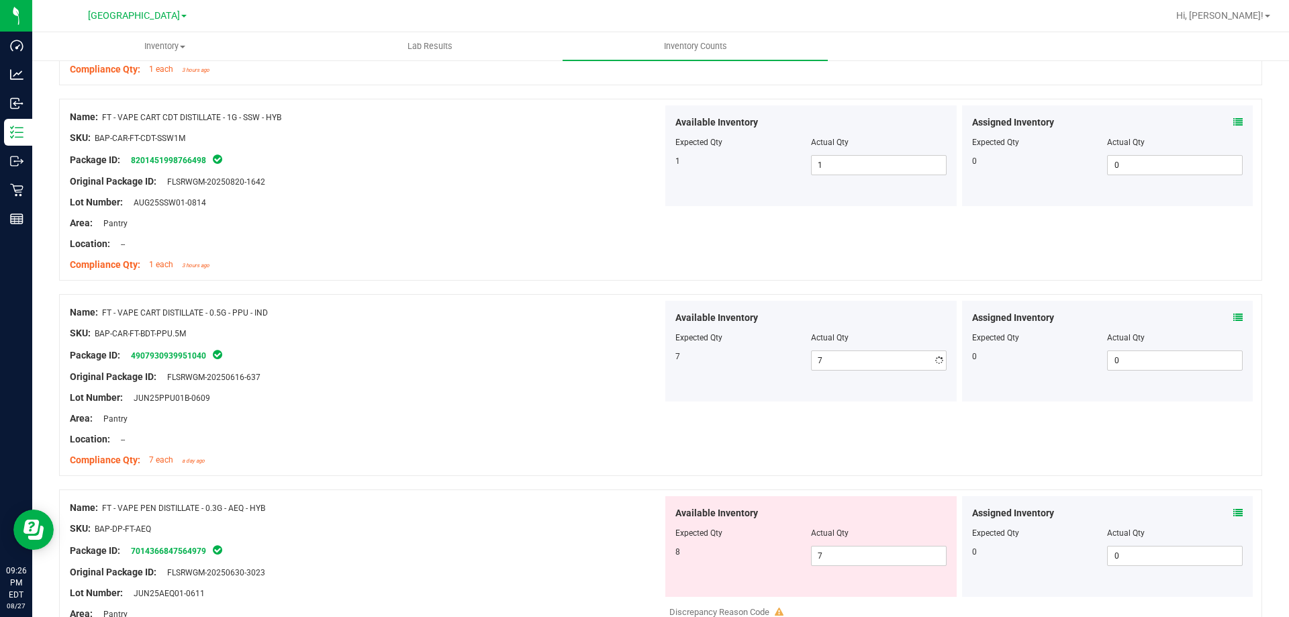
drag, startPoint x: 549, startPoint y: 381, endPoint x: 581, endPoint y: 371, distance: 33.8
click at [549, 381] on div "Original Package ID: FLSRWGM-20250616-637" at bounding box center [366, 377] width 593 height 14
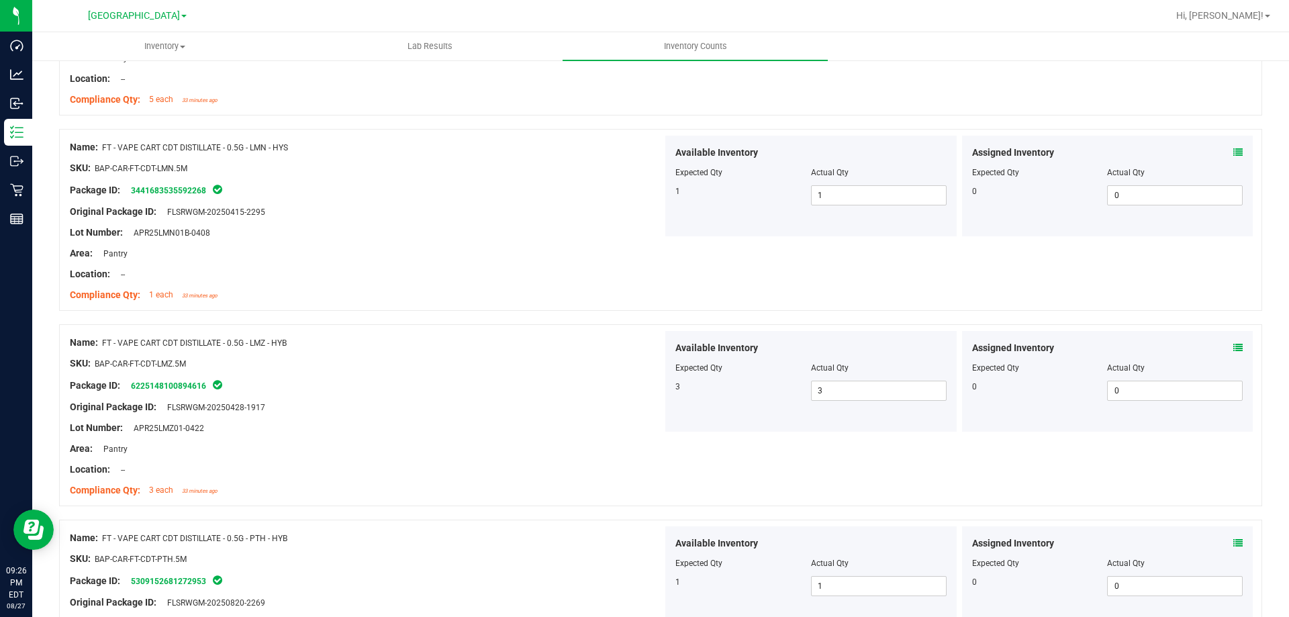
scroll to position [0, 0]
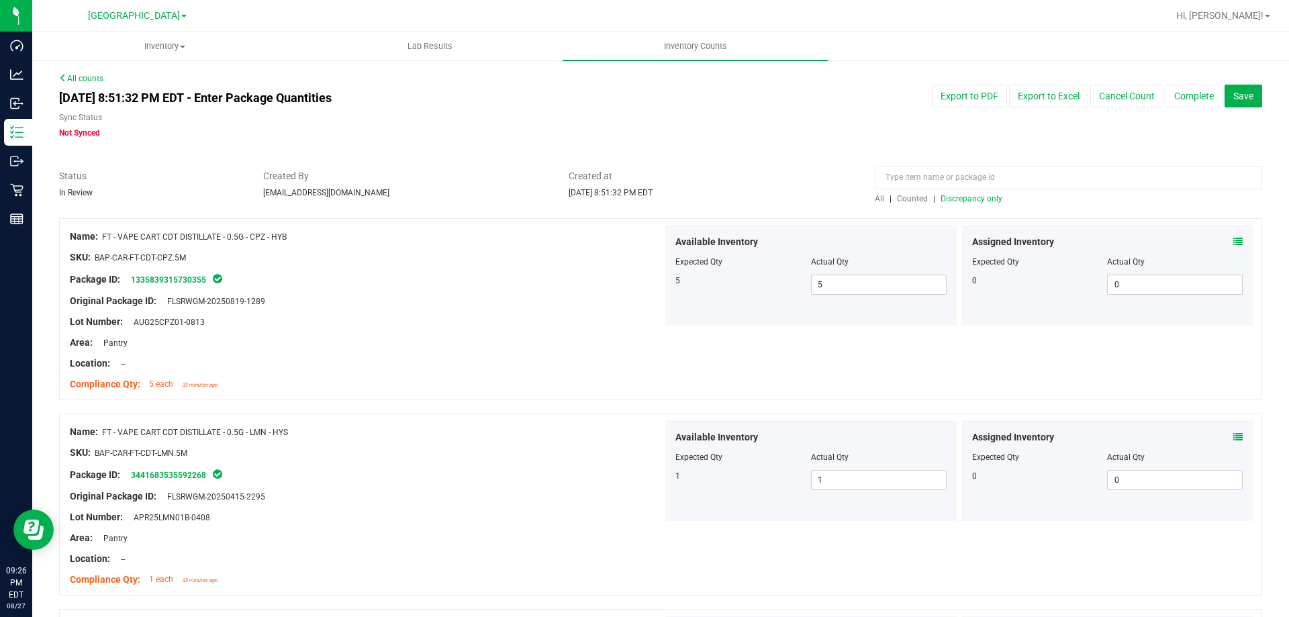
click at [980, 201] on span "Discrepancy only" at bounding box center [972, 198] width 62 height 9
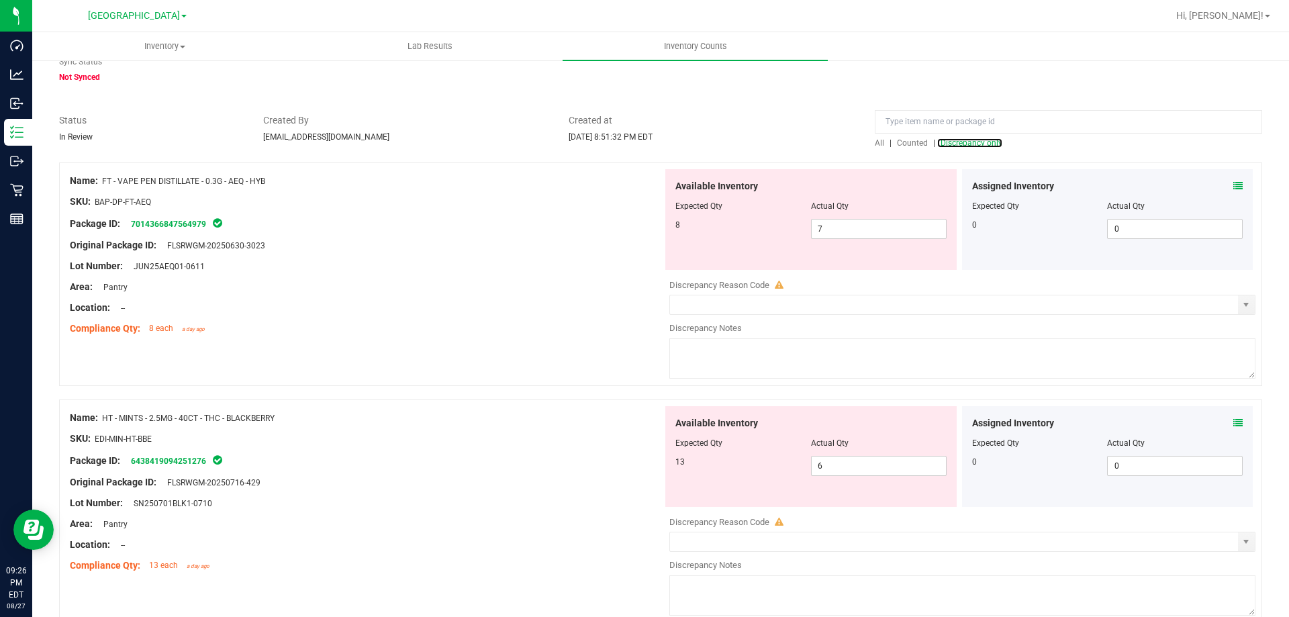
scroll to position [36, 0]
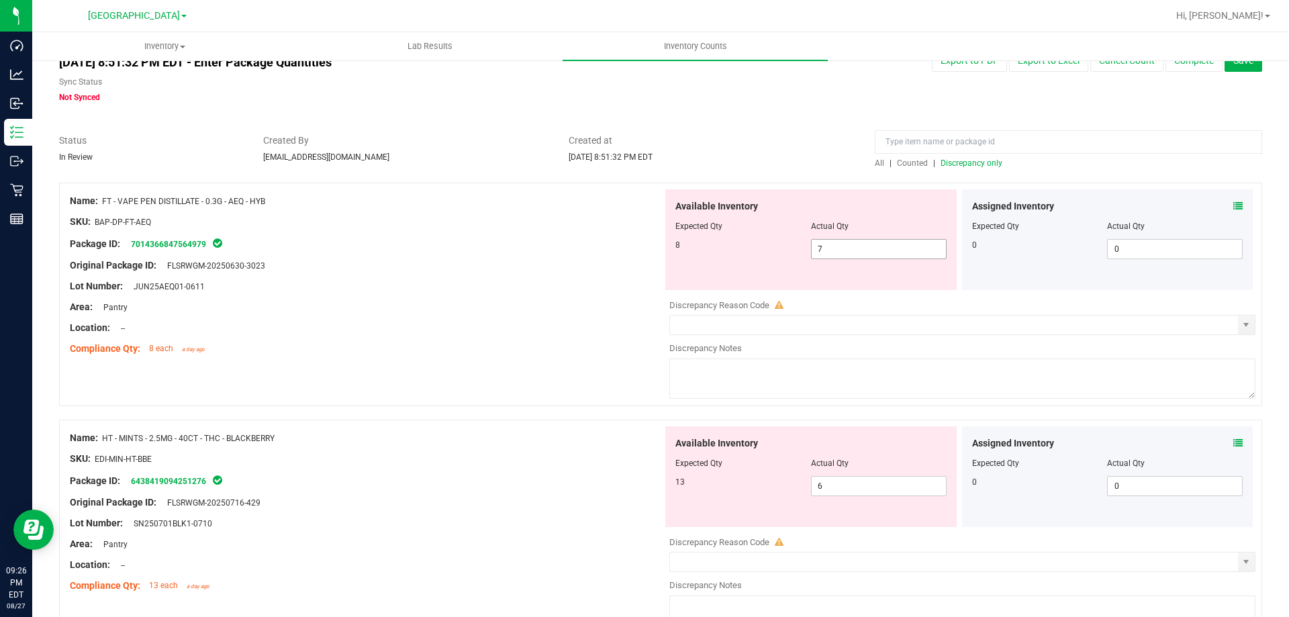
click at [856, 246] on span "7 7" at bounding box center [879, 249] width 136 height 20
click at [850, 247] on input "7" at bounding box center [879, 249] width 134 height 19
type input "8"
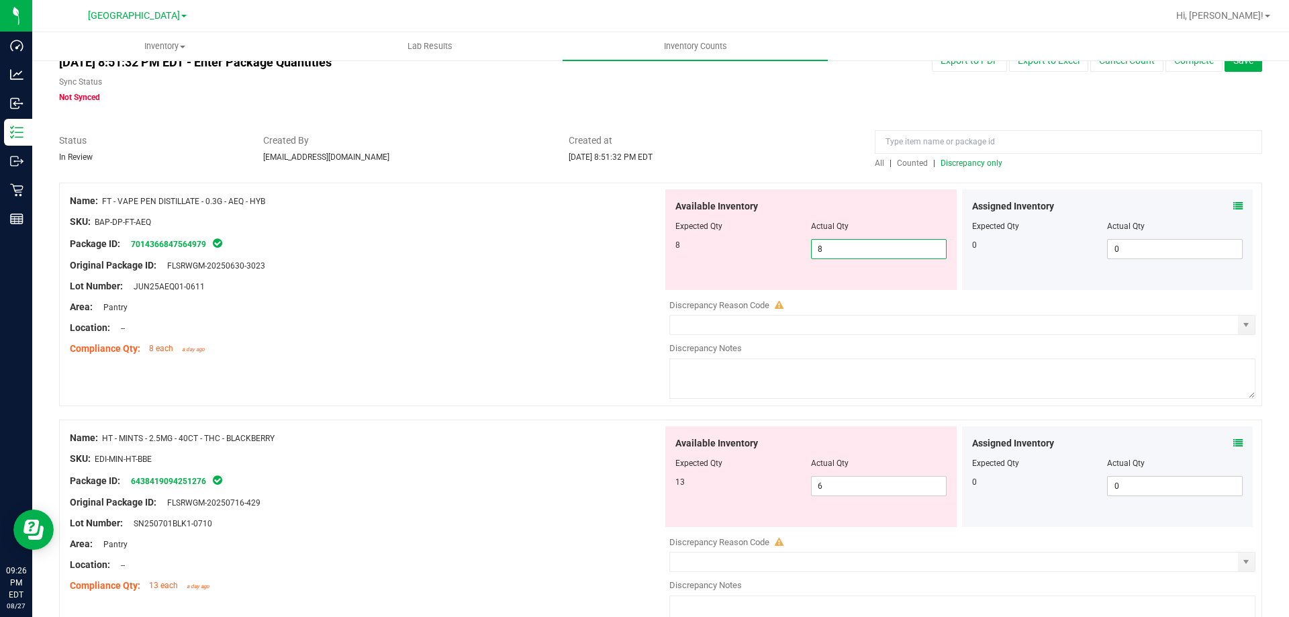
click at [649, 308] on div "Area: Pantry" at bounding box center [366, 307] width 593 height 14
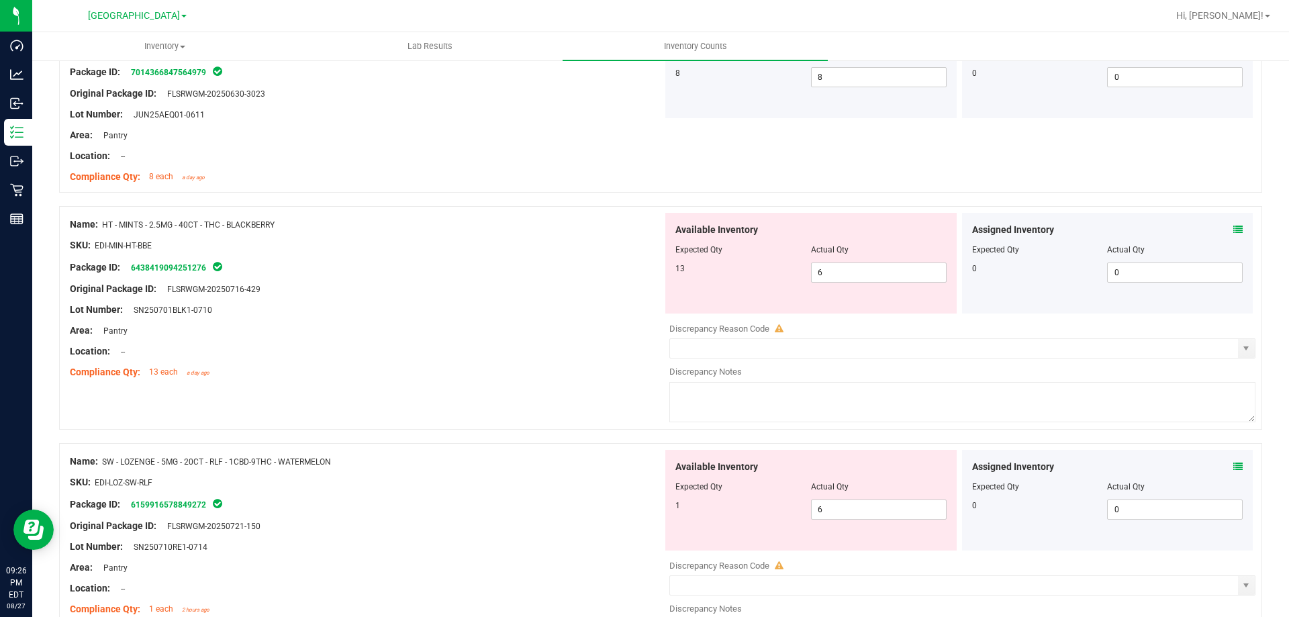
scroll to position [237, 0]
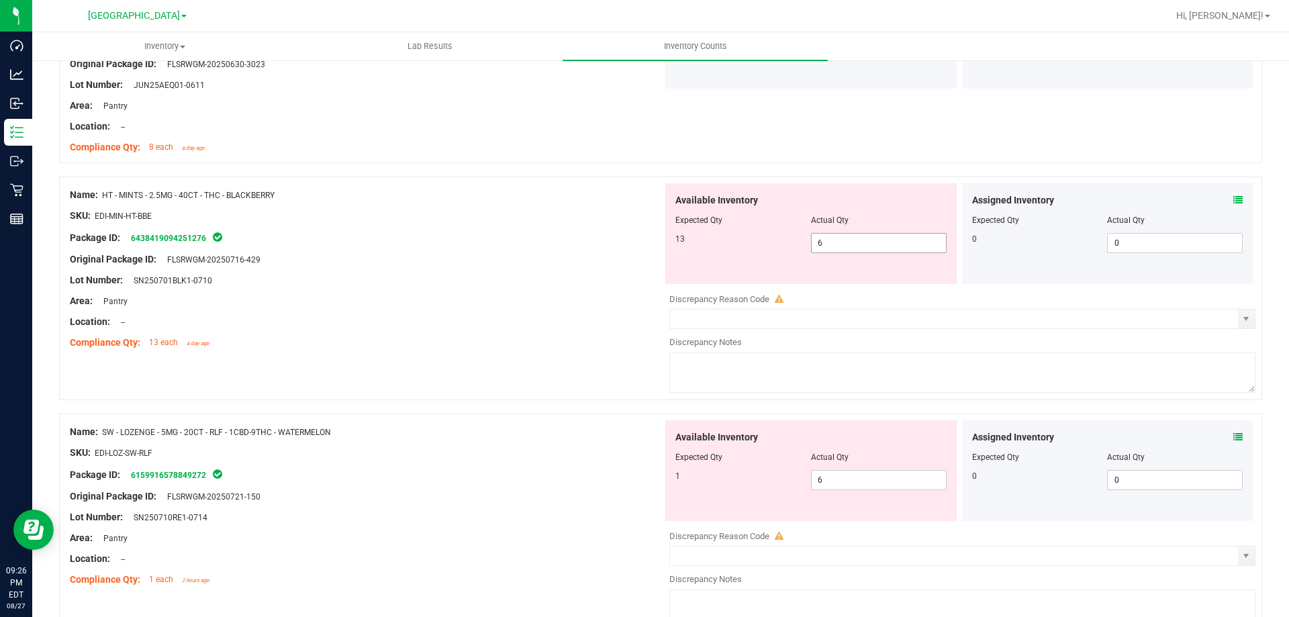
click at [850, 242] on span "6 6" at bounding box center [879, 243] width 136 height 20
click at [850, 242] on input "6" at bounding box center [879, 243] width 134 height 19
type input "13"
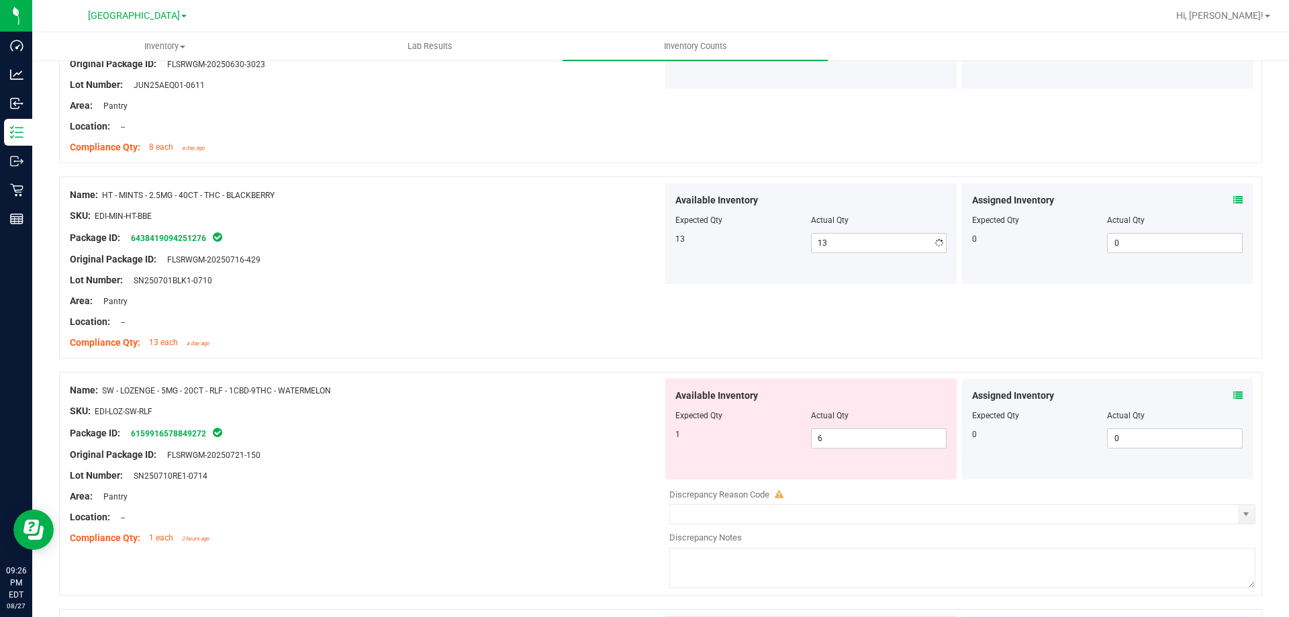
click at [388, 318] on div "Location: --" at bounding box center [366, 322] width 593 height 14
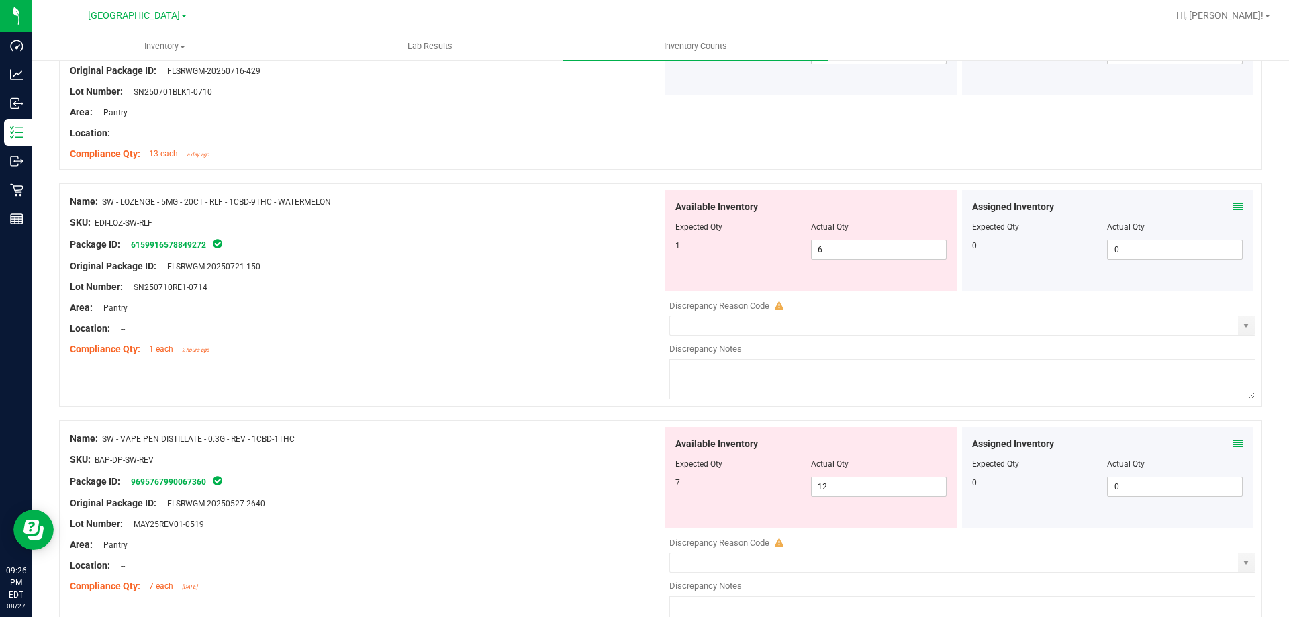
scroll to position [439, 0]
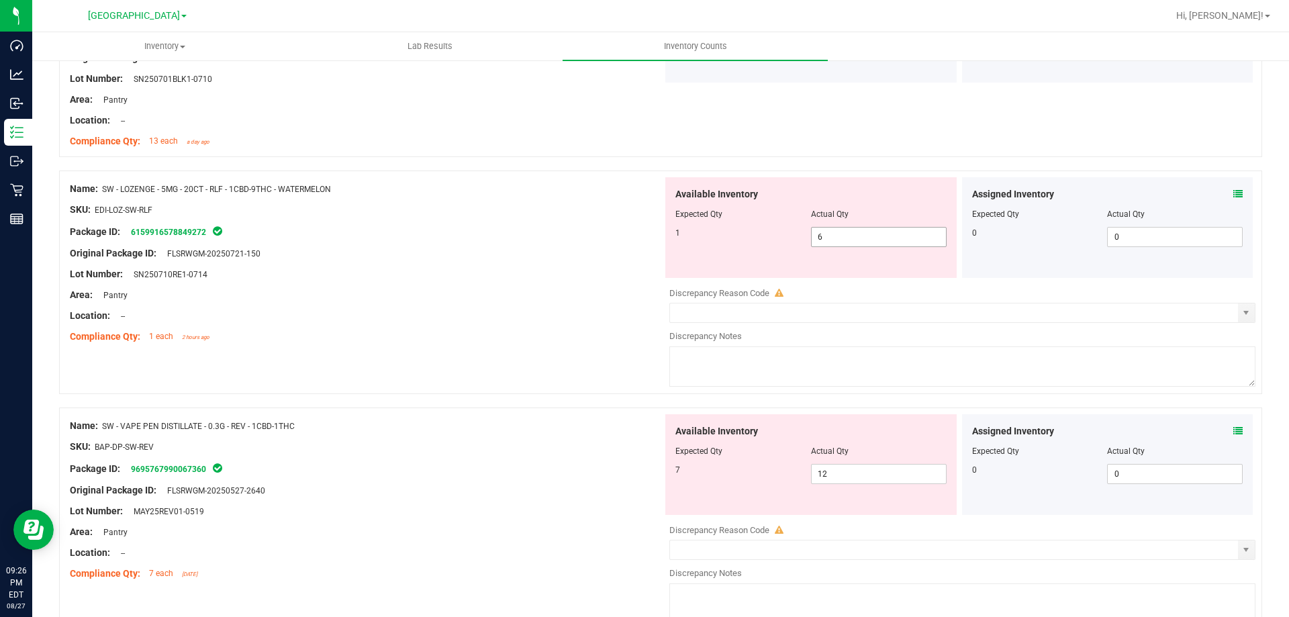
click at [825, 242] on span "6 6" at bounding box center [879, 237] width 136 height 20
click at [825, 242] on input "6" at bounding box center [879, 237] width 134 height 19
type input "1"
click at [568, 283] on div at bounding box center [366, 284] width 593 height 7
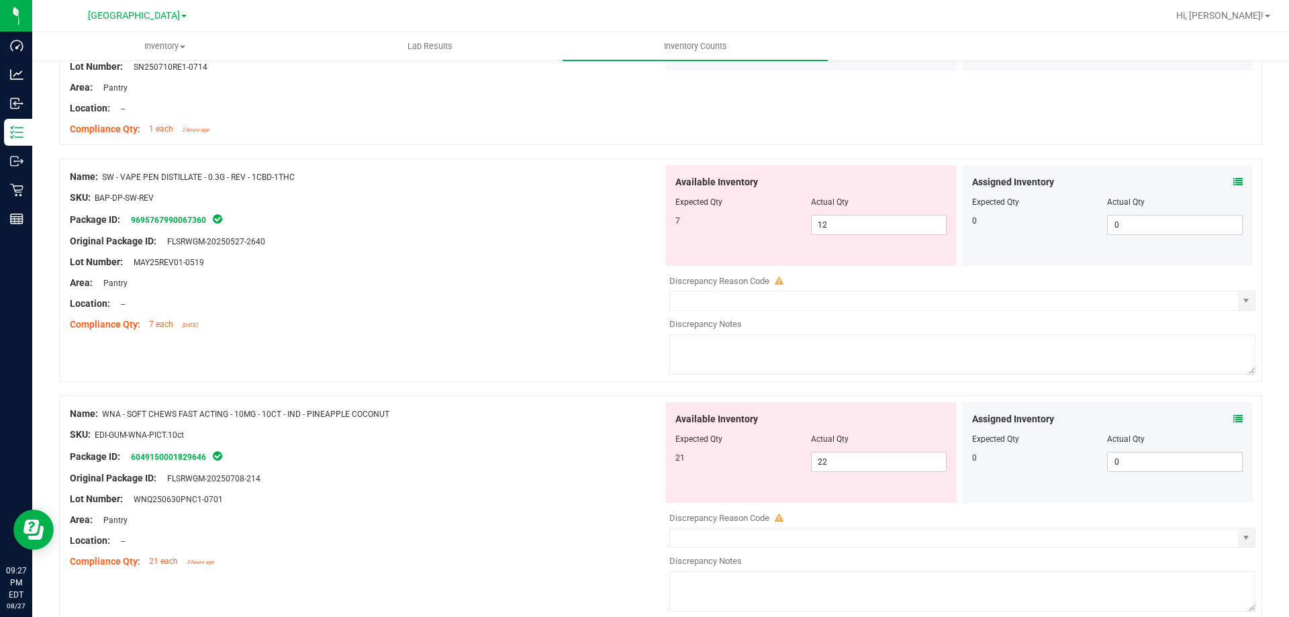
scroll to position [707, 0]
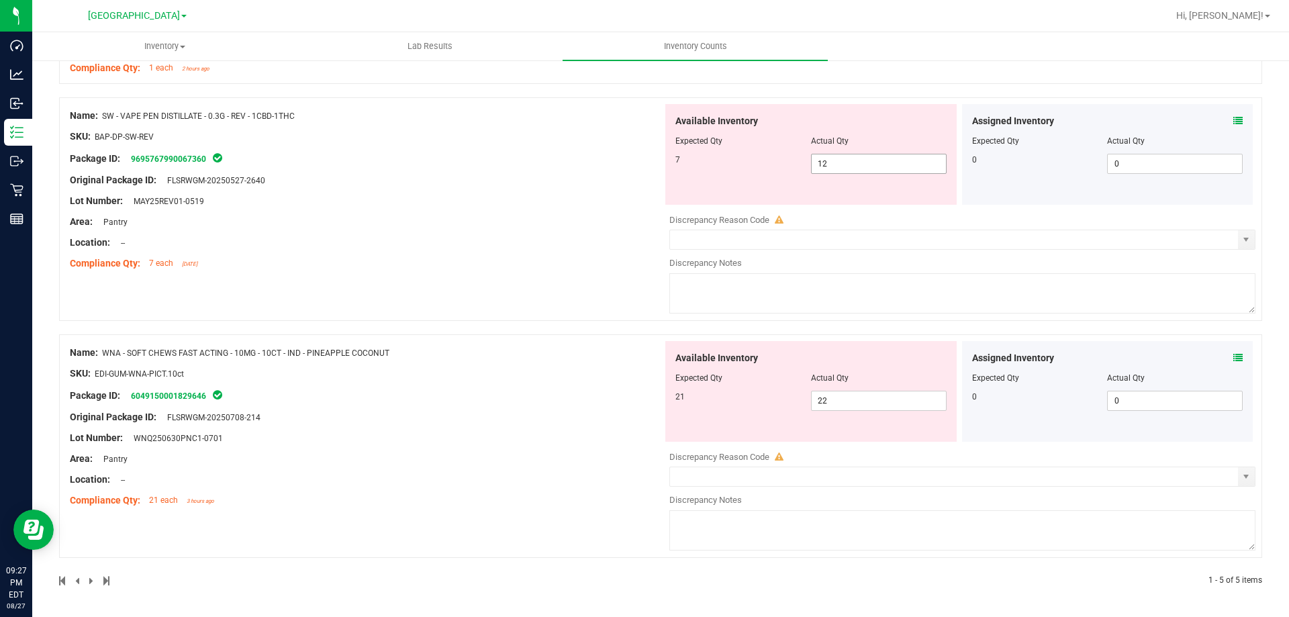
click at [829, 161] on span "12 12" at bounding box center [879, 164] width 136 height 20
click at [829, 161] on input "12" at bounding box center [879, 163] width 134 height 19
type input "7"
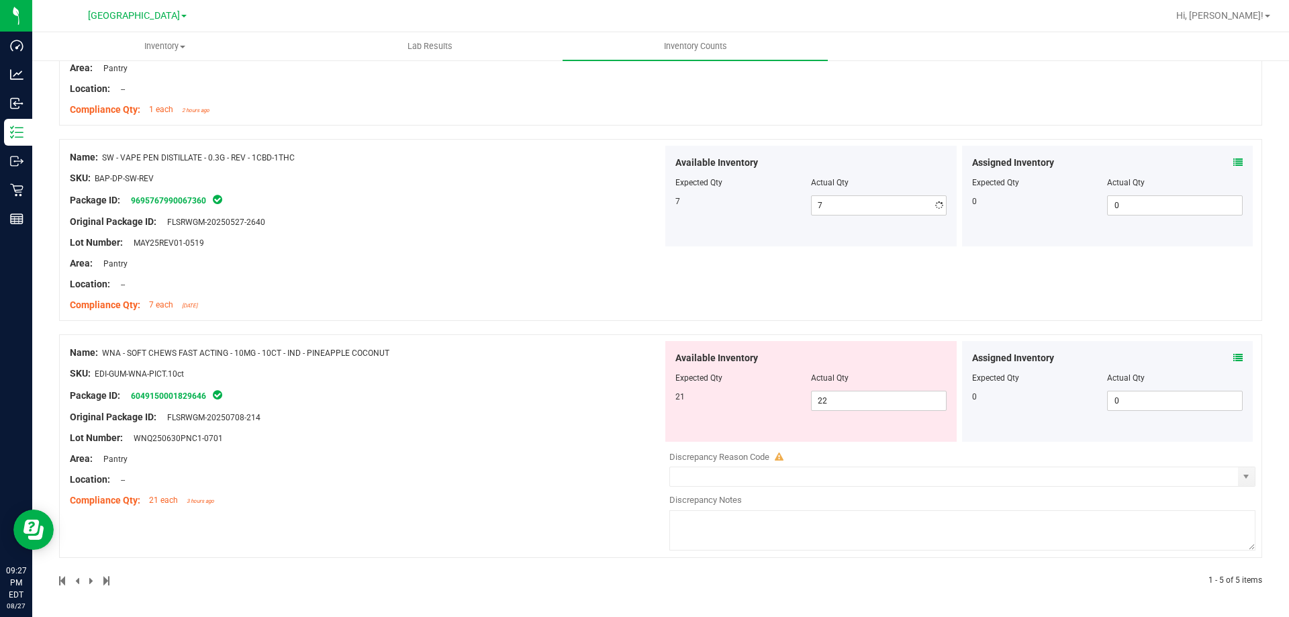
scroll to position [666, 0]
click at [586, 208] on div "Name: SW - VAPE PEN DISTILLATE - 0.3G - REV - 1CBD-1THC SKU: BAP-DP-SW-REV Pack…" at bounding box center [366, 231] width 593 height 171
click at [838, 404] on span "22 22" at bounding box center [879, 401] width 136 height 20
click at [839, 404] on input "22" at bounding box center [879, 401] width 134 height 19
type input "21"
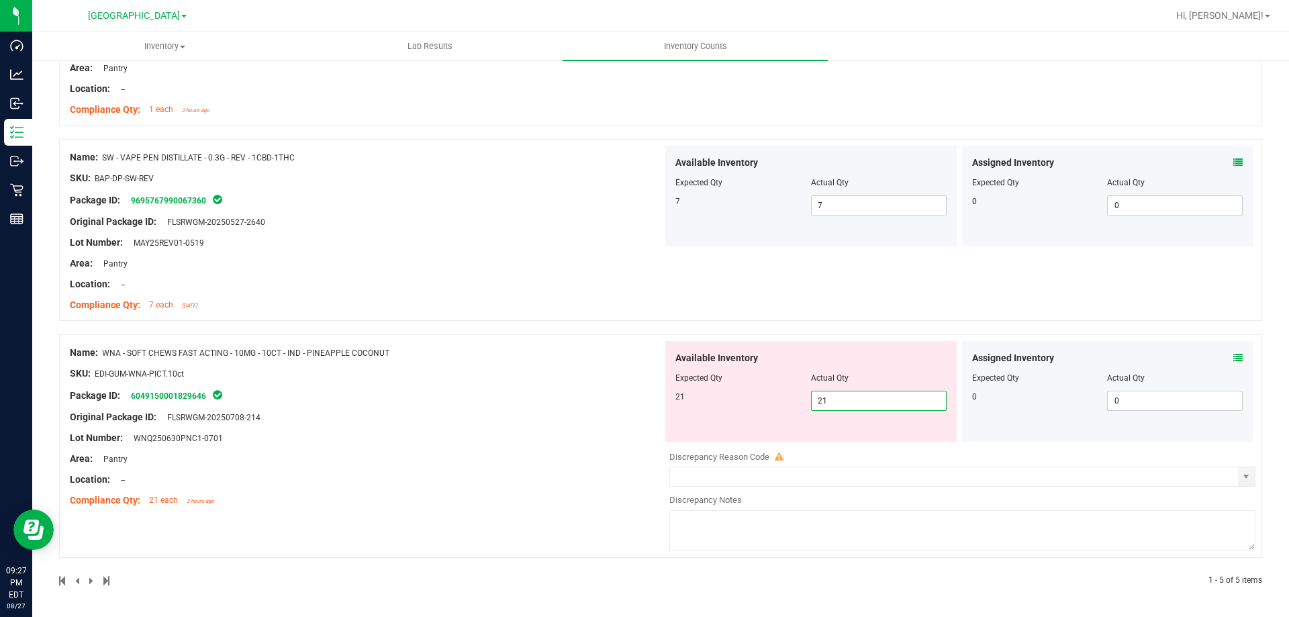
type input "21"
click at [682, 389] on div "Available Inventory Expected Qty Actual Qty 21 21 21" at bounding box center [811, 391] width 291 height 101
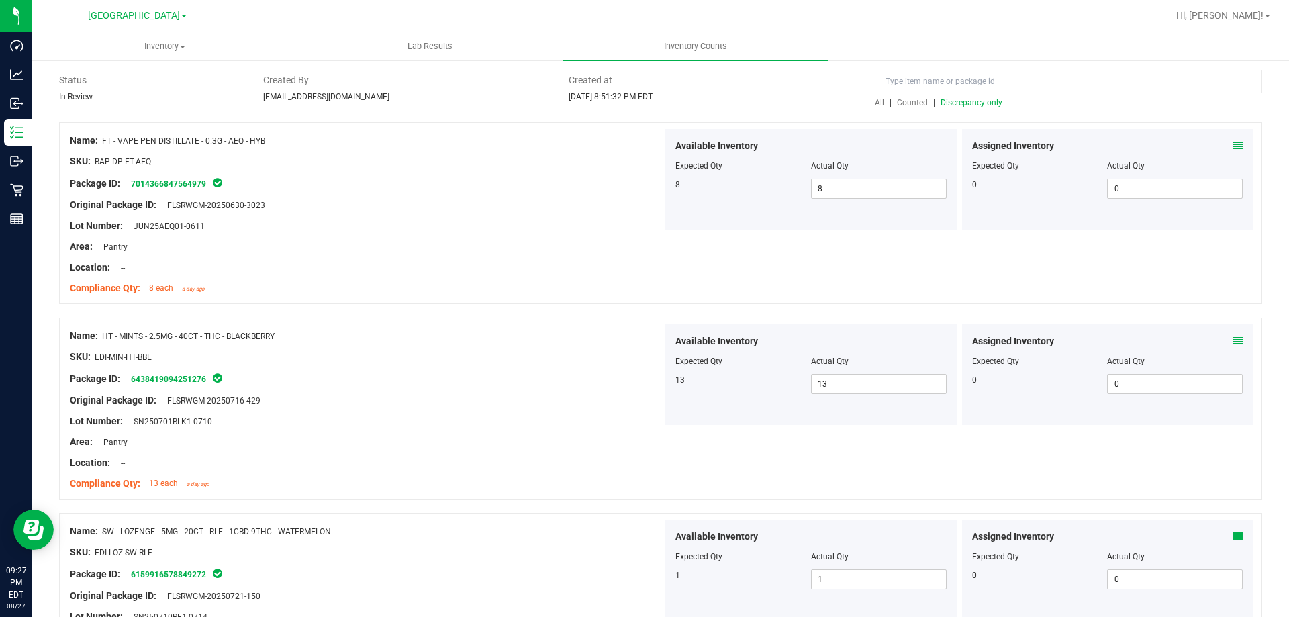
scroll to position [0, 0]
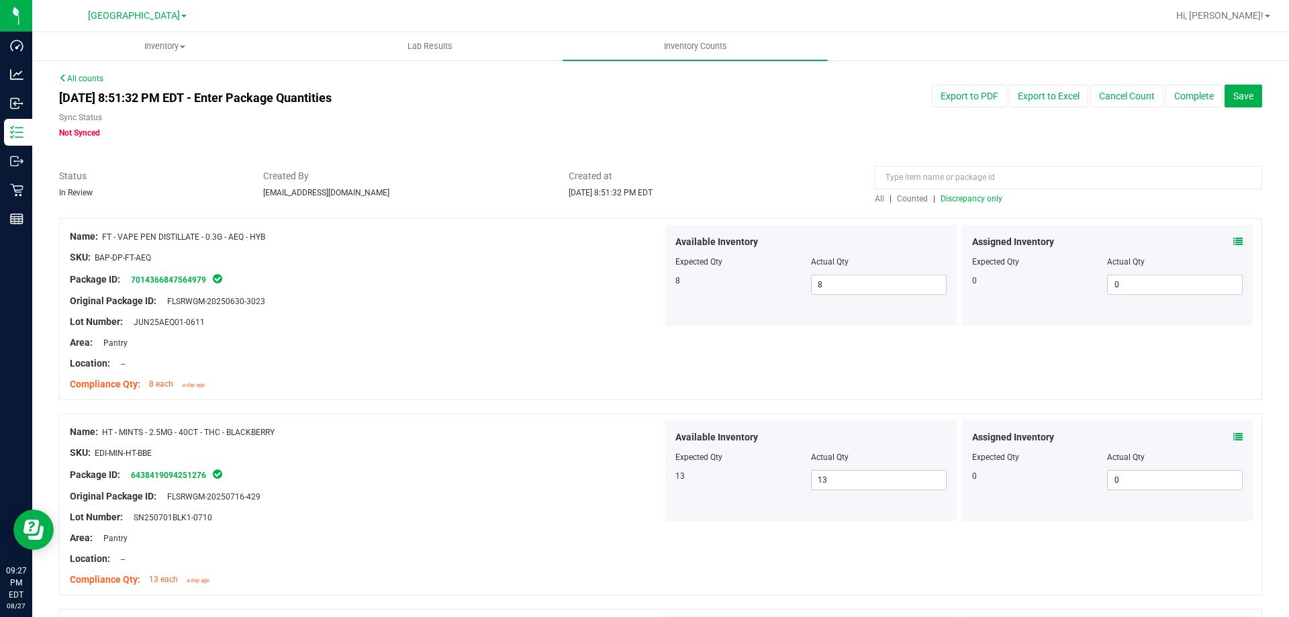
click at [981, 195] on span "Discrepancy only" at bounding box center [972, 198] width 62 height 9
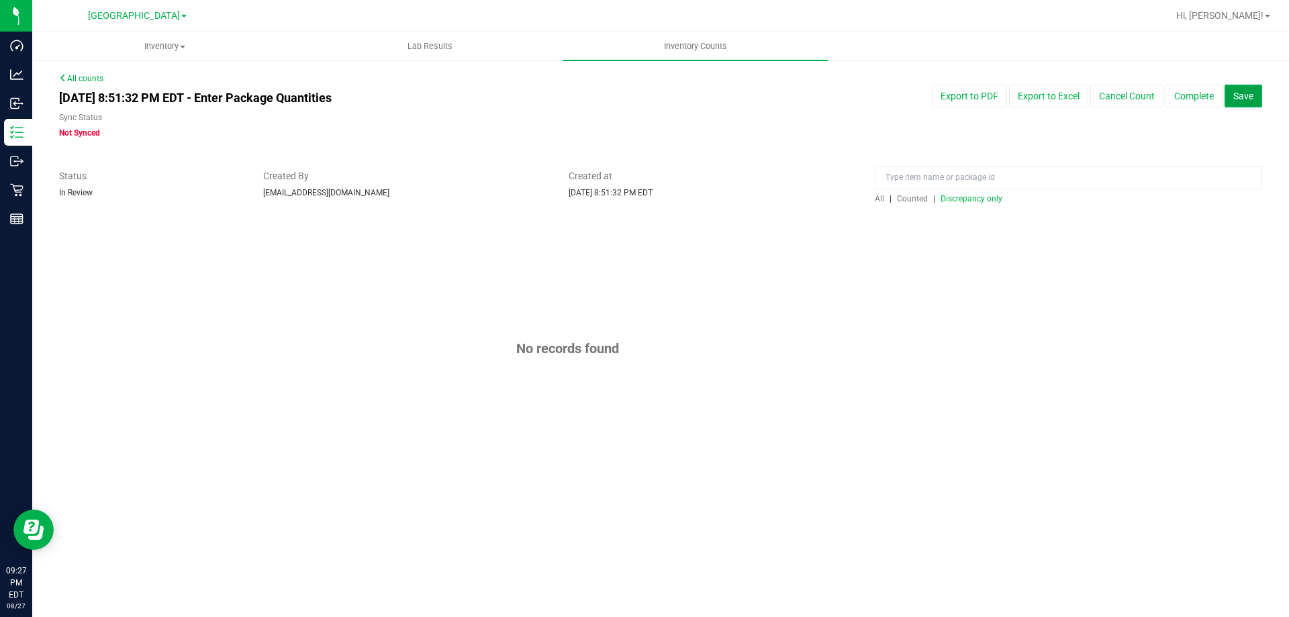
click at [1236, 95] on span "Save" at bounding box center [1244, 96] width 20 height 11
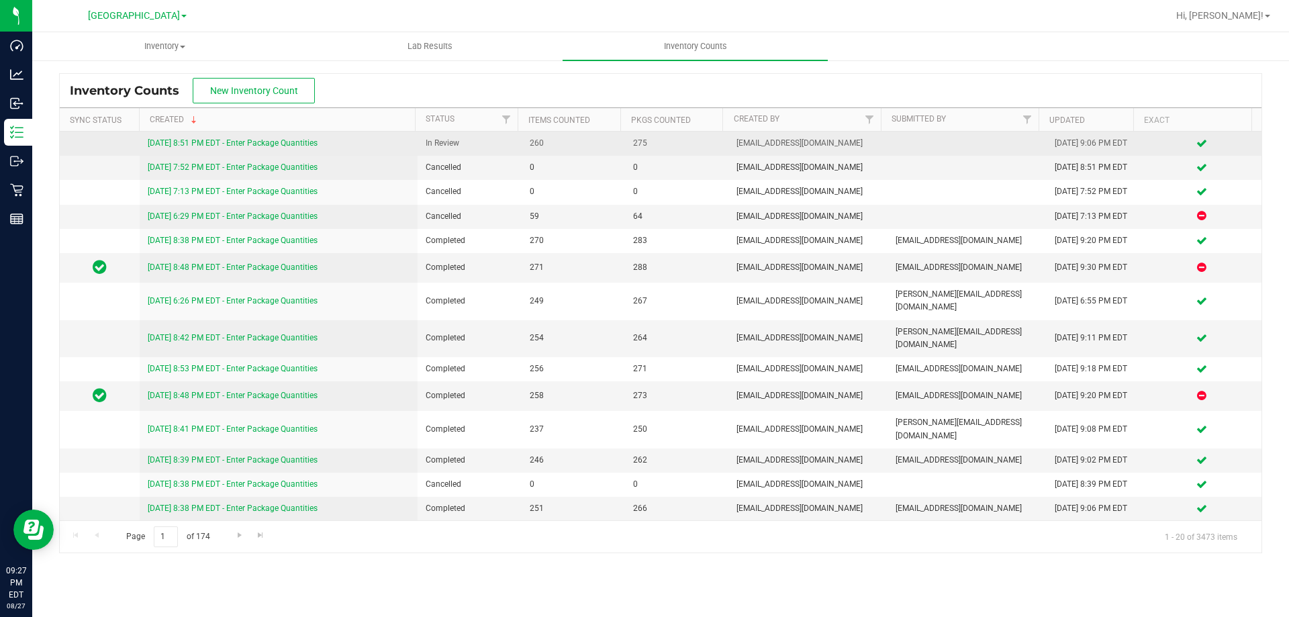
click at [271, 140] on link "[DATE] 8:51 PM EDT - Enter Package Quantities" at bounding box center [233, 142] width 170 height 9
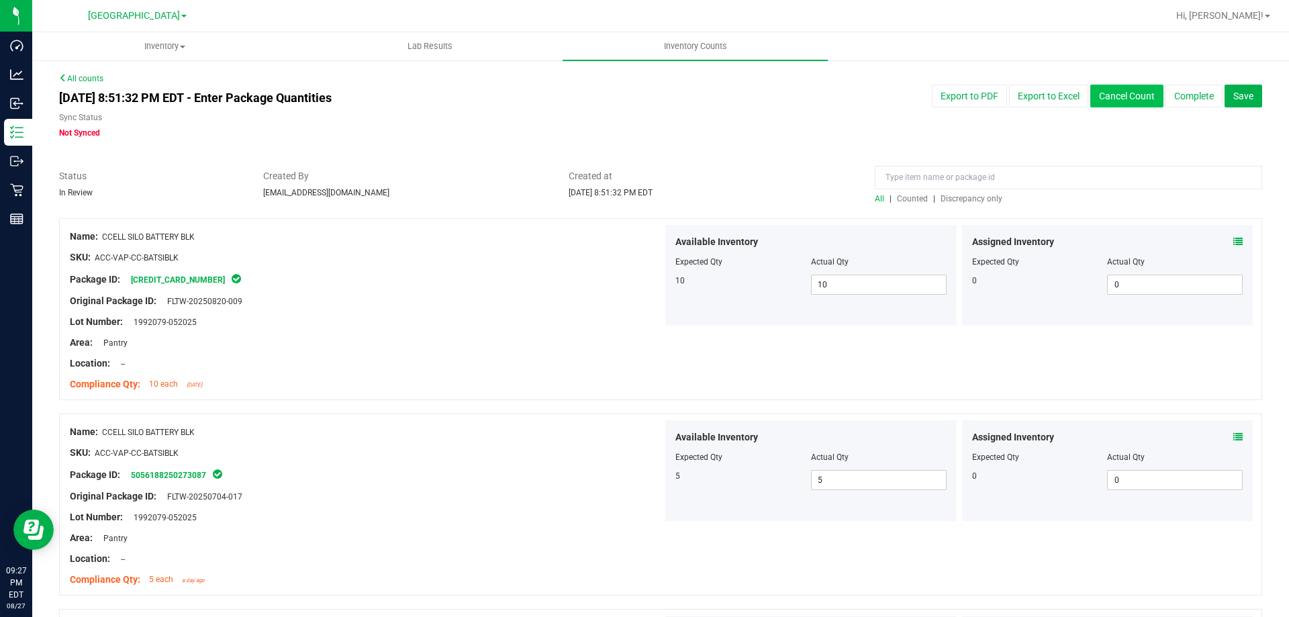
click at [1103, 92] on button "Cancel Count" at bounding box center [1127, 96] width 73 height 23
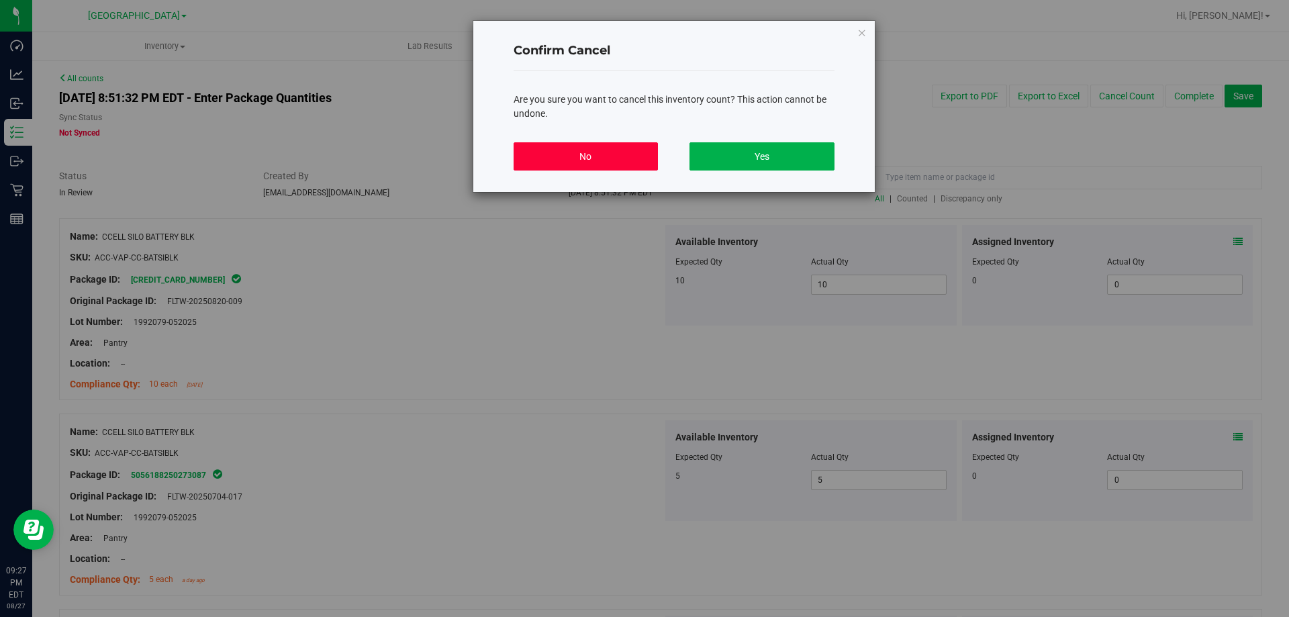
click at [630, 152] on button "No" at bounding box center [586, 156] width 144 height 28
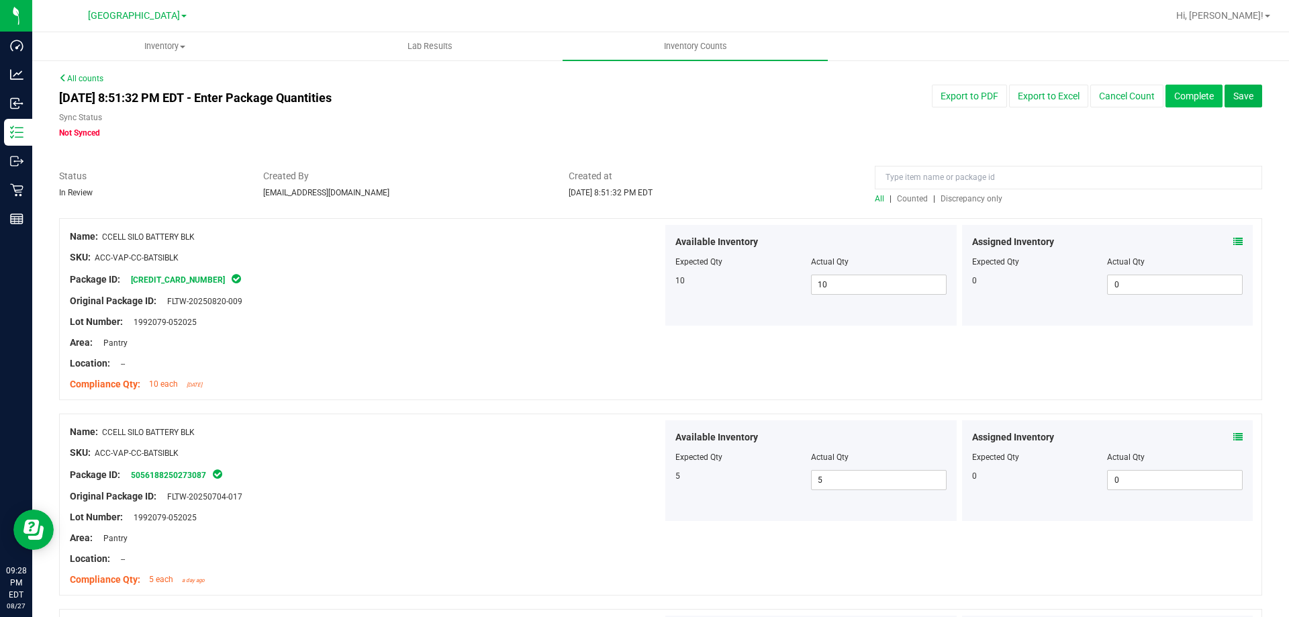
click at [1183, 97] on button "Complete" at bounding box center [1194, 96] width 57 height 23
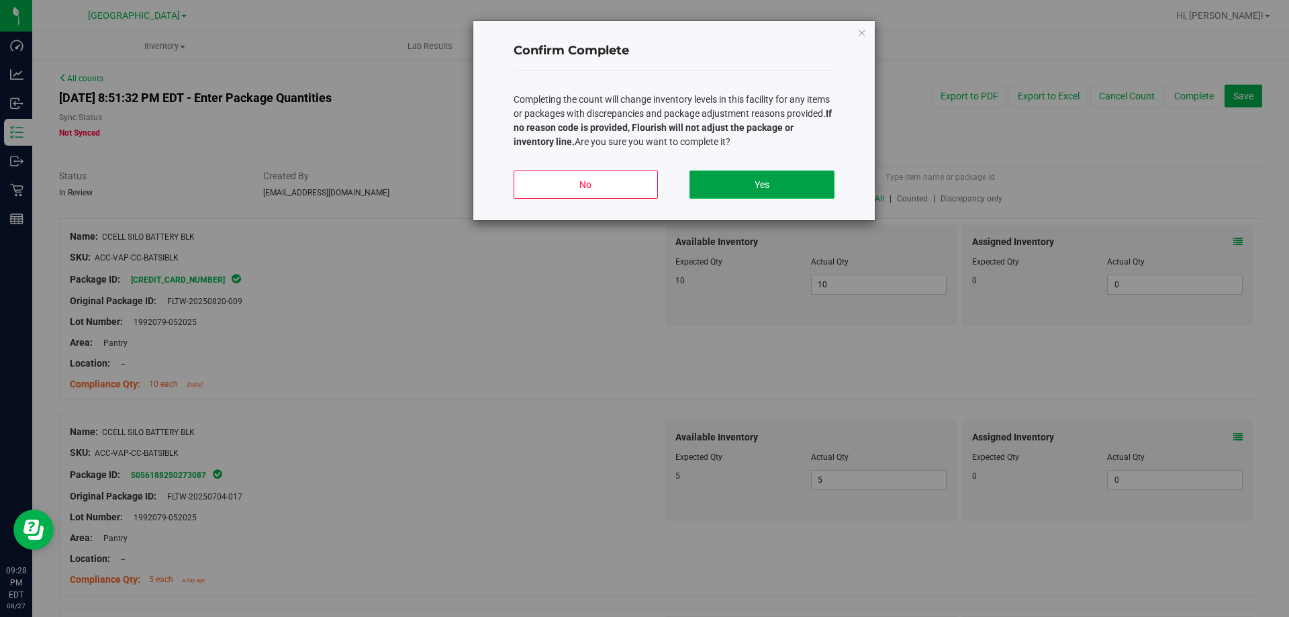
click at [762, 185] on button "Yes" at bounding box center [762, 185] width 144 height 28
